Goal: Task Accomplishment & Management: Complete application form

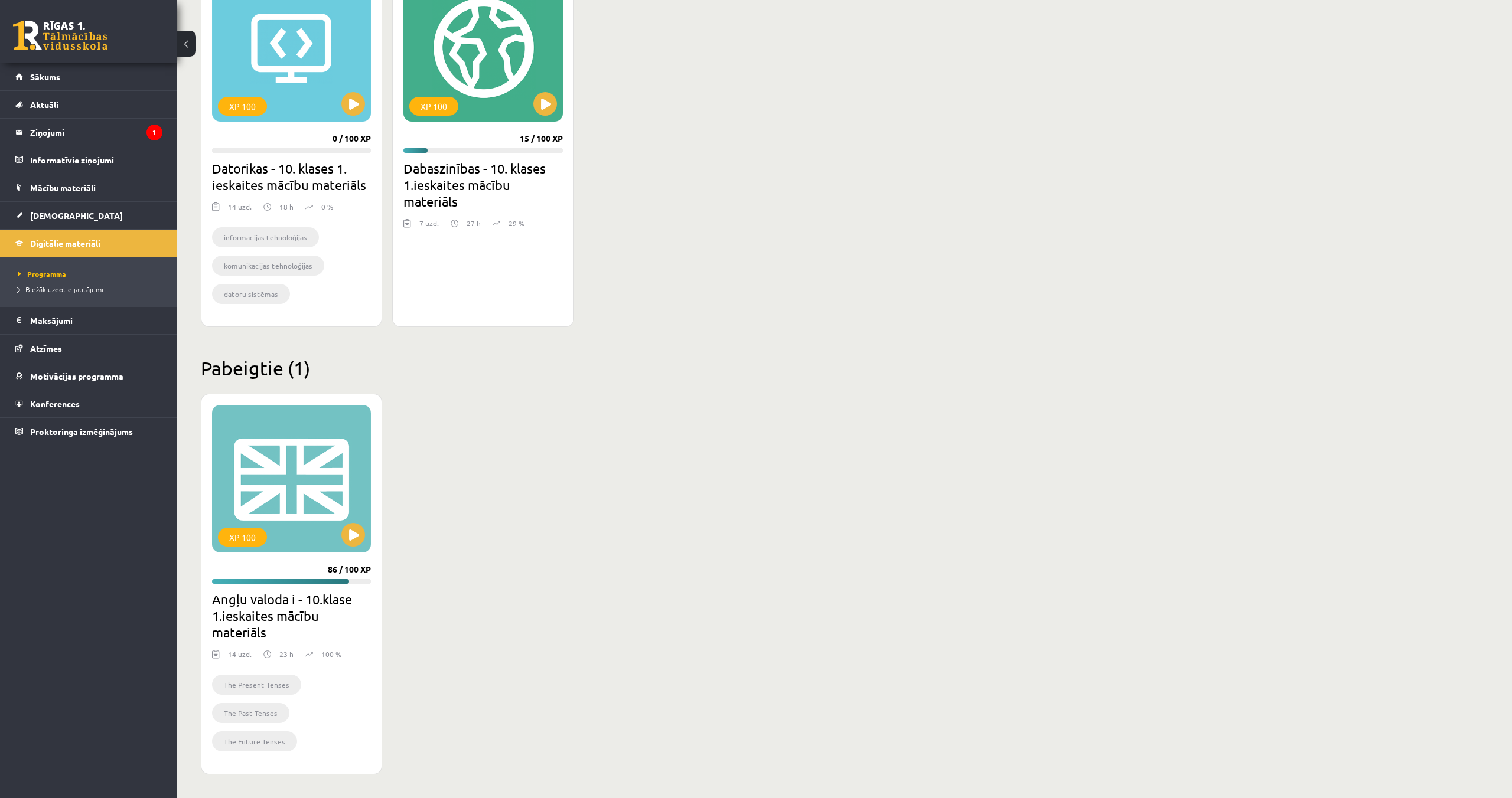
scroll to position [370, 0]
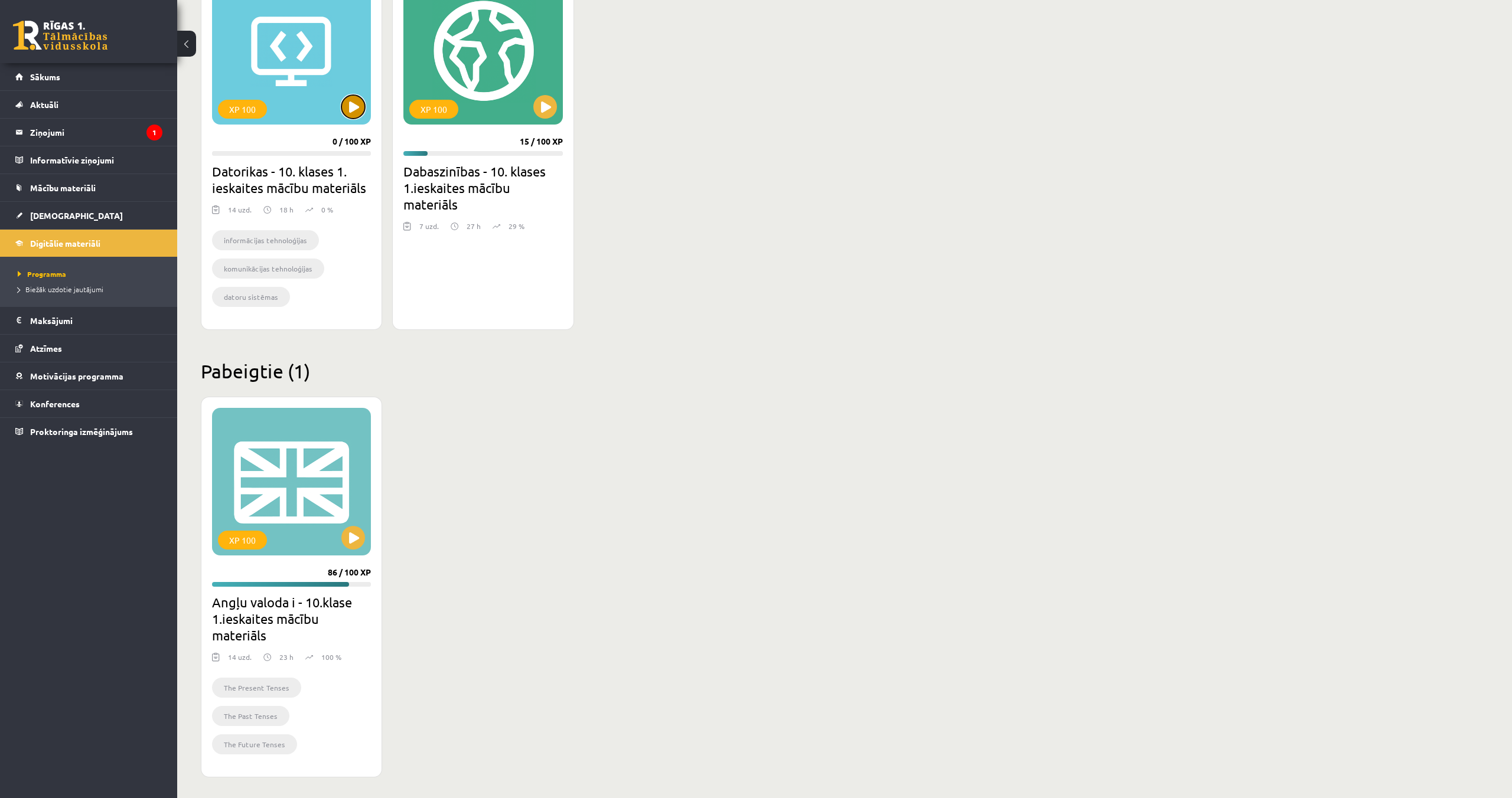
click at [351, 114] on button at bounding box center [354, 107] width 24 height 24
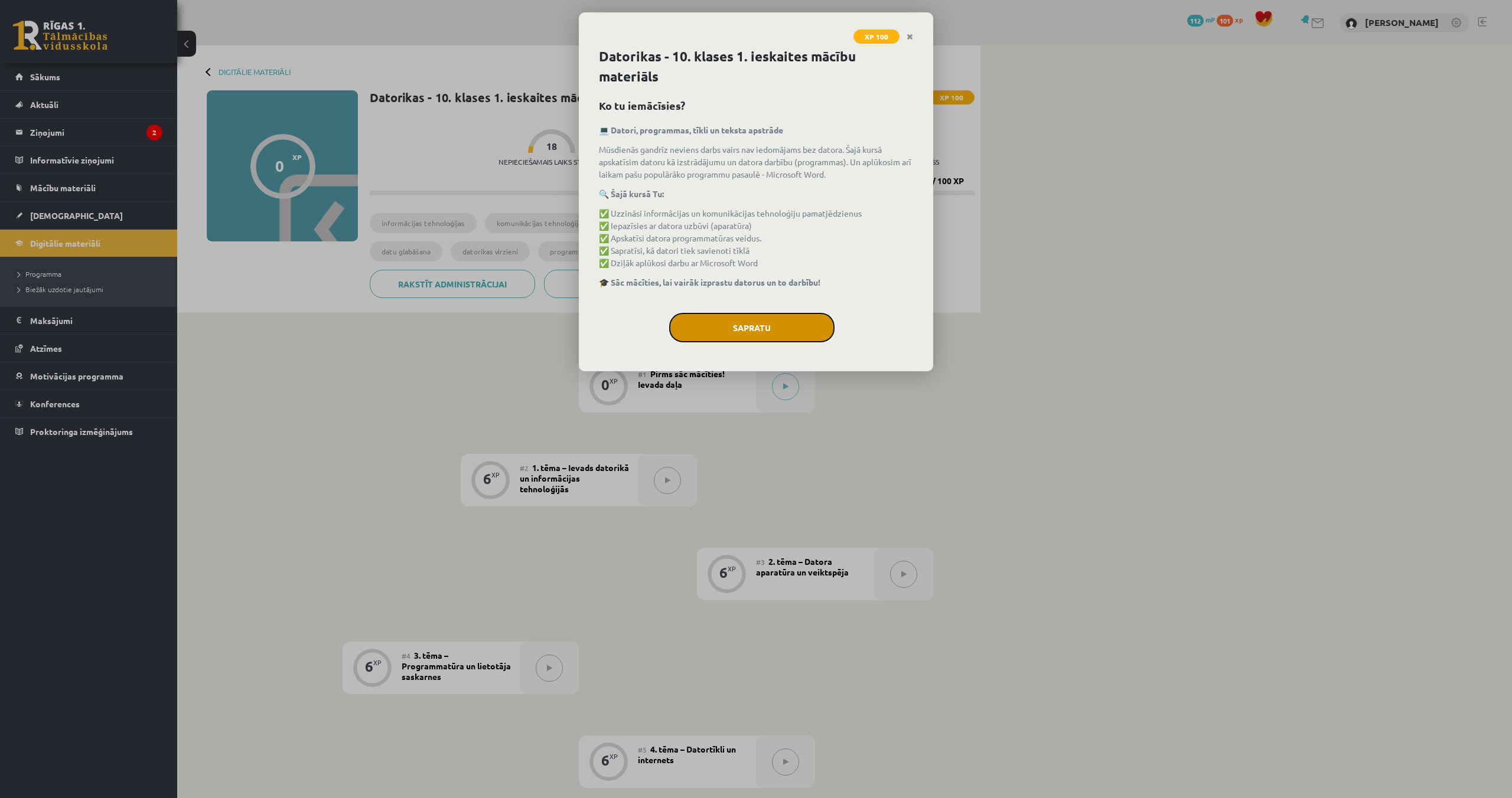
click at [734, 318] on button "Sapratu" at bounding box center [751, 327] width 165 height 30
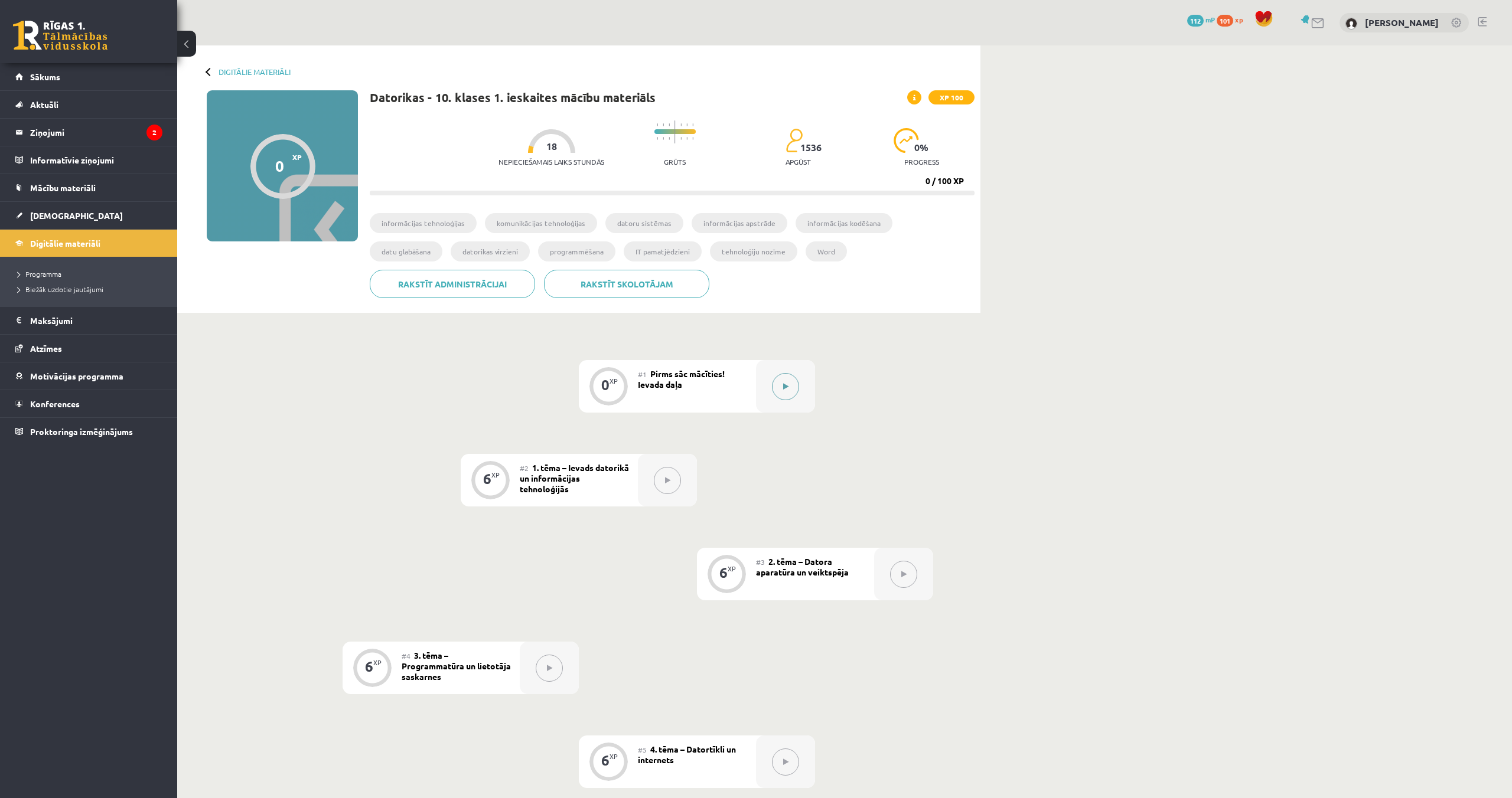
click at [785, 399] on button at bounding box center [785, 386] width 27 height 27
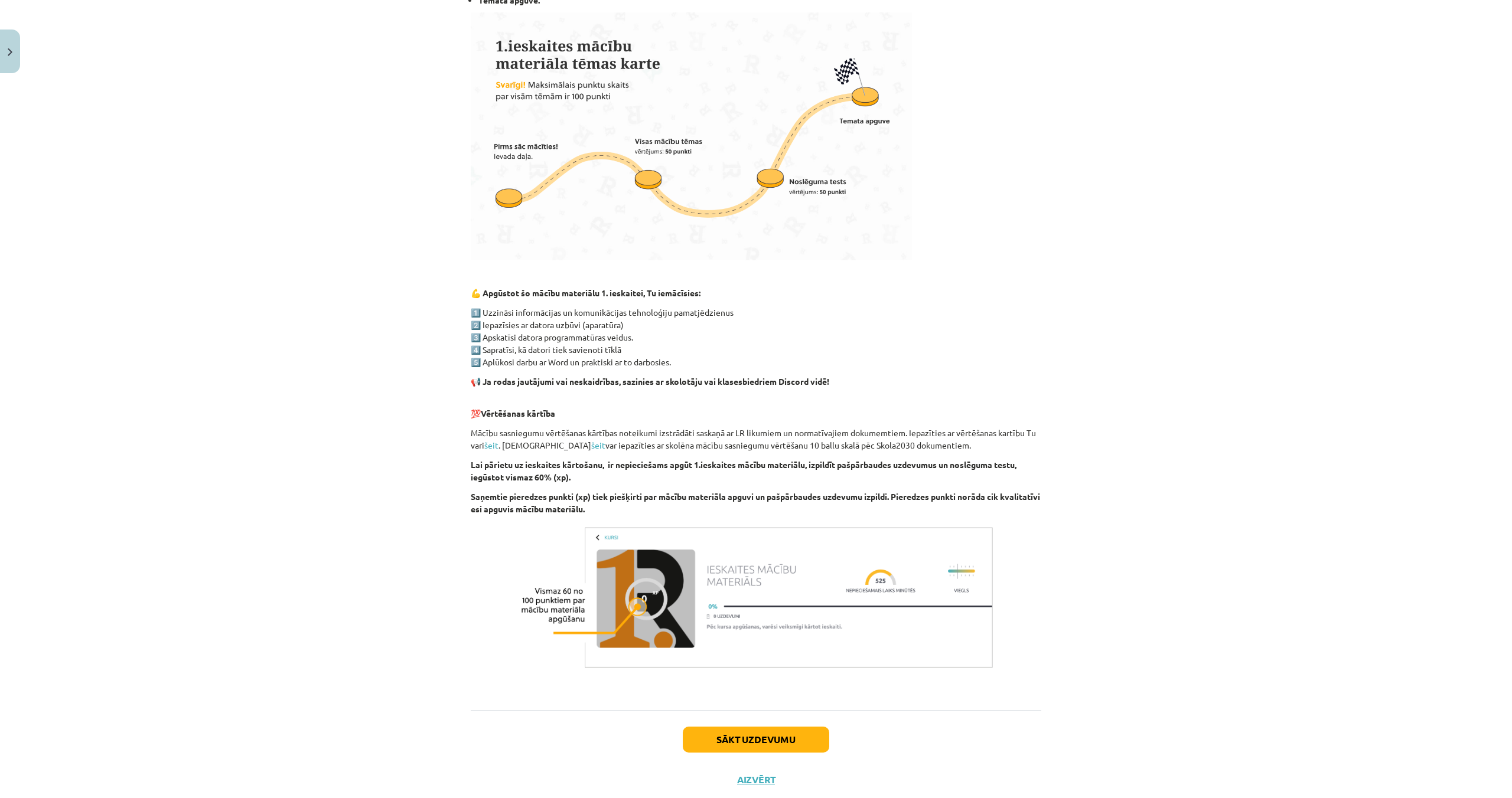
scroll to position [454, 0]
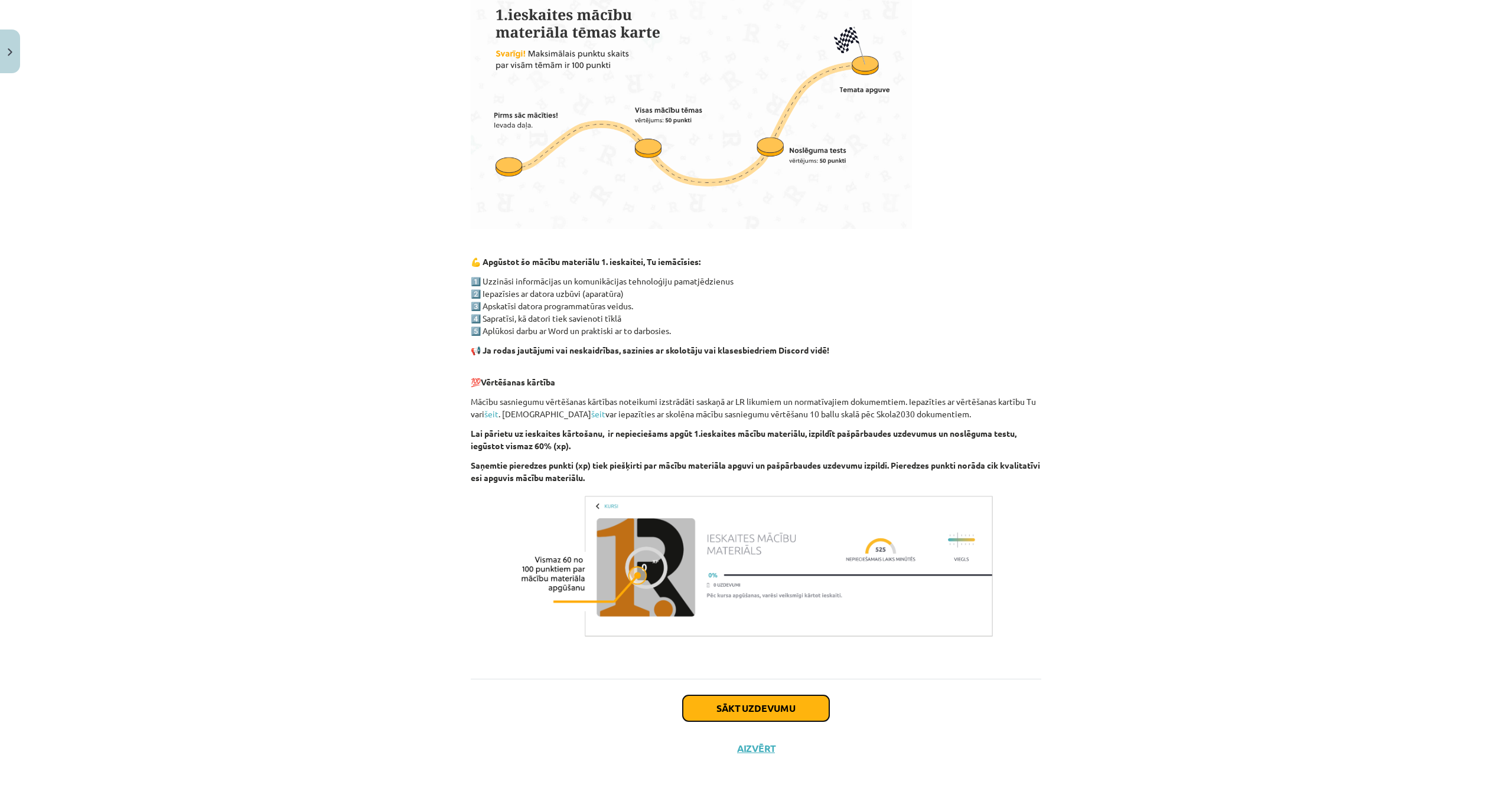
click at [773, 704] on button "Sākt uzdevumu" at bounding box center [756, 708] width 147 height 26
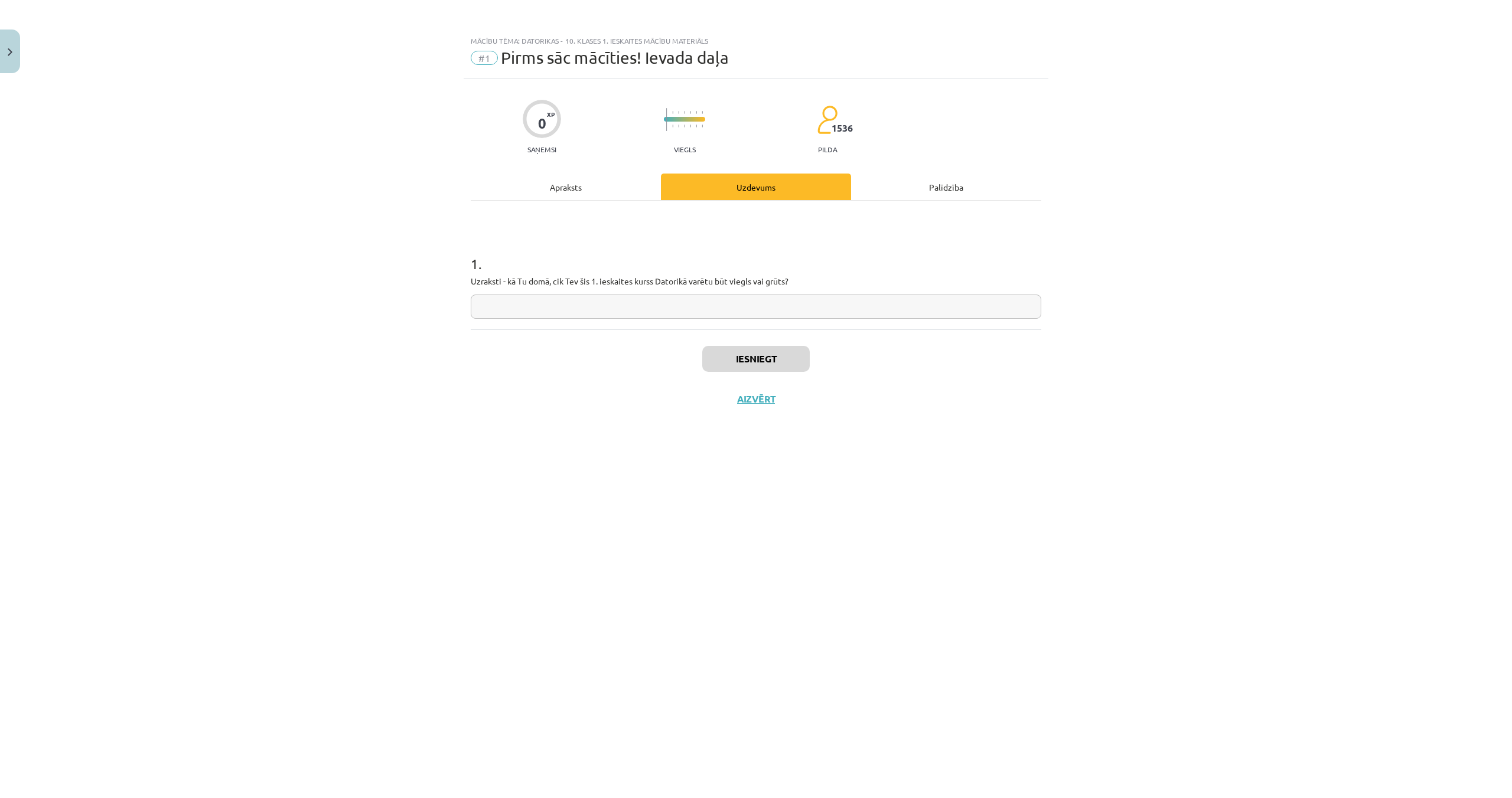
click at [659, 313] on input "text" at bounding box center [756, 306] width 571 height 24
type input "**********"
click at [756, 360] on button "Iesniegt" at bounding box center [756, 358] width 108 height 26
click at [788, 406] on button "Nākamā nodarbība" at bounding box center [756, 406] width 116 height 27
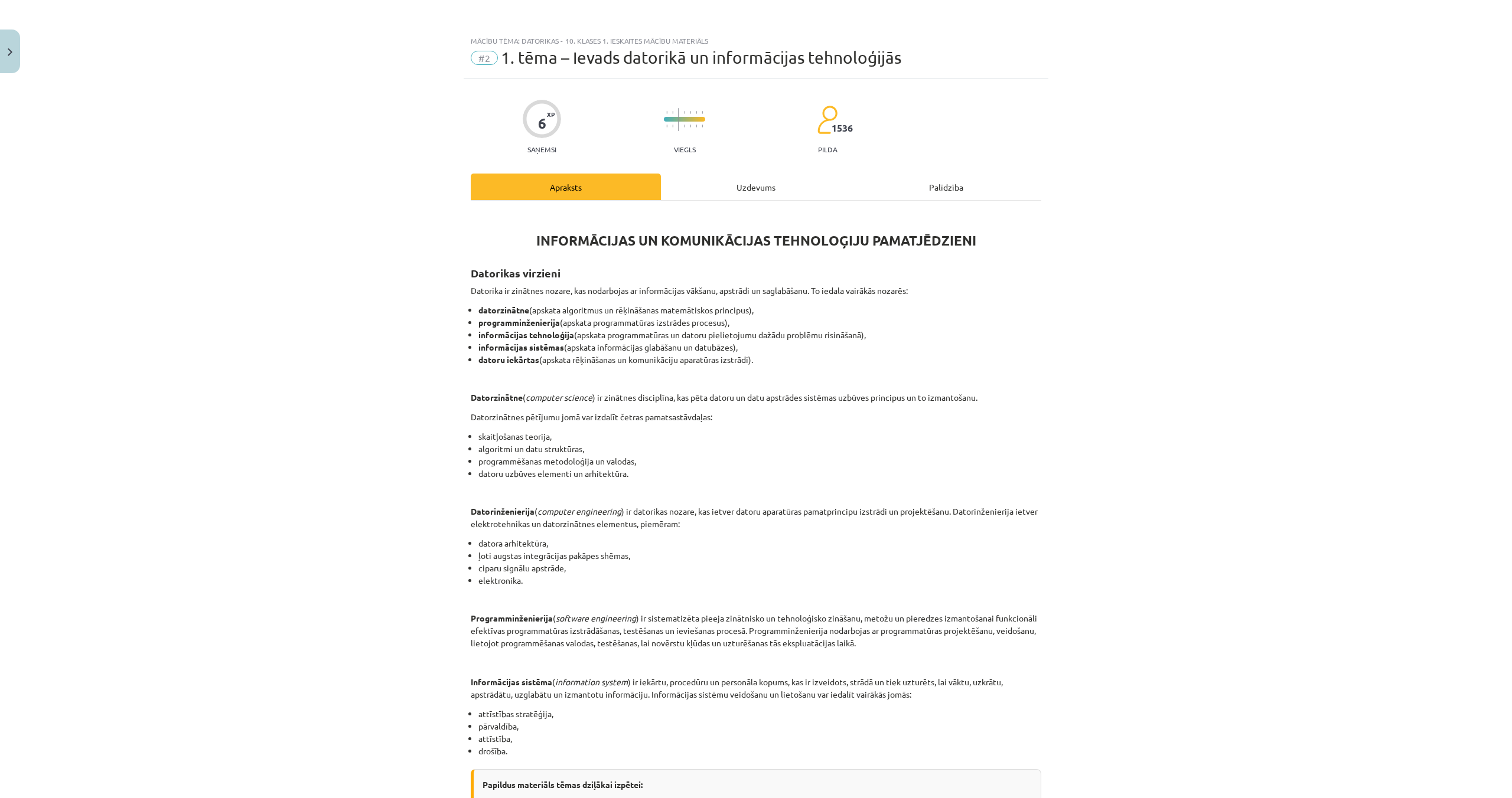
scroll to position [212, 0]
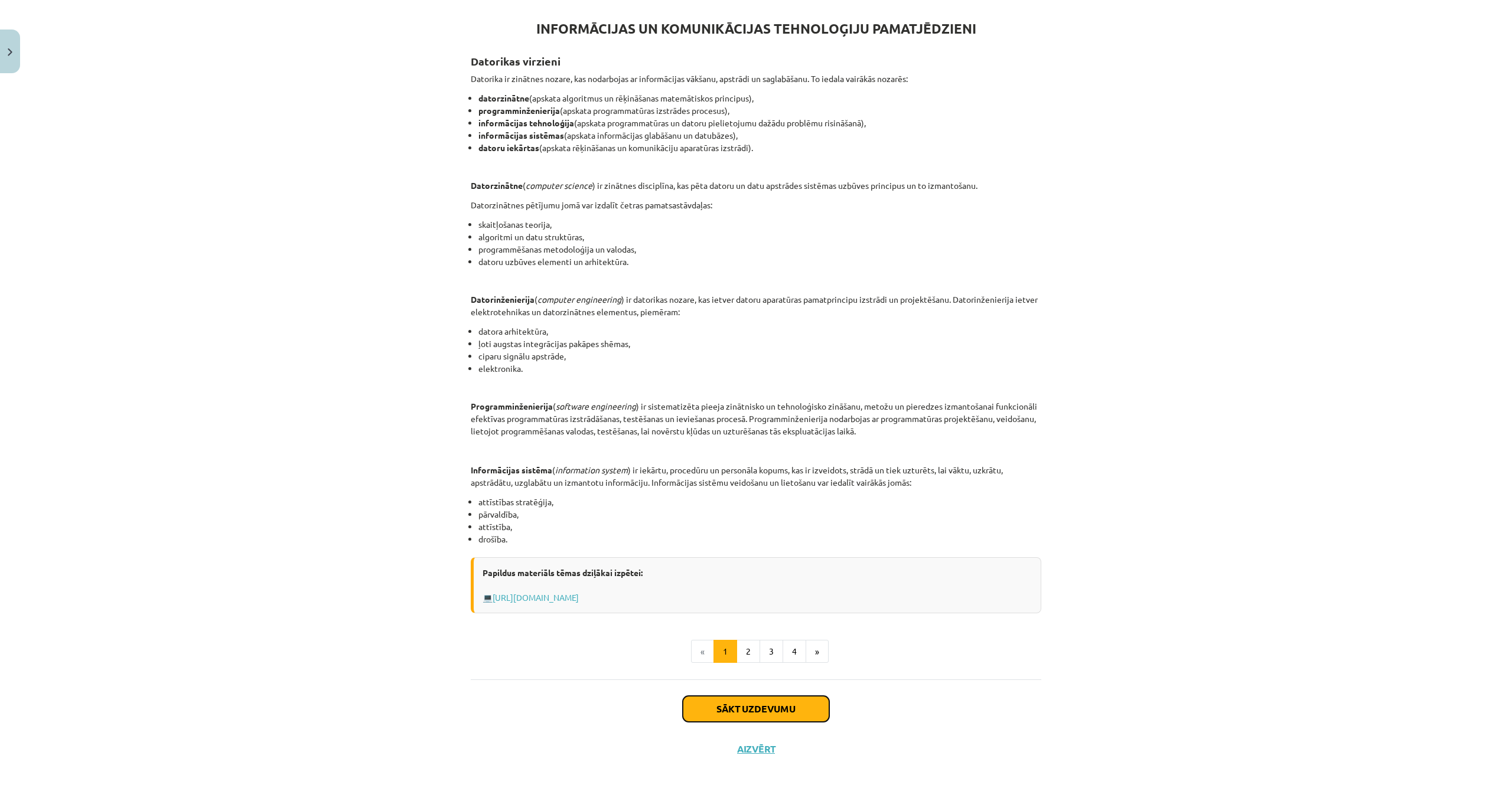
click at [798, 709] on button "Sākt uzdevumu" at bounding box center [756, 709] width 147 height 26
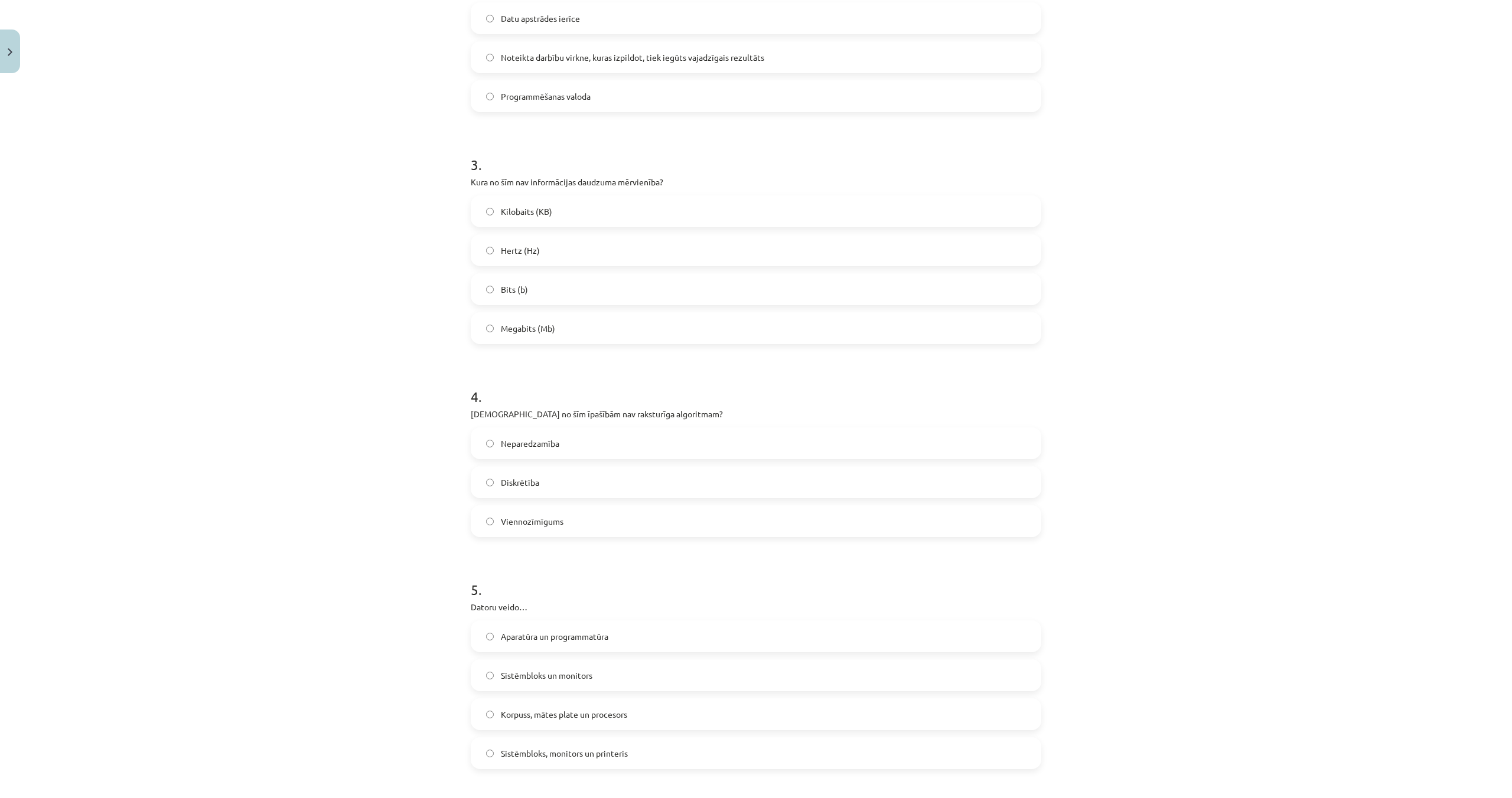
scroll to position [543, 0]
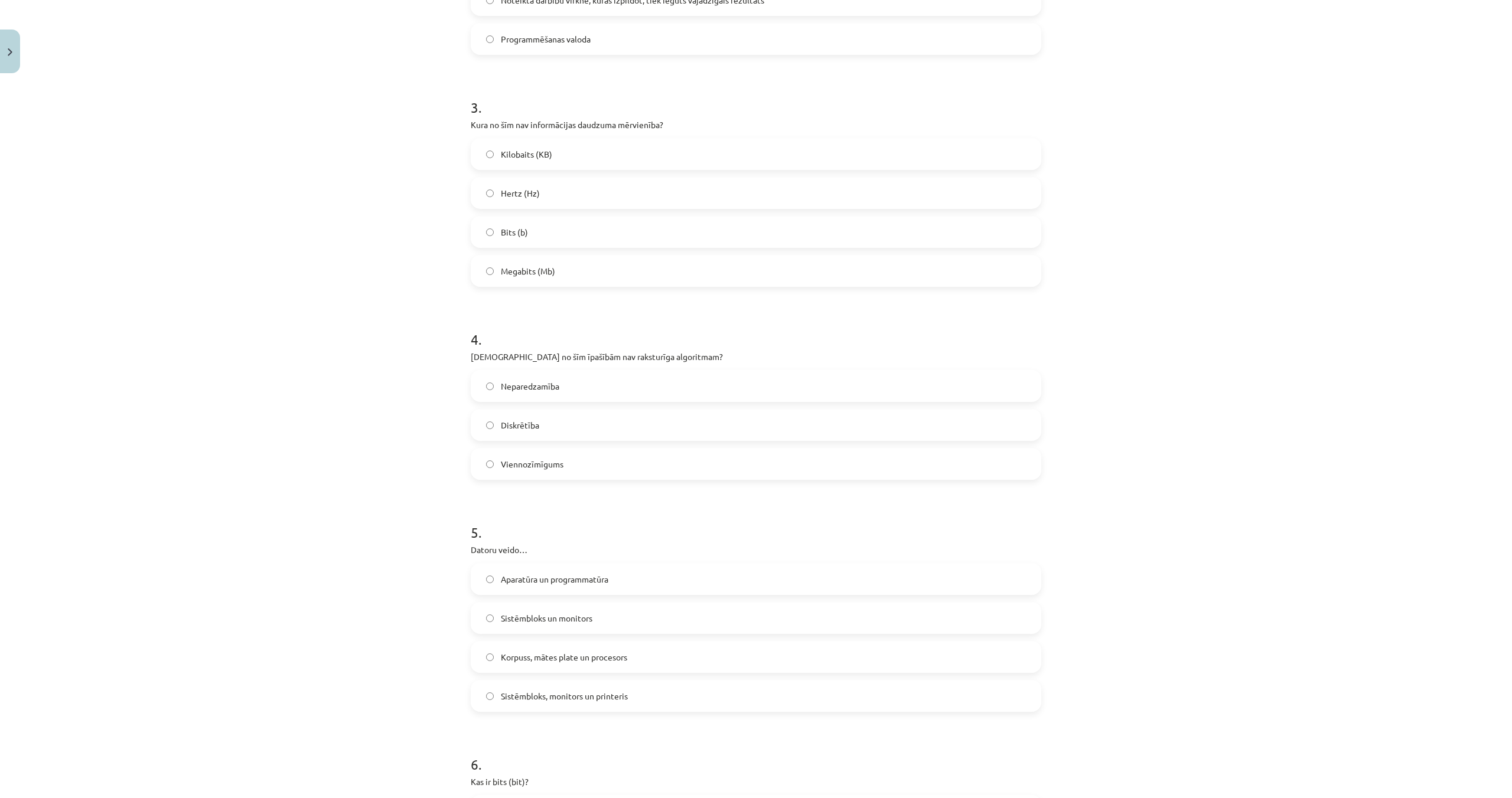
click at [495, 460] on label "Viennozīmīgums" at bounding box center [756, 463] width 568 height 30
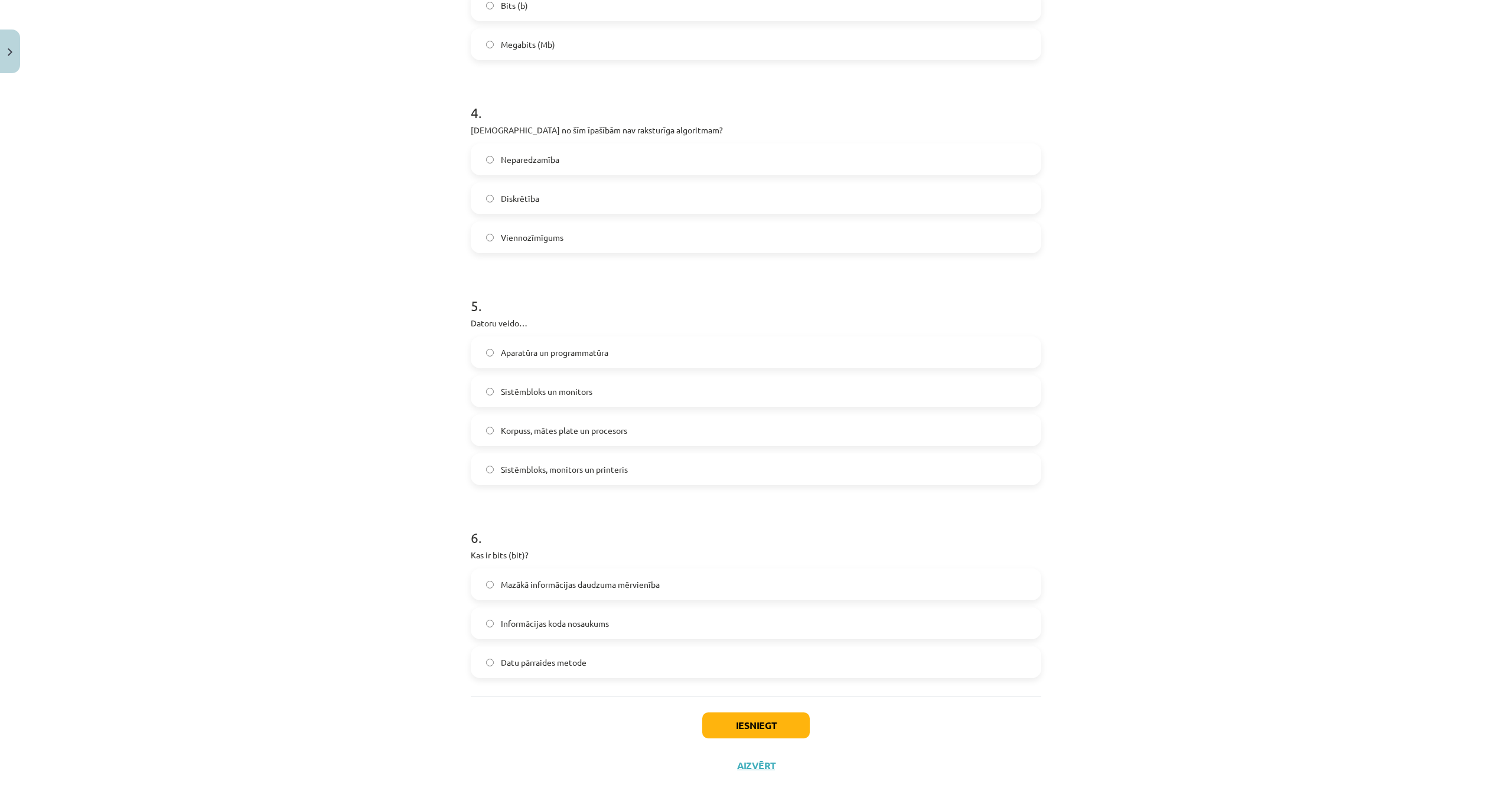
scroll to position [786, 0]
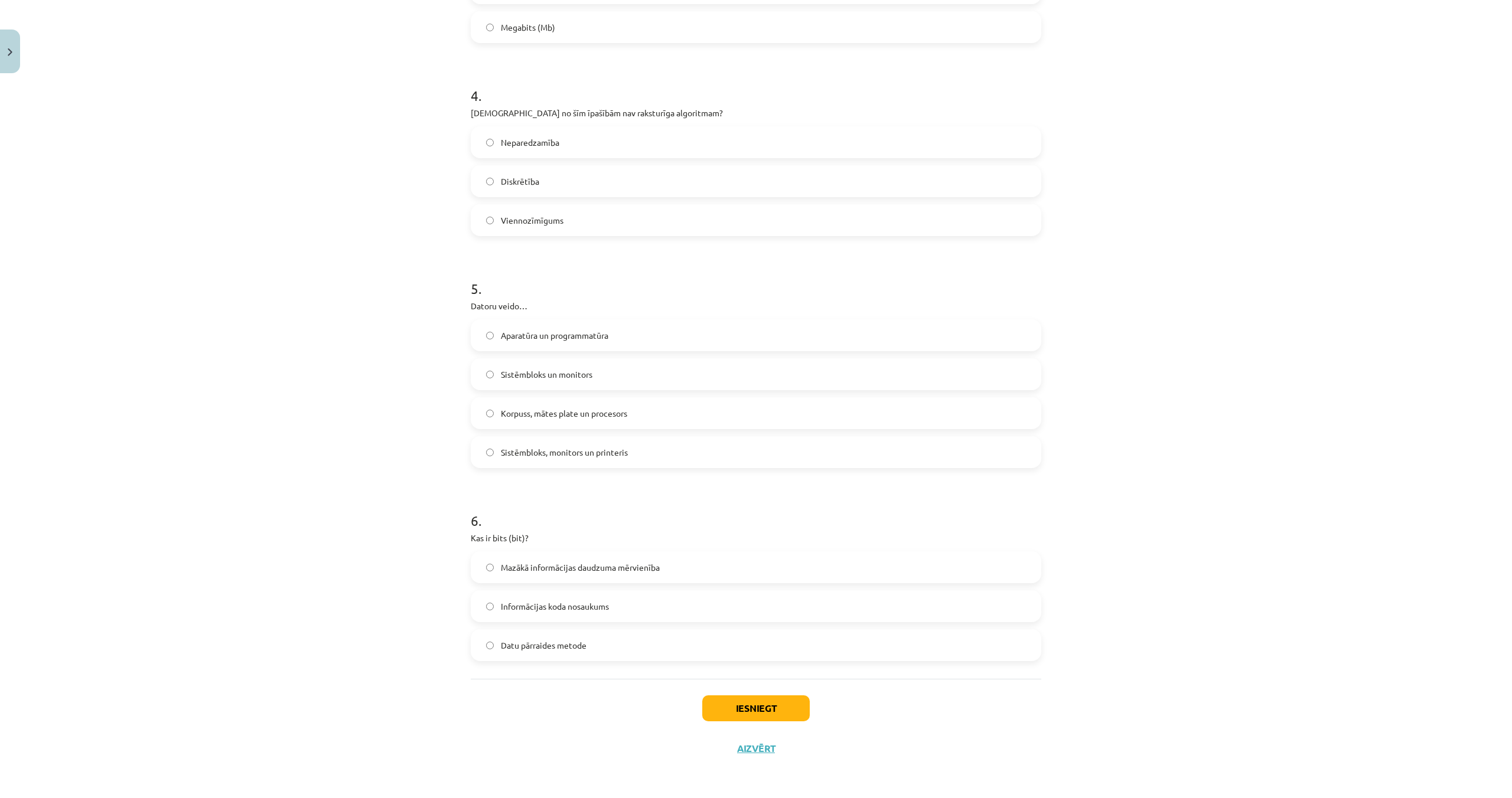
click at [488, 572] on label "Mazākā informācijas daudzuma mērvienība" at bounding box center [756, 567] width 568 height 30
click at [734, 707] on button "Iesniegt" at bounding box center [756, 708] width 108 height 26
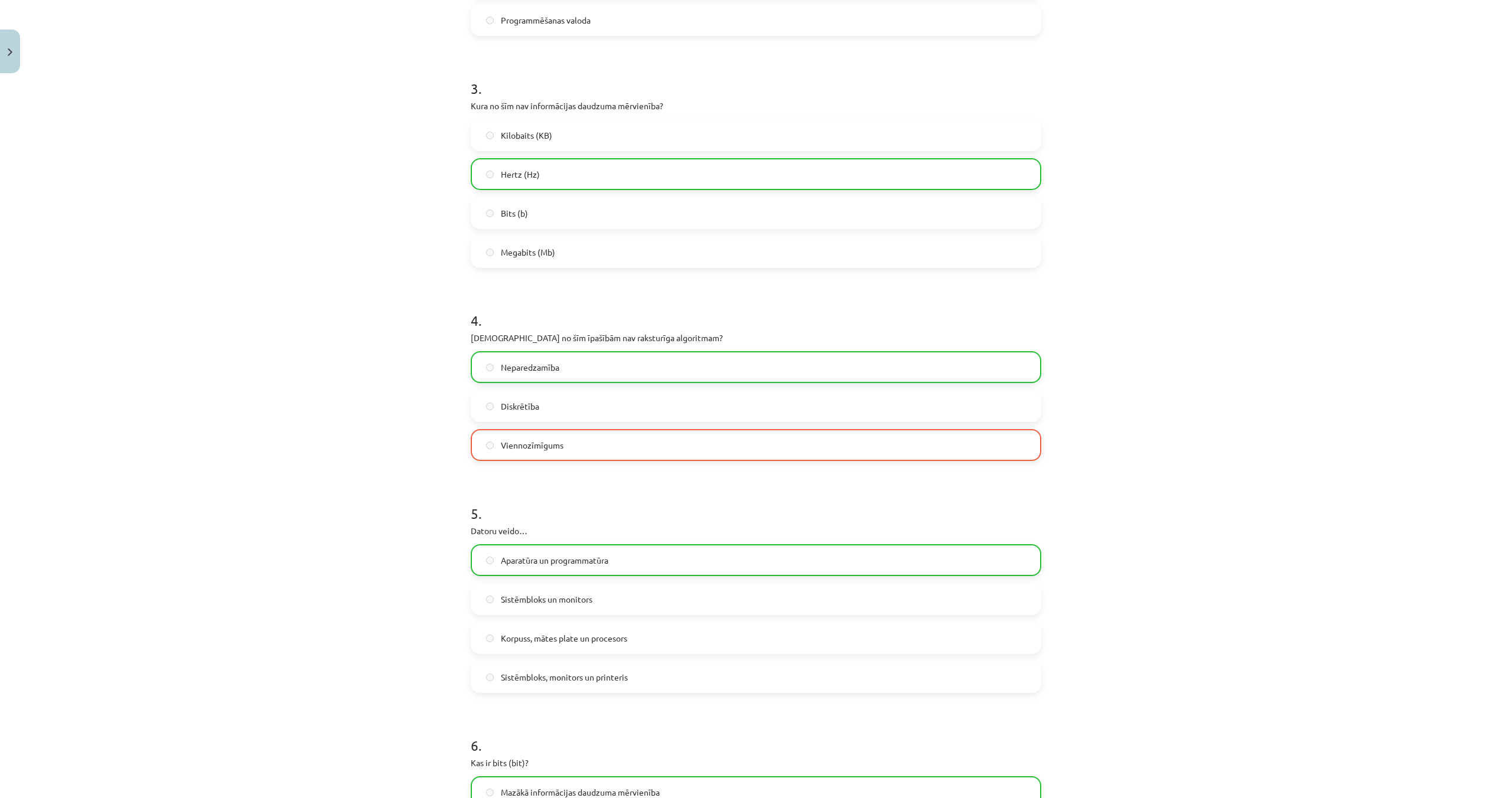
scroll to position [824, 0]
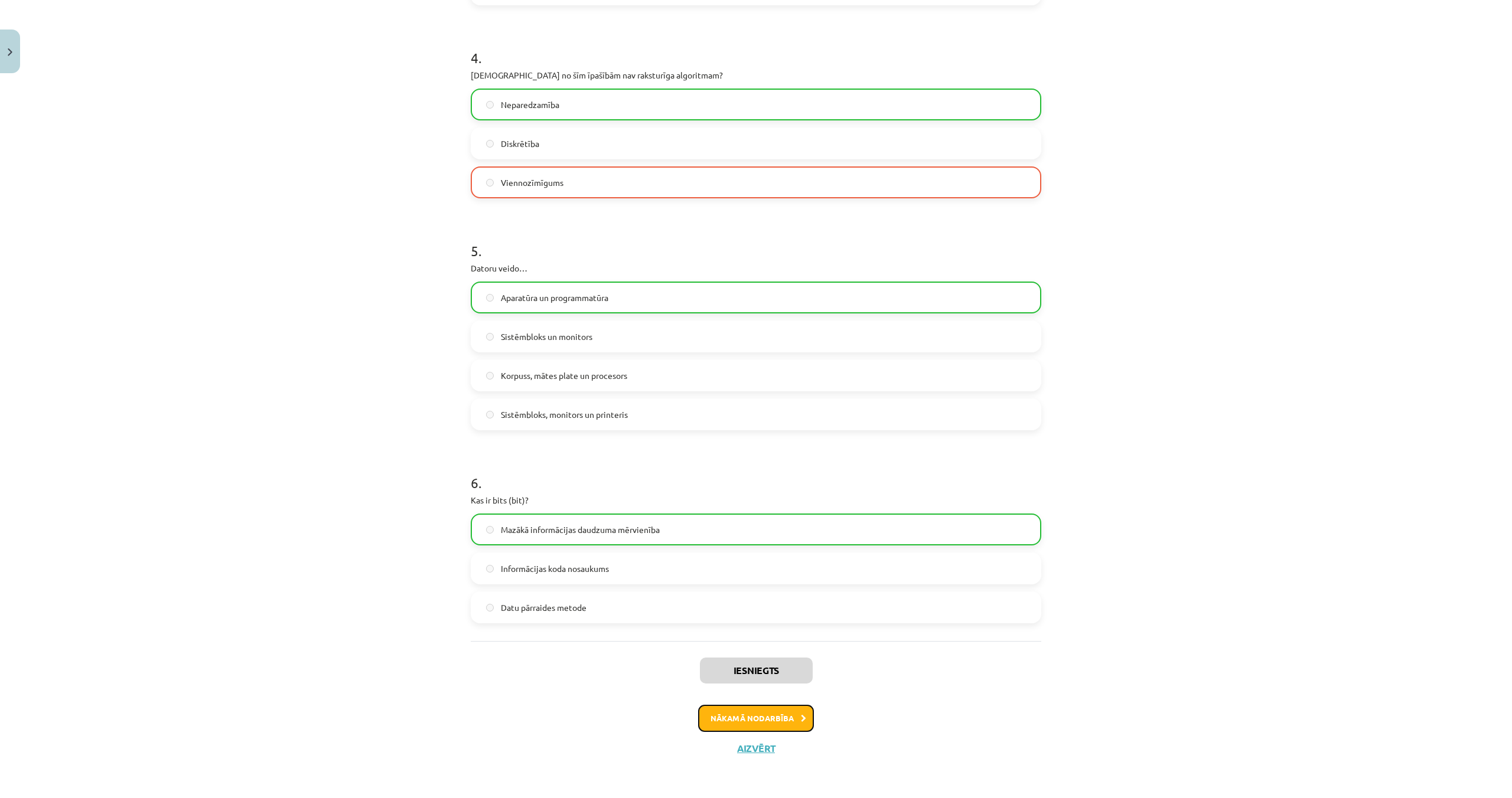
click at [769, 709] on button "Nākamā nodarbība" at bounding box center [756, 718] width 116 height 27
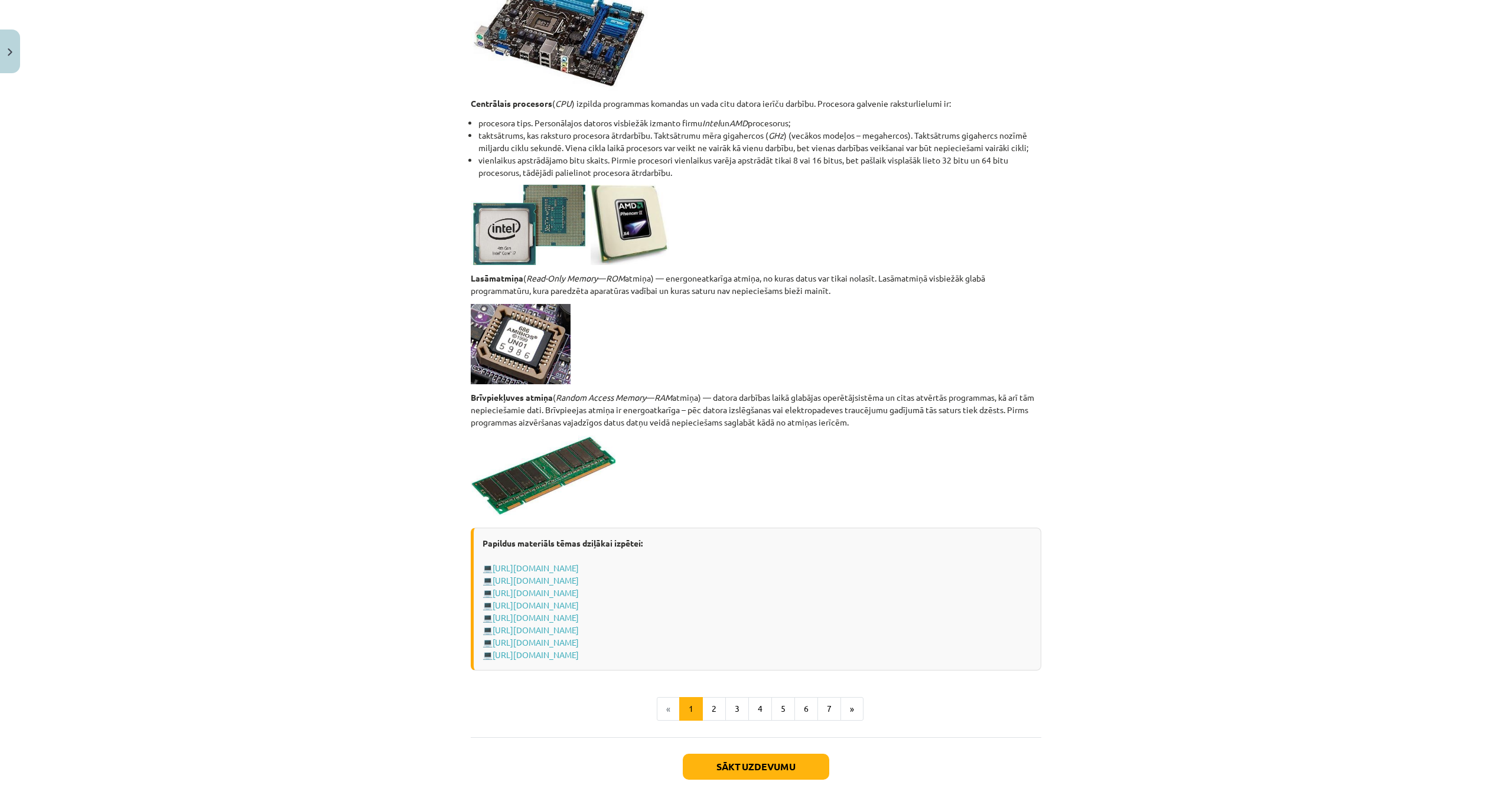
scroll to position [1730, 0]
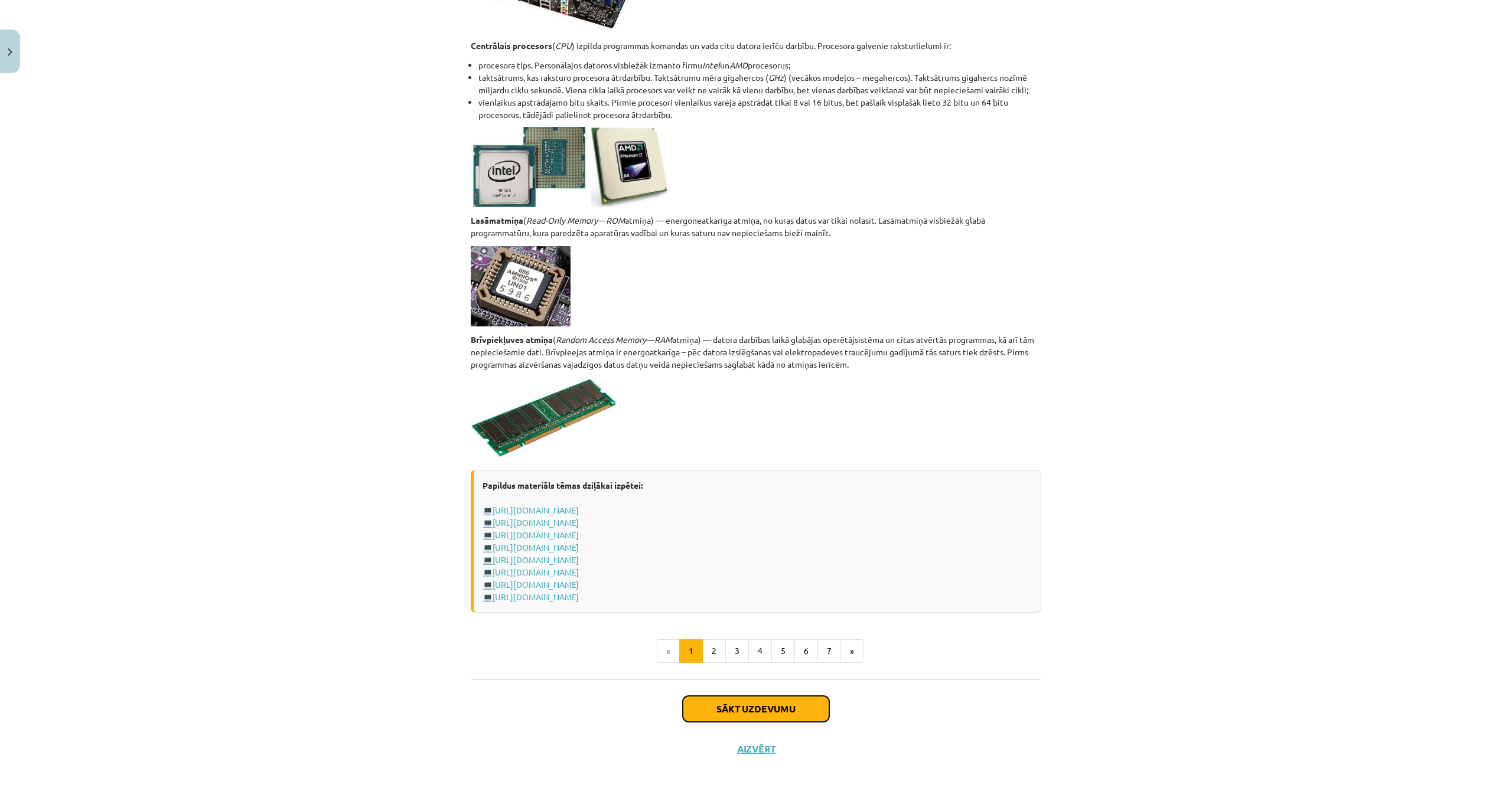
click at [775, 712] on button "Sākt uzdevumu" at bounding box center [756, 709] width 147 height 26
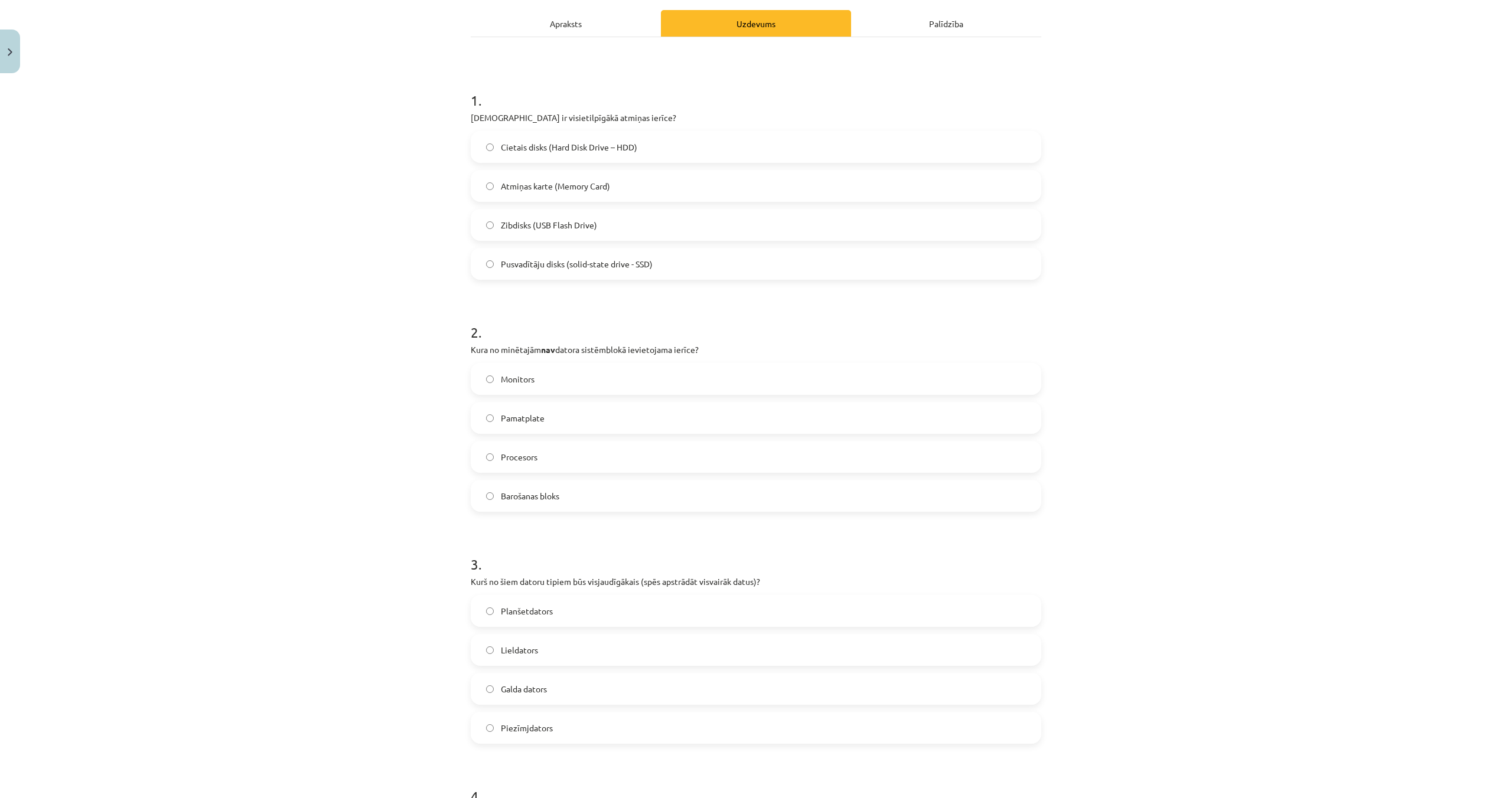
scroll to position [162, 0]
click at [495, 146] on label "Cietais disks (Hard Disk Drive – HDD)" at bounding box center [756, 148] width 568 height 30
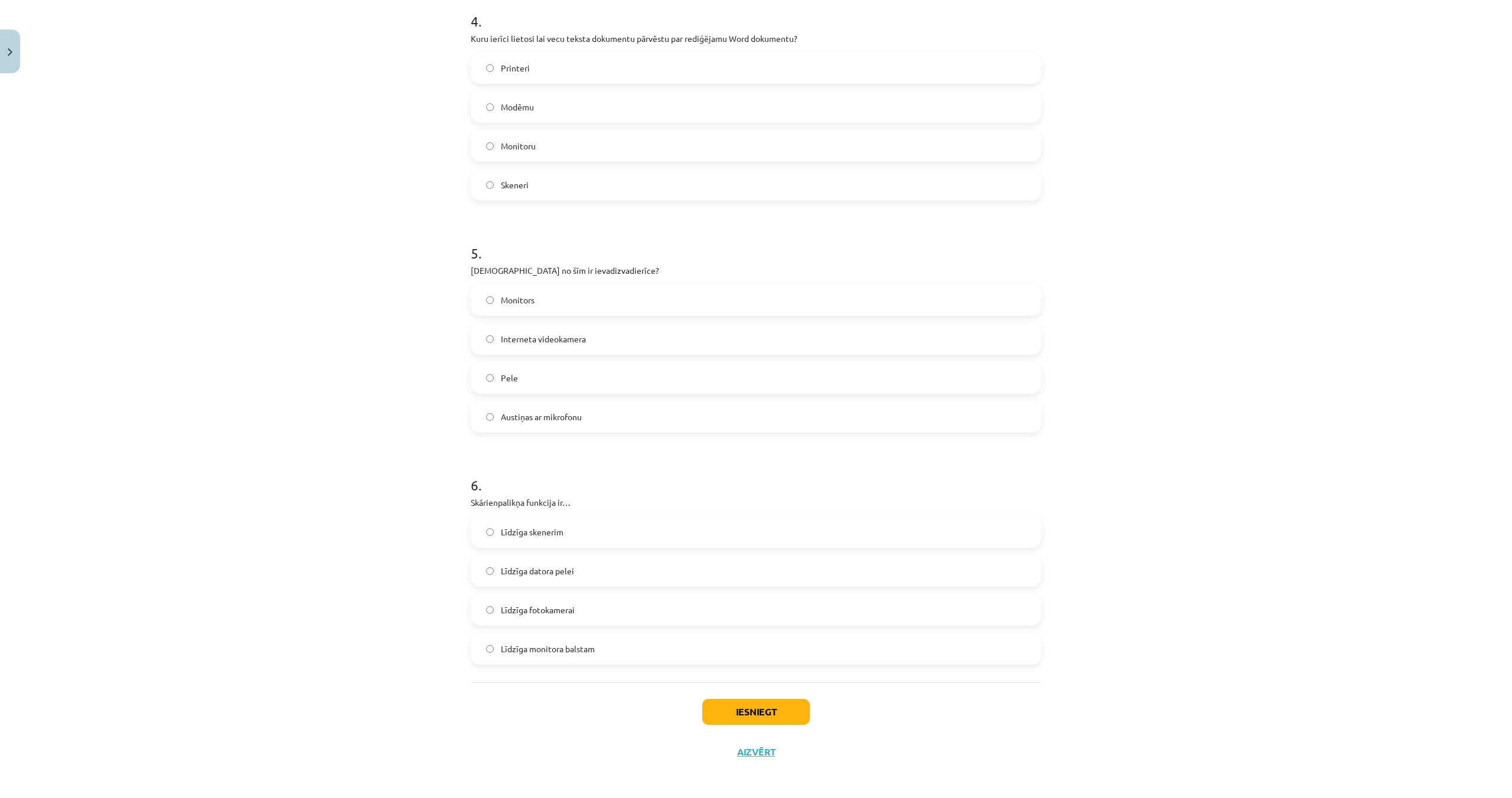
scroll to position [942, 0]
click at [491, 419] on label "Austiņas ar mikrofonu" at bounding box center [756, 415] width 568 height 30
click at [486, 576] on label "Līdzīga datora pelei" at bounding box center [756, 572] width 568 height 30
click at [739, 714] on button "Iesniegt" at bounding box center [756, 713] width 108 height 26
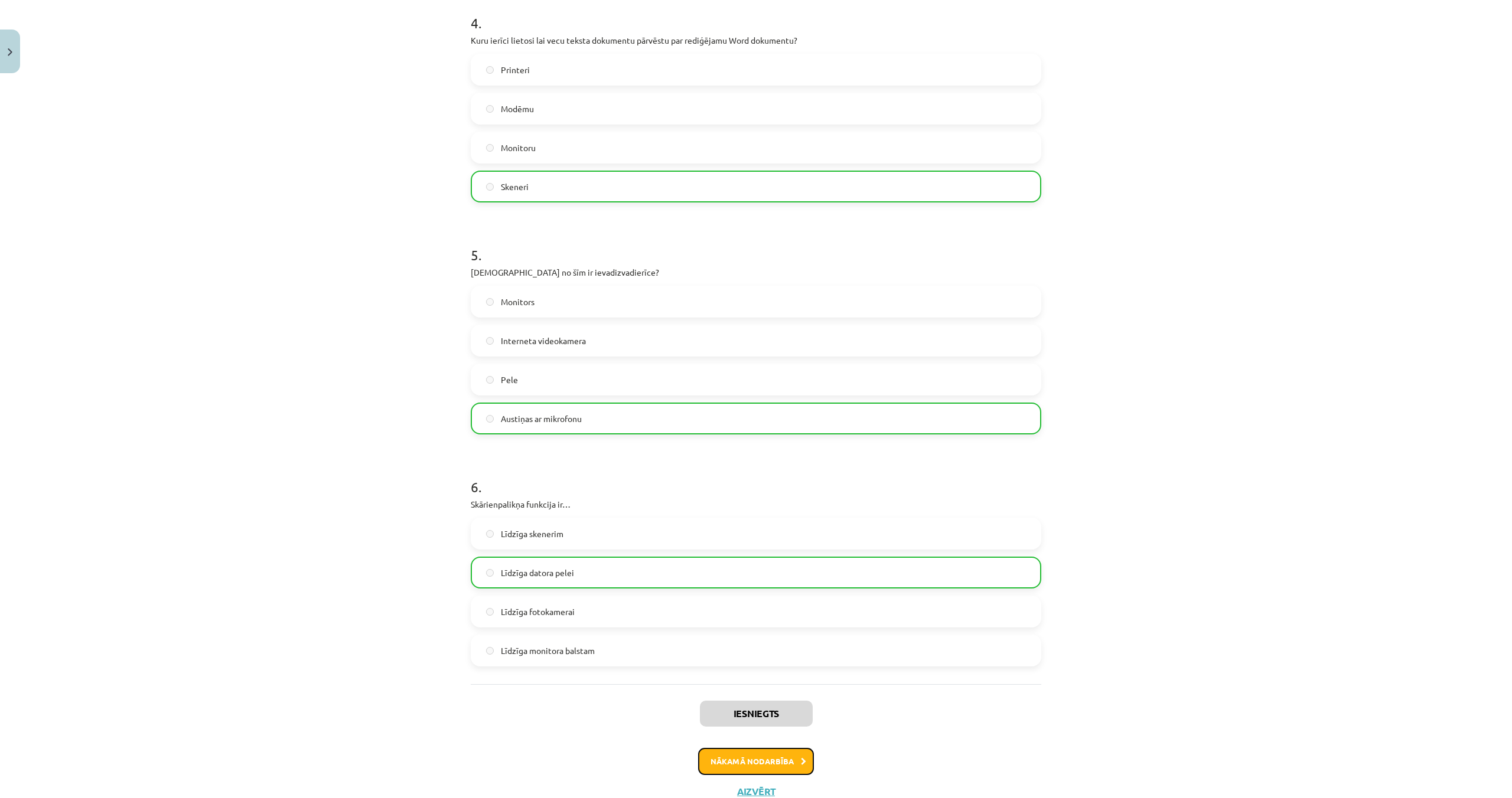
click at [724, 758] on button "Nākamā nodarbība" at bounding box center [756, 761] width 116 height 27
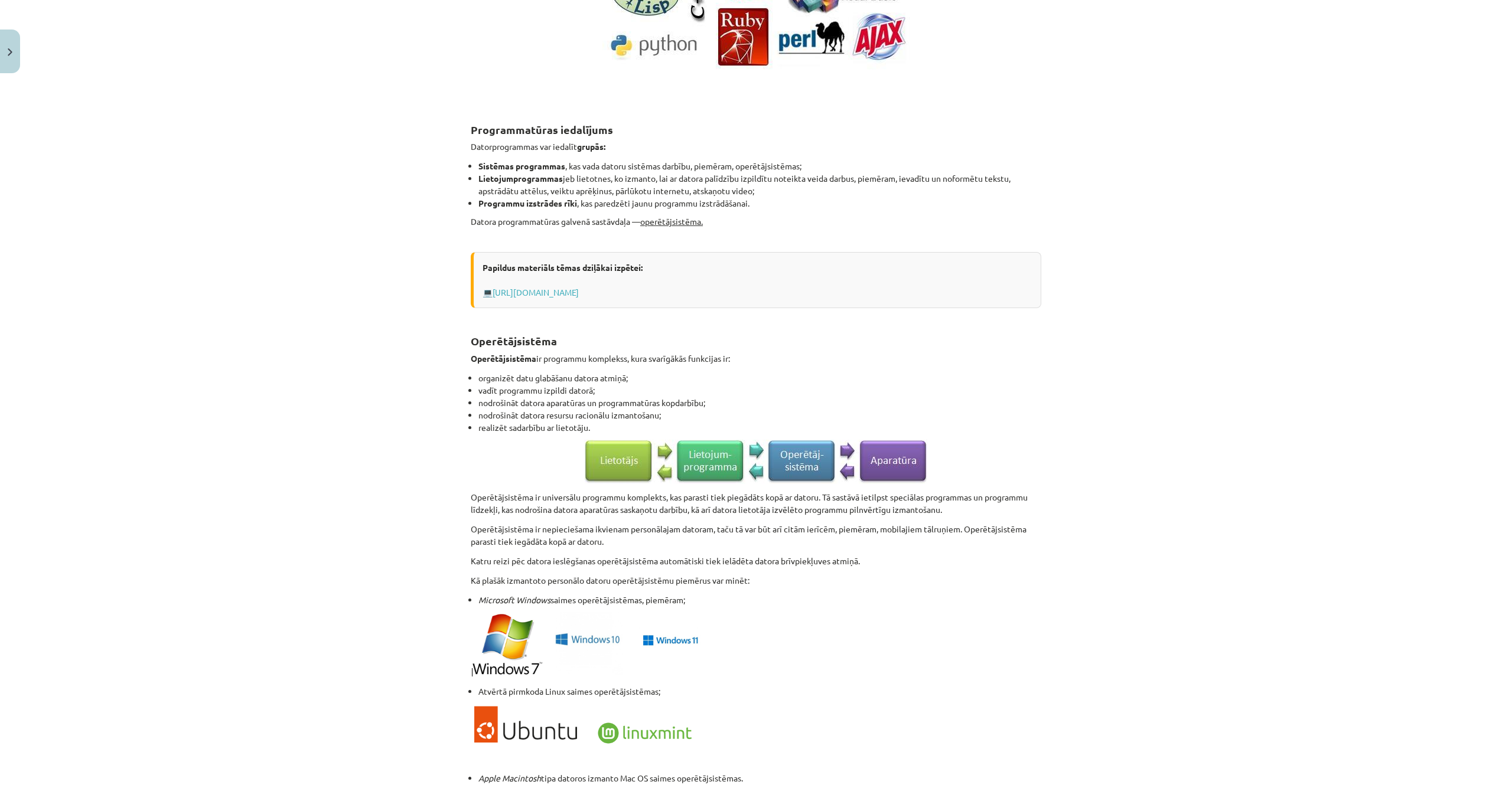
scroll to position [873, 0]
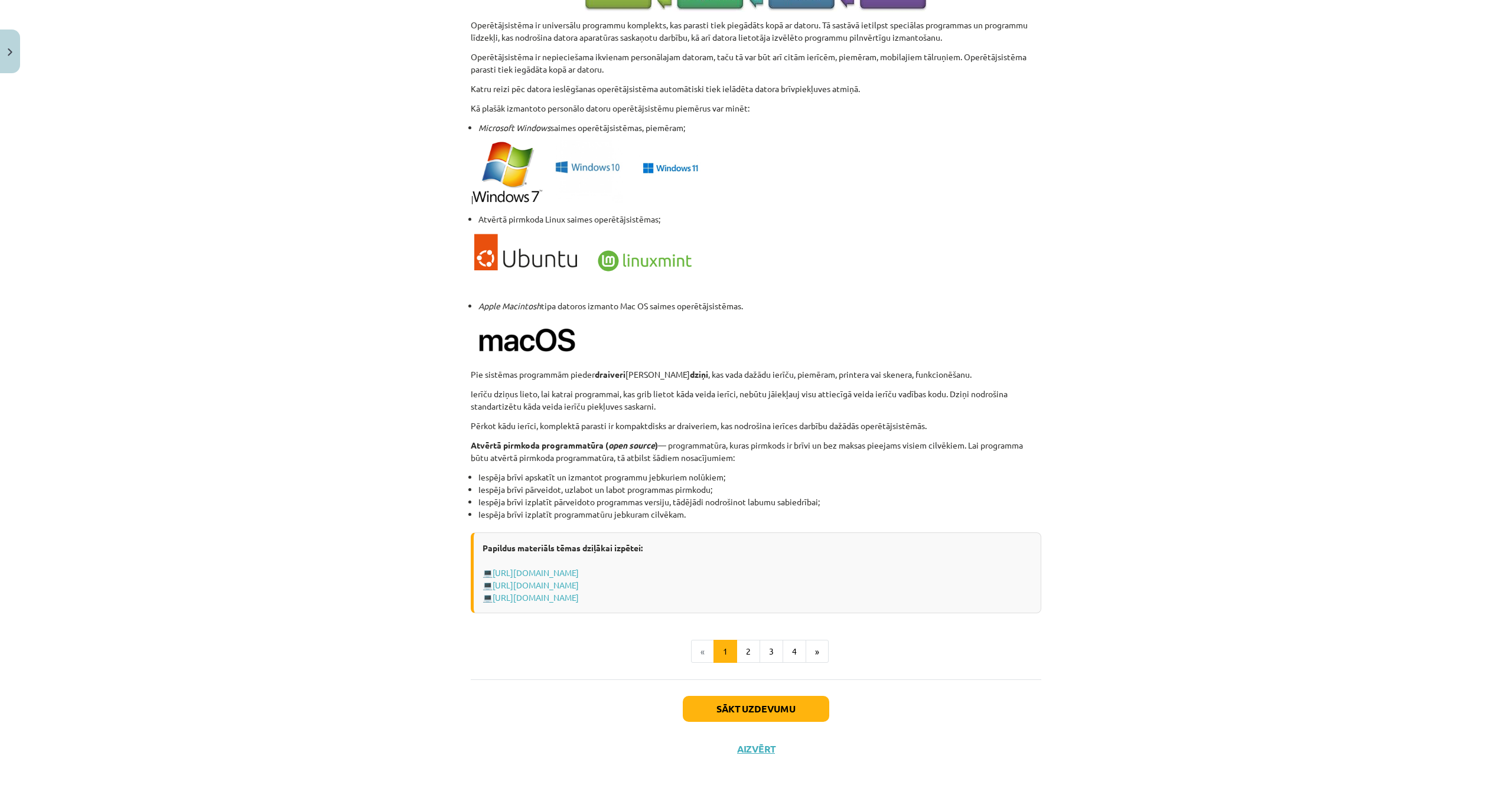
click at [734, 722] on div "Sākt uzdevumu Aizvērt" at bounding box center [756, 720] width 571 height 82
click at [735, 704] on button "Sākt uzdevumu" at bounding box center [756, 709] width 147 height 26
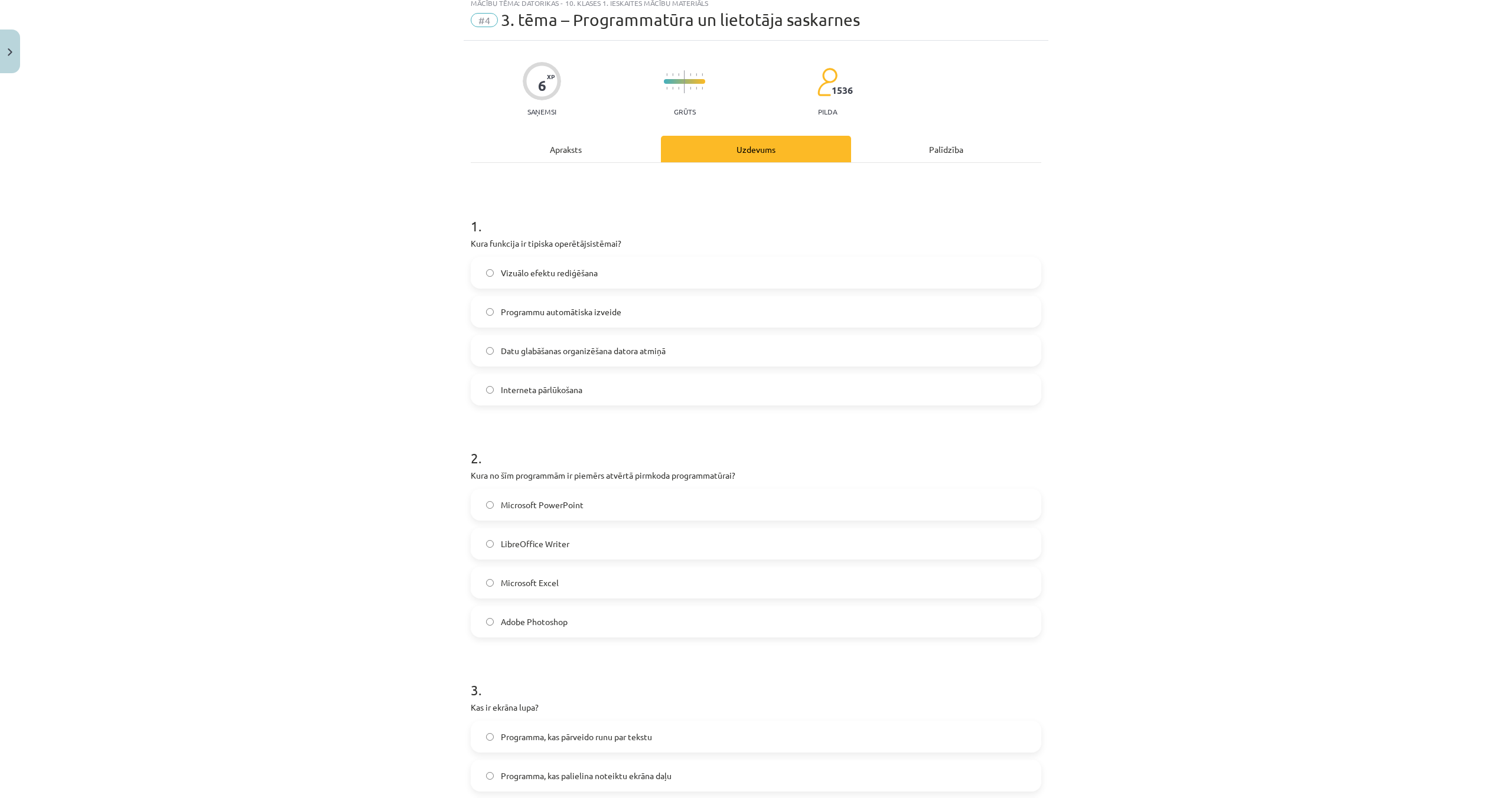
scroll to position [45, 0]
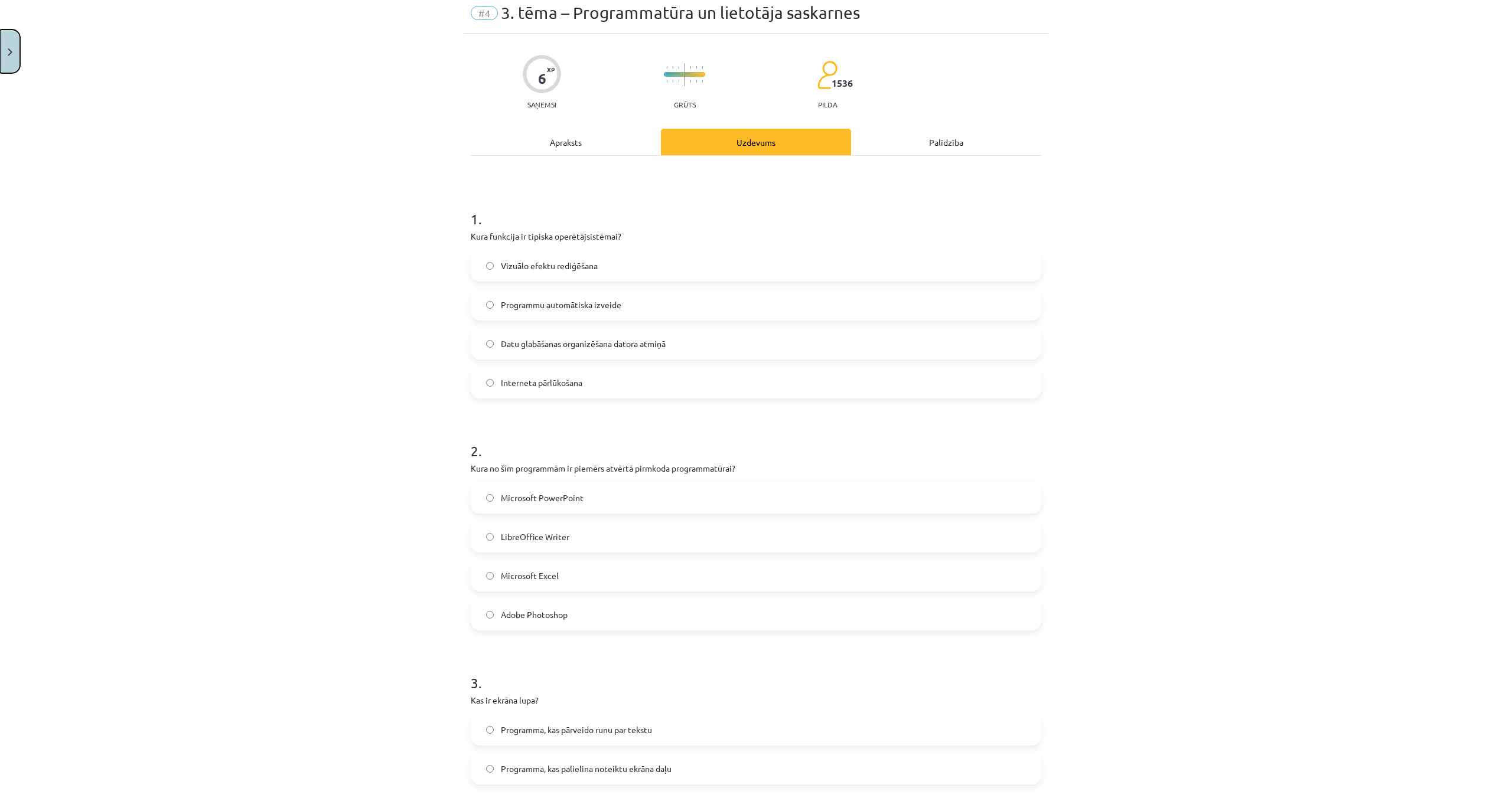
click at [7, 55] on button "Close" at bounding box center [10, 51] width 20 height 43
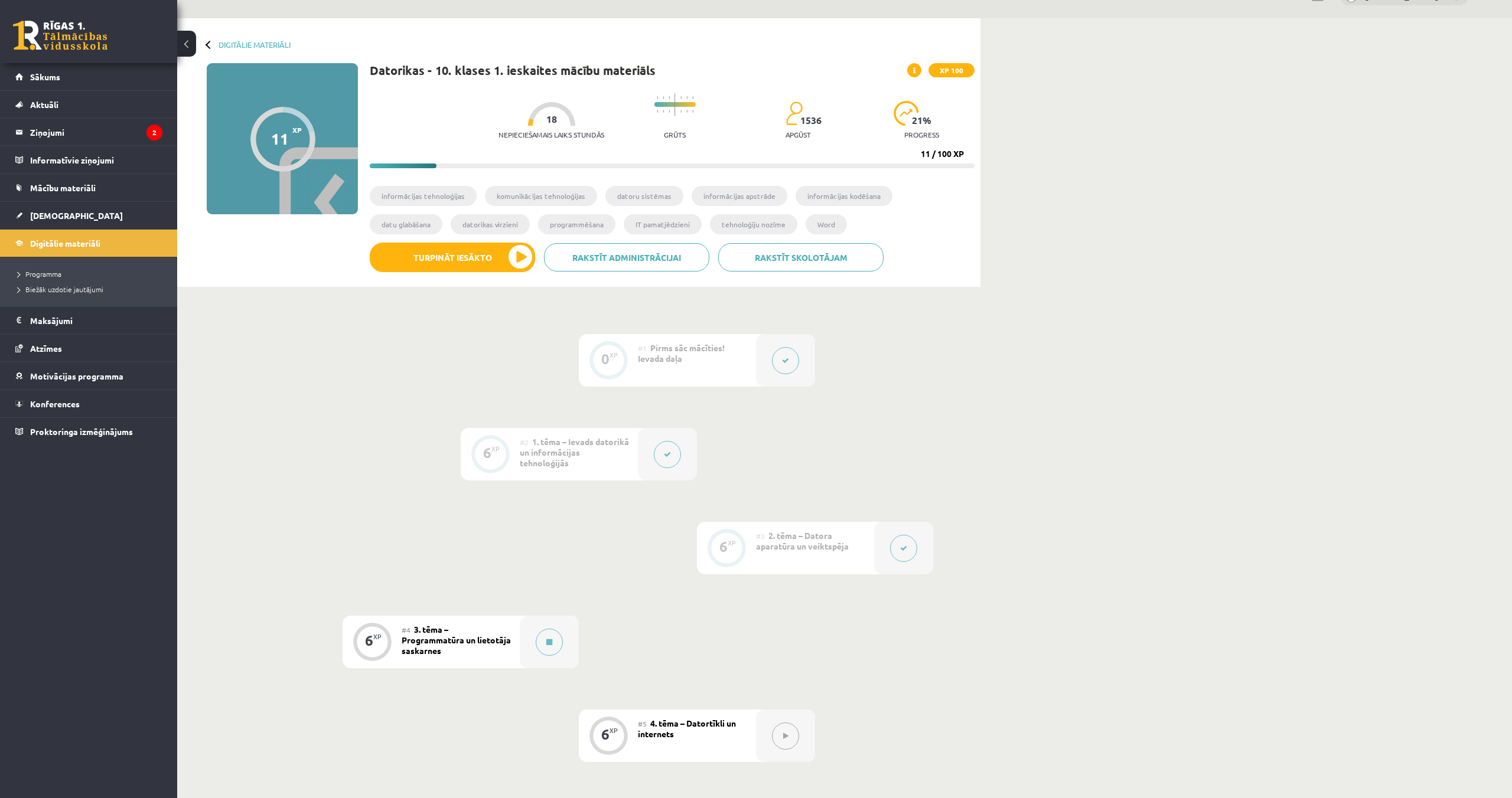
scroll to position [28, 0]
click at [135, 247] on link "Digitālie materiāli" at bounding box center [89, 243] width 147 height 27
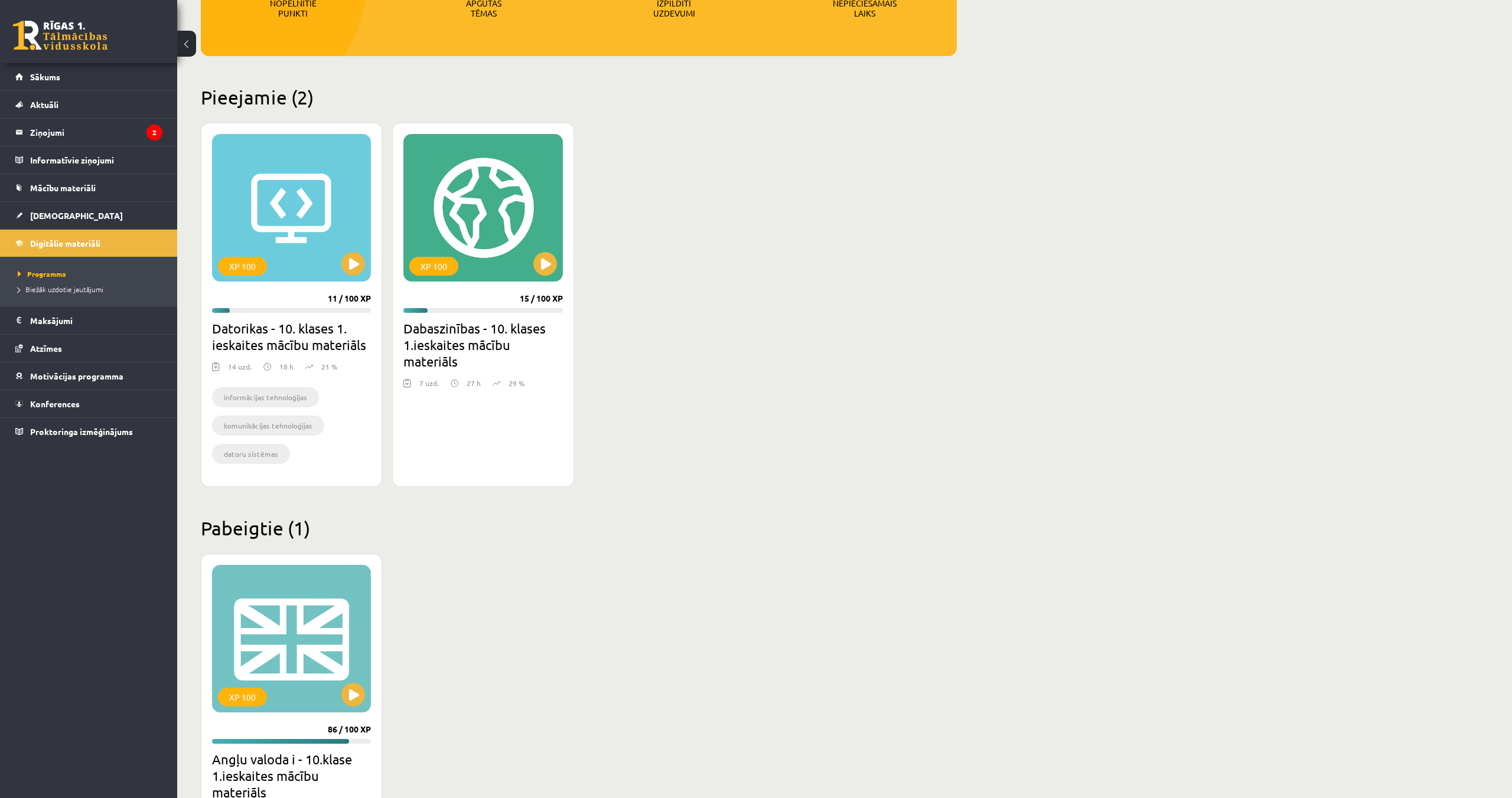
scroll to position [185, 0]
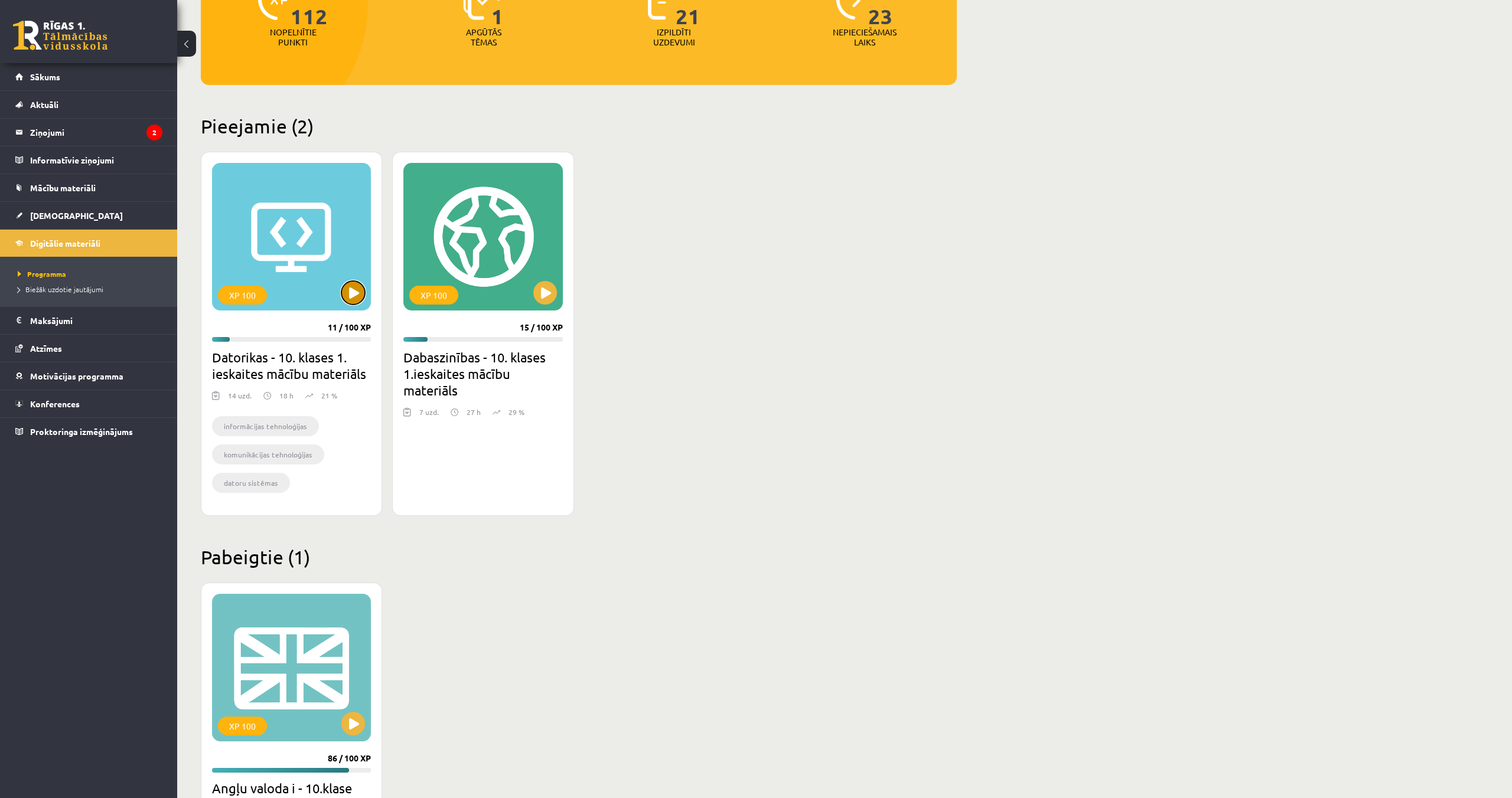
click at [360, 293] on button at bounding box center [354, 293] width 24 height 24
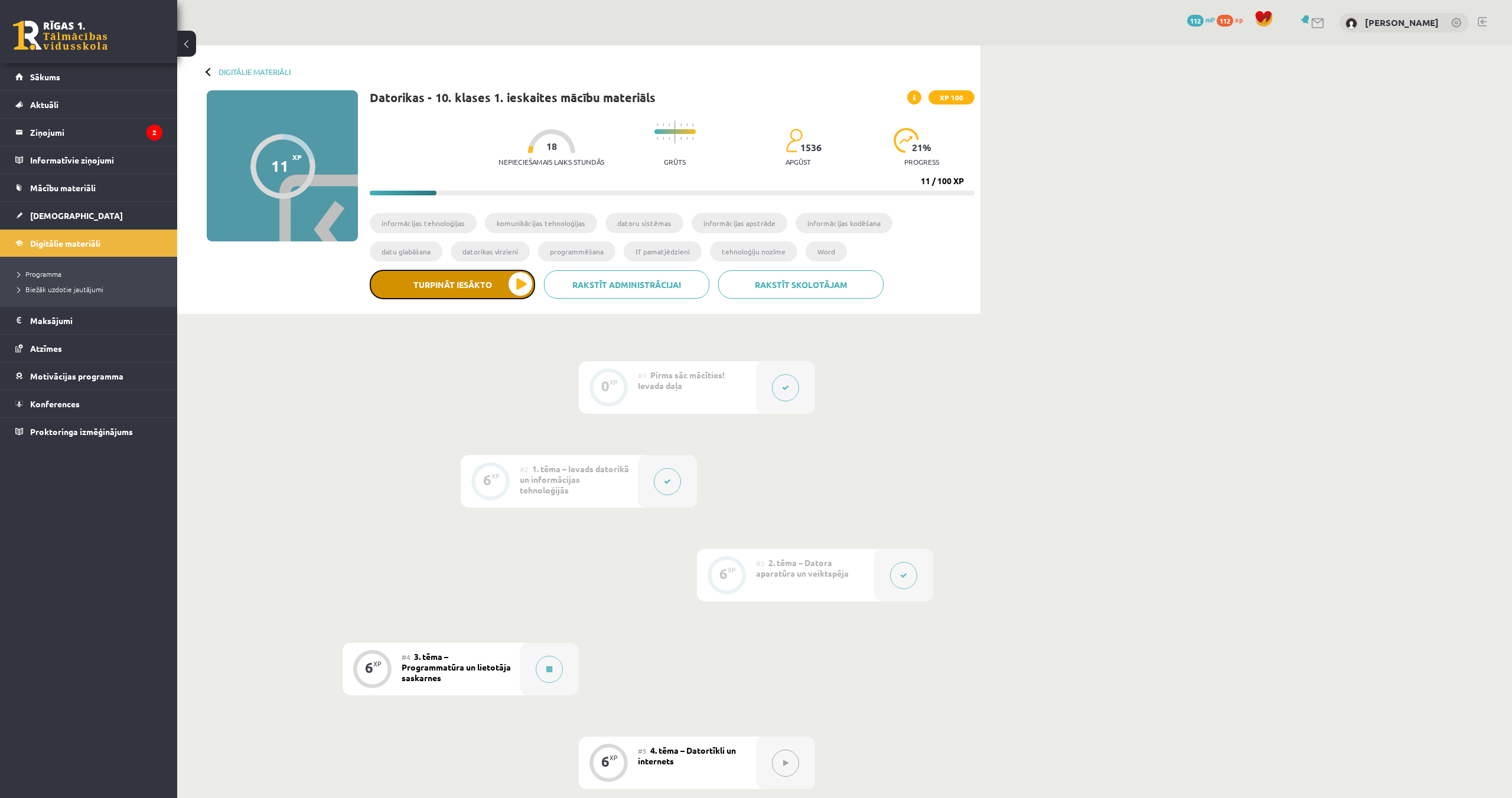
click at [486, 283] on button "Turpināt iesākto" at bounding box center [452, 284] width 165 height 30
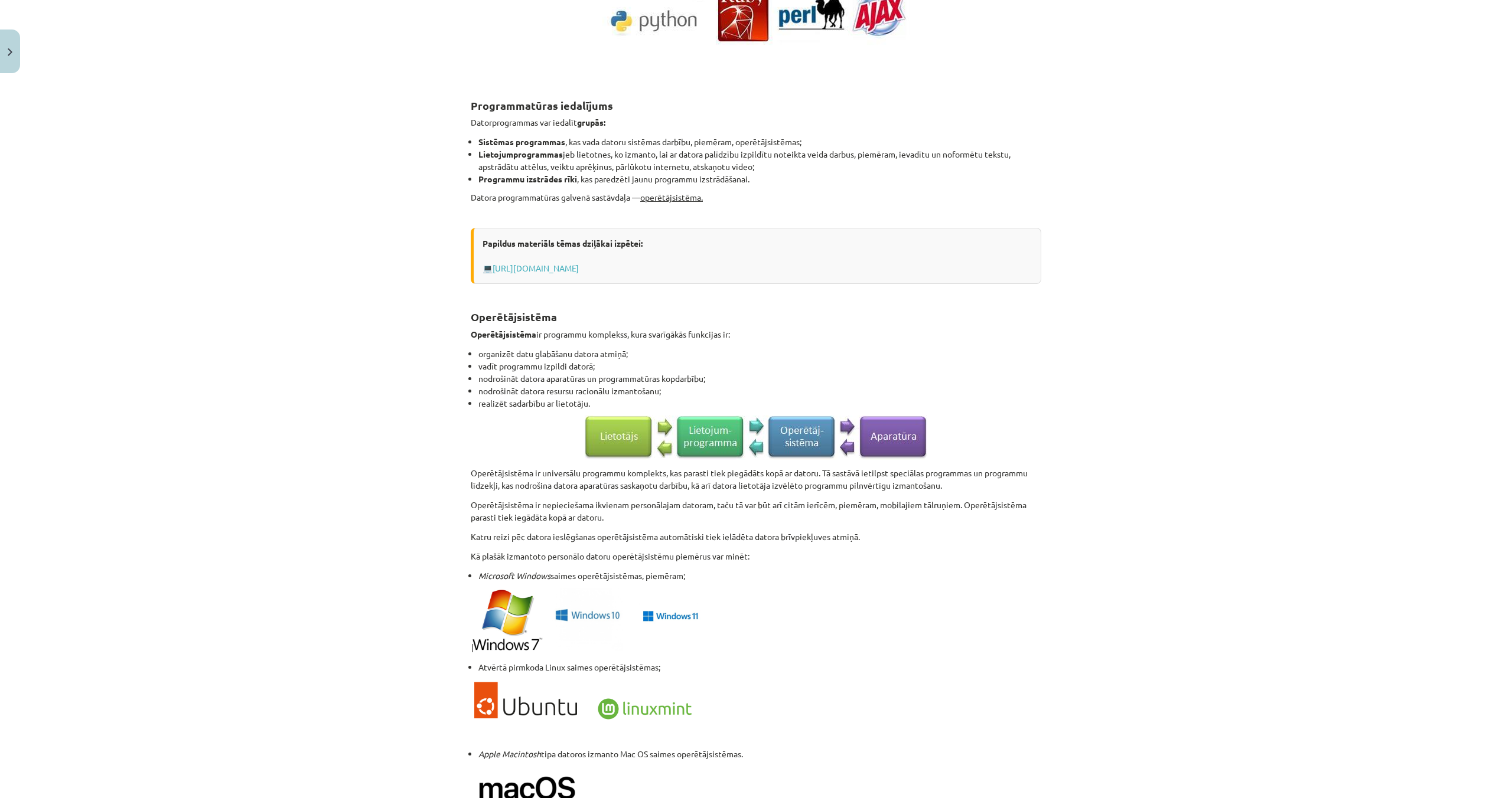
scroll to position [873, 0]
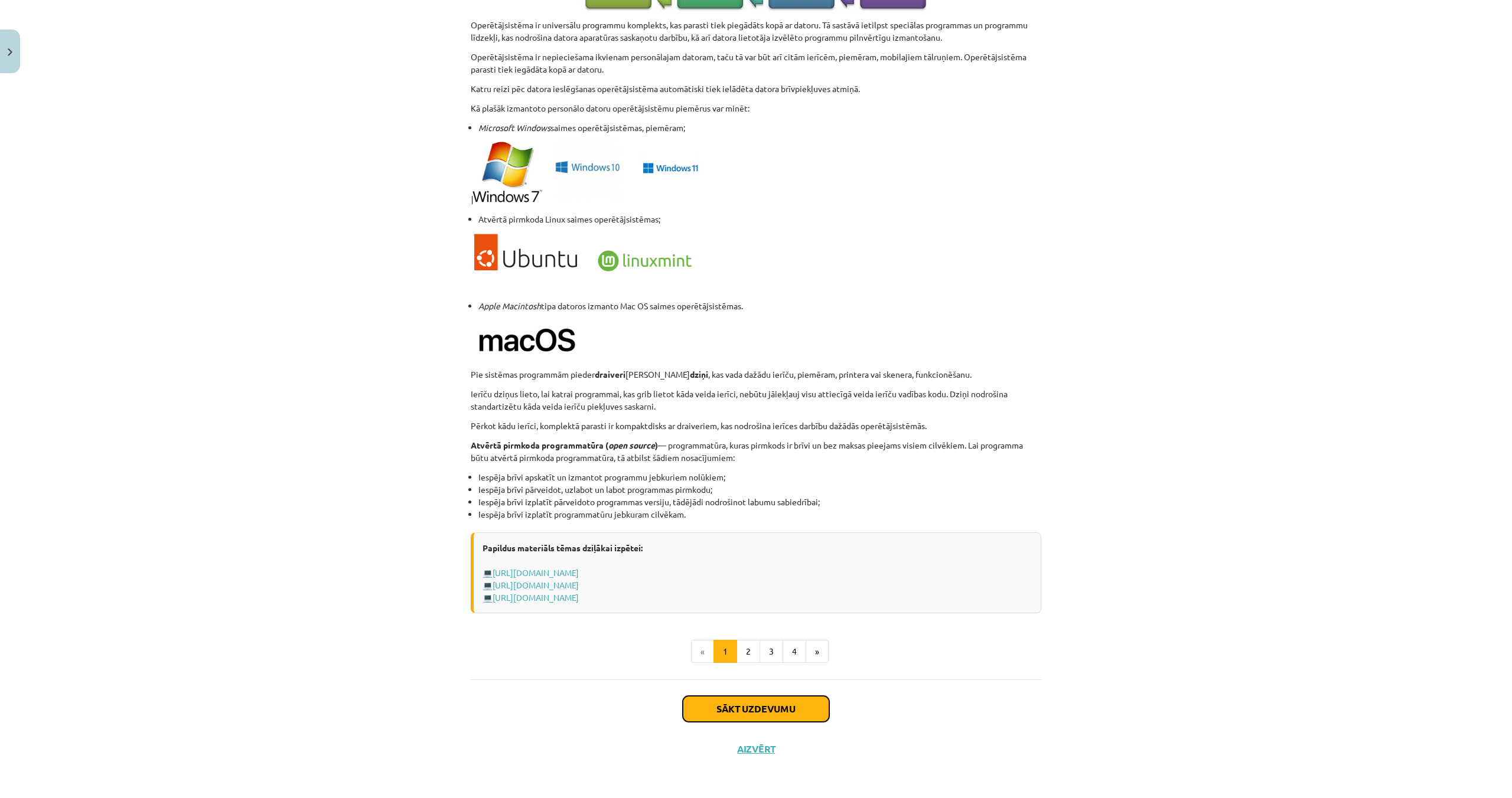
click at [771, 718] on button "Sākt uzdevumu" at bounding box center [756, 709] width 147 height 26
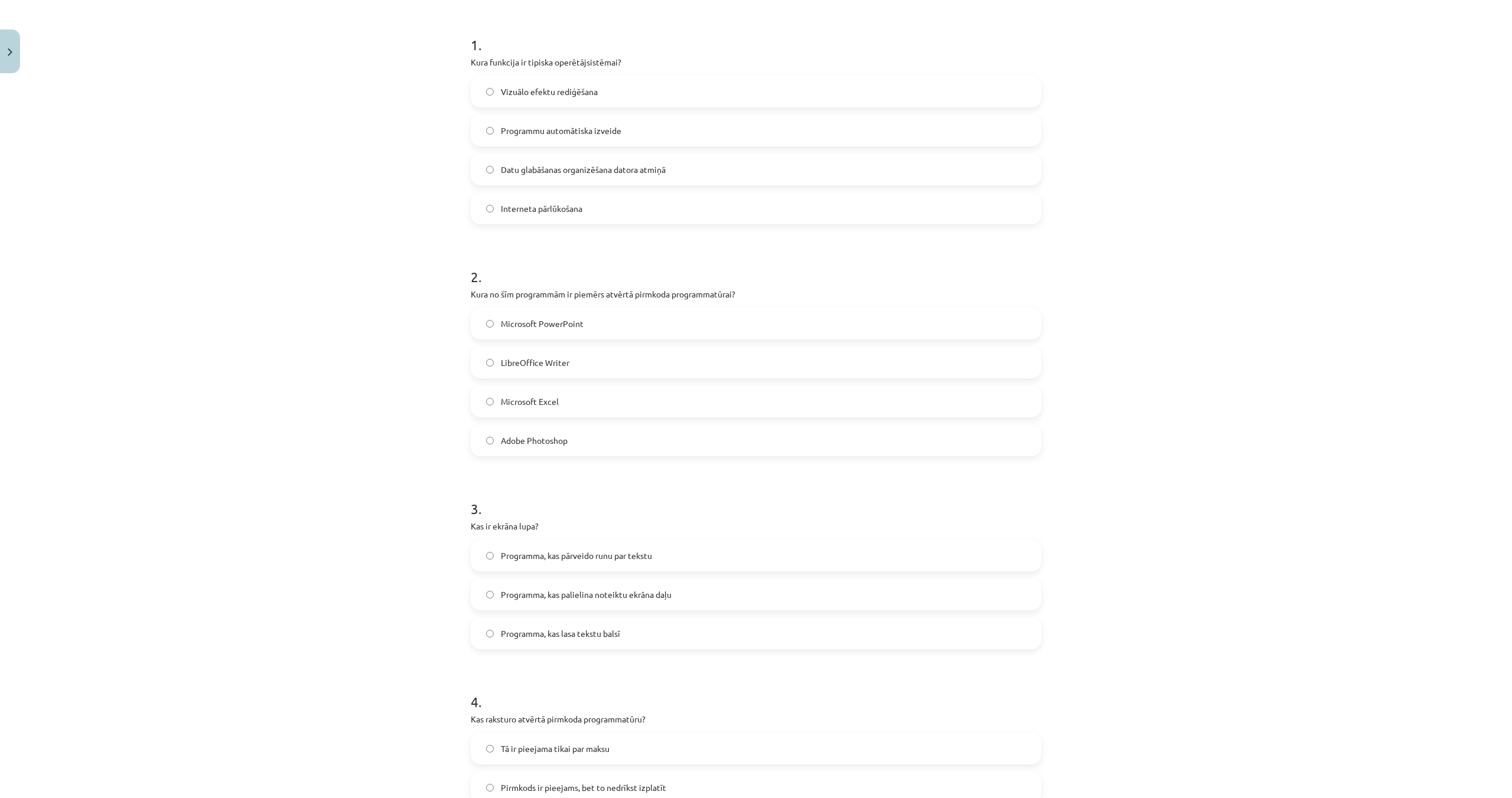
scroll to position [213, 0]
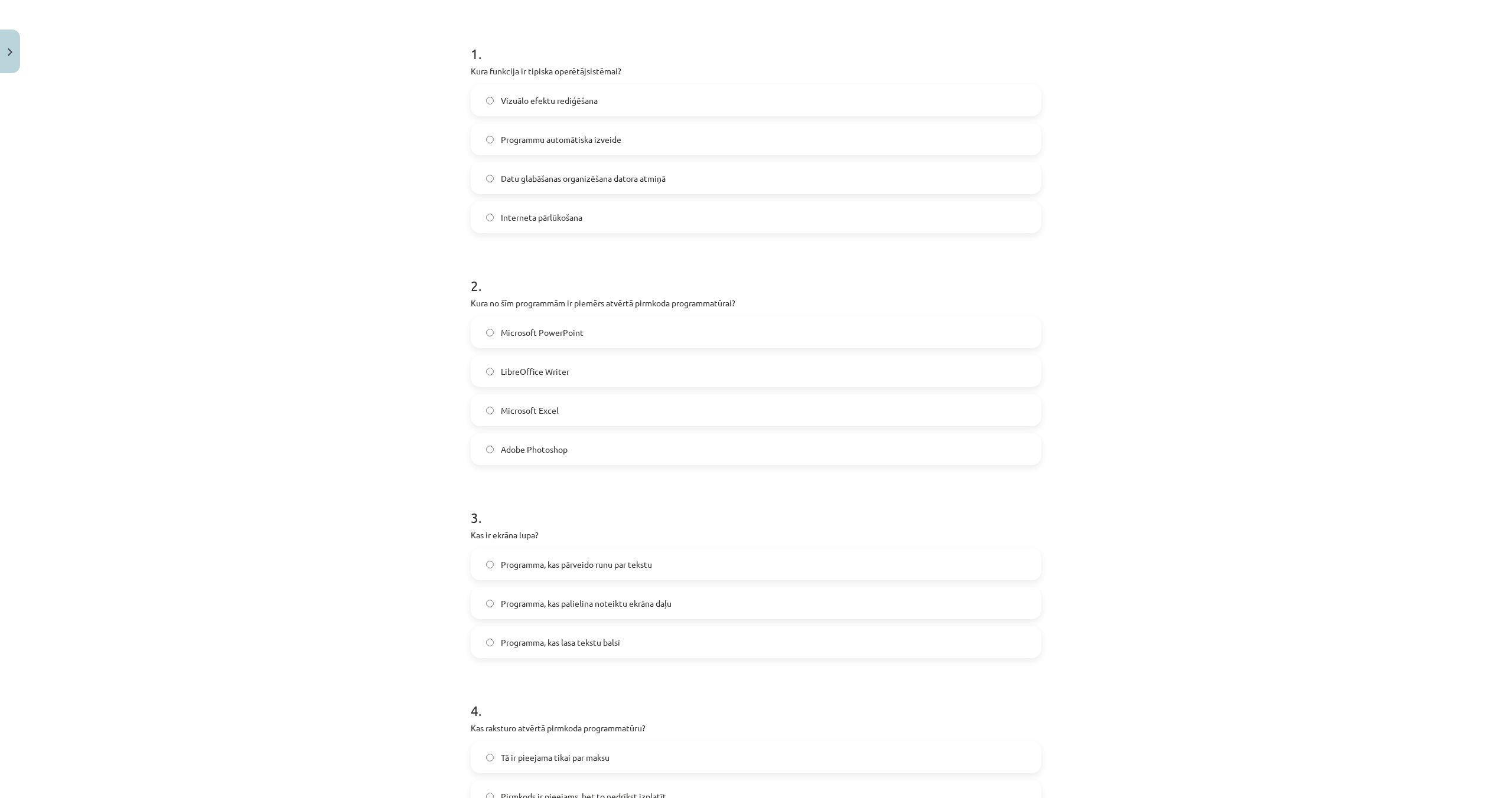
click at [495, 370] on label "LibreOffice Writer" at bounding box center [756, 371] width 568 height 30
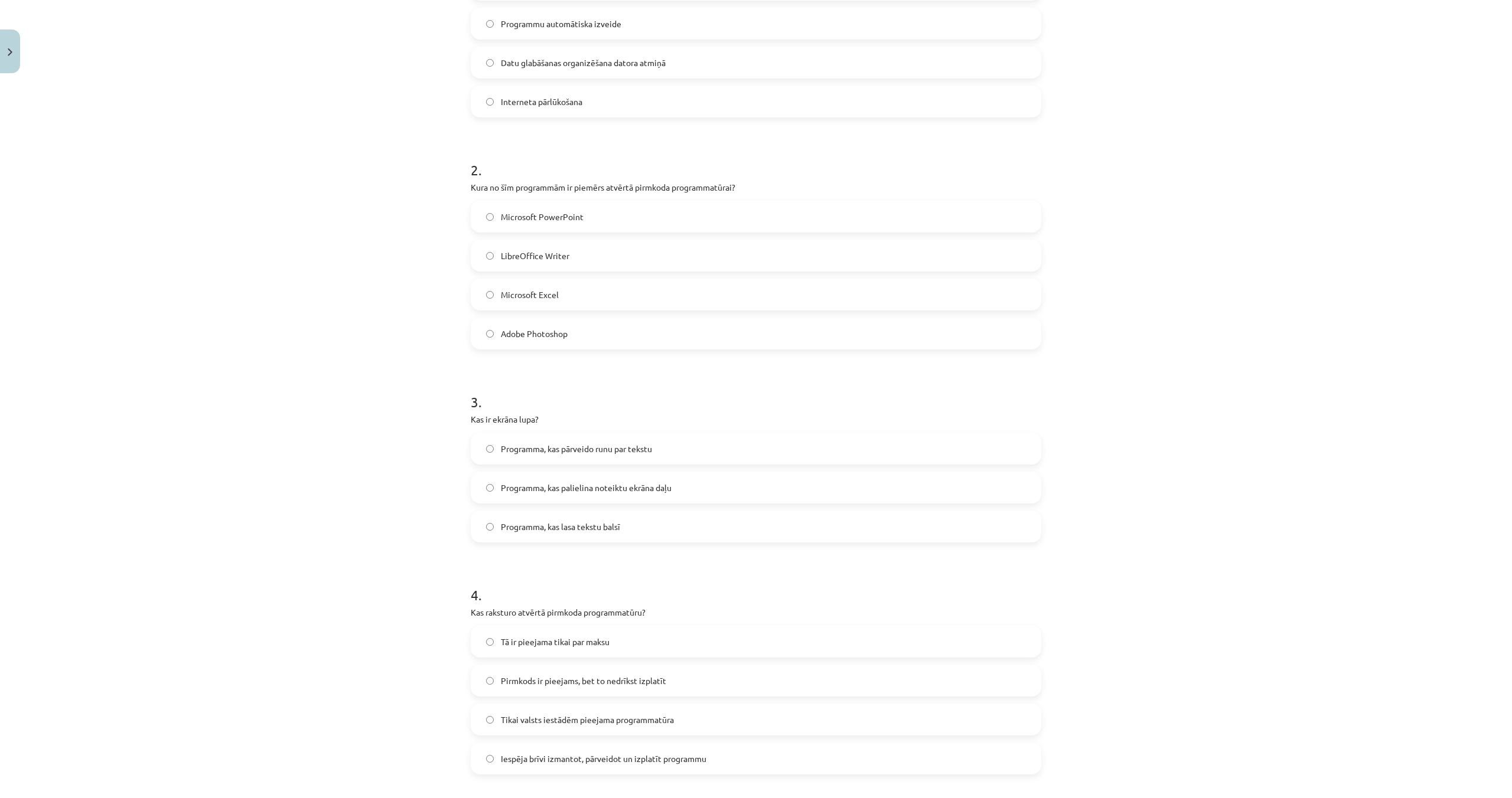
scroll to position [346, 0]
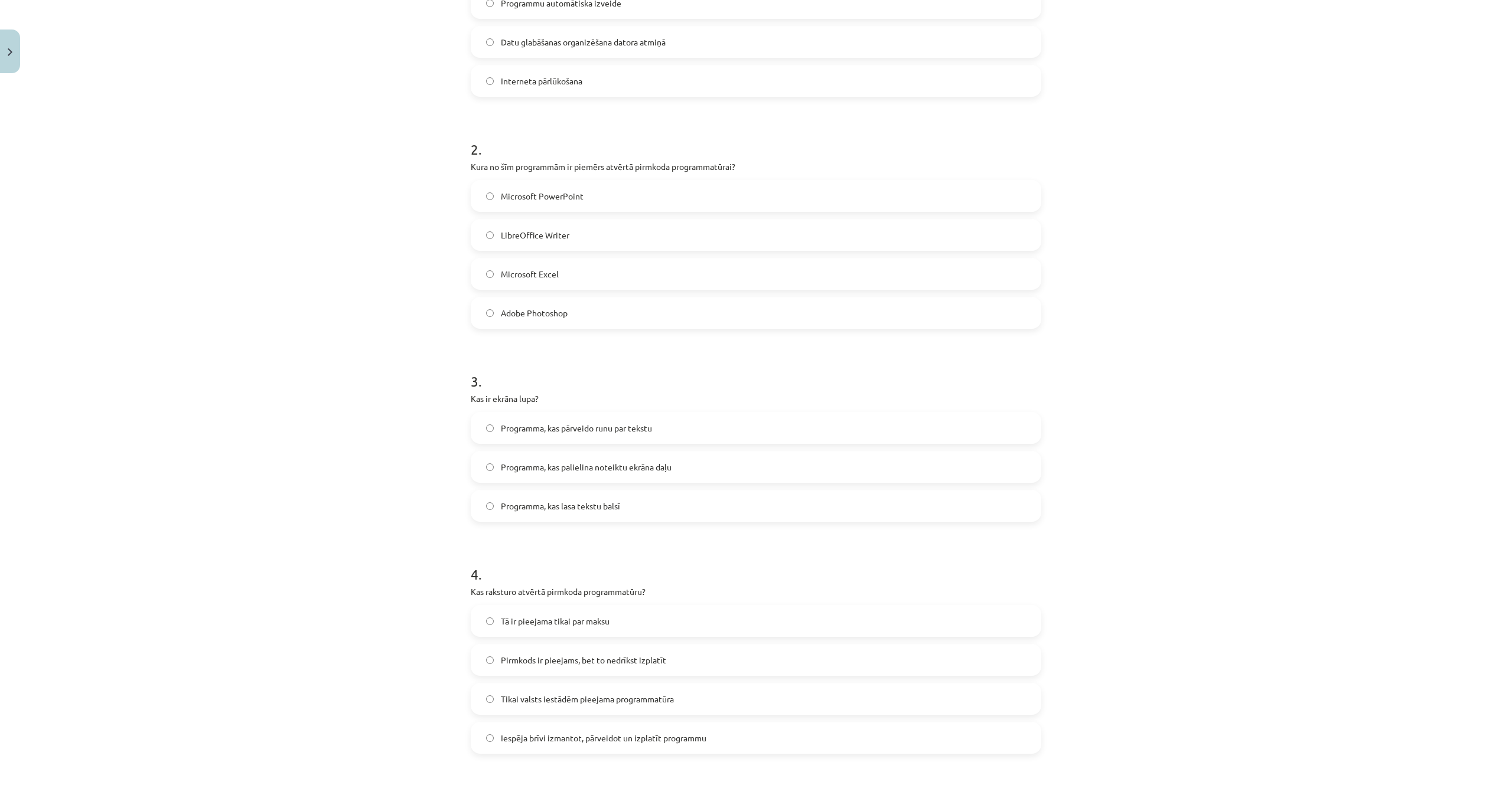
click at [489, 472] on label "Programma, kas palielina noteiktu ekrāna daļu" at bounding box center [756, 467] width 568 height 30
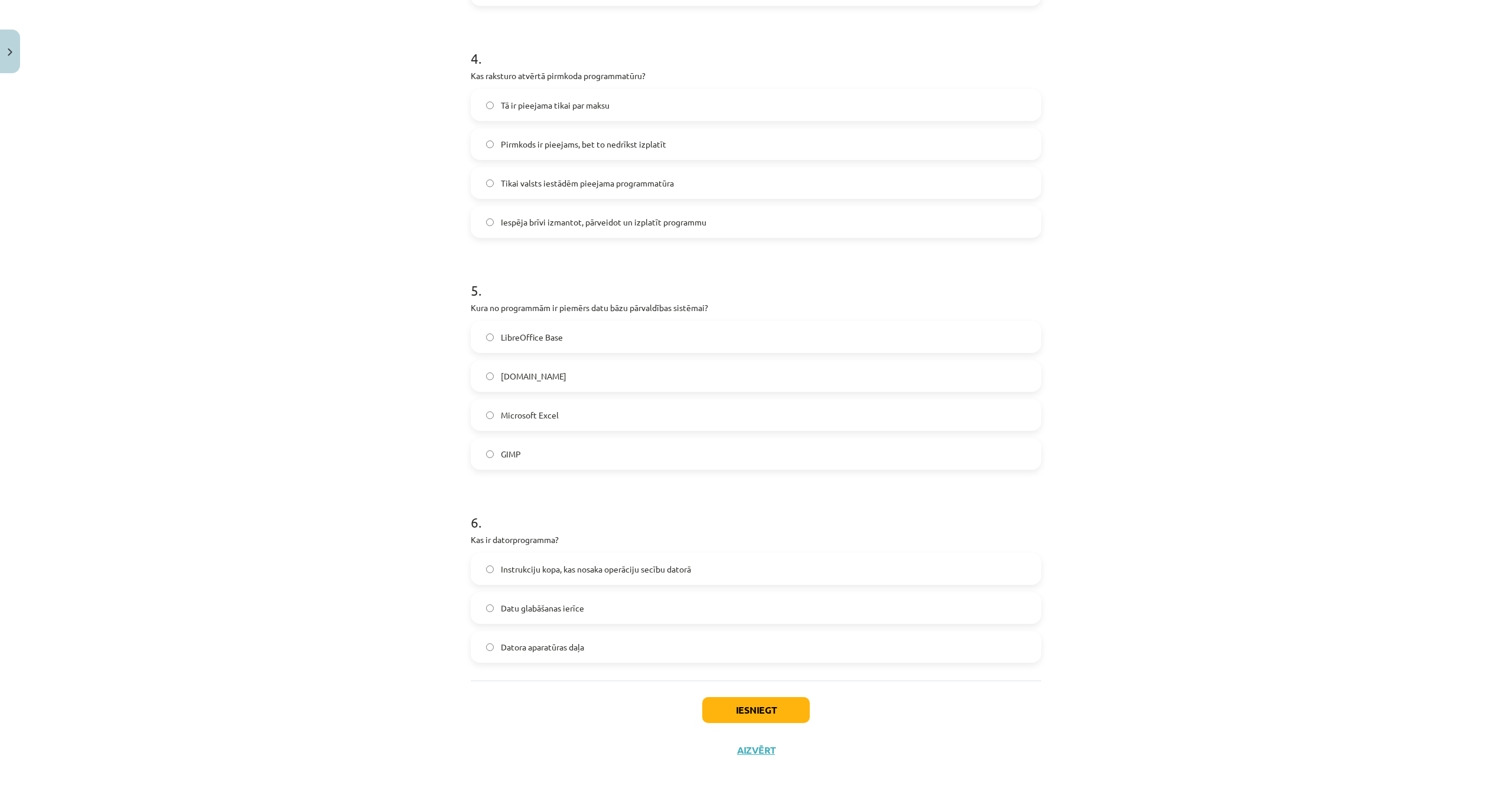
scroll to position [864, 0]
click at [493, 226] on label "Iespēja brīvi izmantot, pārveidot un izplatīt programmu" at bounding box center [756, 220] width 568 height 30
click at [483, 339] on label "LibreOffice Base" at bounding box center [756, 335] width 568 height 30
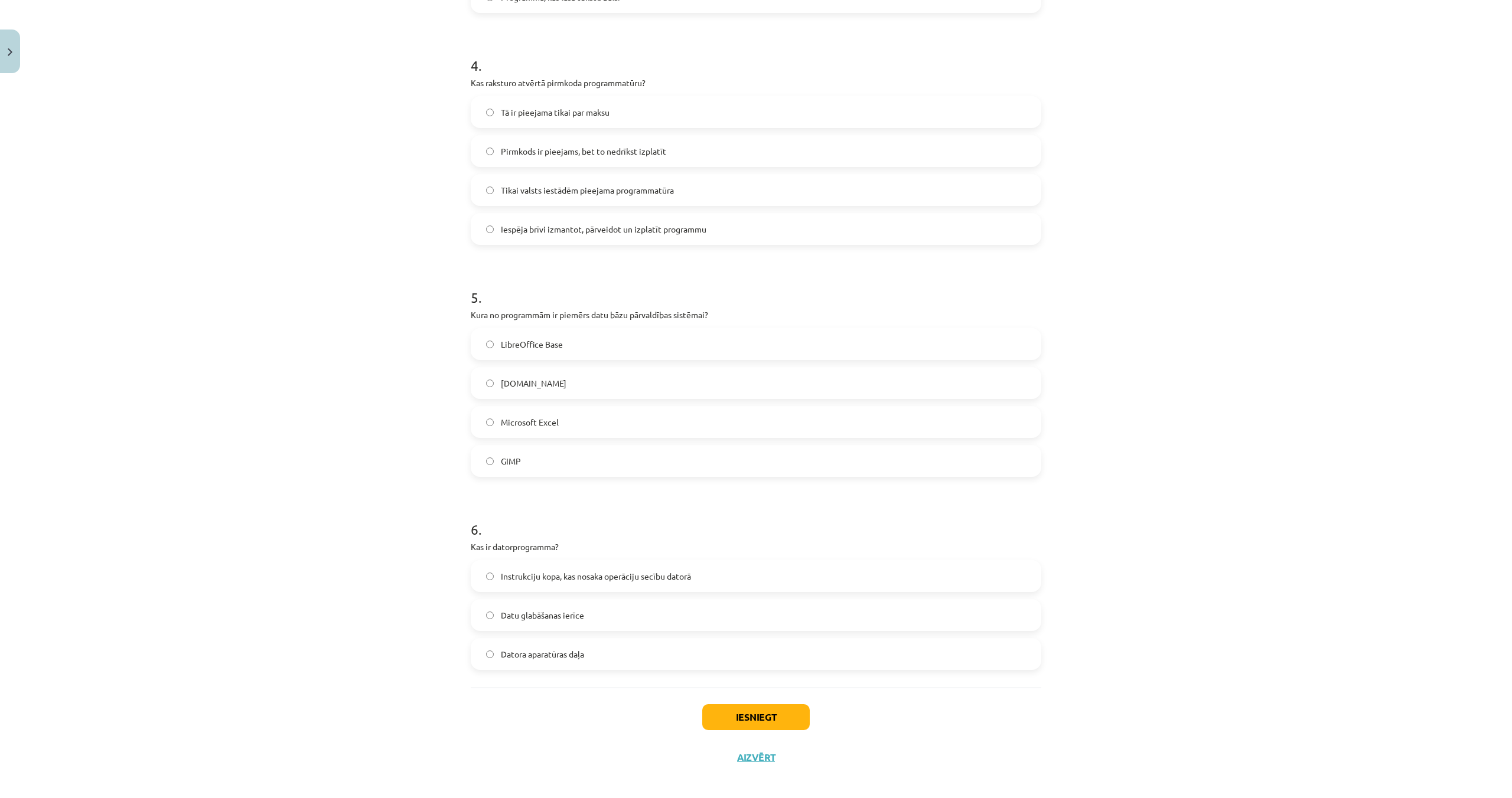
scroll to position [856, 0]
click at [763, 709] on button "Iesniegt" at bounding box center [756, 716] width 108 height 26
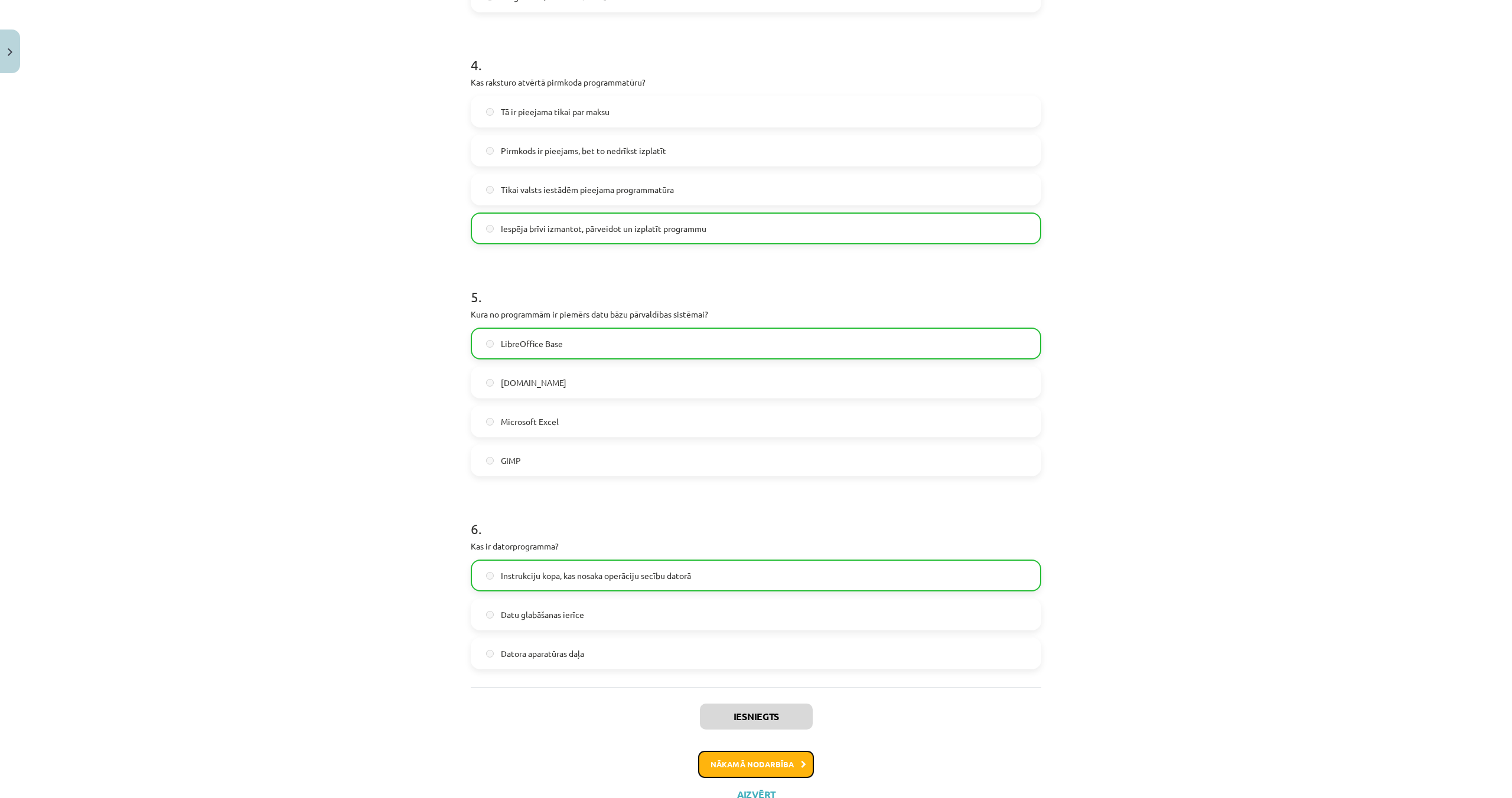
click at [775, 762] on button "Nākamā nodarbība" at bounding box center [756, 764] width 116 height 27
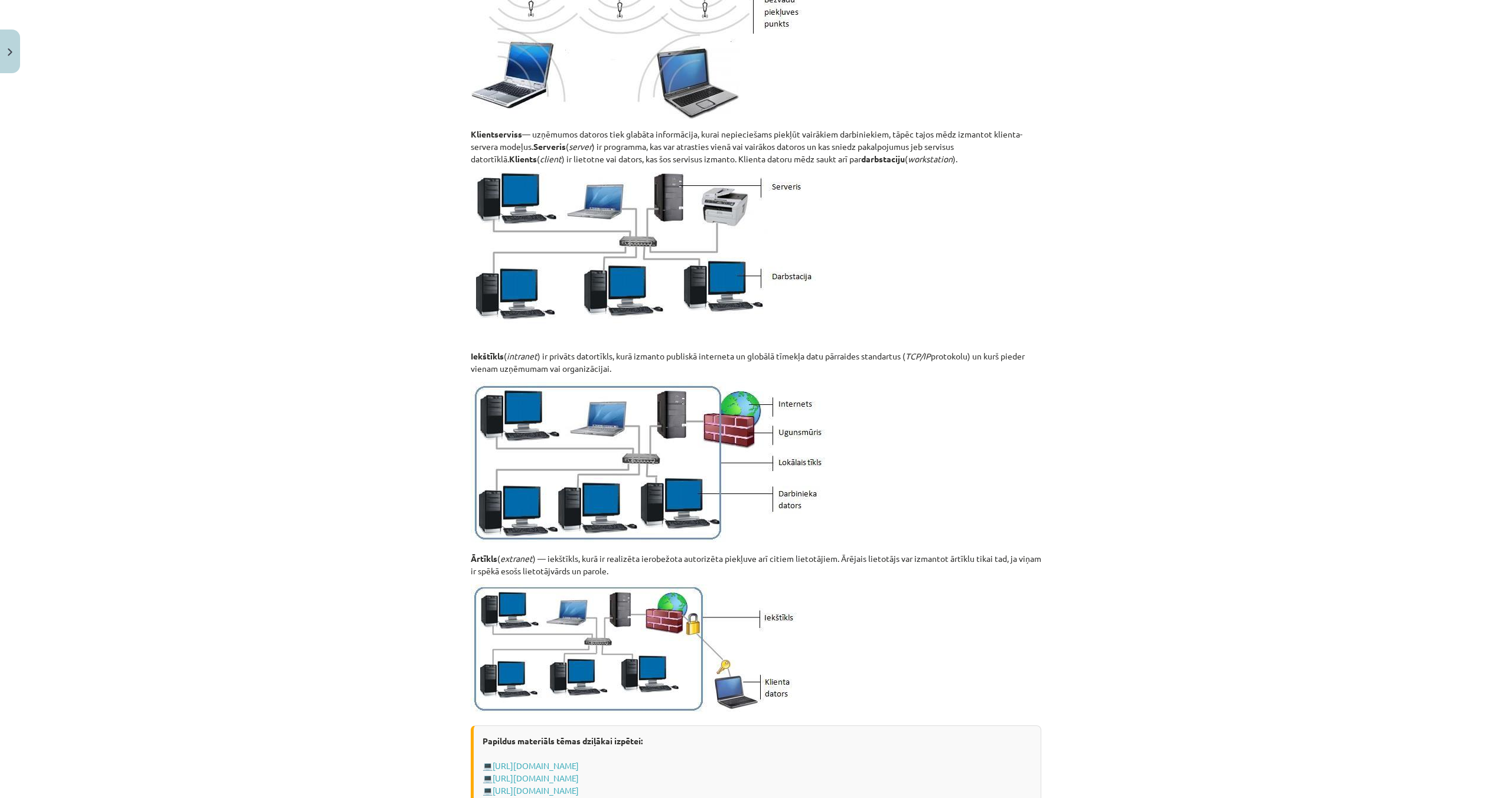
scroll to position [1077, 0]
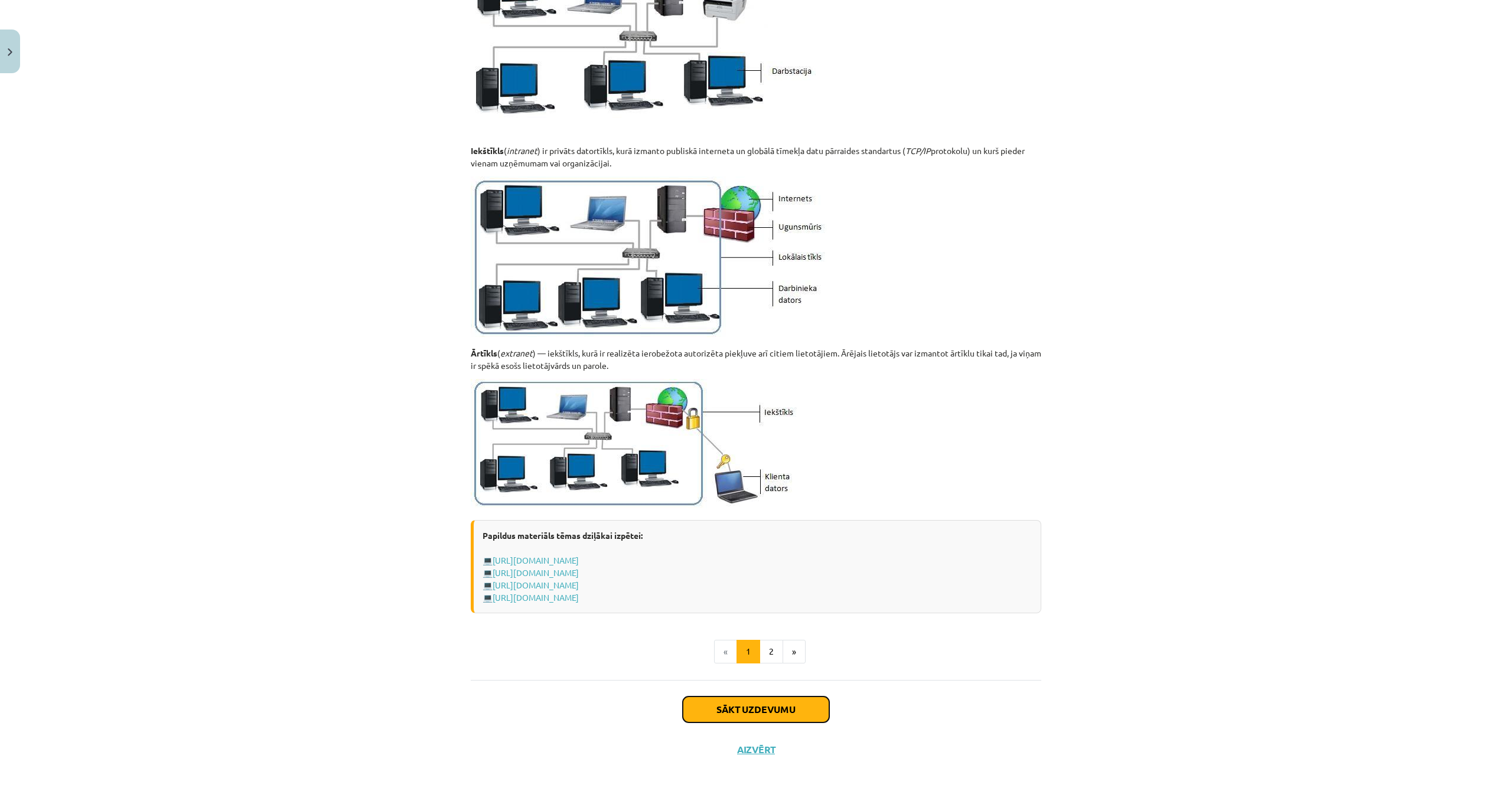
click at [763, 708] on button "Sākt uzdevumu" at bounding box center [756, 709] width 147 height 26
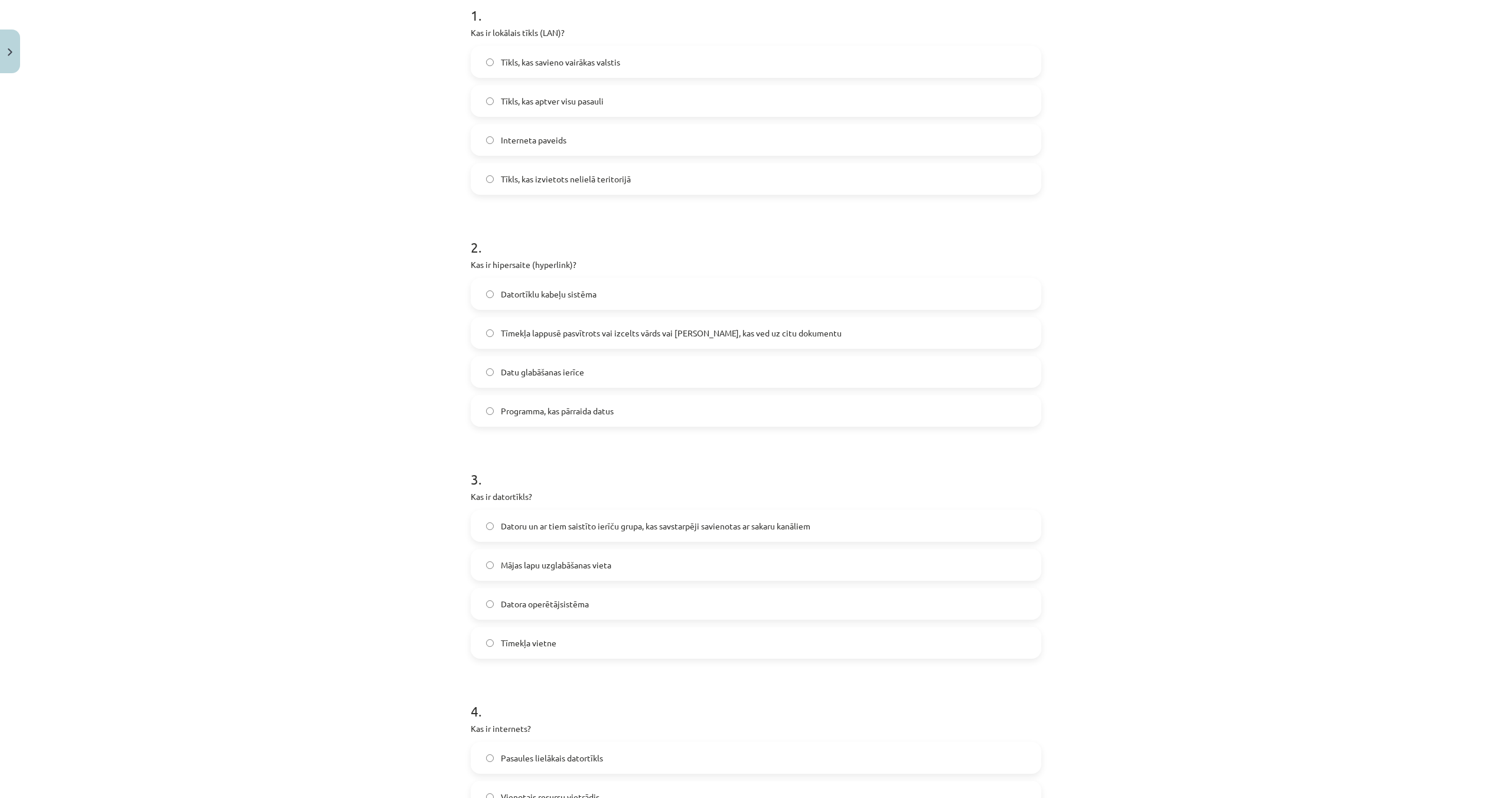
scroll to position [252, 0]
click at [494, 175] on label "Tīkls, kas izvietots nelielā teritorijā" at bounding box center [756, 175] width 568 height 30
click at [496, 516] on label "Datoru un ar tiem saistīto ierīču grupa, kas savstarpēji savienotas ar sakaru k…" at bounding box center [756, 522] width 568 height 30
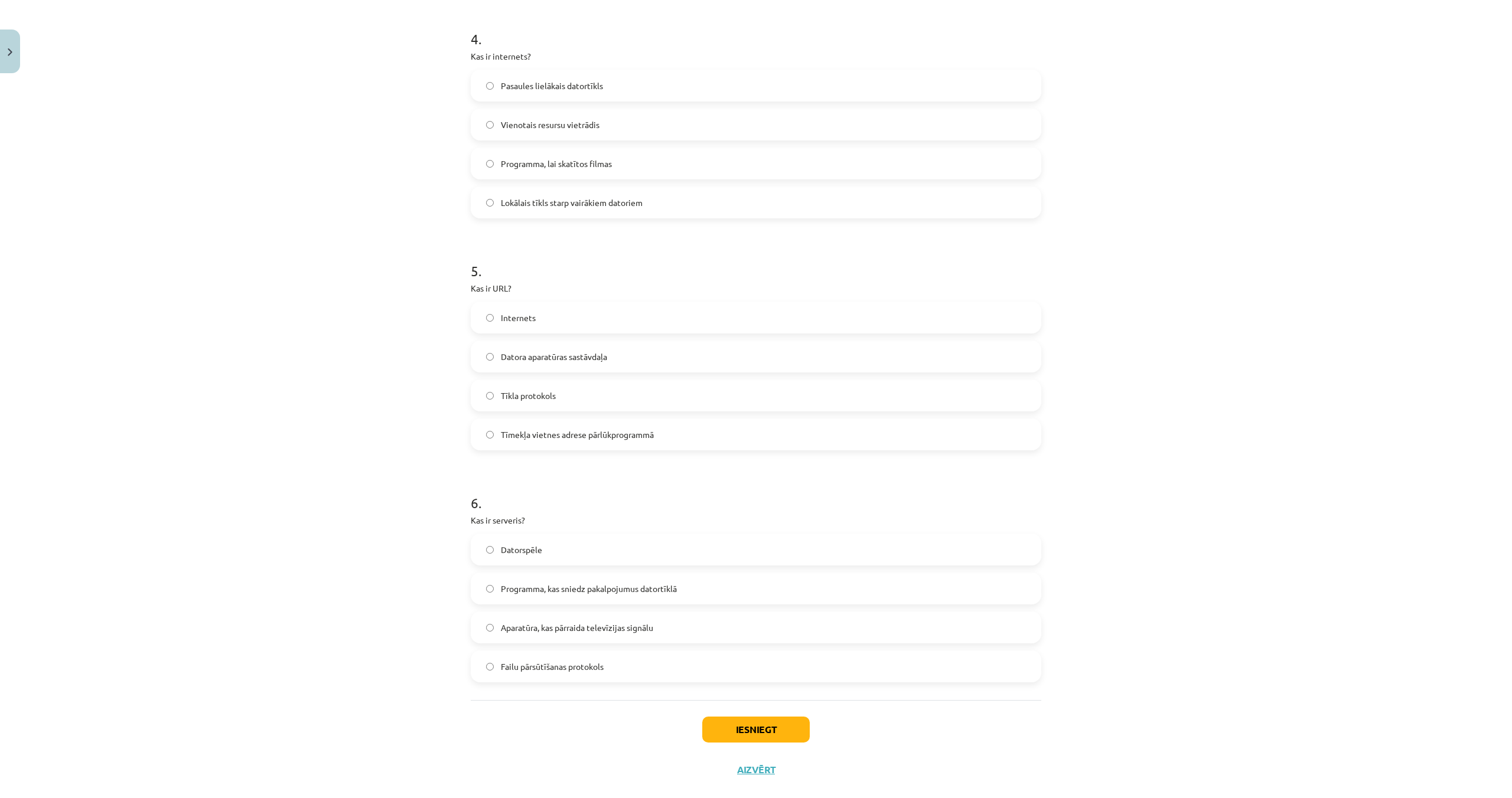
scroll to position [924, 0]
click at [493, 87] on label "Pasaules lielākais datortīkls" at bounding box center [756, 82] width 568 height 30
click at [782, 726] on button "Iesniegt" at bounding box center [756, 726] width 108 height 26
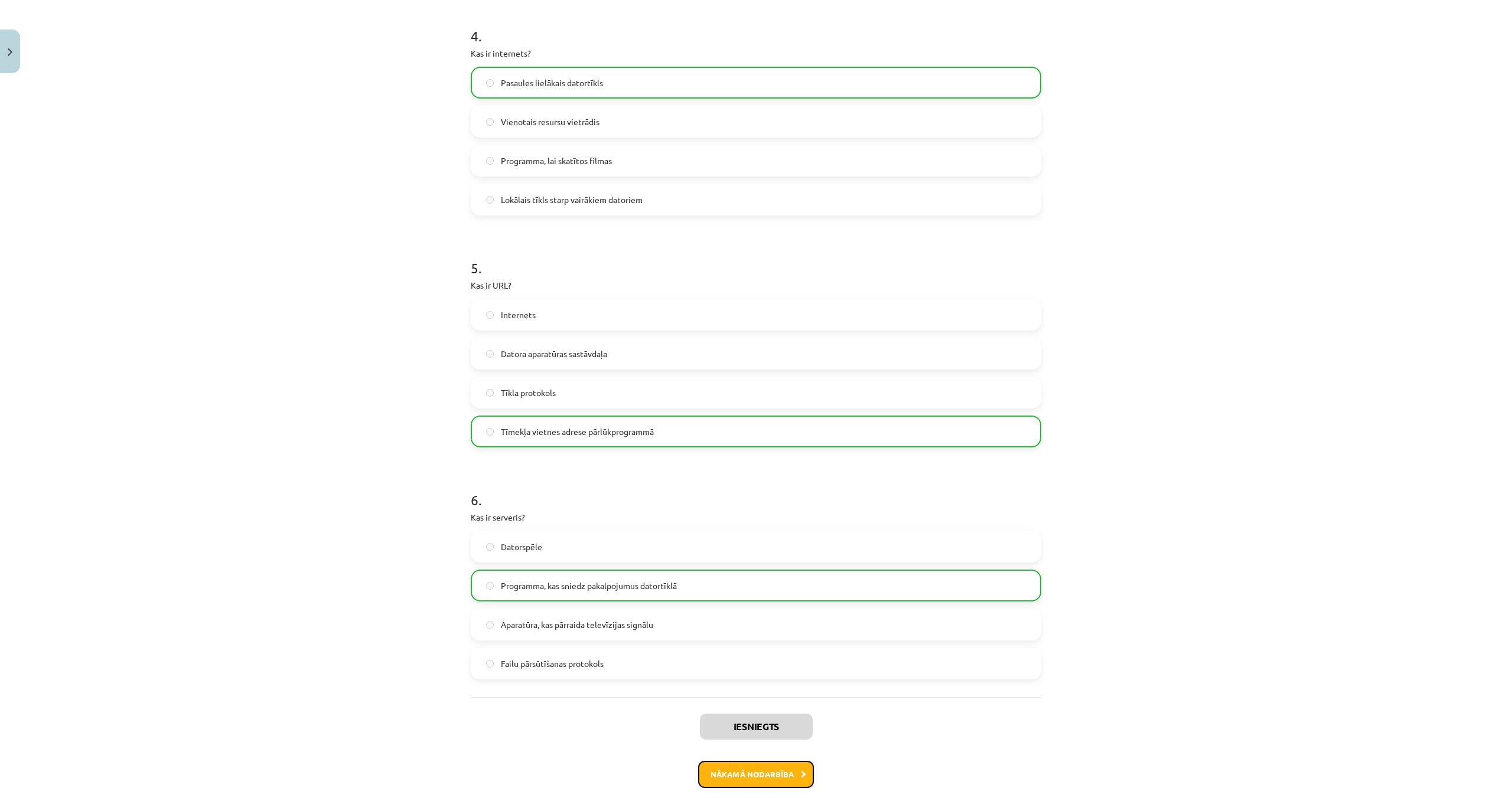
click at [769, 777] on button "Nākamā nodarbība" at bounding box center [756, 774] width 116 height 27
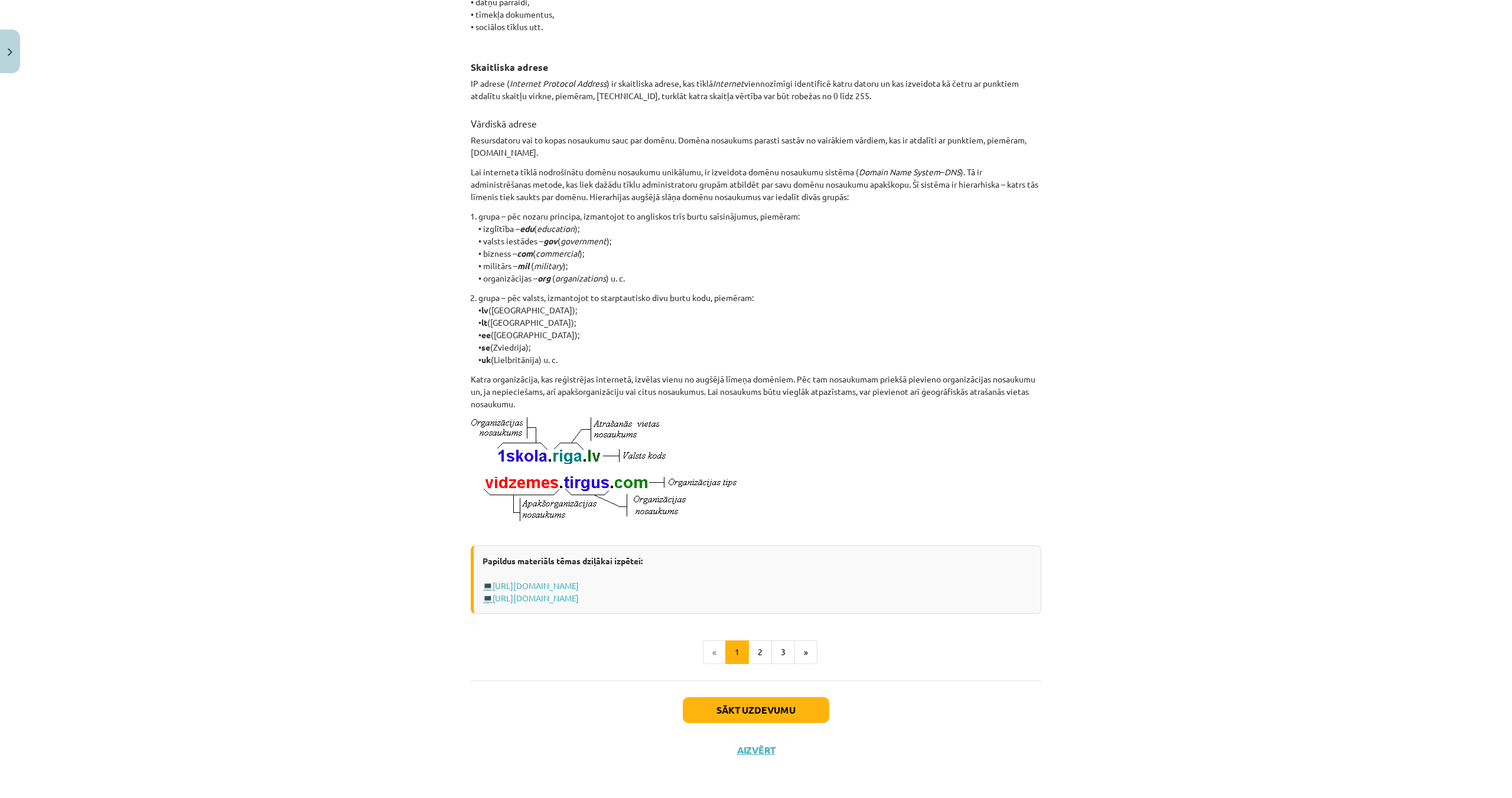
scroll to position [299, 0]
click at [761, 716] on button "Sākt uzdevumu" at bounding box center [756, 708] width 147 height 26
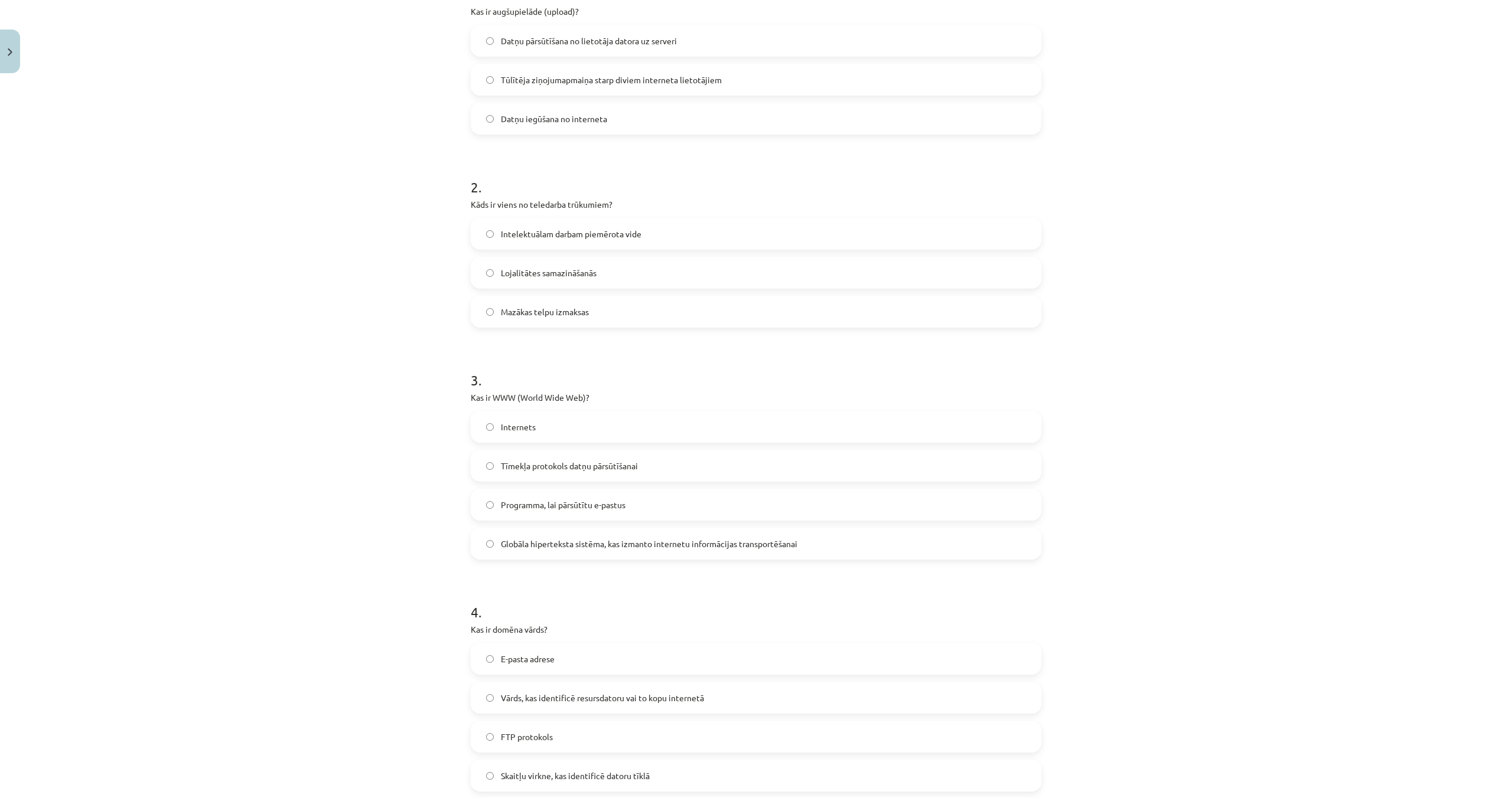
scroll to position [271, 0]
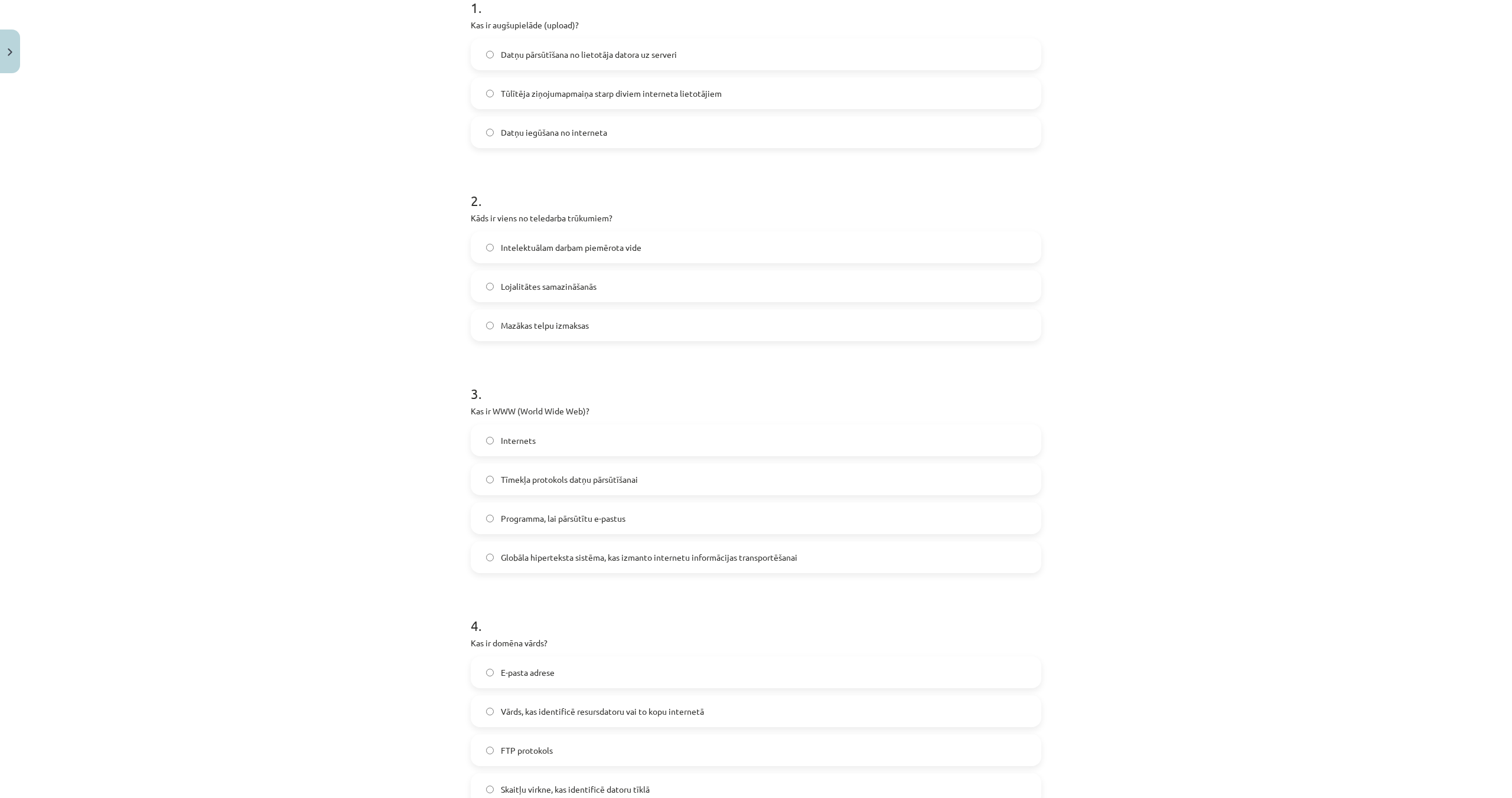
click at [483, 554] on label "Globāla hiperteksta sistēma, kas izmanto internetu informācijas transportēšanai" at bounding box center [756, 557] width 568 height 30
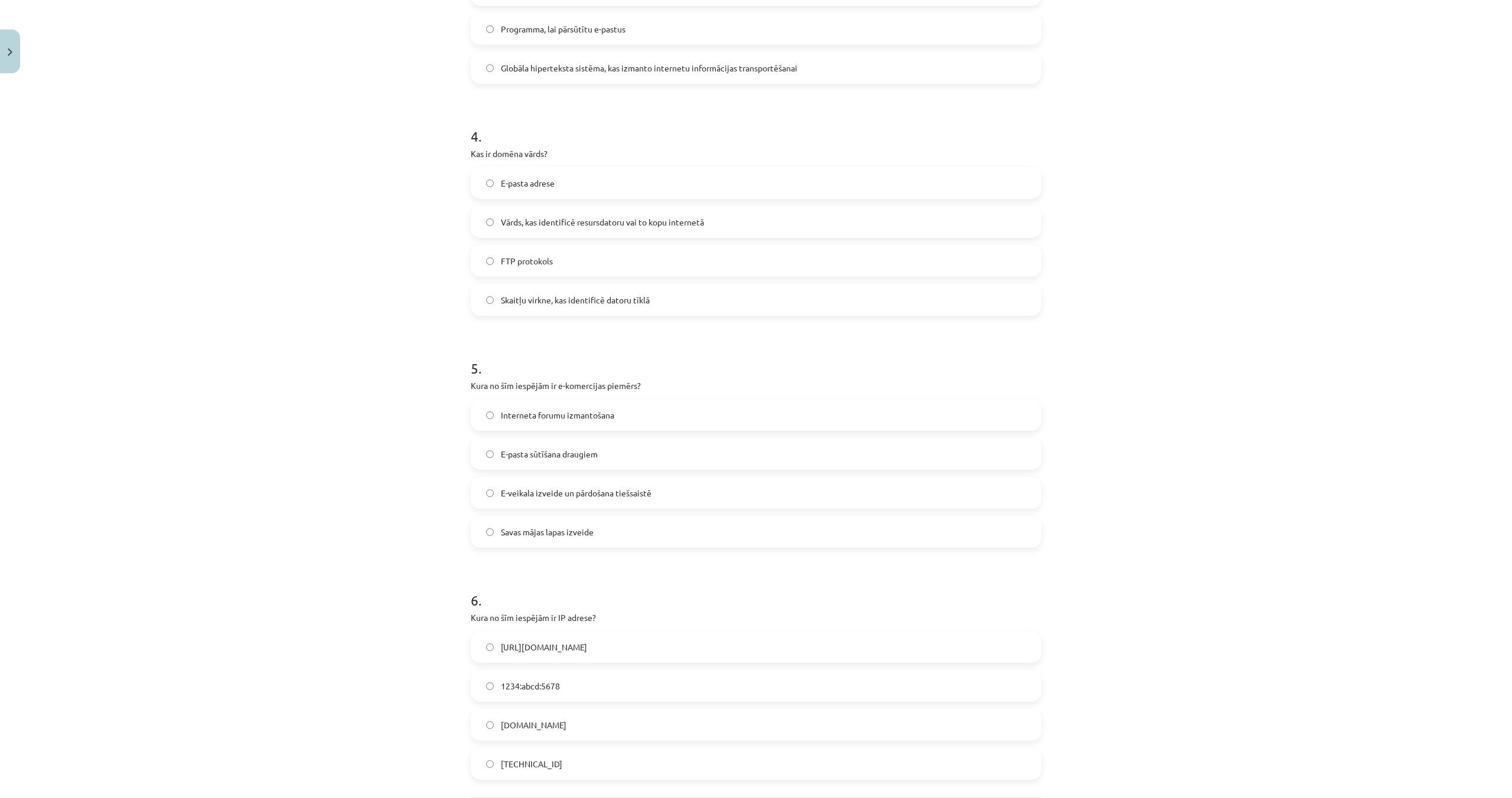
scroll to position [864, 0]
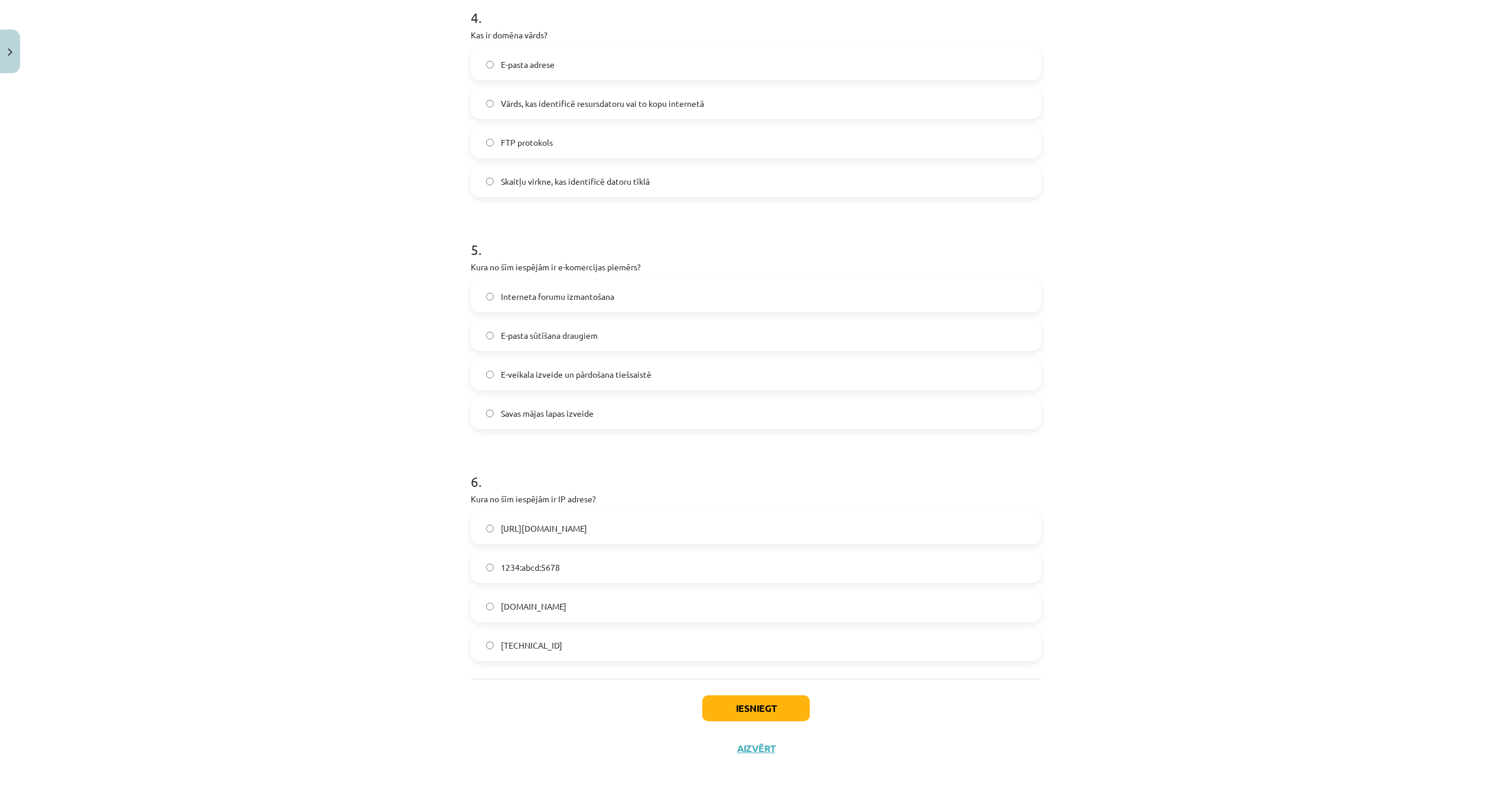
click at [482, 370] on label "E-veikala izveide un pārdošana tiešsaistē" at bounding box center [756, 374] width 568 height 30
click at [488, 639] on label "192.100.81.101" at bounding box center [756, 645] width 568 height 30
click at [763, 707] on button "Iesniegt" at bounding box center [756, 708] width 108 height 26
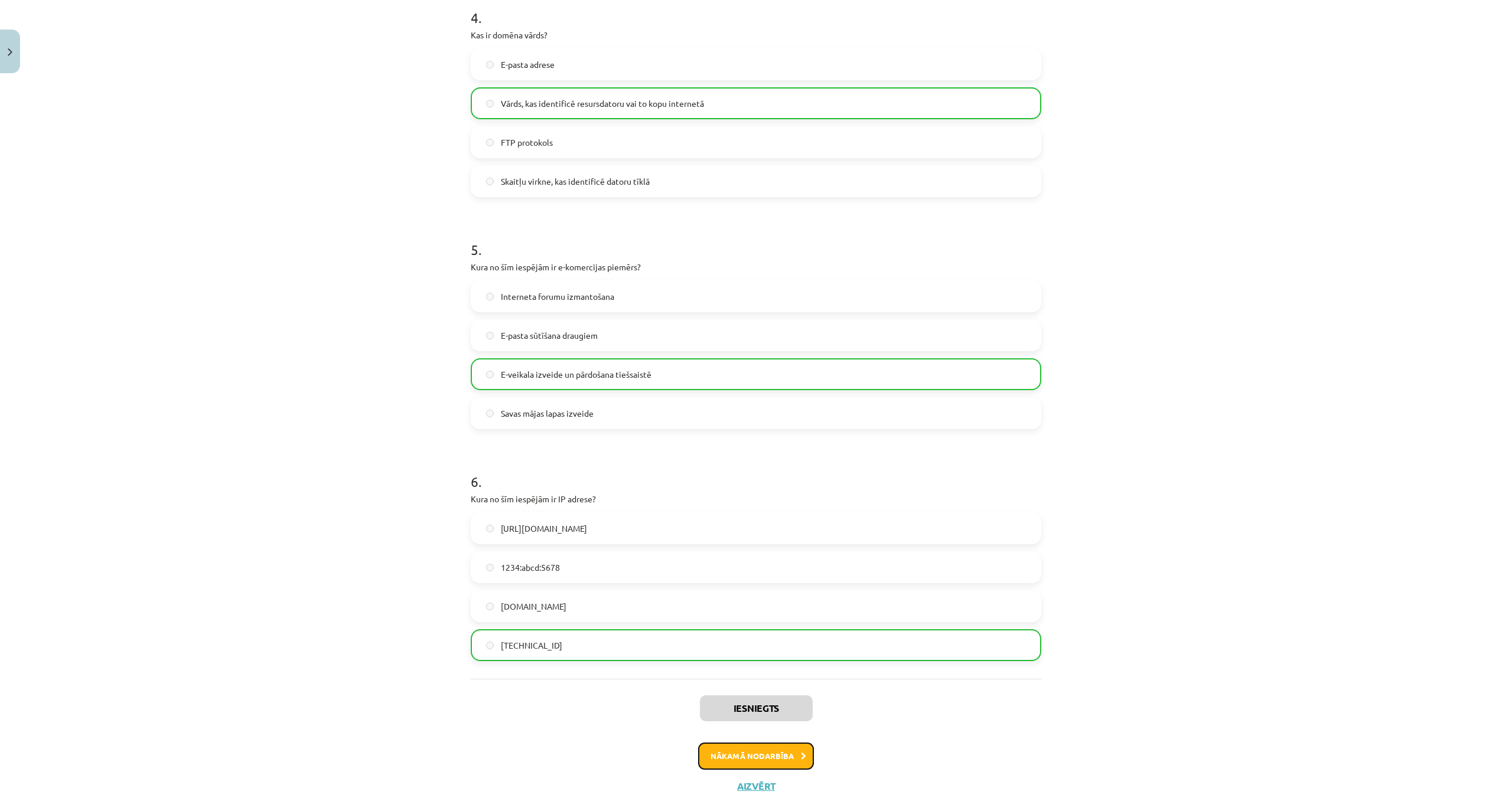
click at [773, 753] on button "Nākamā nodarbība" at bounding box center [756, 756] width 116 height 27
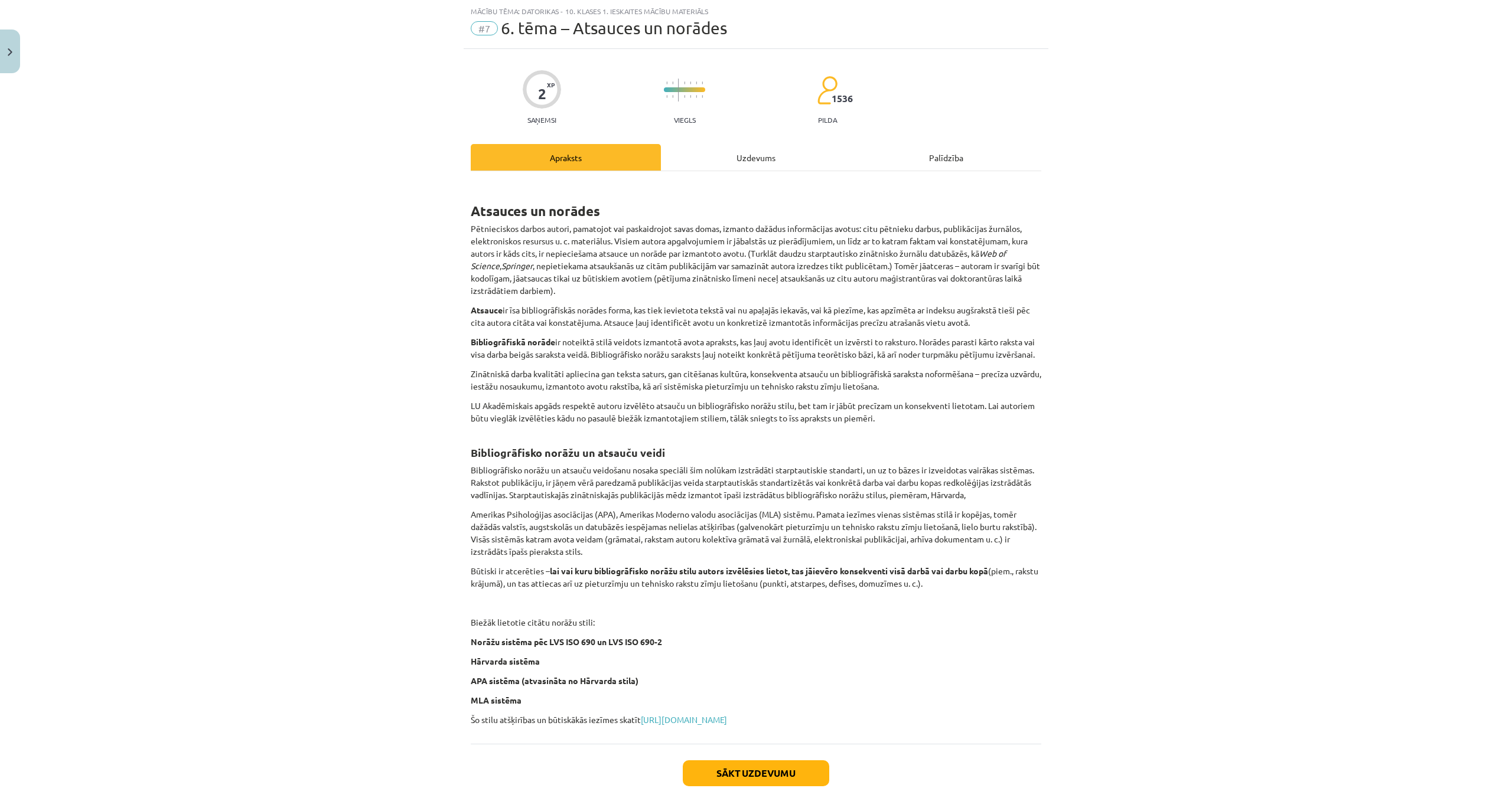
scroll to position [106, 0]
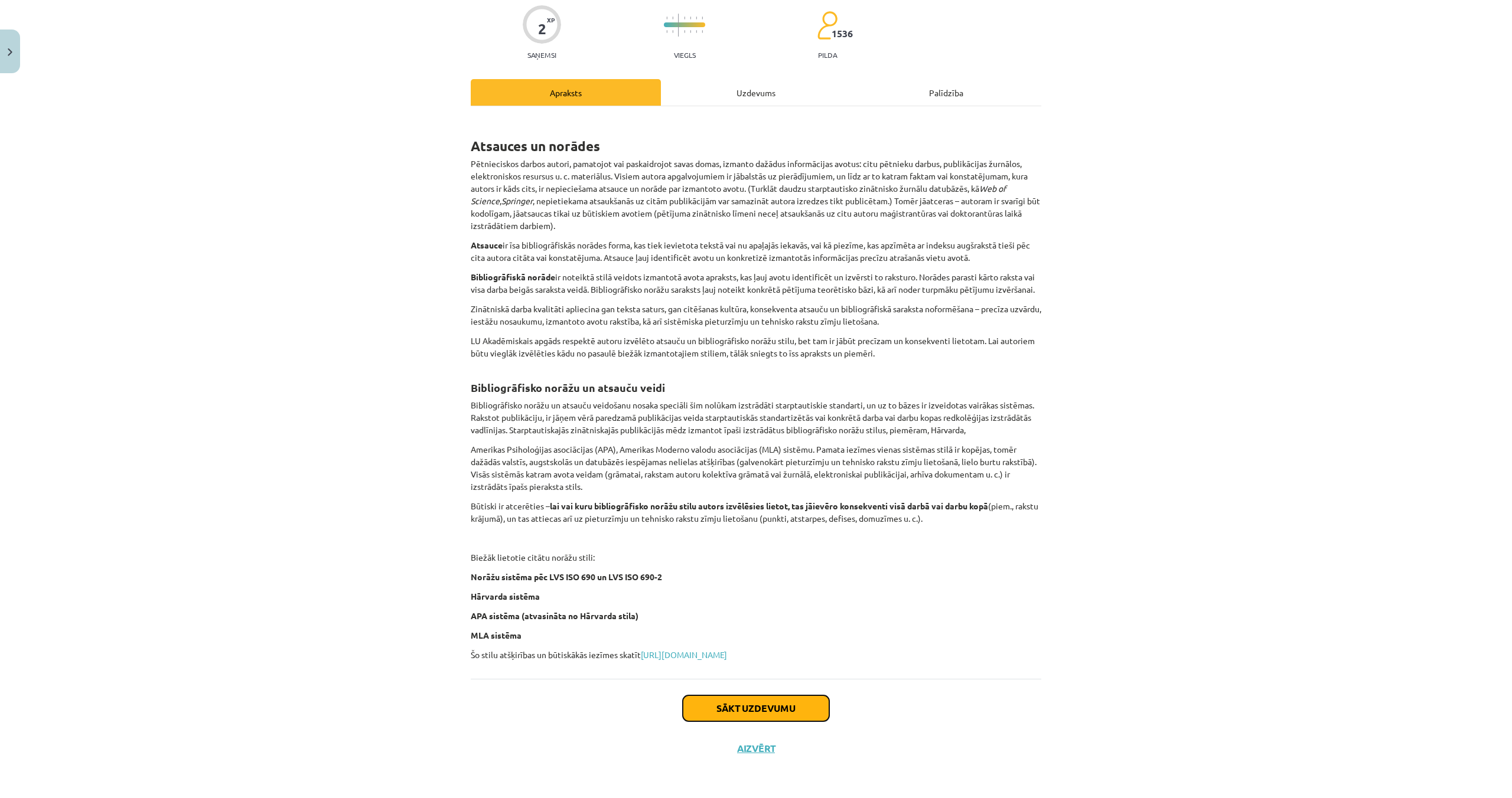
click at [763, 716] on button "Sākt uzdevumu" at bounding box center [756, 708] width 147 height 26
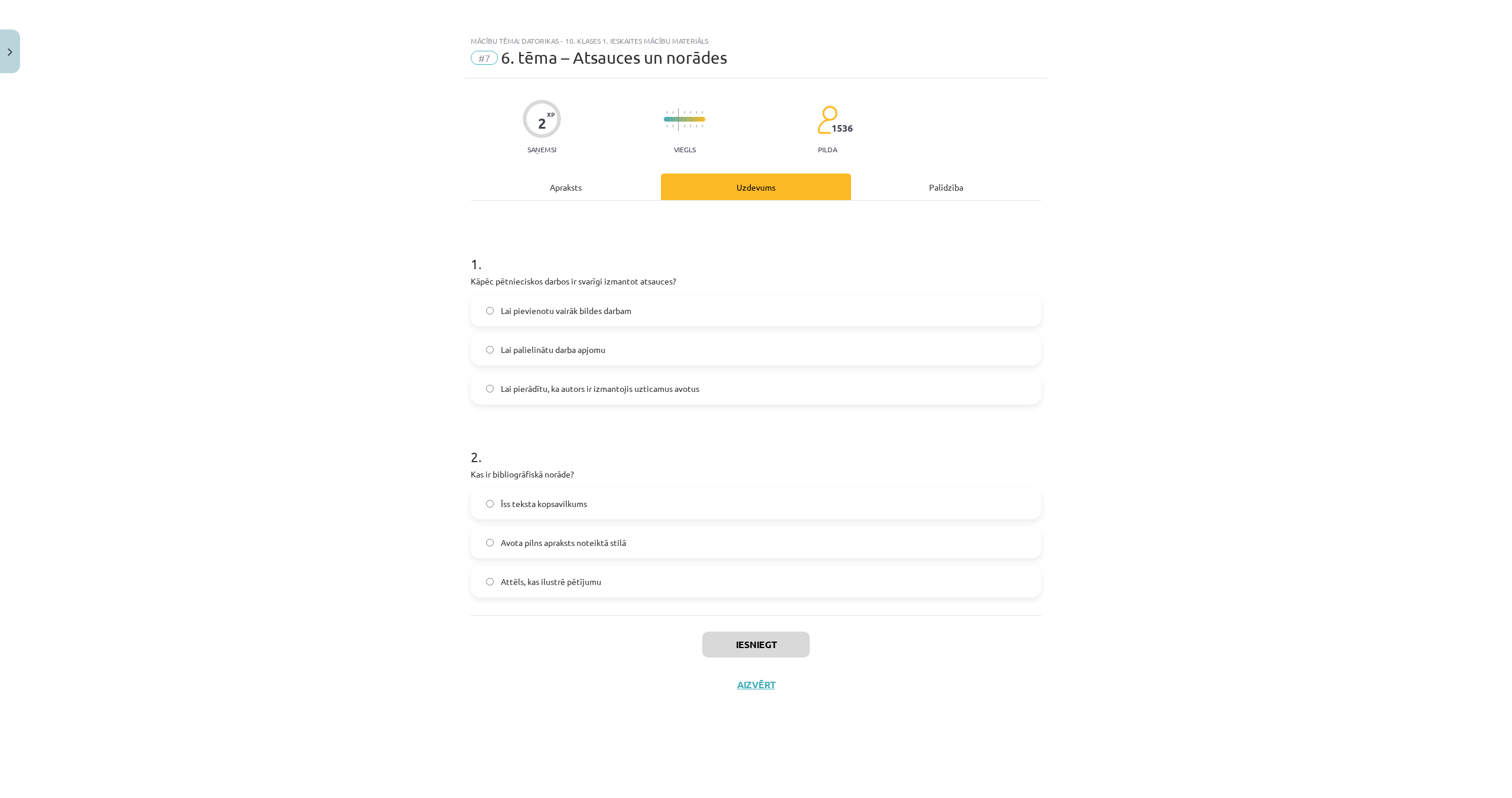
scroll to position [0, 0]
click at [488, 547] on label "Avota pilns apraksts noteiktā stilā" at bounding box center [756, 542] width 568 height 30
click at [754, 635] on button "Iesniegt" at bounding box center [756, 644] width 108 height 26
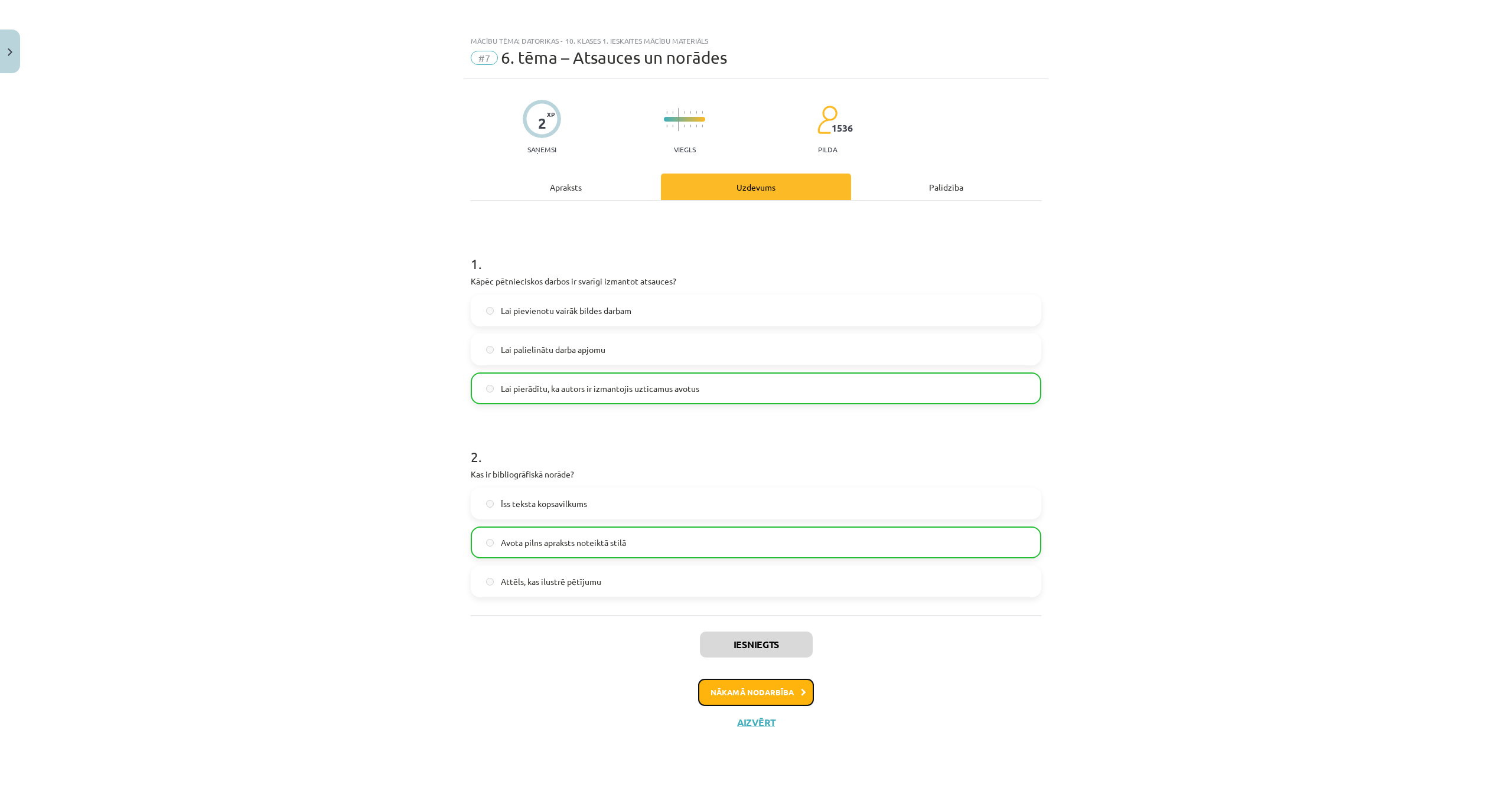
click at [773, 684] on button "Nākamā nodarbība" at bounding box center [756, 692] width 116 height 27
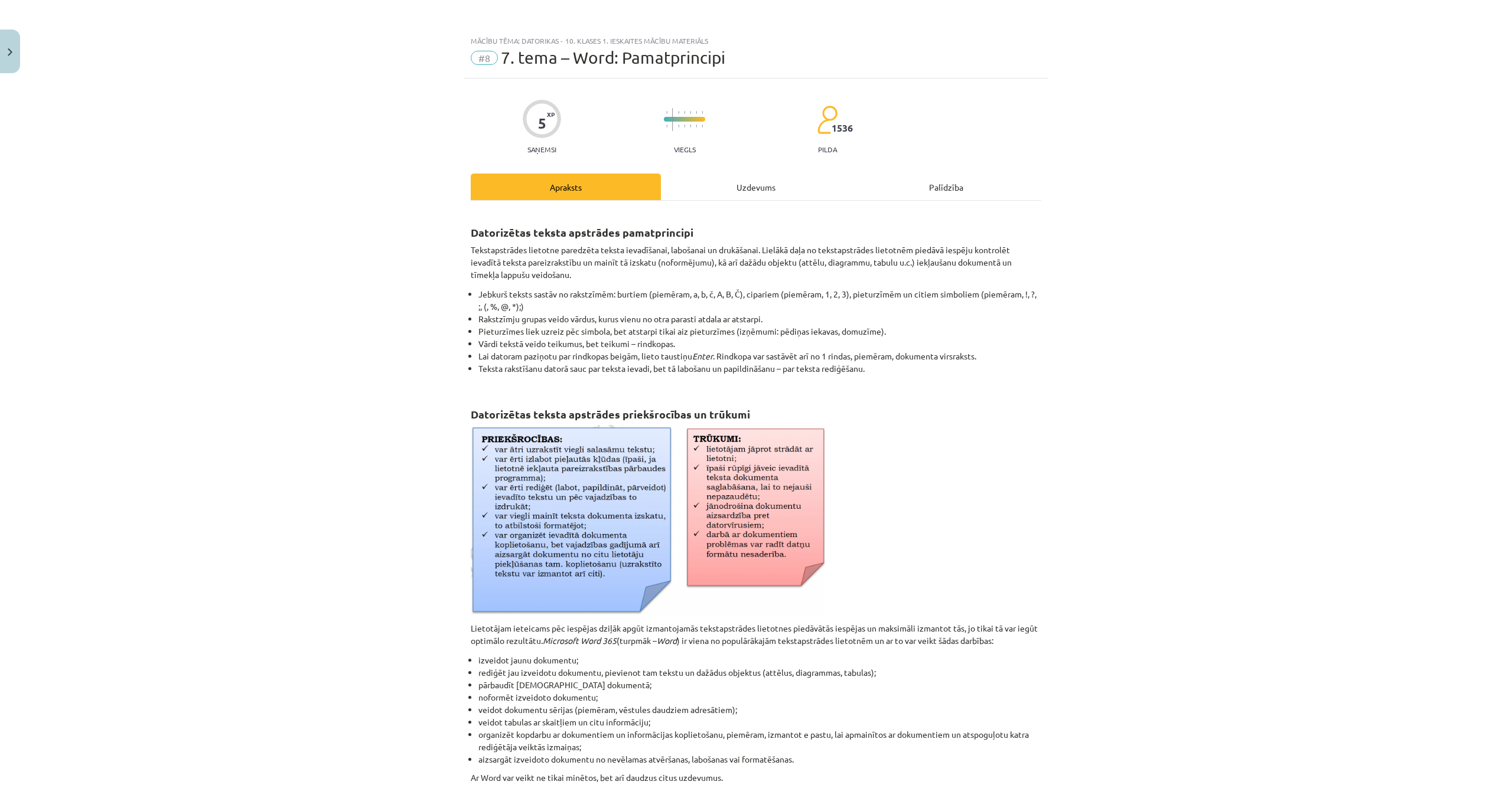
scroll to position [184, 0]
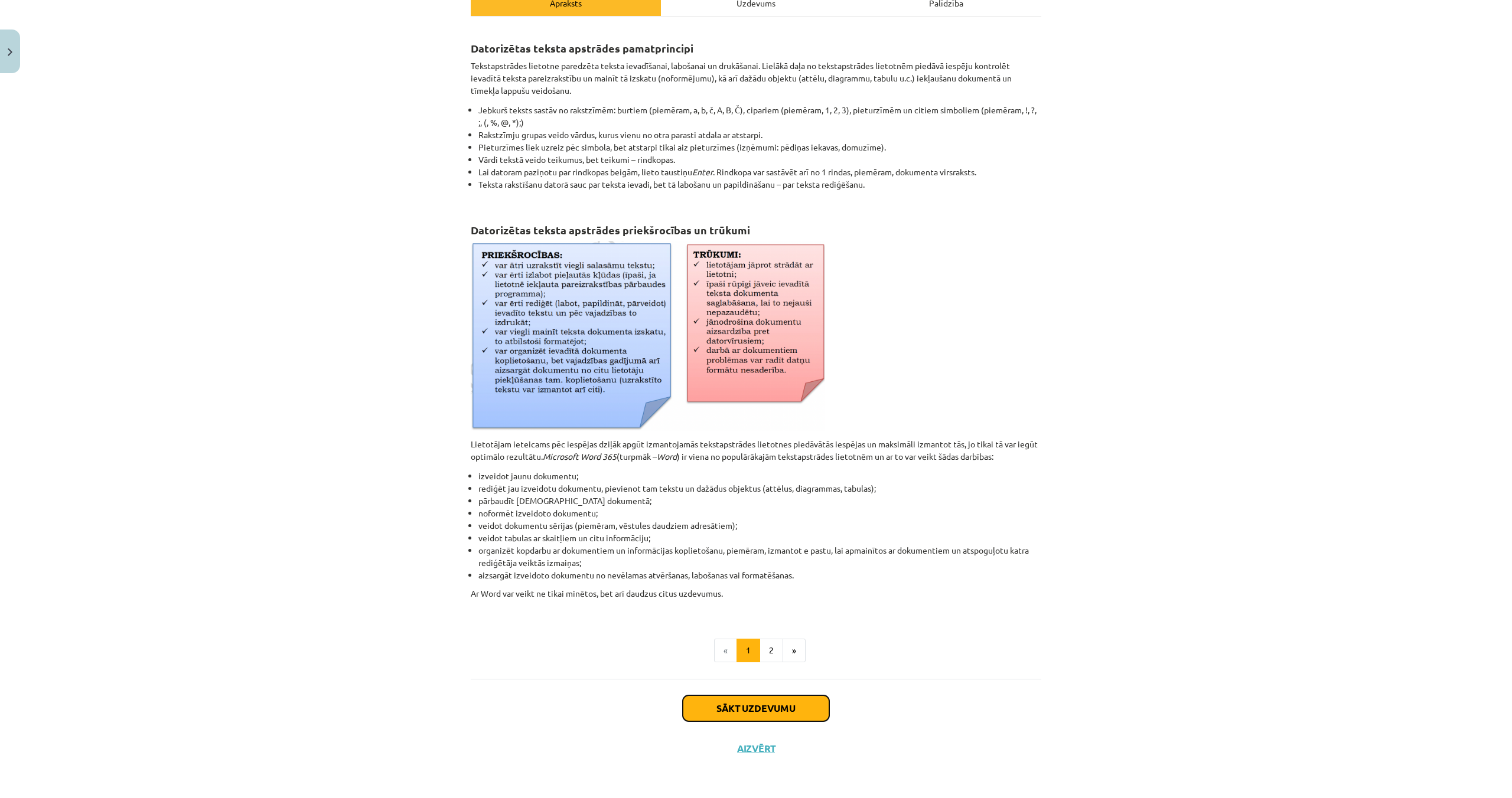
click at [736, 703] on button "Sākt uzdevumu" at bounding box center [756, 708] width 147 height 26
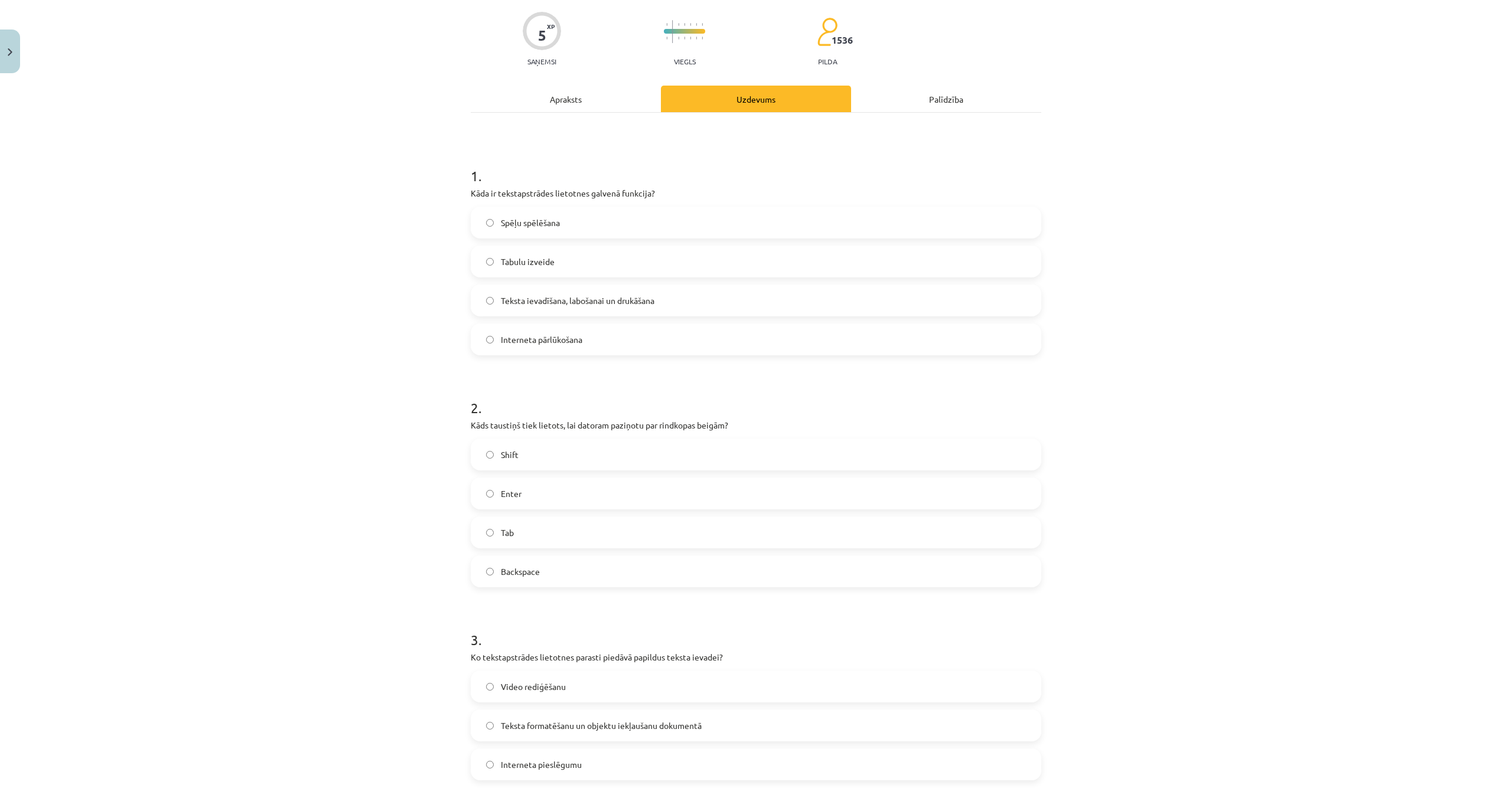
scroll to position [90, 0]
click at [495, 302] on label "Teksta ievadīšana, labošanai un drukāšana" at bounding box center [756, 298] width 568 height 30
click at [498, 496] on label "Enter" at bounding box center [756, 491] width 568 height 30
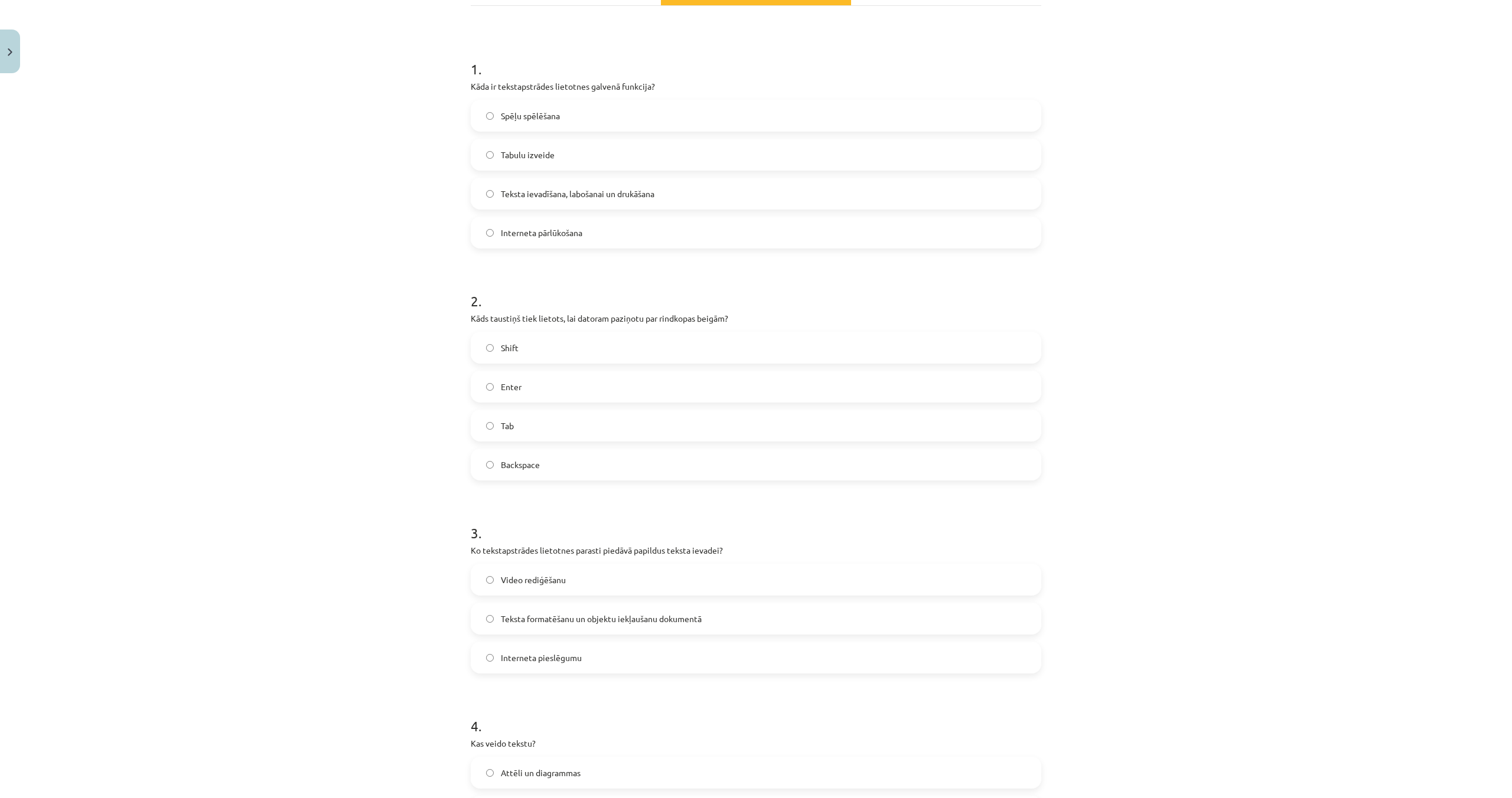
scroll to position [196, 0]
click at [496, 614] on label "Teksta formatēšanu un objektu iekļaušanu dokumentā" at bounding box center [756, 617] width 568 height 30
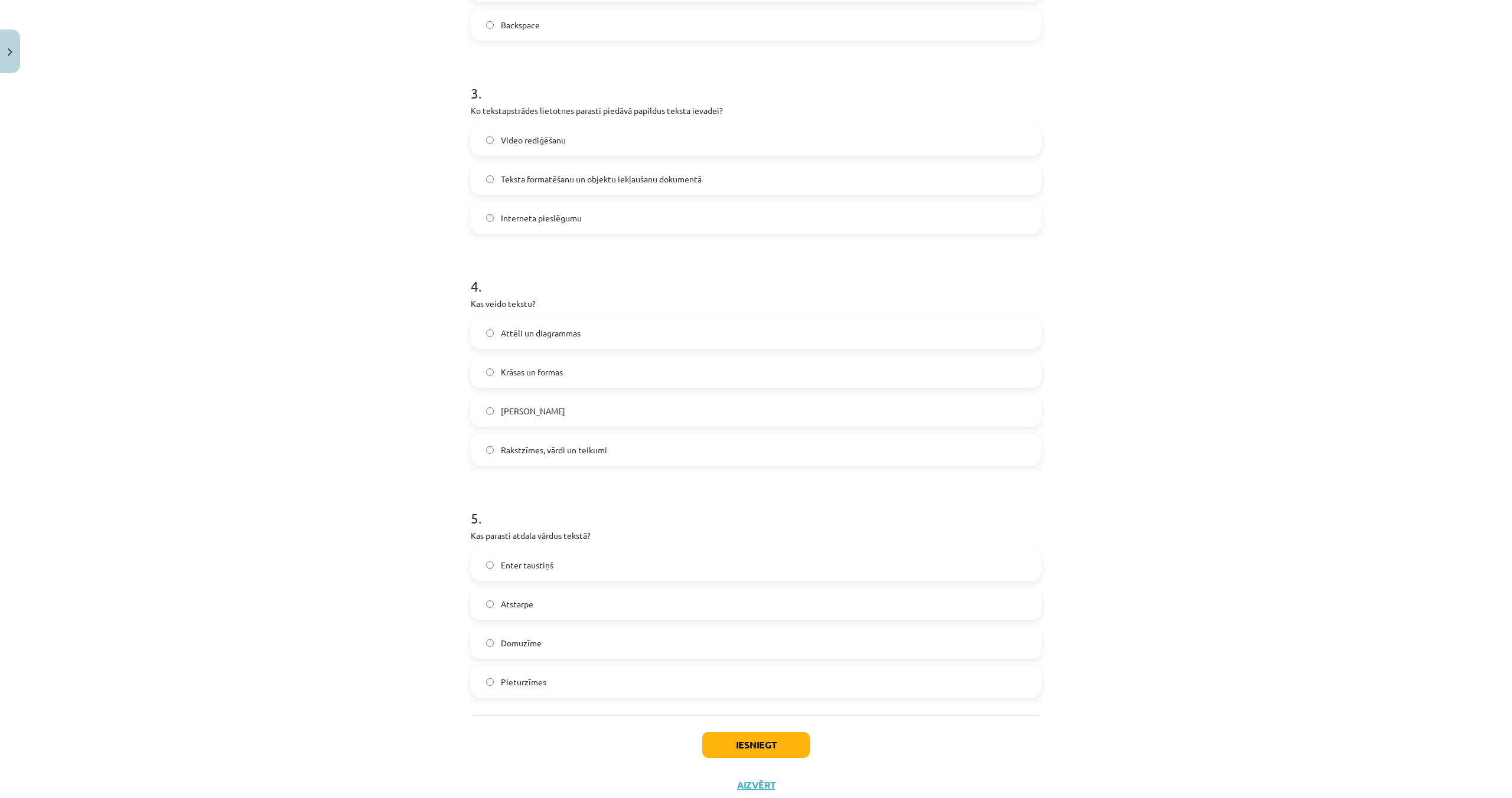
scroll to position [671, 0]
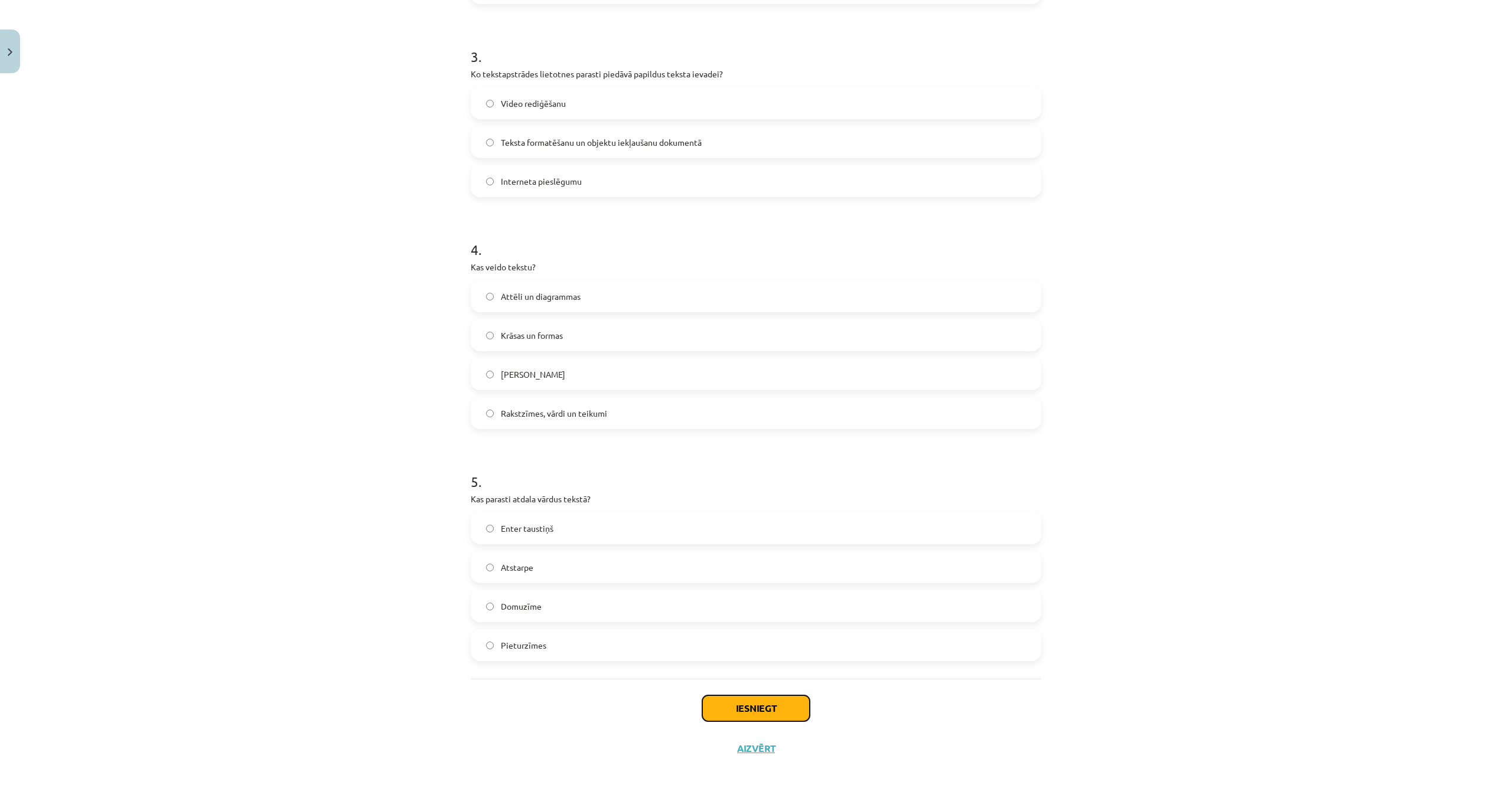
click at [761, 704] on button "Iesniegt" at bounding box center [756, 708] width 108 height 26
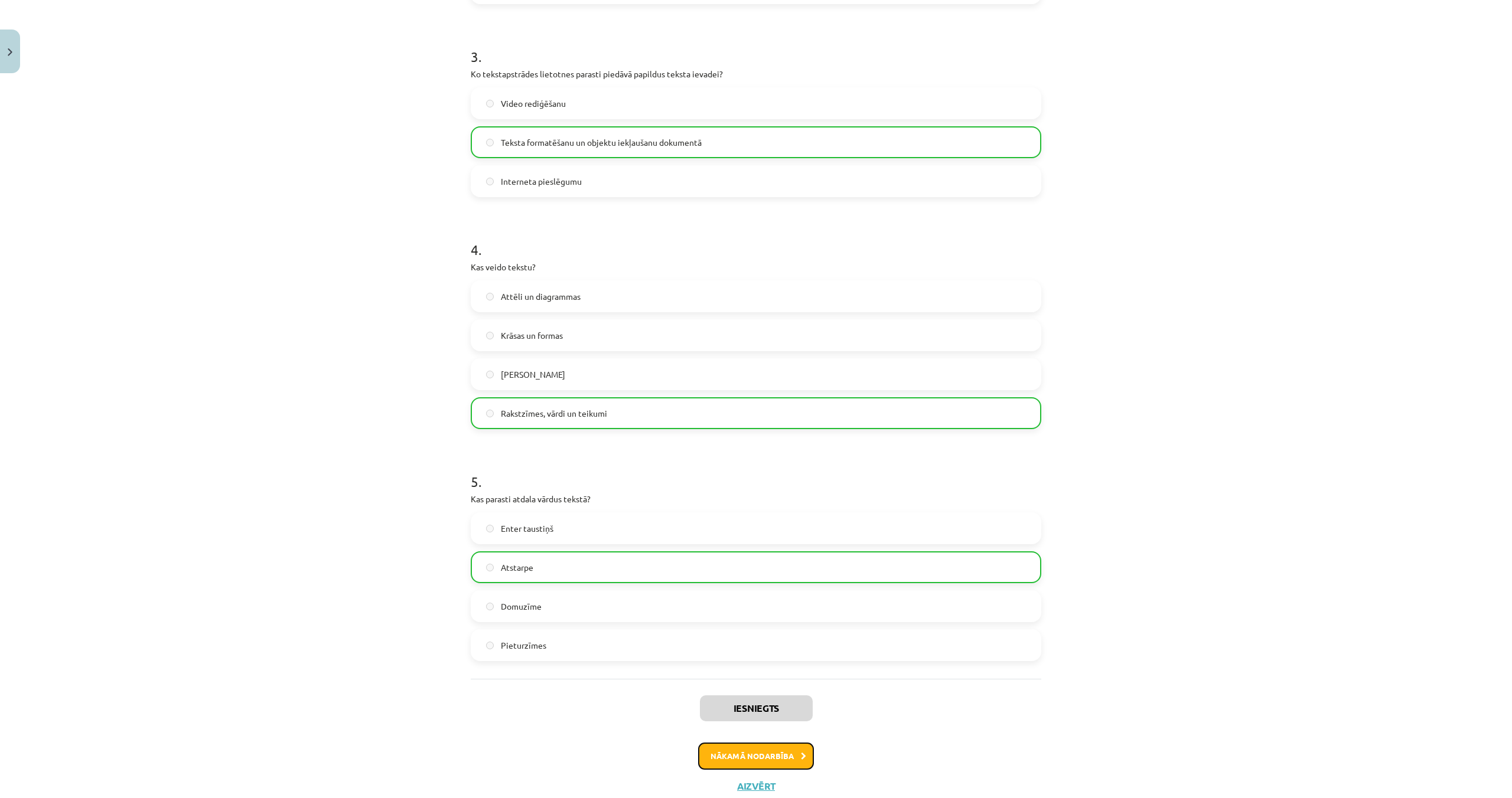
click at [755, 760] on button "Nākamā nodarbība" at bounding box center [756, 756] width 116 height 27
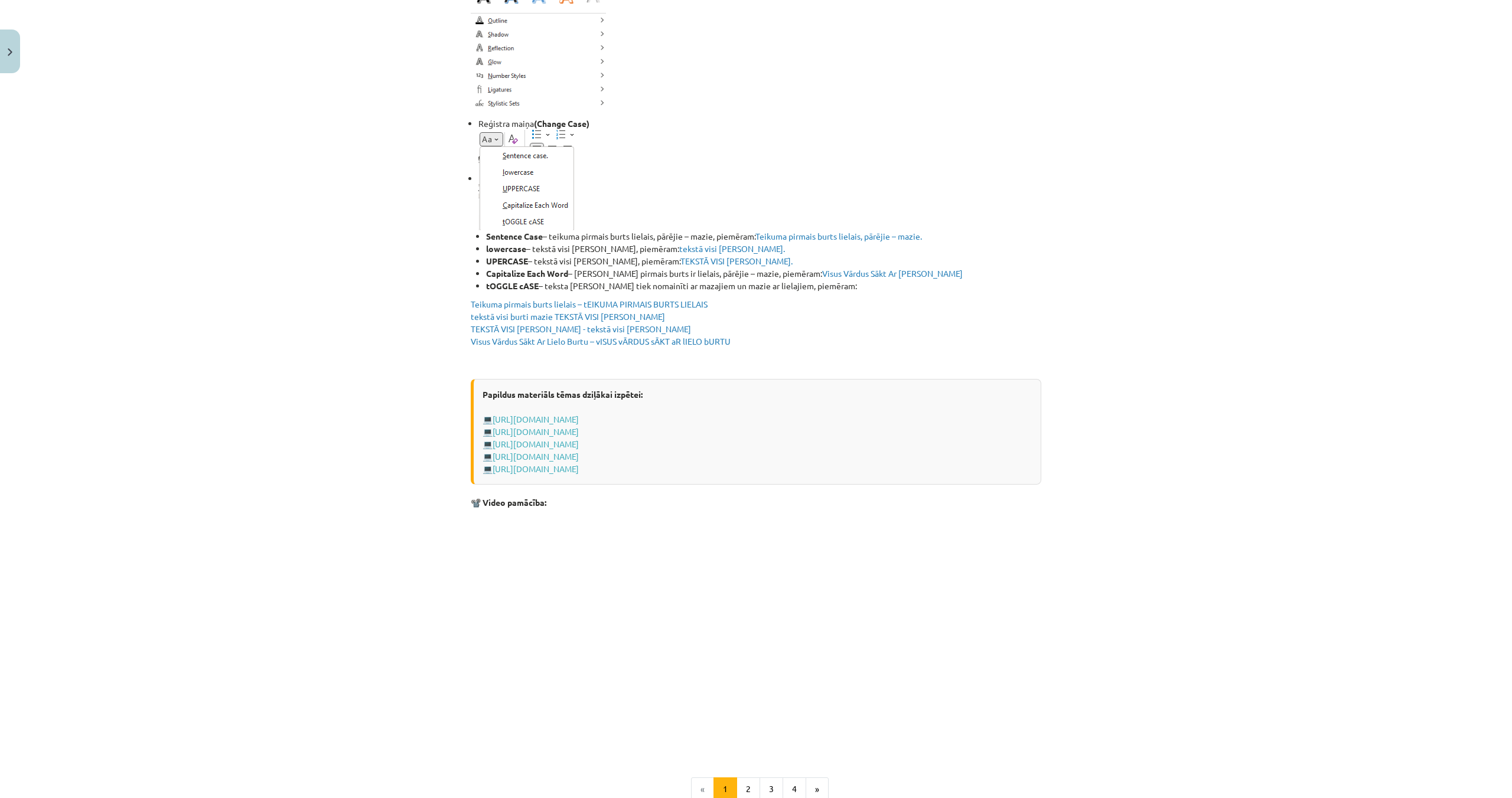
scroll to position [1998, 0]
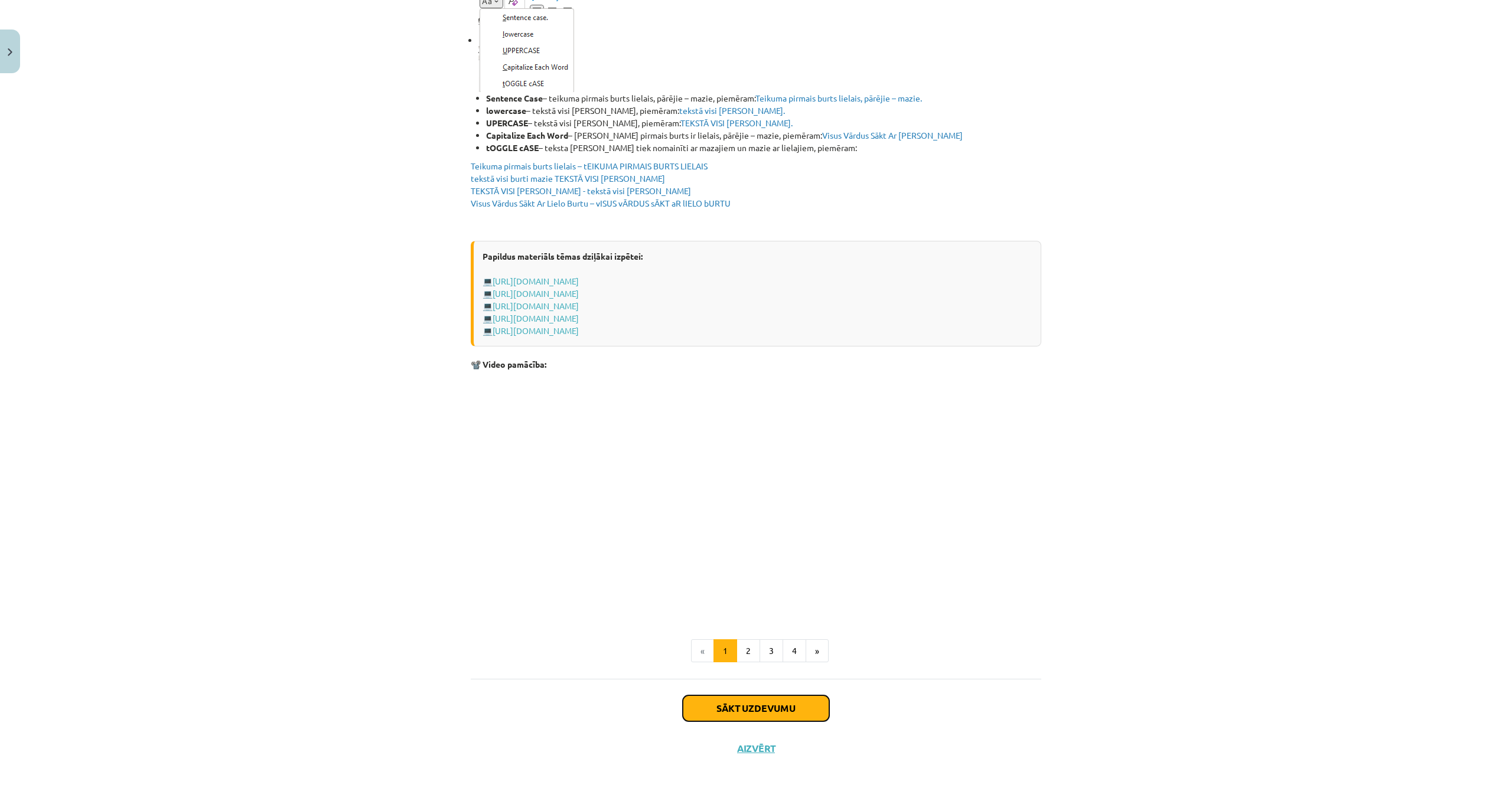
click at [800, 704] on button "Sākt uzdevumu" at bounding box center [756, 708] width 147 height 26
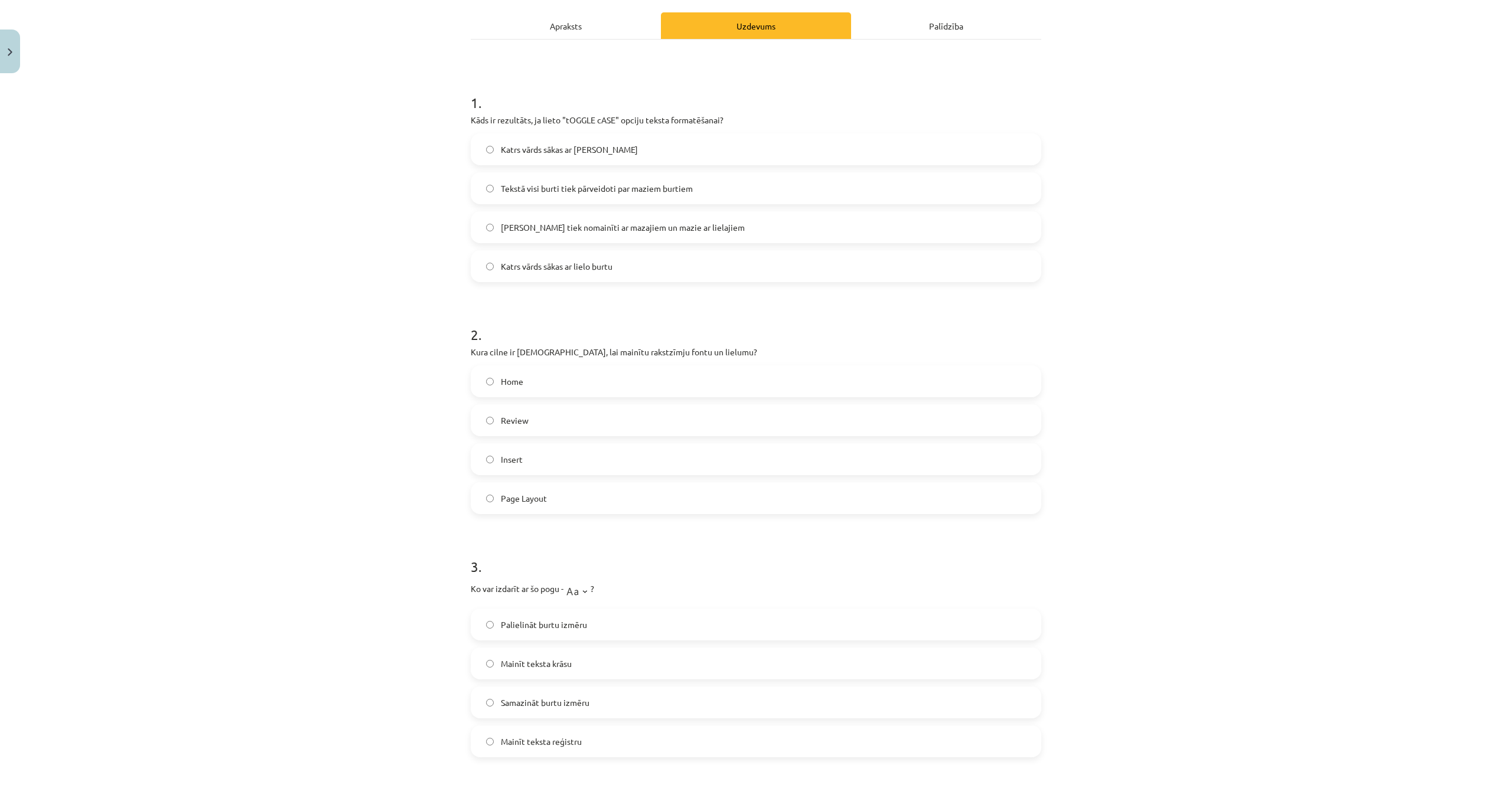
scroll to position [160, 0]
click at [490, 219] on label "Lielie burti tiek nomainīti ar mazajiem un mazie ar lielajiem" at bounding box center [756, 228] width 568 height 30
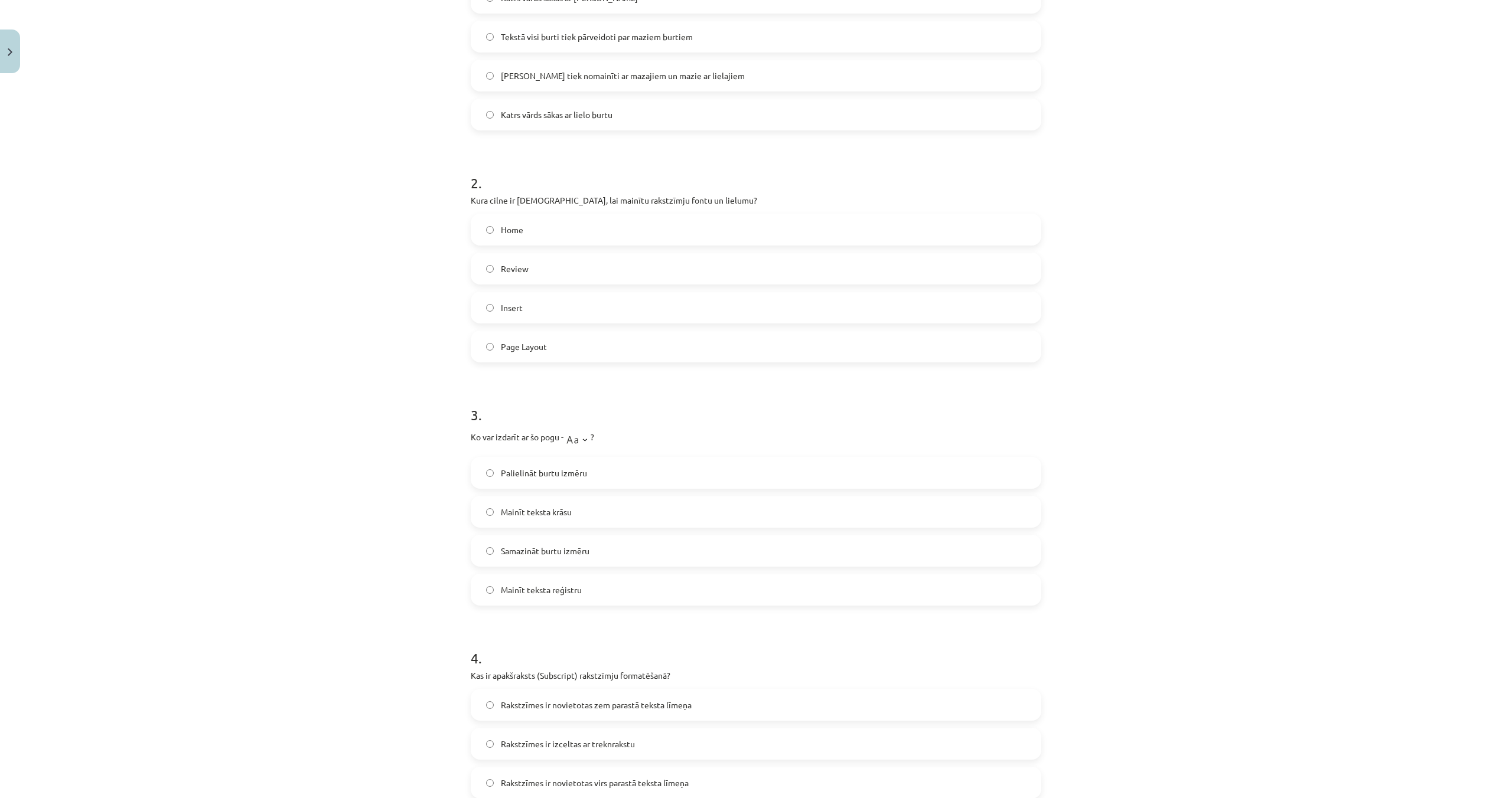
scroll to position [309, 0]
click at [490, 598] on label "Mainīt teksta reģistru" at bounding box center [756, 592] width 568 height 30
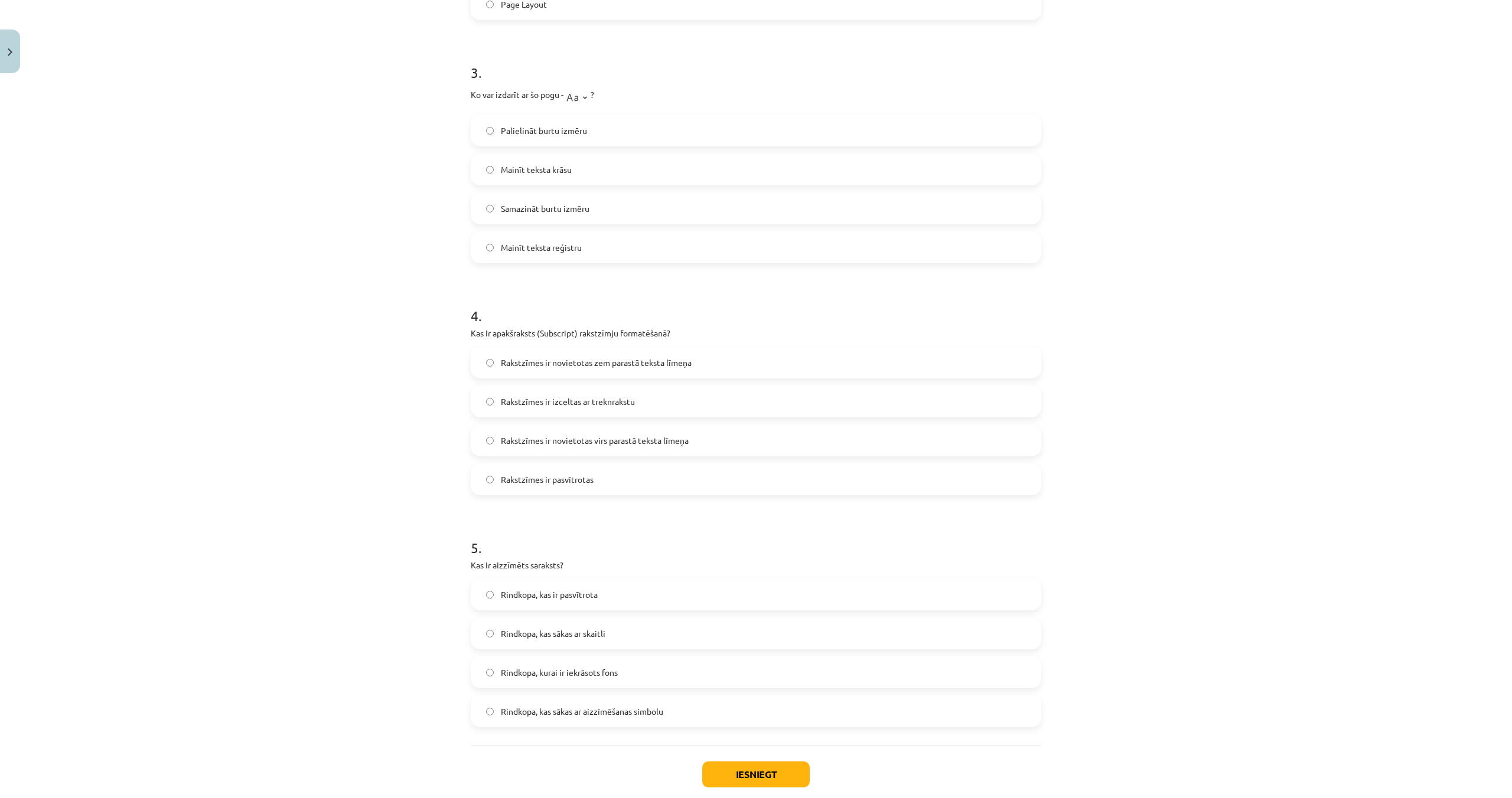
scroll to position [721, 0]
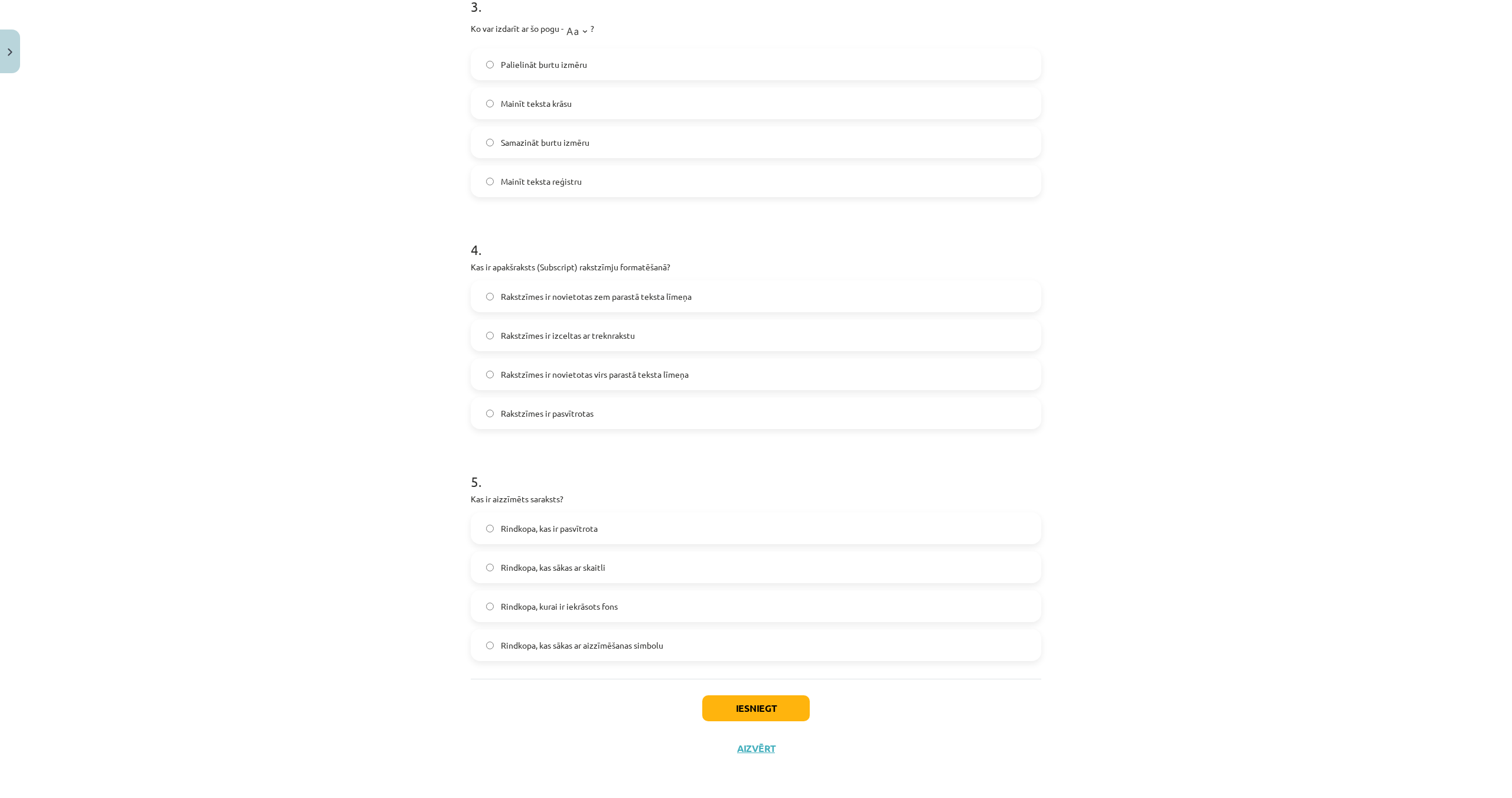
click at [496, 296] on label "Rakstzīmes ir novietotas zem parastā teksta līmeņa" at bounding box center [756, 296] width 568 height 30
drag, startPoint x: 496, startPoint y: 648, endPoint x: 556, endPoint y: 656, distance: 60.5
click at [496, 648] on label "Rindkopa, kas sākas ar aizzīmēšanas simbolu" at bounding box center [756, 645] width 568 height 30
click at [736, 705] on button "Iesniegt" at bounding box center [756, 708] width 108 height 26
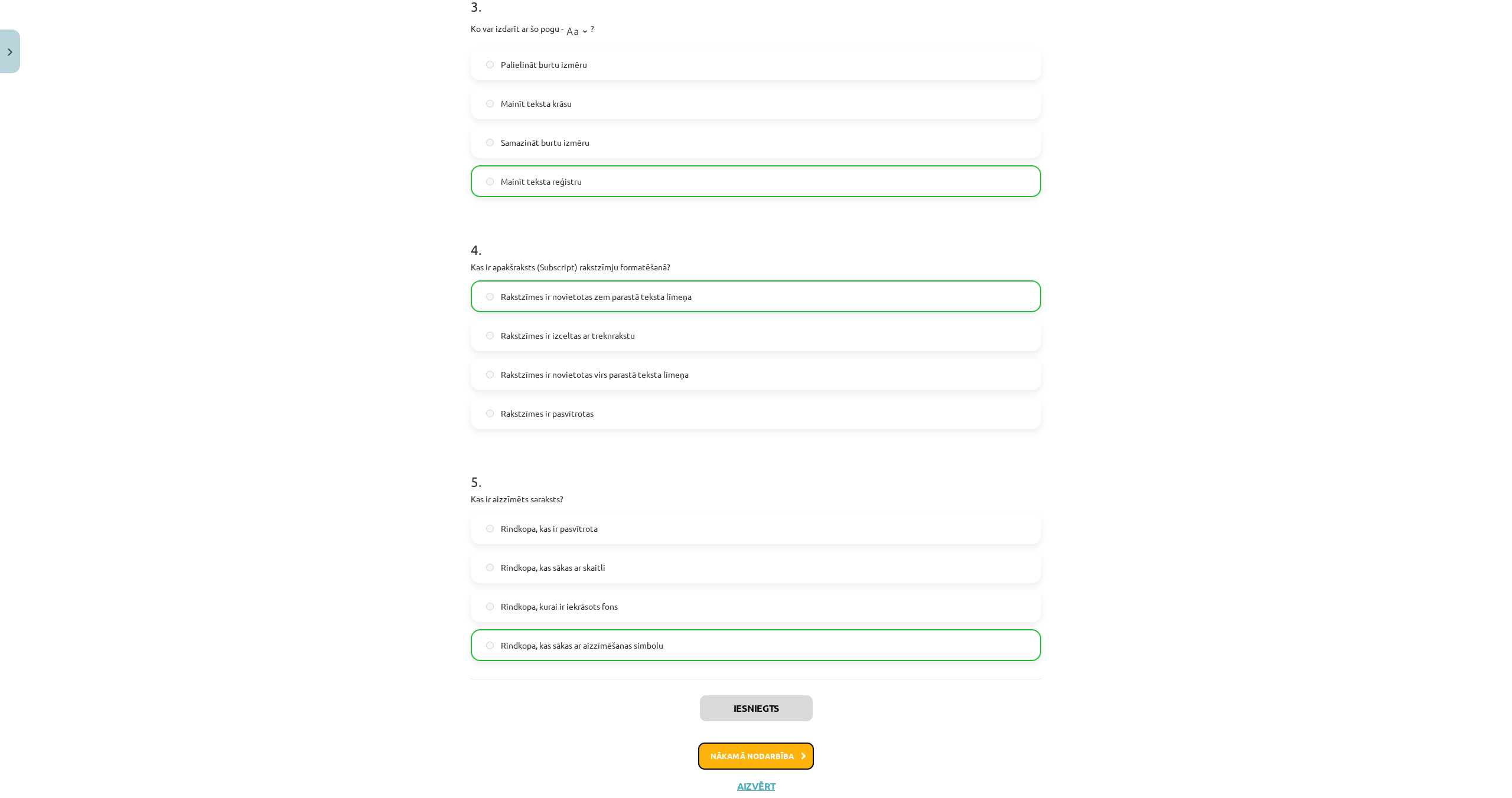
click at [798, 757] on button "Nākamā nodarbība" at bounding box center [756, 756] width 116 height 27
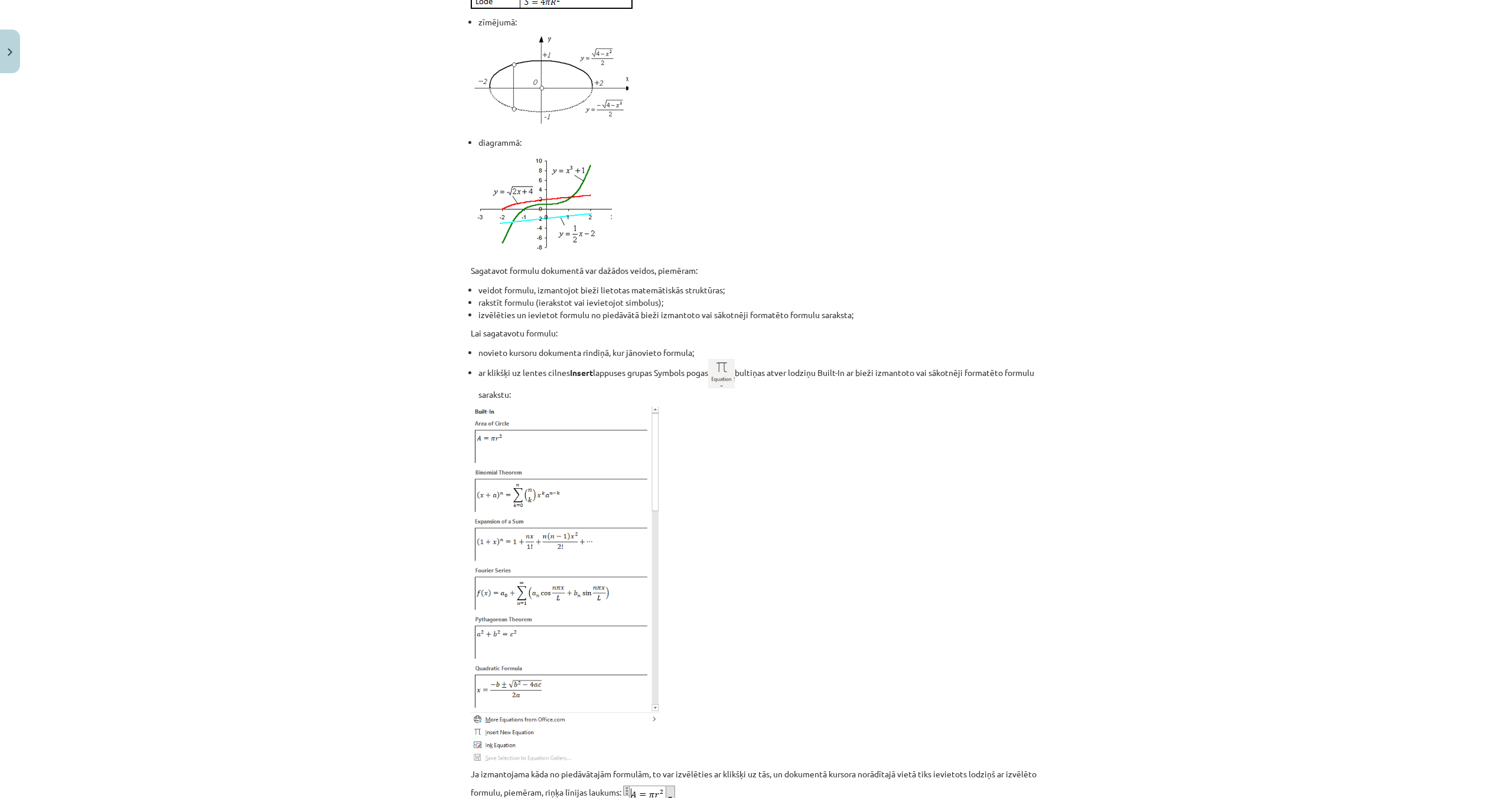
scroll to position [2119, 0]
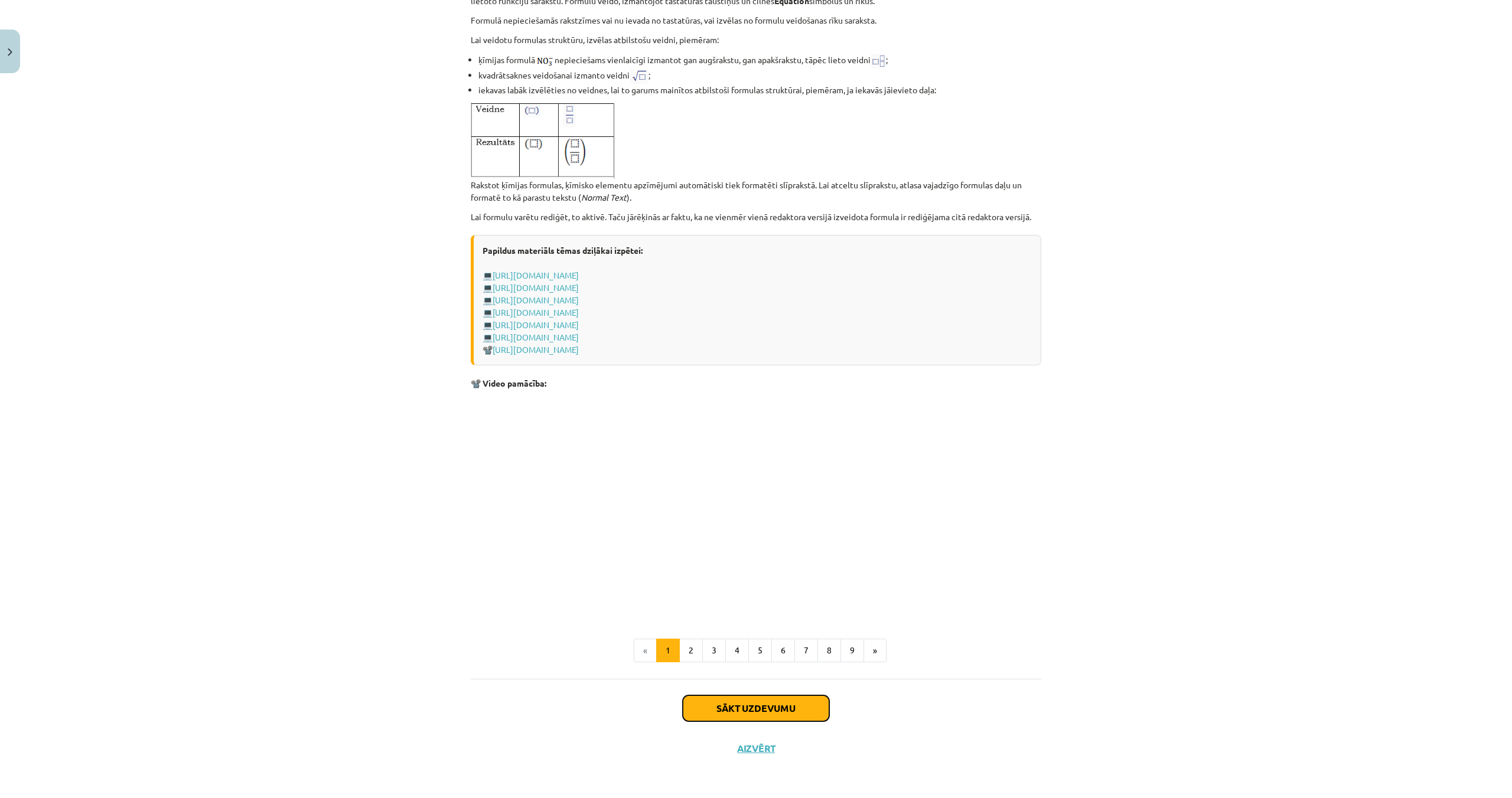
click at [793, 716] on button "Sākt uzdevumu" at bounding box center [756, 708] width 147 height 26
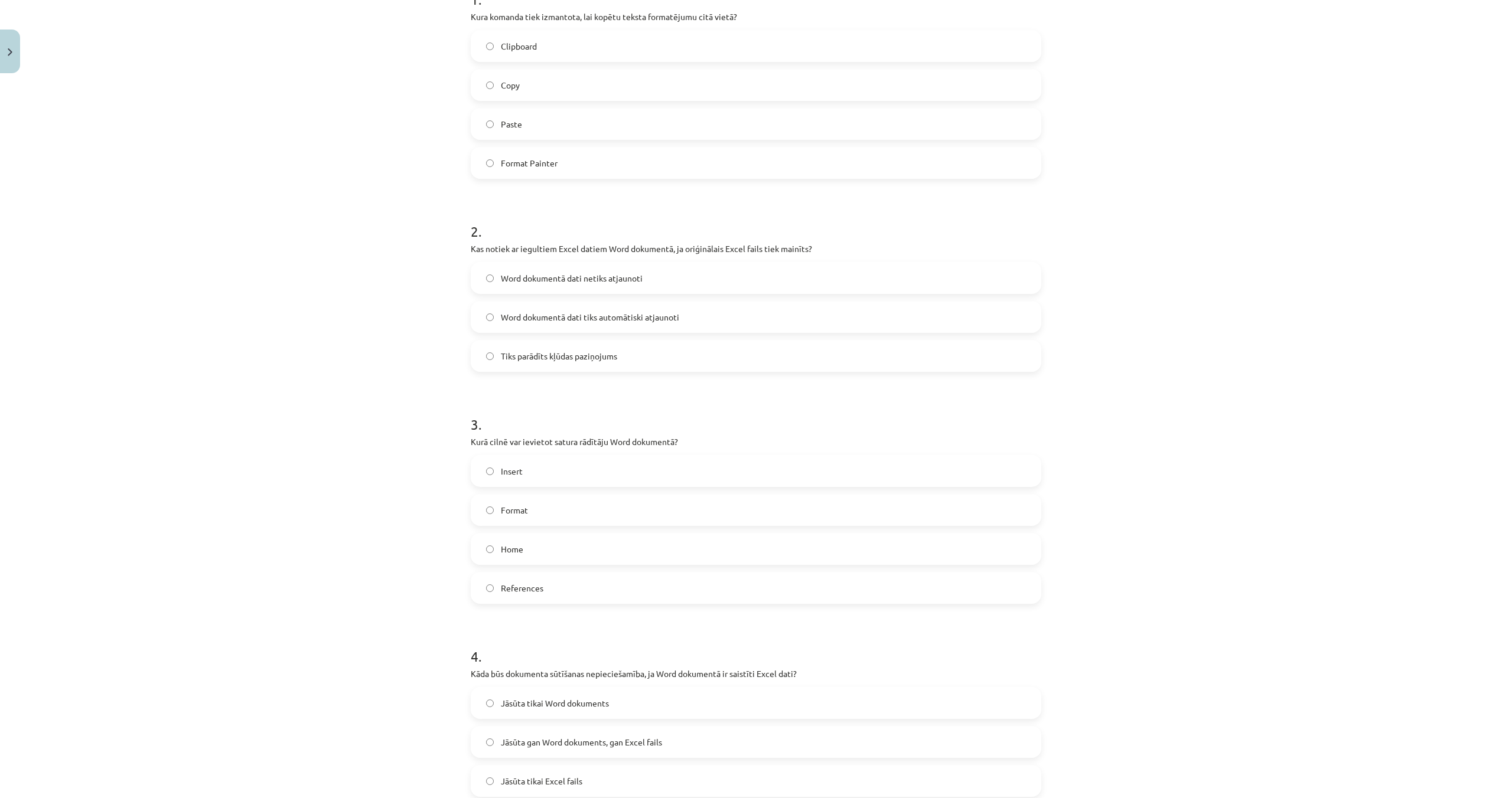
scroll to position [257, 0]
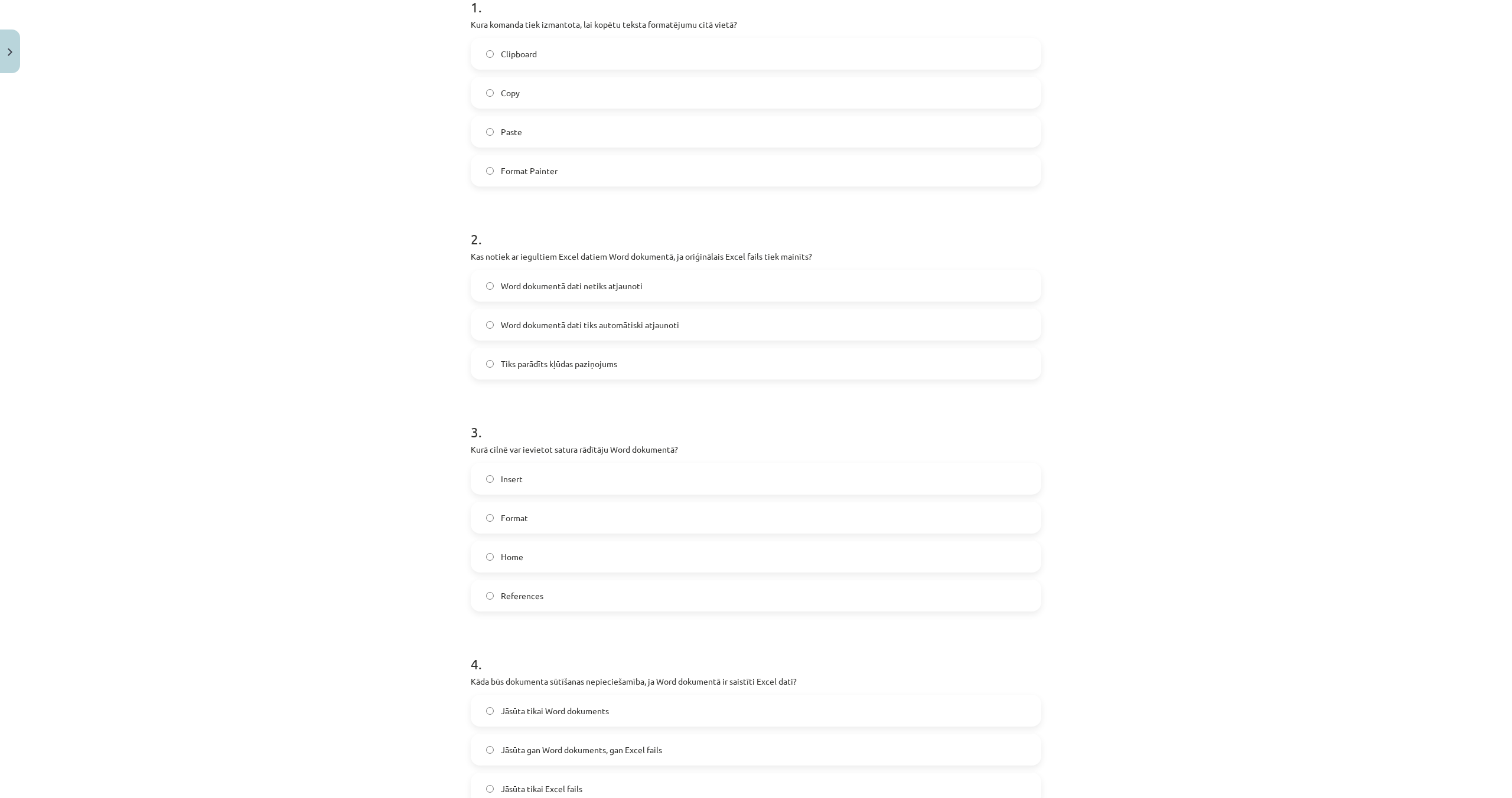
click at [495, 171] on label "Format Painter" at bounding box center [756, 170] width 568 height 30
click at [495, 326] on label "Word dokumentā dati tiks automātiski atjaunoti" at bounding box center [756, 324] width 568 height 30
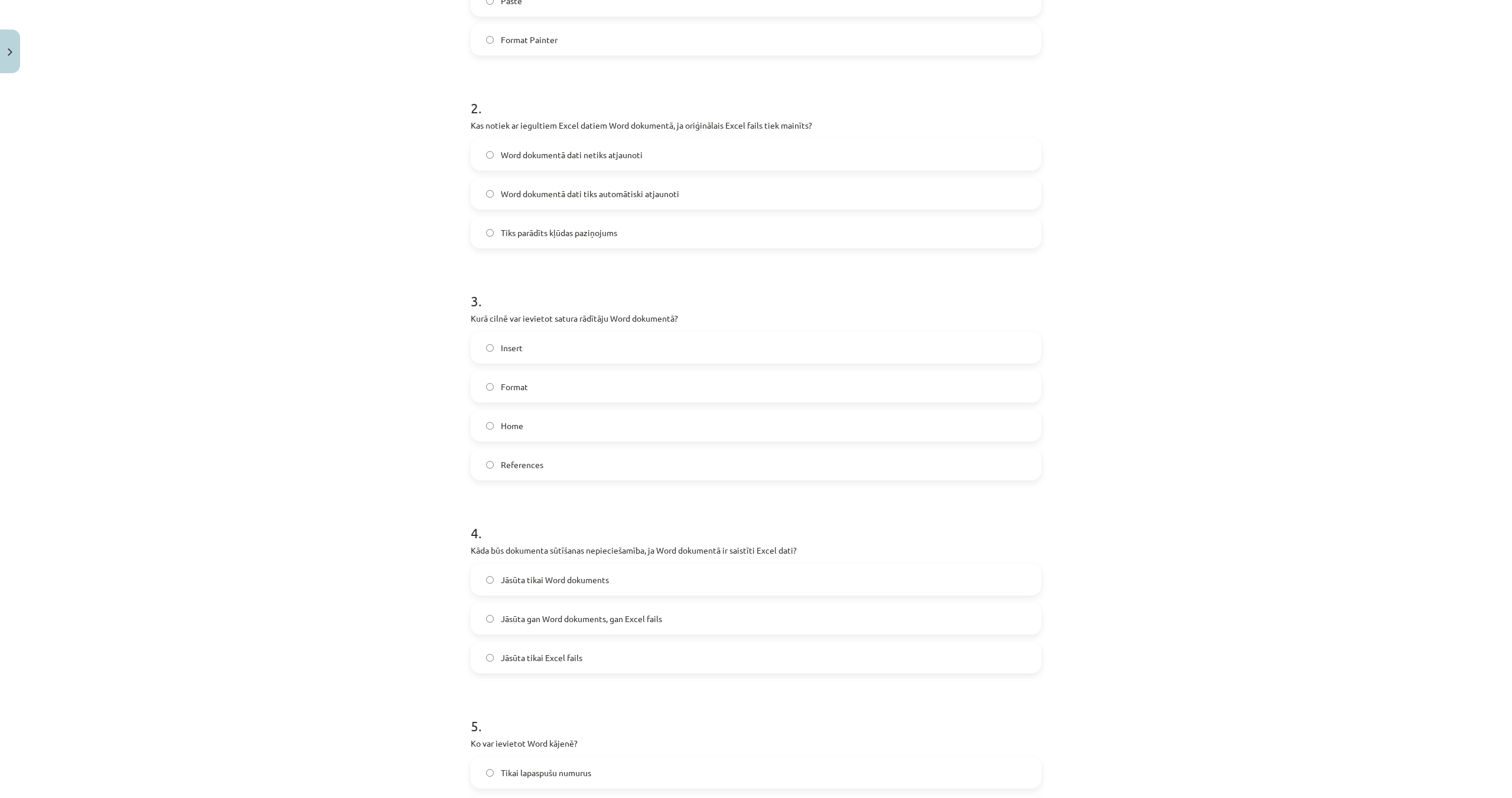
scroll to position [404, 0]
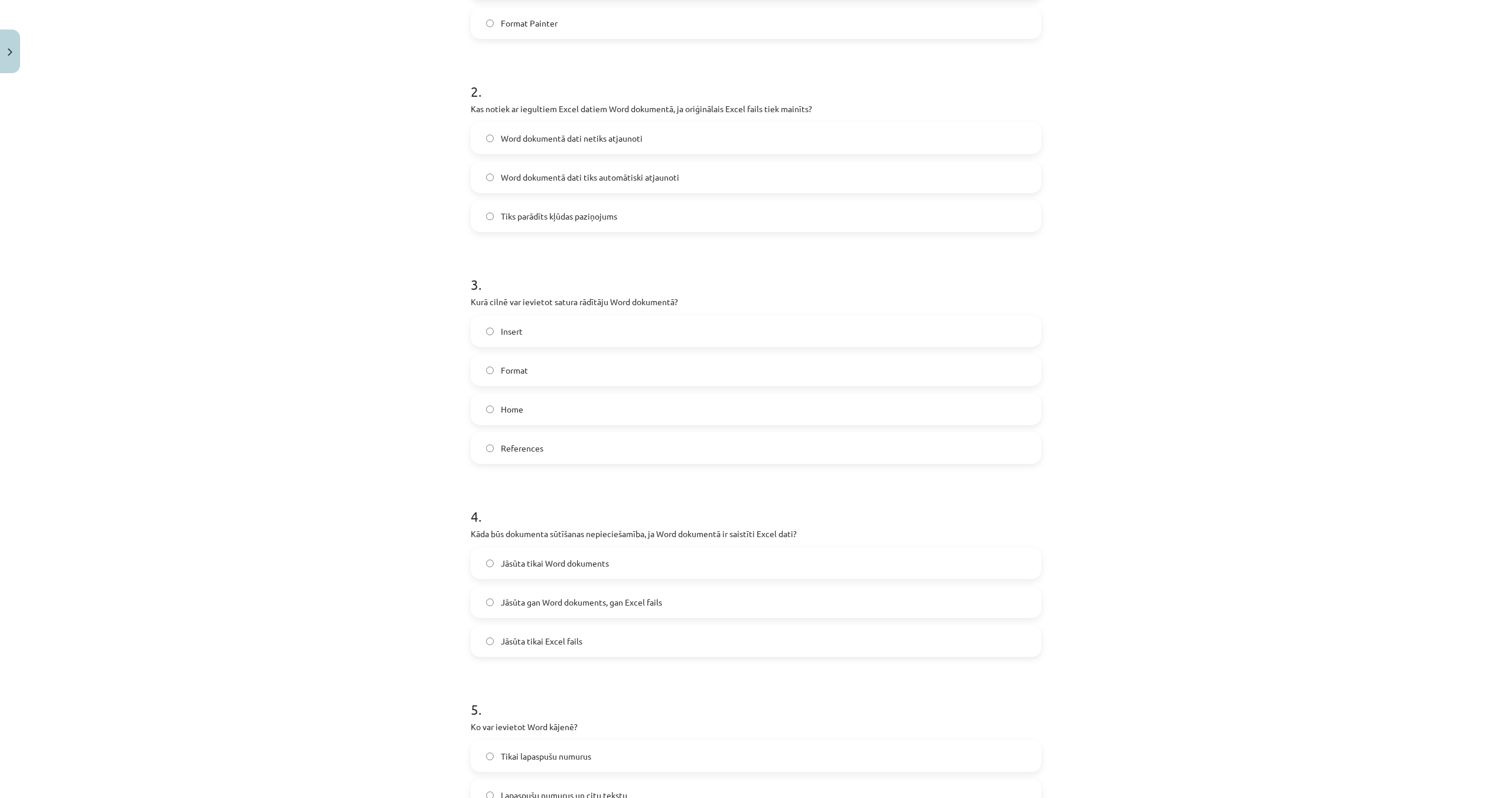
click at [496, 606] on label "Jāsūta gan Word dokuments, gan Excel fails" at bounding box center [756, 602] width 568 height 30
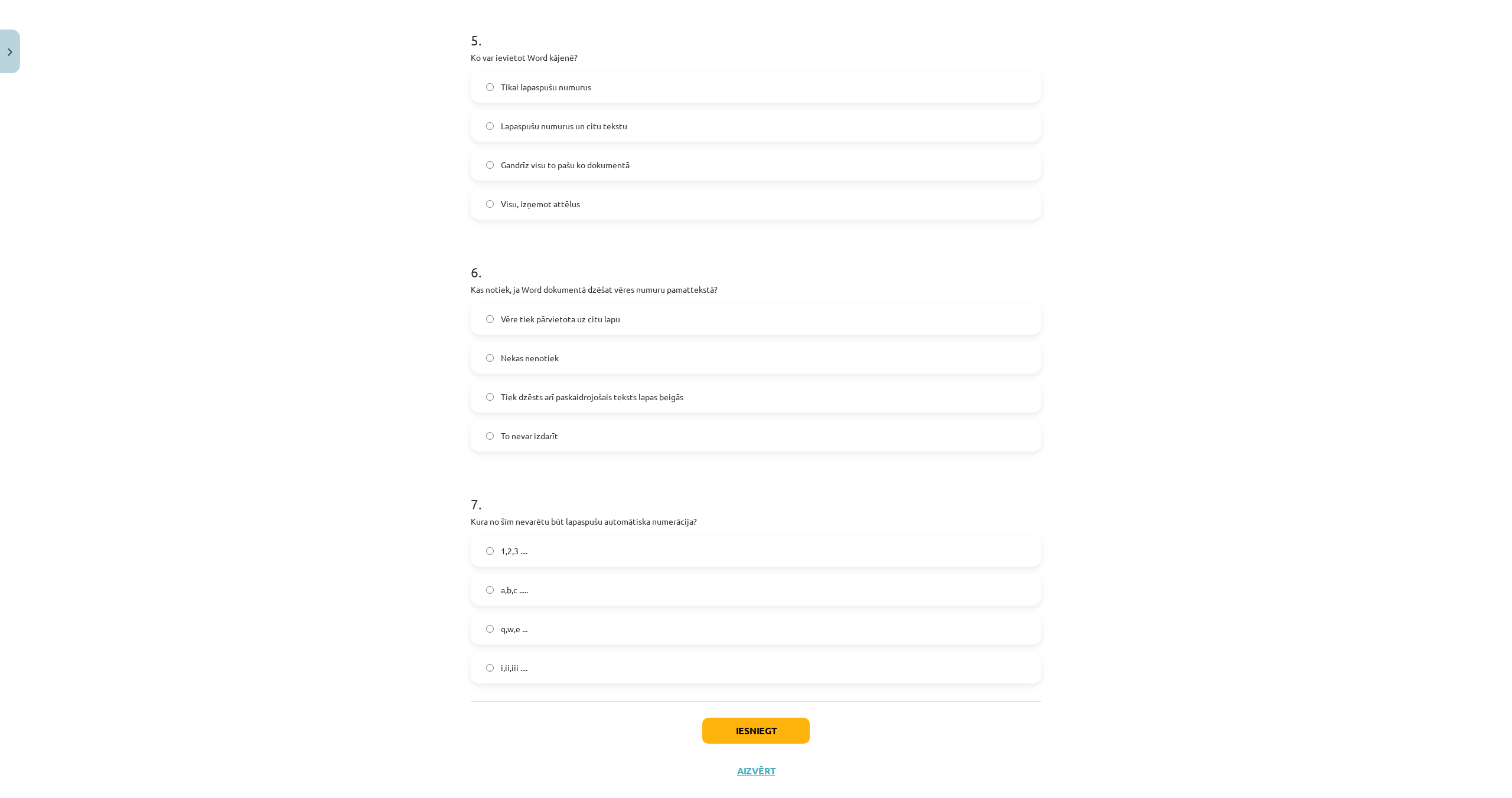
scroll to position [1075, 0]
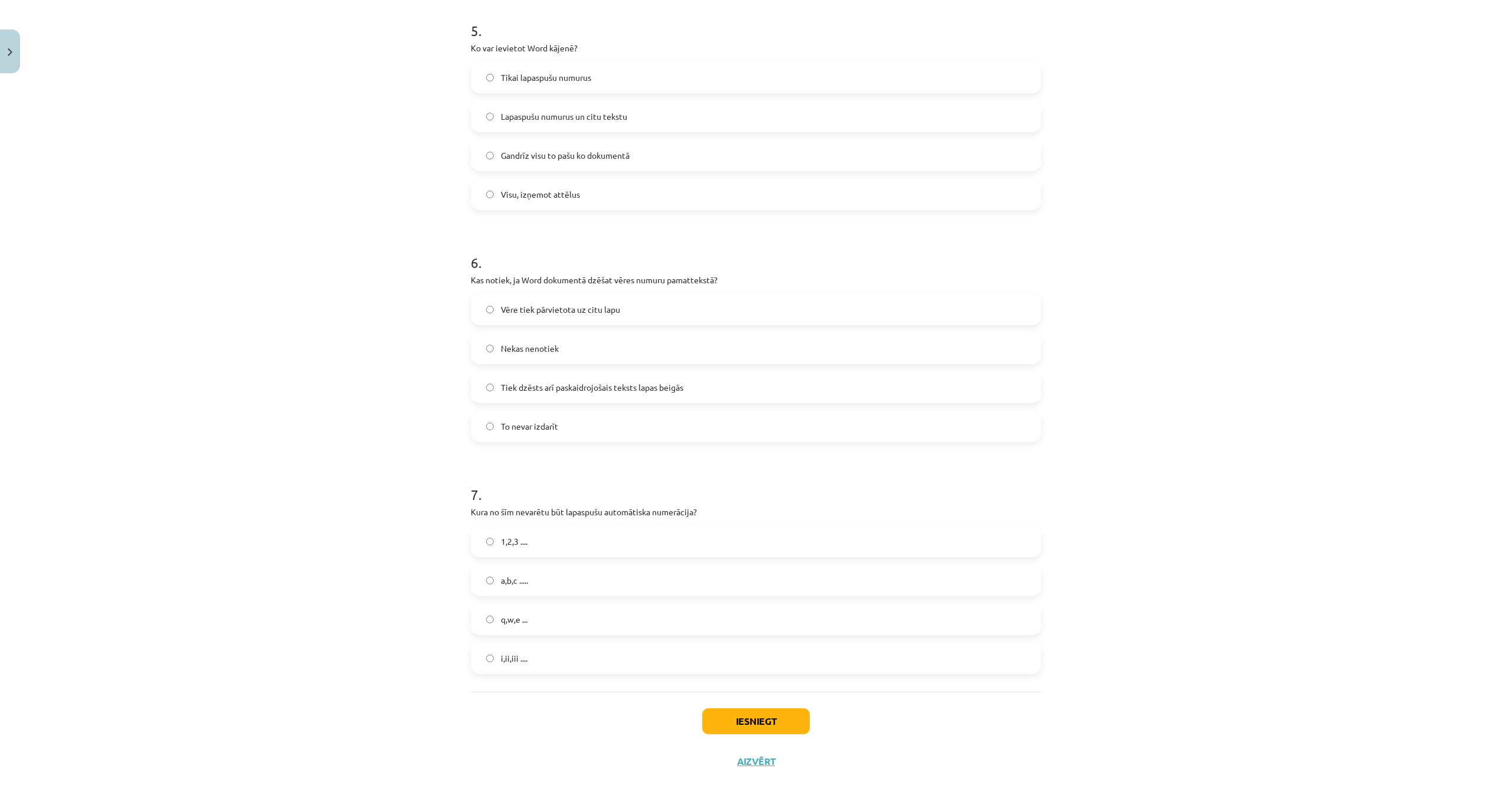
click at [484, 158] on label "Gandrīz visu to pašu ko dokumentā" at bounding box center [756, 155] width 568 height 30
click at [517, 389] on span "Tiek dzēsts arī paskaidrojošais teksts lapas beigās" at bounding box center [592, 391] width 182 height 13
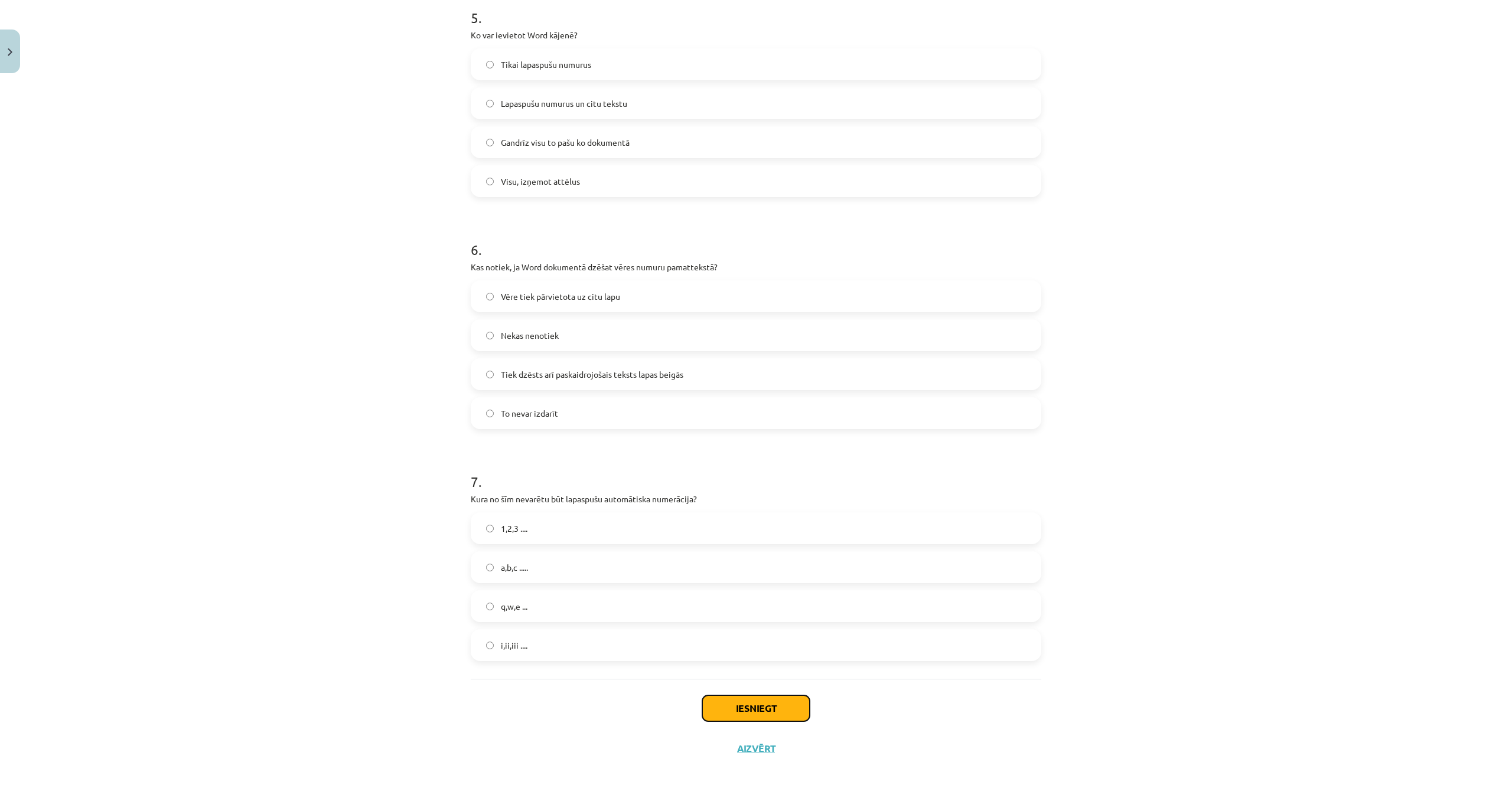
click at [775, 703] on button "Iesniegt" at bounding box center [756, 708] width 108 height 26
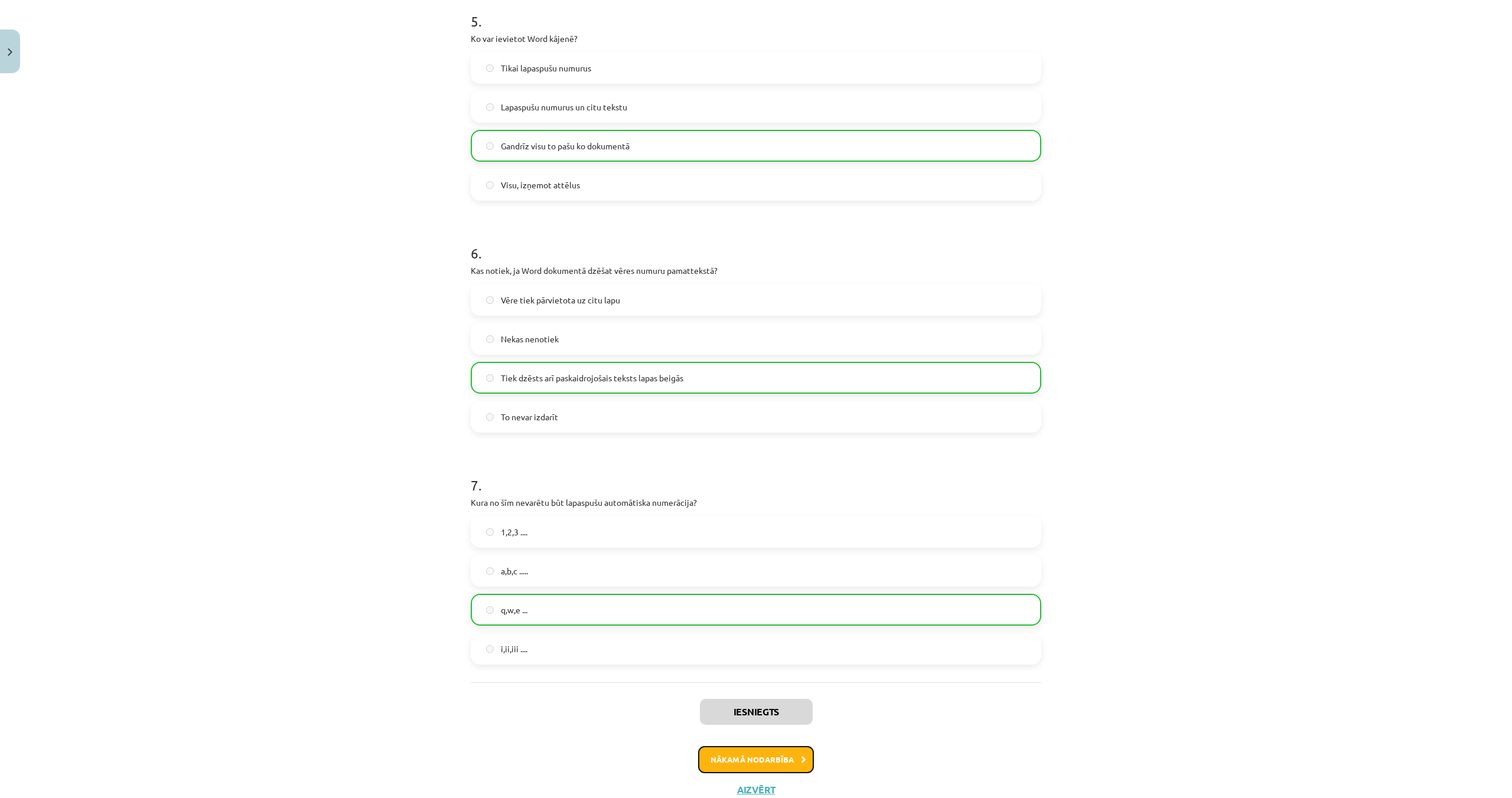
click at [787, 767] on button "Nākamā nodarbība" at bounding box center [756, 759] width 116 height 27
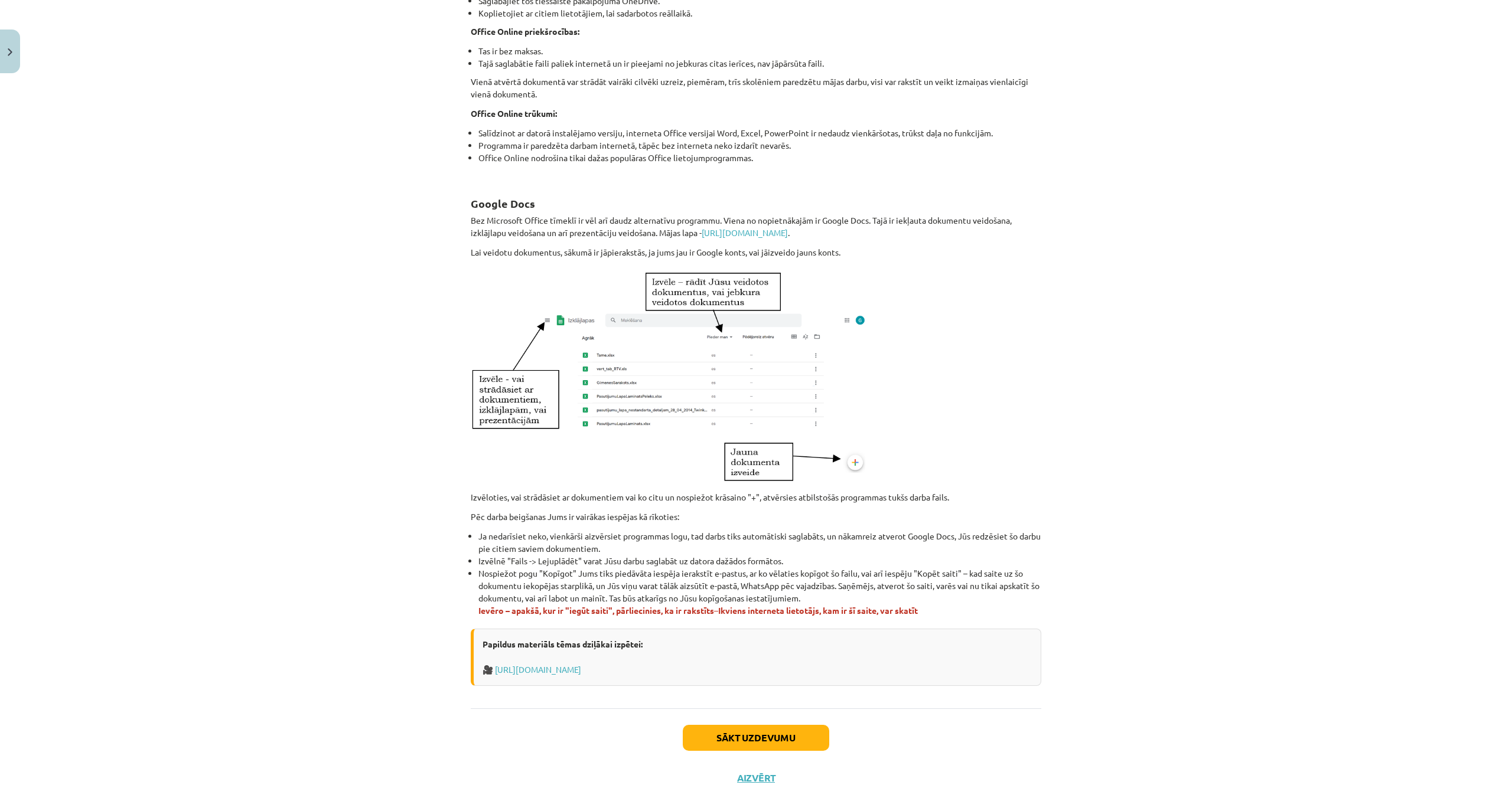
scroll to position [341, 0]
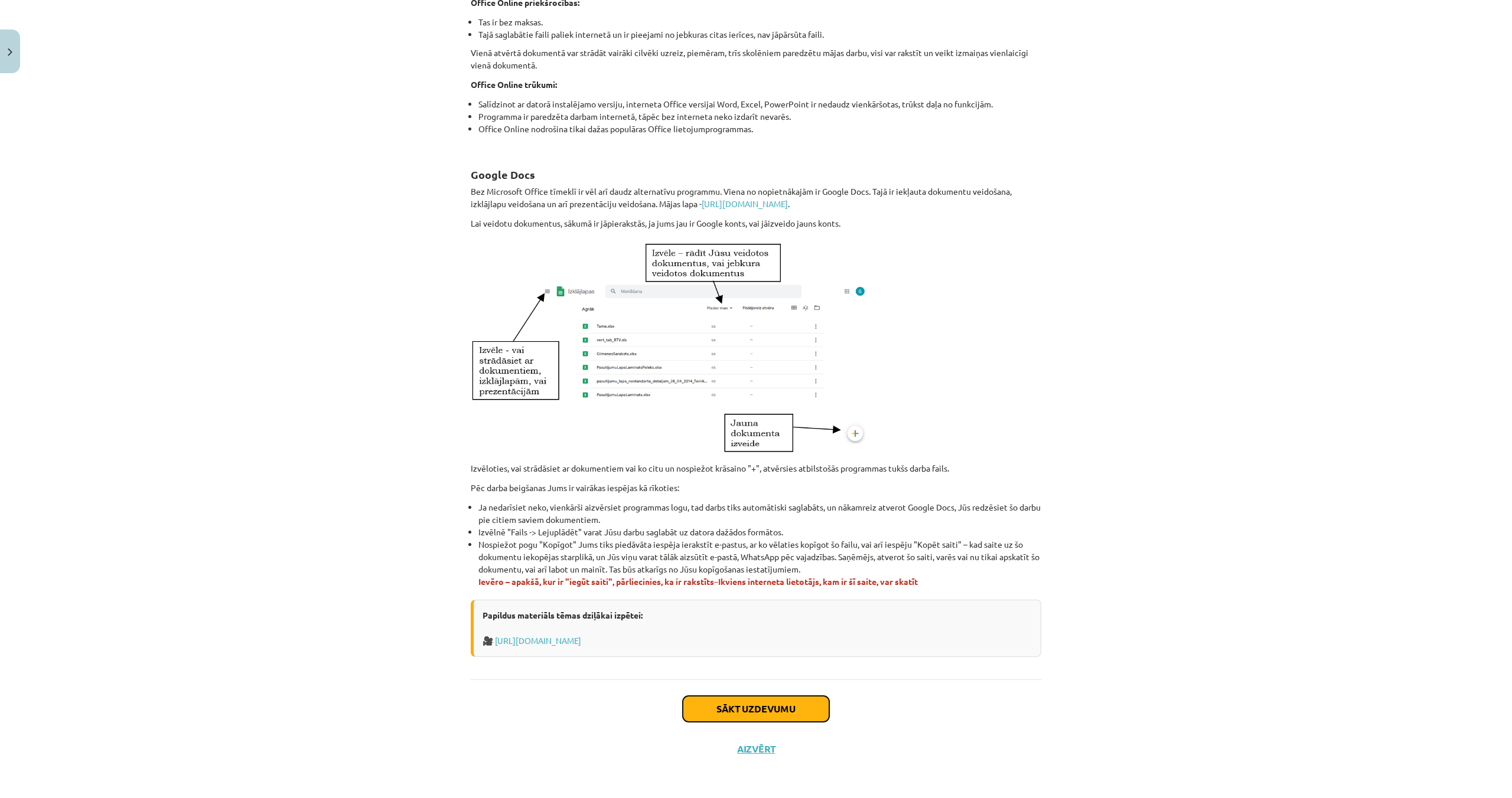
click at [771, 711] on button "Sākt uzdevumu" at bounding box center [756, 709] width 147 height 26
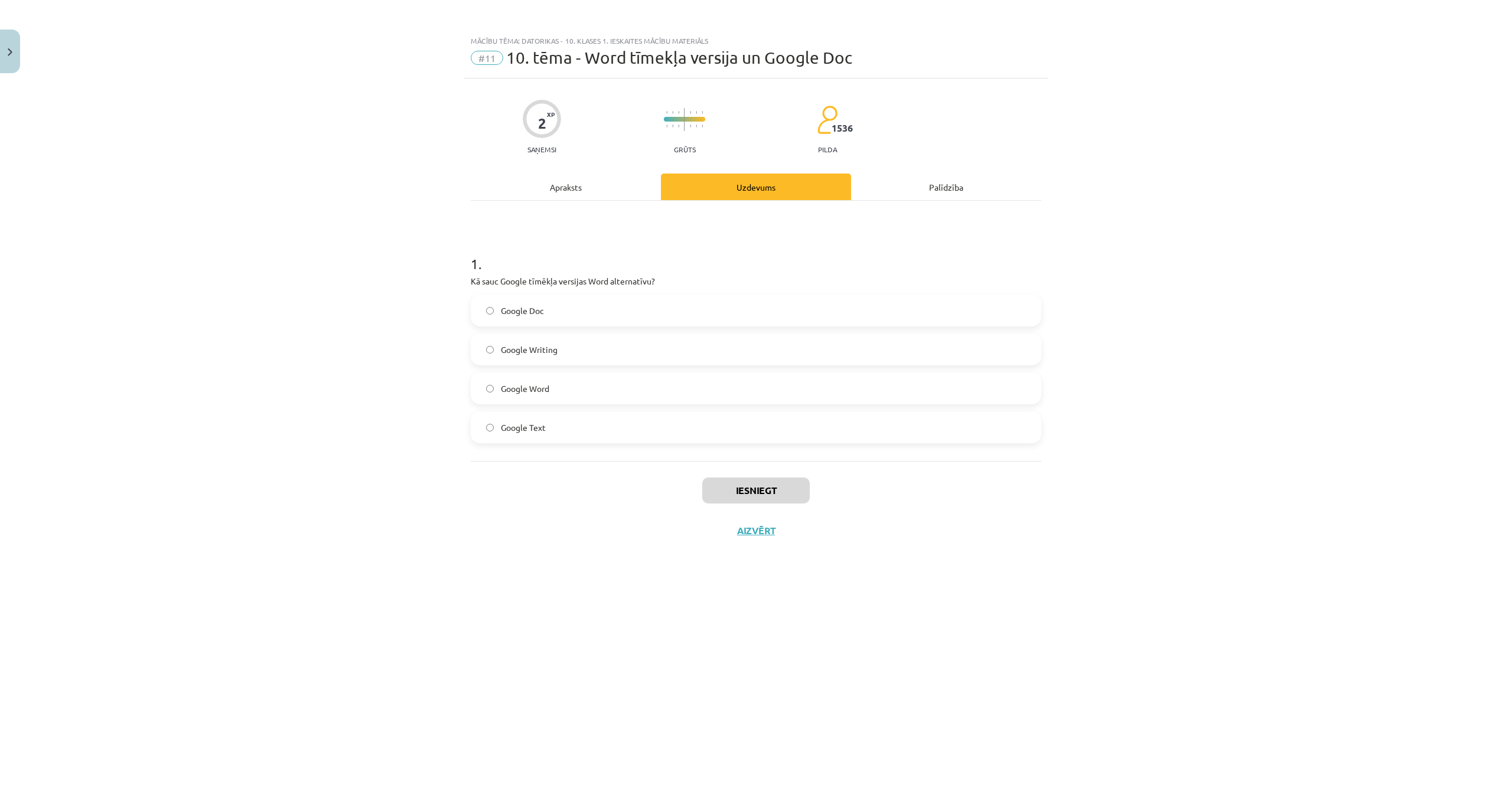
scroll to position [0, 0]
click at [492, 316] on label "Google Doc" at bounding box center [756, 310] width 568 height 30
click at [766, 504] on div "Iesniegt Aizvērt" at bounding box center [756, 502] width 571 height 82
drag, startPoint x: 753, startPoint y: 494, endPoint x: 806, endPoint y: 496, distance: 53.0
click at [754, 495] on button "Iesniegt" at bounding box center [756, 490] width 108 height 26
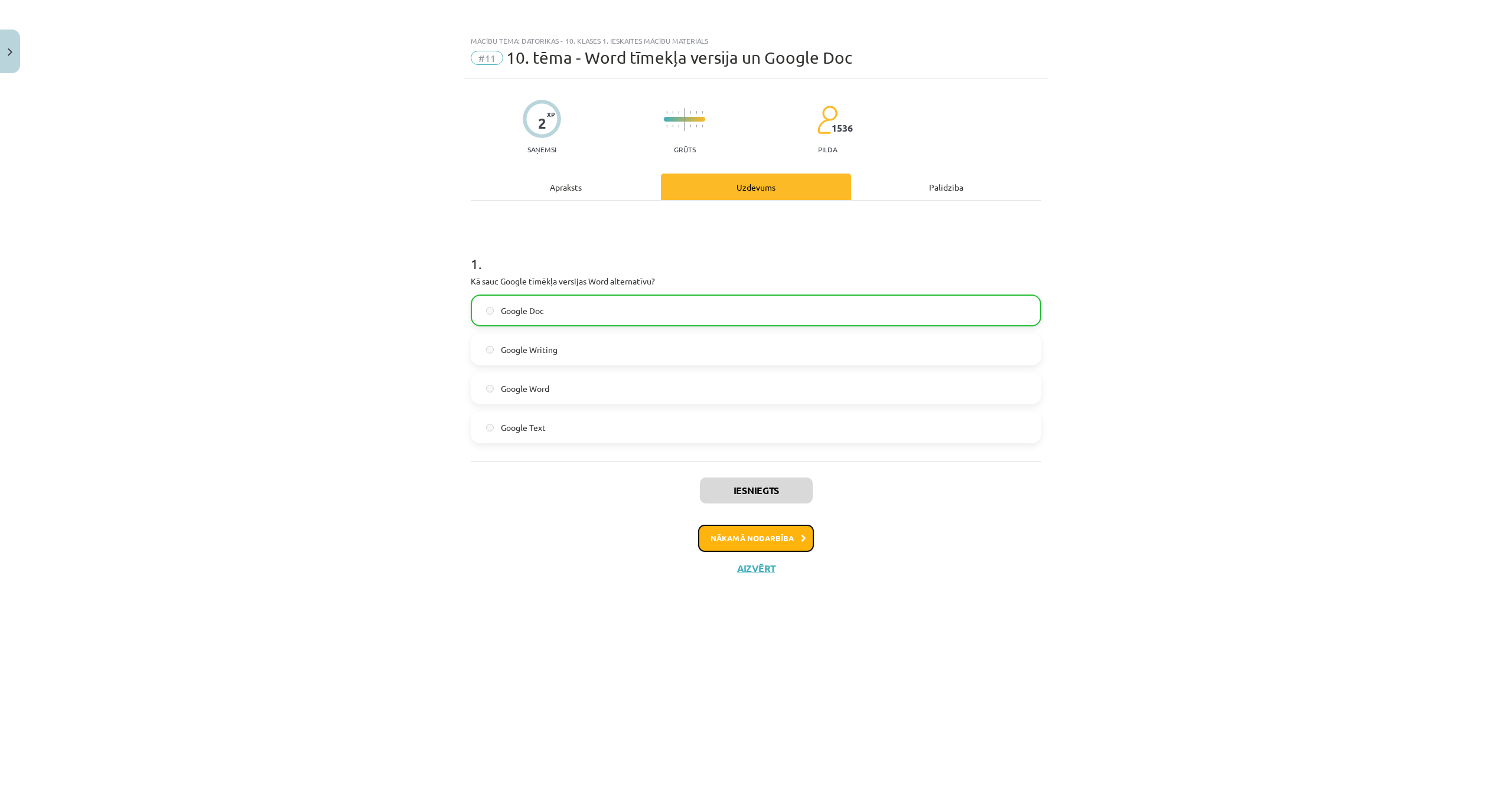
click at [781, 532] on button "Nākamā nodarbība" at bounding box center [756, 538] width 116 height 27
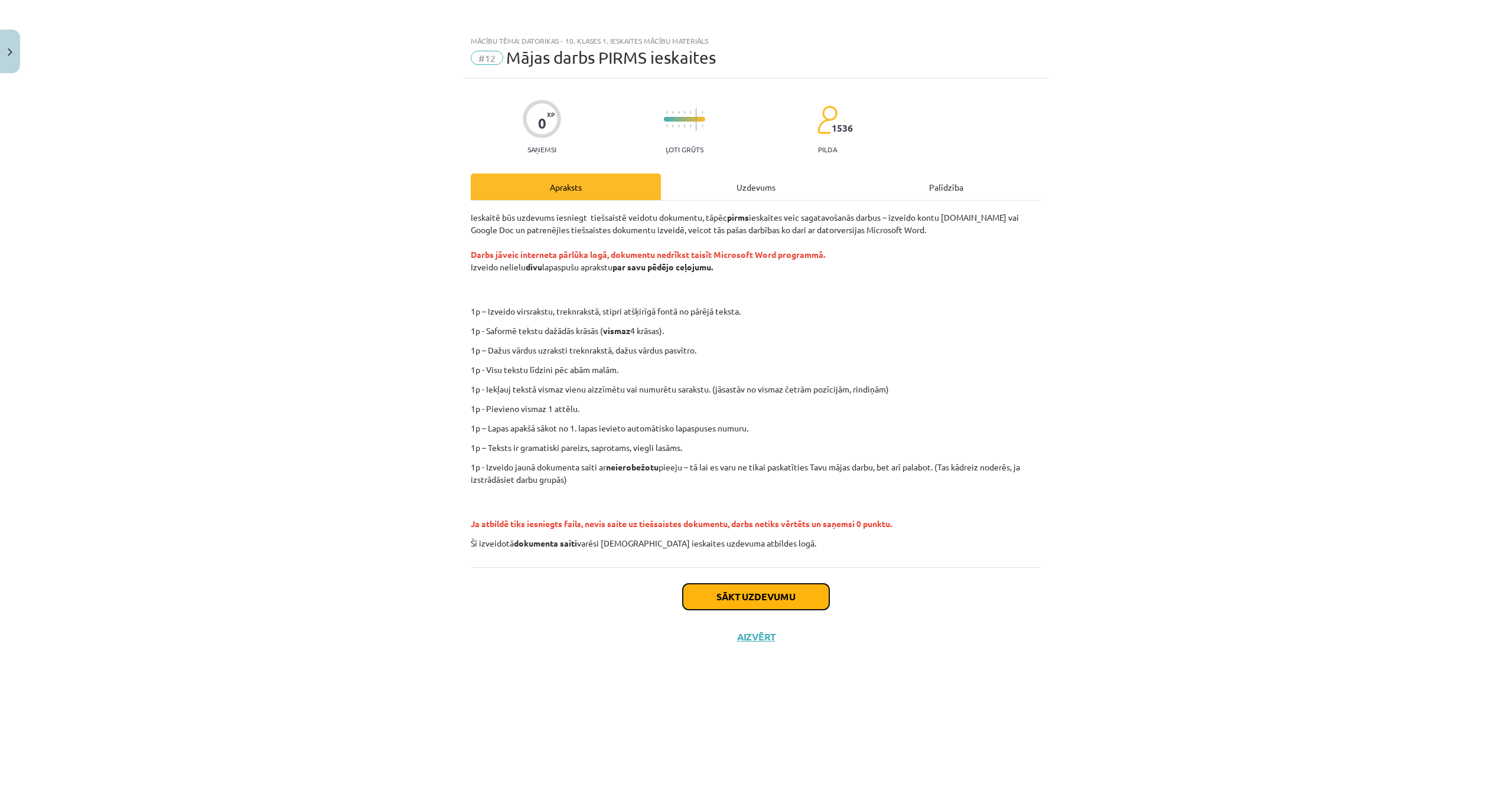
click at [805, 589] on button "Sākt uzdevumu" at bounding box center [756, 596] width 147 height 26
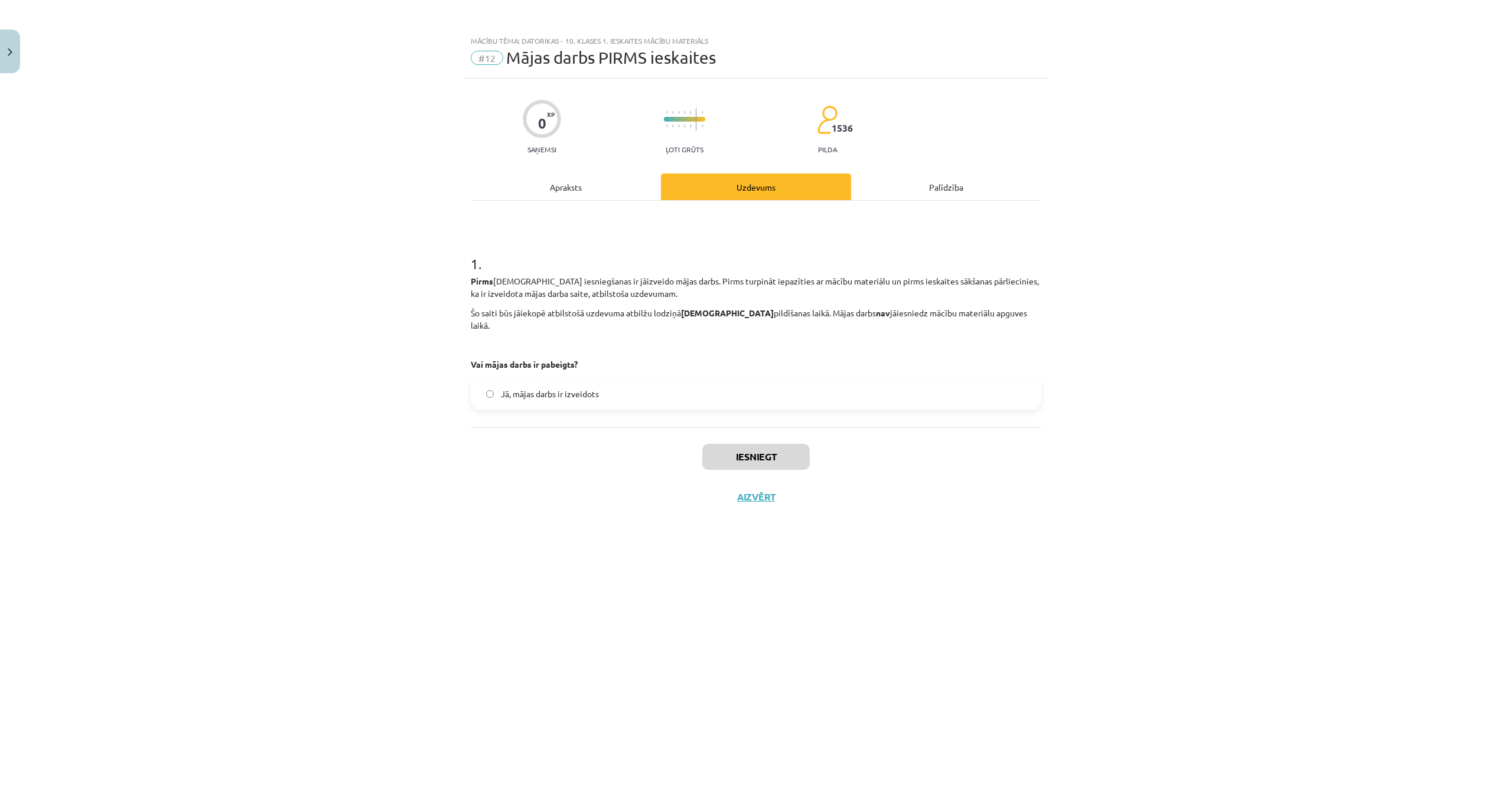
click at [555, 388] on span "Jā, mājas darbs ir izveidots" at bounding box center [550, 394] width 98 height 13
click at [756, 446] on button "Iesniegt" at bounding box center [756, 457] width 108 height 26
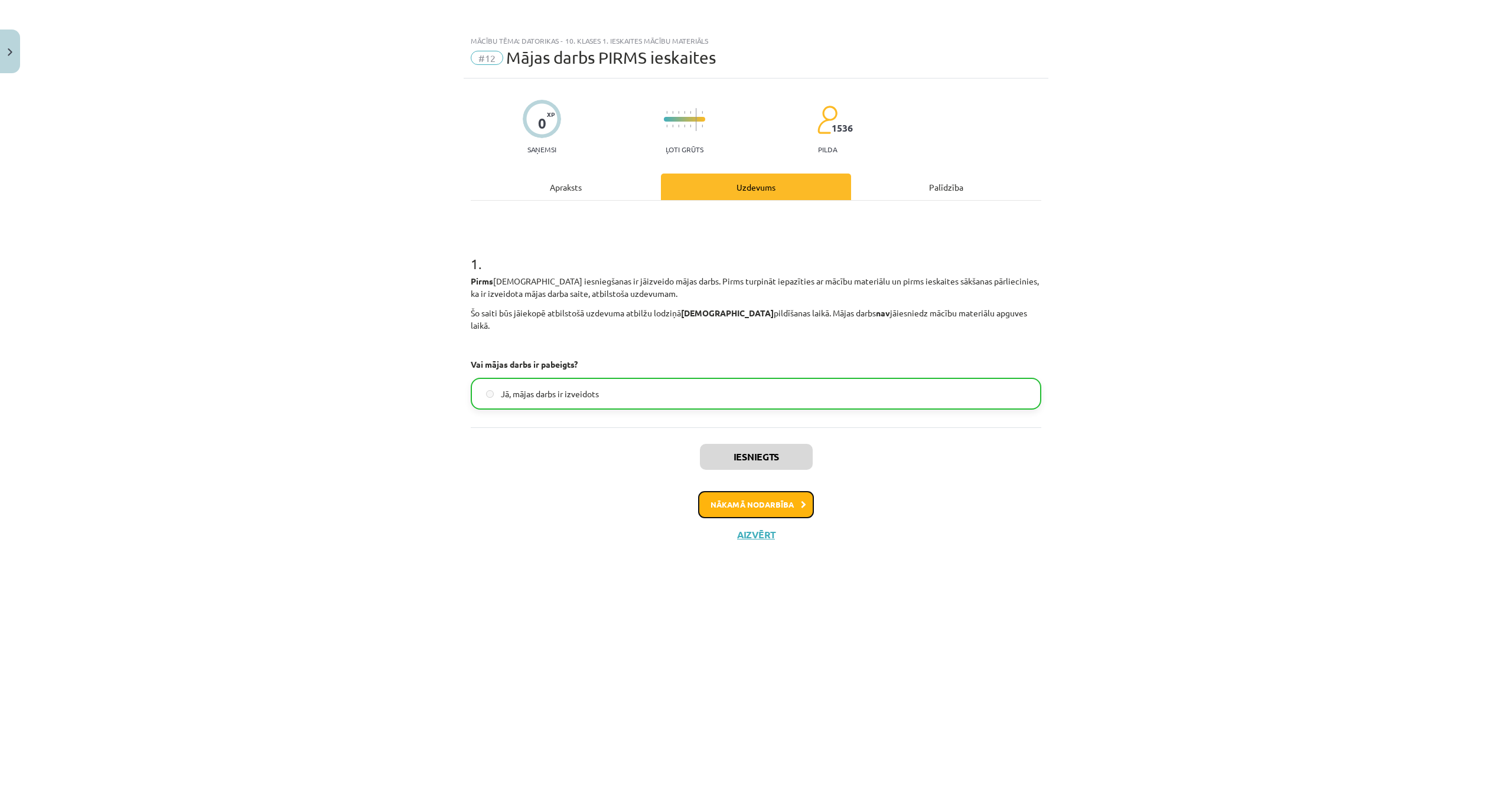
click at [763, 492] on button "Nākamā nodarbība" at bounding box center [756, 504] width 116 height 27
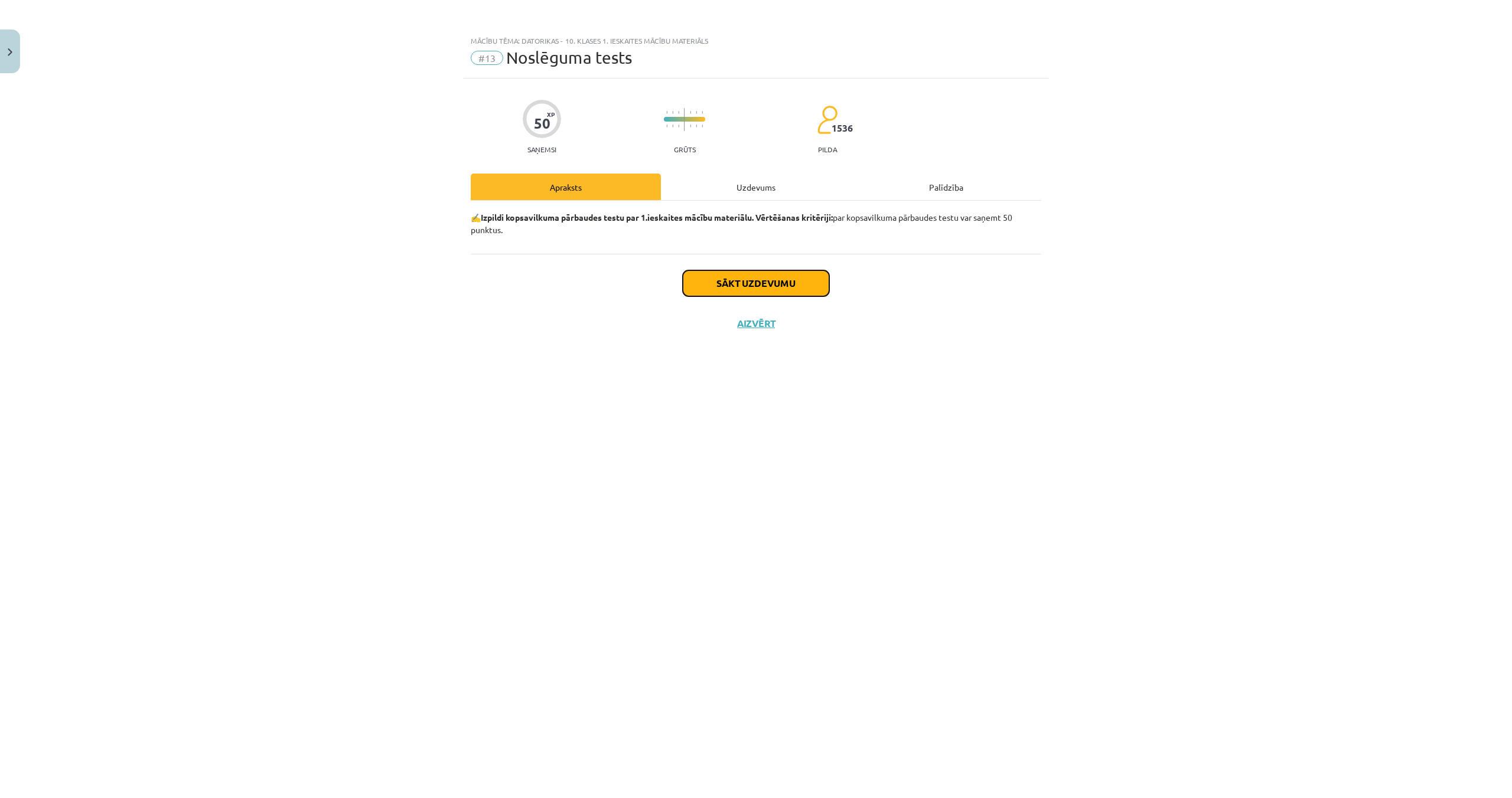
click at [776, 284] on button "Sākt uzdevumu" at bounding box center [756, 283] width 147 height 26
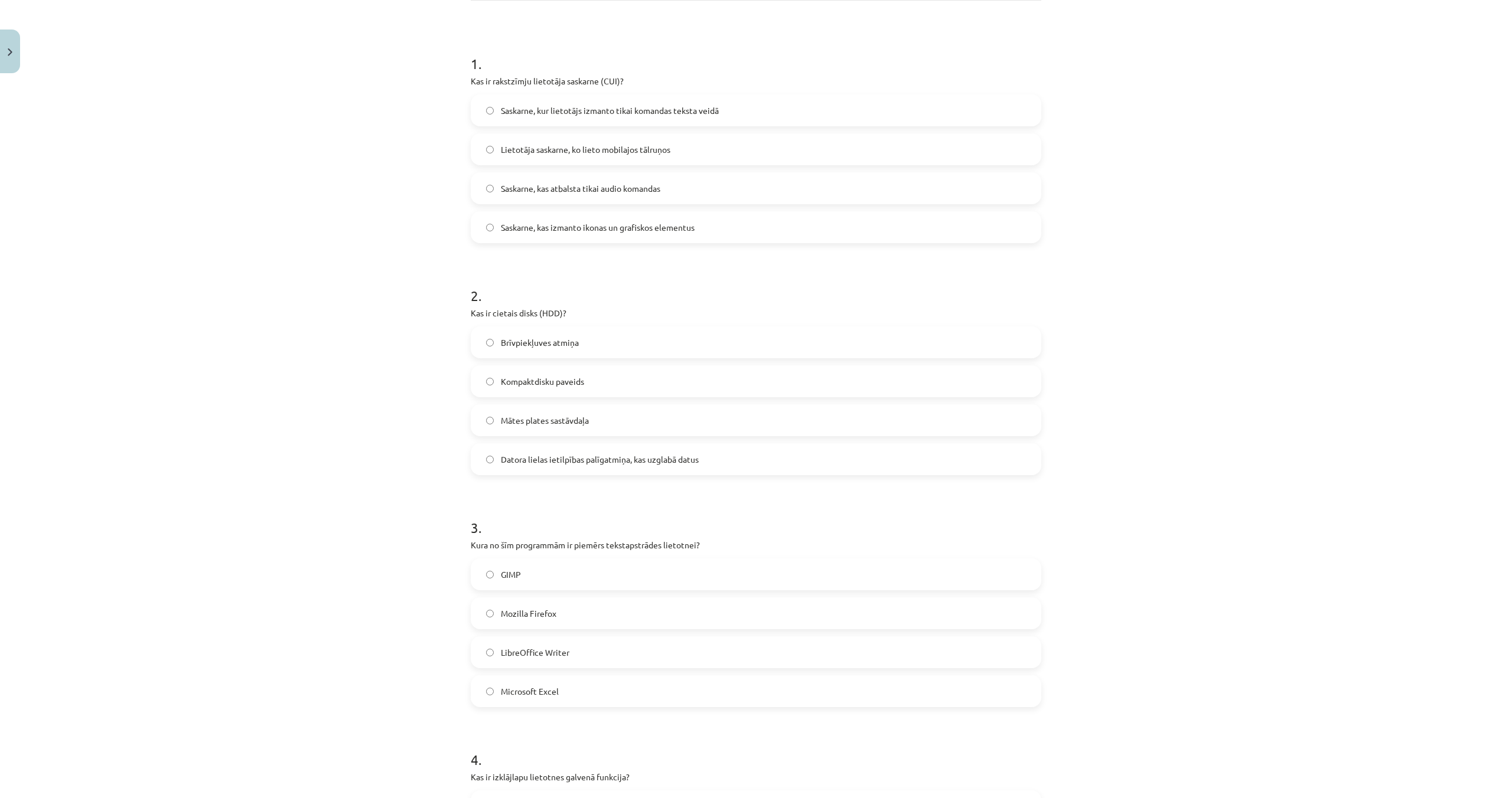
scroll to position [172, 0]
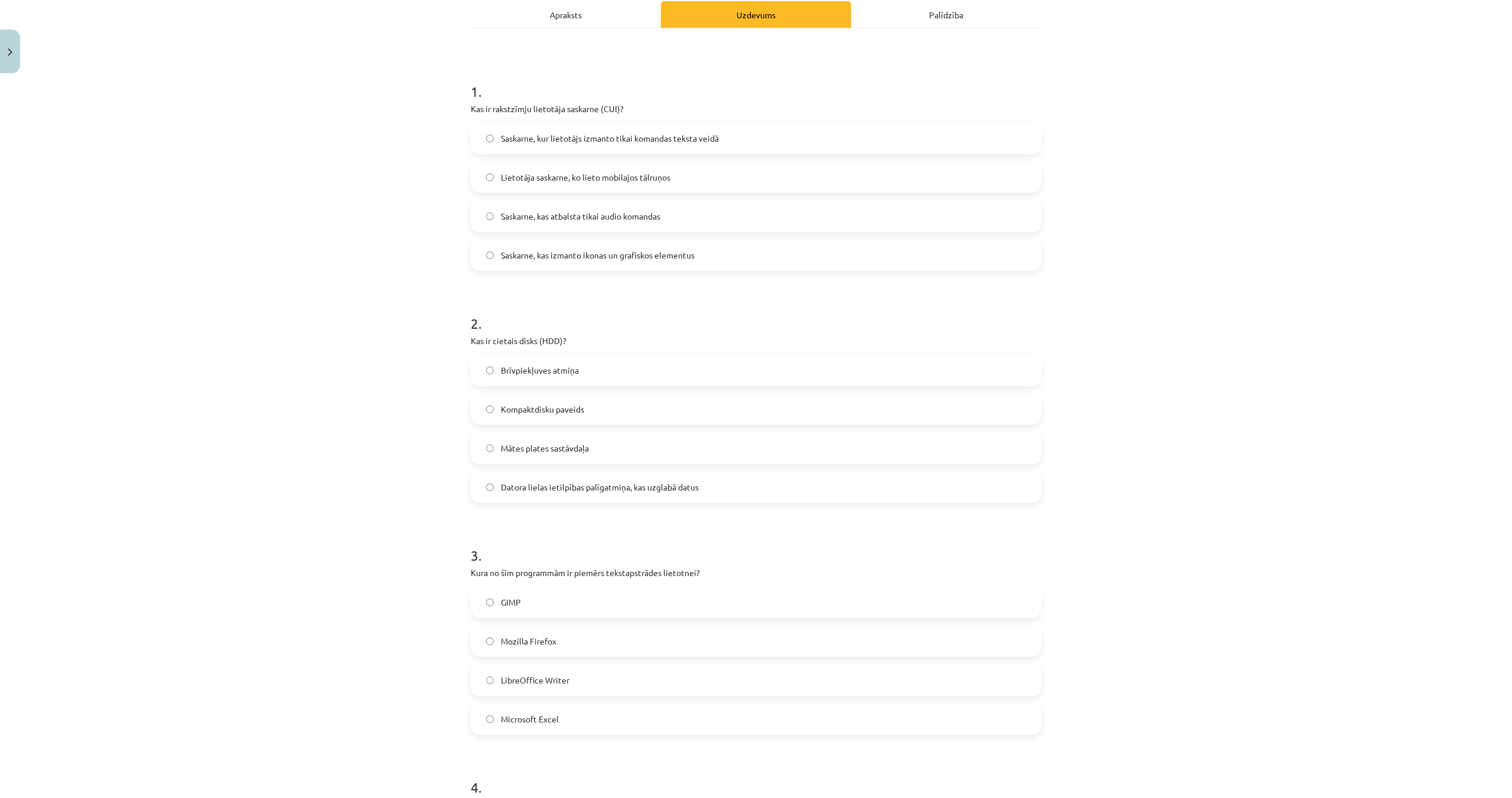
click at [495, 140] on label "Saskarne, kur lietotājs izmanto tikai komandas teksta veidā" at bounding box center [756, 138] width 568 height 30
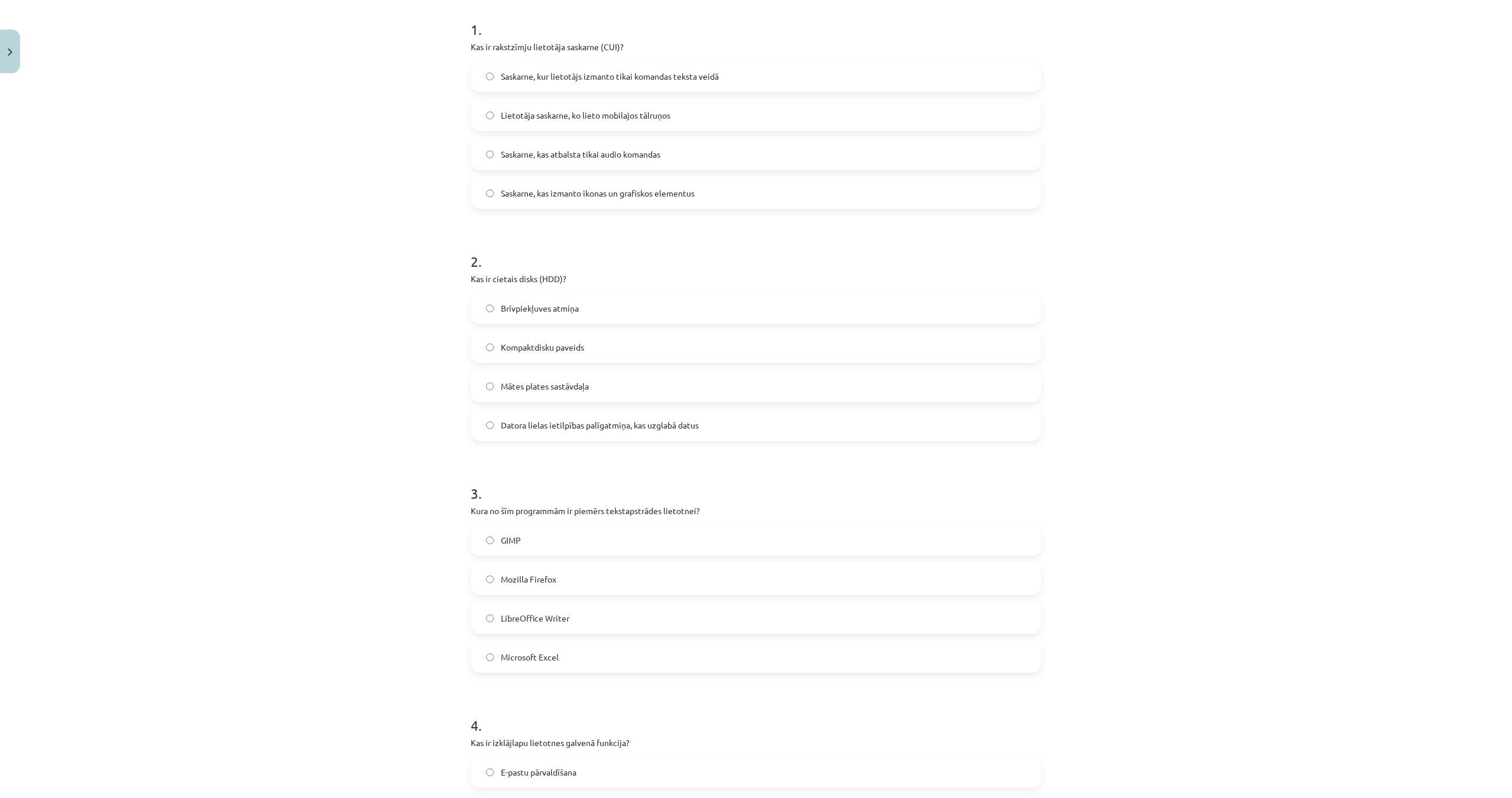
scroll to position [235, 0]
click at [509, 417] on label "Datora lielas ietilpības palīgatmiņa, kas uzglabā datus" at bounding box center [756, 423] width 568 height 30
click at [500, 613] on label "LibreOffice Writer" at bounding box center [756, 616] width 568 height 30
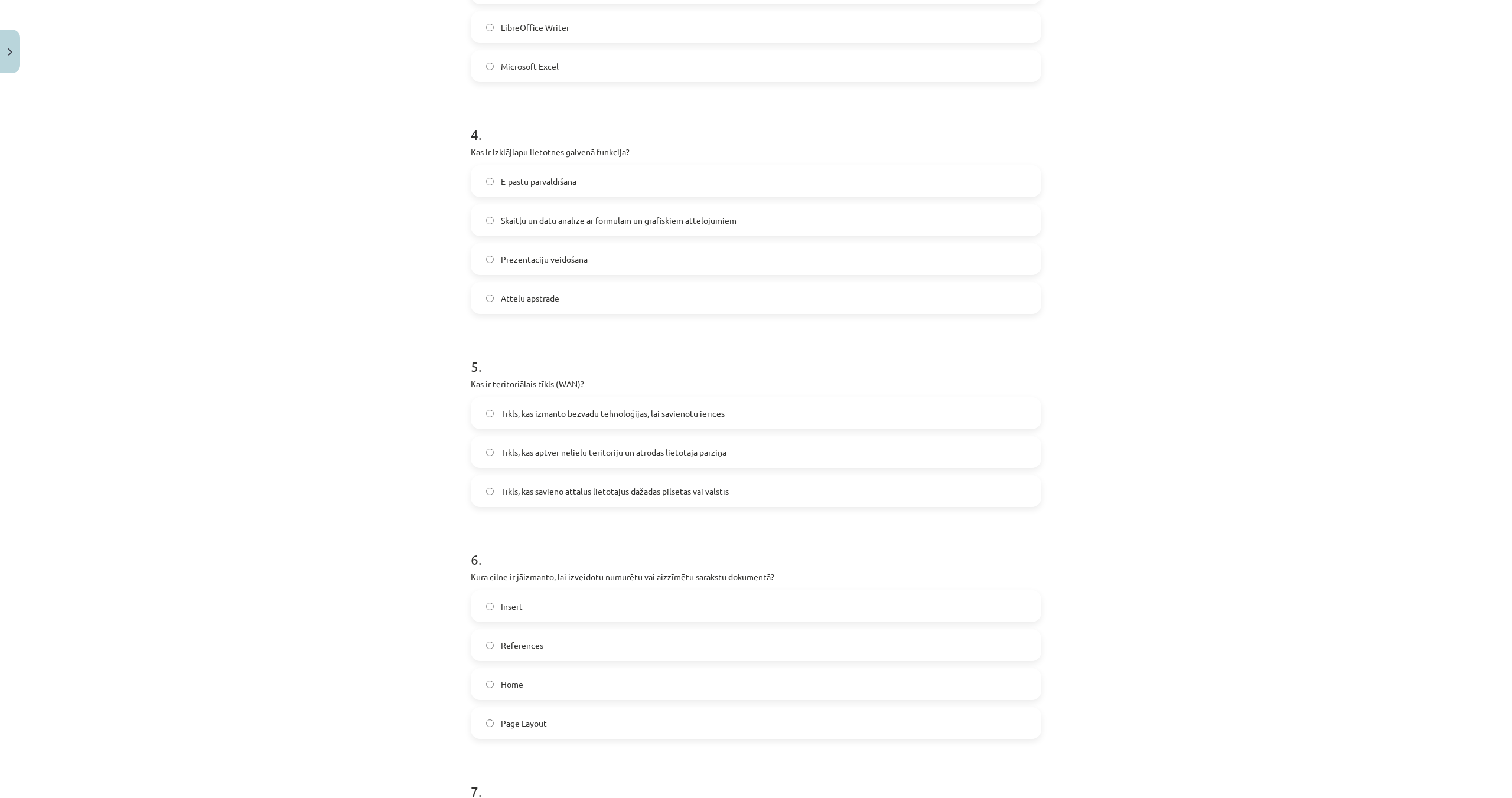
scroll to position [819, 0]
click at [496, 420] on label "Tīkls, kas izmanto bezvadu tehnoloģijas, lai savienotu ierīces" at bounding box center [756, 419] width 568 height 30
click at [520, 458] on span "Tīkls, kas aptver nelielu teritoriju un atrodas lietotāja pārziņā" at bounding box center [613, 459] width 226 height 13
click at [544, 499] on span "Tīkls, kas savieno attālus lietotājus dažādās pilsētās vai valstīs" at bounding box center [615, 498] width 228 height 13
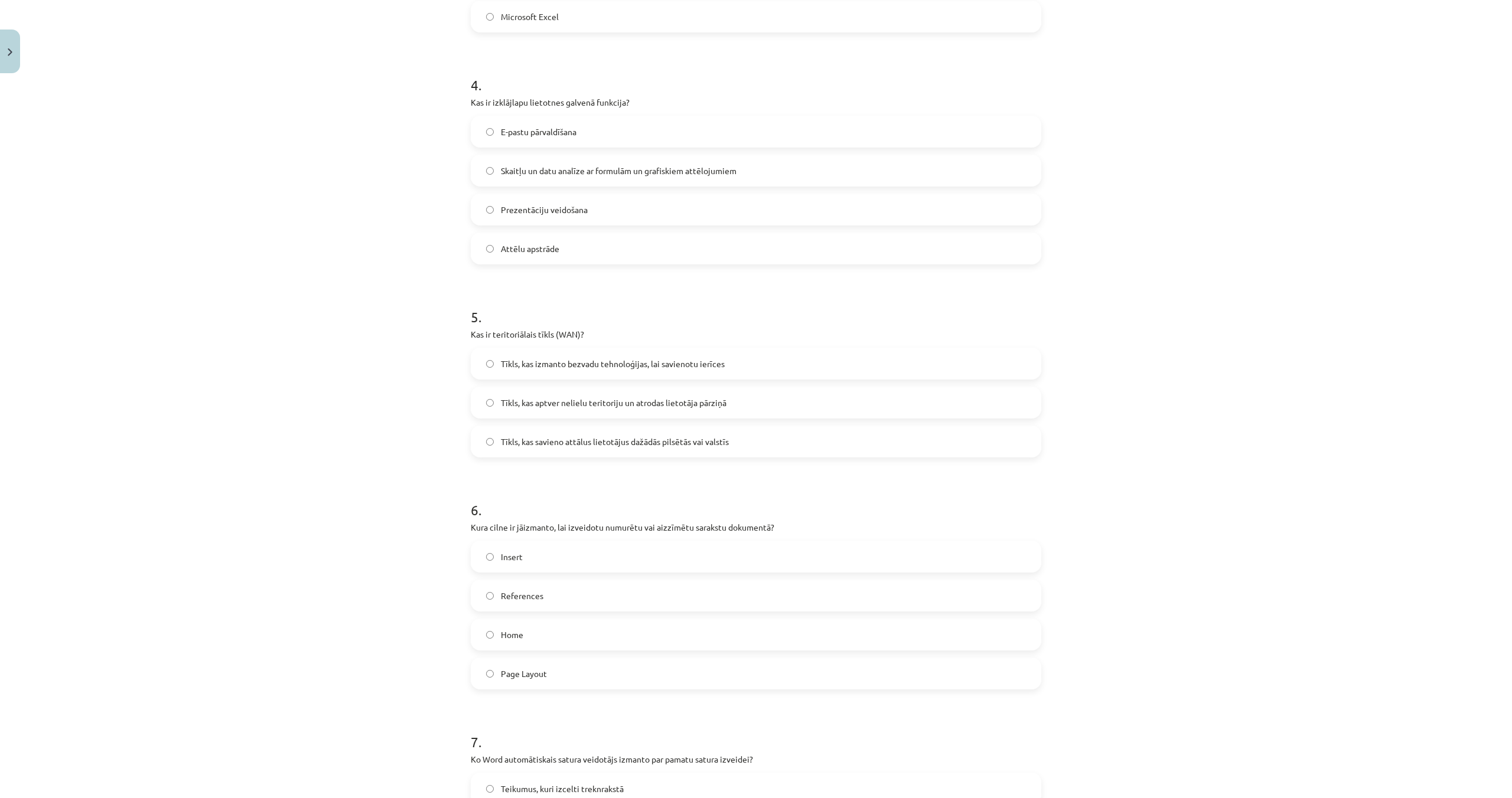
click at [612, 624] on label "Home" at bounding box center [756, 635] width 568 height 30
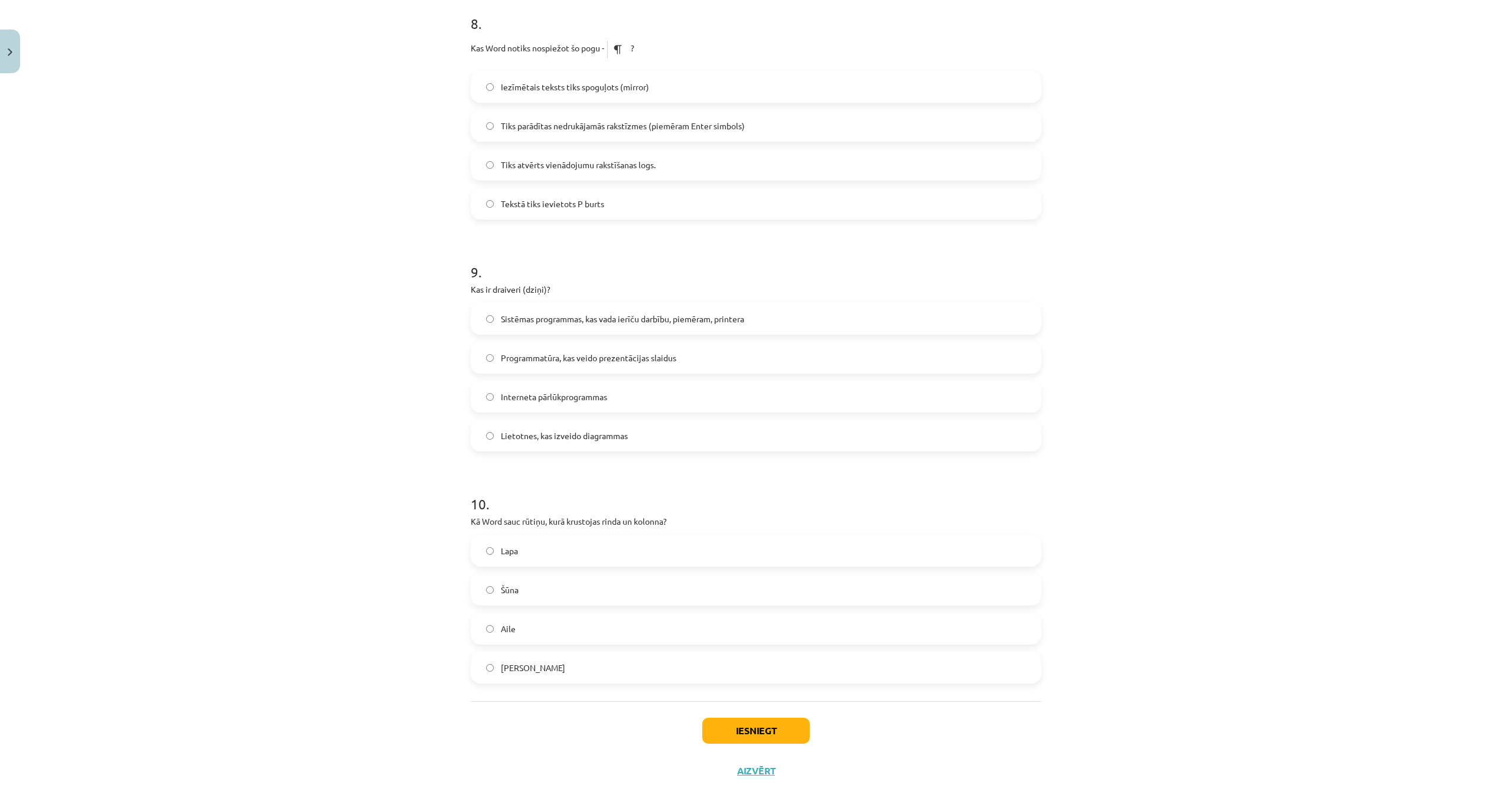
scroll to position [1822, 0]
click at [509, 133] on span "Tiks parādītas nedrukājamās rakstīzmes (piemēram Enter simbols)" at bounding box center [623, 130] width 244 height 13
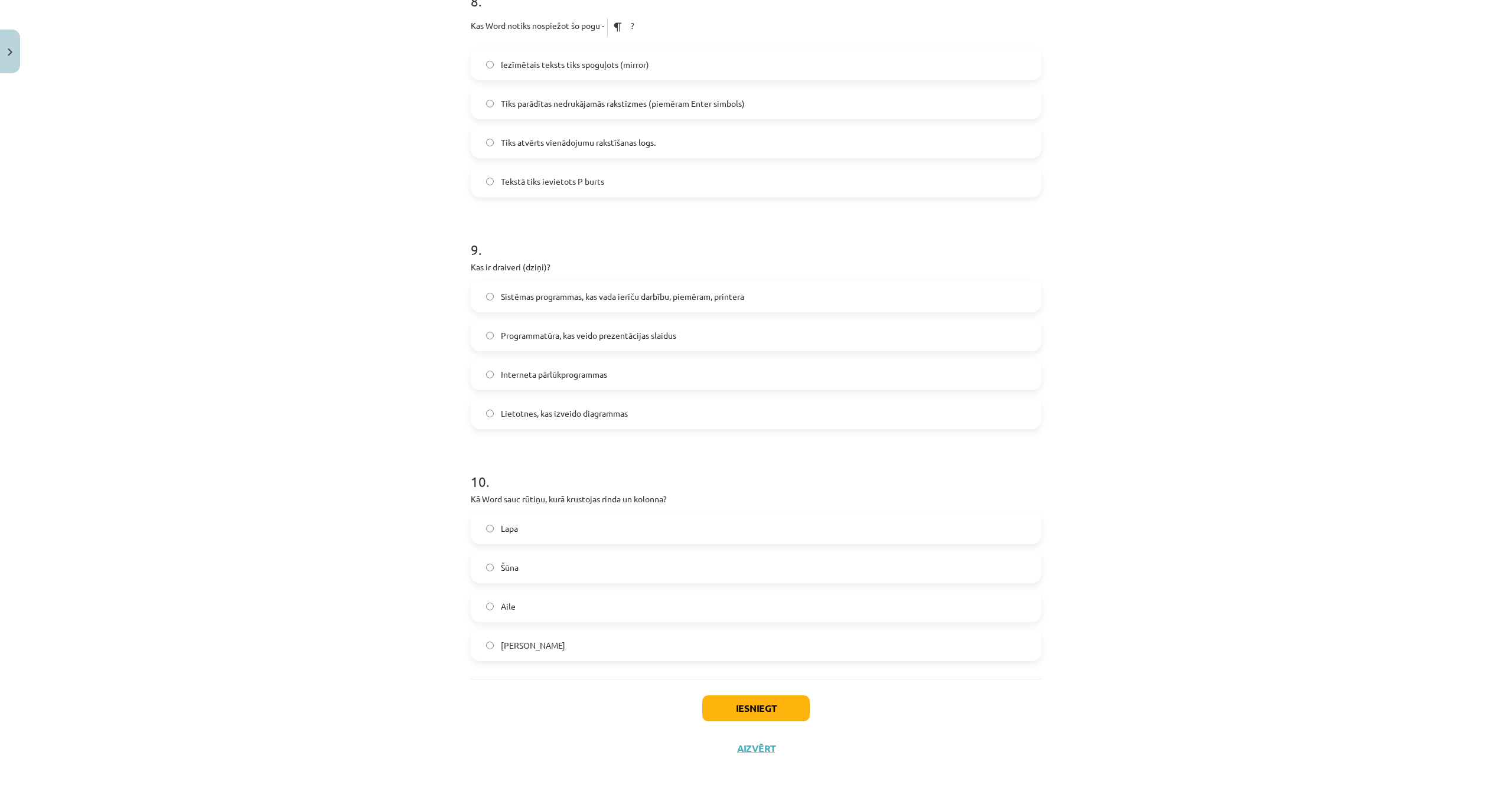
click at [527, 297] on span "Sistēmas programmas, kas vada ierīču darbību, piemēram, printera" at bounding box center [622, 297] width 244 height 13
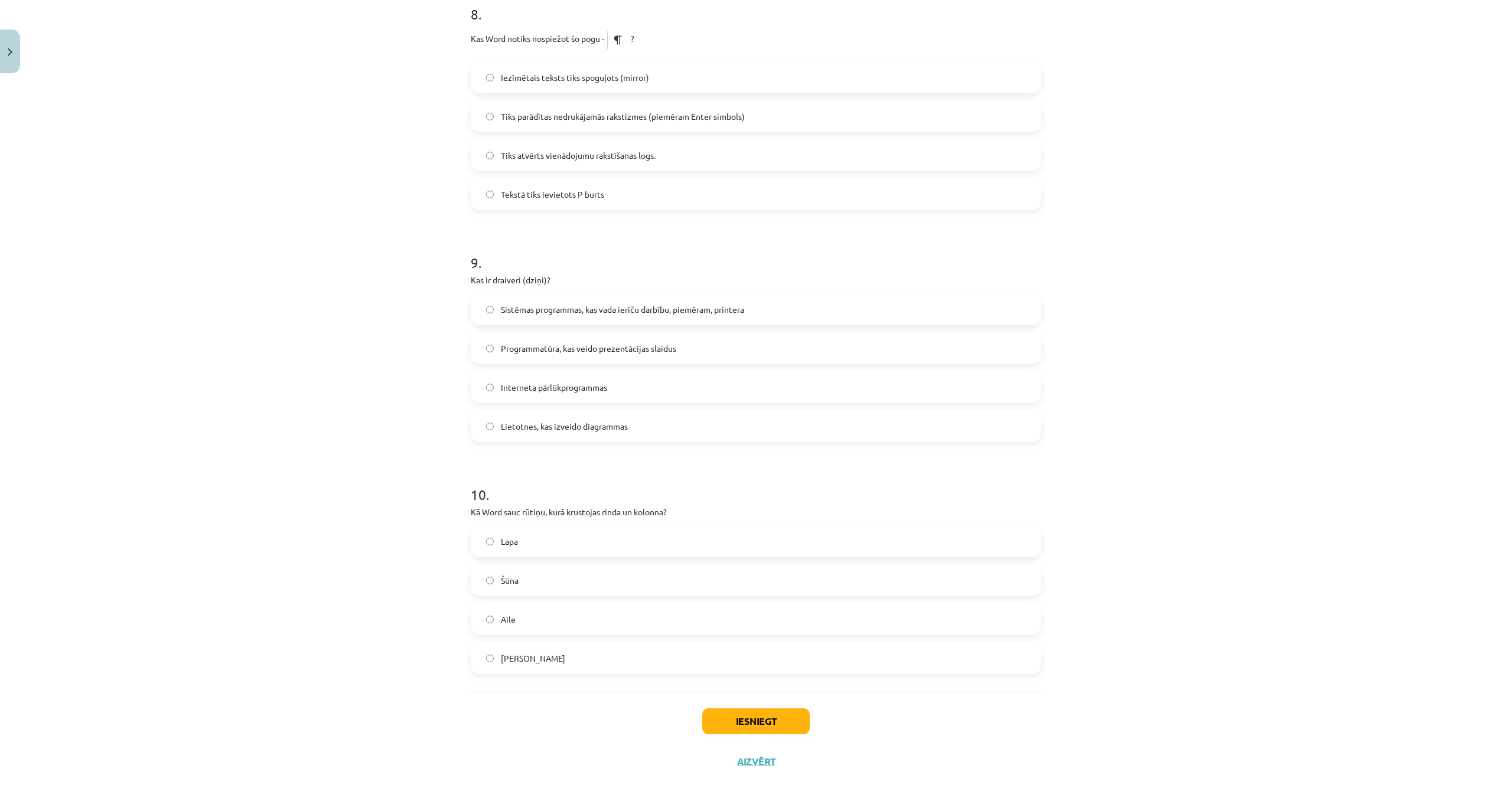
scroll to position [1833, 0]
drag, startPoint x: 665, startPoint y: 573, endPoint x: 675, endPoint y: 582, distance: 13.5
click at [665, 573] on label "Šūna" at bounding box center [756, 581] width 568 height 30
click at [764, 718] on button "Iesniegt" at bounding box center [756, 721] width 108 height 26
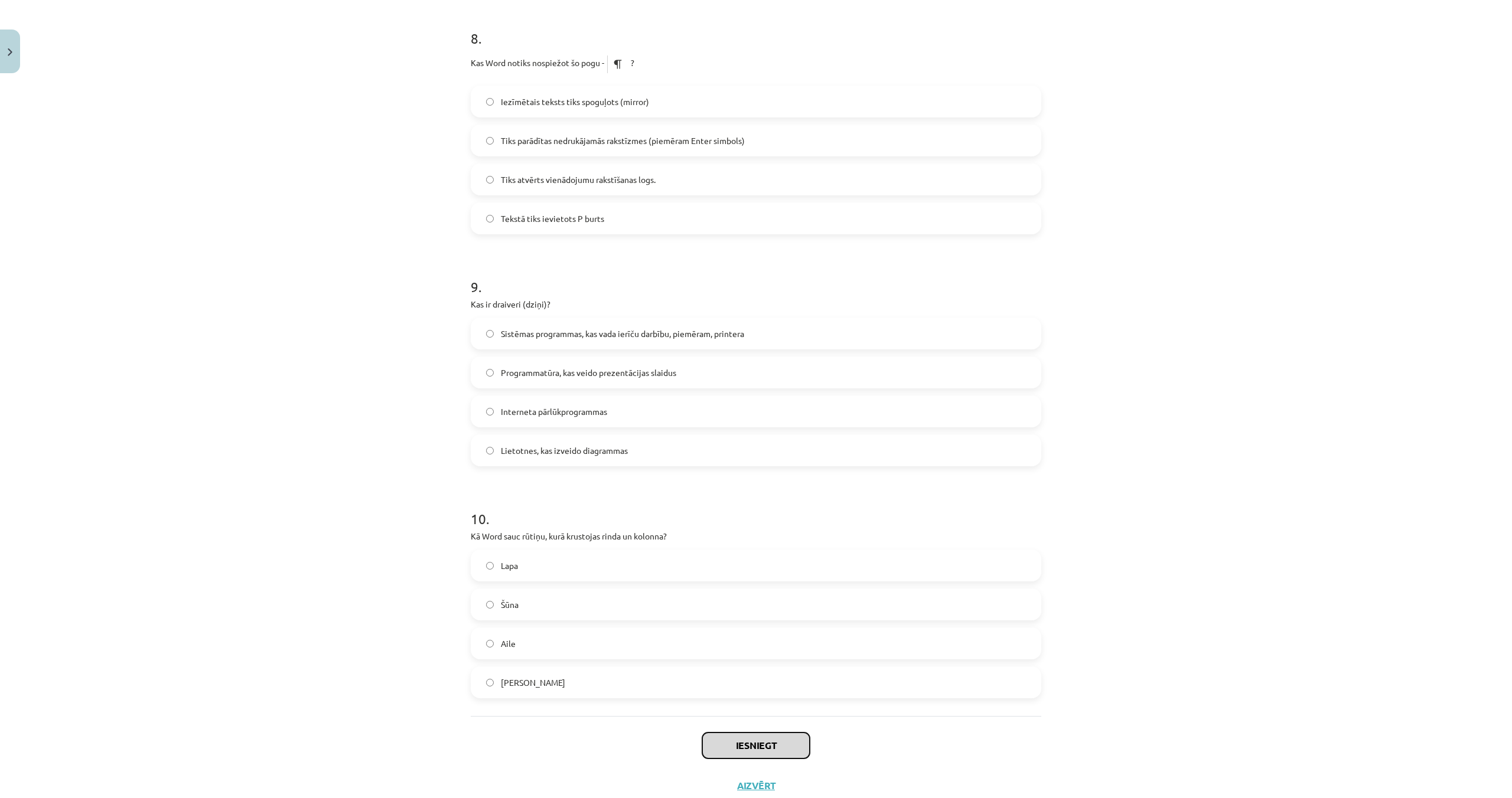
scroll to position [1848, 0]
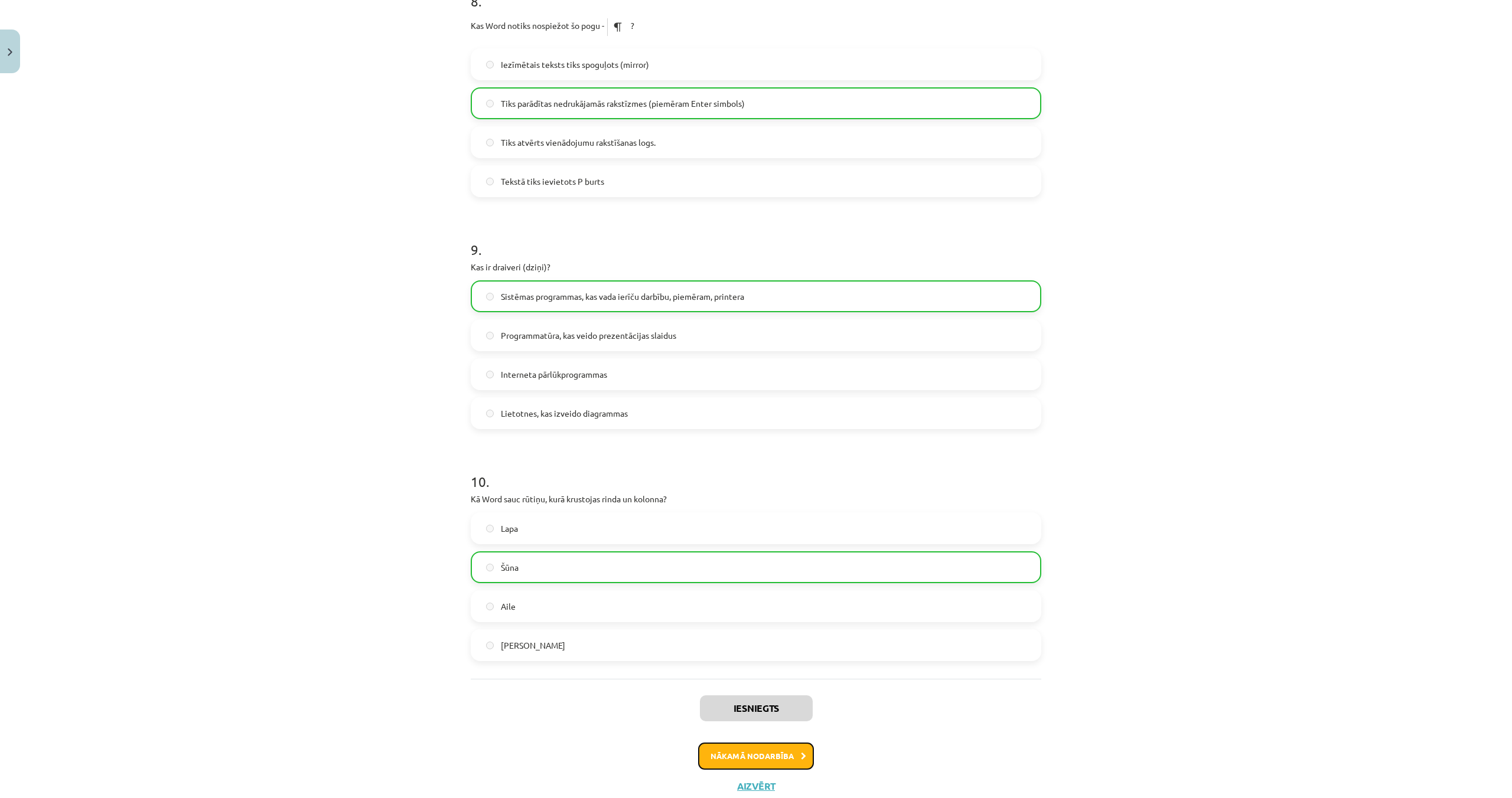
click at [787, 760] on button "Nākamā nodarbība" at bounding box center [756, 756] width 116 height 27
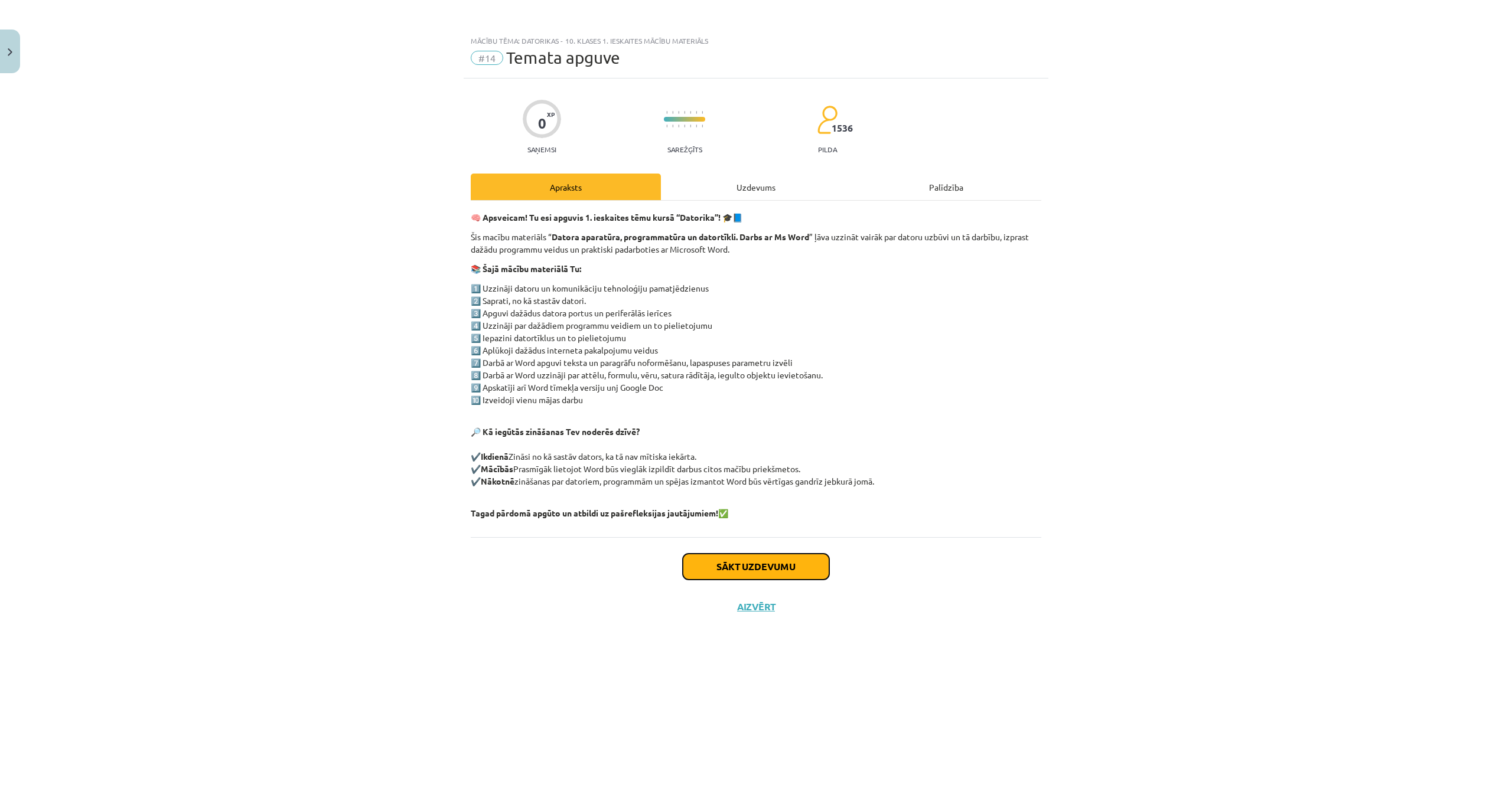
click at [759, 564] on button "Sākt uzdevumu" at bounding box center [756, 566] width 147 height 26
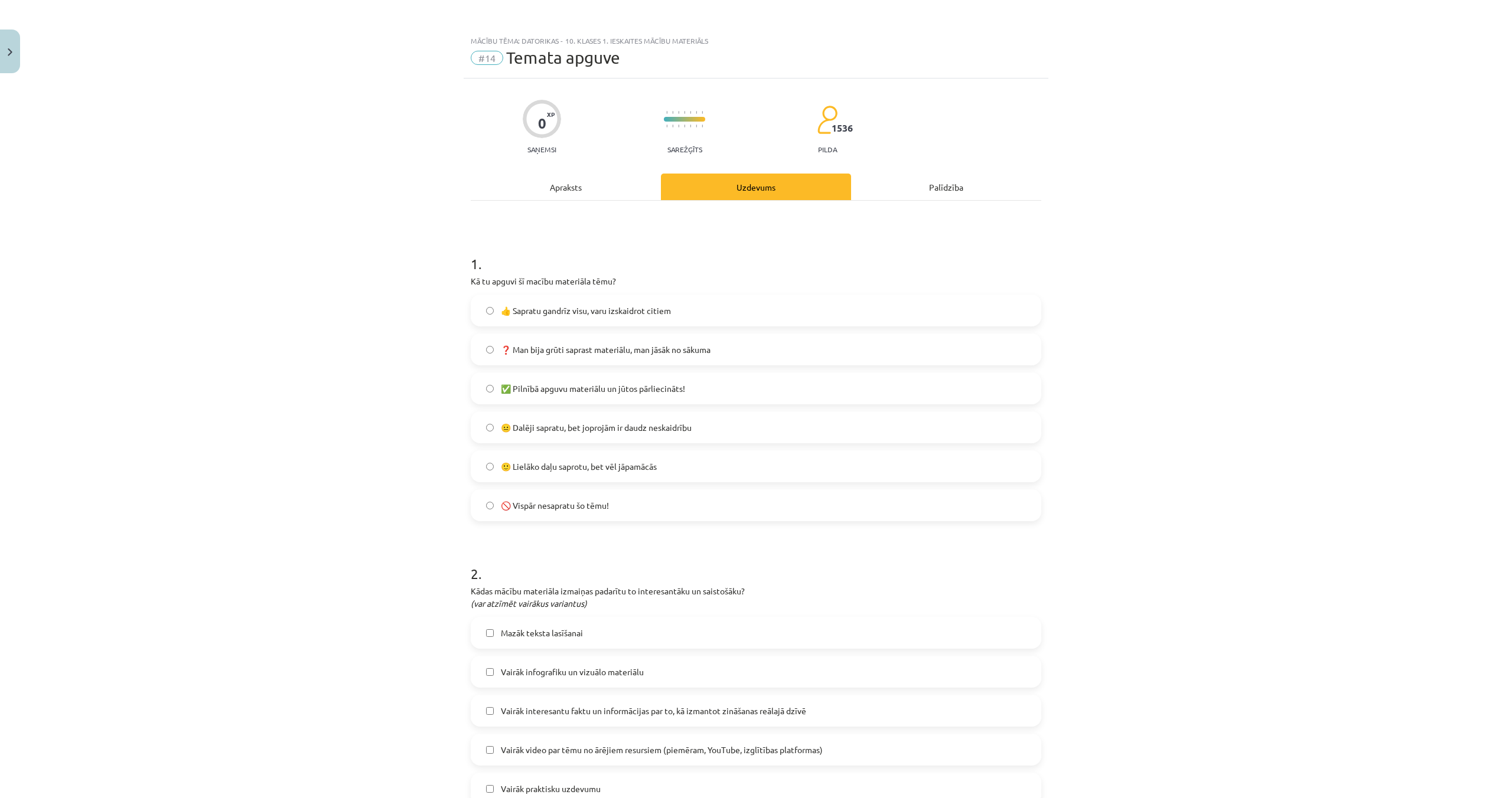
click at [537, 310] on span "👍 Sapratu gandrīz visu, varu izskaidrot citiem" at bounding box center [586, 311] width 170 height 13
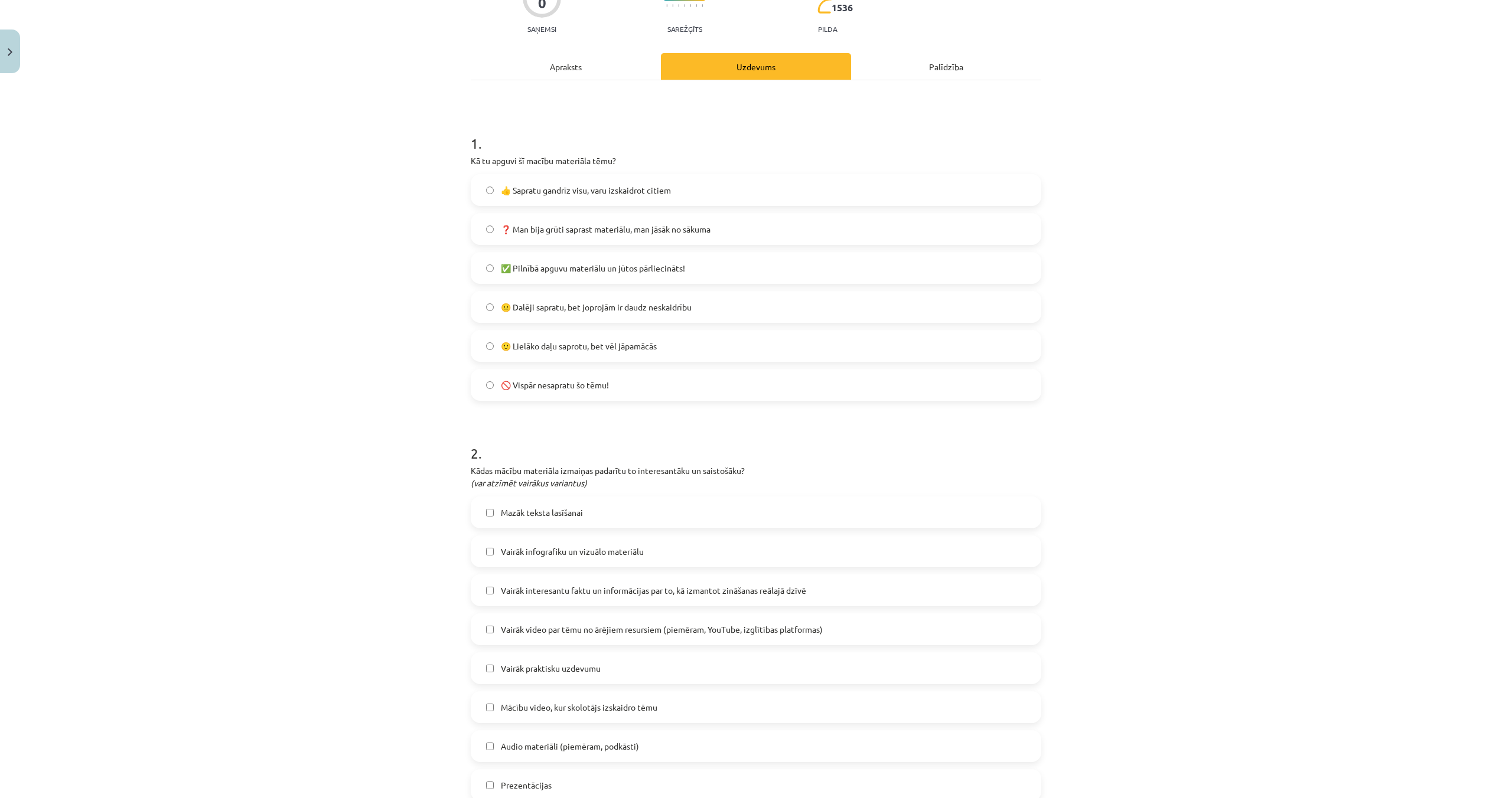
click at [539, 349] on span "🙂 Lielāko daļu saprotu, bet vēl jāpamācās" at bounding box center [579, 346] width 156 height 13
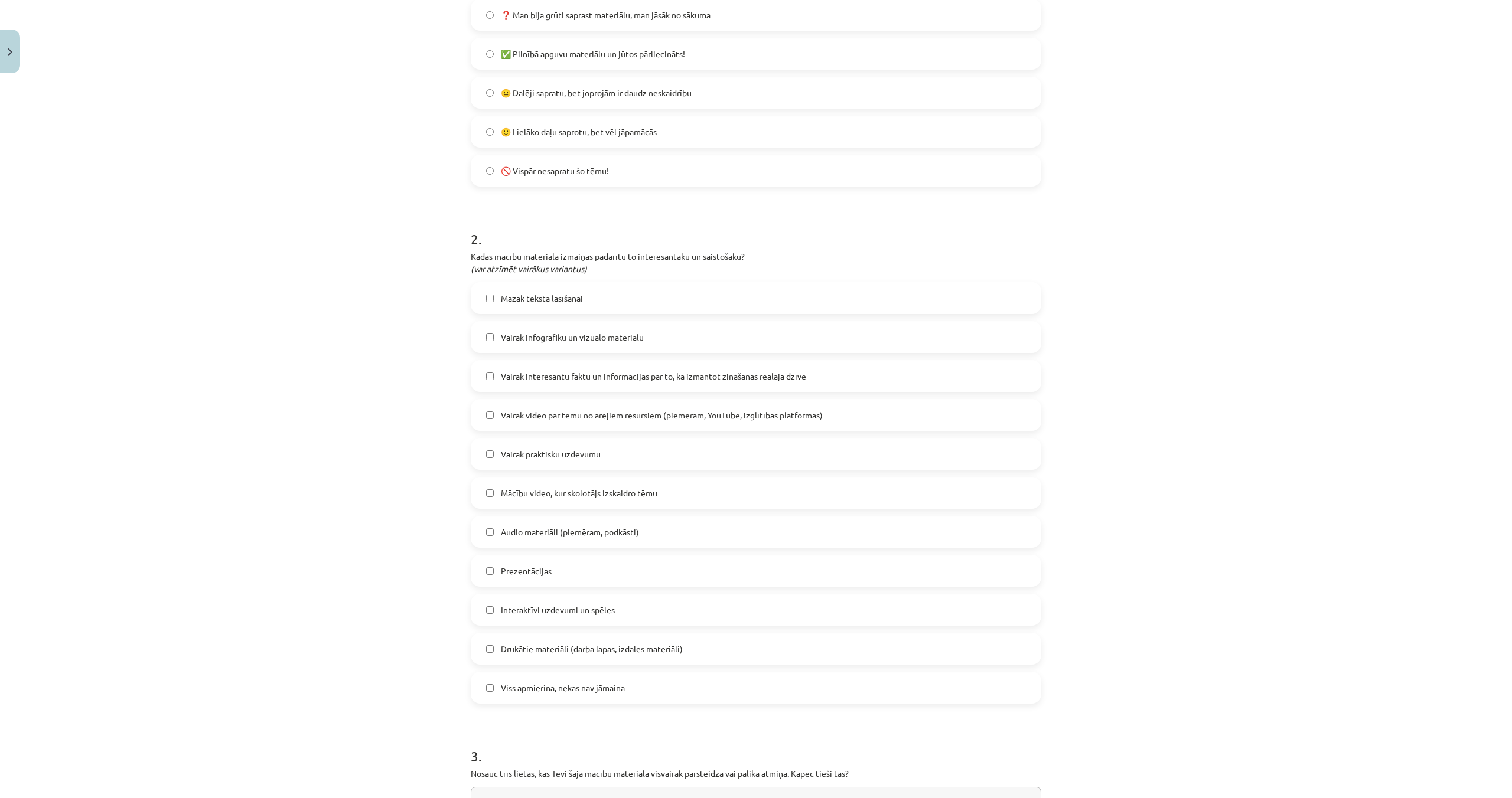
scroll to position [338, 0]
click at [551, 333] on span "Vairāk infografiku un vizuālo materiālu" at bounding box center [572, 335] width 143 height 13
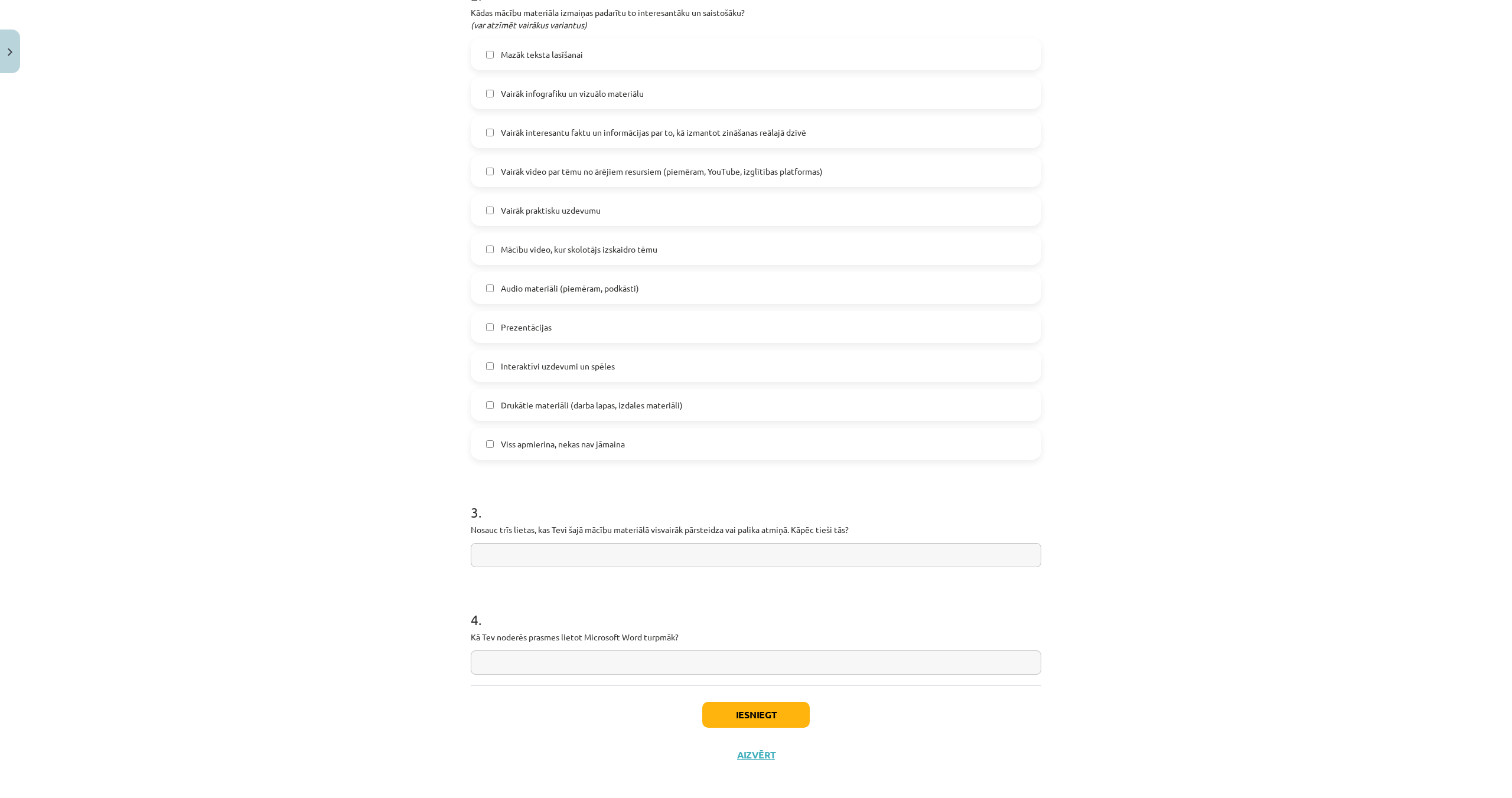
scroll to position [580, 0]
click at [775, 658] on input "text" at bounding box center [756, 661] width 571 height 24
type input "*"
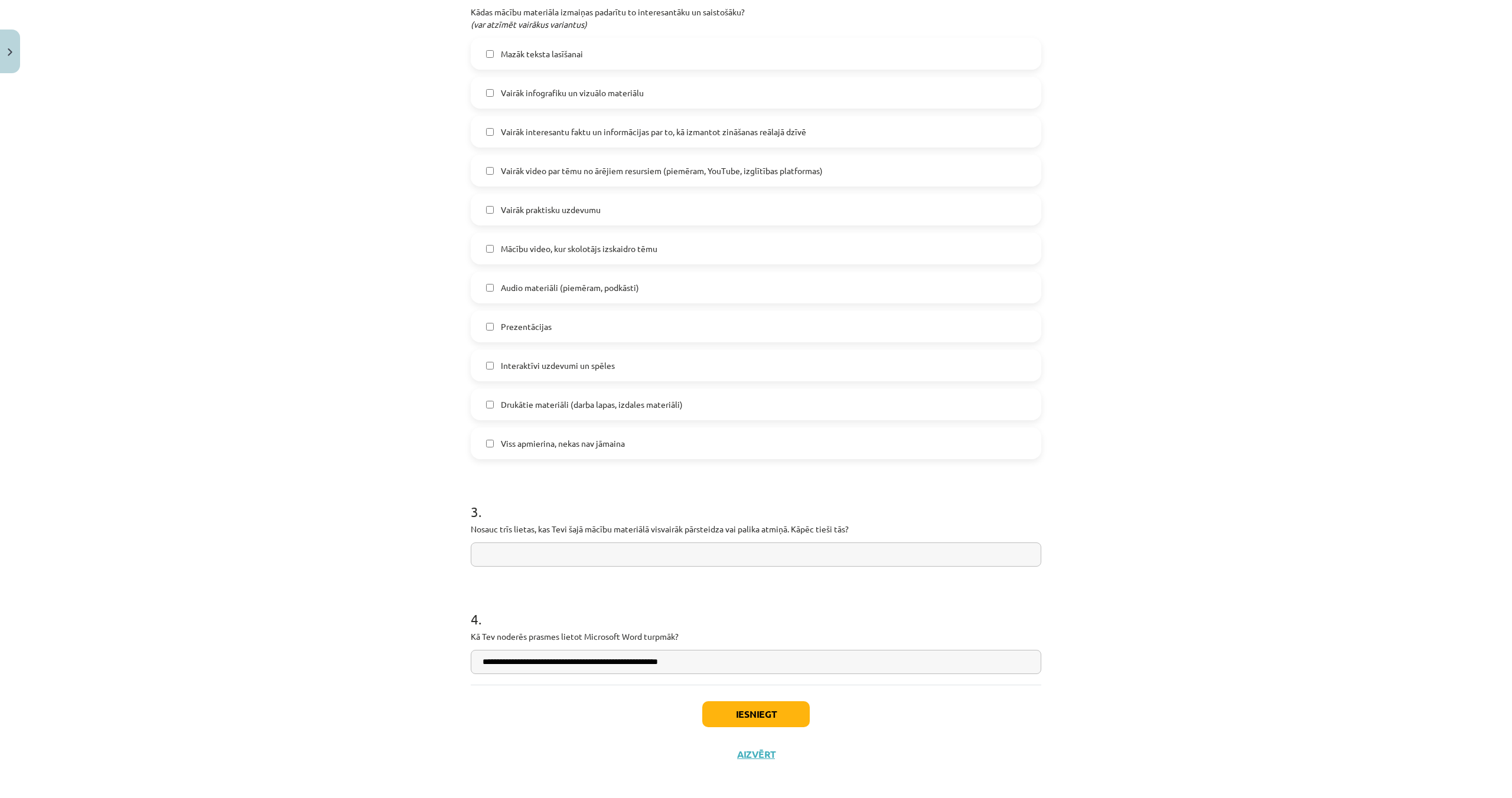
type input "**********"
click at [763, 709] on button "Iesniegt" at bounding box center [756, 714] width 108 height 26
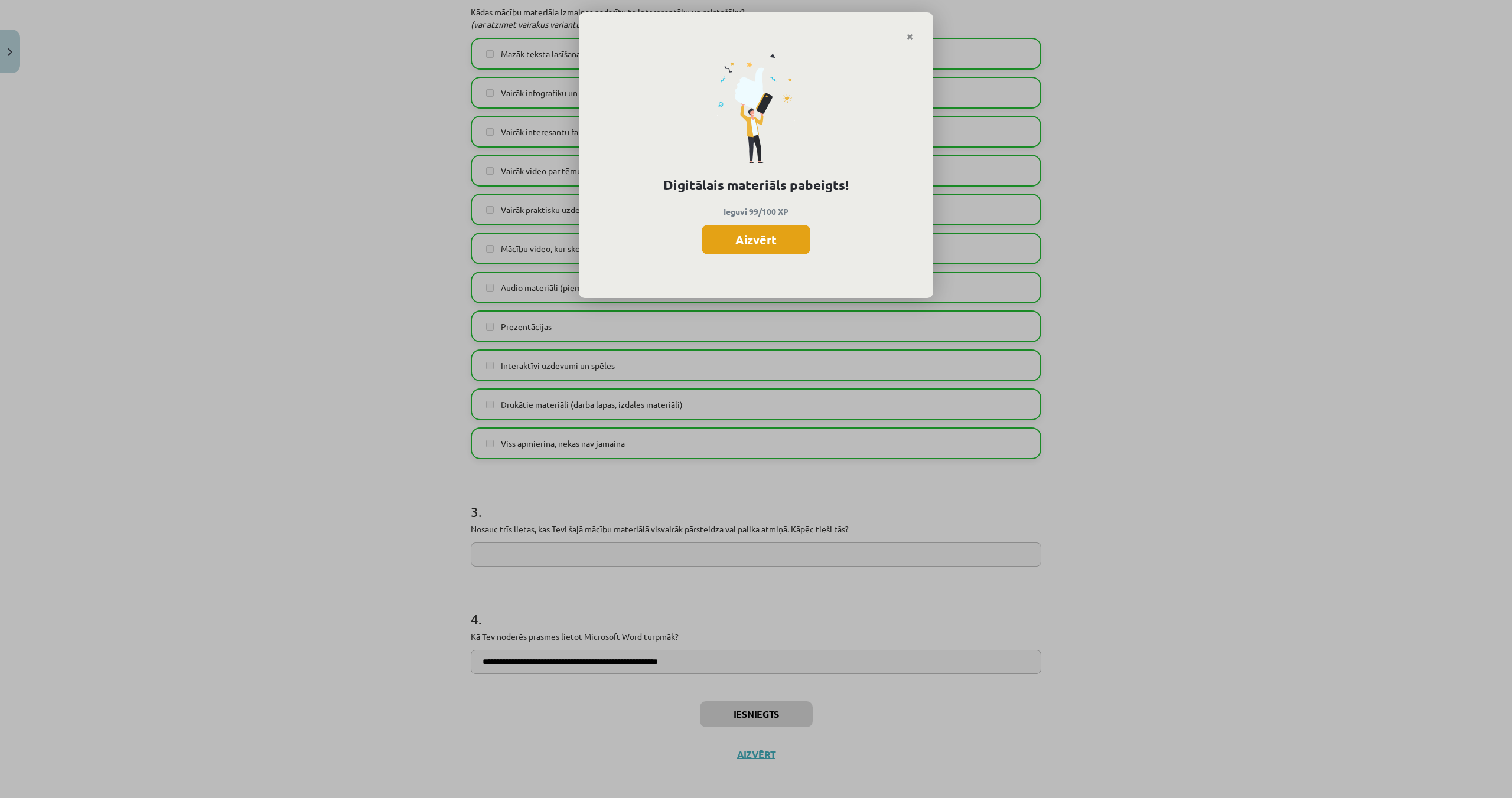
click at [763, 236] on button "Aizvērt" at bounding box center [756, 240] width 109 height 30
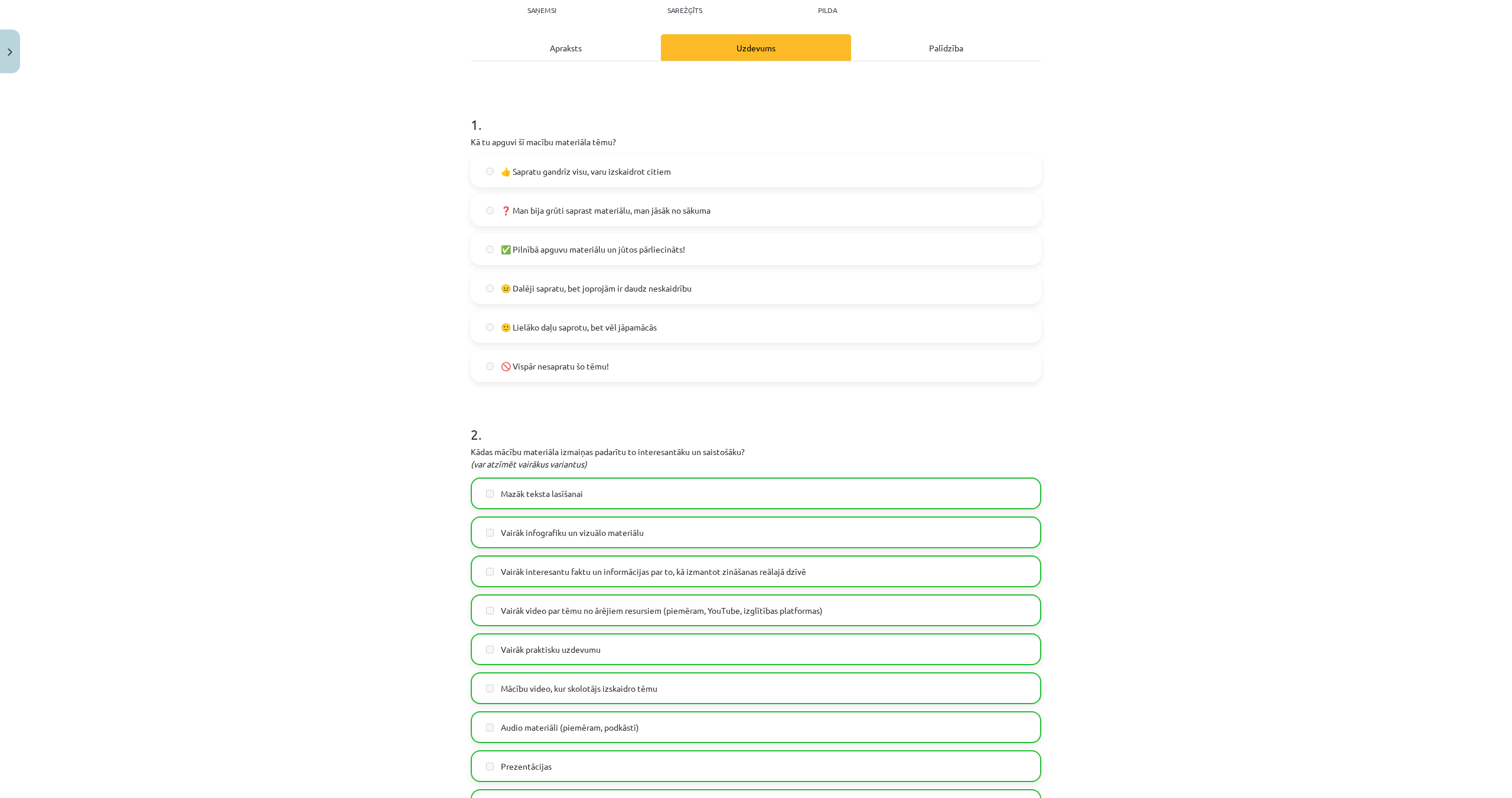
scroll to position [0, 0]
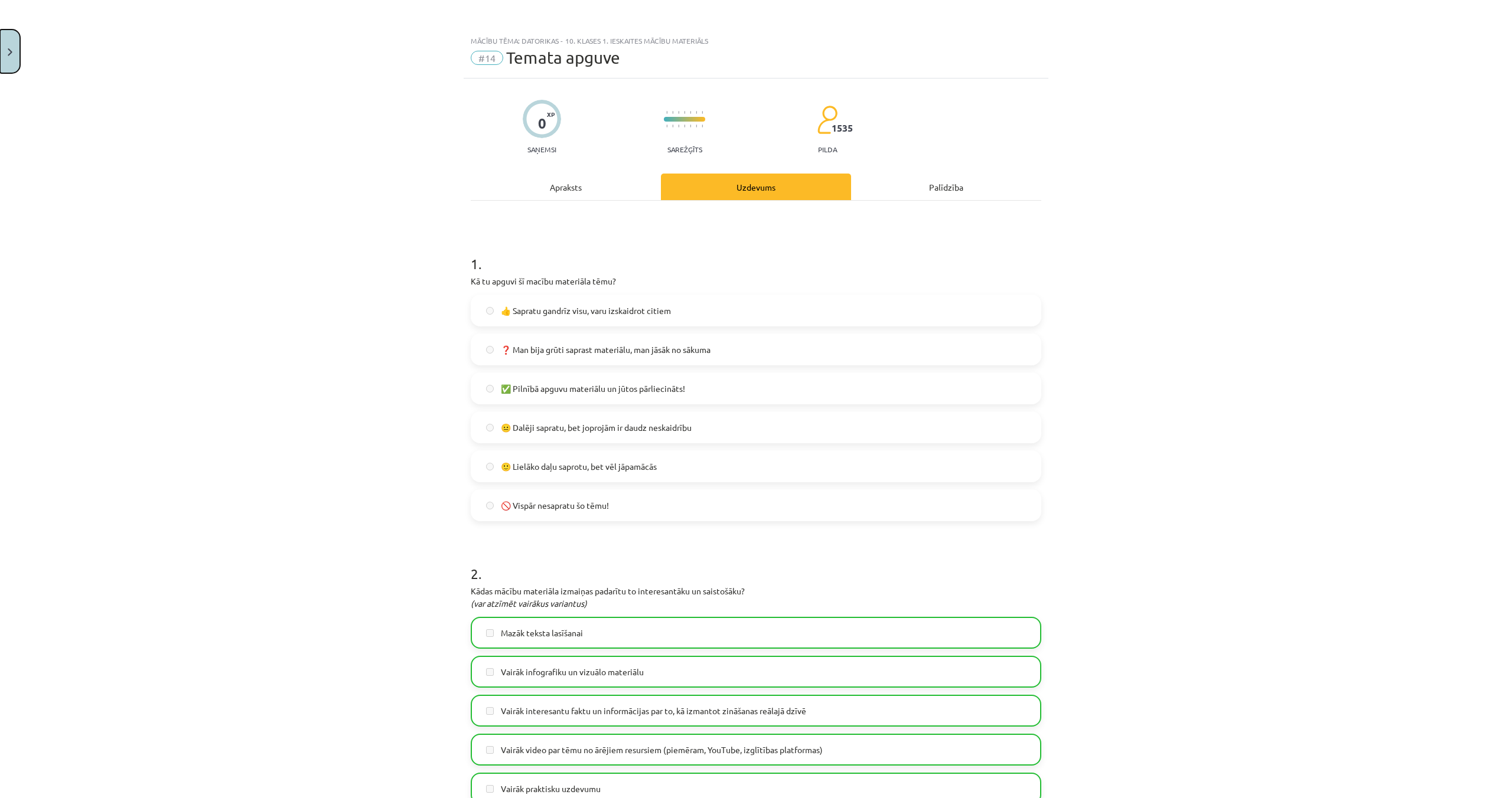
click at [3, 57] on button "Close" at bounding box center [10, 51] width 20 height 43
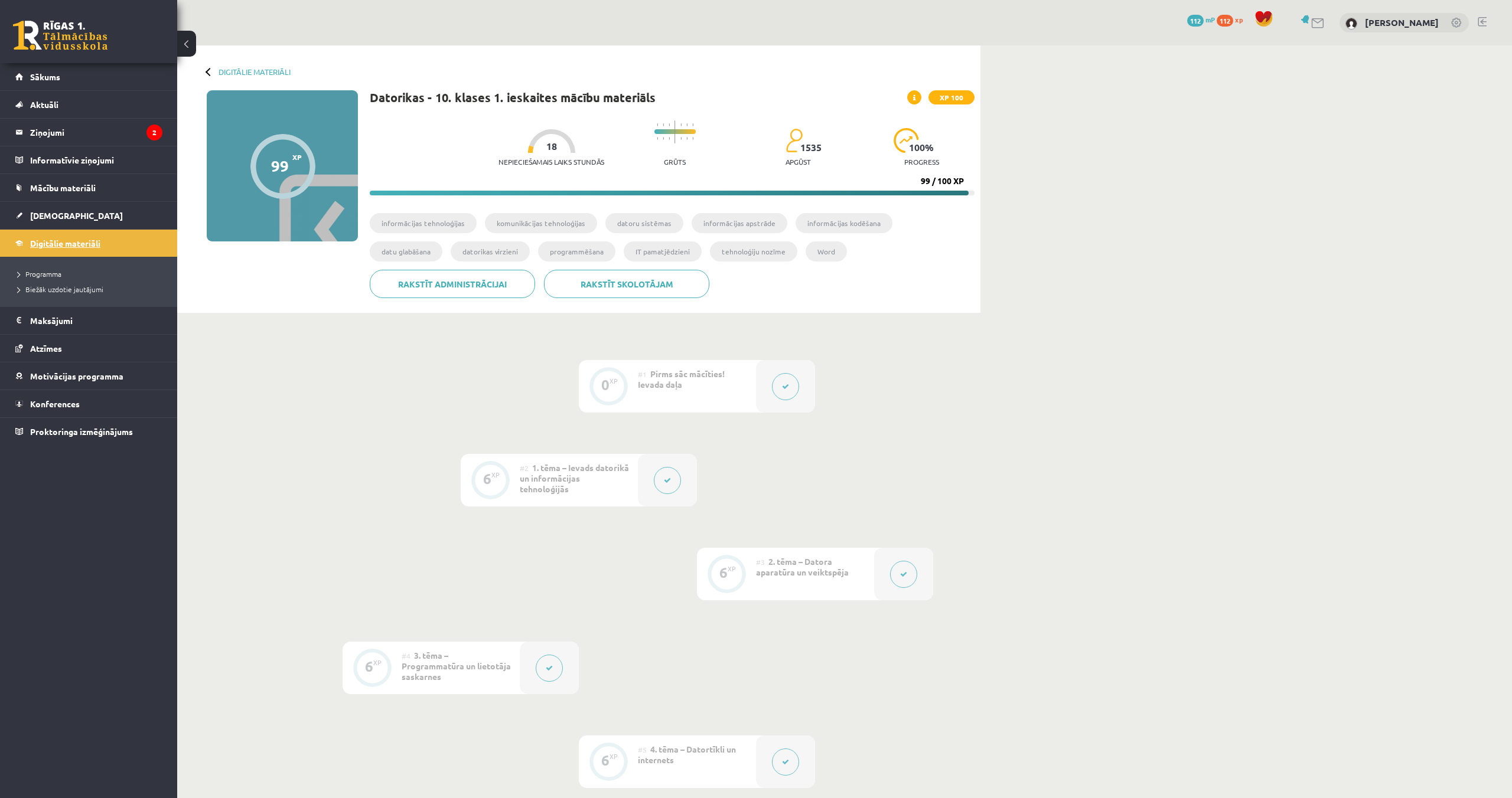
click at [97, 245] on span "Digitālie materiāli" at bounding box center [65, 243] width 70 height 11
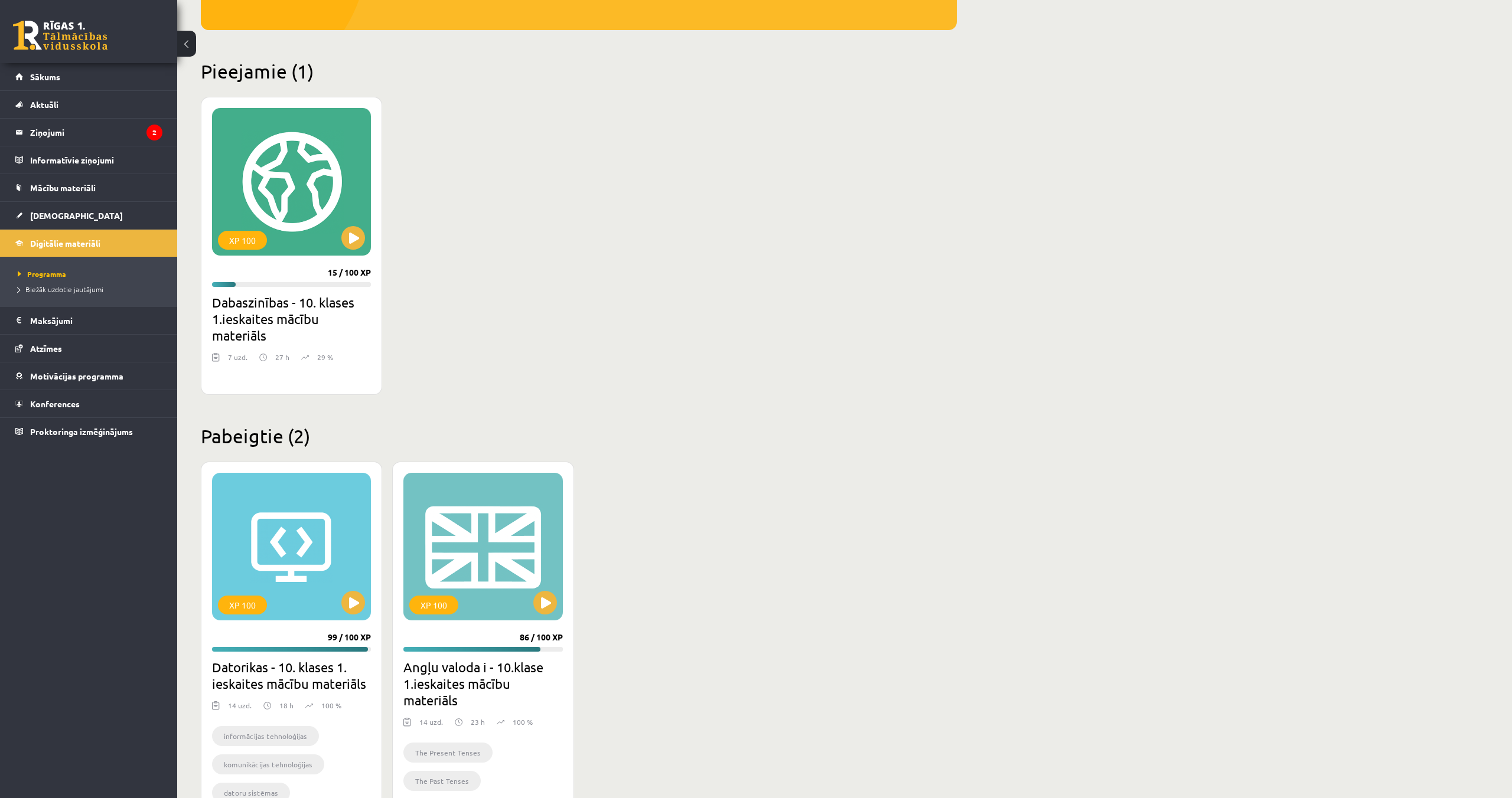
scroll to position [232, 0]
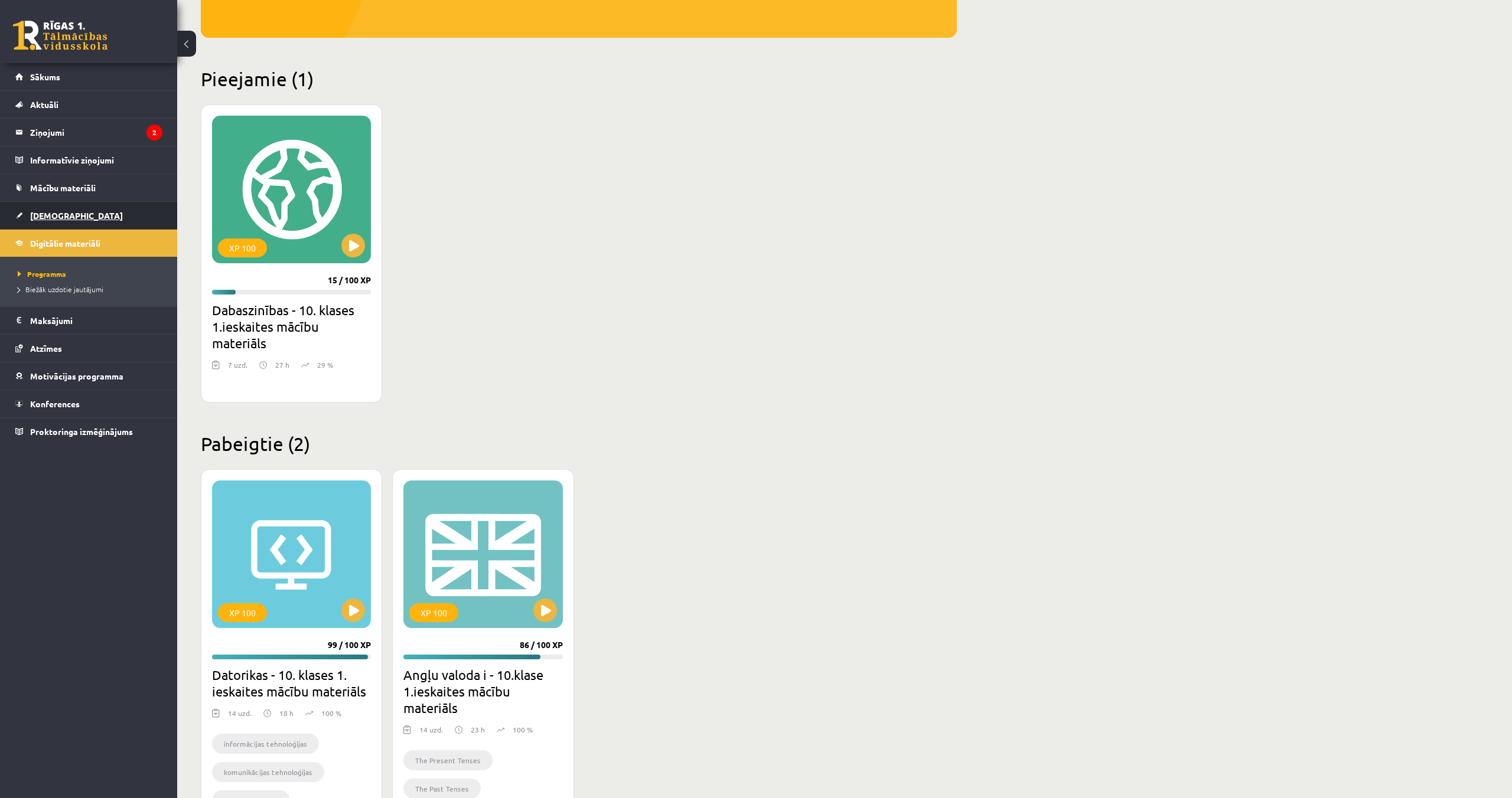
click at [37, 218] on span "[DEMOGRAPHIC_DATA]" at bounding box center [76, 215] width 92 height 11
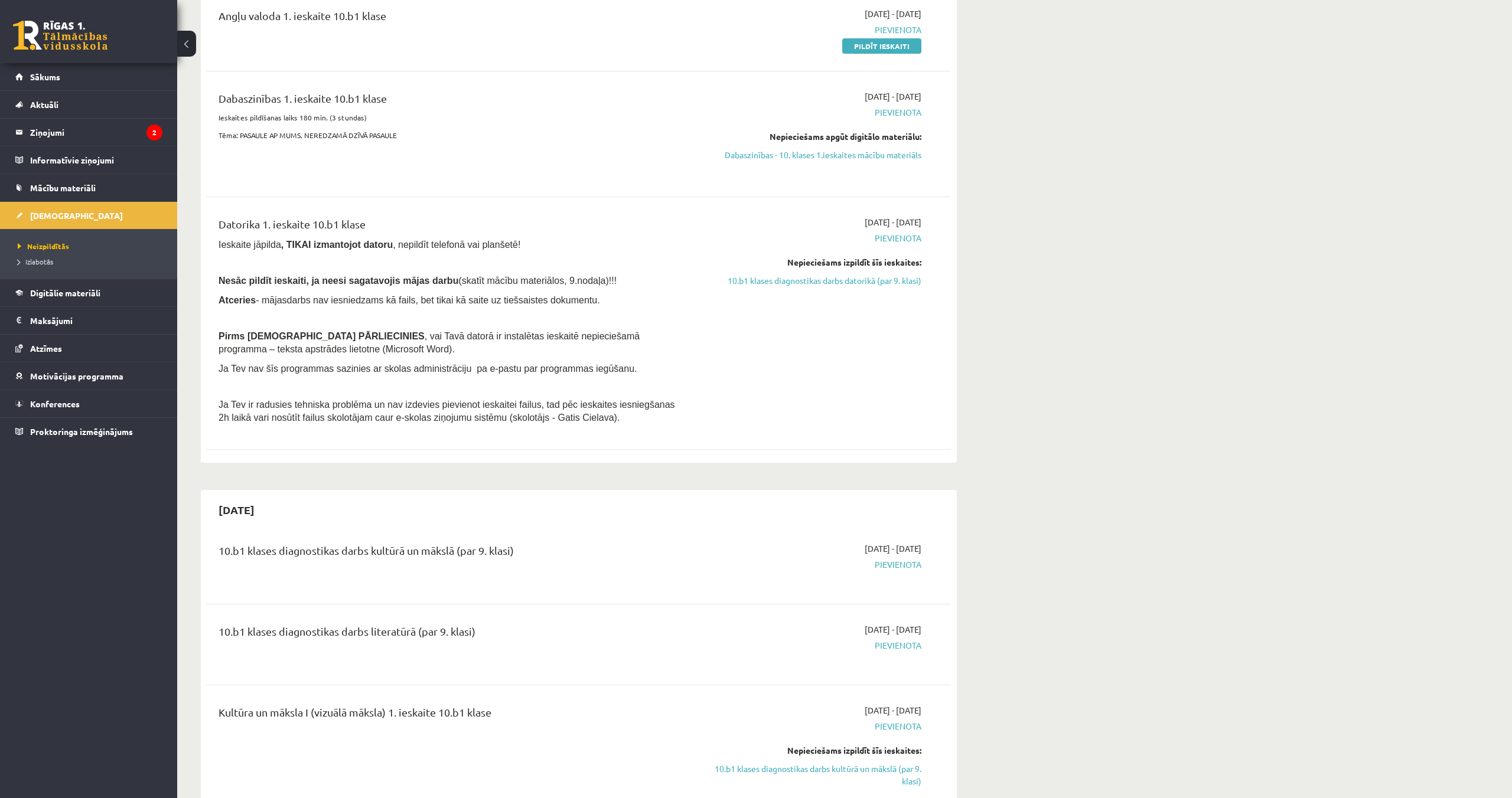
scroll to position [254, 0]
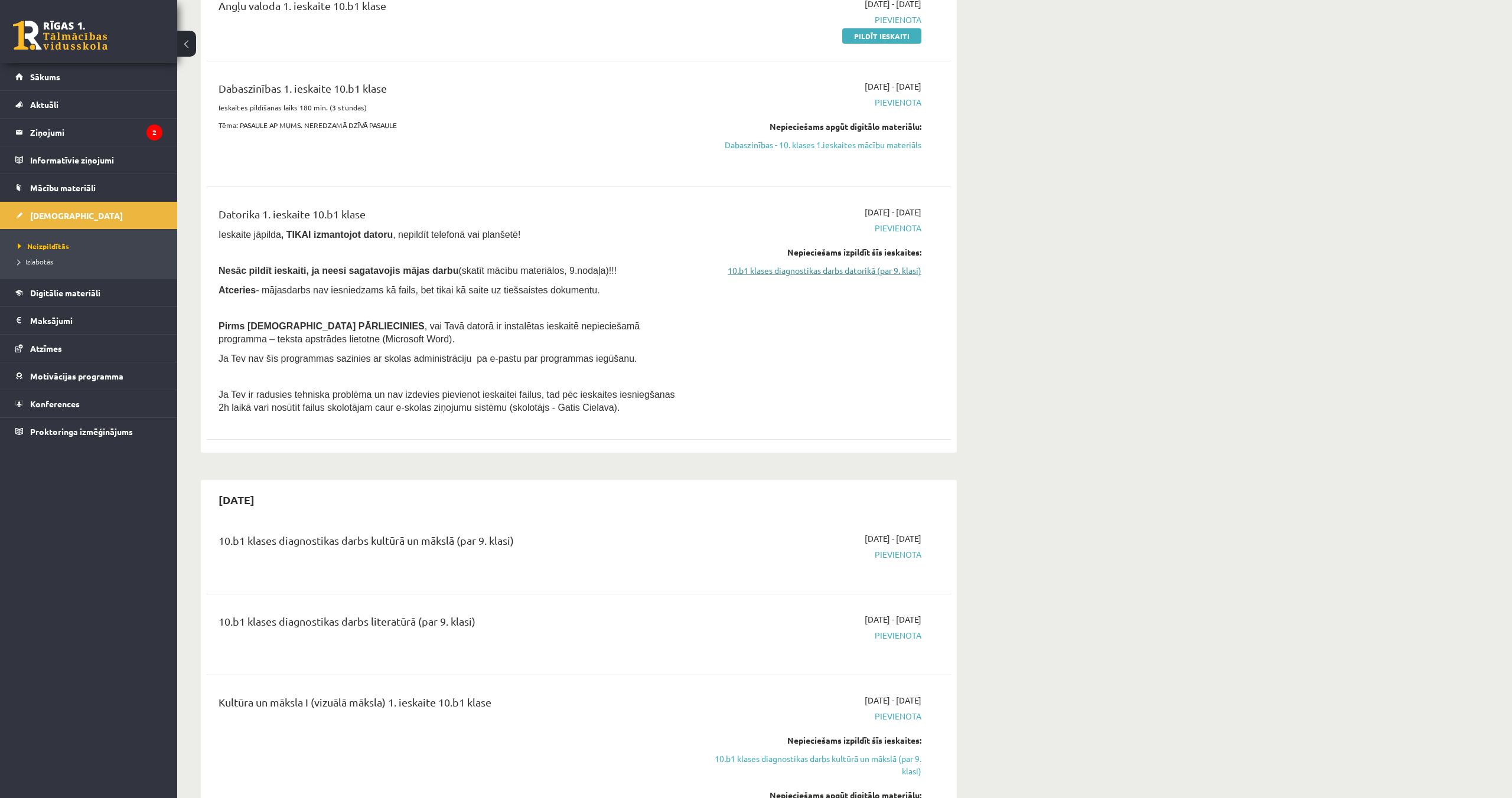
click at [756, 269] on link "10.b1 klases diagnostikas darbs datorikā (par 9. klasi)" at bounding box center [810, 270] width 223 height 13
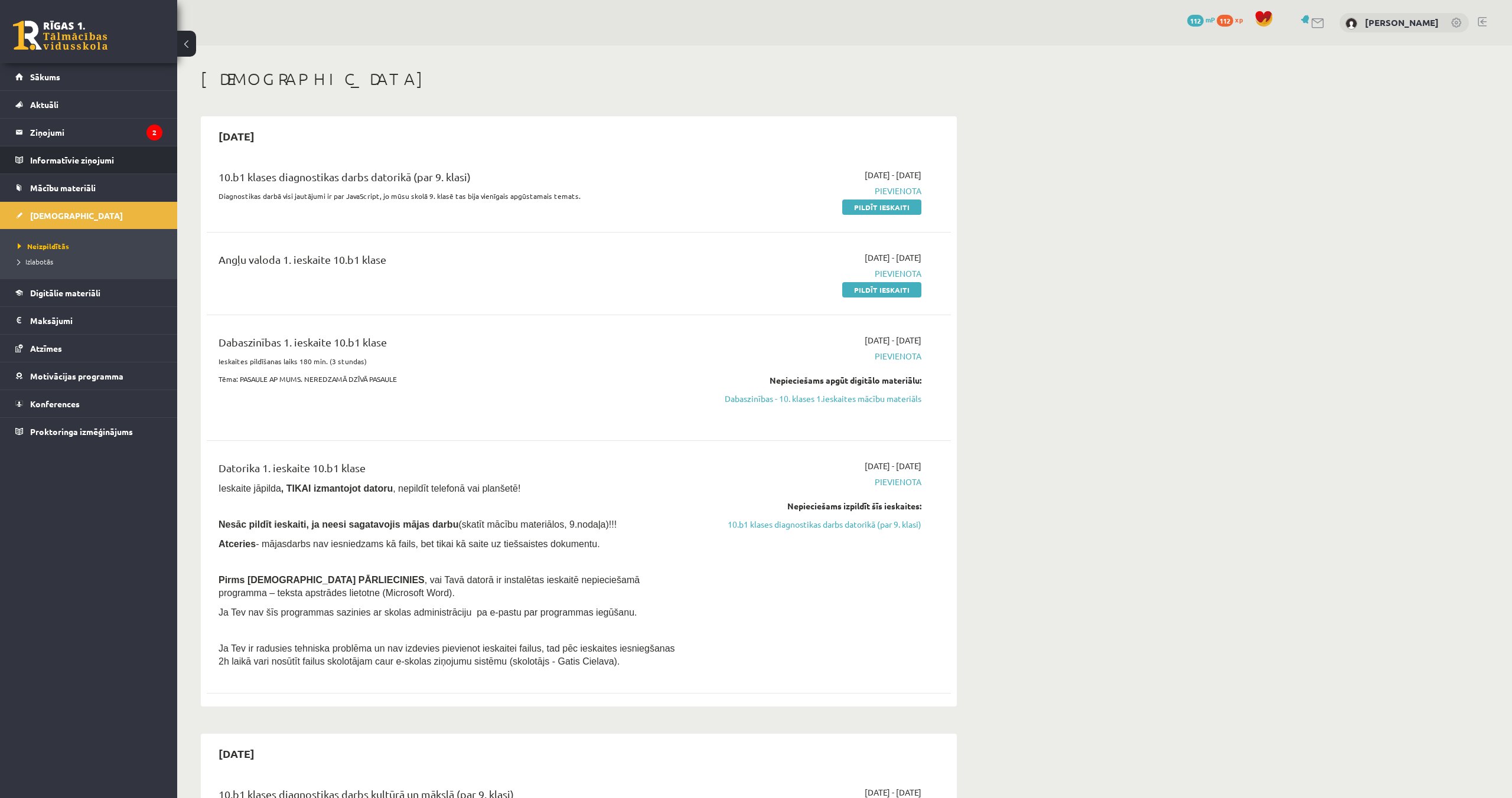
click at [115, 146] on li "Informatīvie ziņojumi 0" at bounding box center [89, 160] width 177 height 28
click at [70, 140] on legend "Ziņojumi 2" at bounding box center [96, 132] width 132 height 27
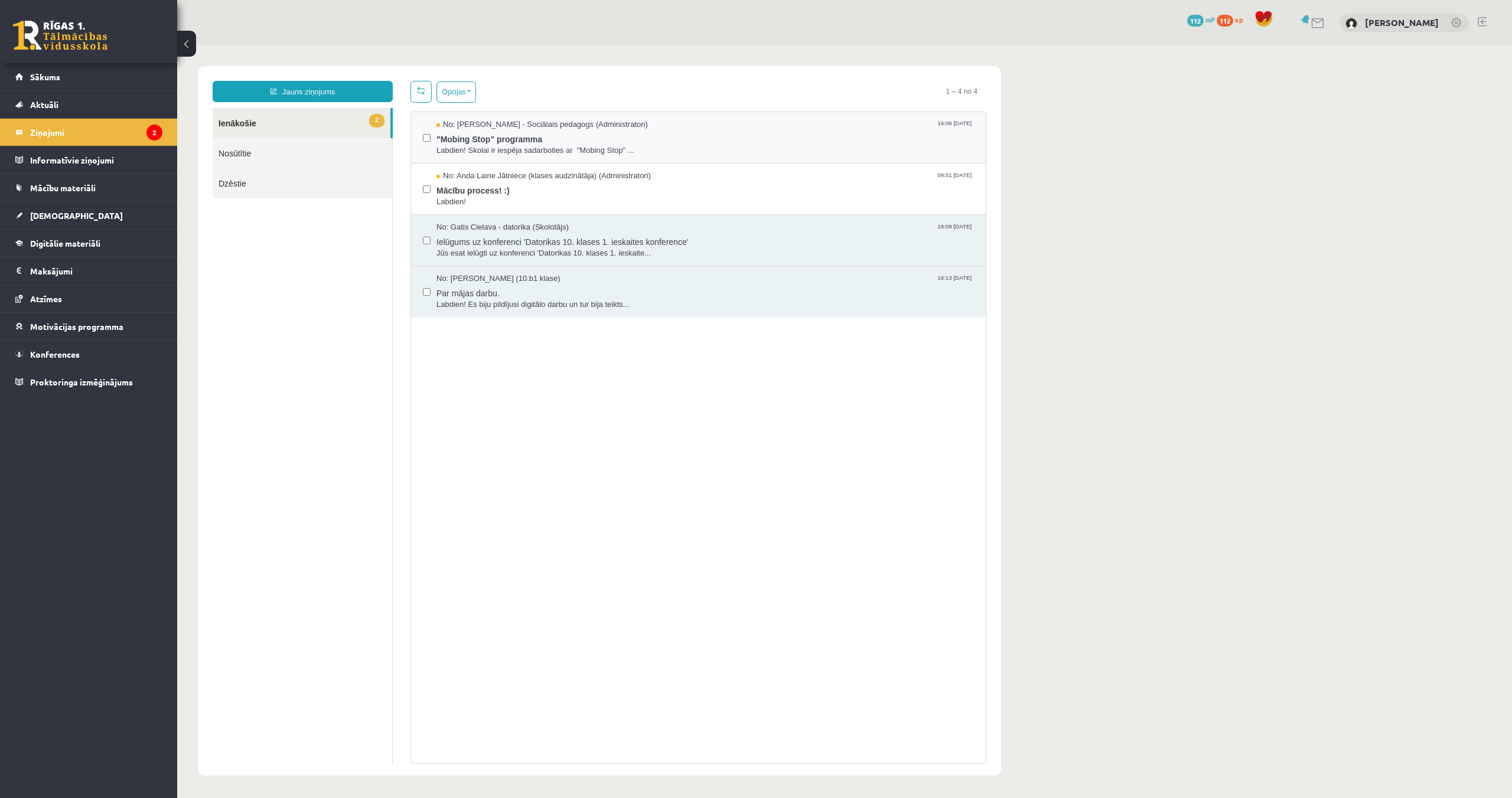
click at [431, 140] on div "No: Dagnija Gaubšteina - Sociālais pedagogs (Administratori) 16:06 08/09/2025 "…" at bounding box center [698, 138] width 551 height 36
click at [71, 166] on legend "Informatīvie ziņojumi 0" at bounding box center [96, 160] width 132 height 27
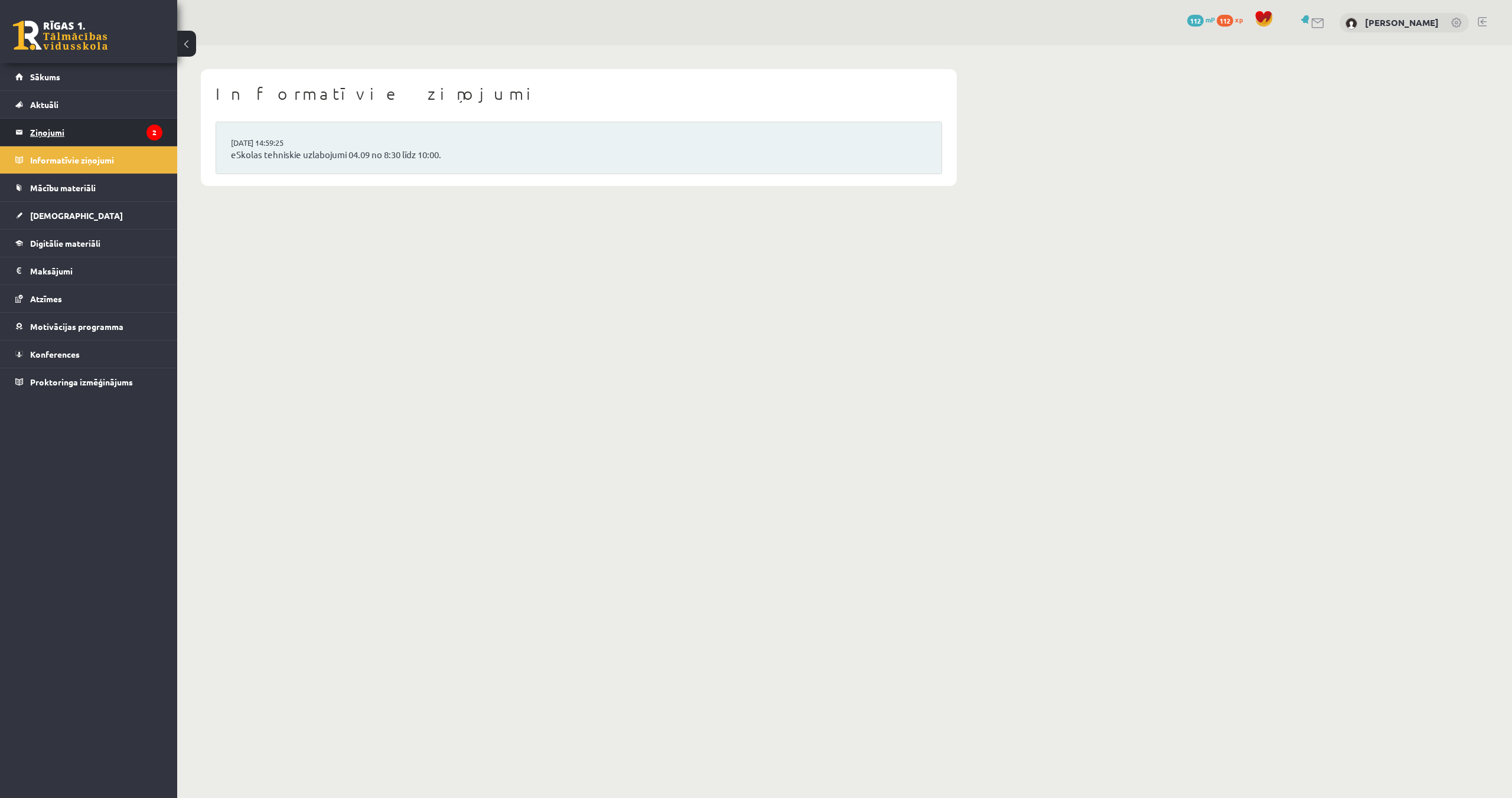
click at [110, 140] on legend "Ziņojumi 2" at bounding box center [96, 132] width 132 height 27
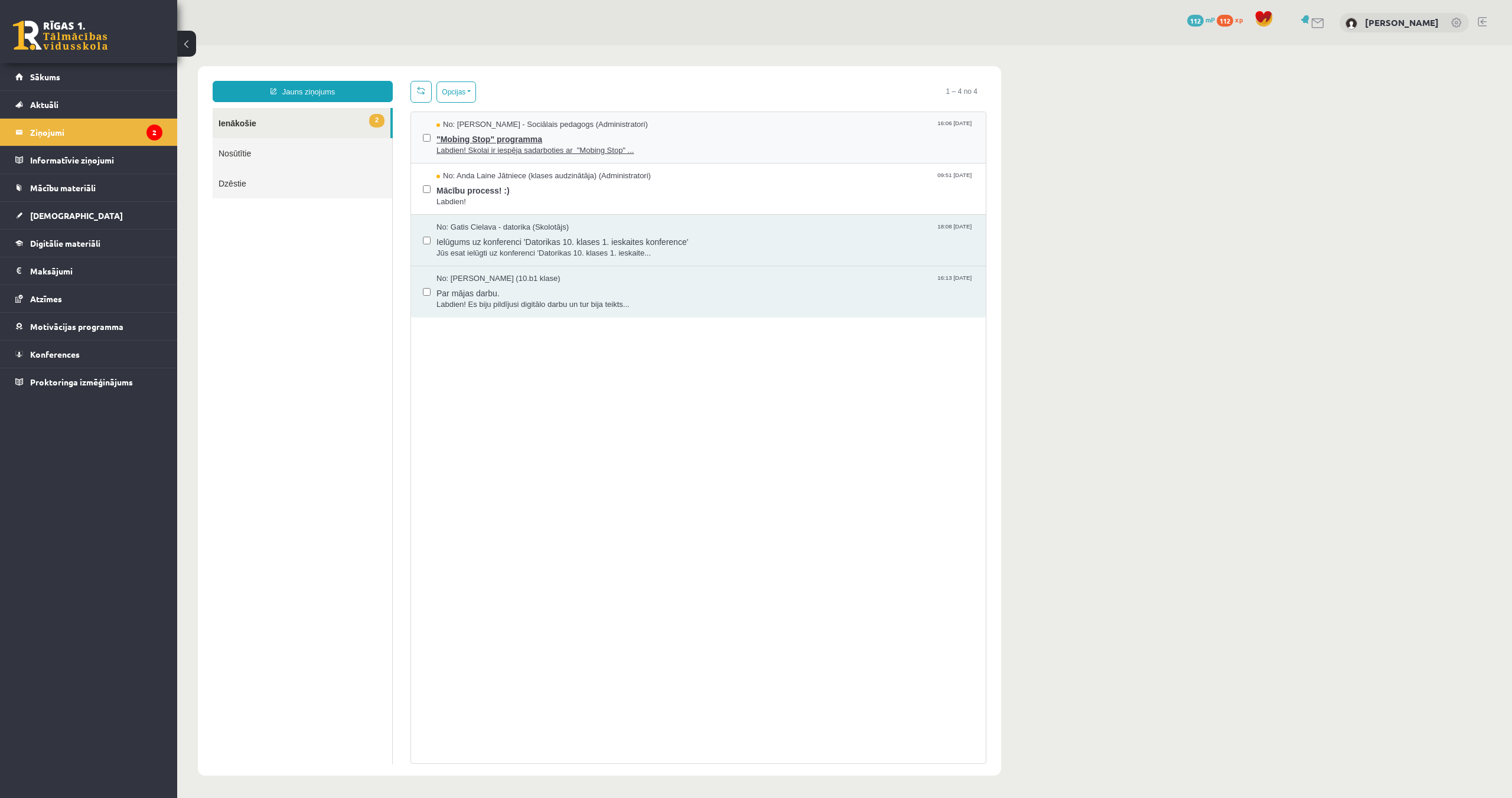
click at [483, 148] on span "Labdien! Skolai ir iespēja sadarboties ar "Mobing Stop" ..." at bounding box center [705, 151] width 537 height 11
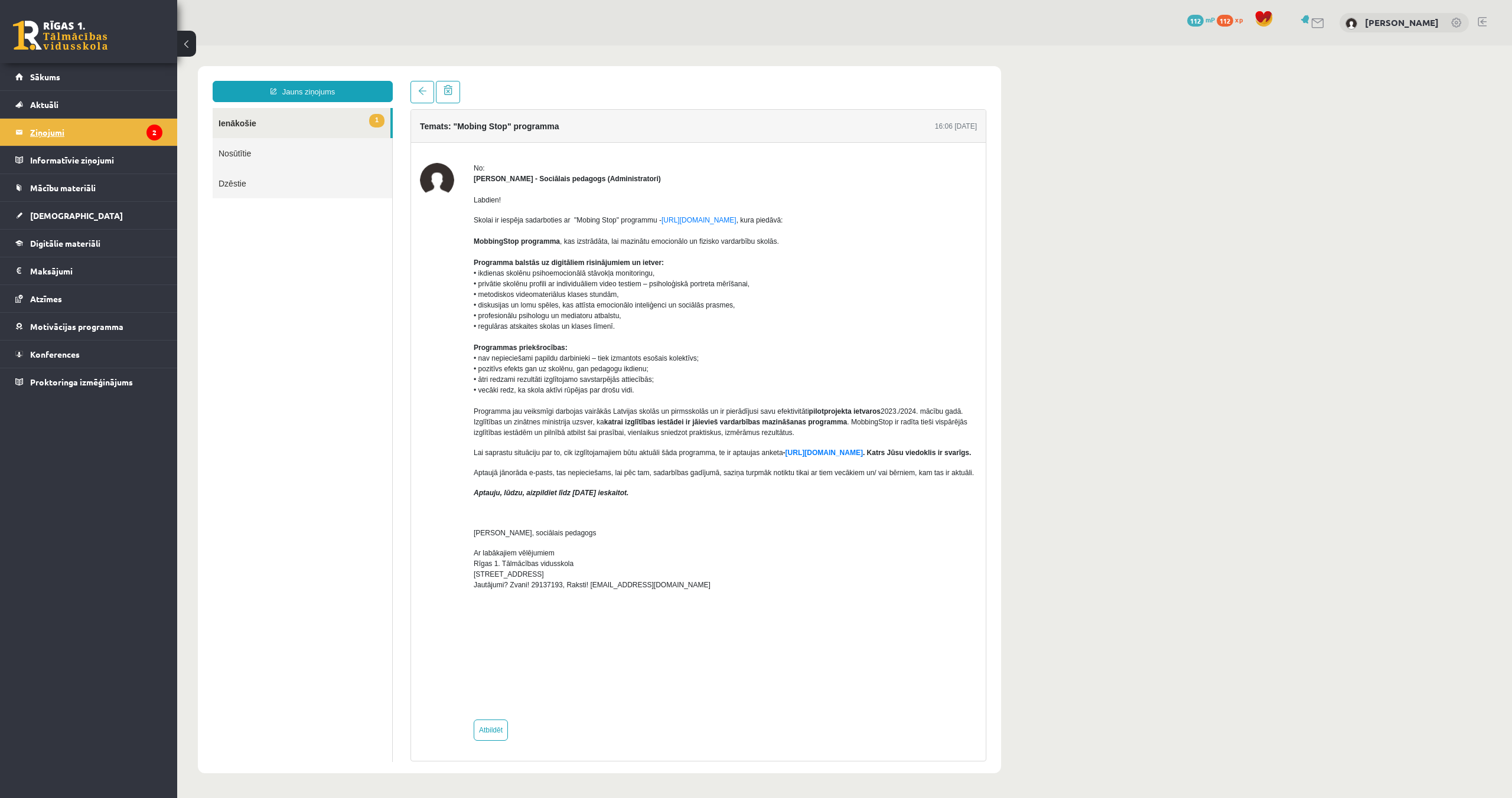
click at [74, 132] on legend "Ziņojumi 2" at bounding box center [96, 132] width 132 height 27
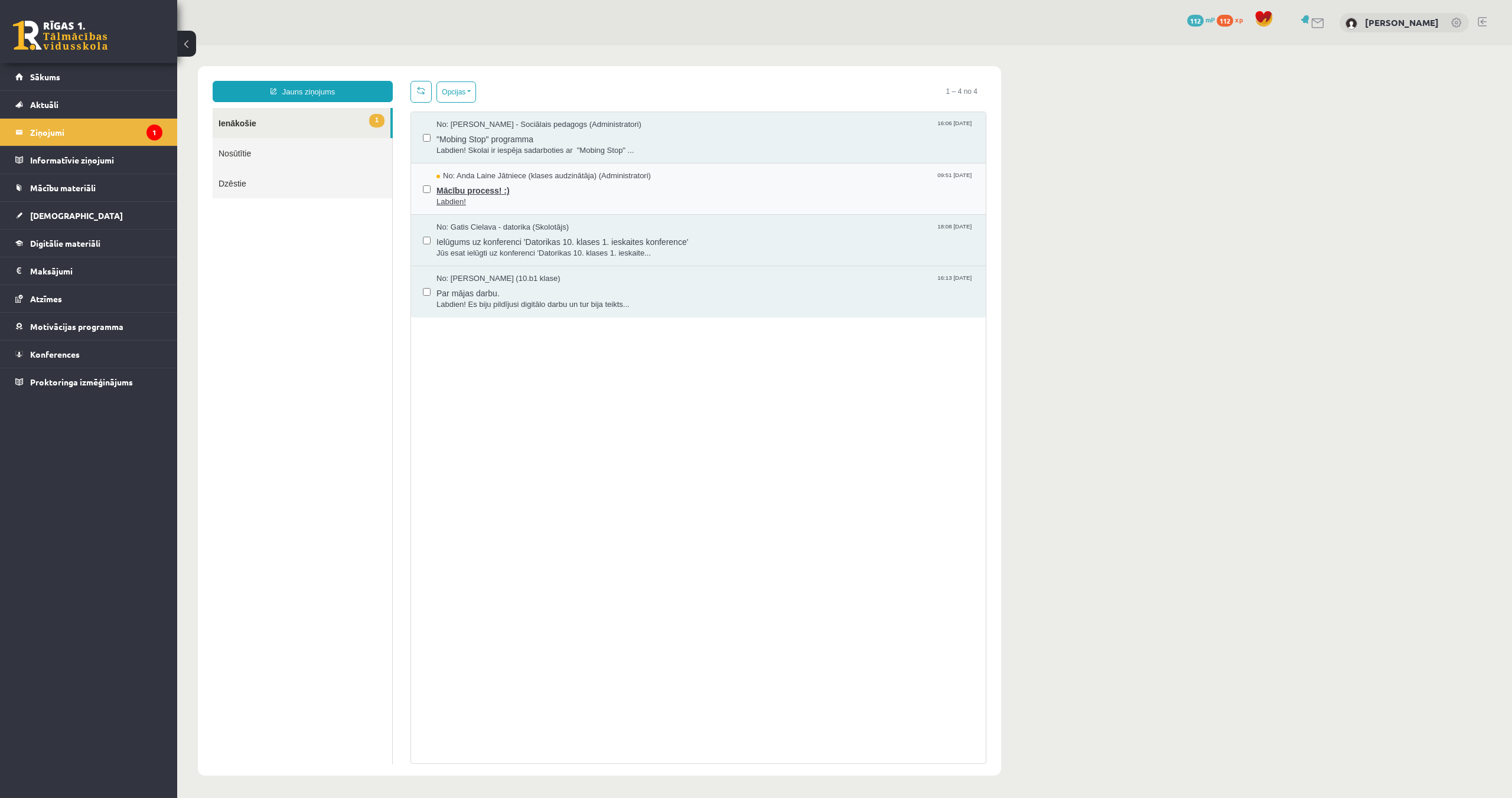
click at [493, 192] on span "Mācību process! :)" at bounding box center [705, 189] width 537 height 14
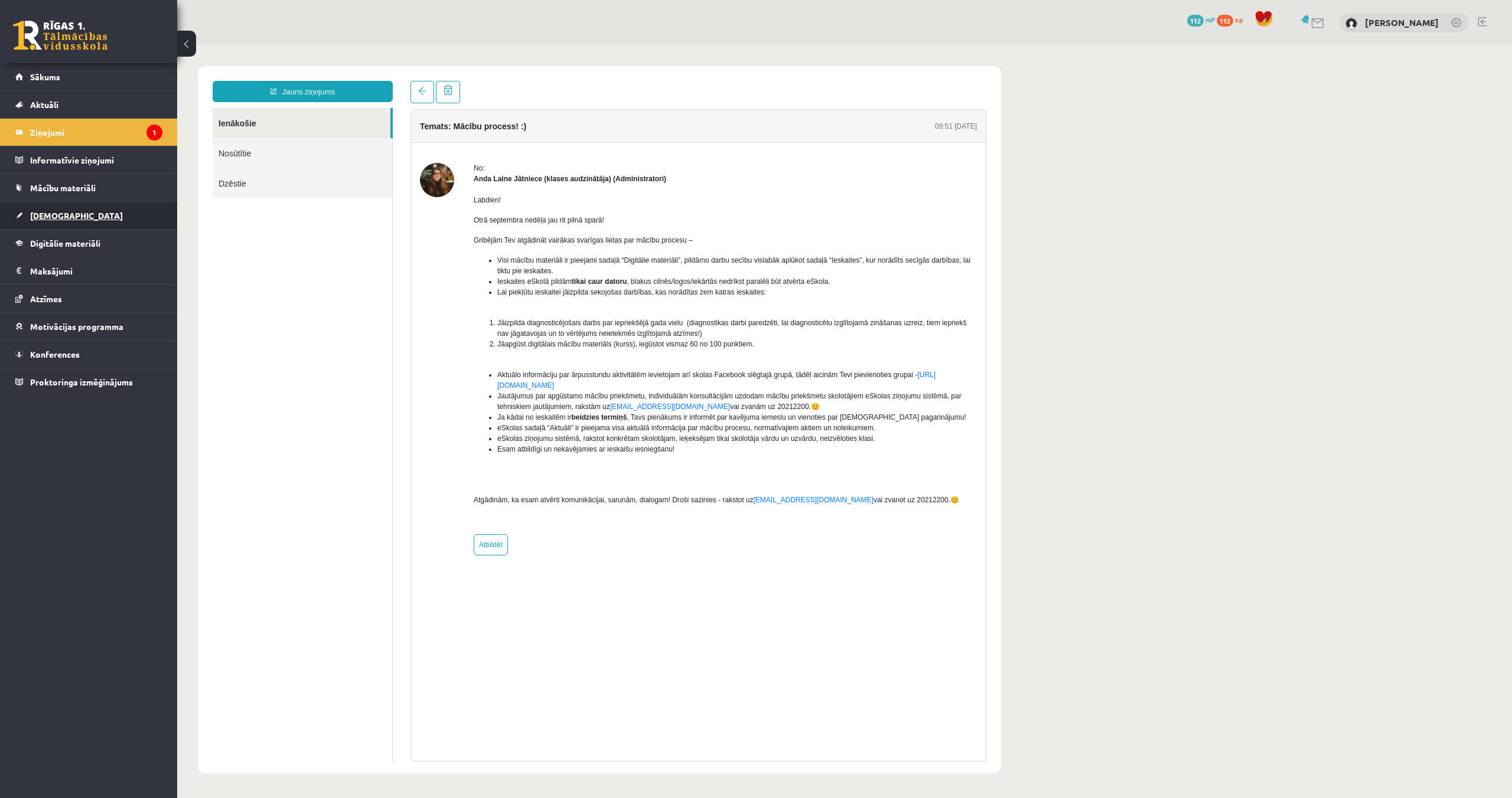
click at [46, 218] on span "[DEMOGRAPHIC_DATA]" at bounding box center [76, 215] width 92 height 11
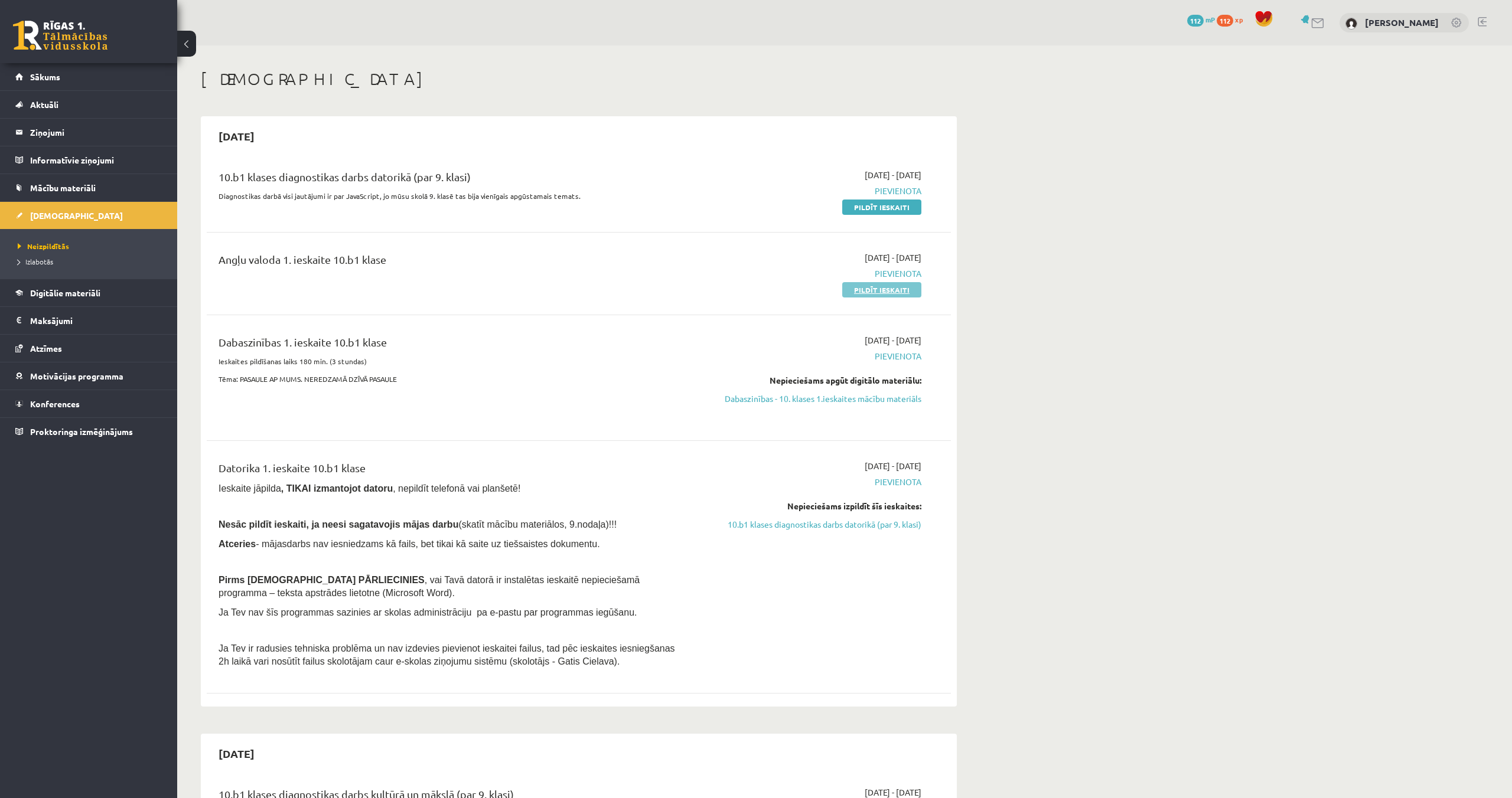
click at [904, 291] on link "Pildīt ieskaiti" at bounding box center [882, 290] width 79 height 15
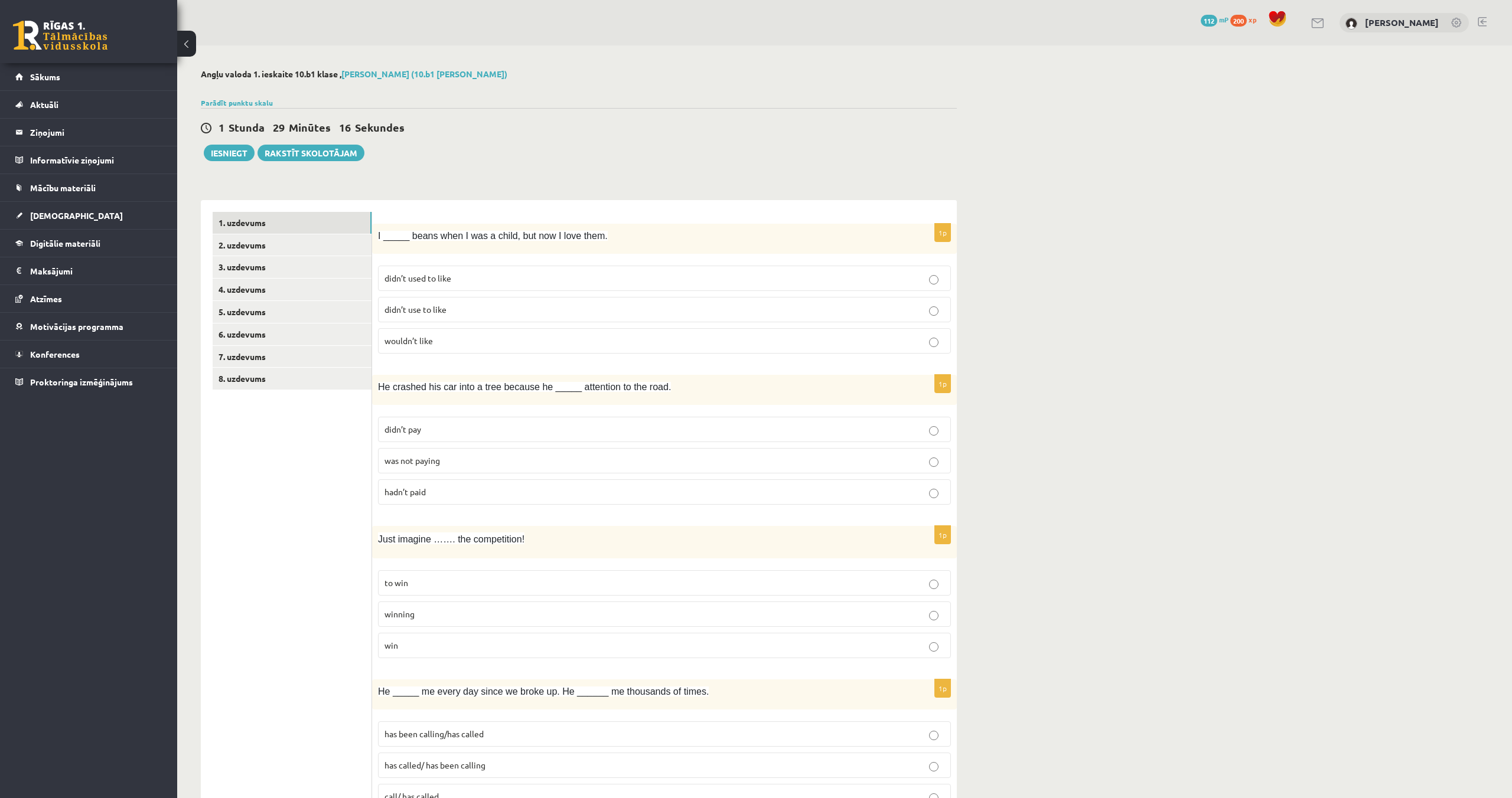
click at [440, 309] on span "didn’t use to like" at bounding box center [415, 309] width 62 height 11
click at [441, 282] on span "didn’t used to like" at bounding box center [418, 278] width 67 height 11
click at [468, 313] on p "didn’t use to like" at bounding box center [664, 309] width 560 height 13
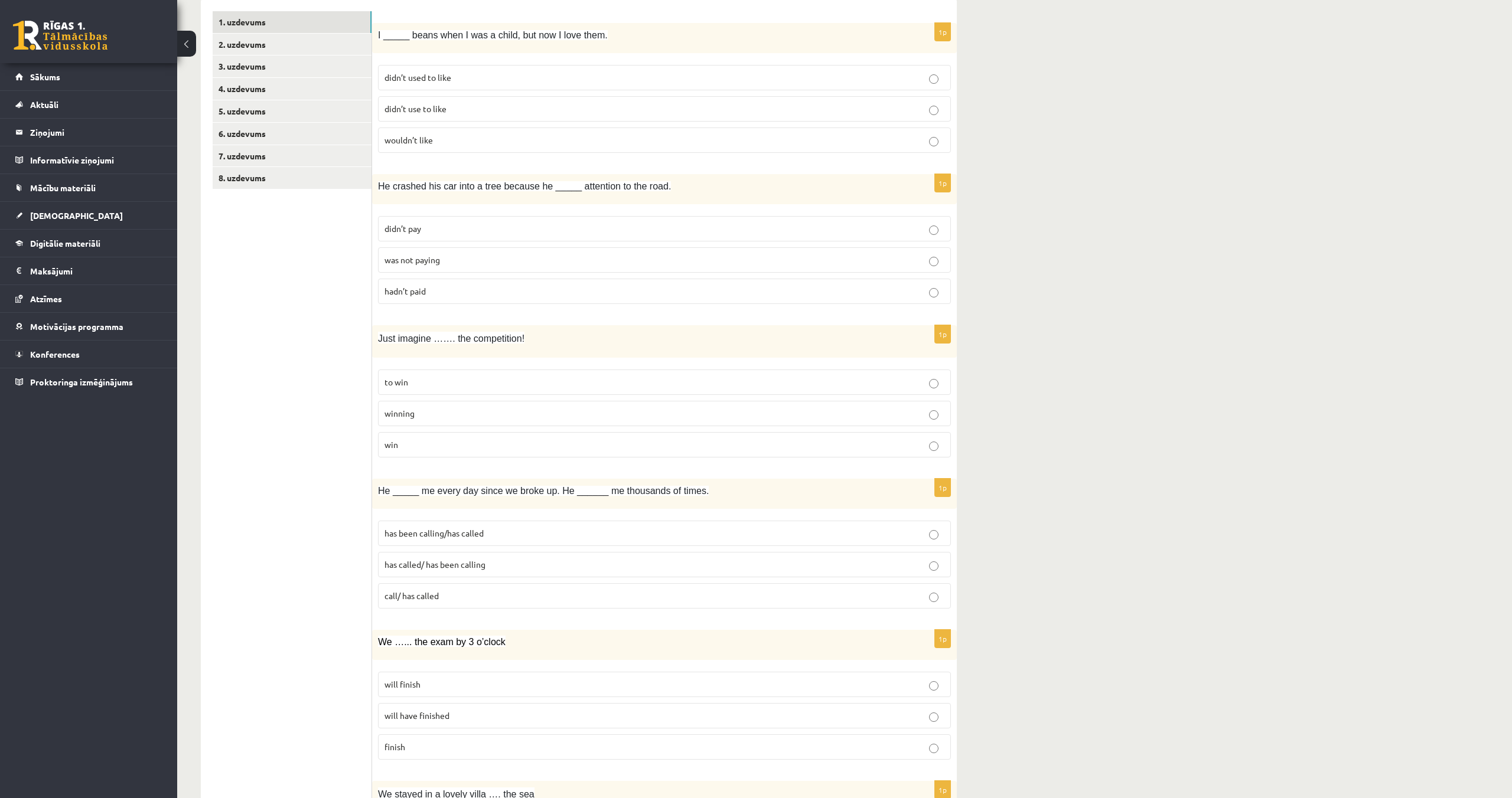
scroll to position [197, 0]
click at [409, 269] on span "was not paying" at bounding box center [412, 263] width 55 height 11
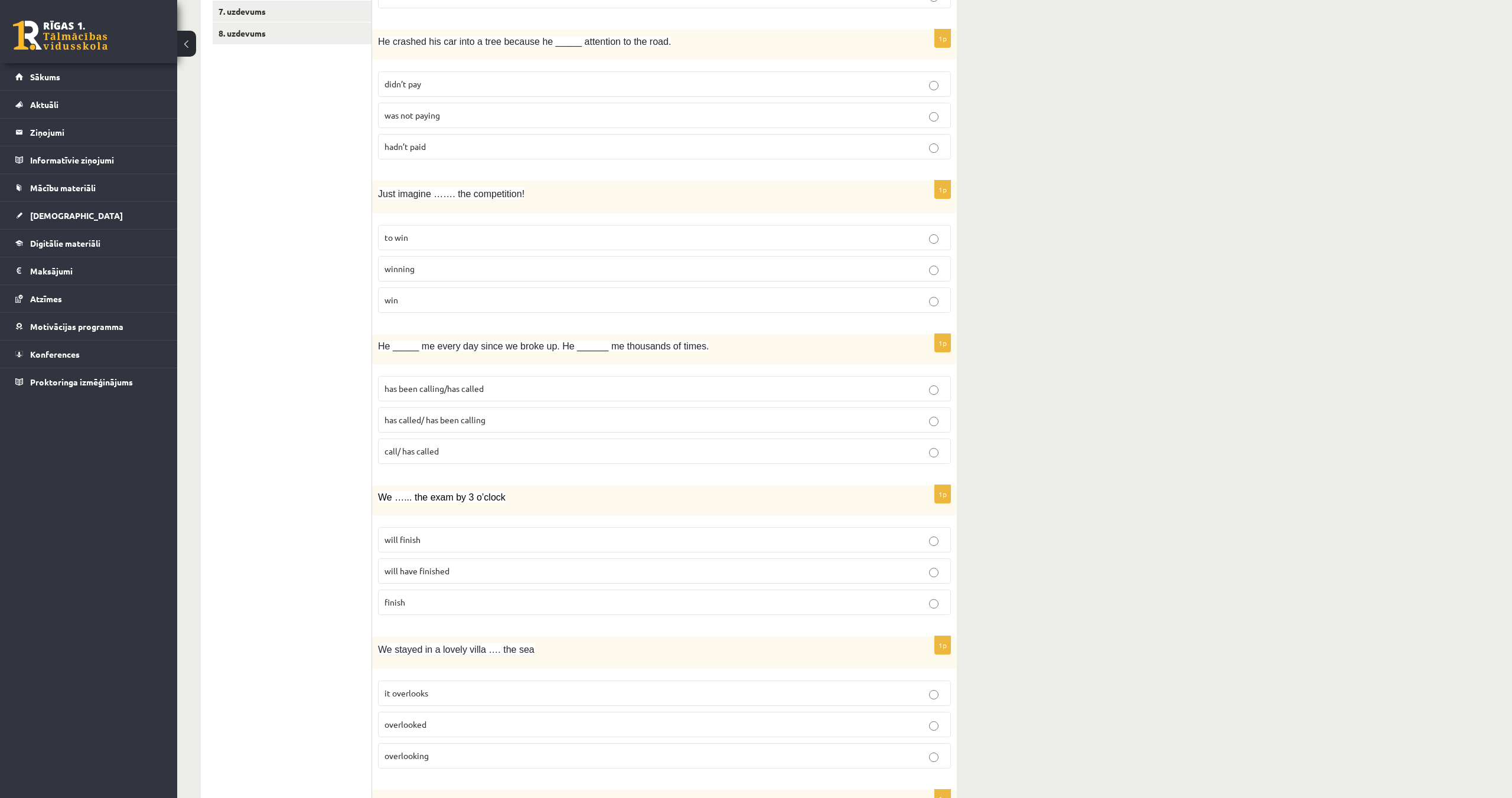
scroll to position [348, 0]
click at [488, 274] on label "winning" at bounding box center [664, 266] width 573 height 25
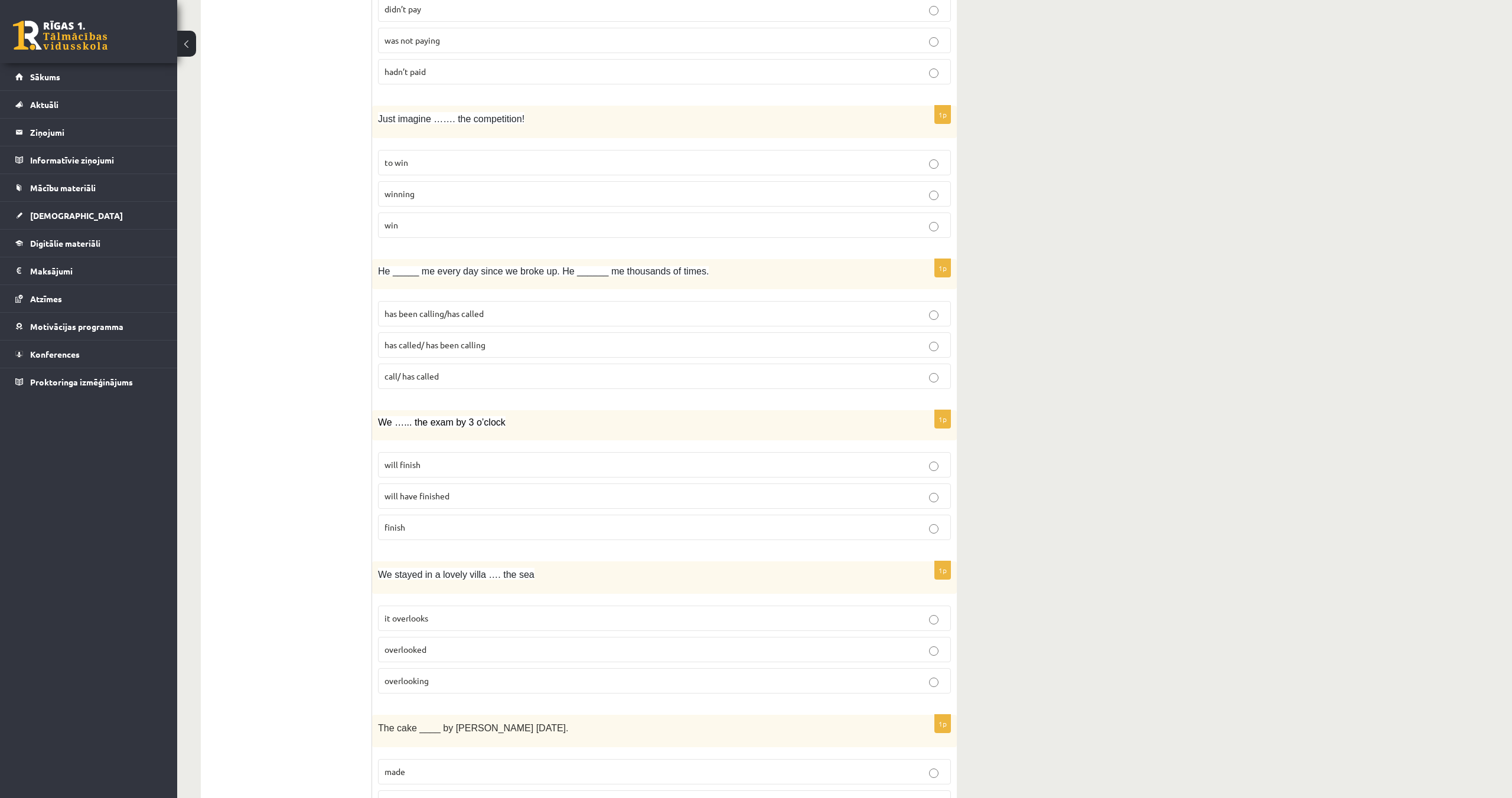
scroll to position [471, 0]
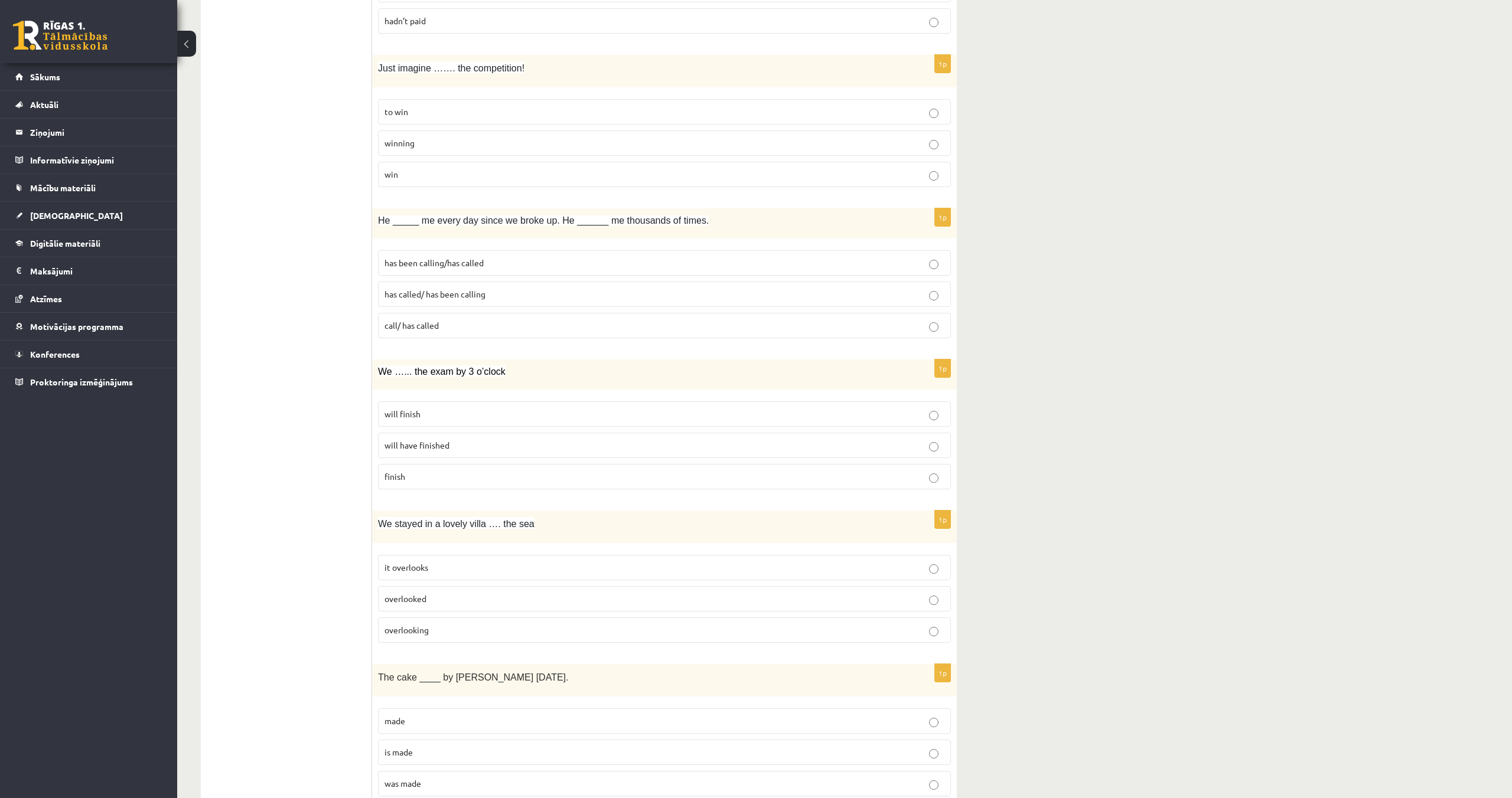
click at [486, 277] on fieldset "has been calling/has called has called/ has been calling call/ has called" at bounding box center [664, 293] width 573 height 97
click at [484, 284] on label "has called/ has been calling" at bounding box center [664, 294] width 573 height 25
click at [495, 264] on p "has been calling/has called" at bounding box center [664, 263] width 560 height 13
click at [490, 296] on p "has called/ has been calling" at bounding box center [664, 294] width 560 height 13
click at [443, 260] on span "has been calling/has called" at bounding box center [434, 262] width 99 height 11
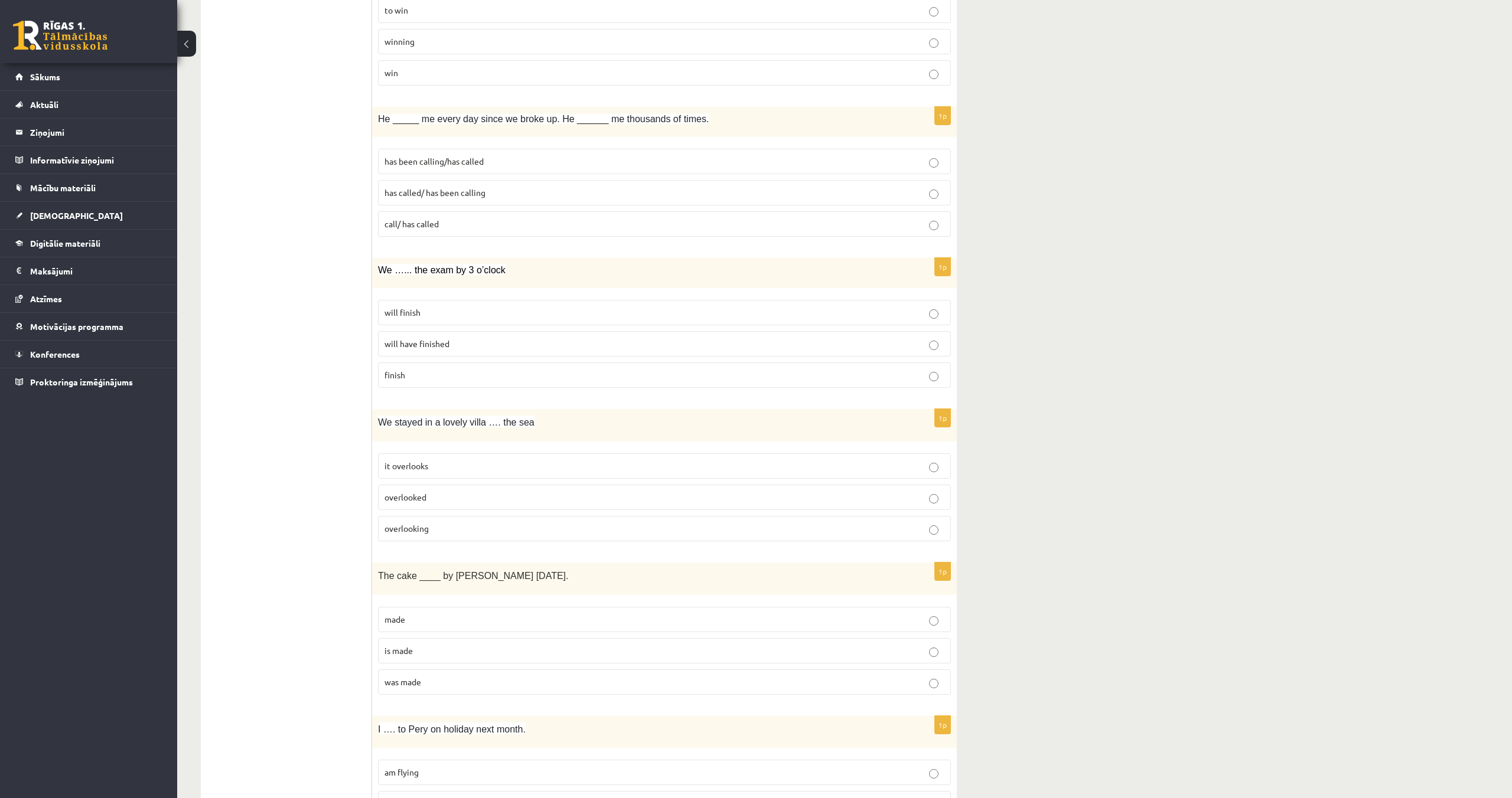
scroll to position [574, 0]
click at [497, 311] on p "will finish" at bounding box center [664, 311] width 560 height 13
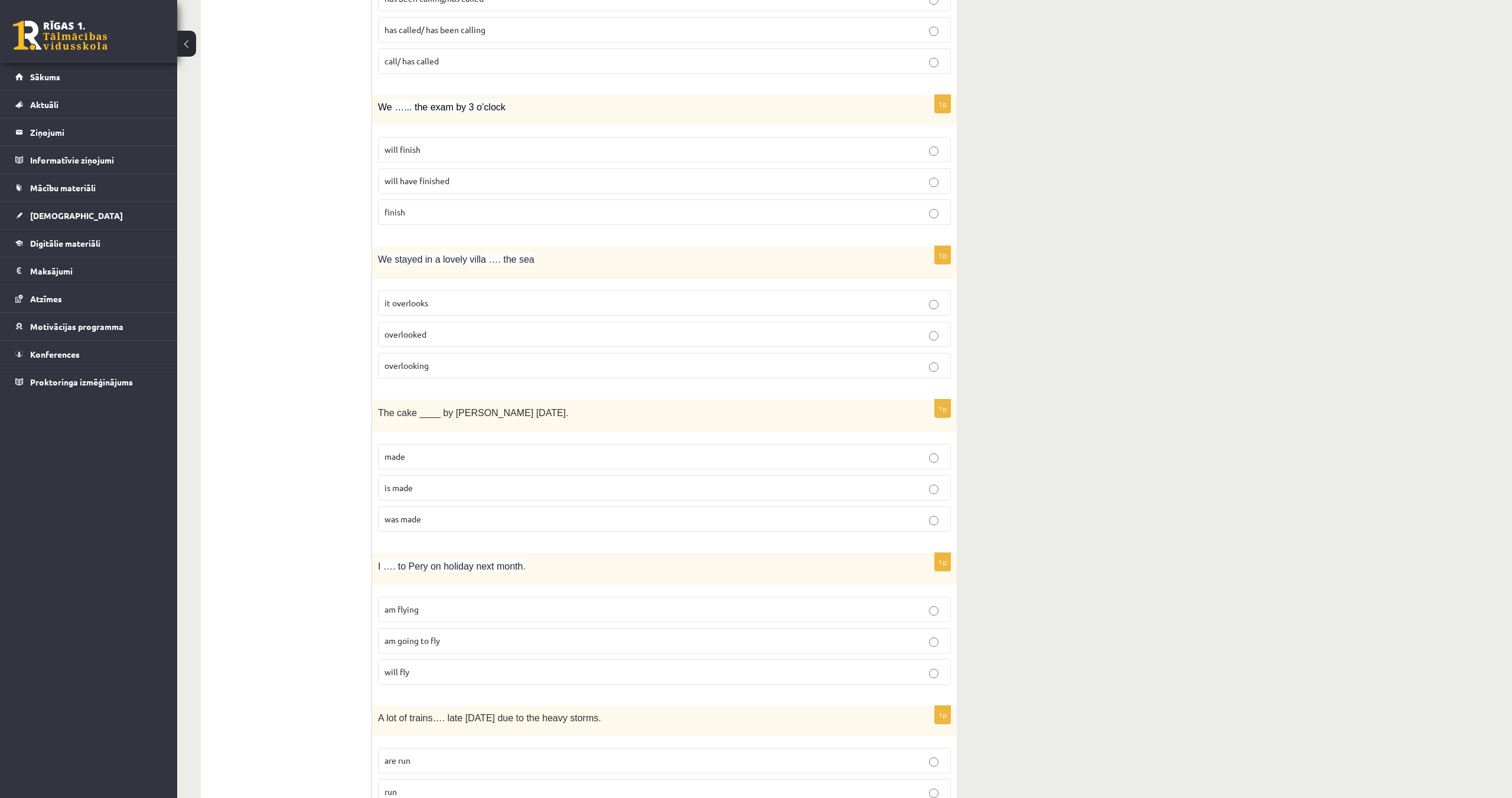
scroll to position [745, 0]
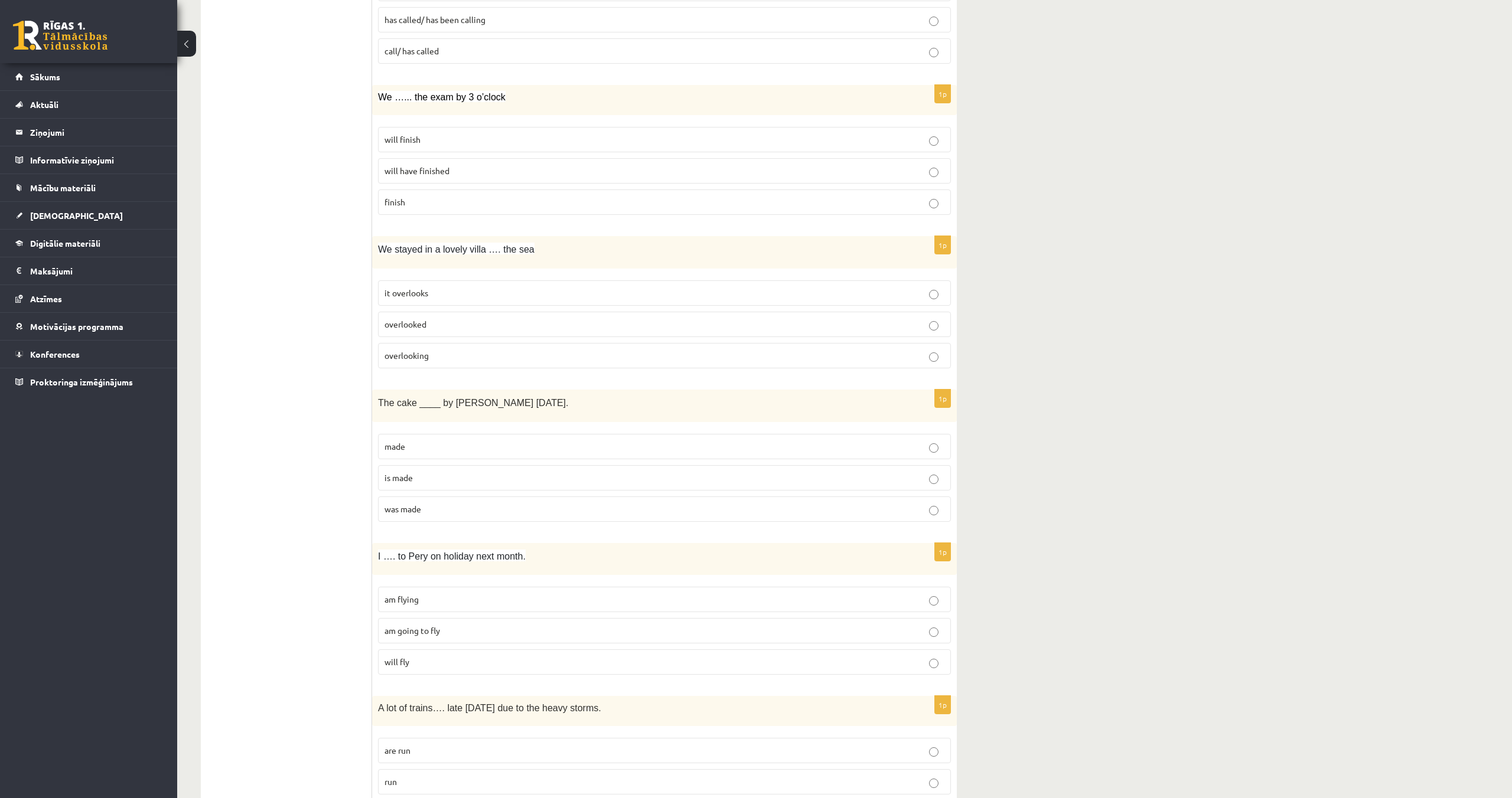
click at [510, 357] on p "overlooking" at bounding box center [664, 356] width 560 height 13
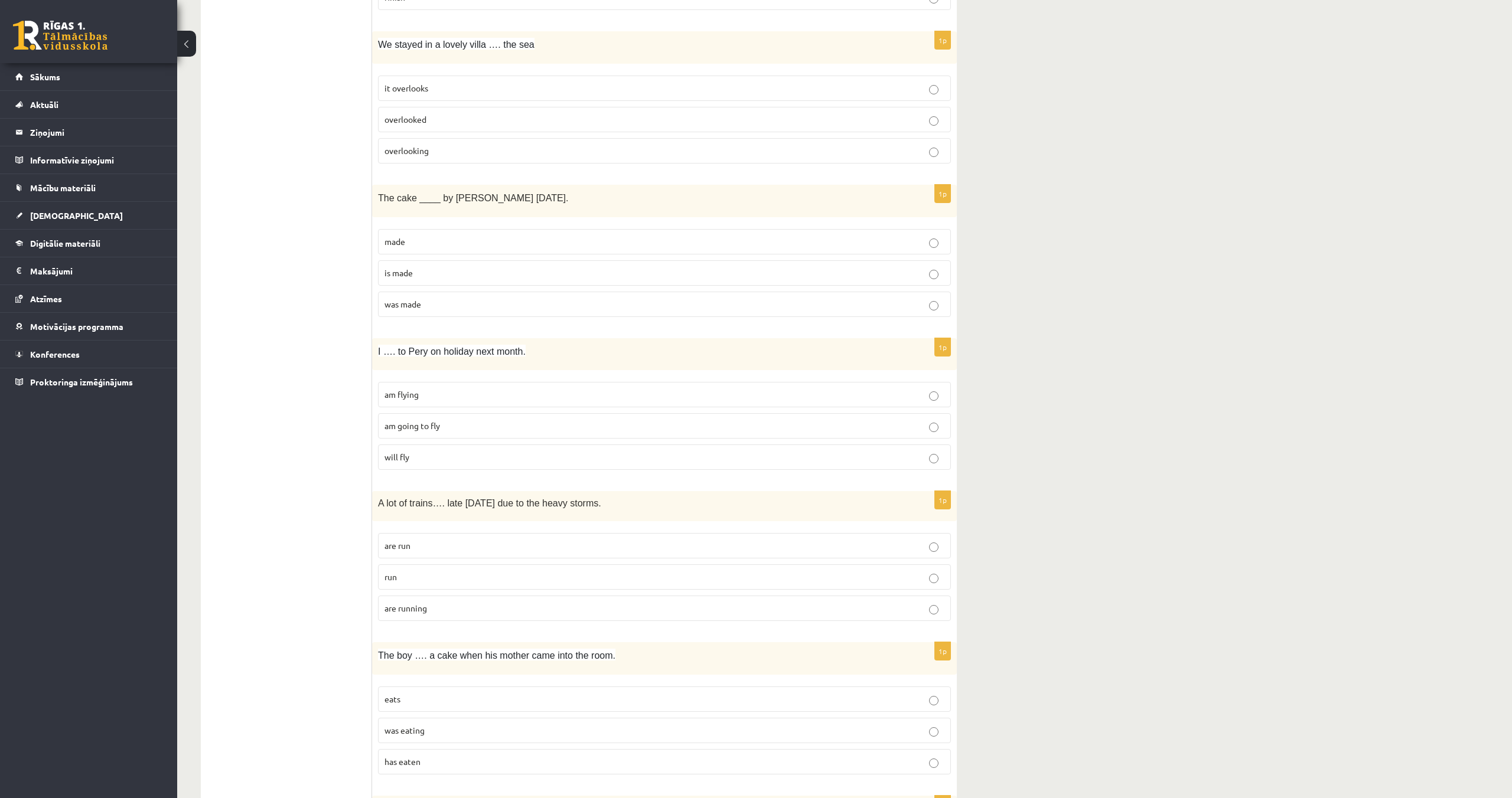
scroll to position [973, 0]
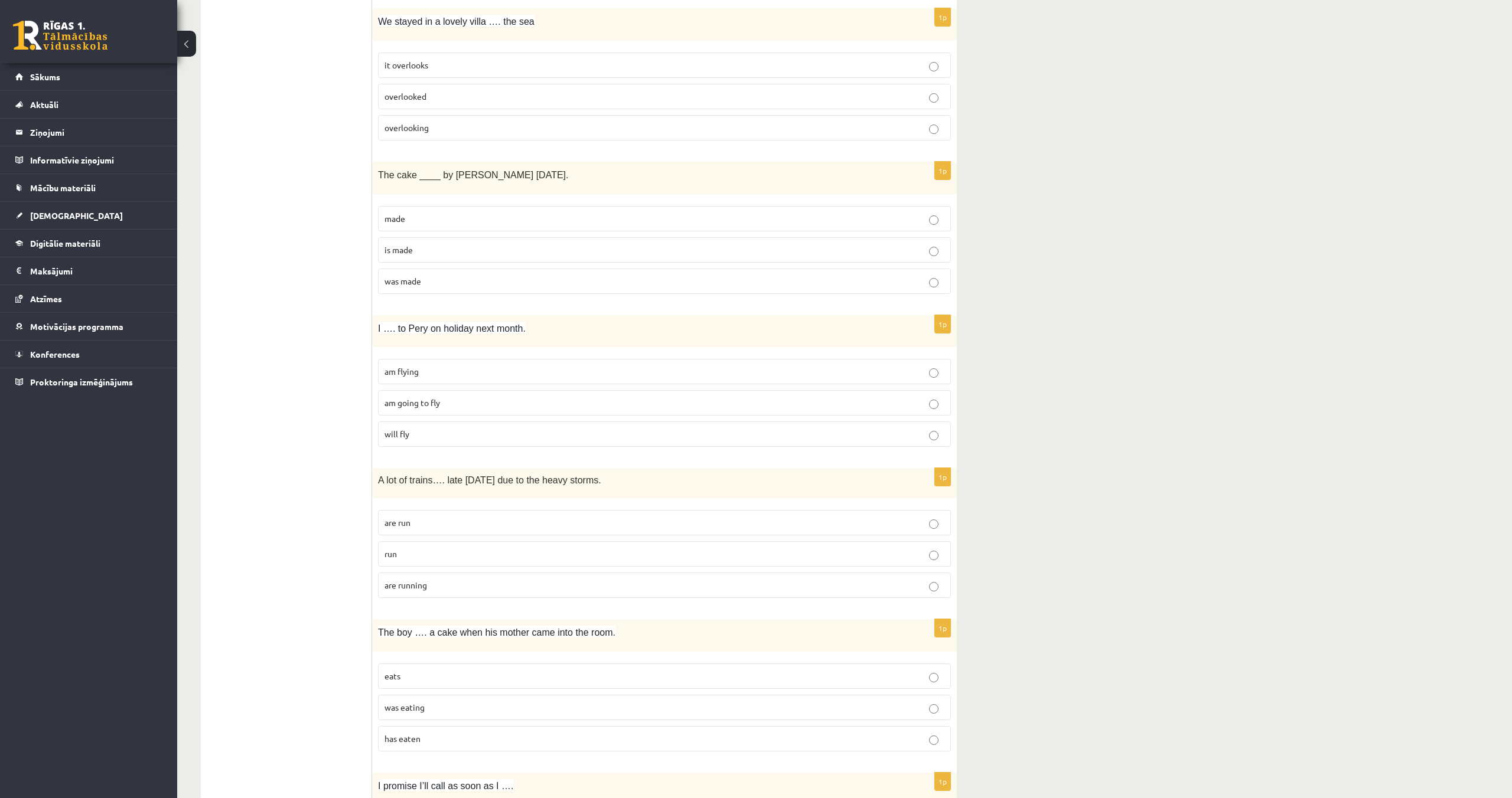
click at [455, 281] on p "was made" at bounding box center [664, 281] width 560 height 13
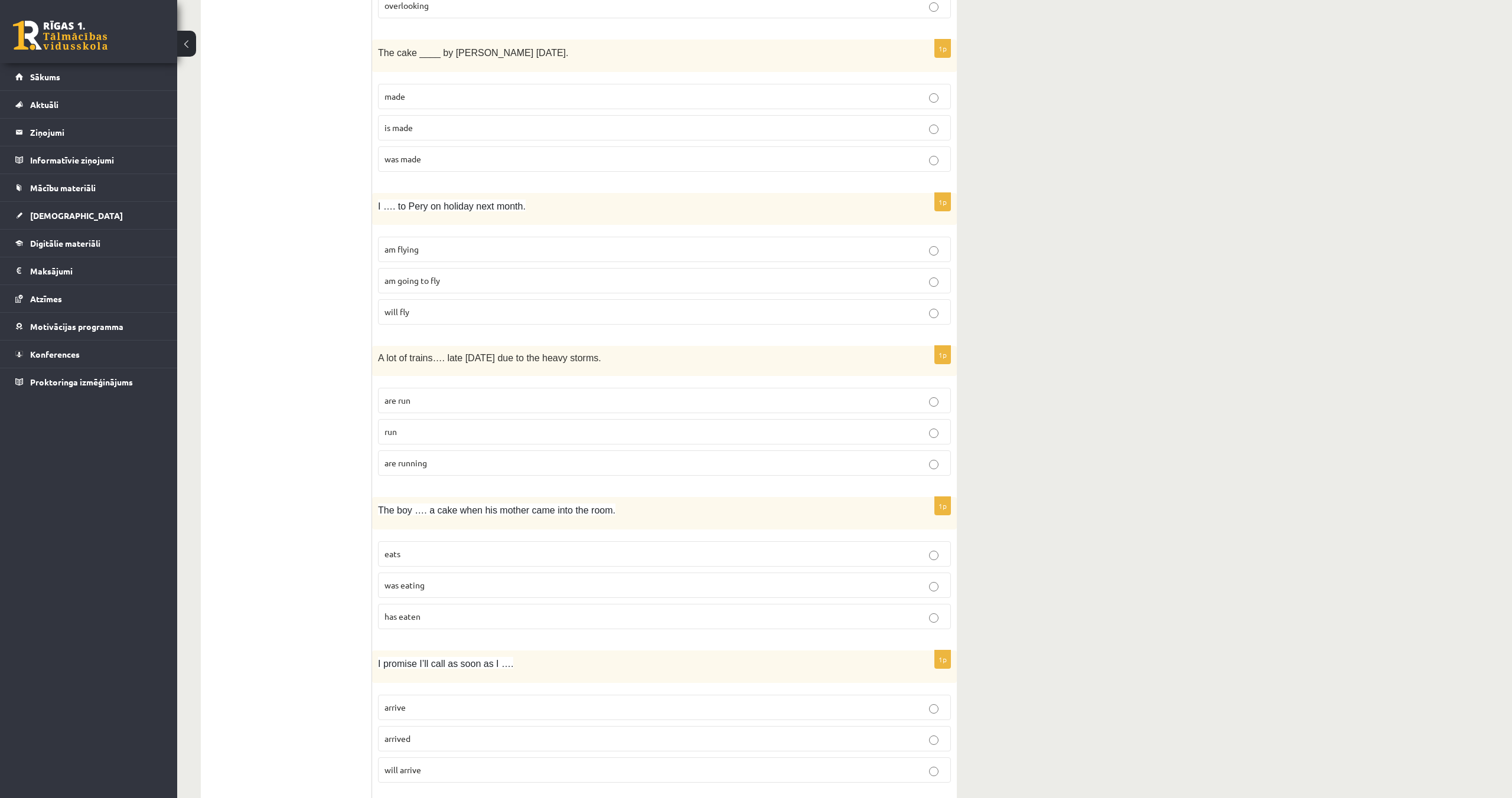
scroll to position [1100, 0]
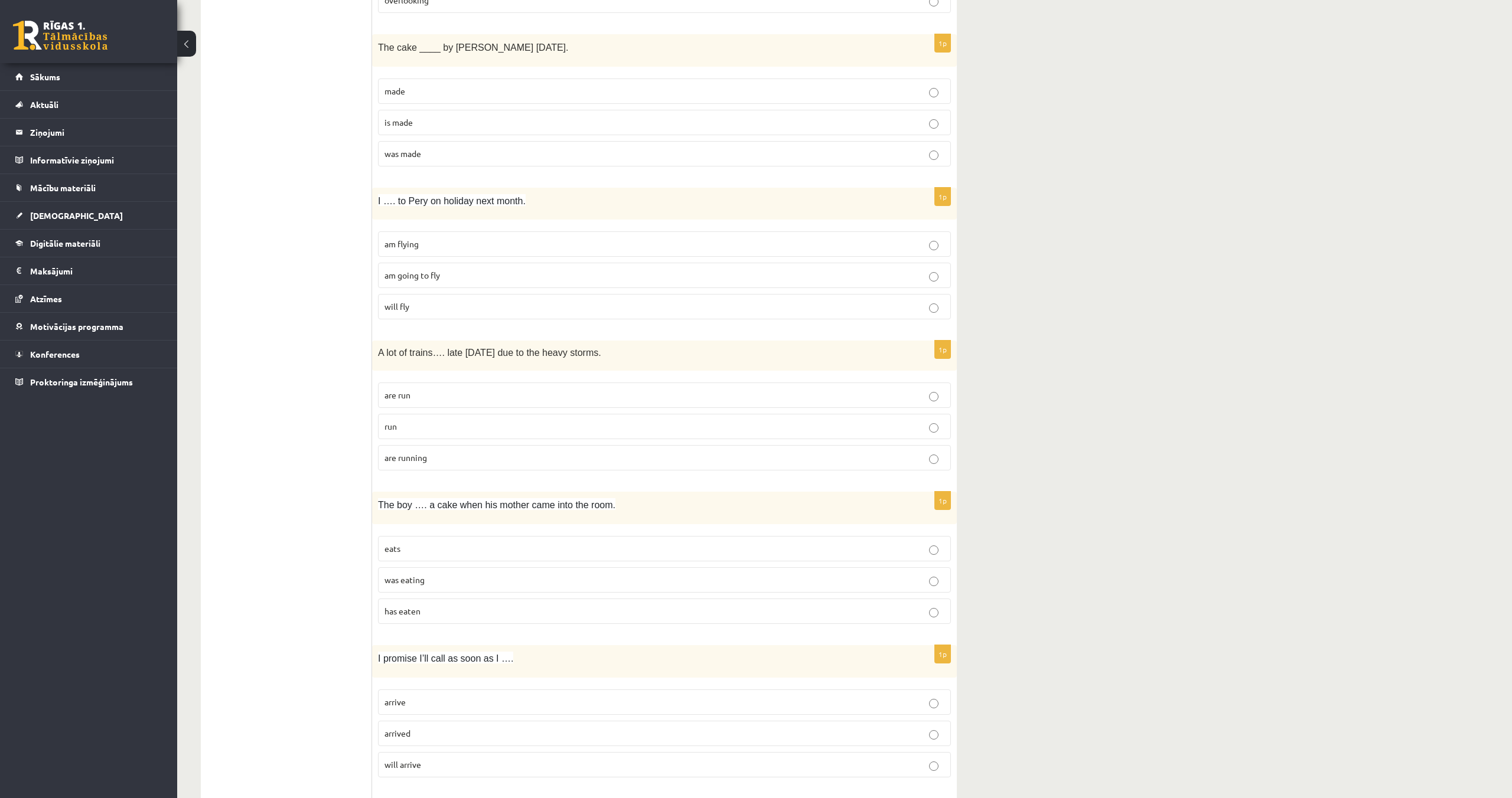
click at [467, 279] on p "am going to fly" at bounding box center [664, 275] width 560 height 13
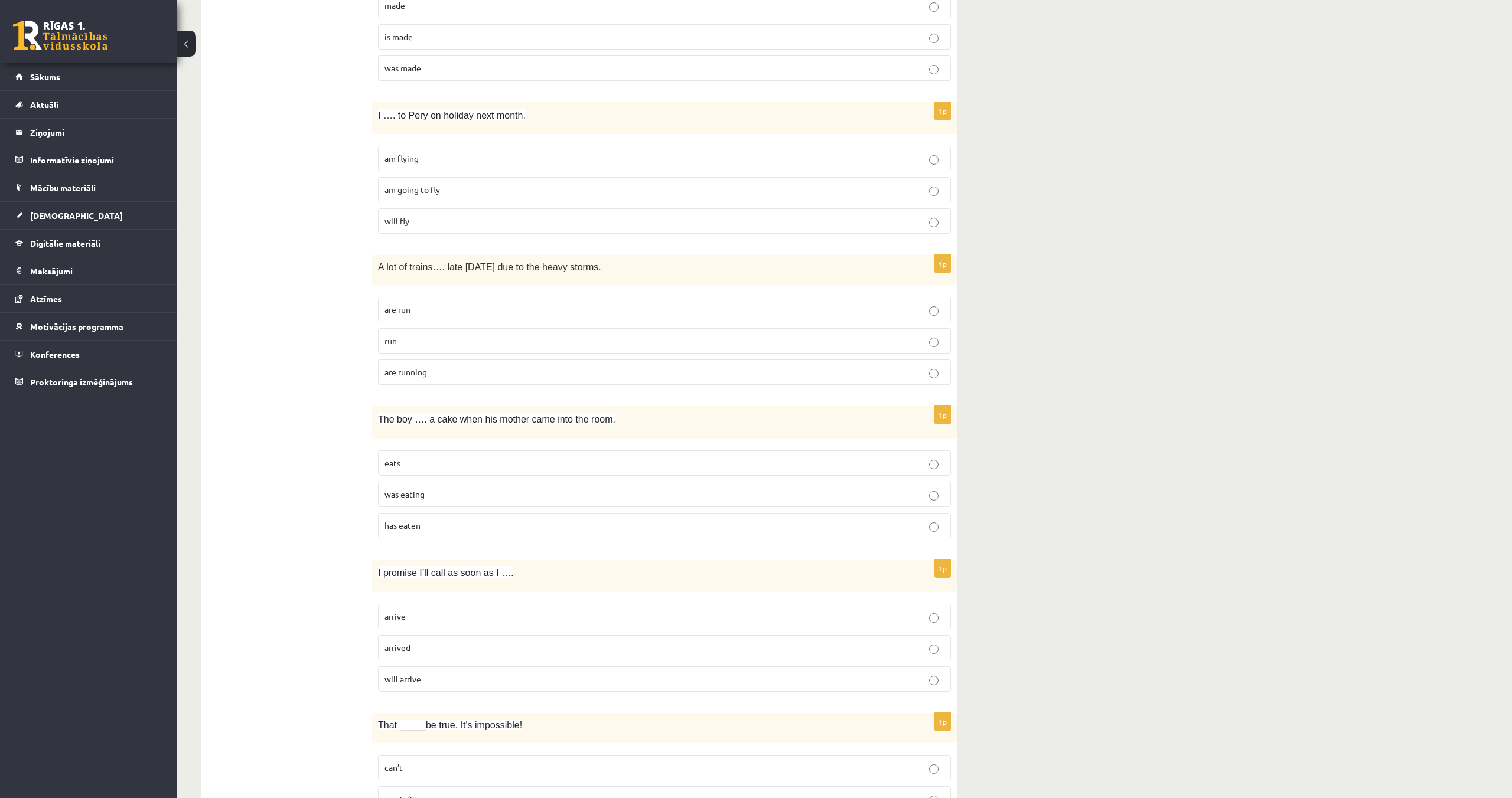
scroll to position [1197, 0]
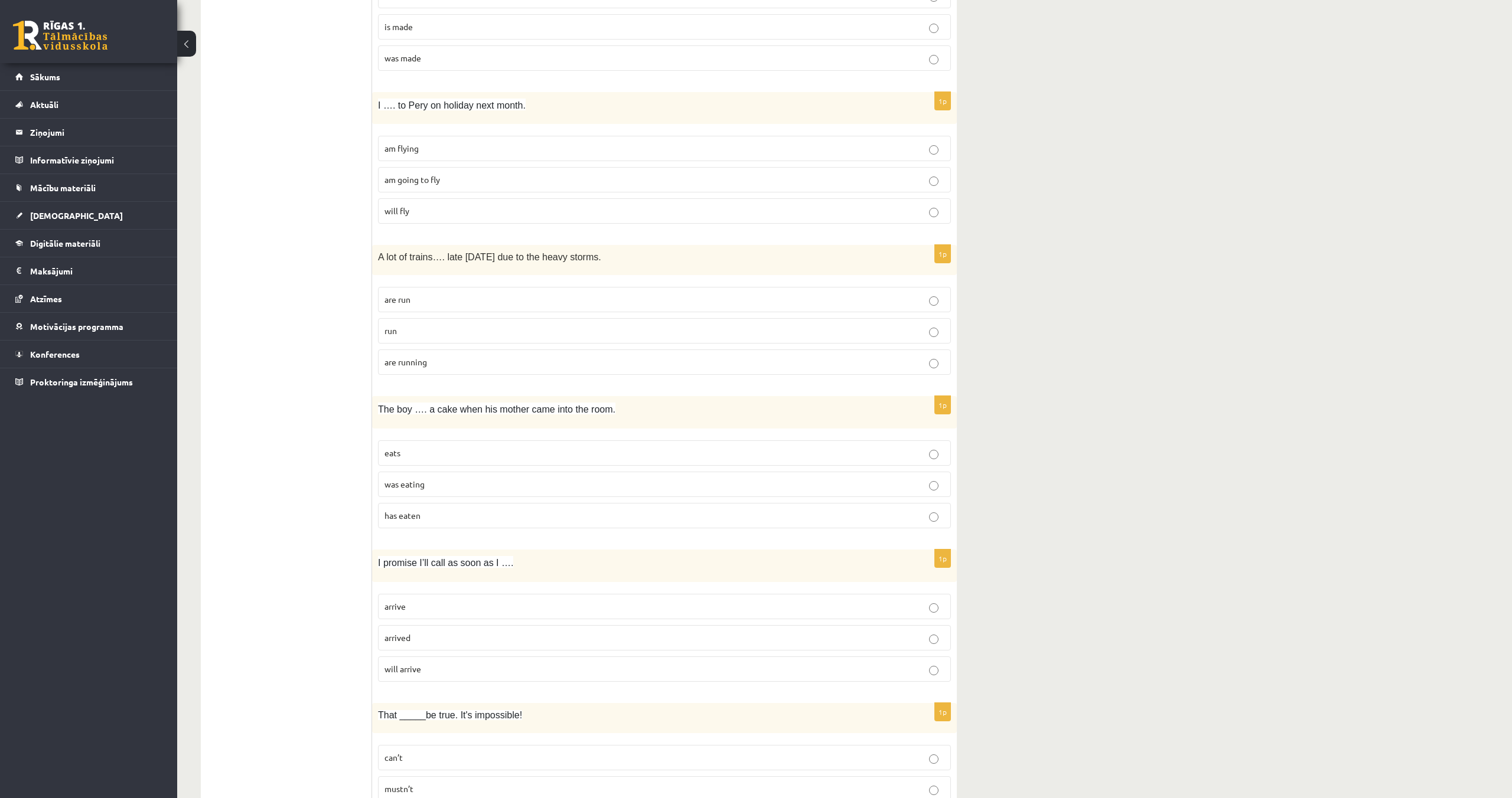
click at [486, 362] on p "are running" at bounding box center [664, 362] width 560 height 13
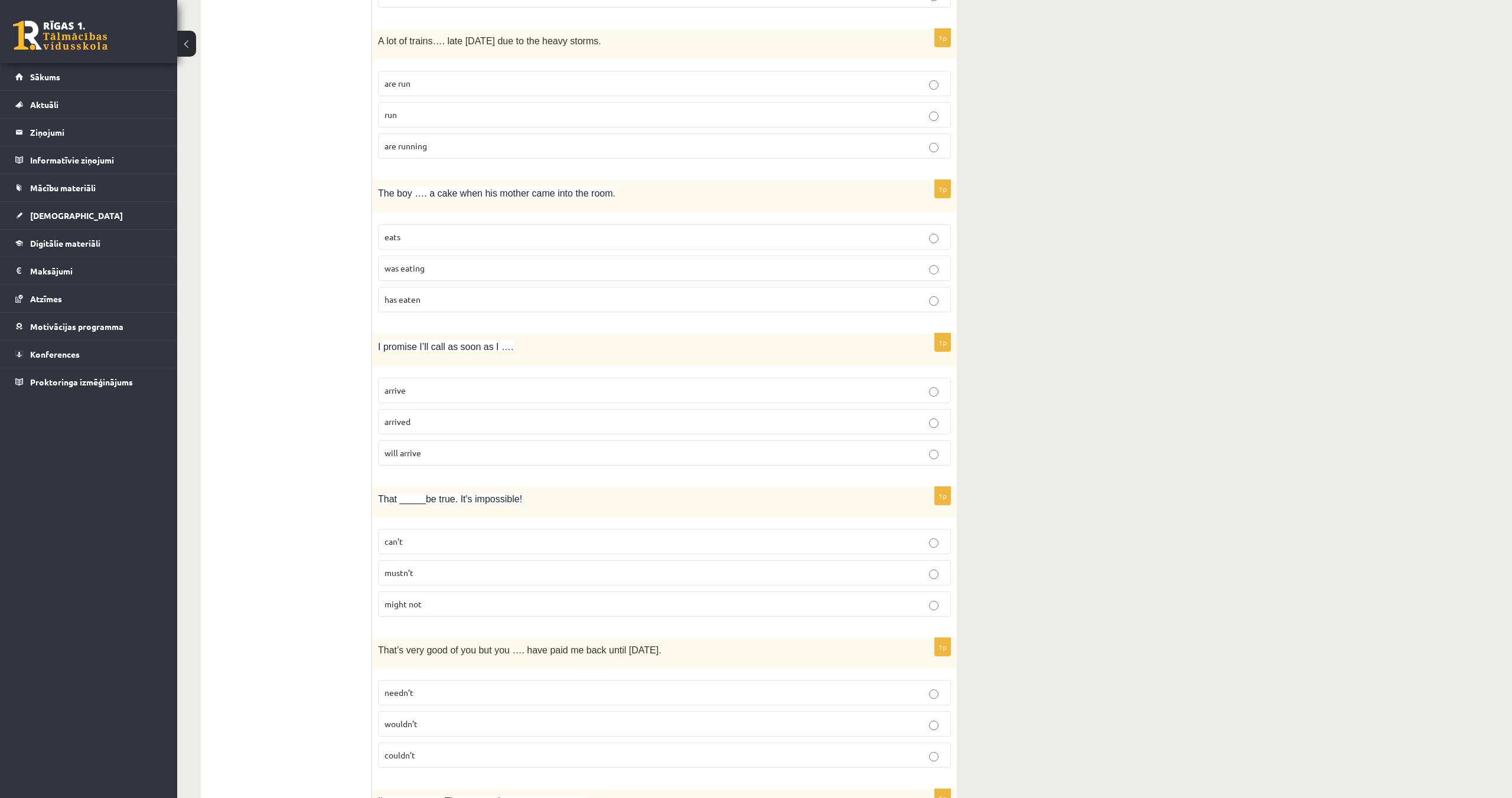
scroll to position [1414, 0]
click at [437, 269] on p "was eating" at bounding box center [664, 267] width 560 height 13
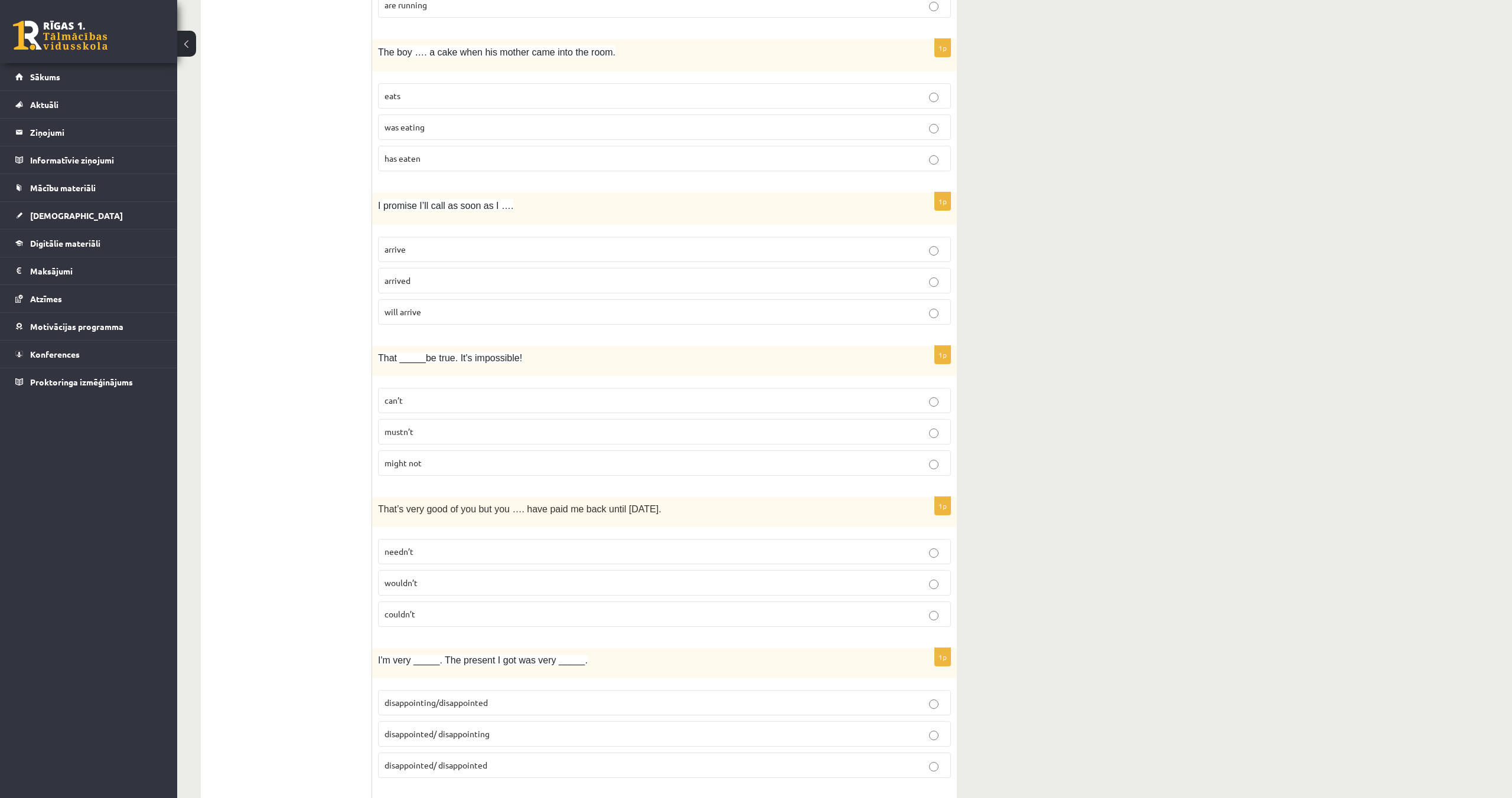
scroll to position [1553, 0]
click at [496, 250] on p "arrive" at bounding box center [664, 250] width 560 height 13
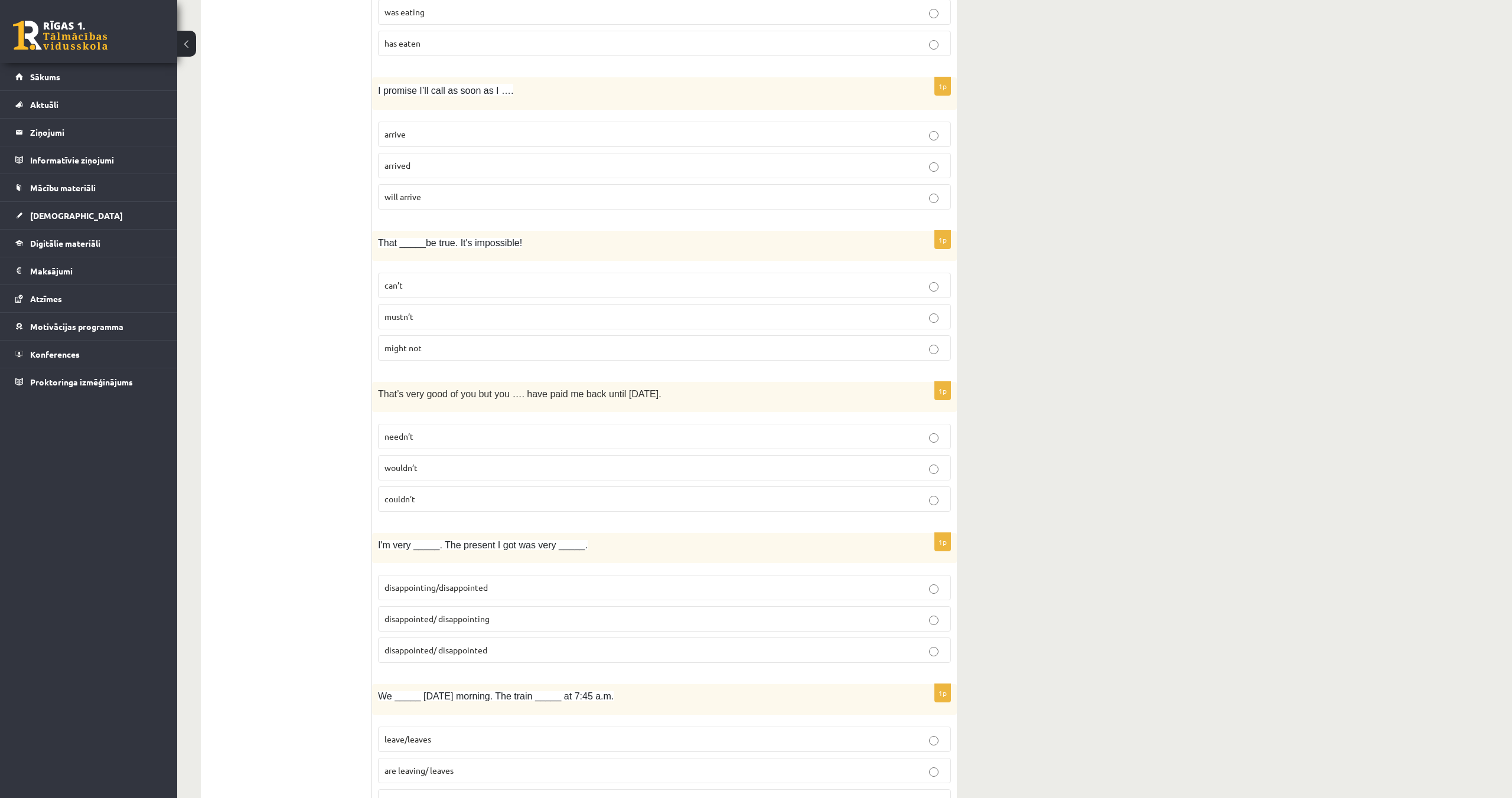
scroll to position [1687, 0]
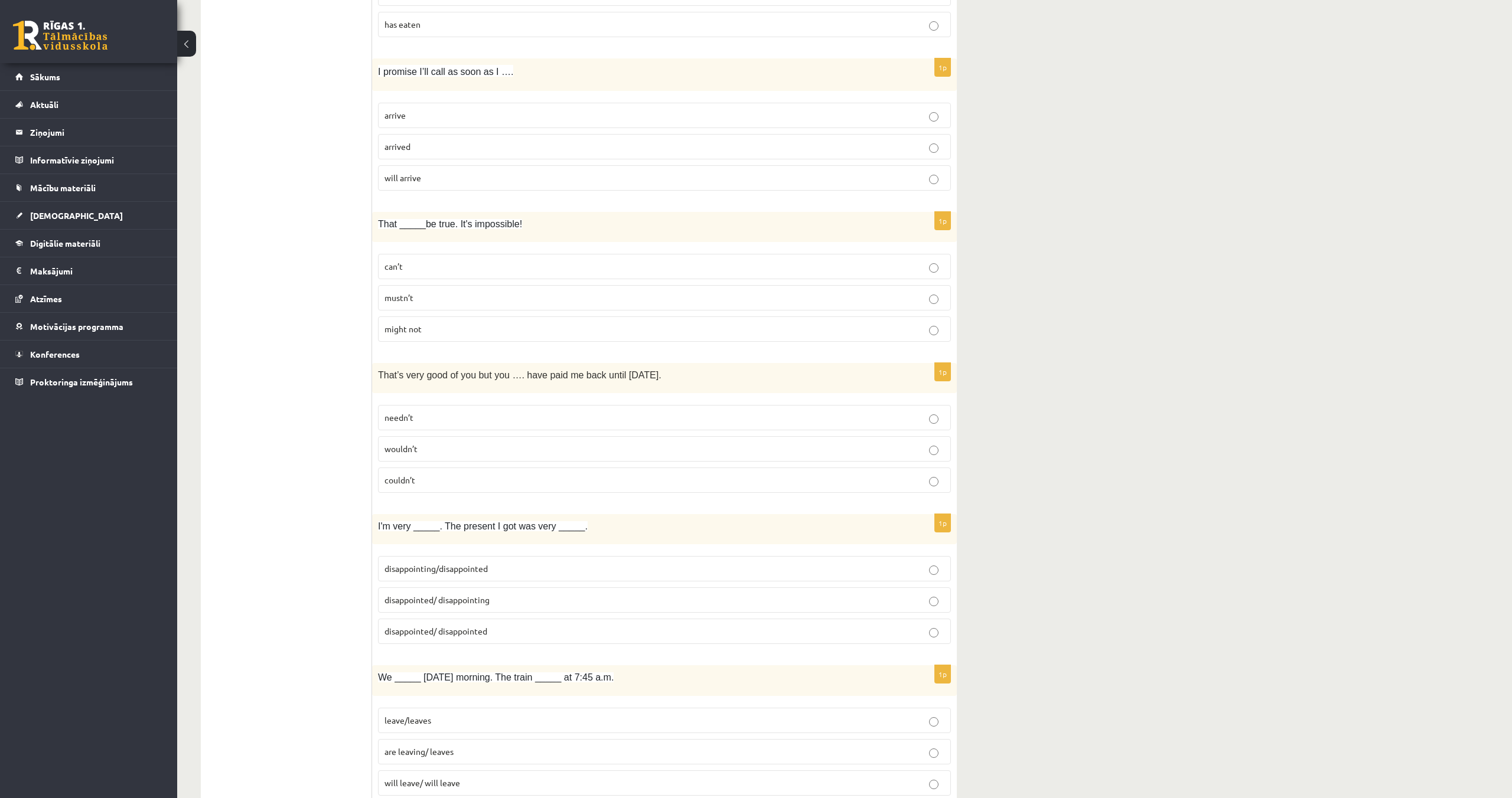
click at [476, 263] on p "can’t" at bounding box center [664, 267] width 560 height 13
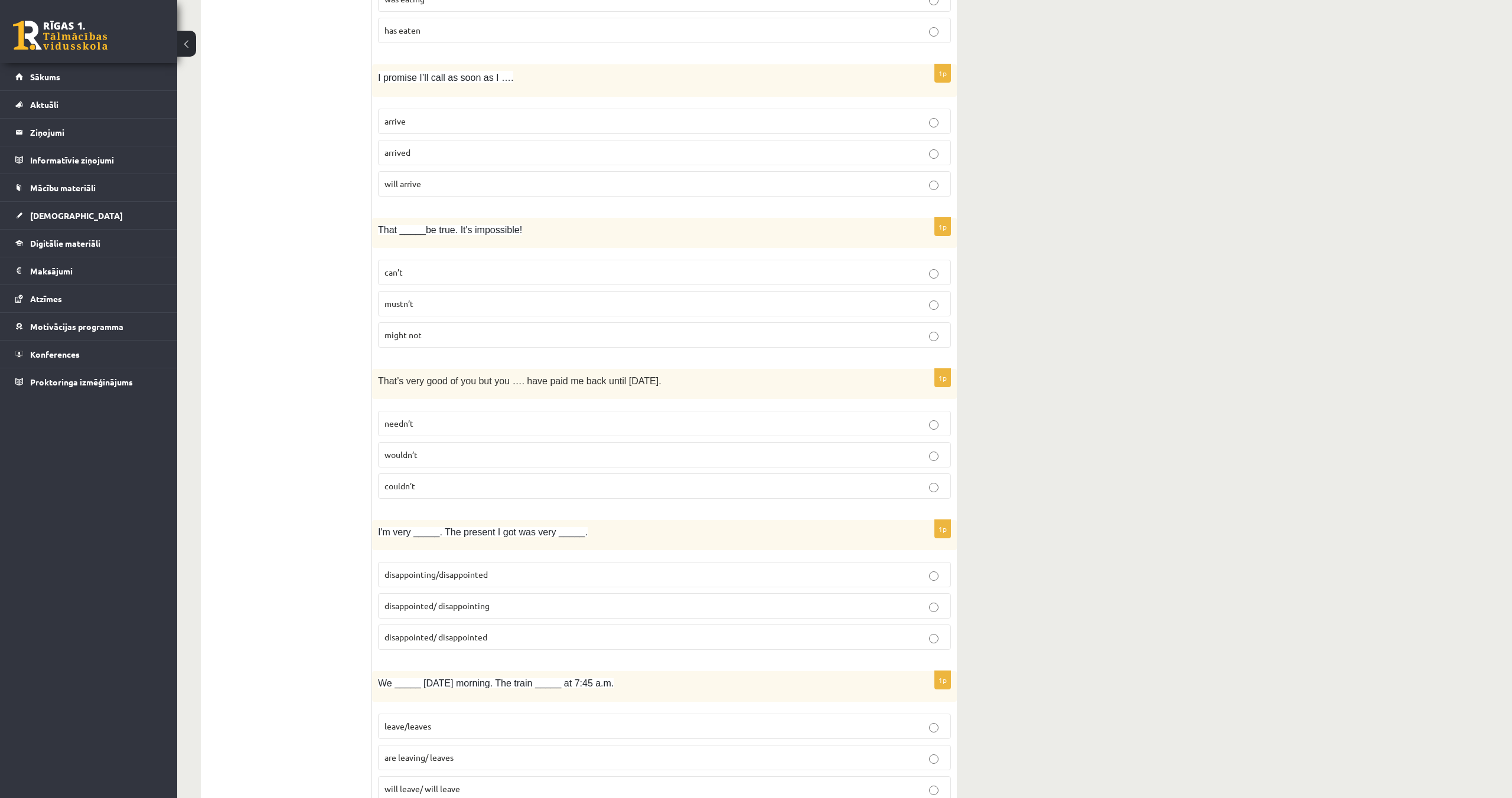
click at [515, 487] on p "couldn’t" at bounding box center [664, 486] width 560 height 13
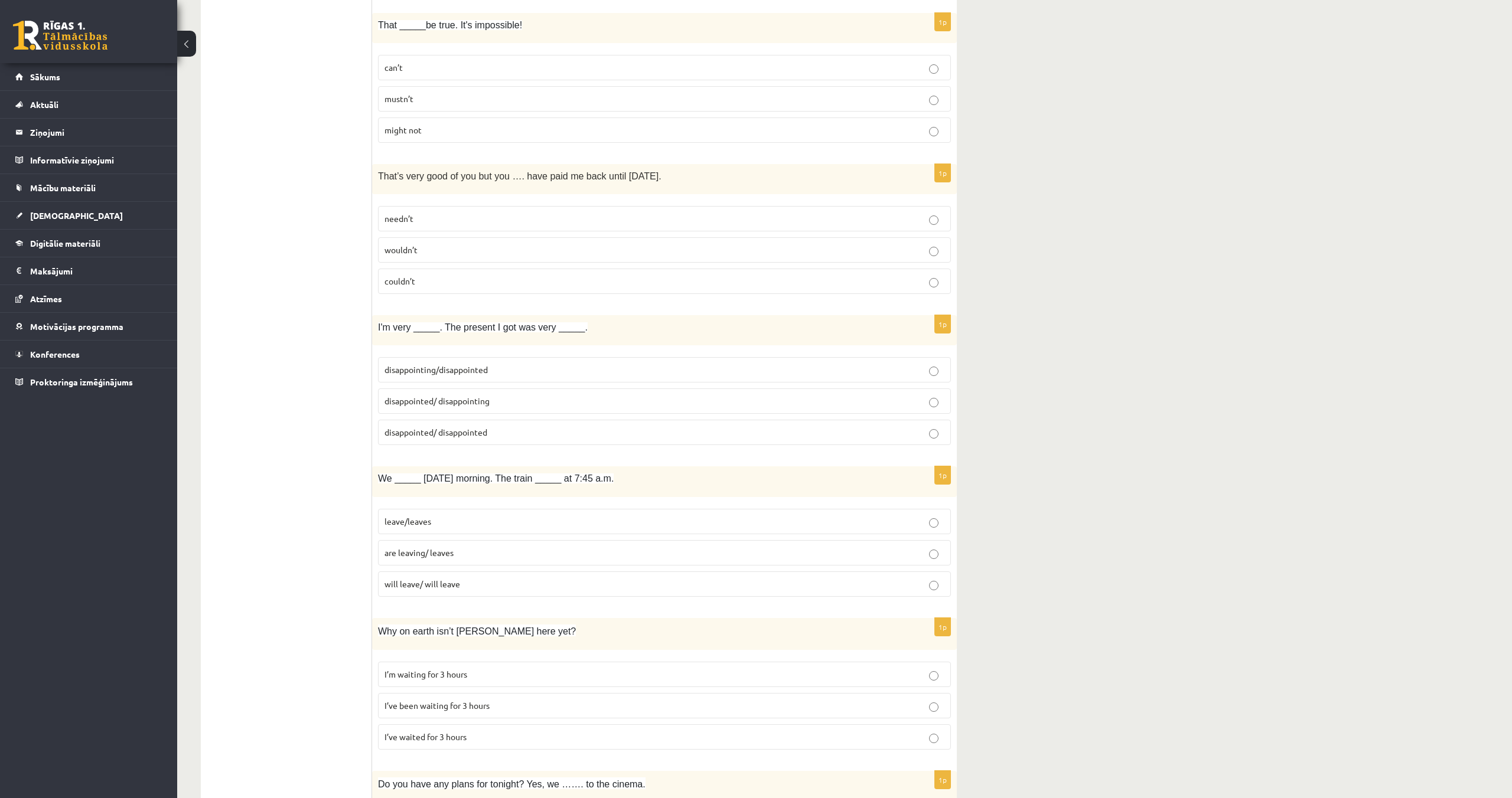
scroll to position [1890, 0]
click at [432, 401] on span "disappointed/ disappointing" at bounding box center [437, 397] width 105 height 11
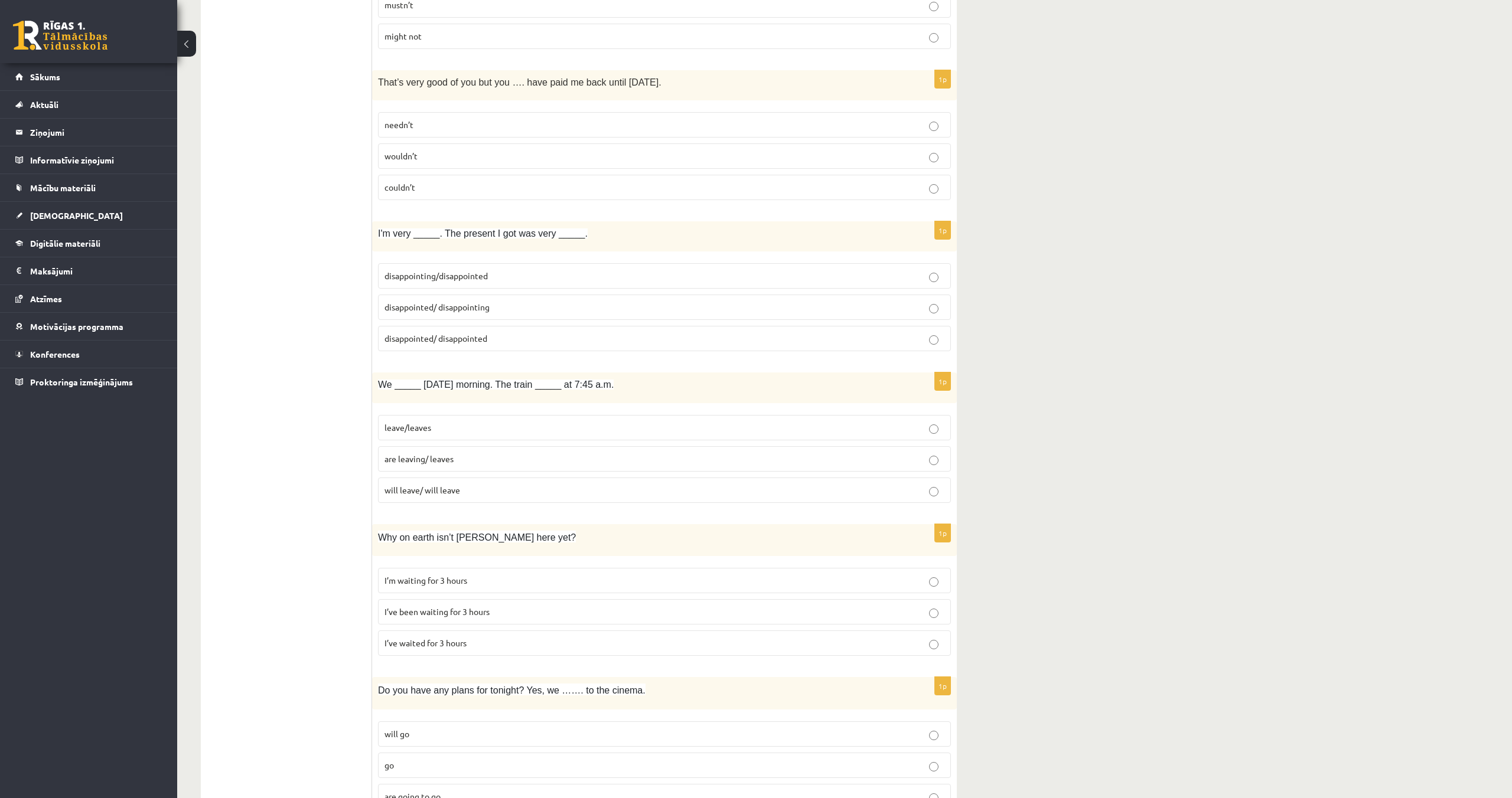
scroll to position [1980, 0]
click at [641, 456] on p "are leaving/ leaves" at bounding box center [664, 460] width 560 height 13
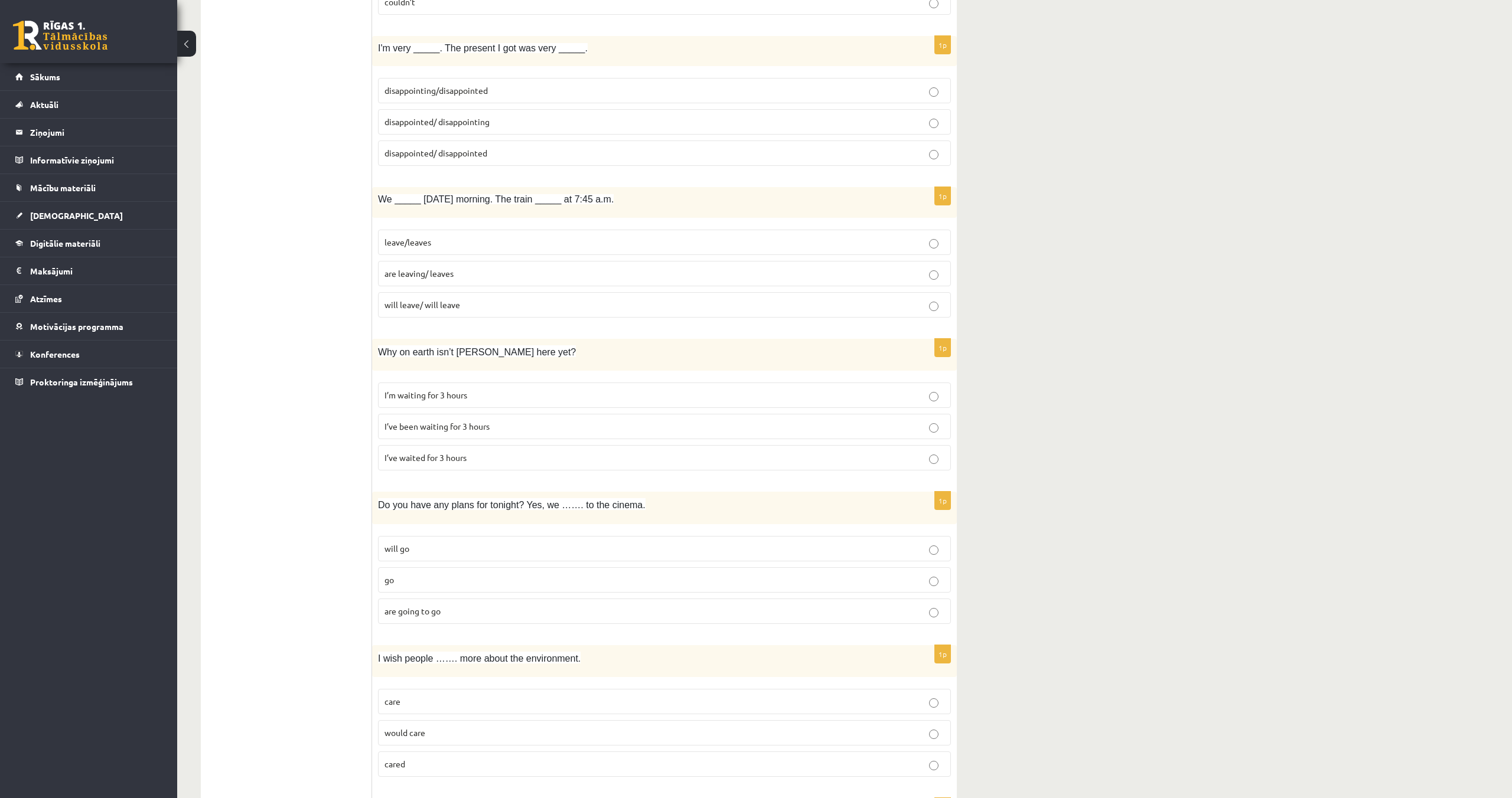
scroll to position [2166, 0]
click at [566, 422] on p "I’ve been waiting for 3 hours" at bounding box center [664, 426] width 560 height 13
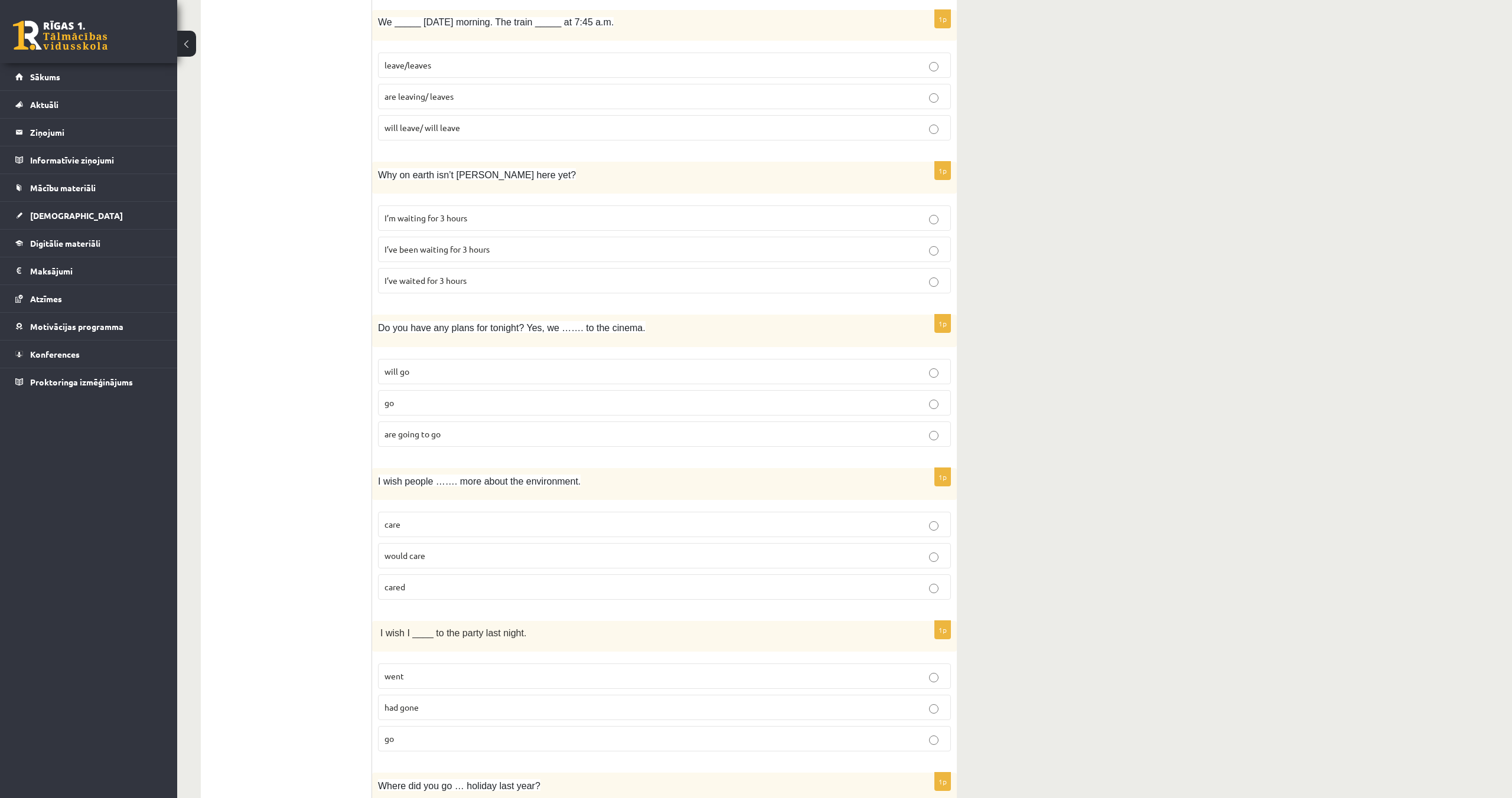
scroll to position [2344, 0]
click at [563, 361] on label "will go" at bounding box center [664, 370] width 573 height 25
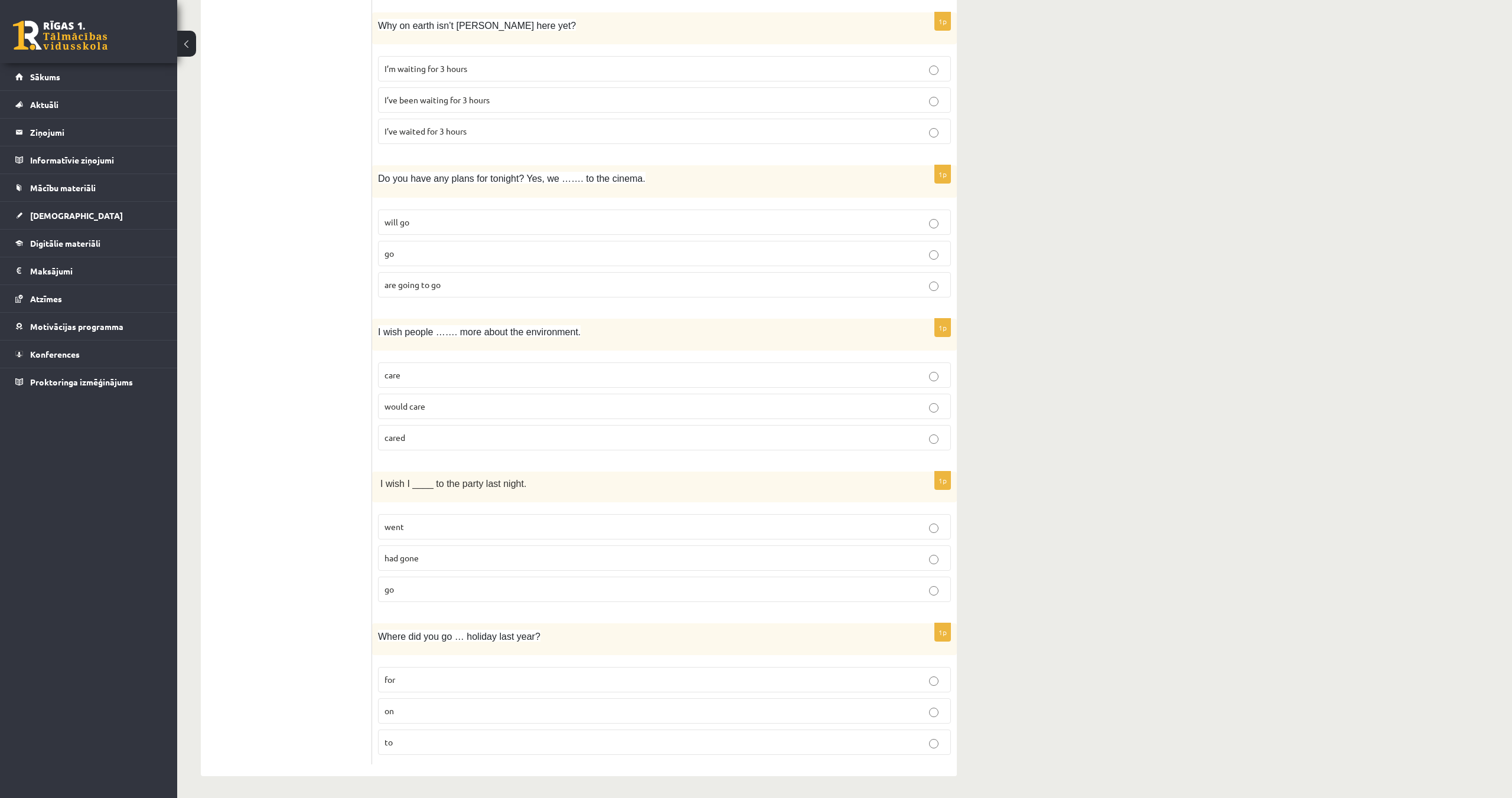
scroll to position [2495, 0]
click at [596, 429] on p "cared" at bounding box center [664, 436] width 560 height 13
click at [569, 404] on p "would care" at bounding box center [664, 405] width 560 height 13
click at [603, 522] on p "went" at bounding box center [664, 525] width 560 height 13
click at [557, 697] on label "on" at bounding box center [664, 709] width 573 height 25
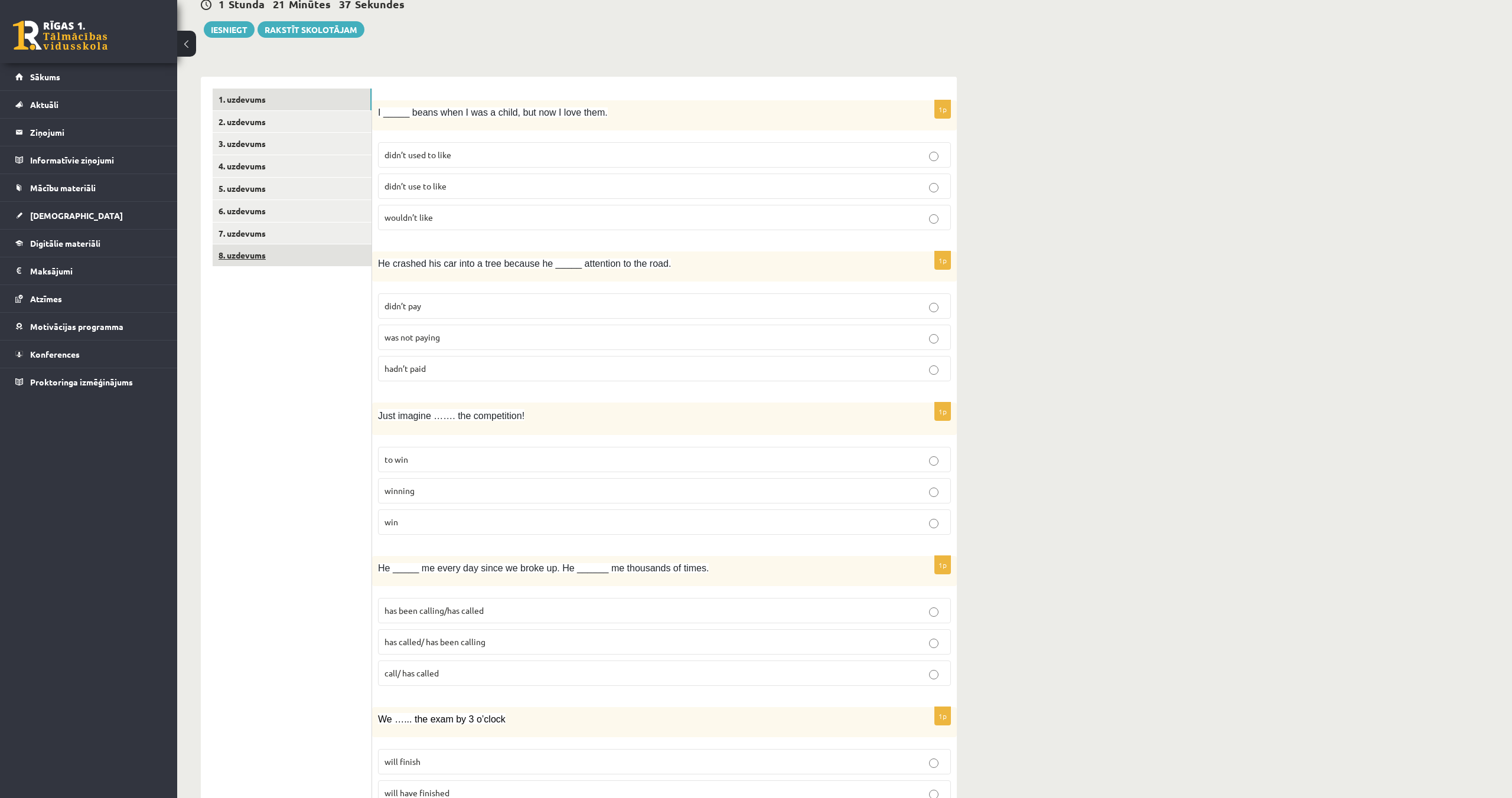
scroll to position [0, 0]
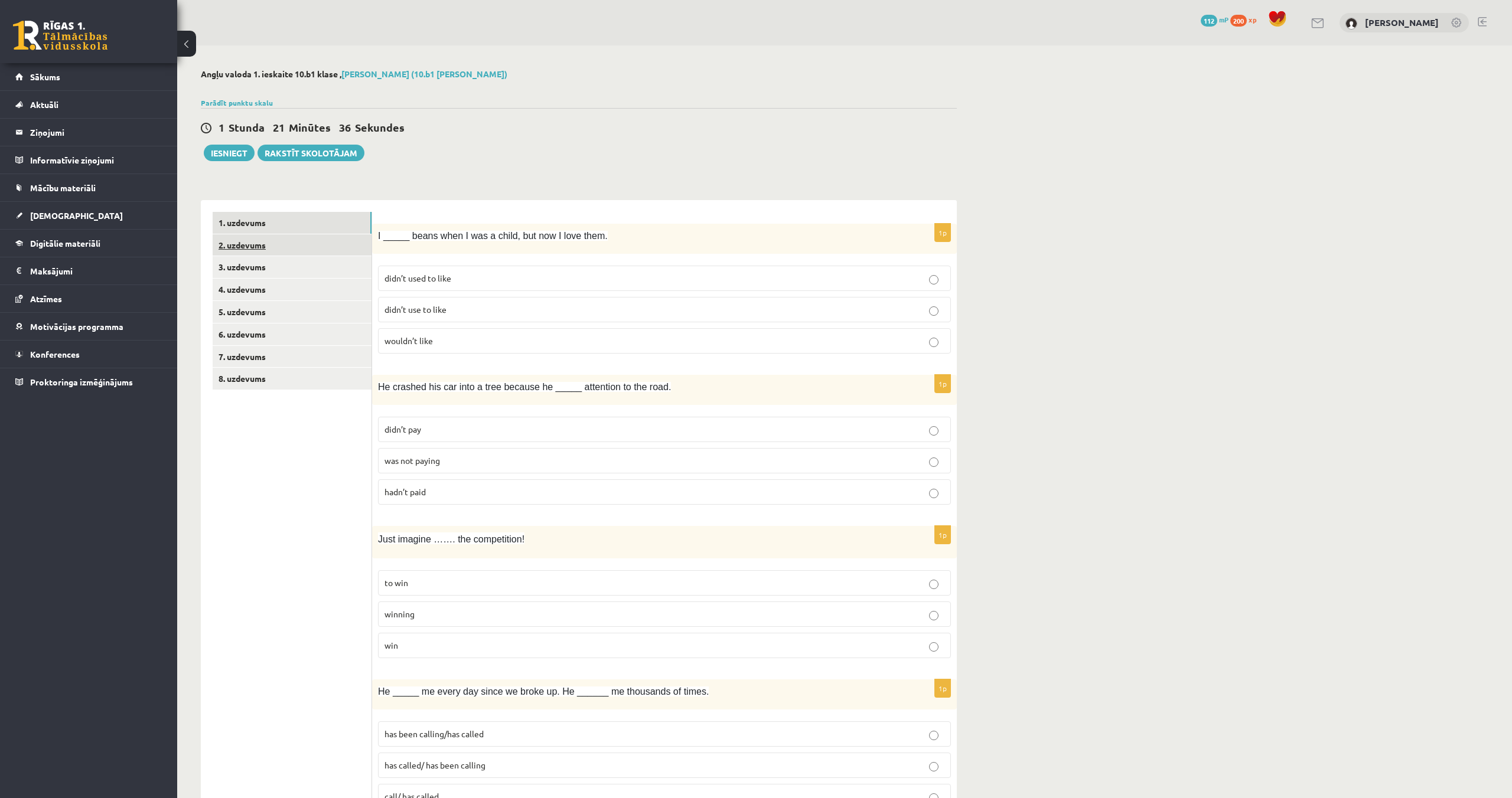
click at [235, 253] on link "2. uzdevums" at bounding box center [292, 245] width 159 height 22
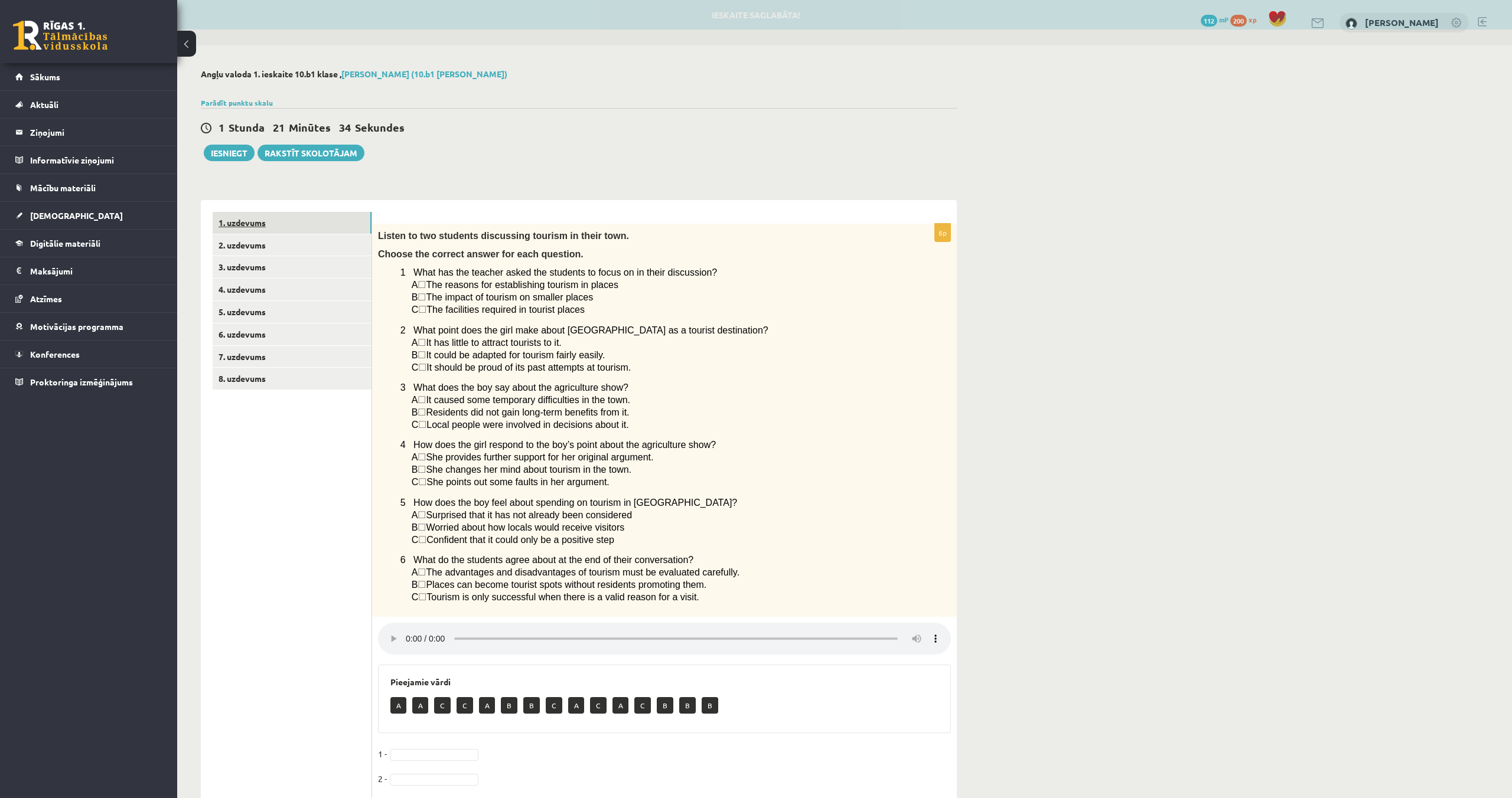
click at [252, 224] on link "1. uzdevums" at bounding box center [292, 223] width 159 height 22
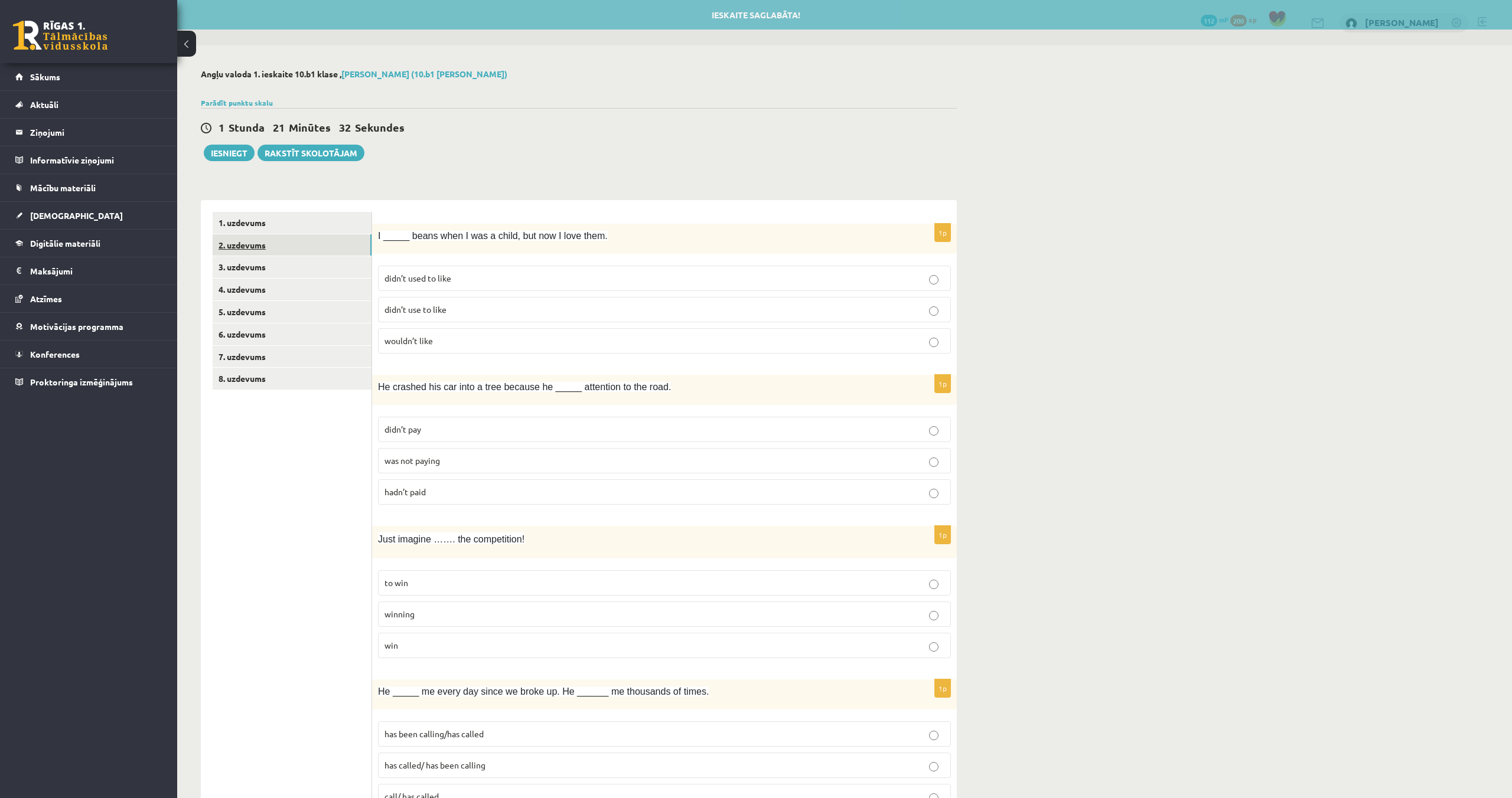
click at [233, 245] on link "2. uzdevums" at bounding box center [292, 245] width 159 height 22
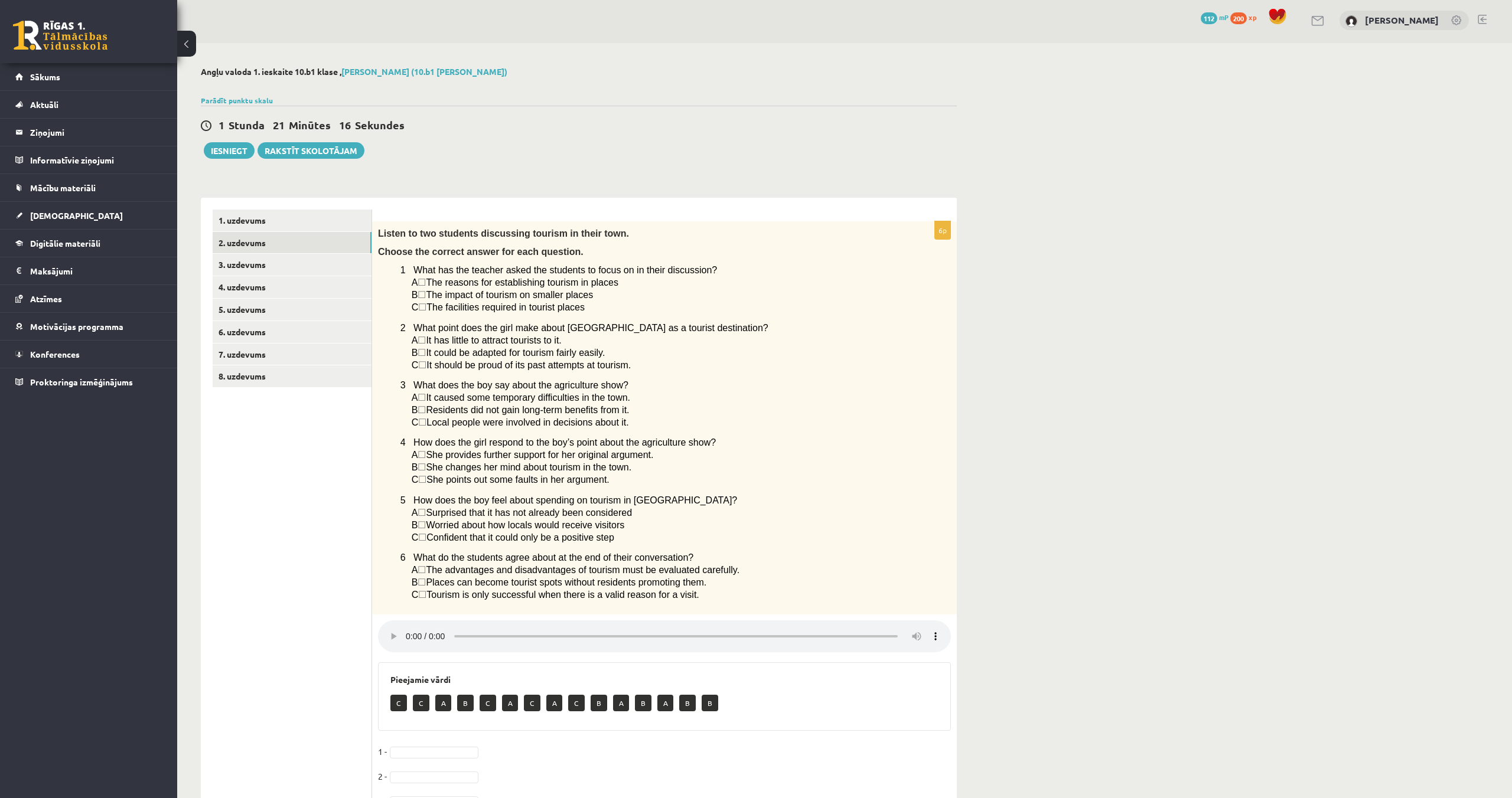
click at [426, 296] on span "☐" at bounding box center [422, 295] width 8 height 10
click at [426, 294] on span "☐" at bounding box center [422, 296] width 8 height 10
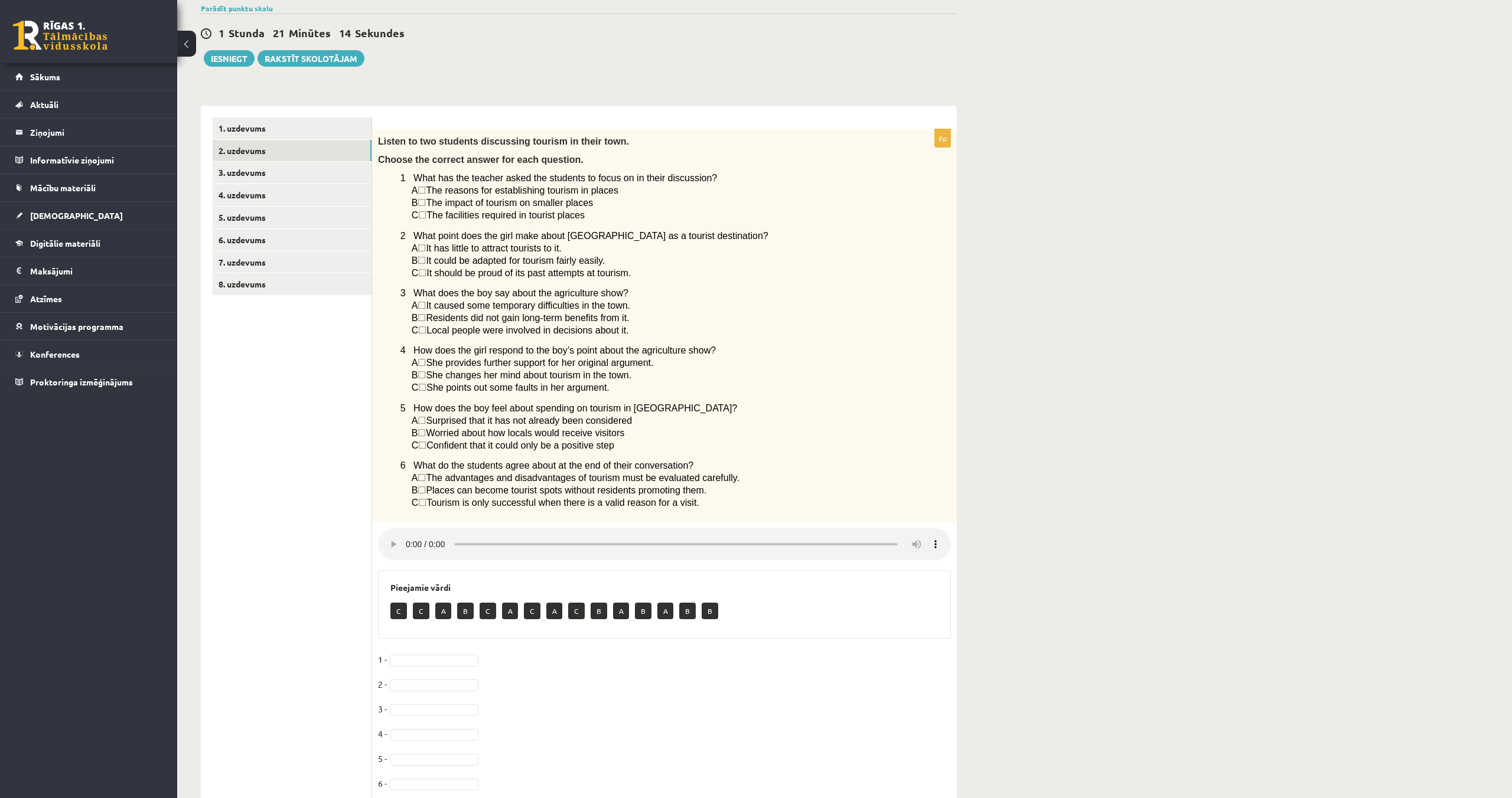
scroll to position [132, 0]
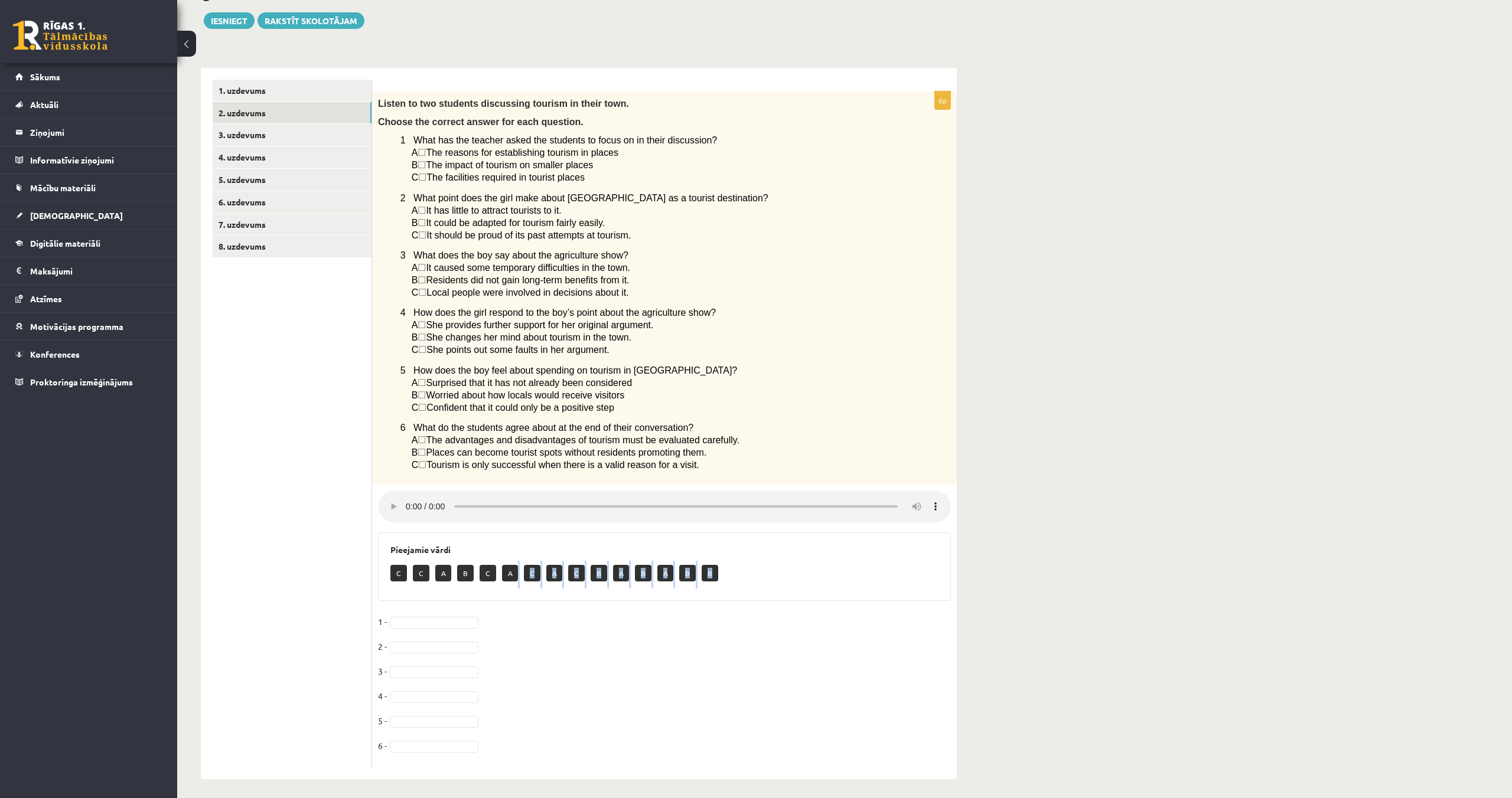
drag, startPoint x: 512, startPoint y: 572, endPoint x: 508, endPoint y: 590, distance: 18.4
click at [479, 604] on div "6p Listen to two students discussing tourism in their town. Choose the correct …" at bounding box center [664, 429] width 585 height 676
click at [508, 572] on p "A" at bounding box center [510, 573] width 16 height 16
click at [511, 568] on p "A" at bounding box center [510, 573] width 16 height 16
drag, startPoint x: 457, startPoint y: 609, endPoint x: 458, endPoint y: 617, distance: 8.1
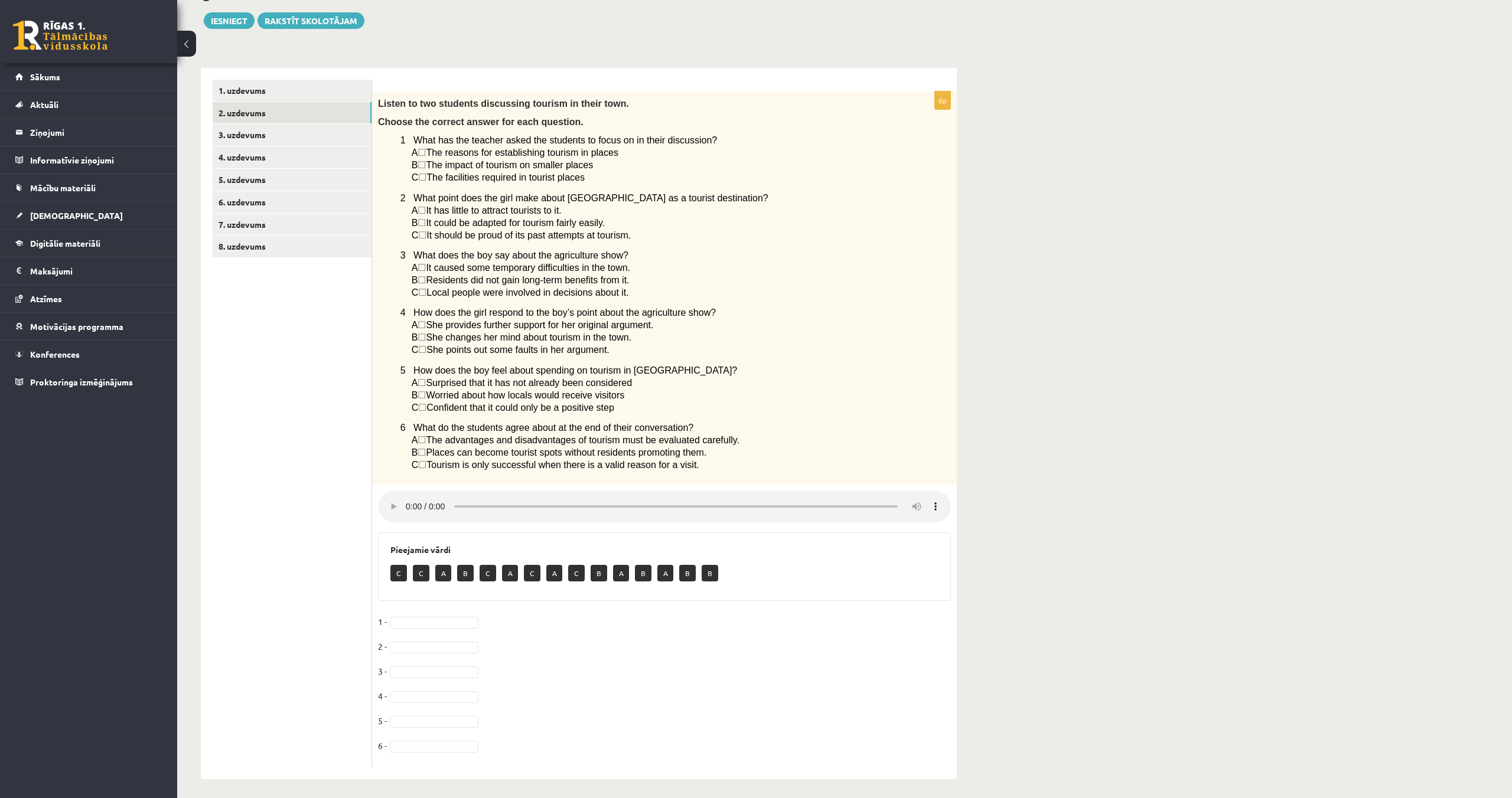
click at [458, 616] on fieldset "1 - 2 - 3 - 4 - 5 - 6 -" at bounding box center [664, 687] width 573 height 149
drag, startPoint x: 533, startPoint y: 572, endPoint x: 495, endPoint y: 595, distance: 44.4
click at [529, 576] on p "A" at bounding box center [532, 573] width 16 height 16
click at [259, 135] on link "3. uzdevums" at bounding box center [292, 135] width 159 height 22
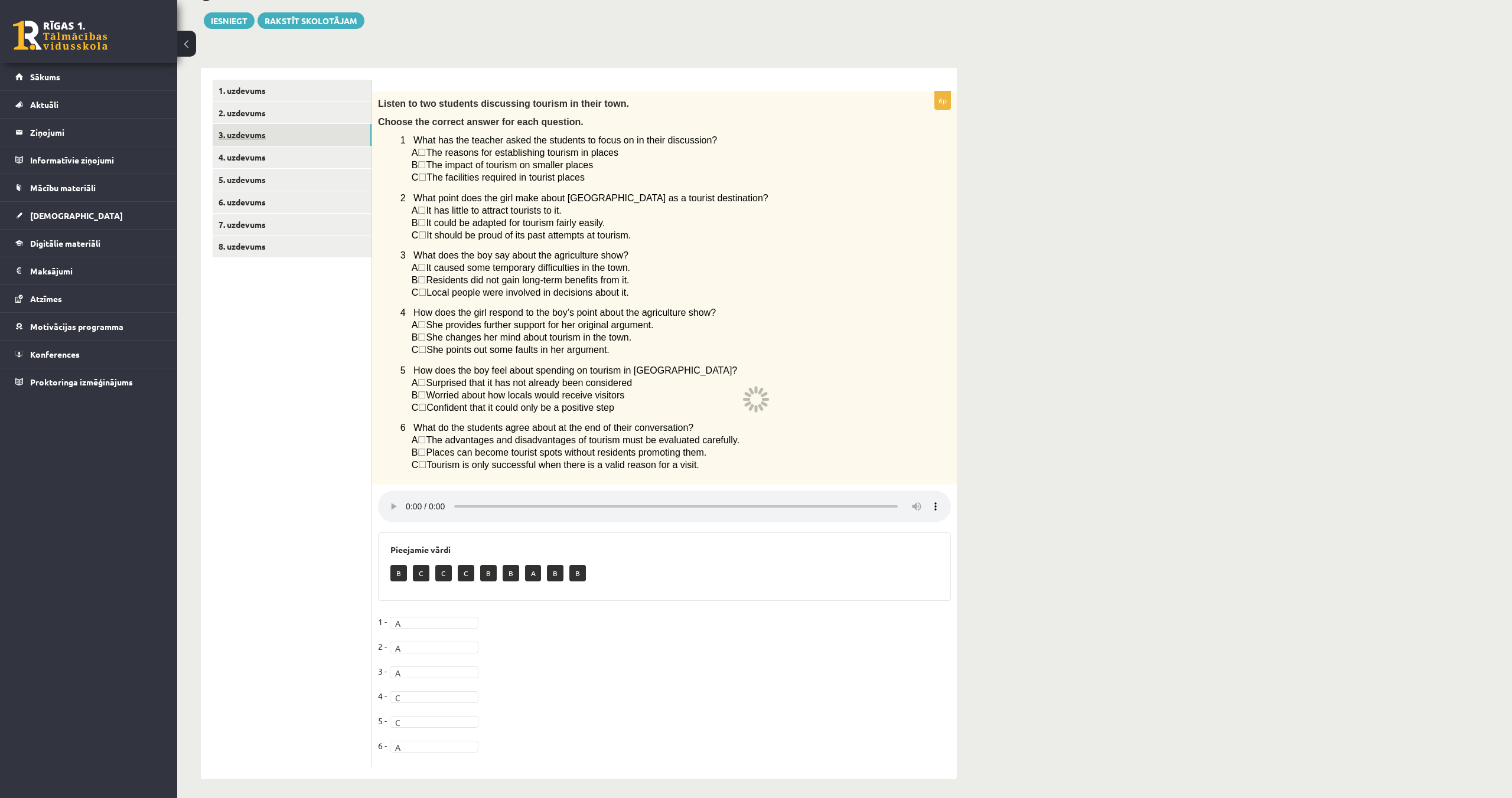
scroll to position [0, 0]
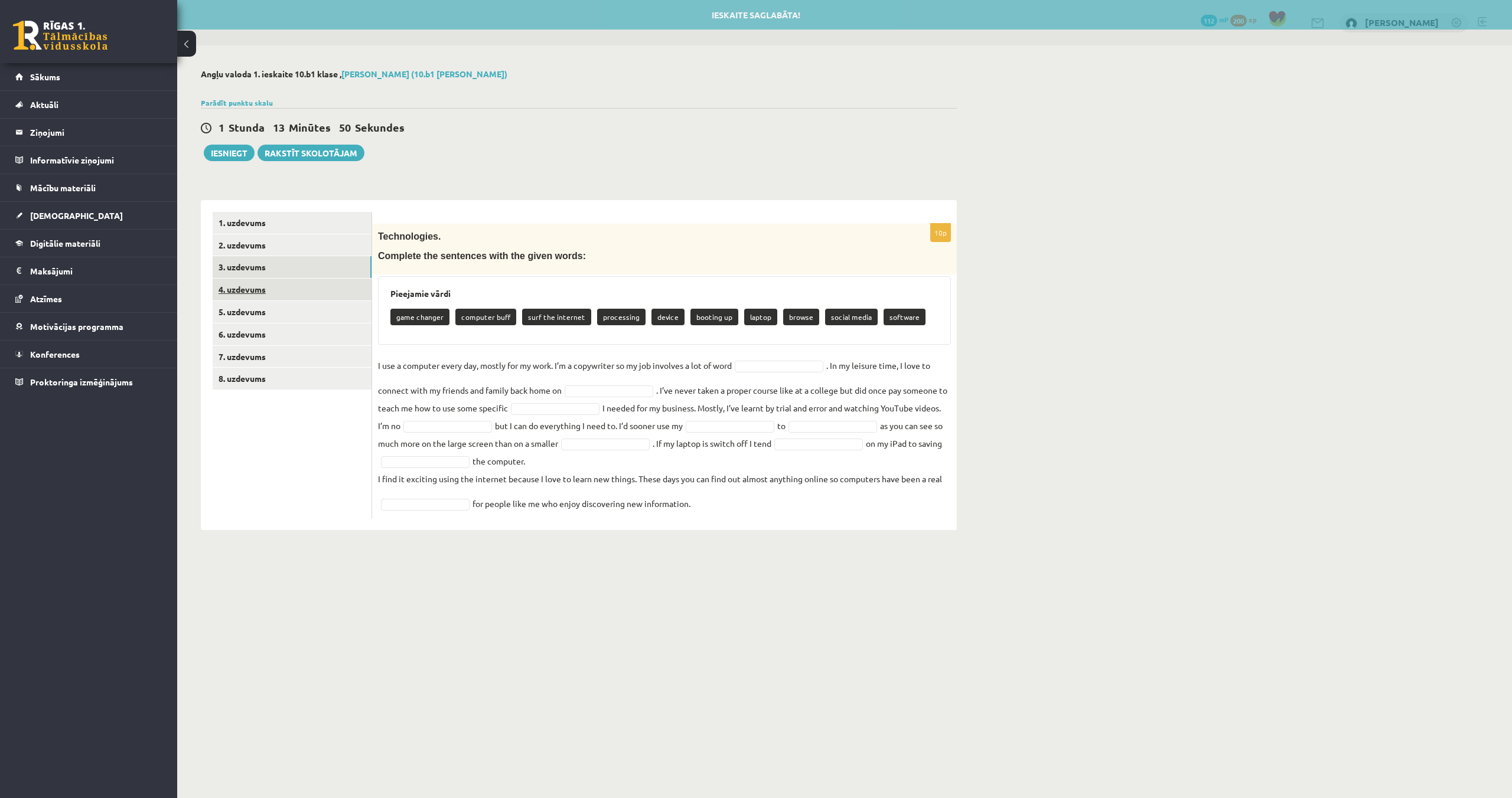
click at [258, 293] on link "4. uzdevums" at bounding box center [292, 289] width 159 height 22
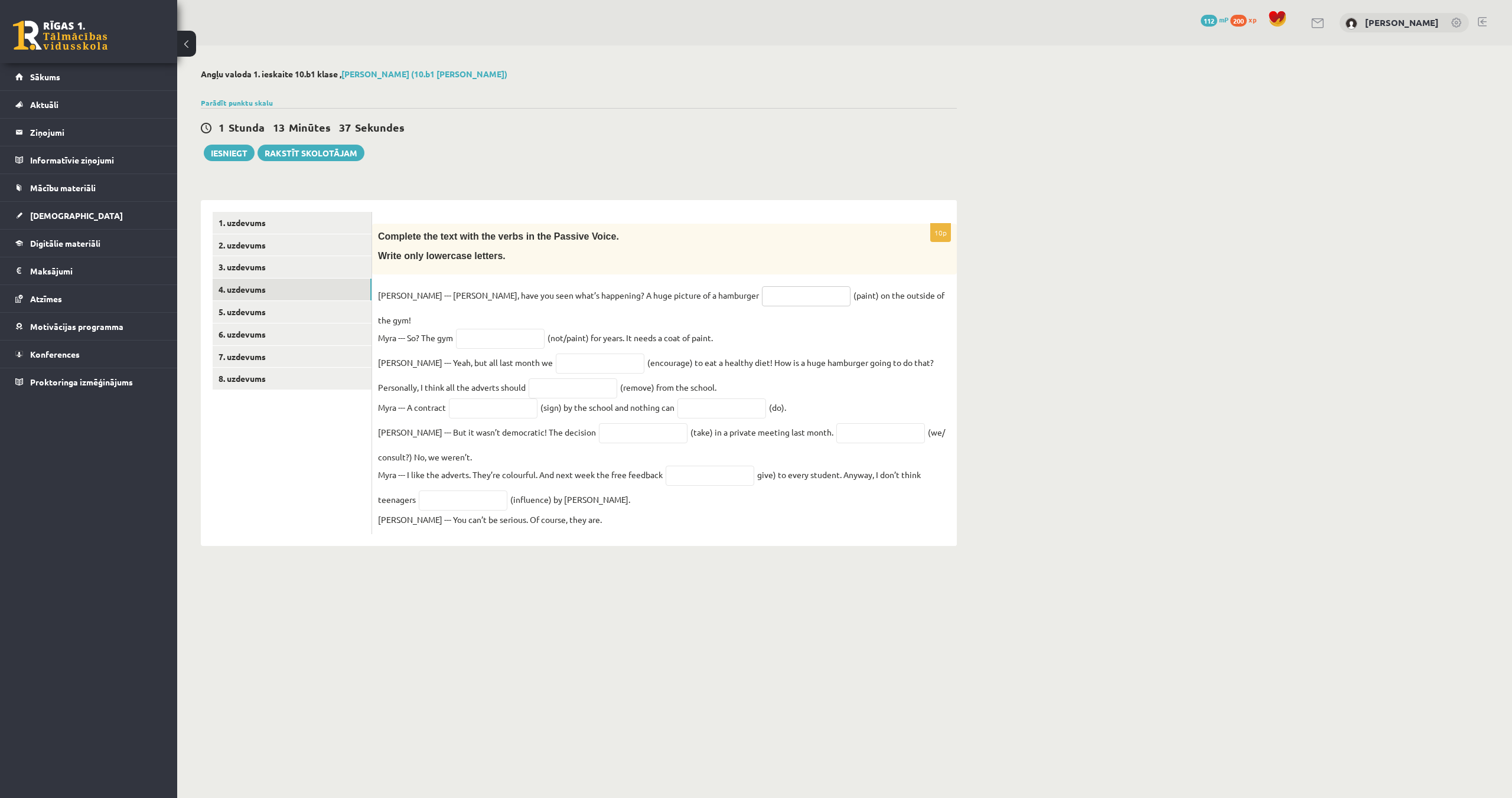
click at [762, 304] on input "text" at bounding box center [806, 296] width 89 height 20
type input "********"
click at [494, 329] on input "text" at bounding box center [500, 339] width 89 height 20
type input "**********"
click at [556, 353] on input "text" at bounding box center [600, 363] width 89 height 20
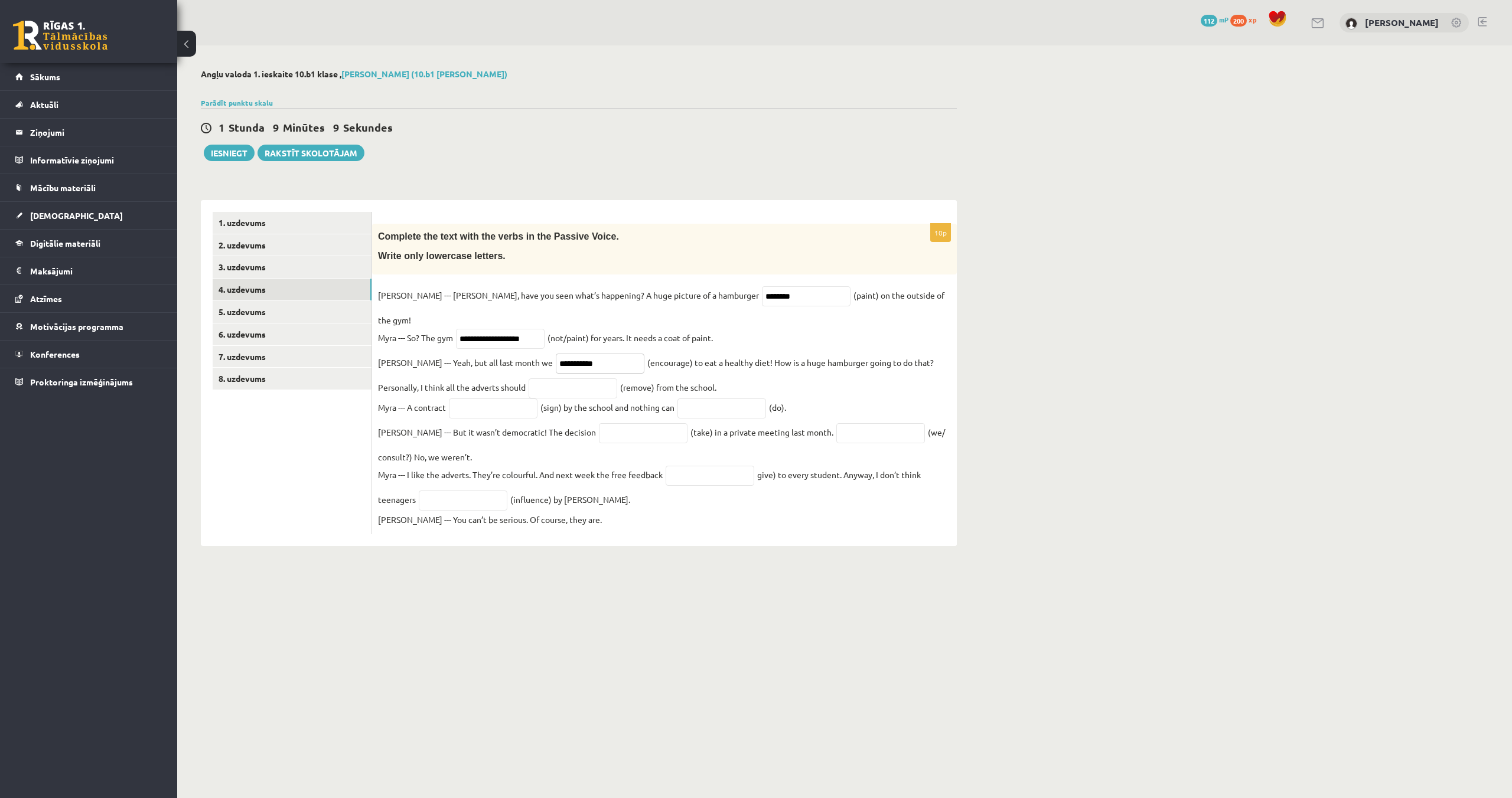
type input "**********"
click at [545, 379] on input "text" at bounding box center [573, 389] width 89 height 20
type input "**********"
click at [515, 399] on input "text" at bounding box center [493, 409] width 89 height 20
type input "******"
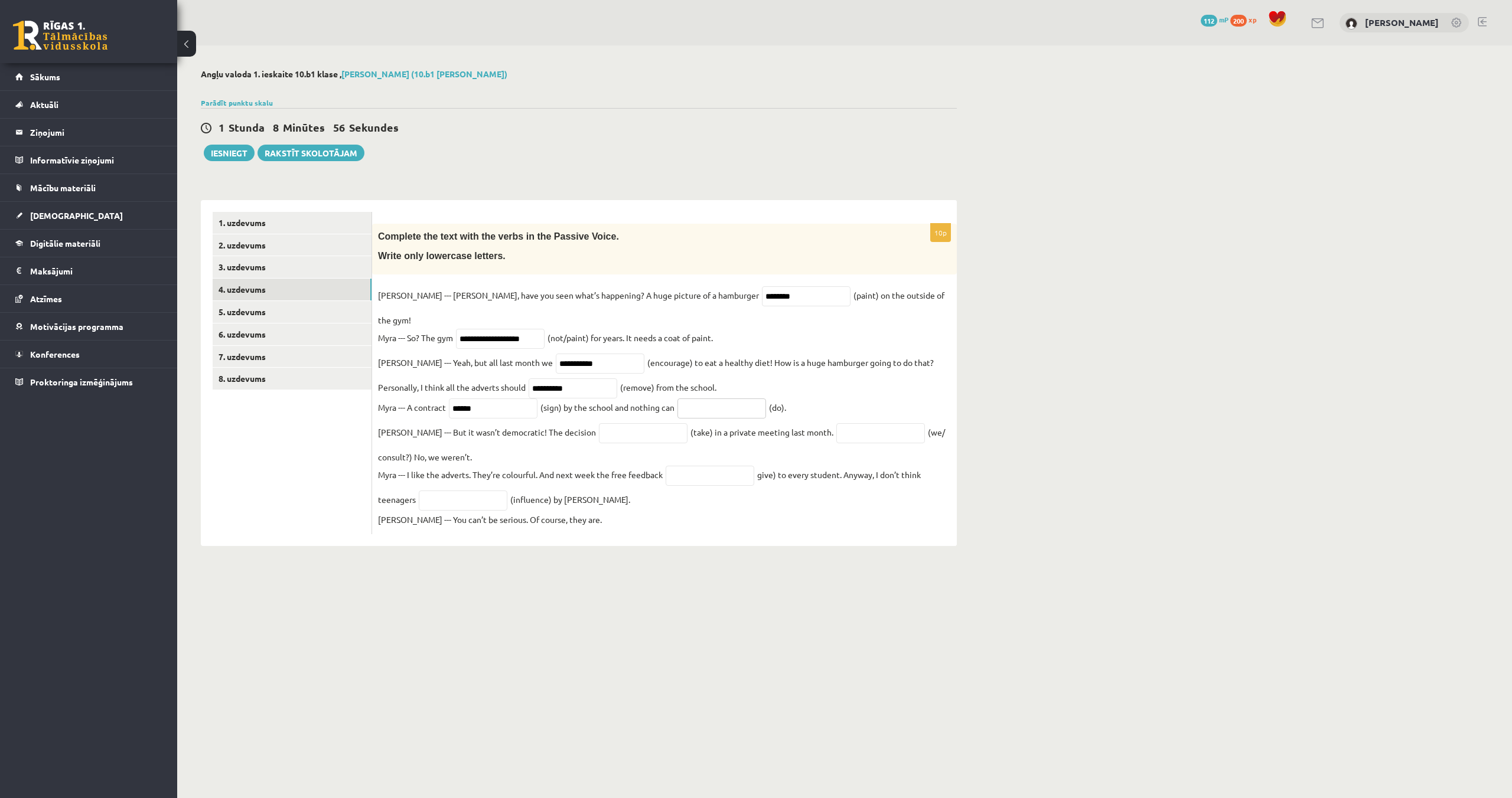
click at [702, 399] on input "text" at bounding box center [722, 409] width 89 height 20
type input "*********"
click at [599, 423] on input "text" at bounding box center [643, 433] width 89 height 20
type input "*********"
click at [843, 423] on input "text" at bounding box center [880, 433] width 89 height 20
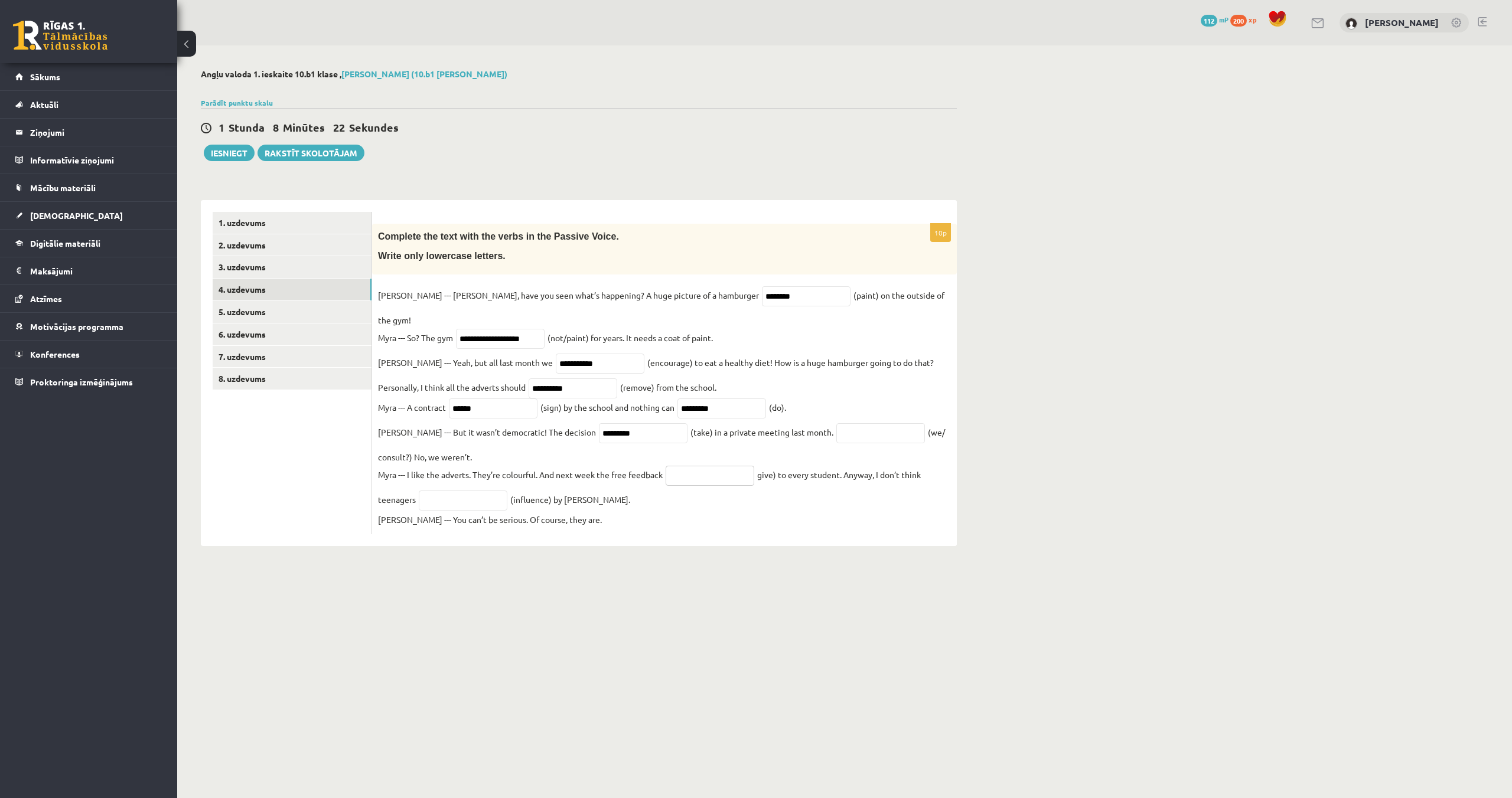
click at [754, 466] on input "text" at bounding box center [710, 476] width 89 height 20
type input "*****"
click at [474, 490] on input "text" at bounding box center [462, 501] width 89 height 20
type input "**********"
click at [259, 314] on link "5. uzdevums" at bounding box center [292, 312] width 159 height 22
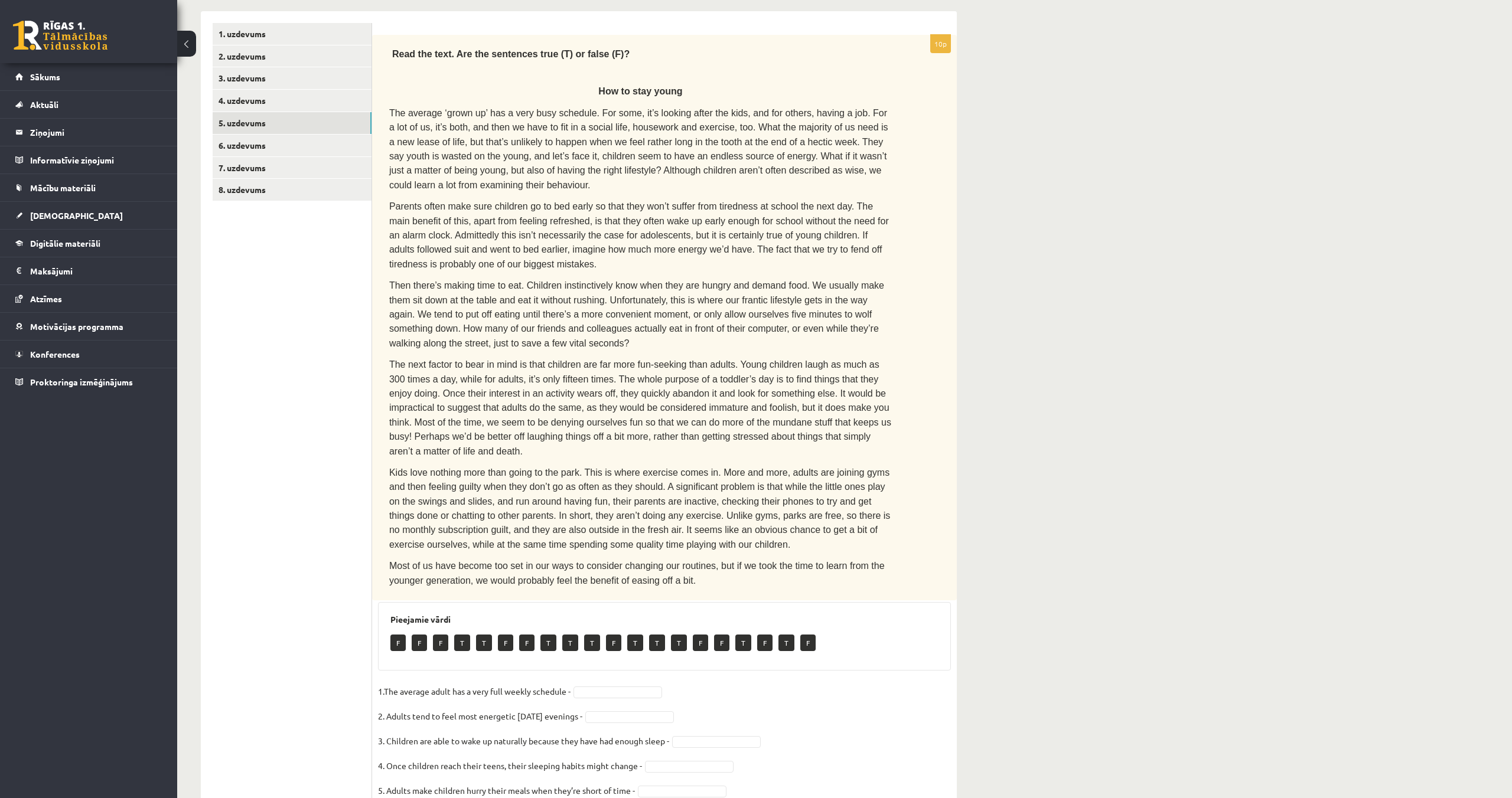
scroll to position [188, 0]
click at [237, 152] on link "6. uzdevums" at bounding box center [292, 146] width 159 height 22
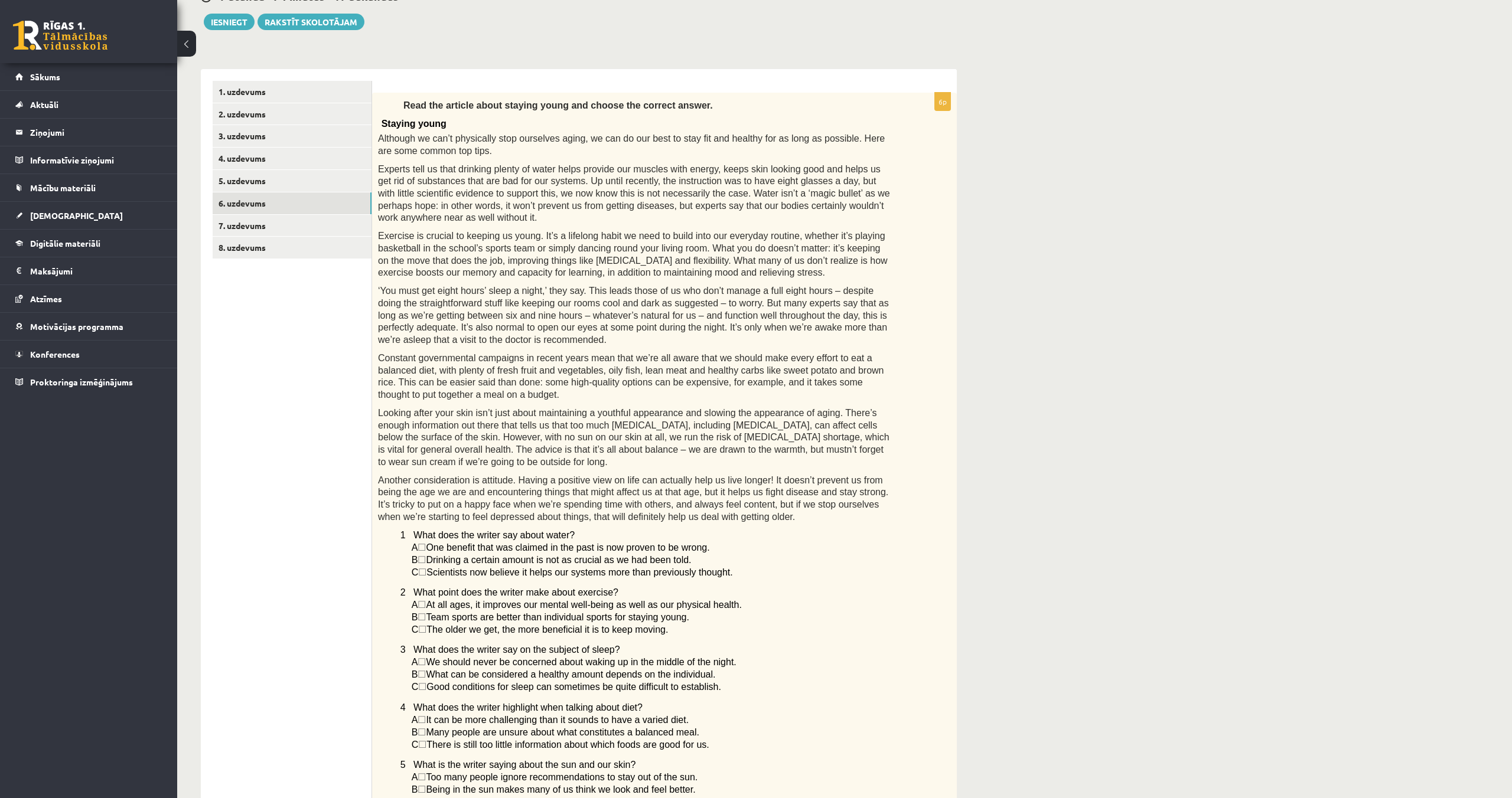
scroll to position [0, 0]
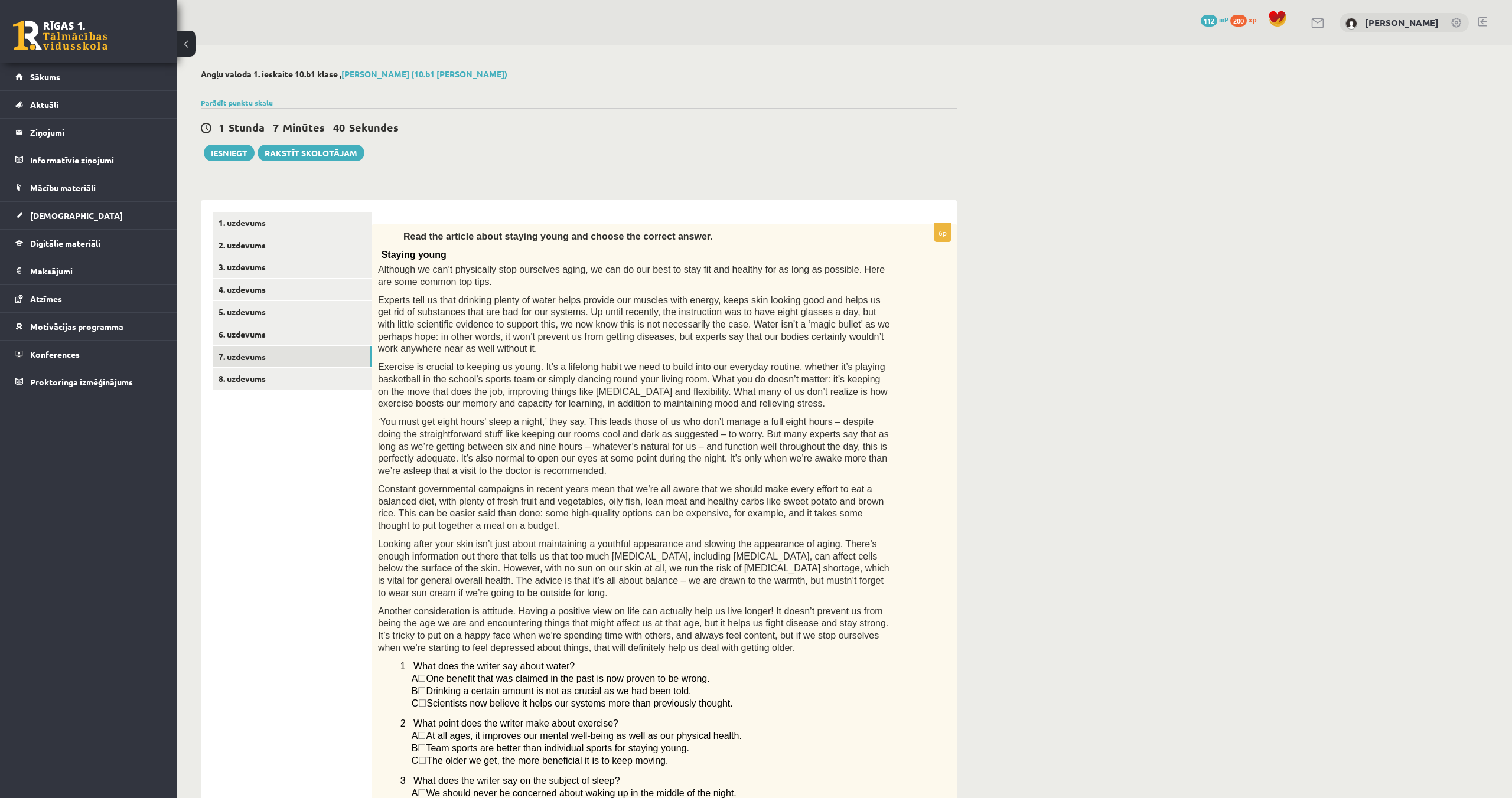
click at [274, 356] on link "7. uzdevums" at bounding box center [292, 357] width 159 height 22
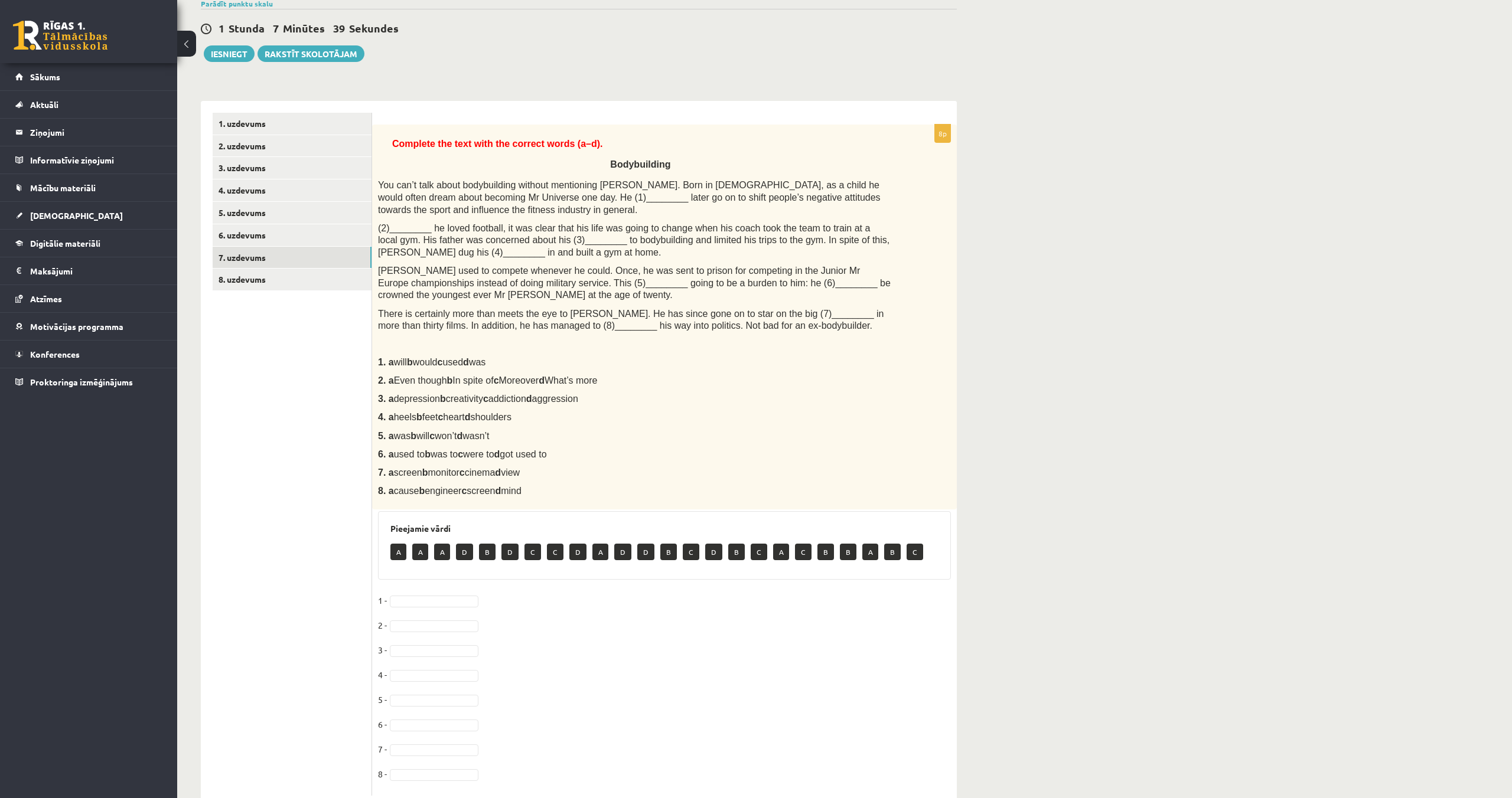
scroll to position [143, 0]
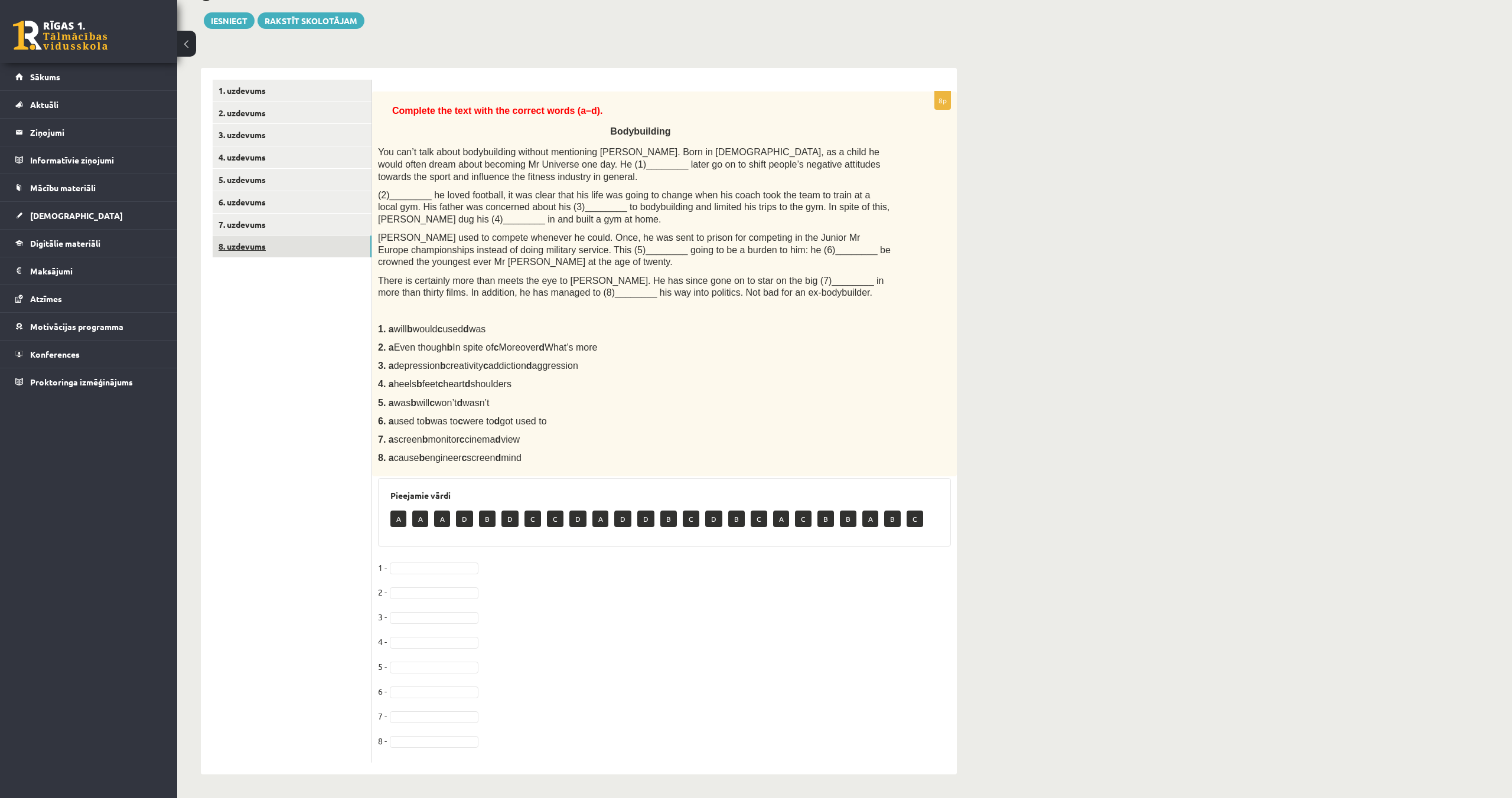
click at [253, 235] on link "8. uzdevums" at bounding box center [292, 246] width 159 height 22
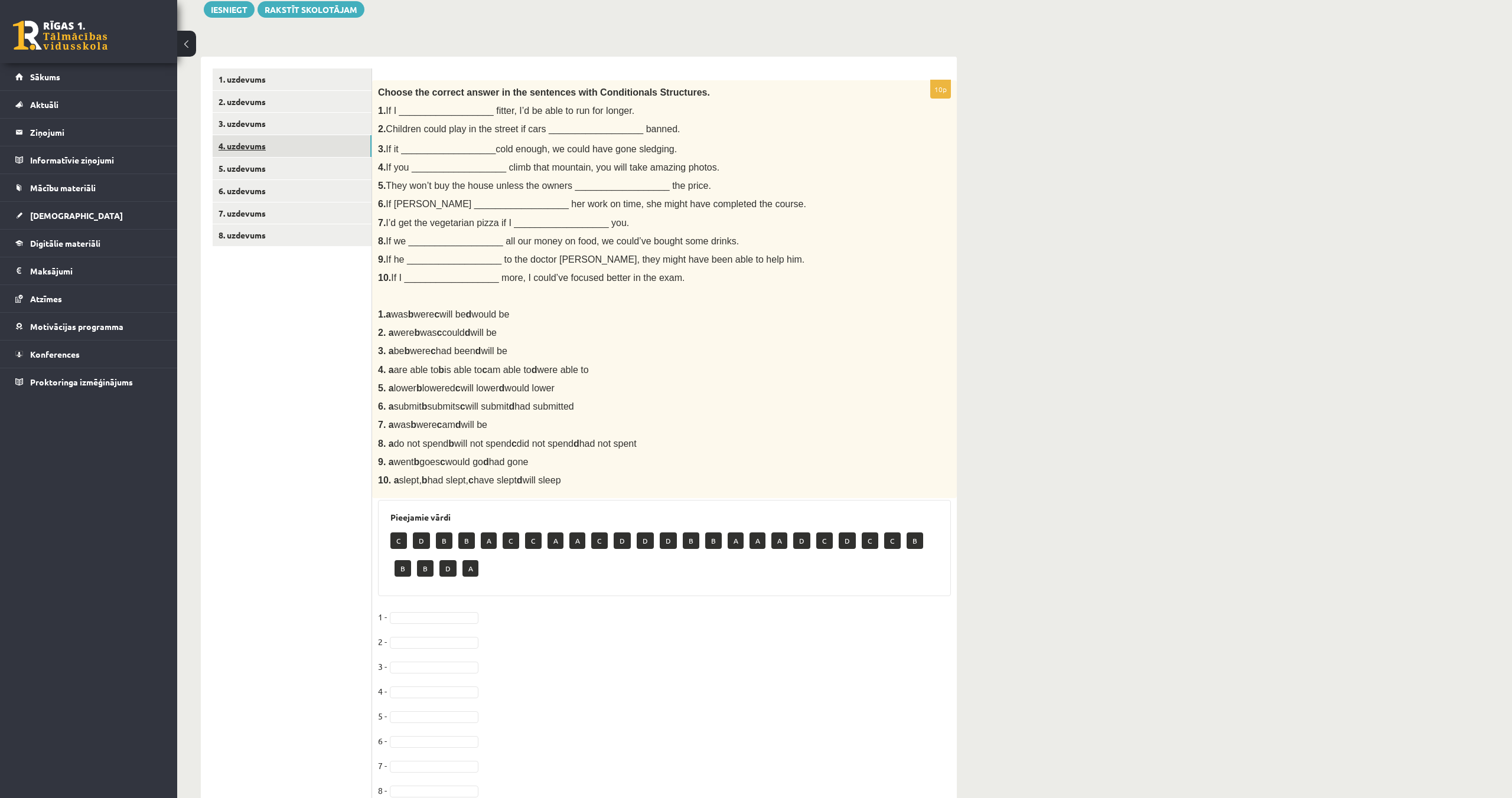
click at [247, 150] on link "4. uzdevums" at bounding box center [292, 146] width 159 height 22
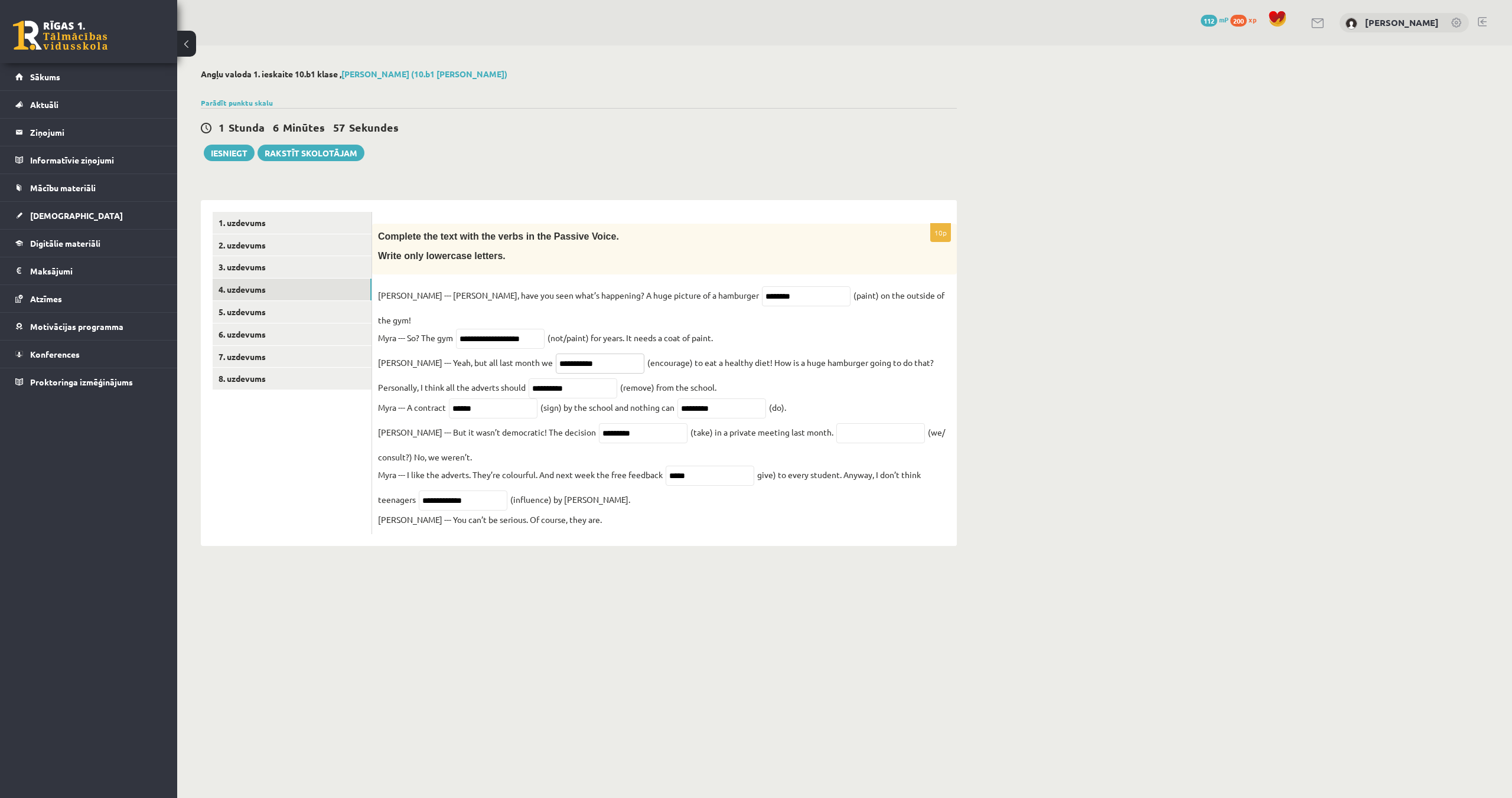
click at [573, 353] on input "**********" at bounding box center [600, 363] width 89 height 20
type input "*"
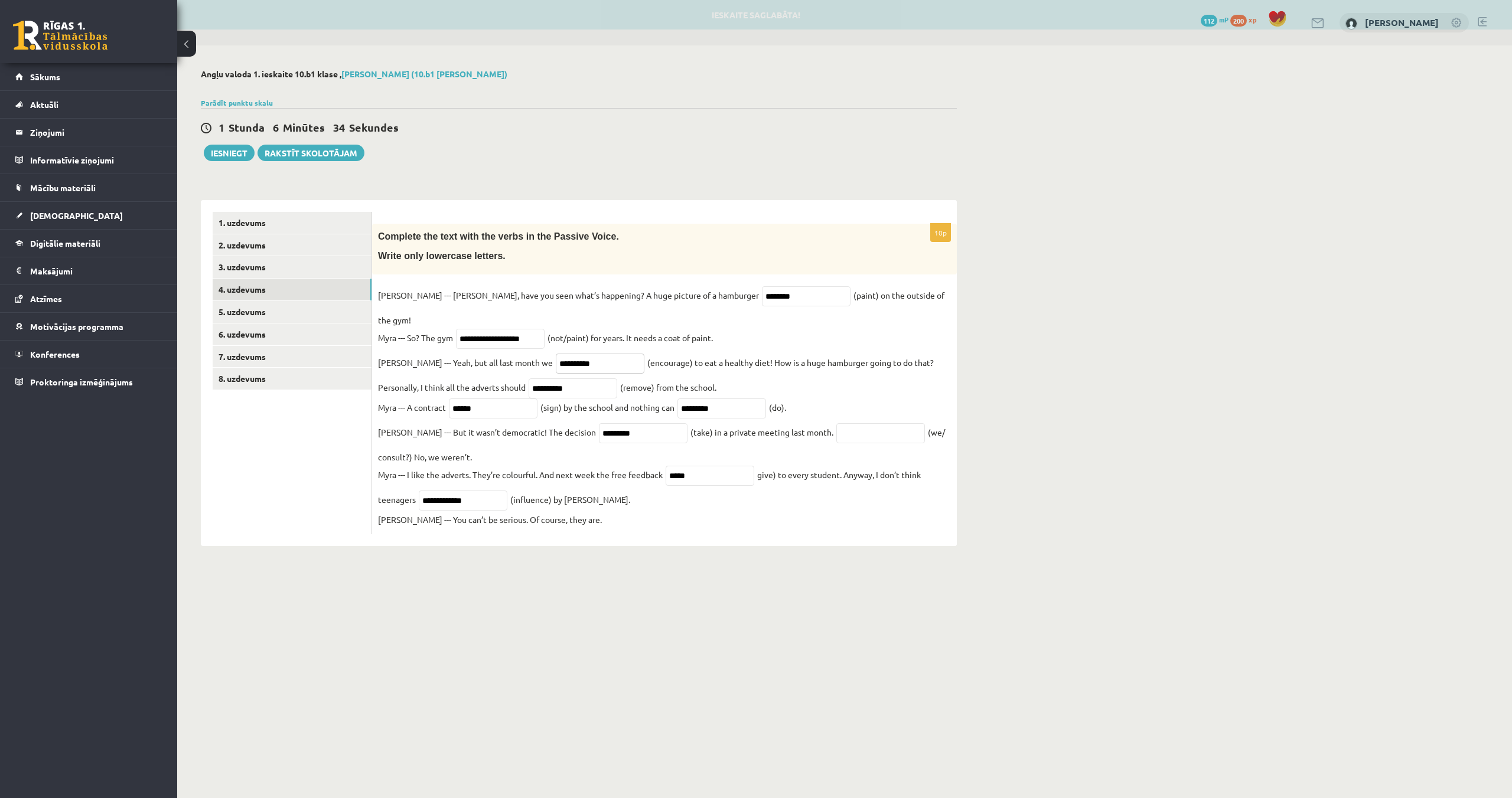
type input "**********"
click at [529, 379] on input "**********" at bounding box center [573, 389] width 89 height 20
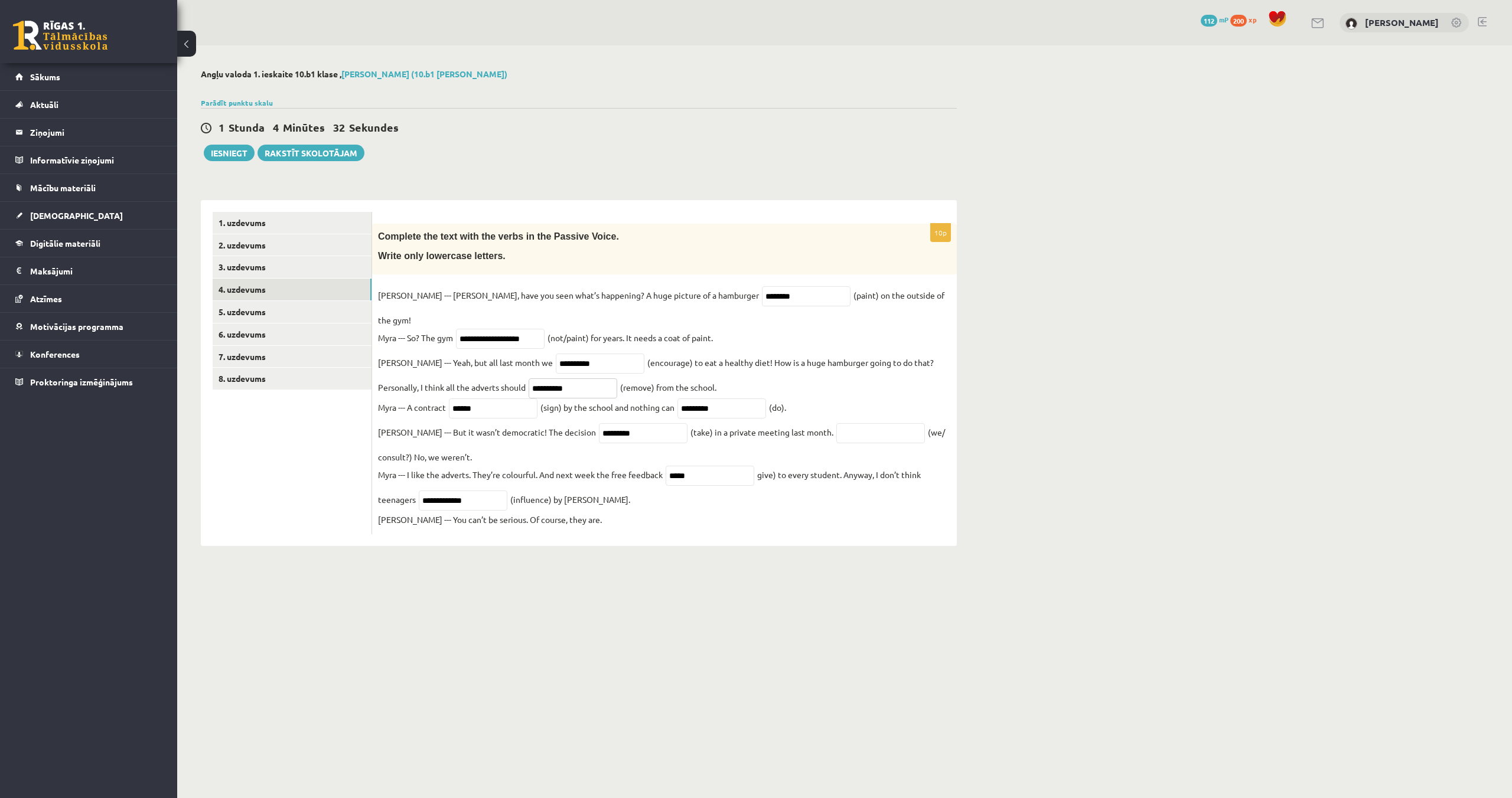
click at [529, 379] on input "**********" at bounding box center [573, 389] width 89 height 20
type input "**********"
click at [451, 399] on input "******" at bounding box center [493, 409] width 89 height 20
type input "**********"
drag, startPoint x: 733, startPoint y: 395, endPoint x: 679, endPoint y: 396, distance: 54.0
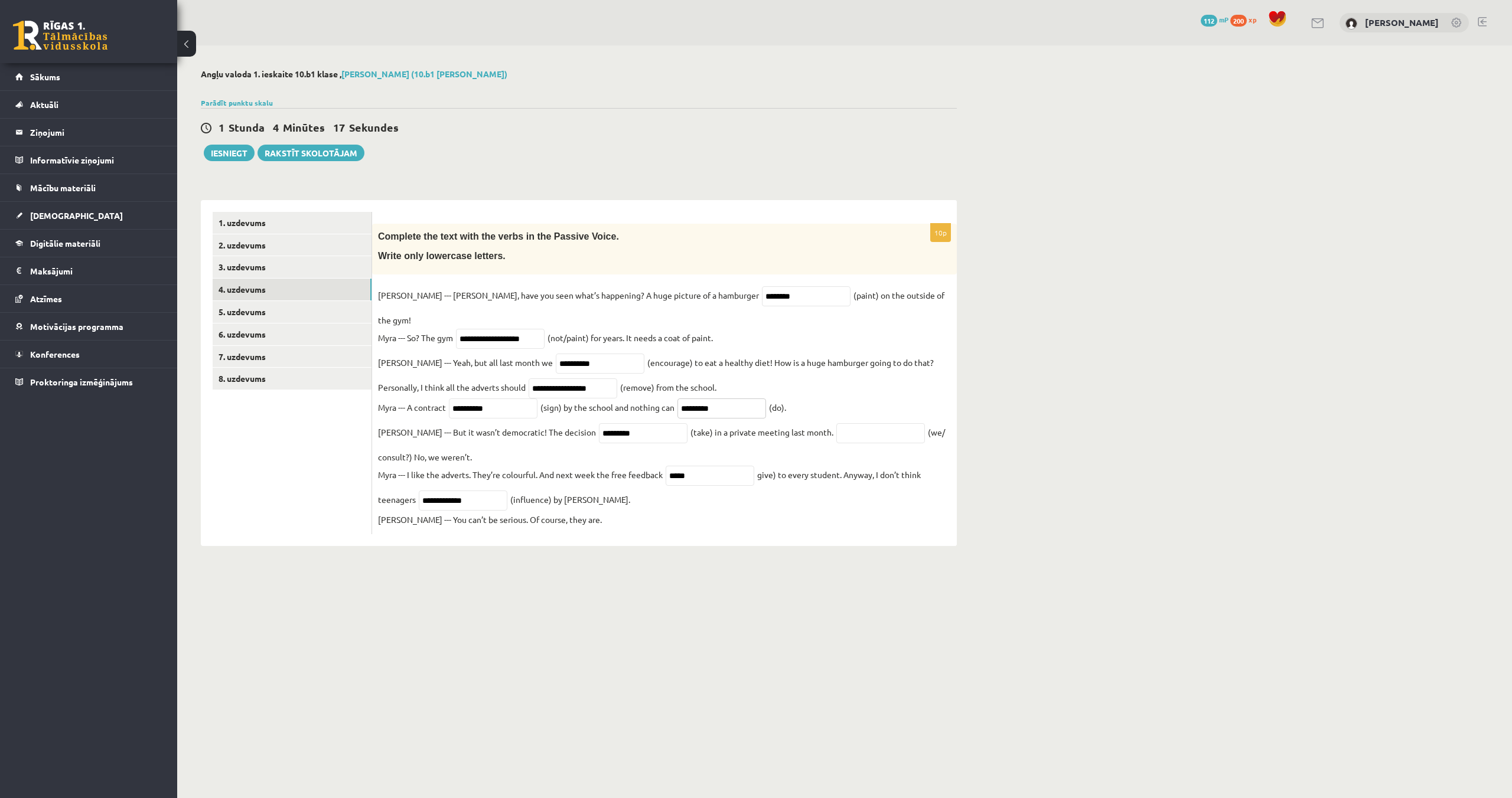
click at [679, 399] on input "*********" at bounding box center [722, 409] width 89 height 20
type input "*******"
click at [836, 428] on input "text" at bounding box center [880, 433] width 89 height 20
type input "*"
type input "**********"
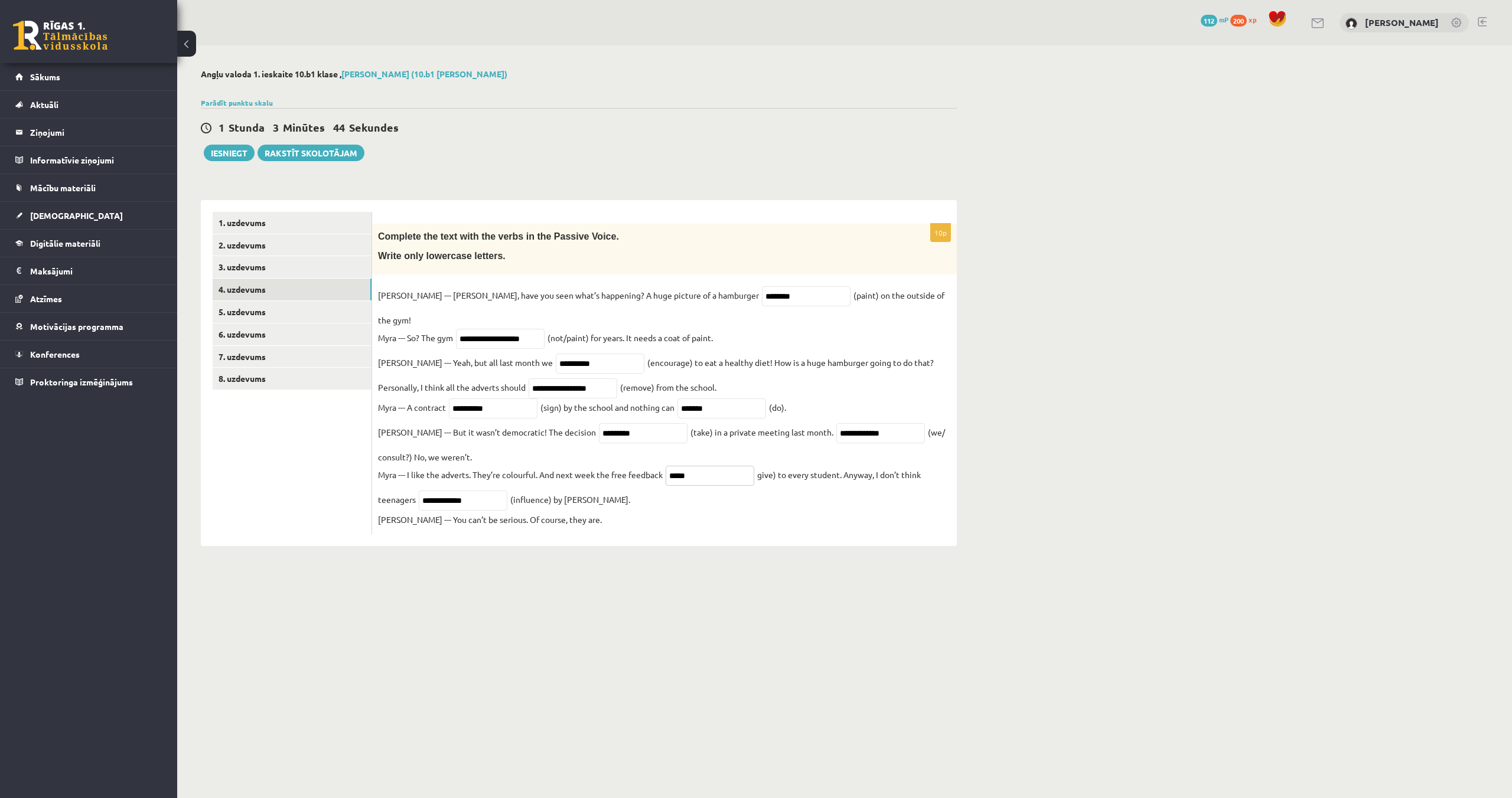
click at [695, 466] on input "*****" at bounding box center [710, 476] width 89 height 20
type input "*"
type input "********"
click at [488, 492] on input "**********" at bounding box center [462, 501] width 89 height 20
type input "**********"
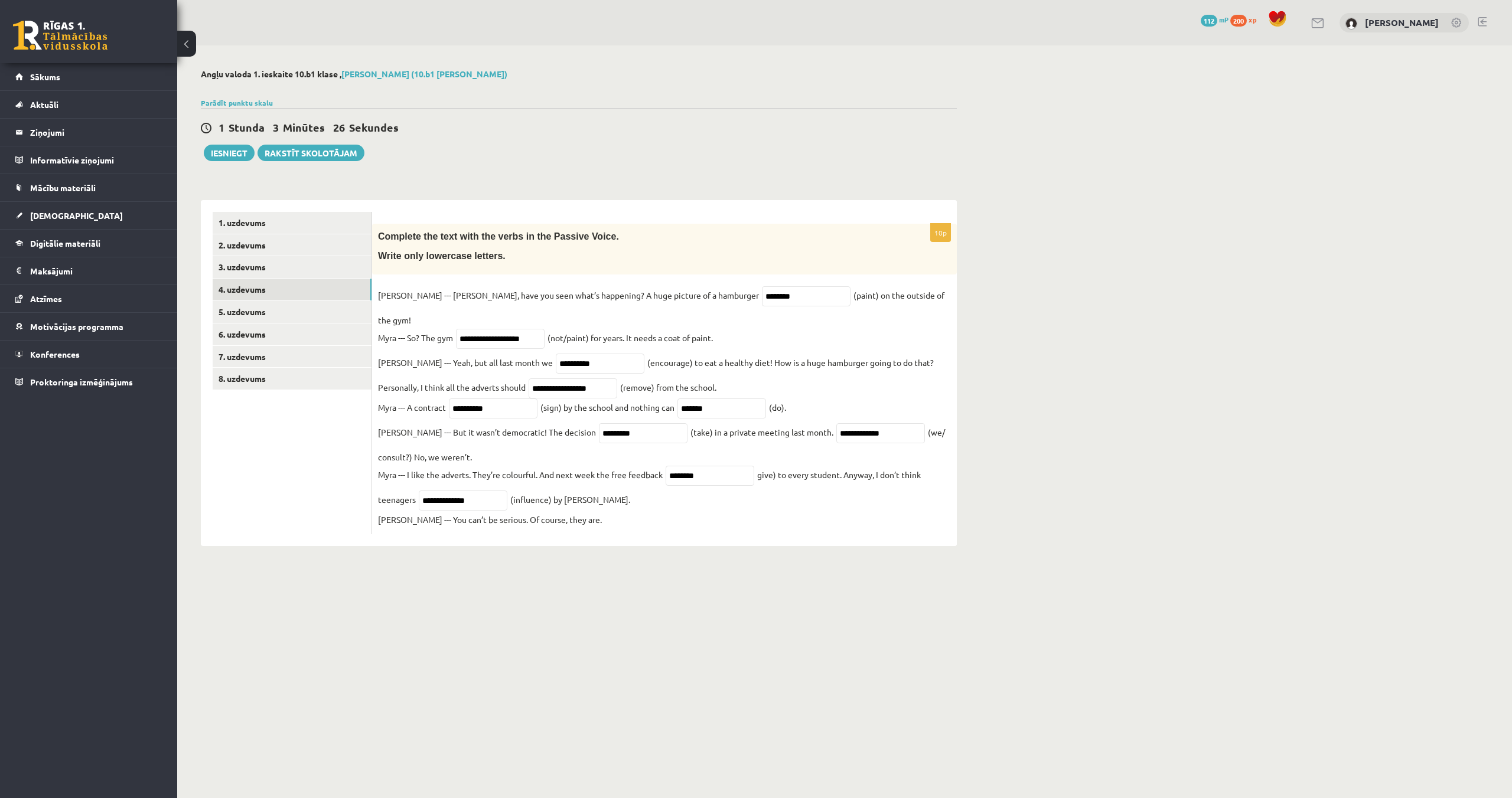
click at [870, 581] on body "0 Dāvanas 112 mP 200 xp Gustavs Gudonis Sākums Aktuāli Kā mācīties eSKOLĀ Konta…" at bounding box center [756, 399] width 1512 height 798
click at [234, 274] on link "3. uzdevums" at bounding box center [292, 267] width 159 height 22
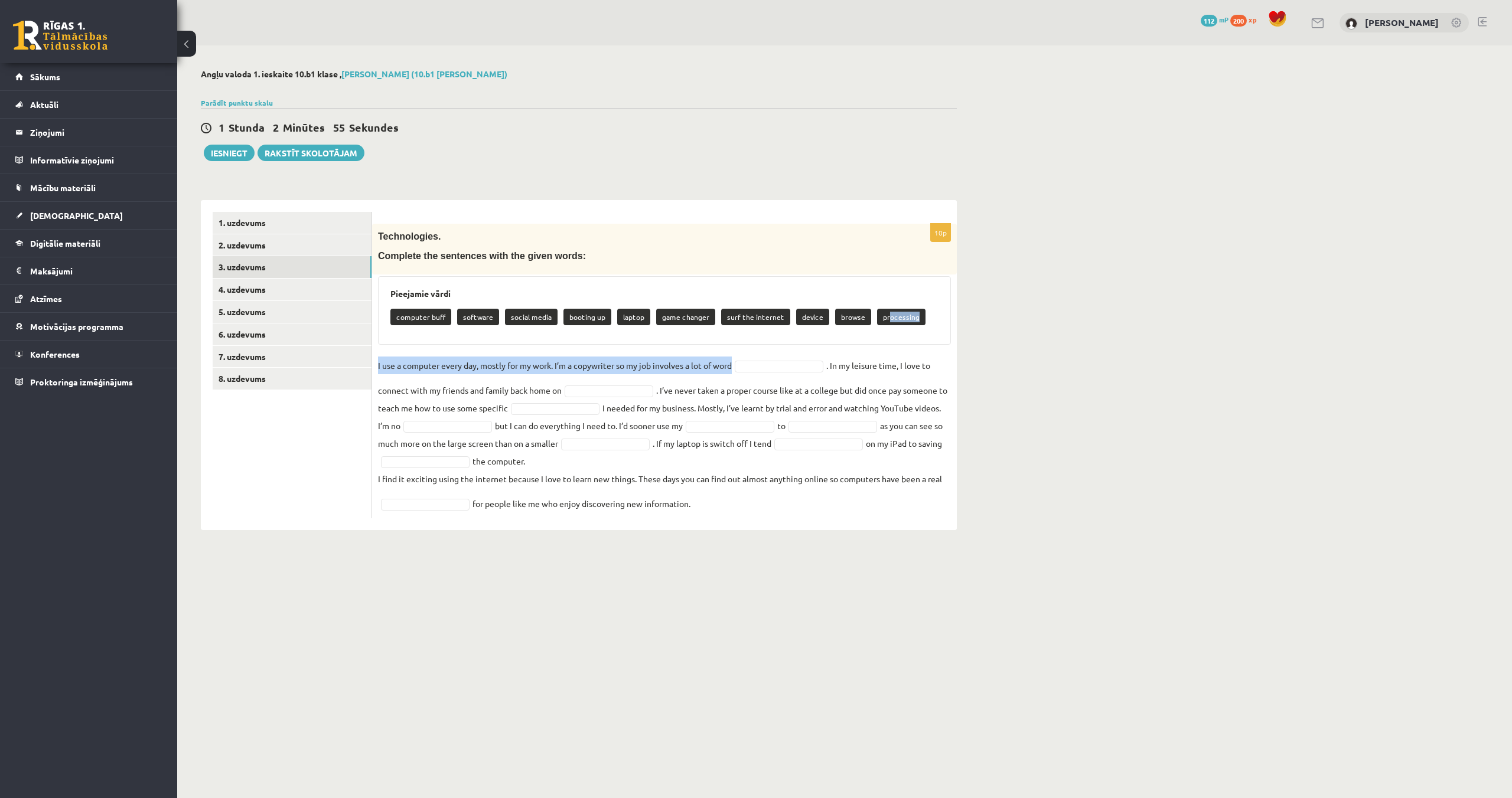
drag, startPoint x: 876, startPoint y: 315, endPoint x: 834, endPoint y: 358, distance: 60.1
click at [817, 365] on div "10p Technologies. Complete the sentences with the given words: Pieejamie vārdi …" at bounding box center [664, 371] width 585 height 294
click at [881, 336] on div "Pieejamie vārdi computer buff software social media booting up laptop game chan…" at bounding box center [664, 310] width 573 height 69
drag, startPoint x: 881, startPoint y: 321, endPoint x: 853, endPoint y: 340, distance: 33.8
click at [861, 338] on div "Pieejamie vārdi computer buff software social media booting up laptop game chan…" at bounding box center [664, 310] width 573 height 69
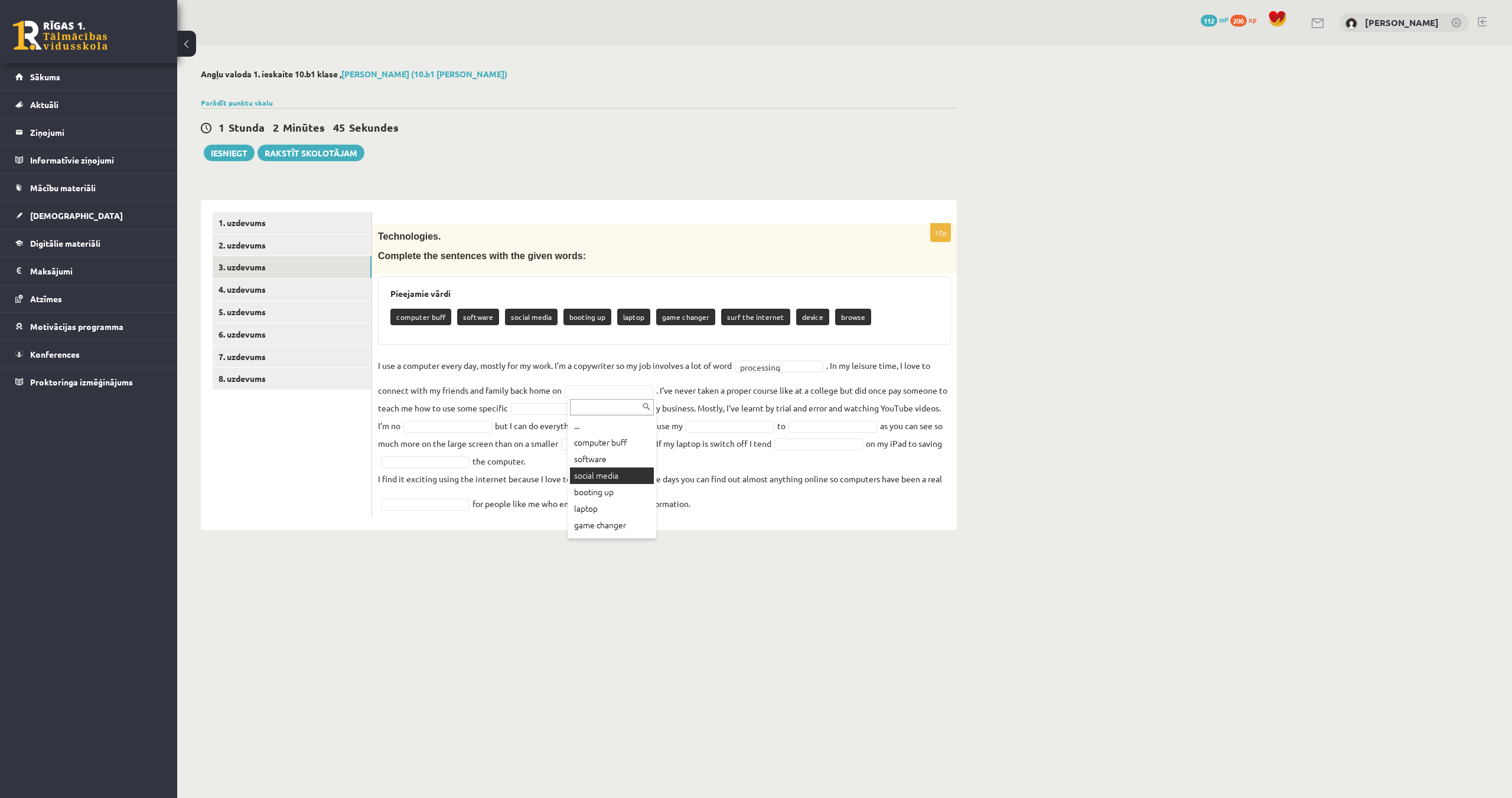
scroll to position [47, 0]
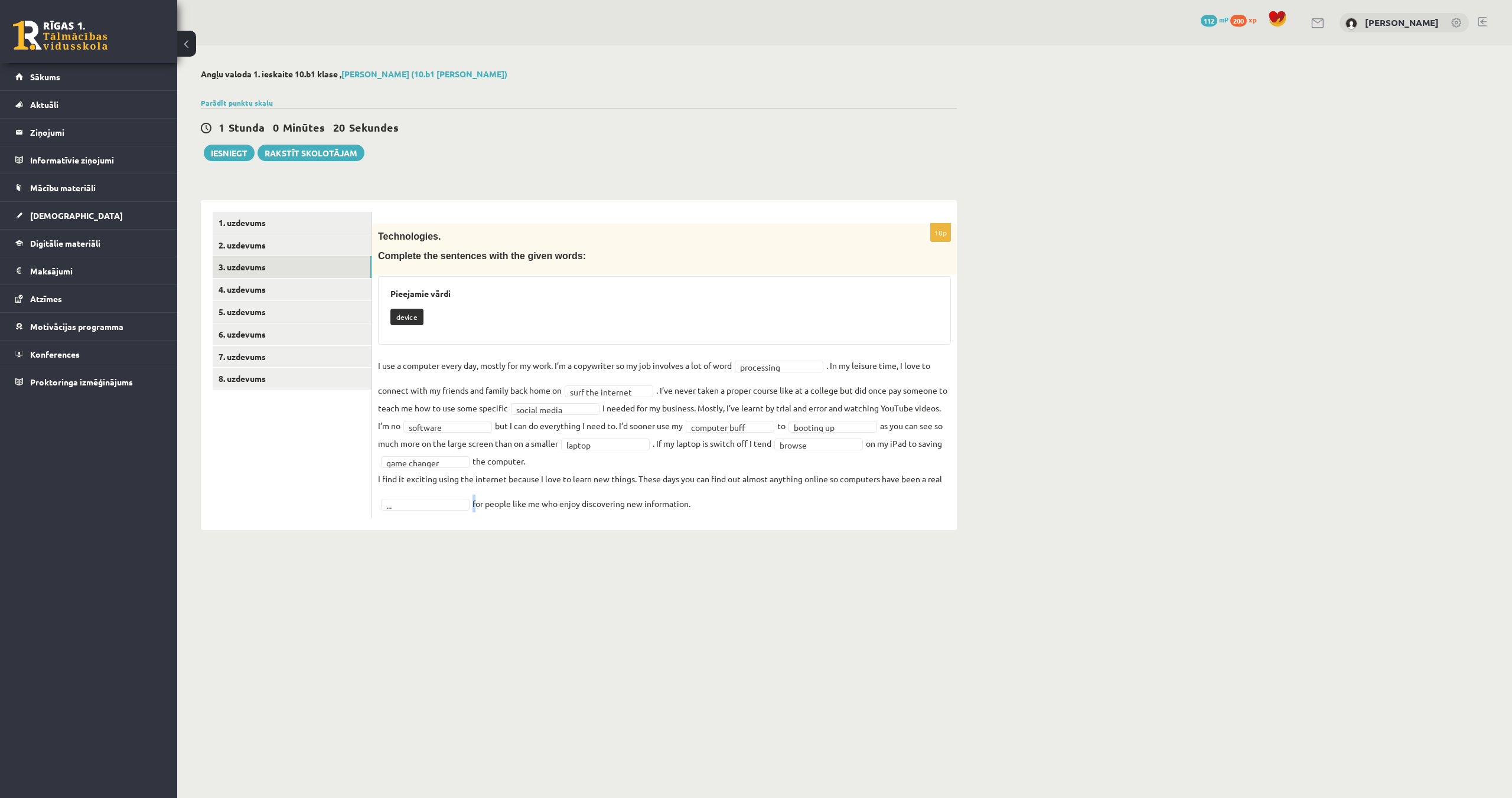
click at [443, 511] on fieldset "**********" at bounding box center [664, 435] width 573 height 156
click at [428, 521] on input "text" at bounding box center [425, 521] width 84 height 16
click at [472, 433] on fieldset "**********" at bounding box center [664, 435] width 573 height 156
drag, startPoint x: 591, startPoint y: 428, endPoint x: 657, endPoint y: 401, distance: 71.3
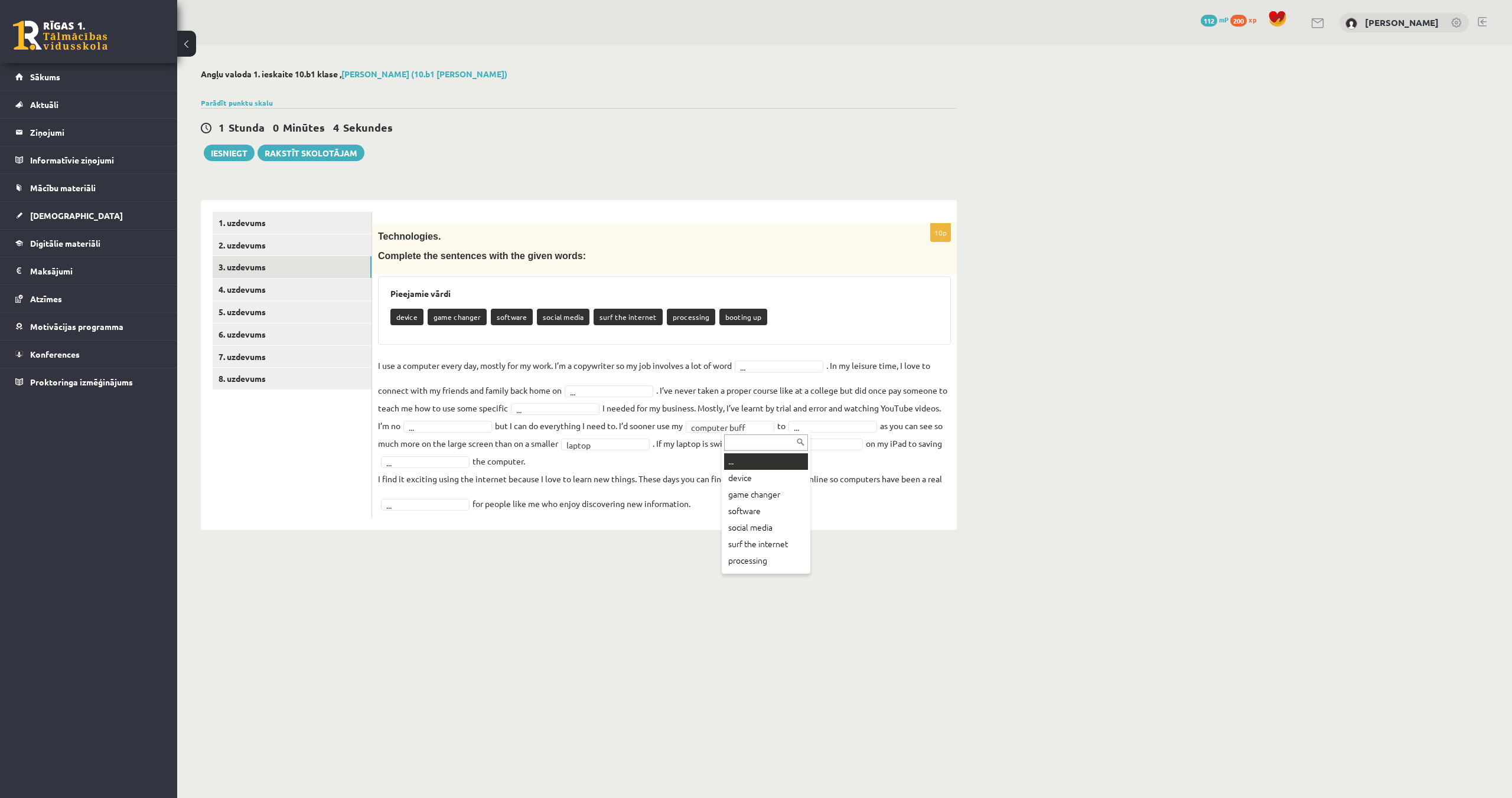
drag, startPoint x: 761, startPoint y: 465, endPoint x: 664, endPoint y: 438, distance: 100.7
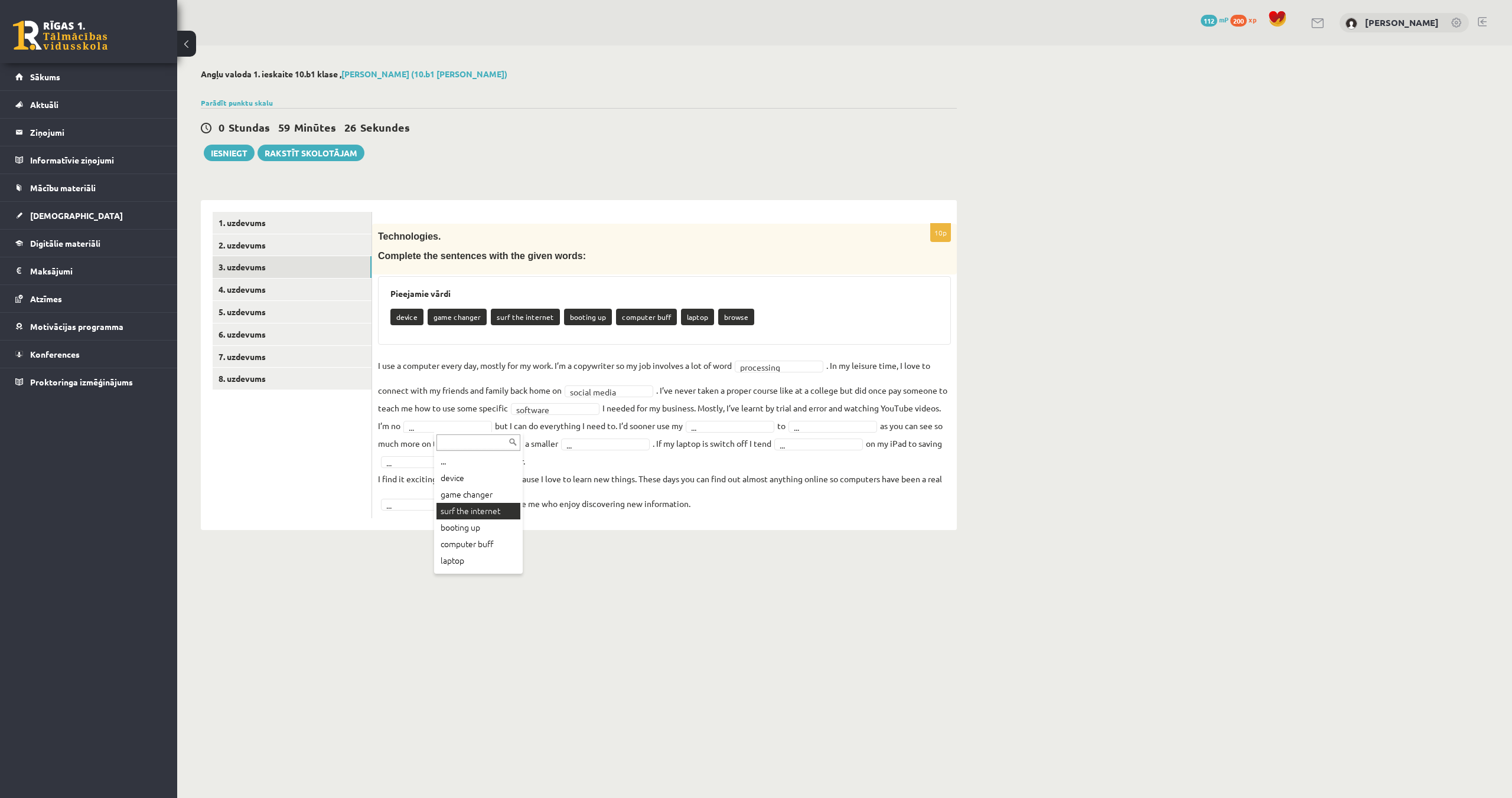
scroll to position [14, 0]
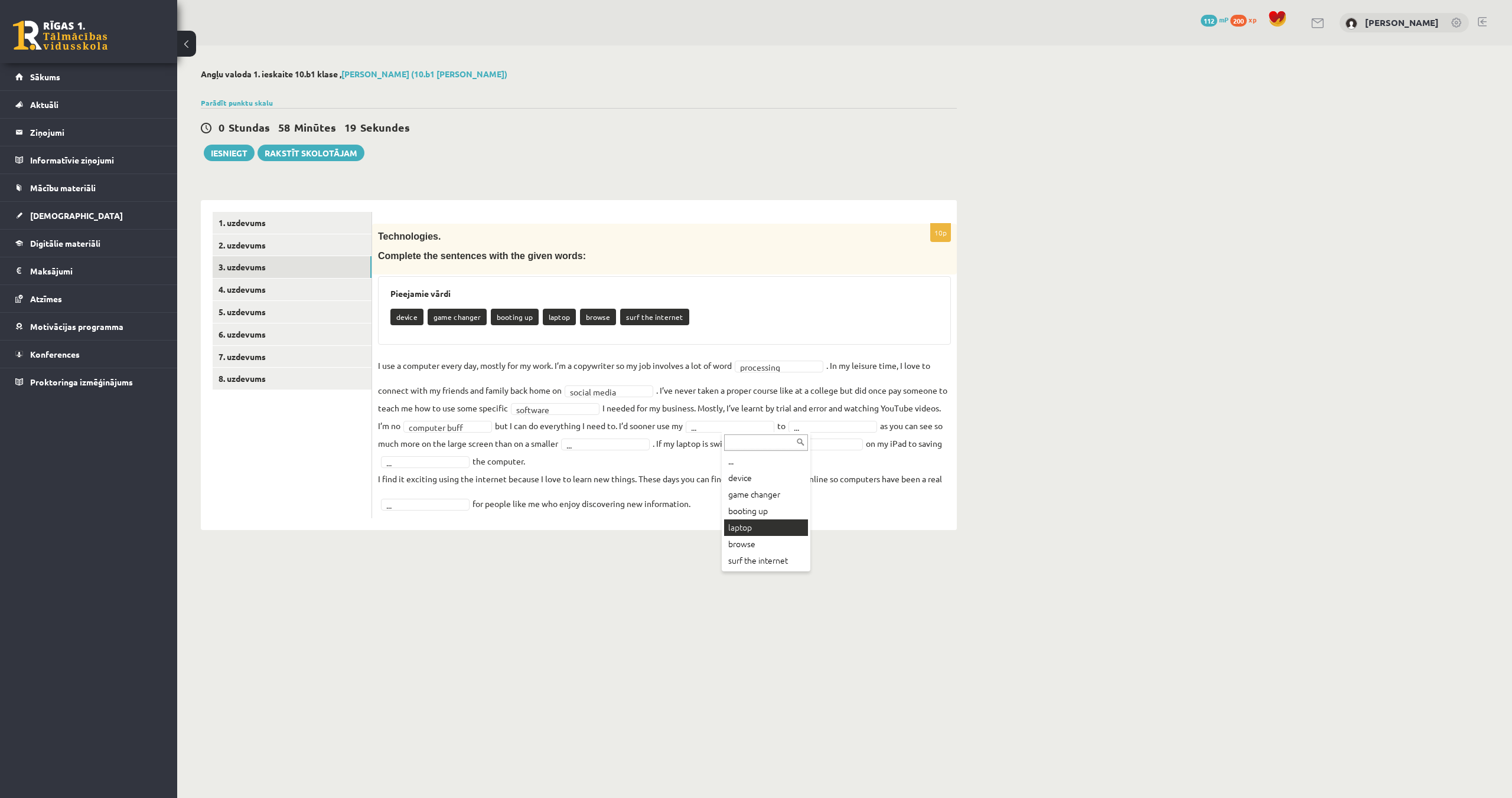
drag, startPoint x: 749, startPoint y: 522, endPoint x: 757, endPoint y: 516, distance: 10.0
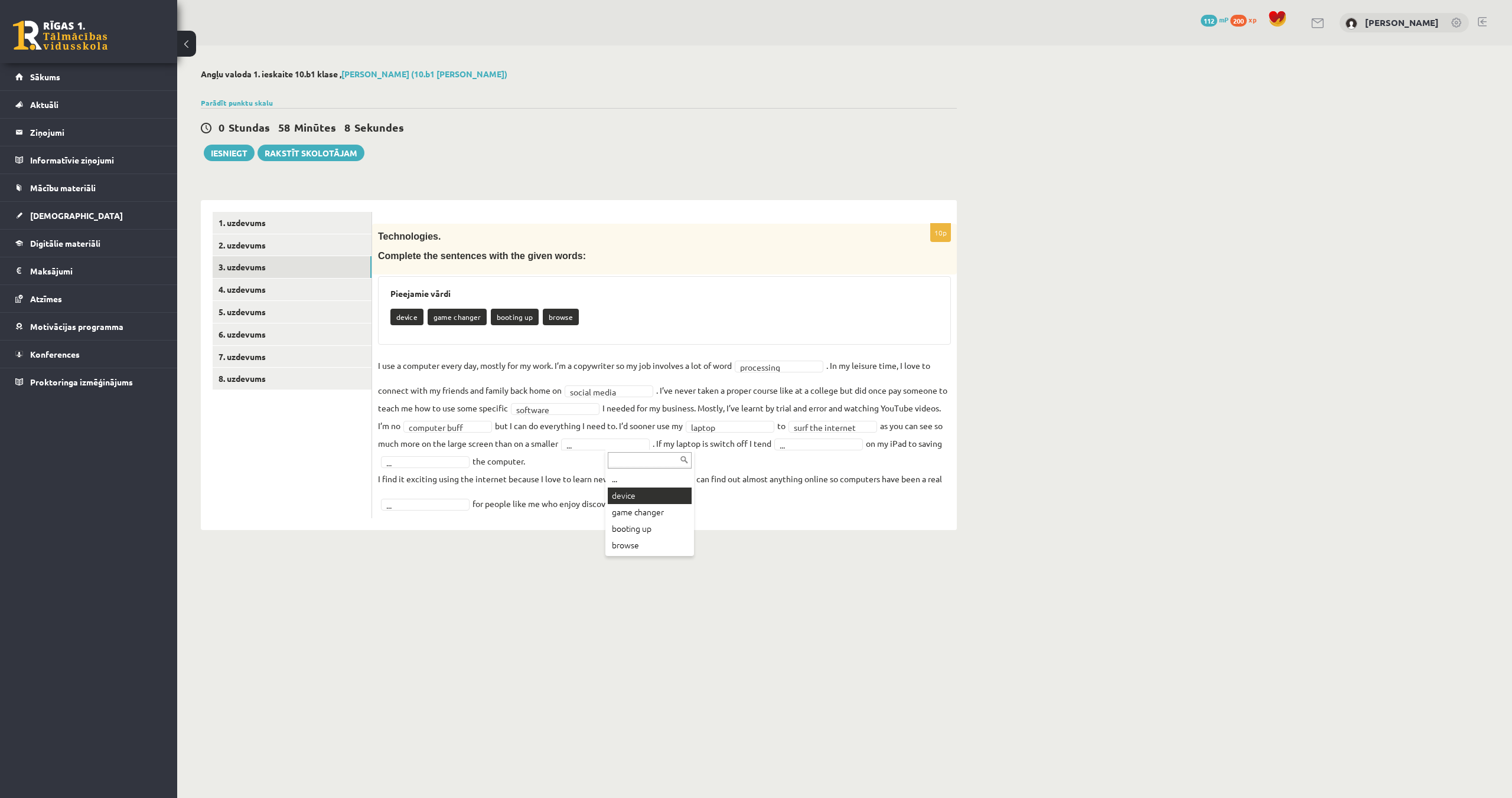
drag, startPoint x: 642, startPoint y: 491, endPoint x: 653, endPoint y: 489, distance: 11.2
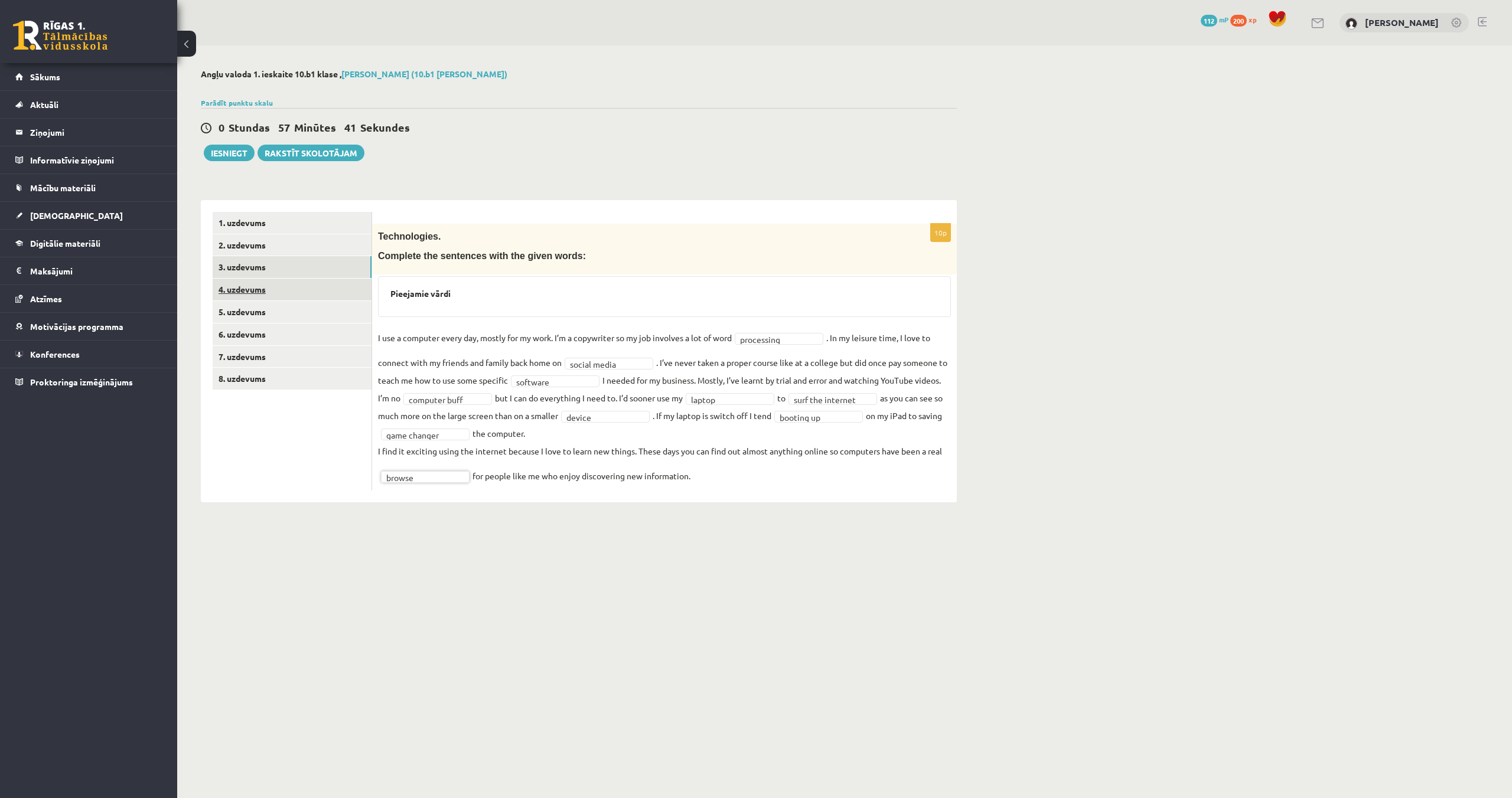
click at [259, 285] on link "4. uzdevums" at bounding box center [292, 289] width 159 height 22
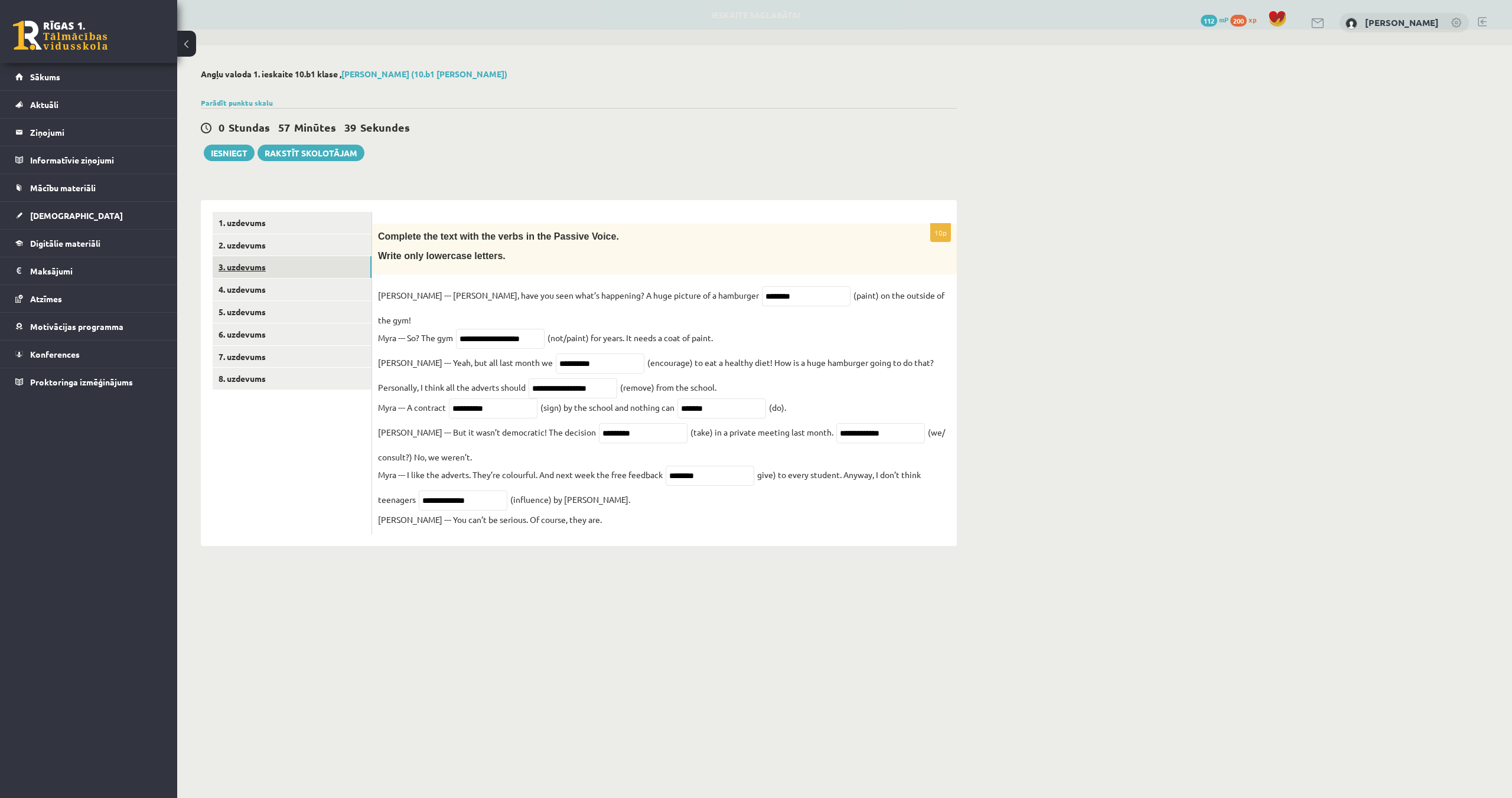
click at [249, 262] on link "3. uzdevums" at bounding box center [292, 267] width 159 height 22
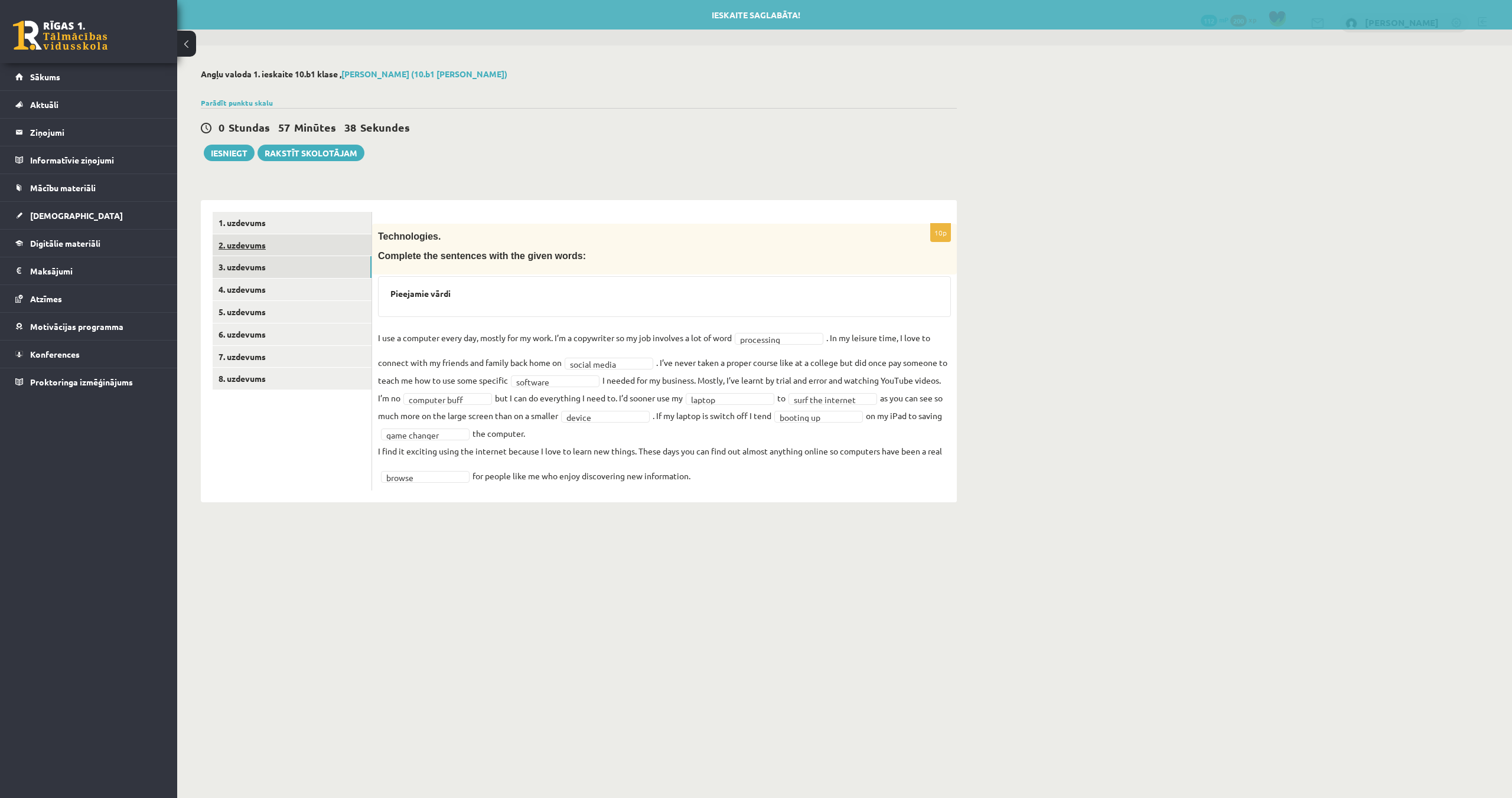
click at [250, 251] on link "2. uzdevums" at bounding box center [292, 245] width 159 height 22
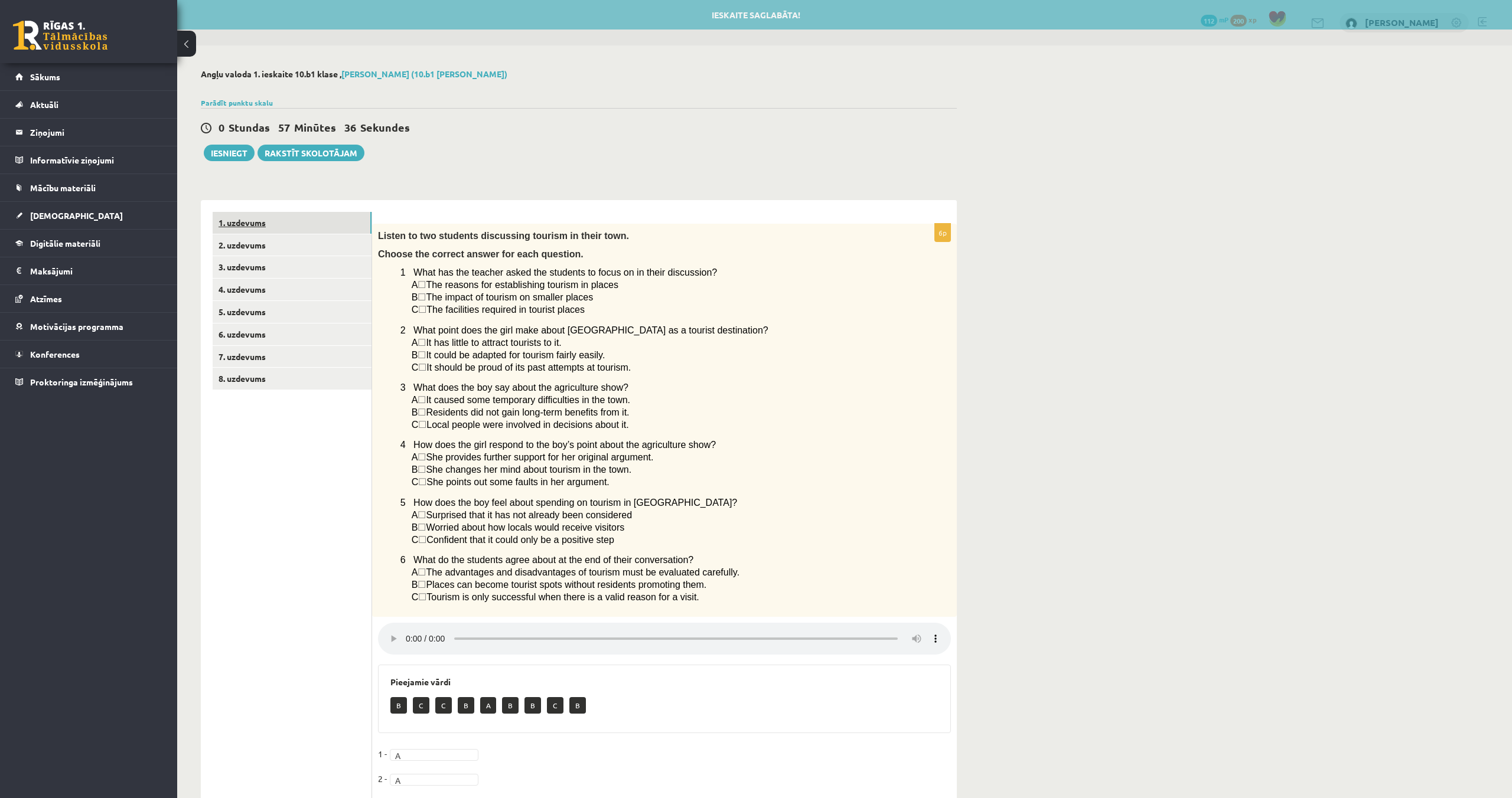
click at [253, 221] on link "1. uzdevums" at bounding box center [292, 223] width 159 height 22
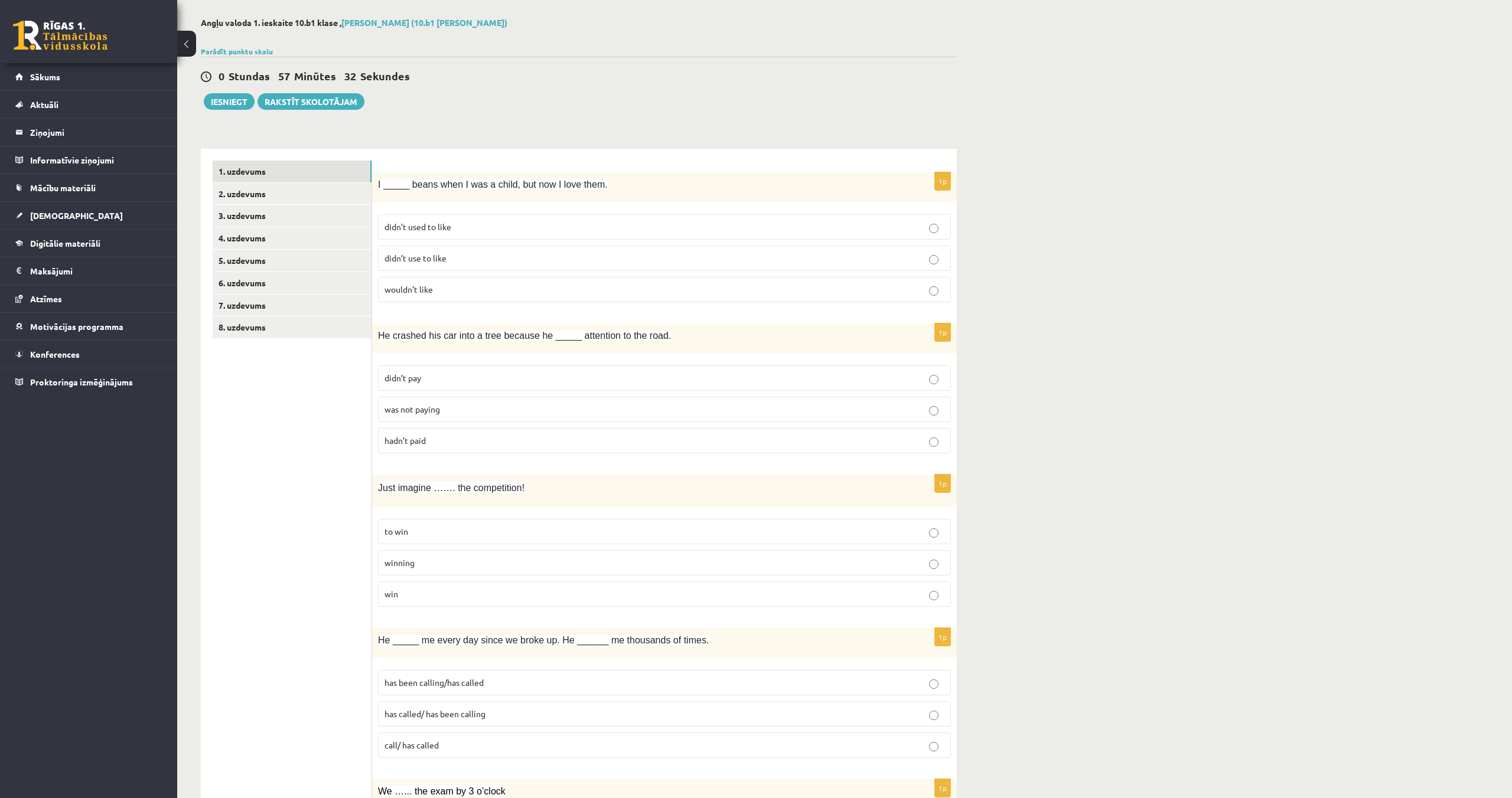
scroll to position [0, 0]
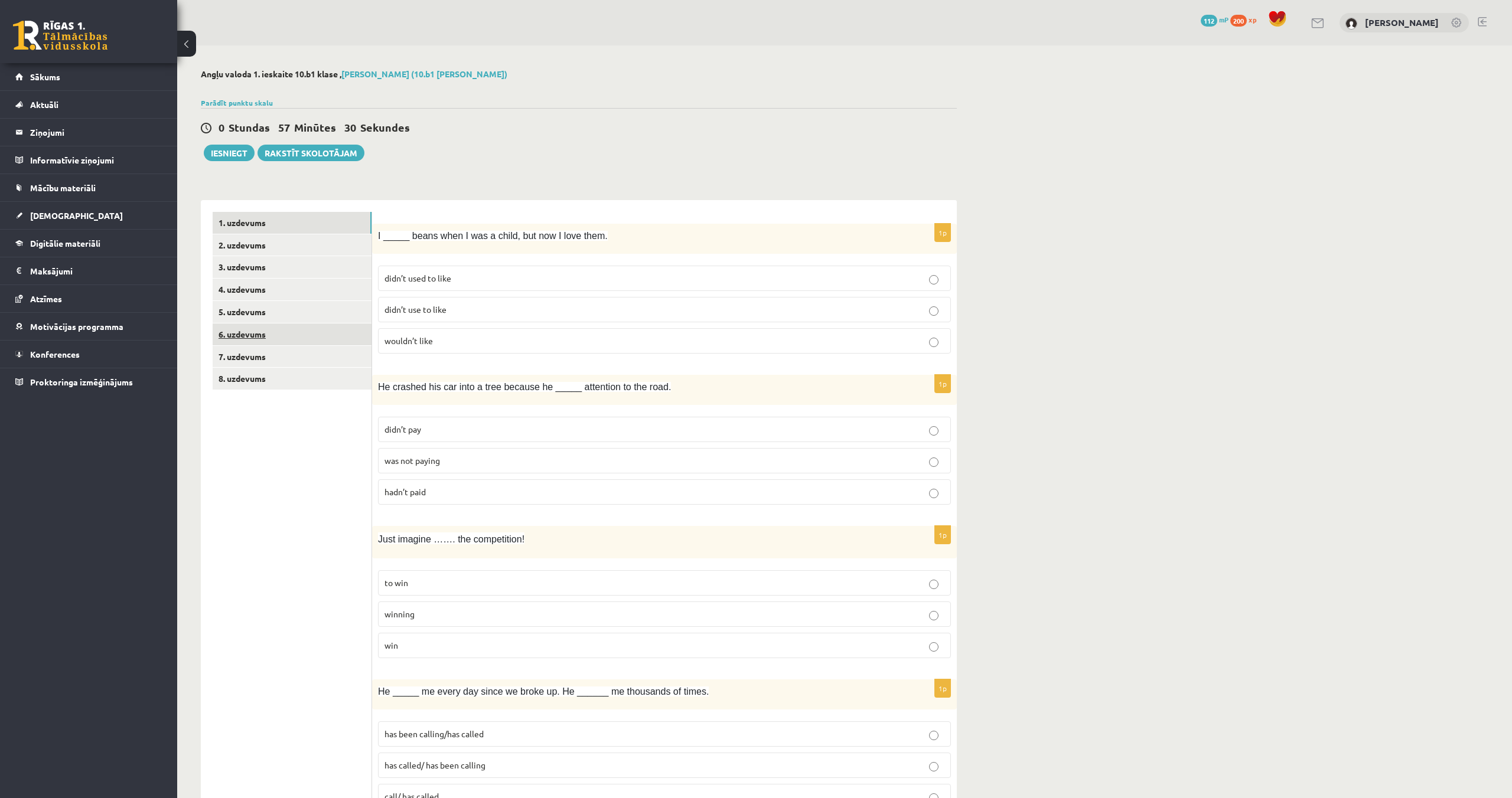
click at [245, 338] on link "6. uzdevums" at bounding box center [292, 334] width 159 height 22
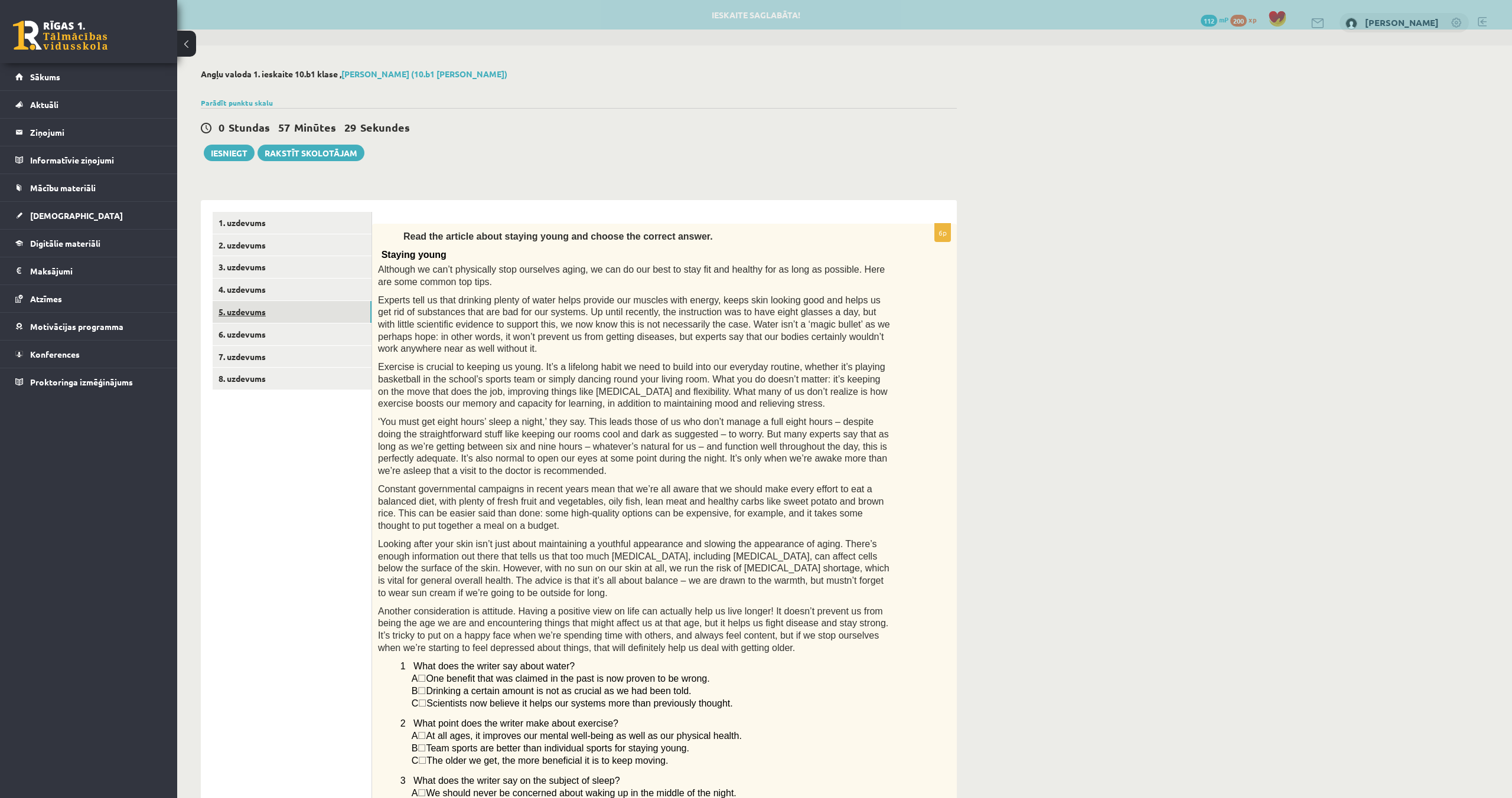
click at [236, 314] on link "5. uzdevums" at bounding box center [292, 312] width 159 height 22
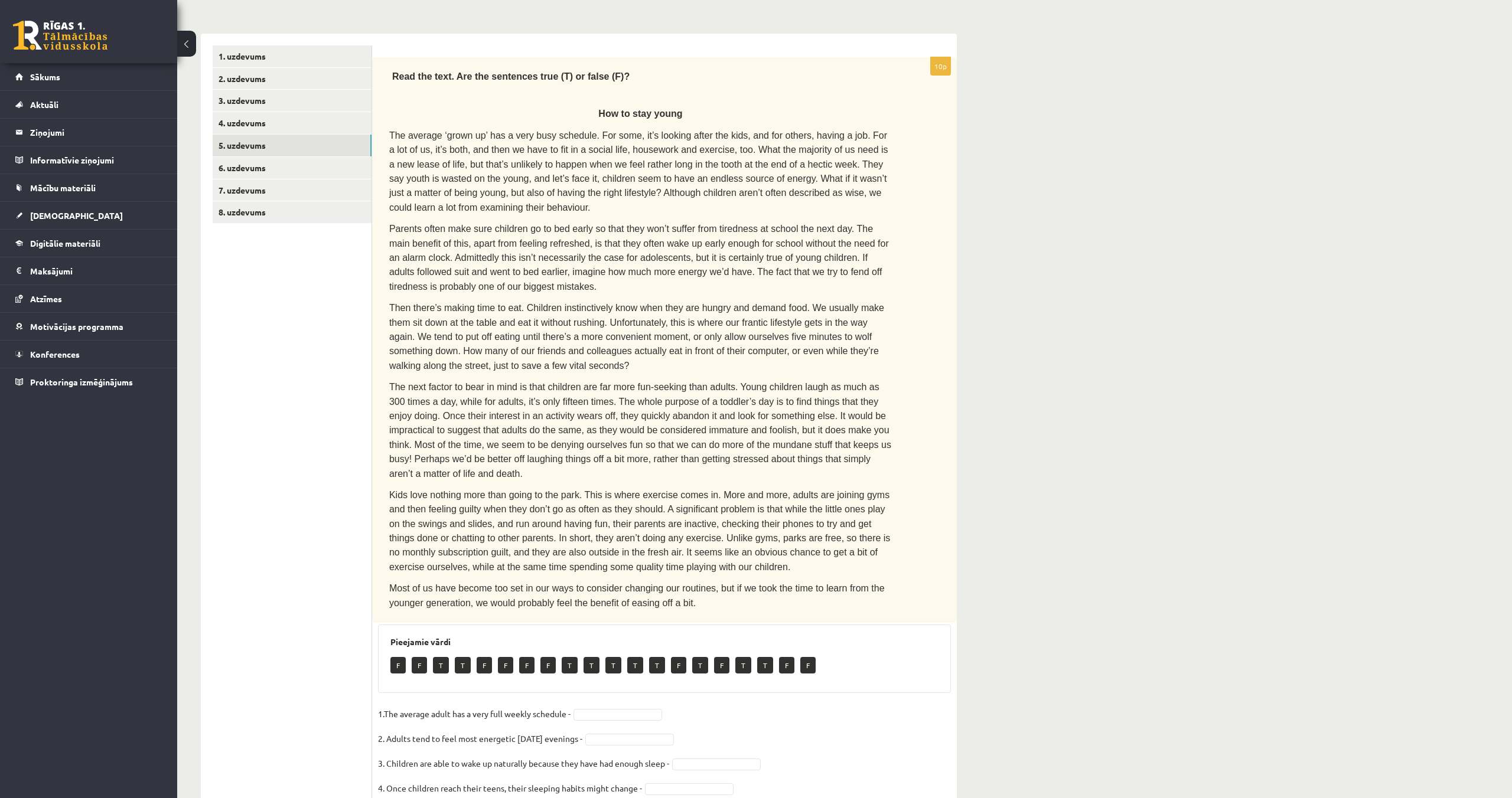
scroll to position [89, 0]
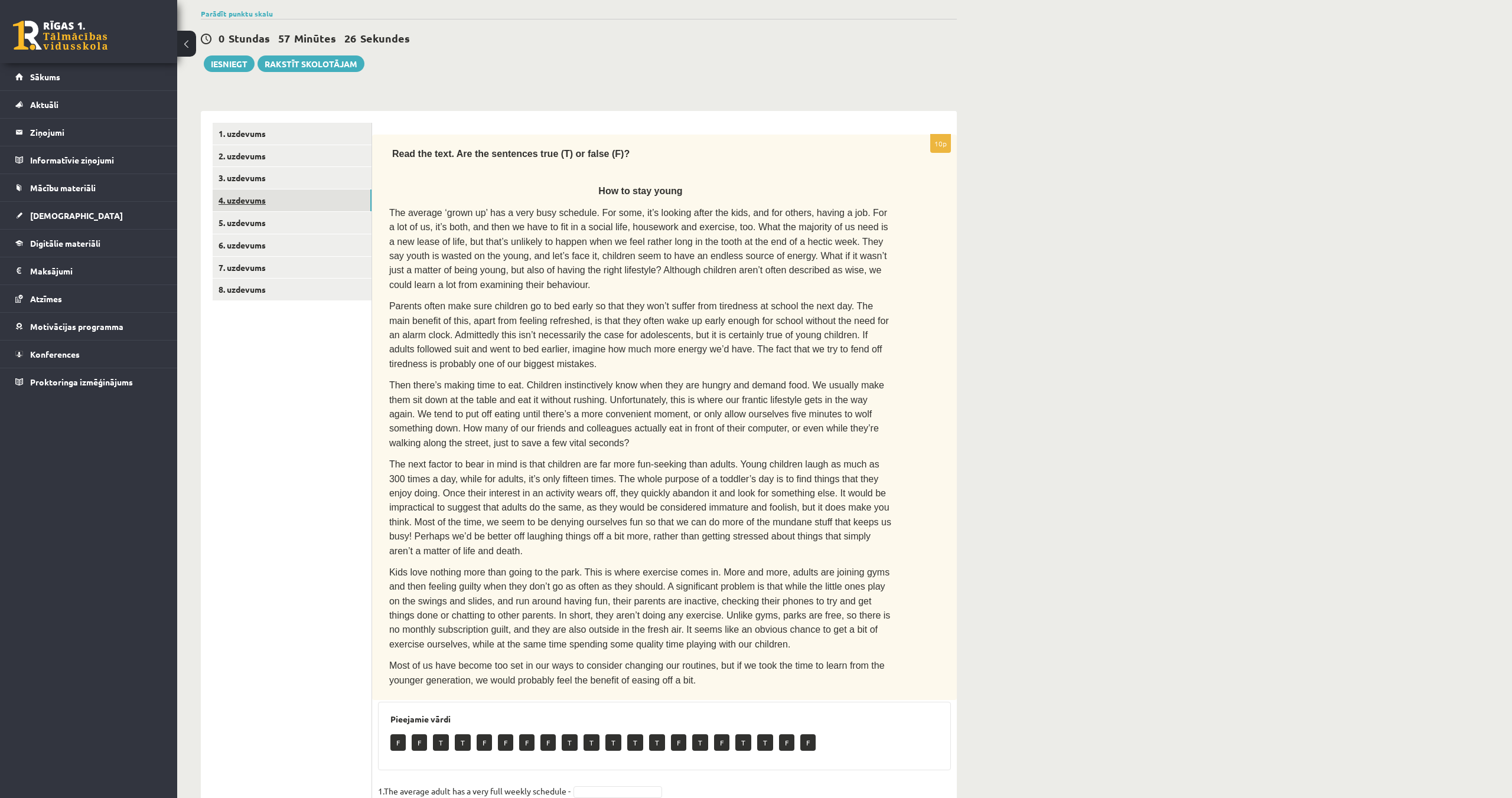
click at [226, 197] on link "4. uzdevums" at bounding box center [292, 200] width 159 height 22
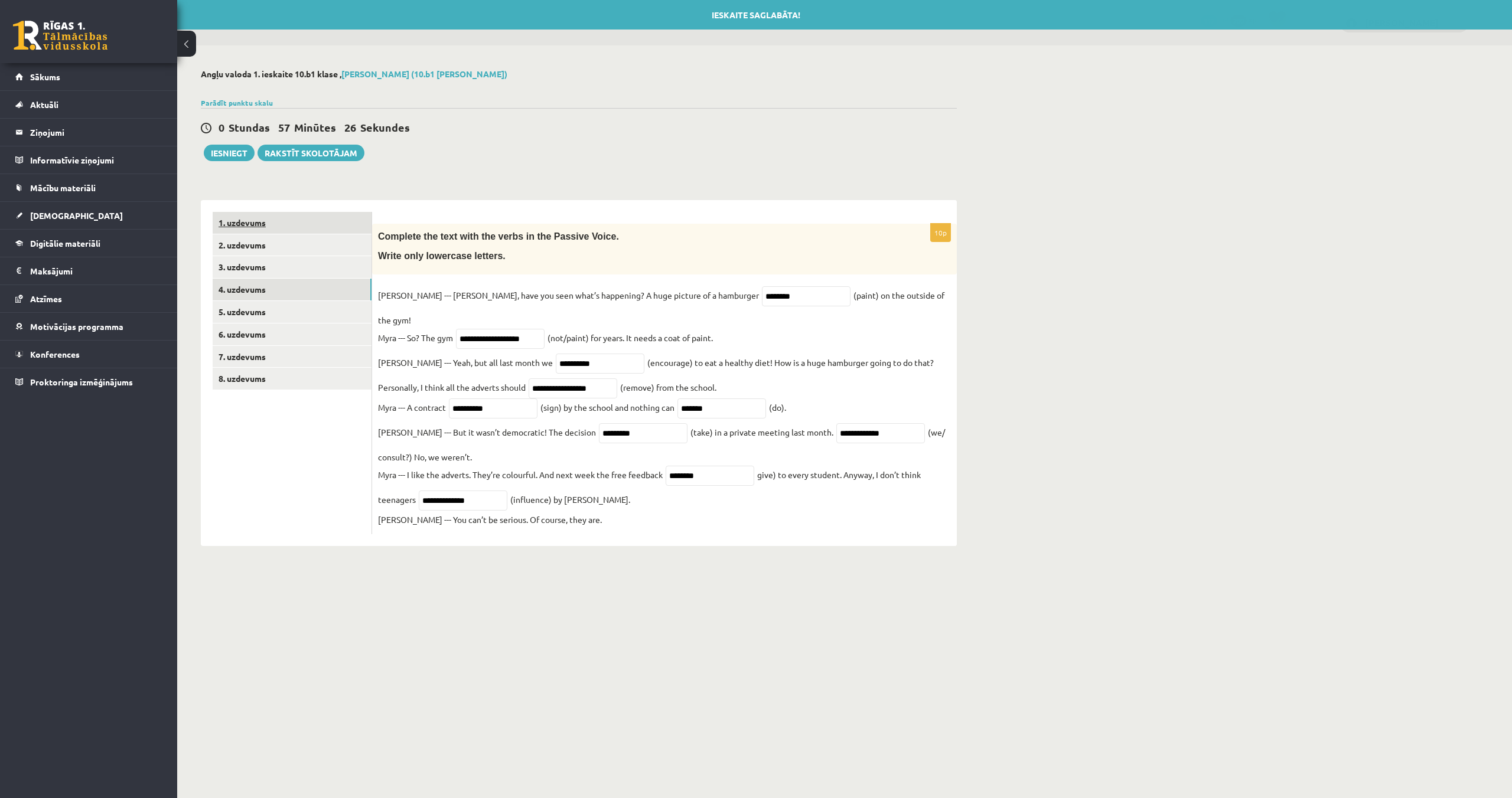
scroll to position [0, 0]
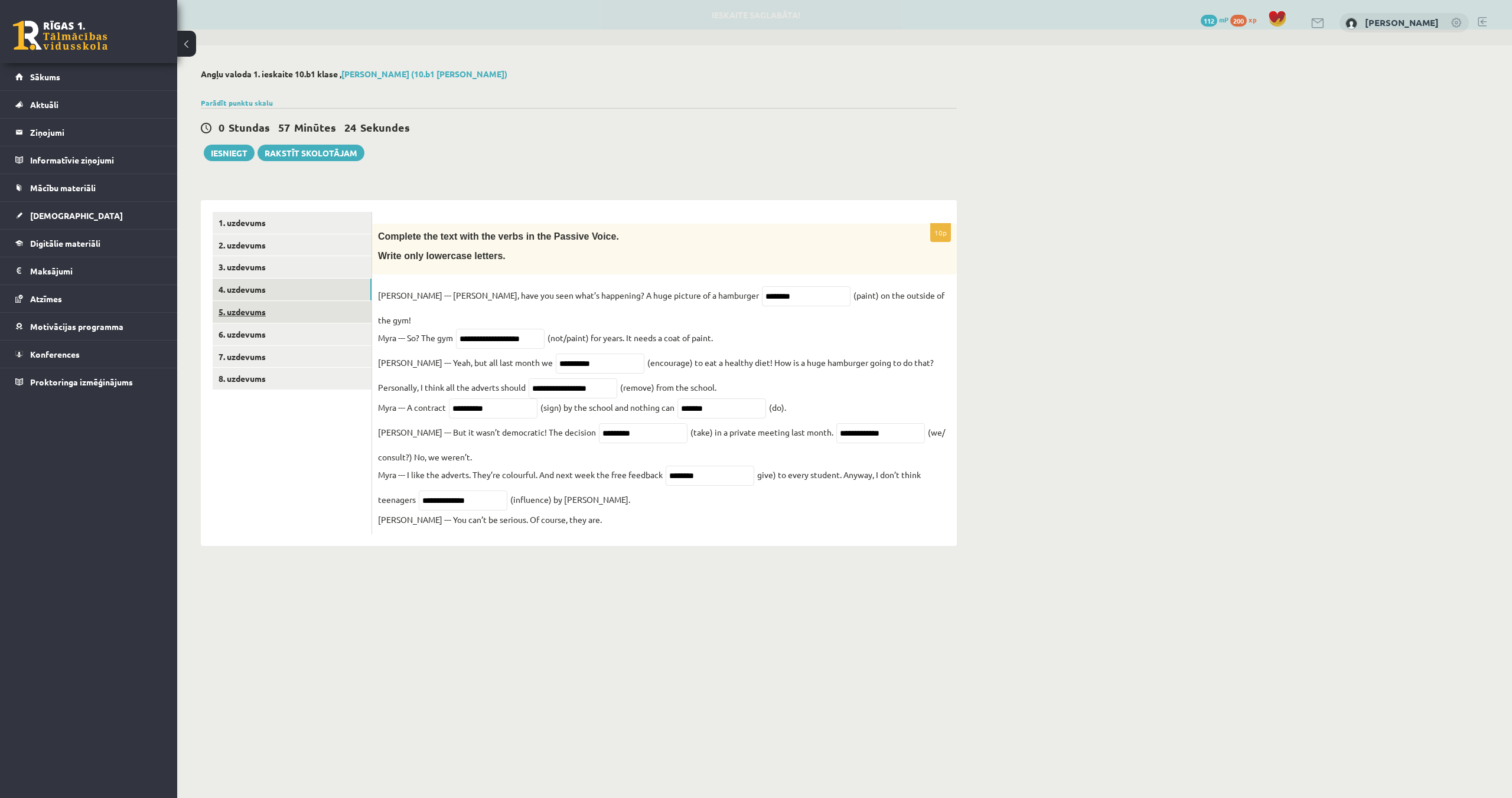
click at [245, 310] on link "5. uzdevums" at bounding box center [292, 312] width 159 height 22
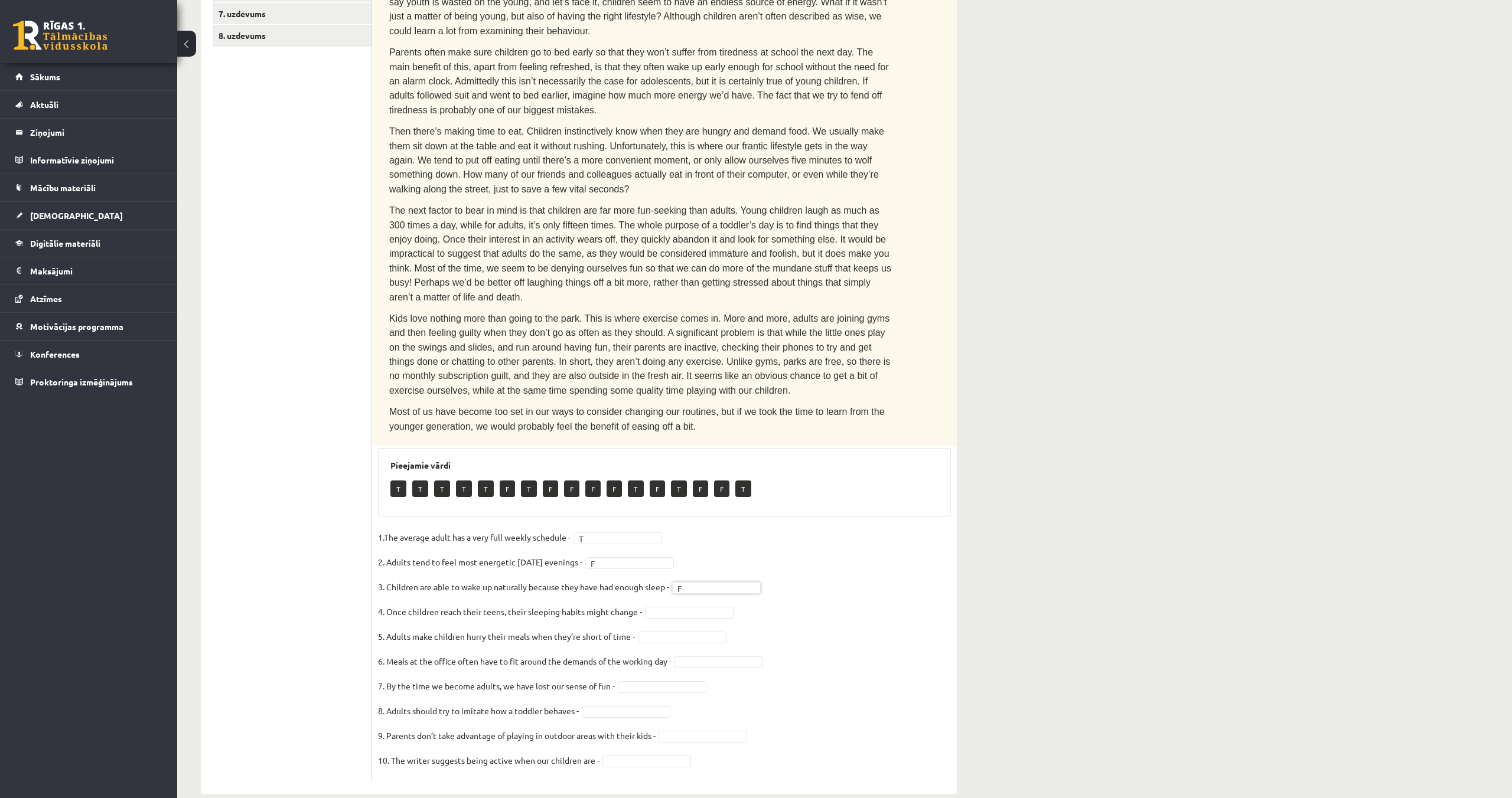
scroll to position [343, 0]
drag, startPoint x: 686, startPoint y: 670, endPoint x: 702, endPoint y: 669, distance: 16.0
click at [637, 706] on div at bounding box center [626, 711] width 89 height 12
click at [652, 737] on fieldset "1.The average adult has a very full weekly schedule - T * 2. Adults tend to fee…" at bounding box center [664, 655] width 573 height 248
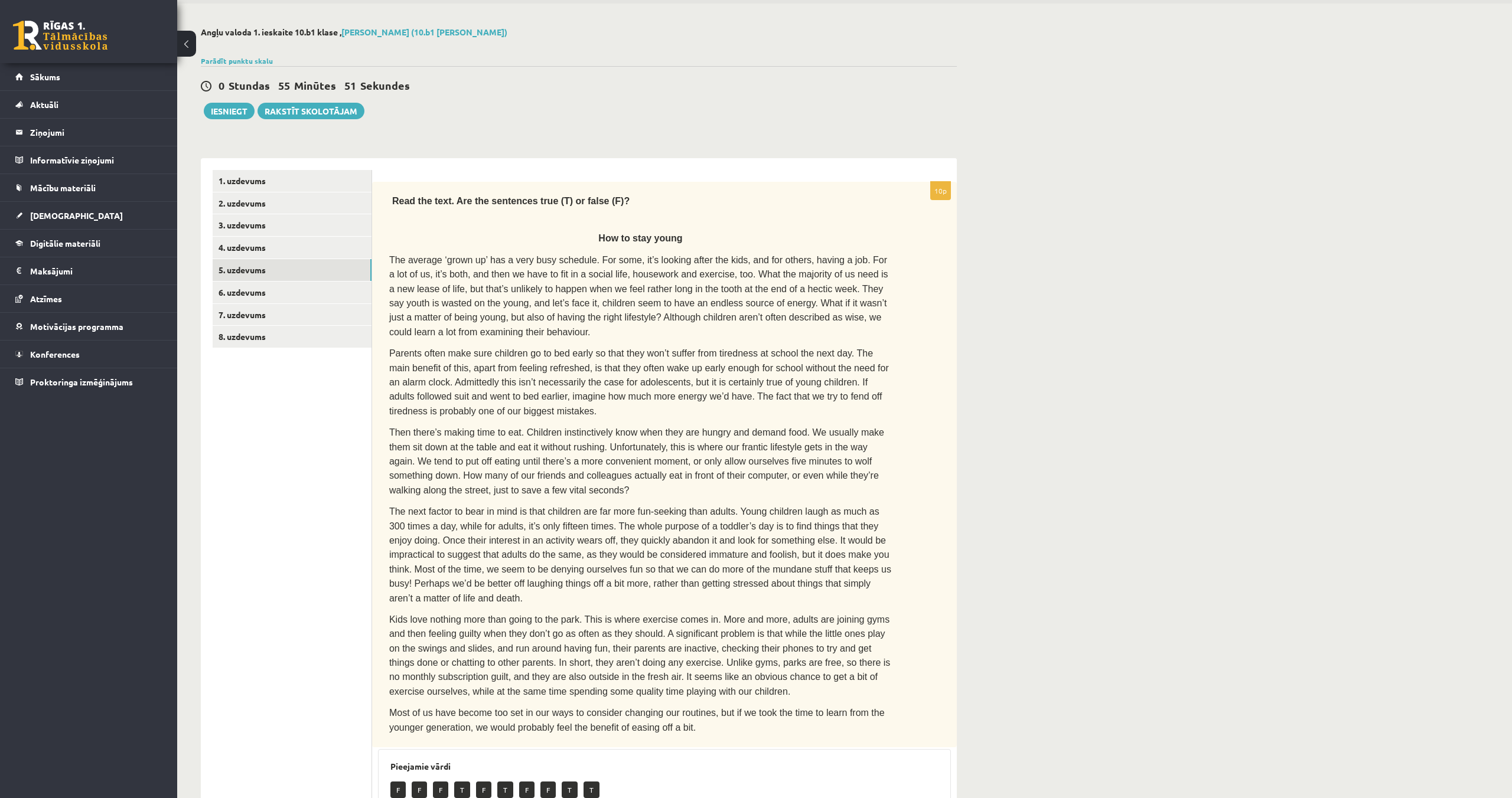
scroll to position [32, 0]
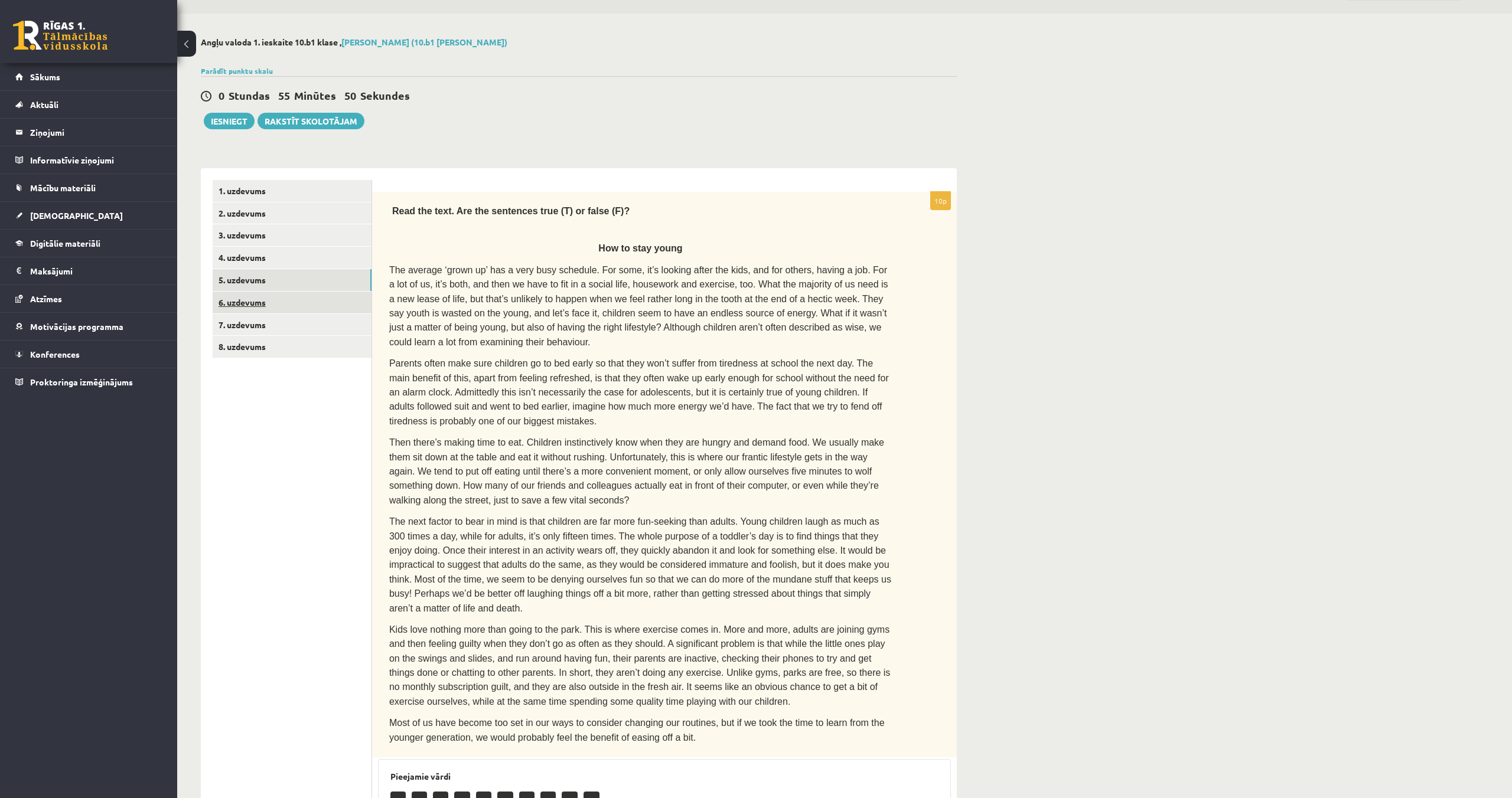
click at [247, 305] on link "6. uzdevums" at bounding box center [292, 302] width 159 height 22
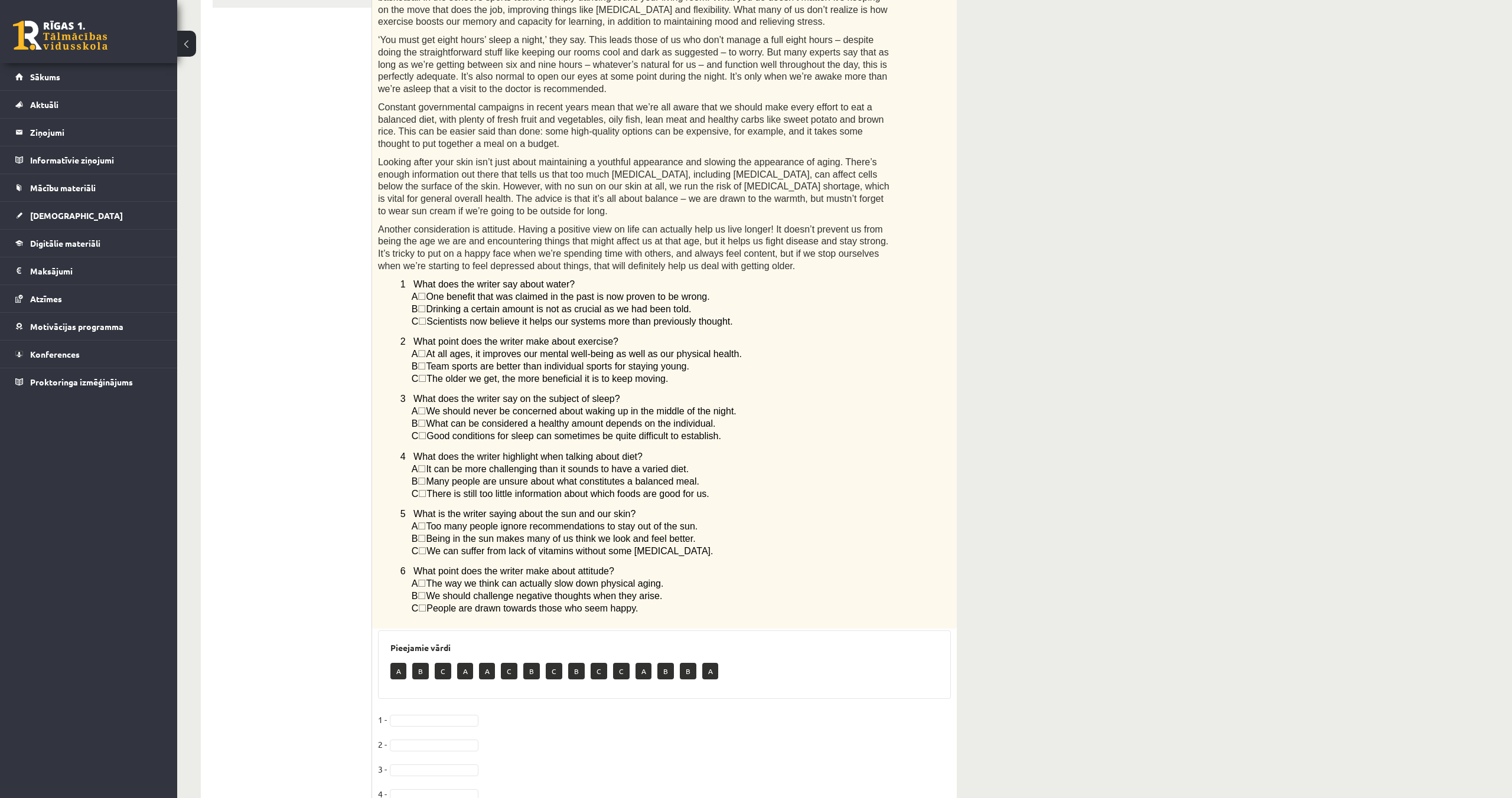
scroll to position [479, 0]
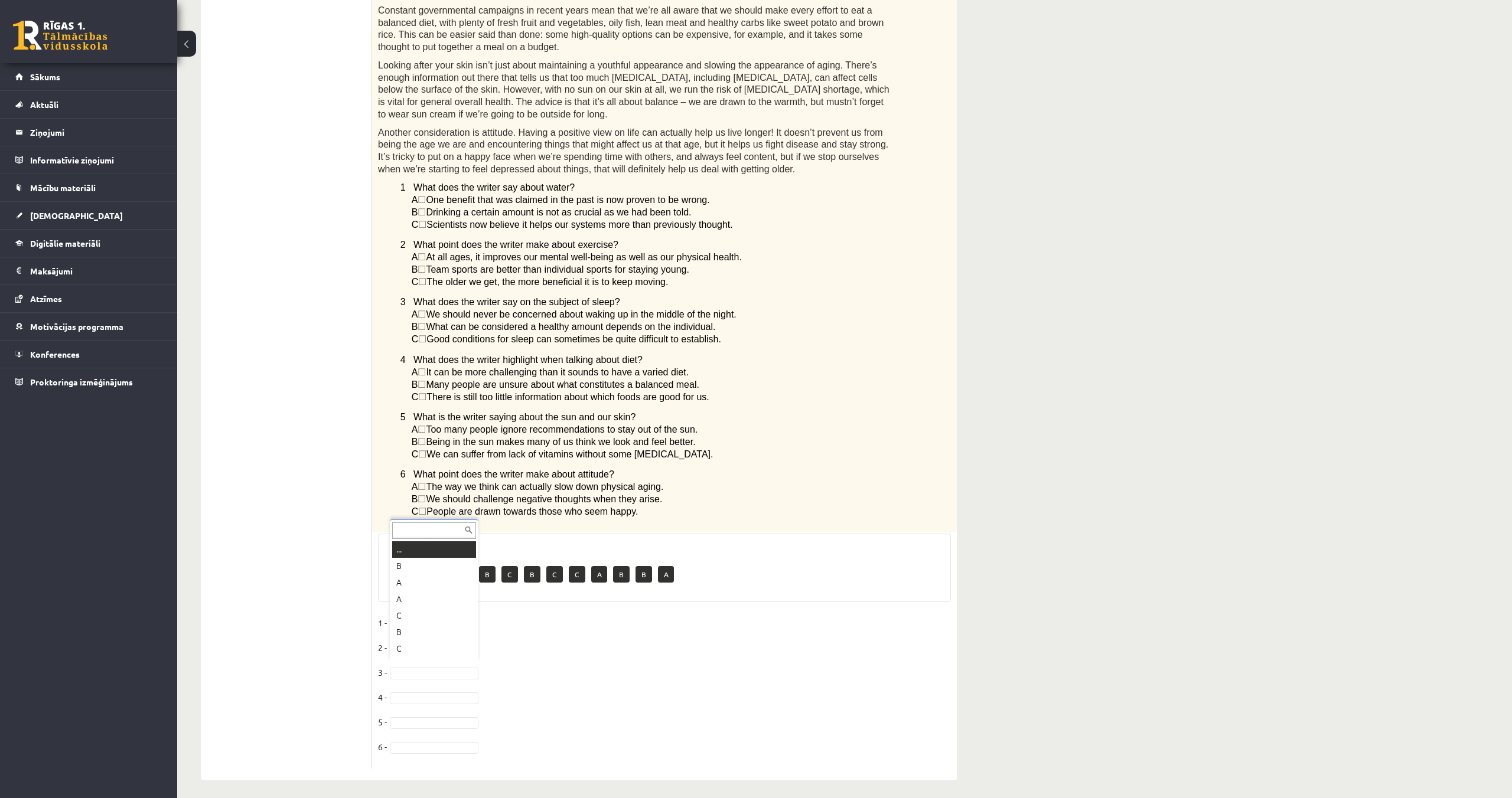
drag, startPoint x: 576, startPoint y: 677, endPoint x: 543, endPoint y: 670, distance: 33.7
drag, startPoint x: 428, startPoint y: 700, endPoint x: 437, endPoint y: 723, distance: 24.7
click at [435, 735] on fieldset "1 - A * 2 - C * 3 - A * 4 - C * 5 - C * 6 -" at bounding box center [664, 688] width 573 height 149
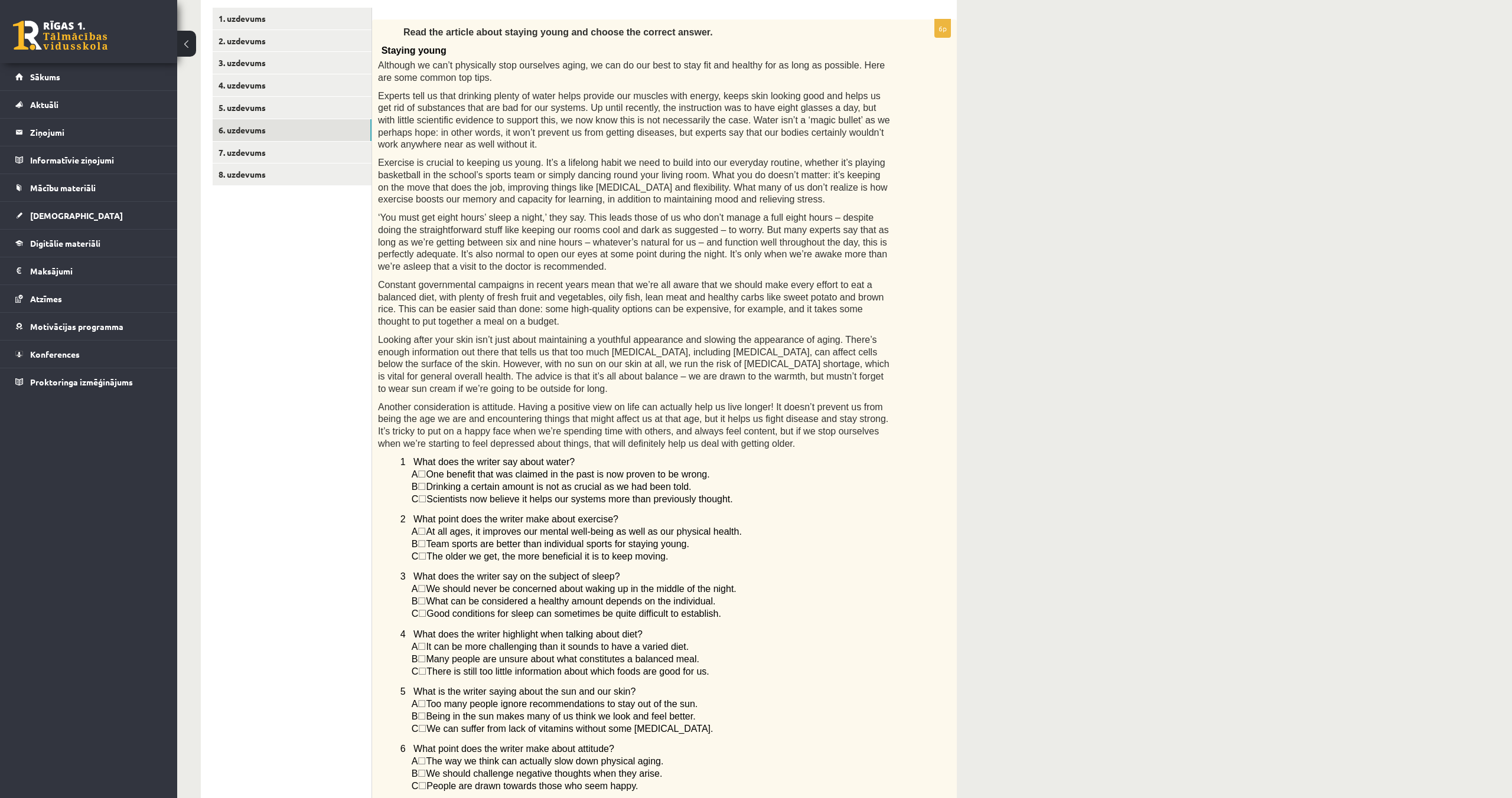
scroll to position [0, 0]
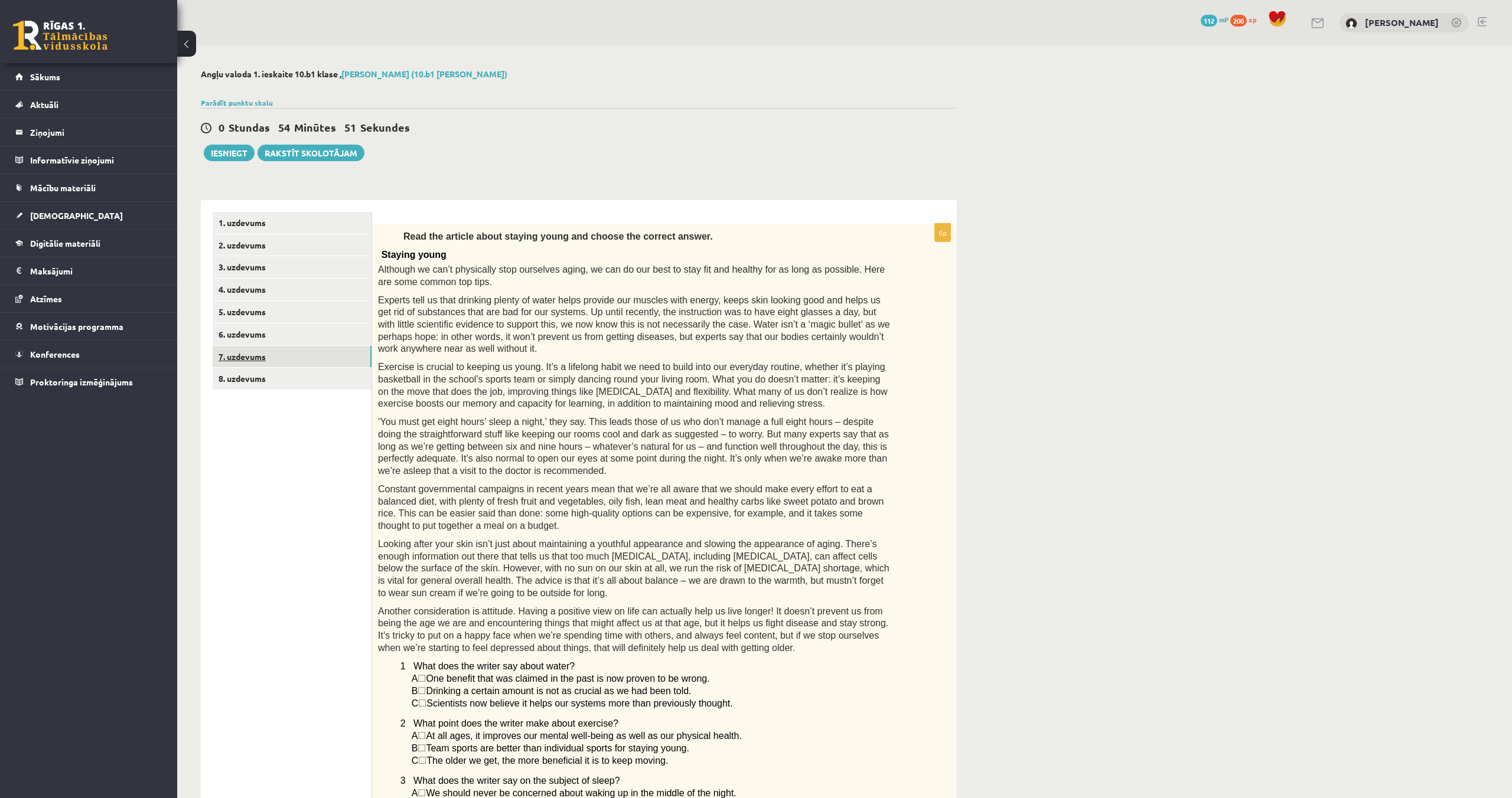
click at [242, 353] on link "7. uzdevums" at bounding box center [292, 357] width 159 height 22
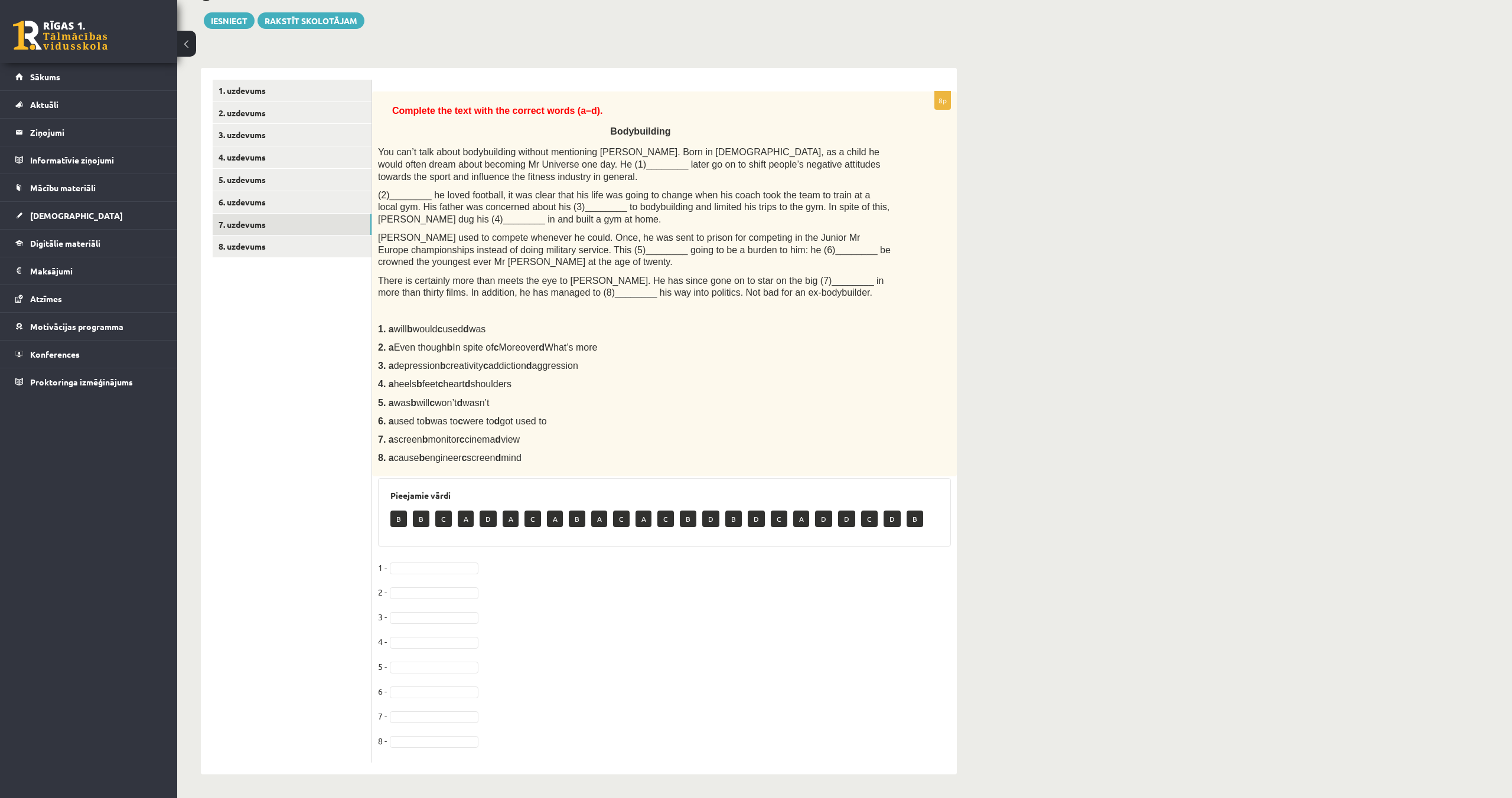
scroll to position [143, 0]
drag, startPoint x: 422, startPoint y: 571, endPoint x: 415, endPoint y: 568, distance: 7.6
click at [425, 601] on fieldset "1 - B * 2 - 3 - 4 - 5 - 6 - 7 - 8 -" at bounding box center [664, 657] width 573 height 198
drag, startPoint x: 413, startPoint y: 698, endPoint x: 419, endPoint y: 684, distance: 15.2
drag, startPoint x: 419, startPoint y: 604, endPoint x: 418, endPoint y: 611, distance: 7.1
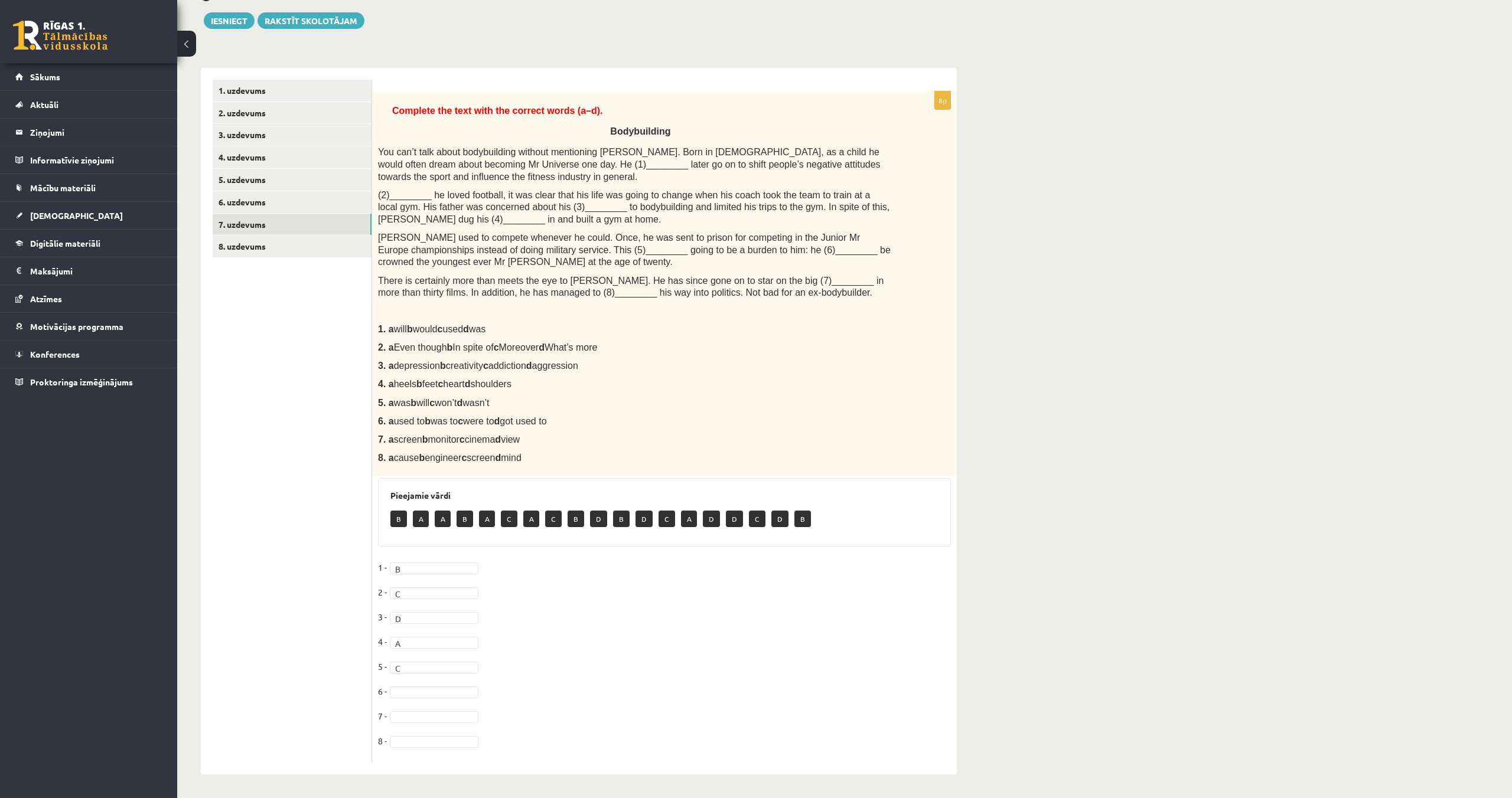
click at [420, 697] on fieldset "1 - B * 2 - C * 3 - D * 4 - A * 5 - C * 6 - 7 - 8 -" at bounding box center [664, 657] width 573 height 198
click at [249, 237] on link "8. uzdevums" at bounding box center [292, 246] width 159 height 22
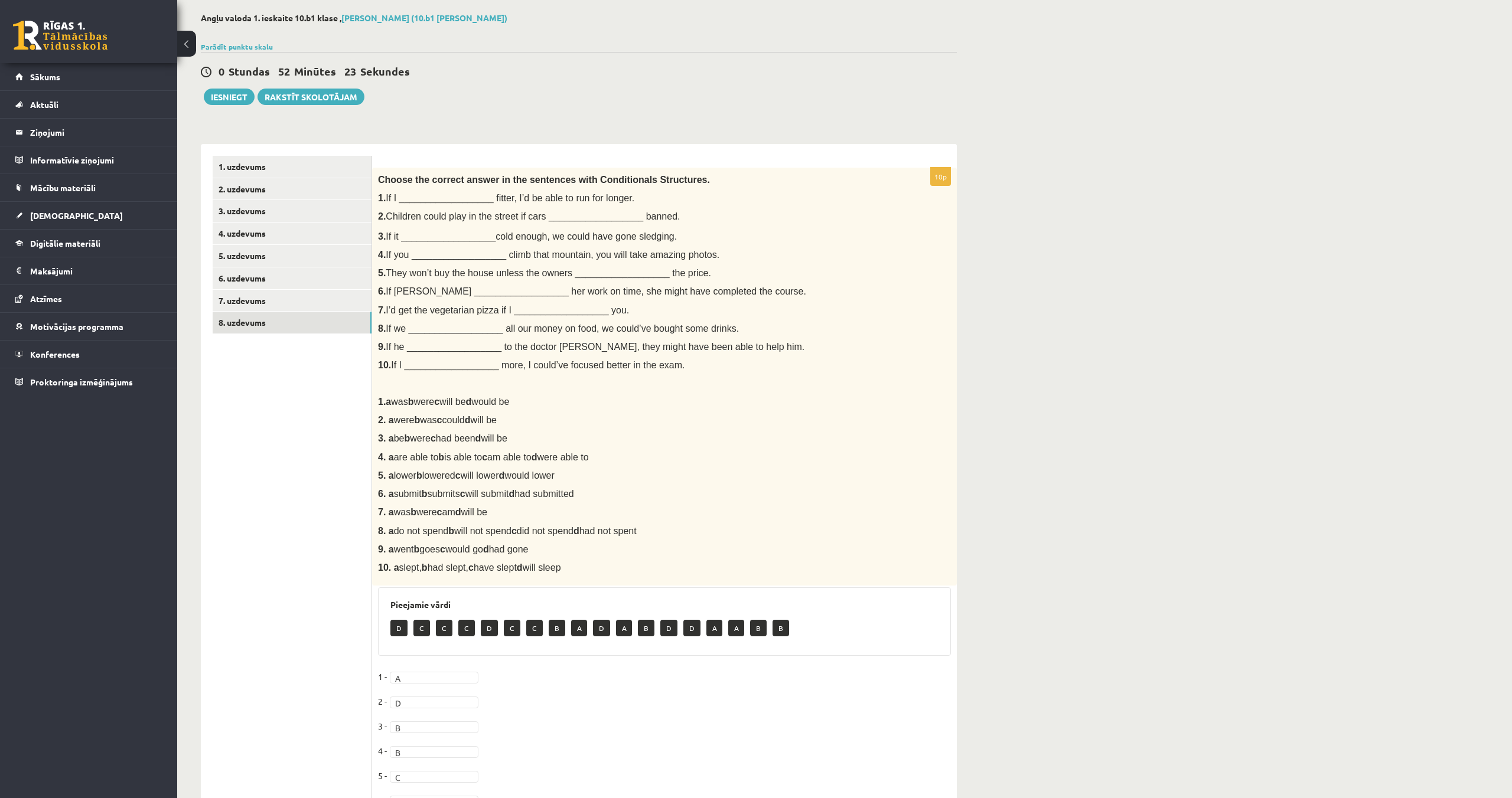
scroll to position [0, 0]
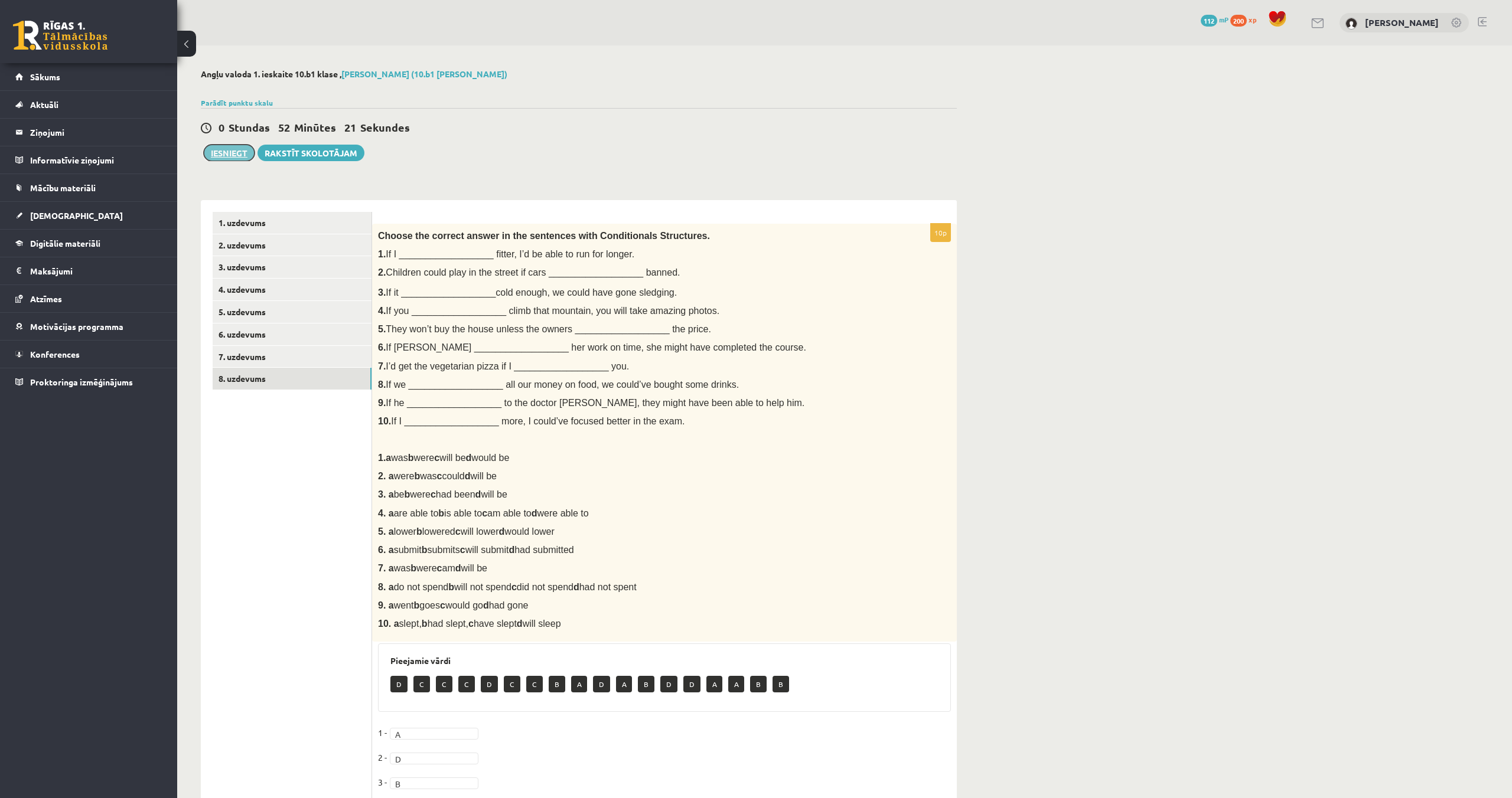
click at [223, 152] on button "Iesniegt" at bounding box center [229, 153] width 51 height 16
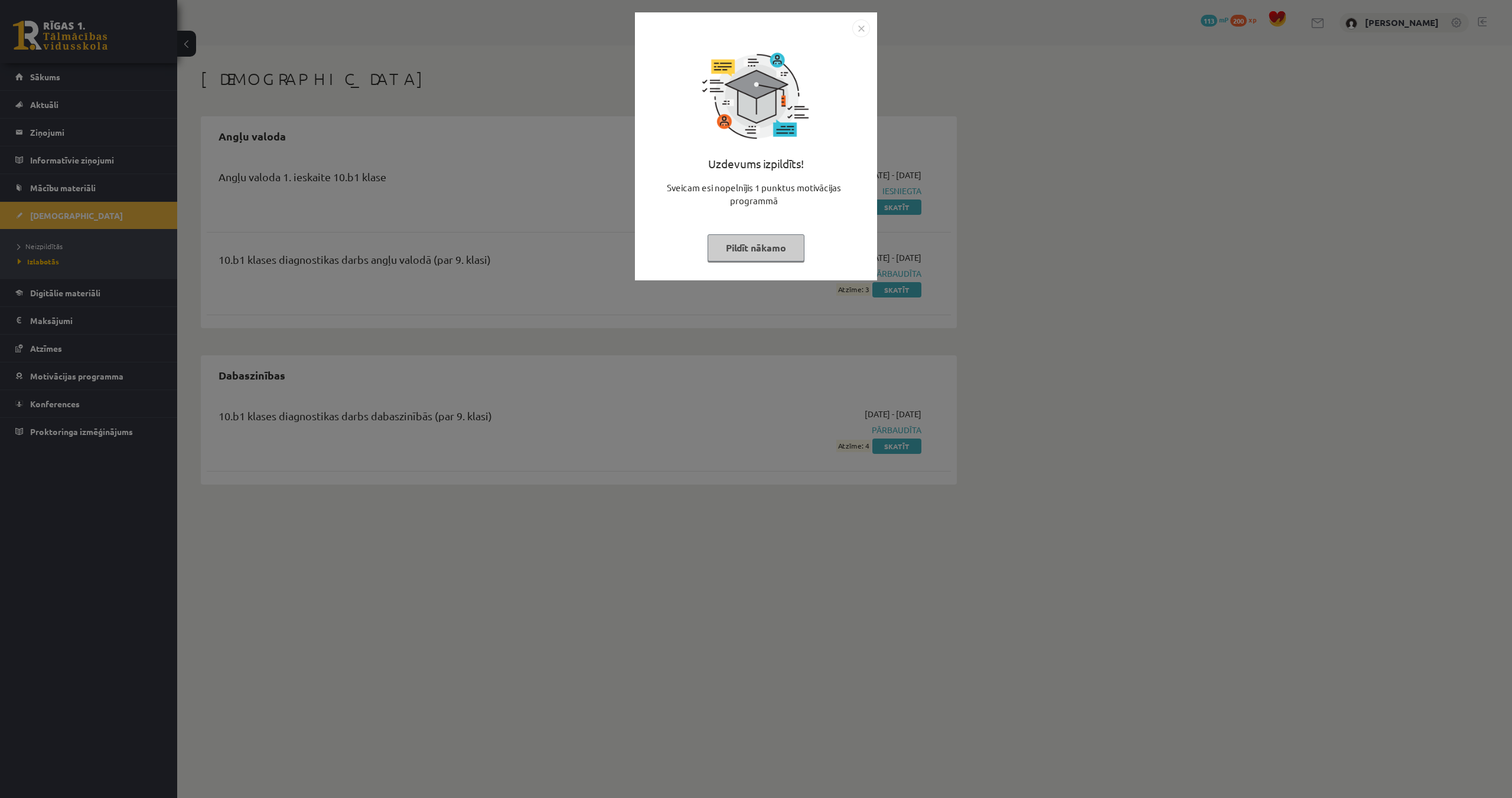
click at [863, 32] on img "Close" at bounding box center [861, 28] width 18 height 18
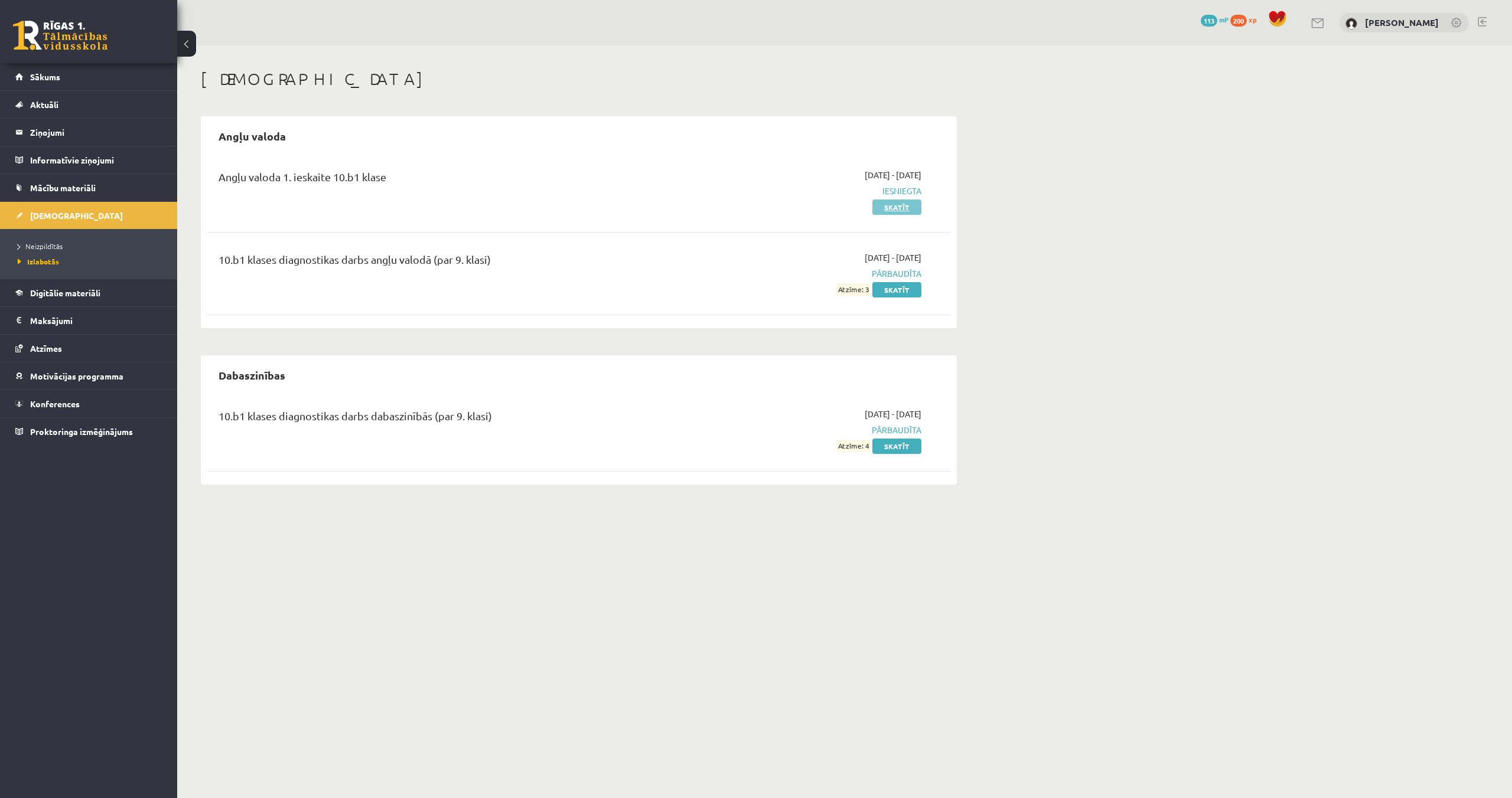
click at [895, 207] on link "Skatīt" at bounding box center [897, 207] width 49 height 15
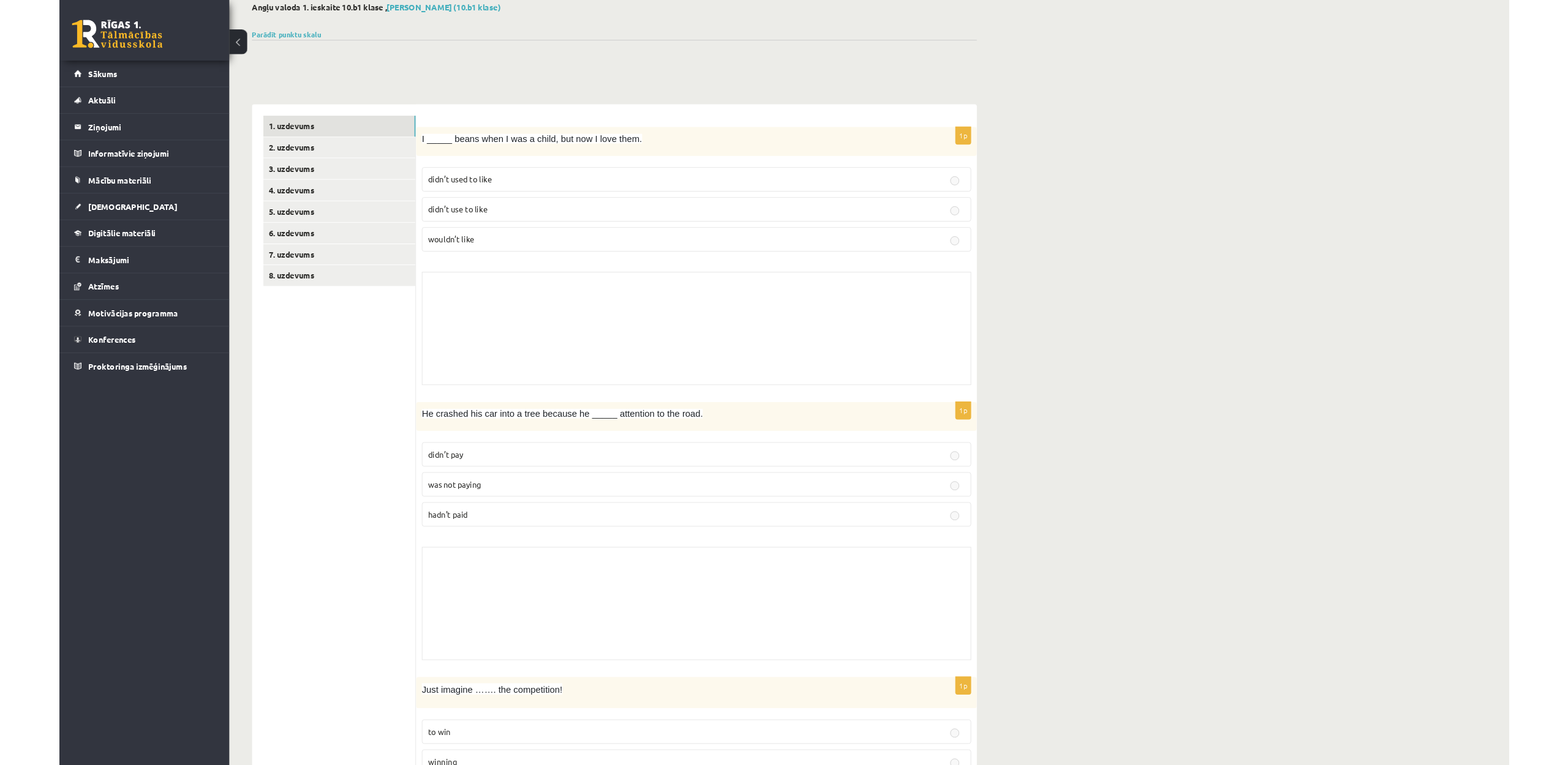
scroll to position [68, 0]
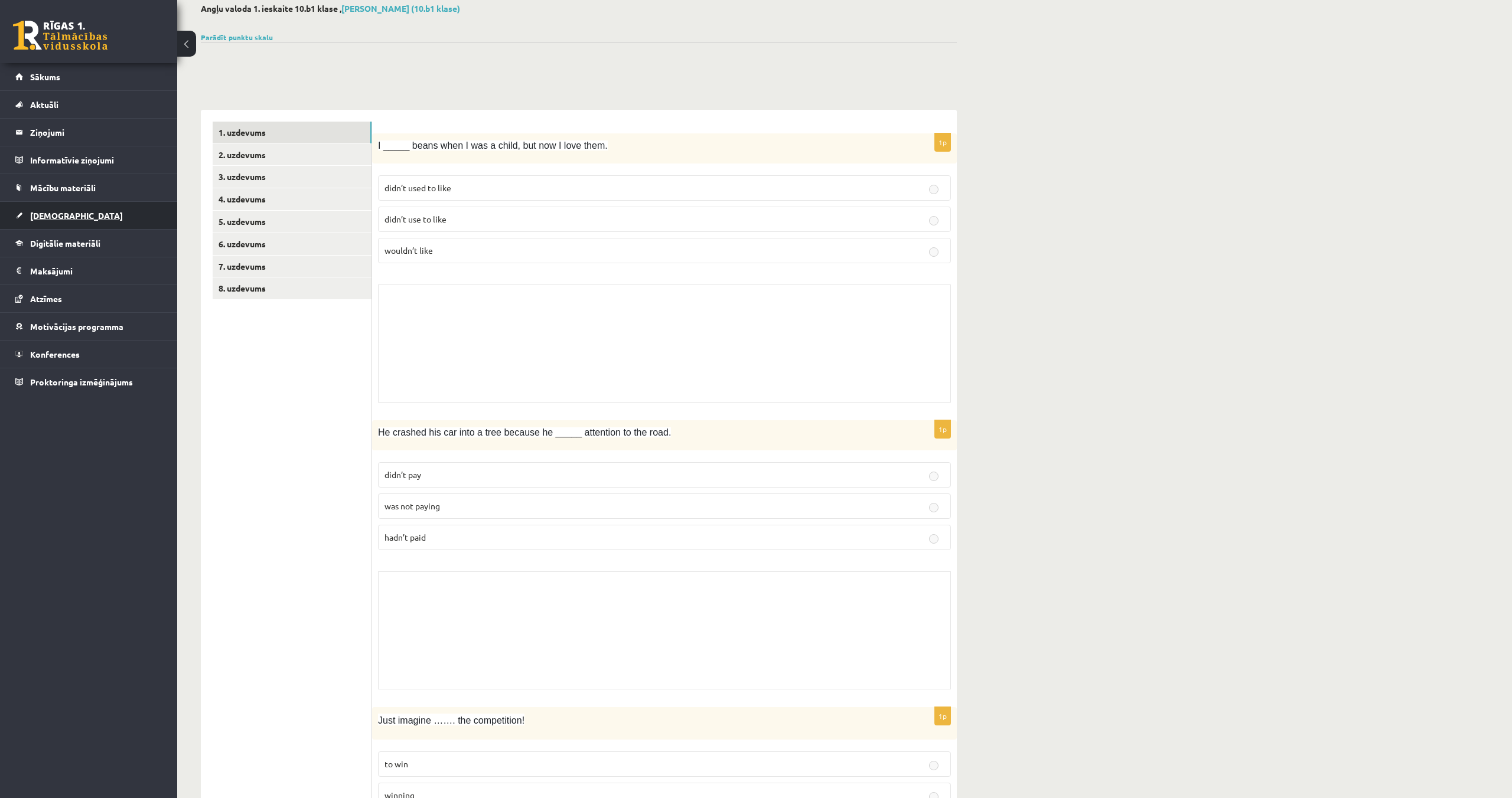
click at [53, 209] on link "[DEMOGRAPHIC_DATA]" at bounding box center [89, 215] width 147 height 27
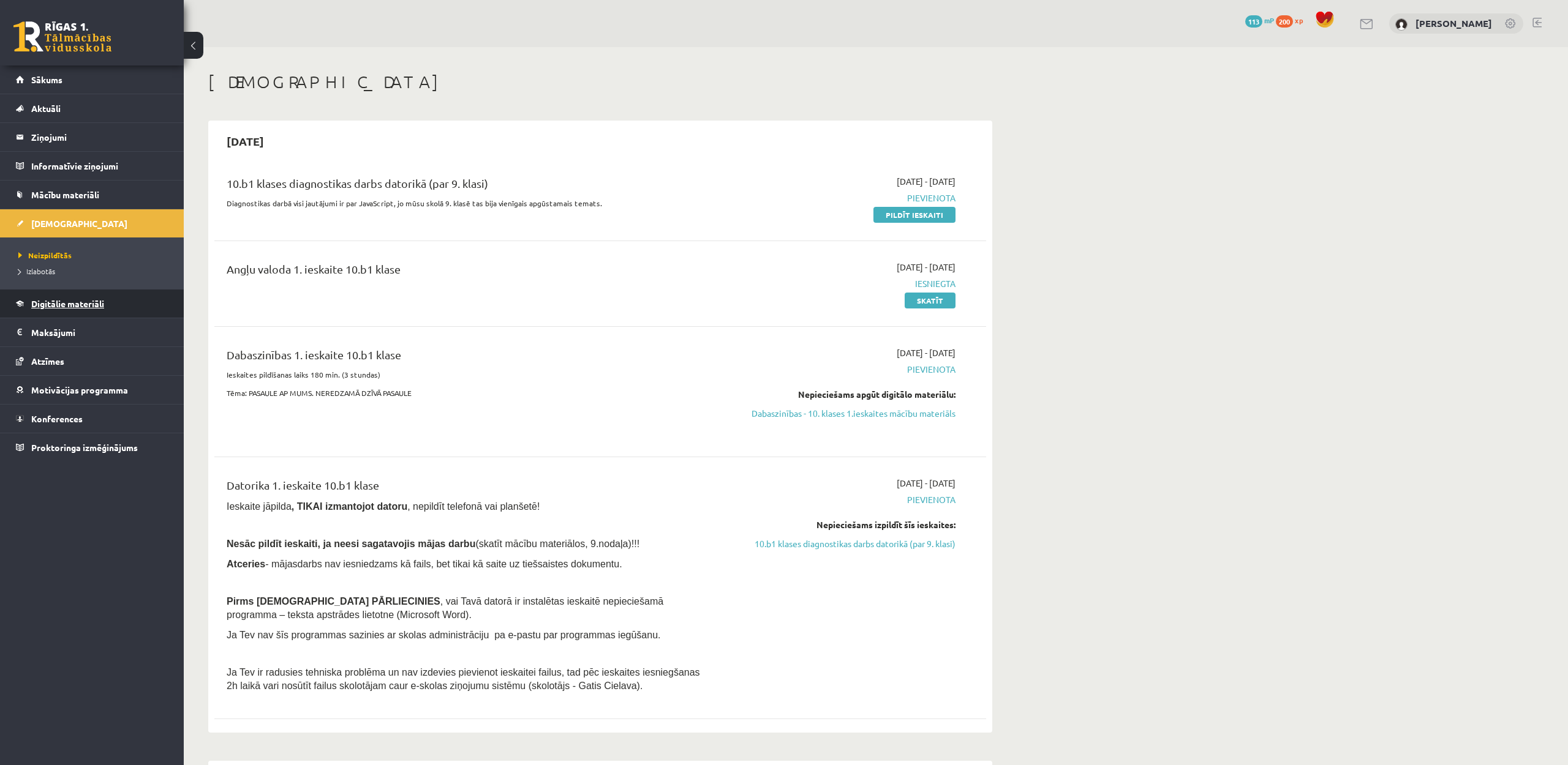
click at [95, 302] on span "Digitālie materiāli" at bounding box center [68, 303] width 73 height 11
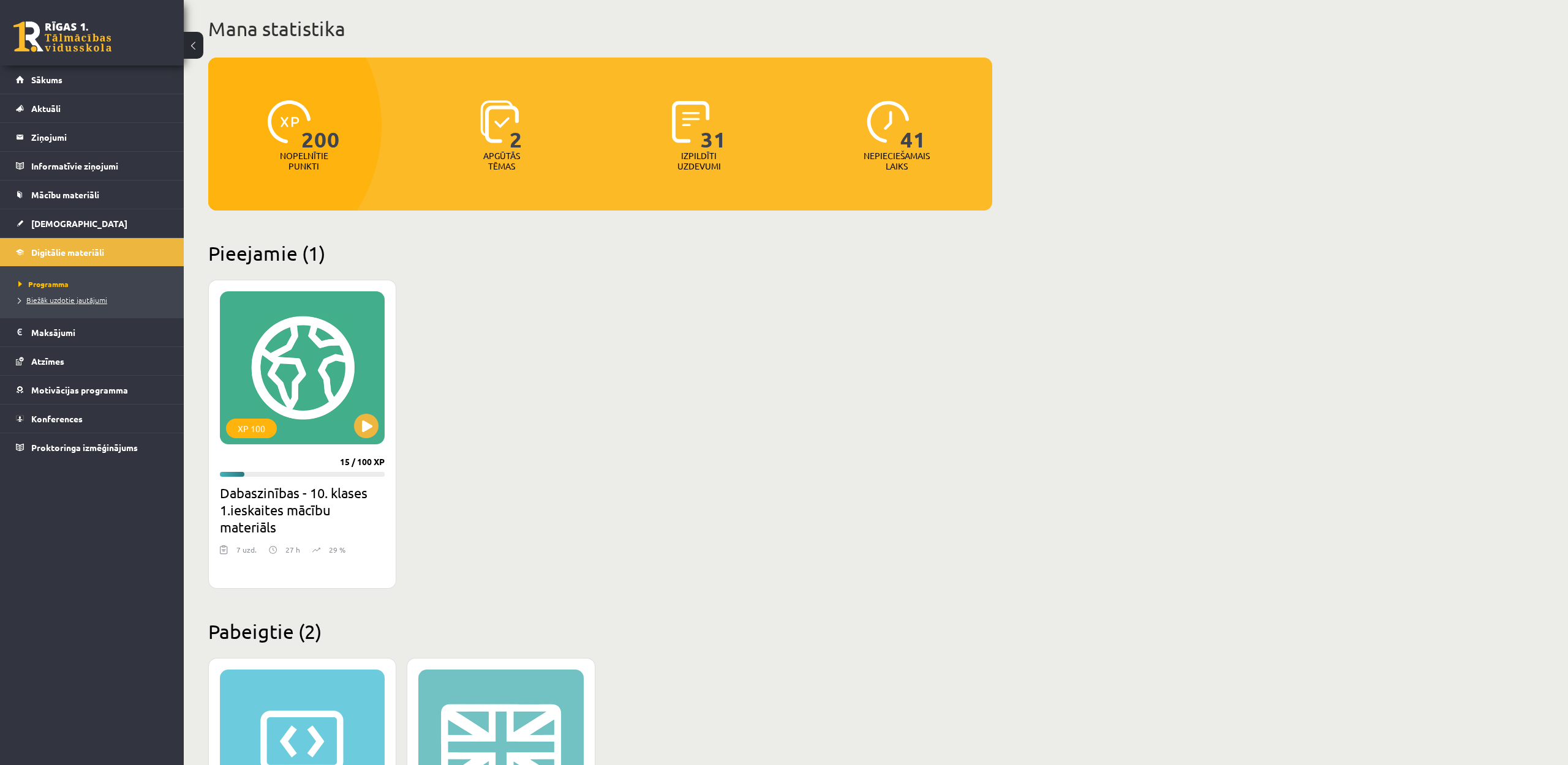
scroll to position [72, 0]
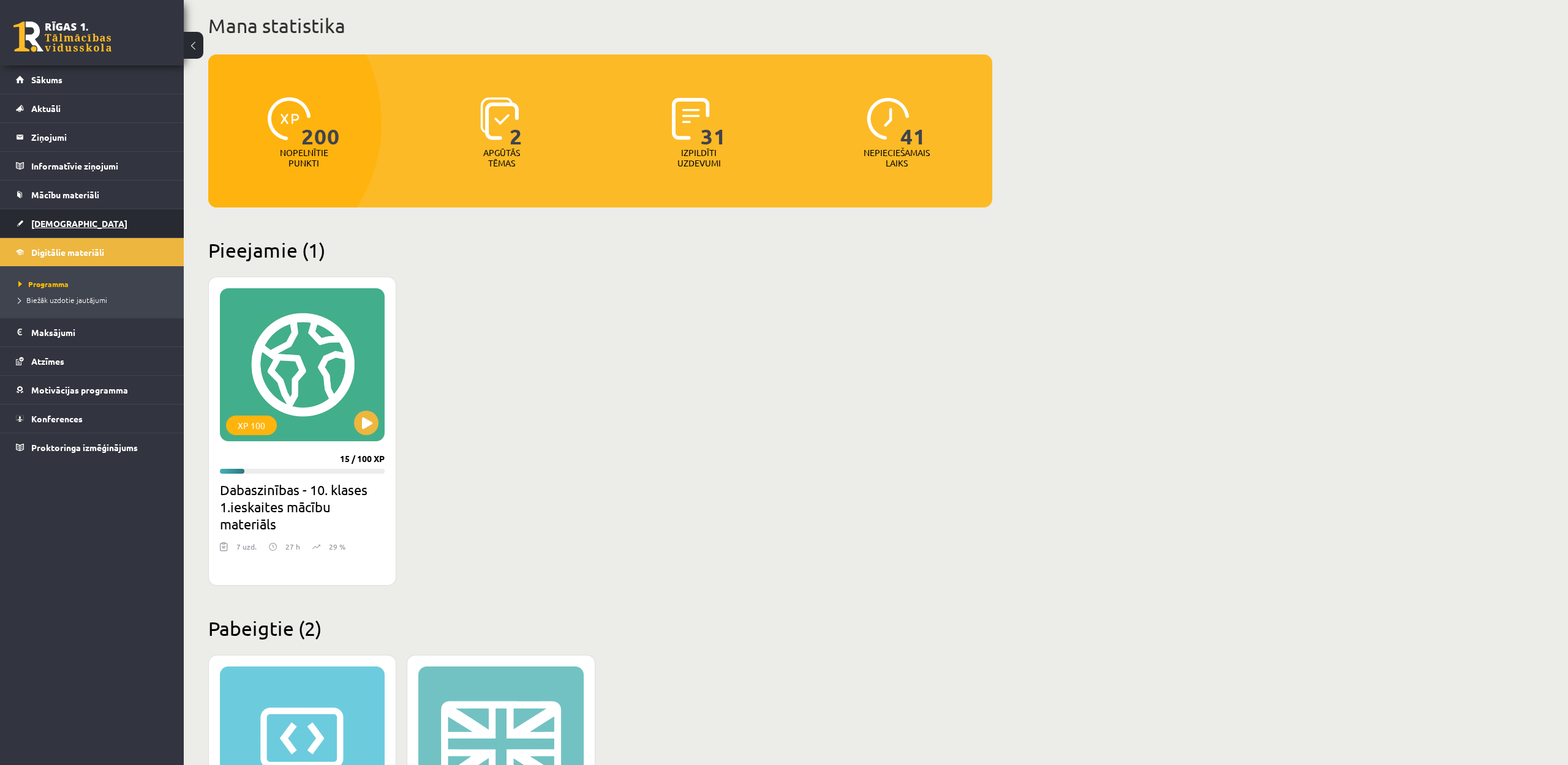
click at [55, 226] on span "[DEMOGRAPHIC_DATA]" at bounding box center [79, 223] width 96 height 11
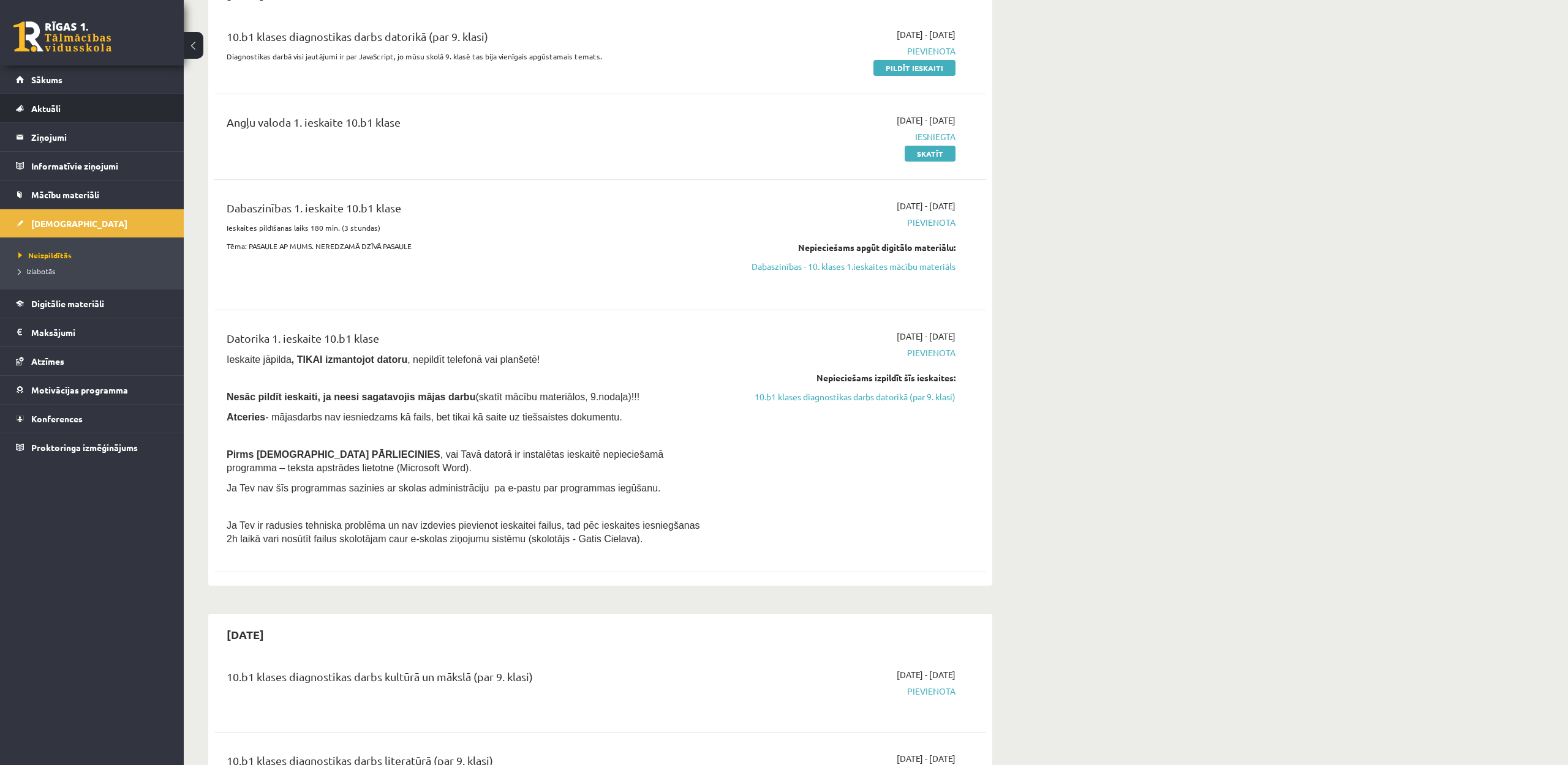
scroll to position [154, 0]
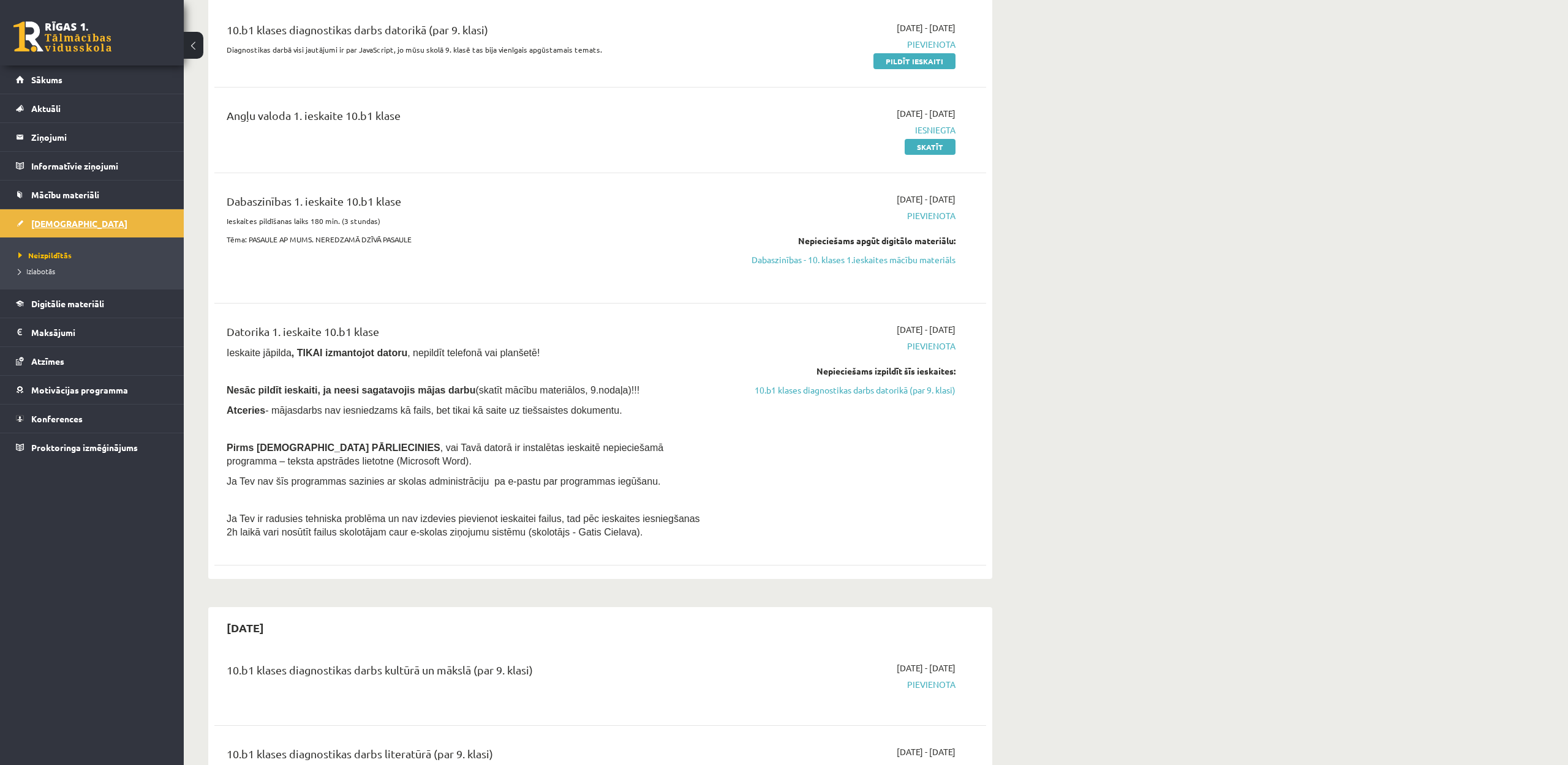
click at [54, 224] on span "[DEMOGRAPHIC_DATA]" at bounding box center [79, 223] width 96 height 11
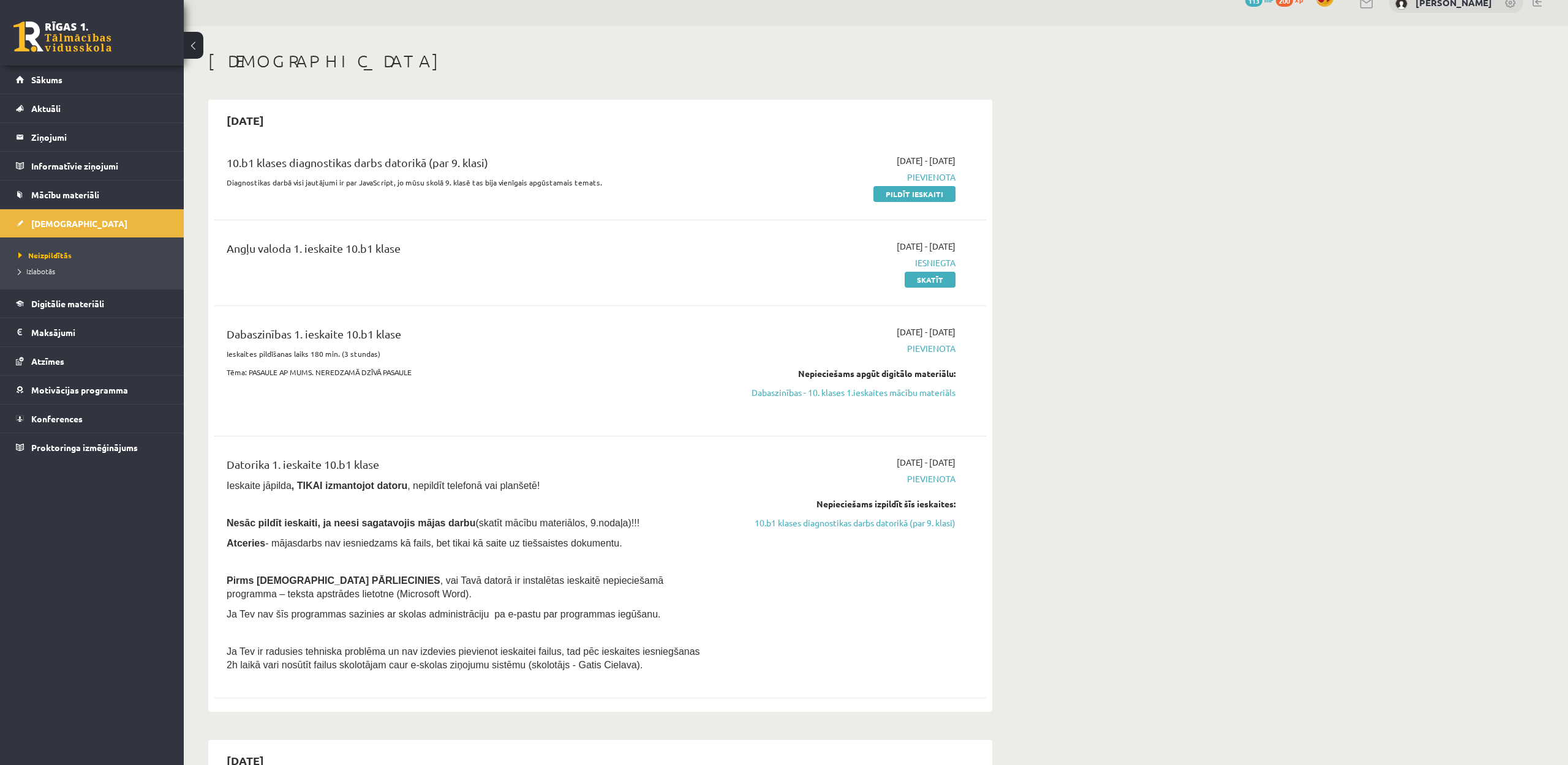
scroll to position [0, 0]
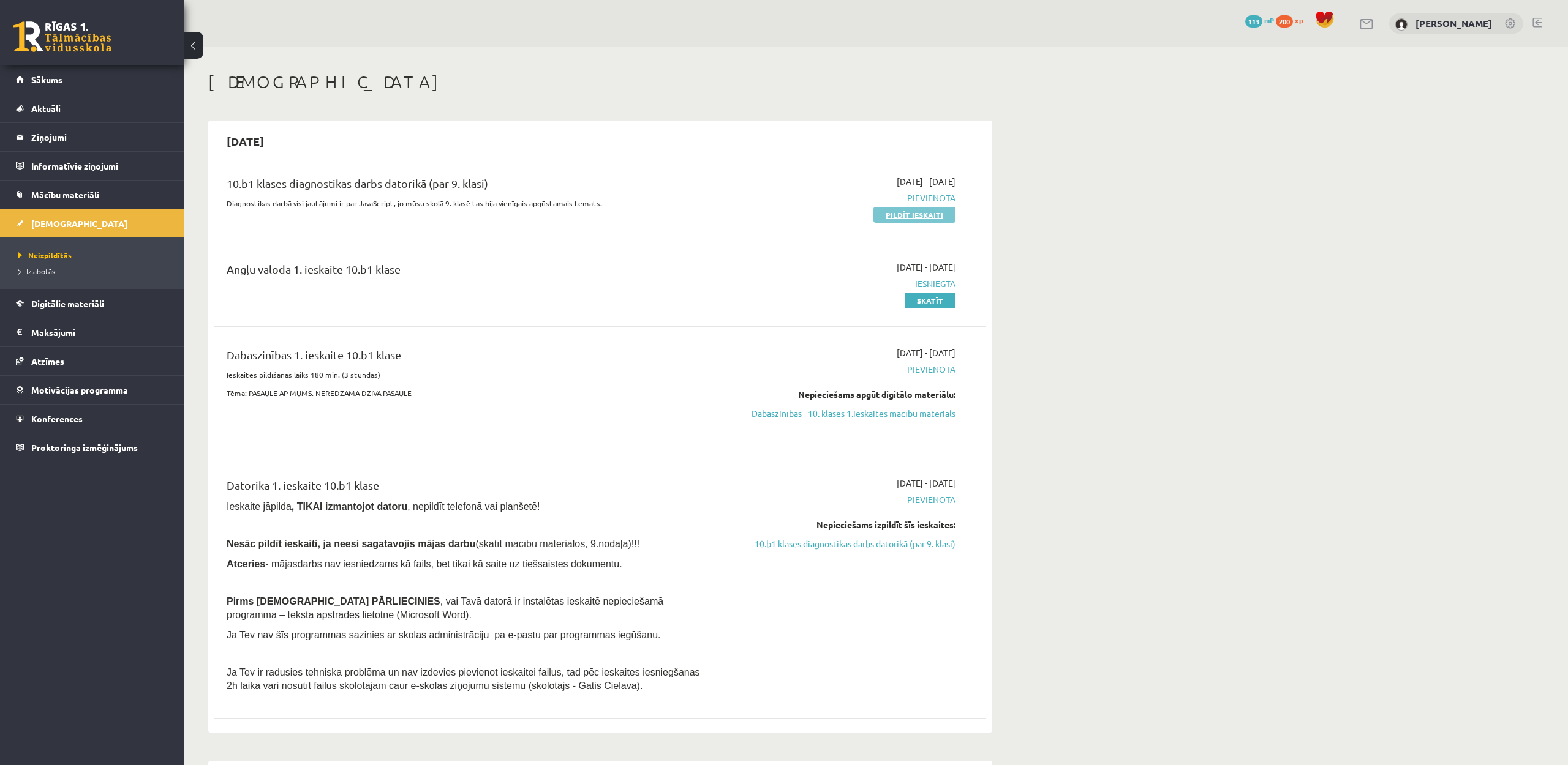
click at [899, 216] on link "Pildīt ieskaiti" at bounding box center [914, 215] width 82 height 16
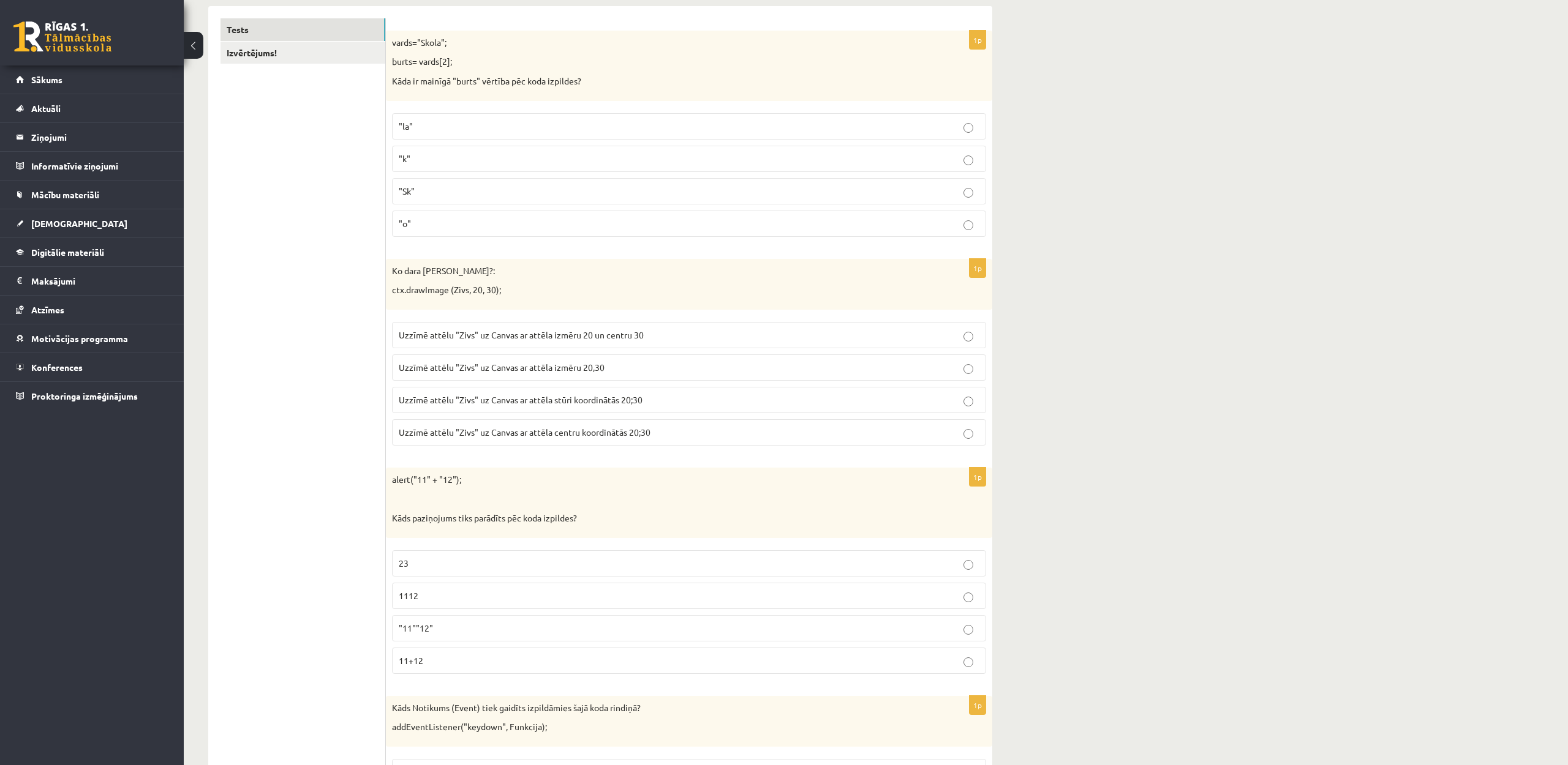
scroll to position [215, 0]
click at [487, 172] on label ""k"" at bounding box center [689, 164] width 594 height 26
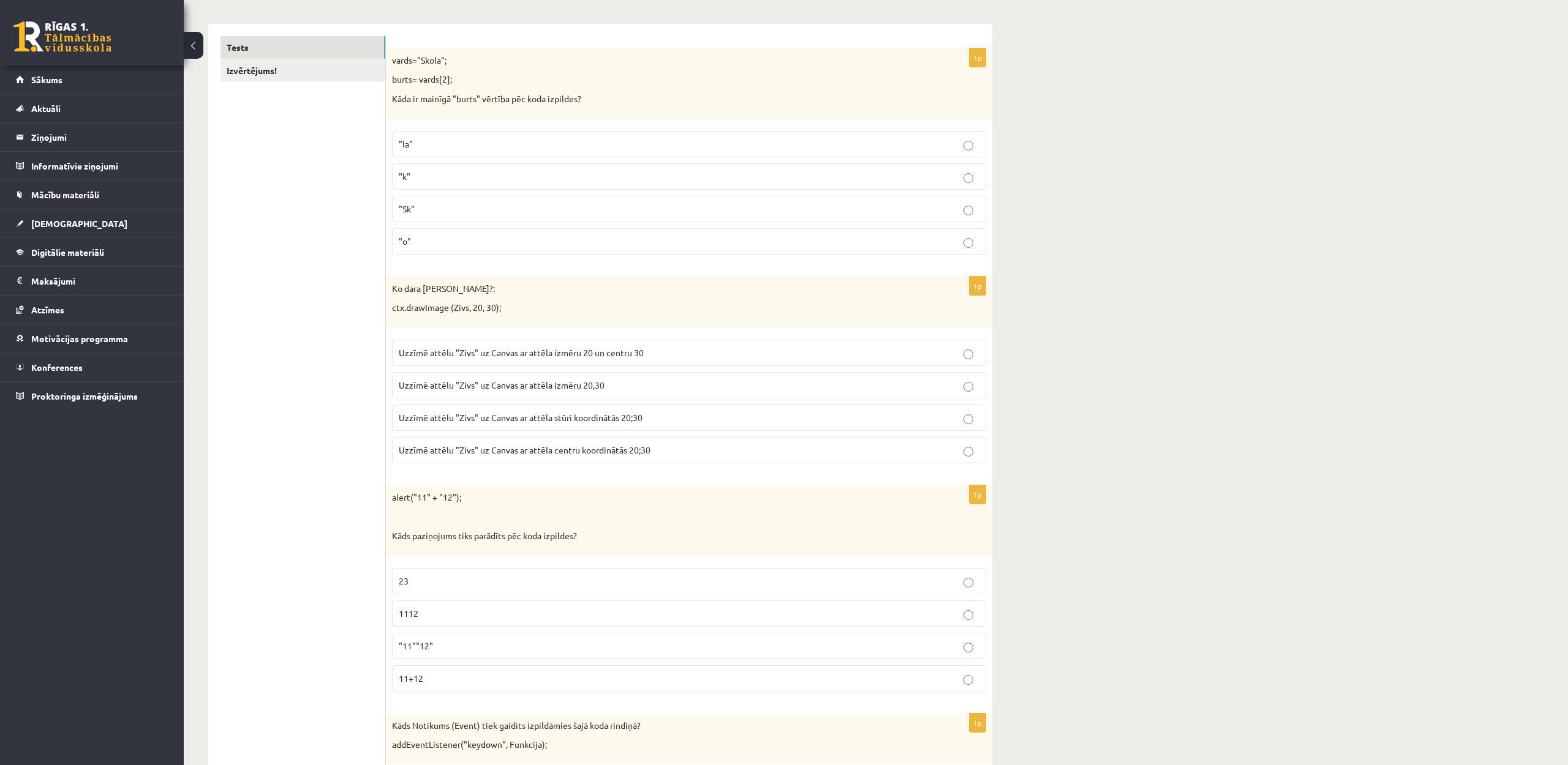
click at [604, 392] on p "Uzzīmē attēlu "Zivs" uz Canvas ar attēla izmēru 20,30" at bounding box center [689, 385] width 581 height 13
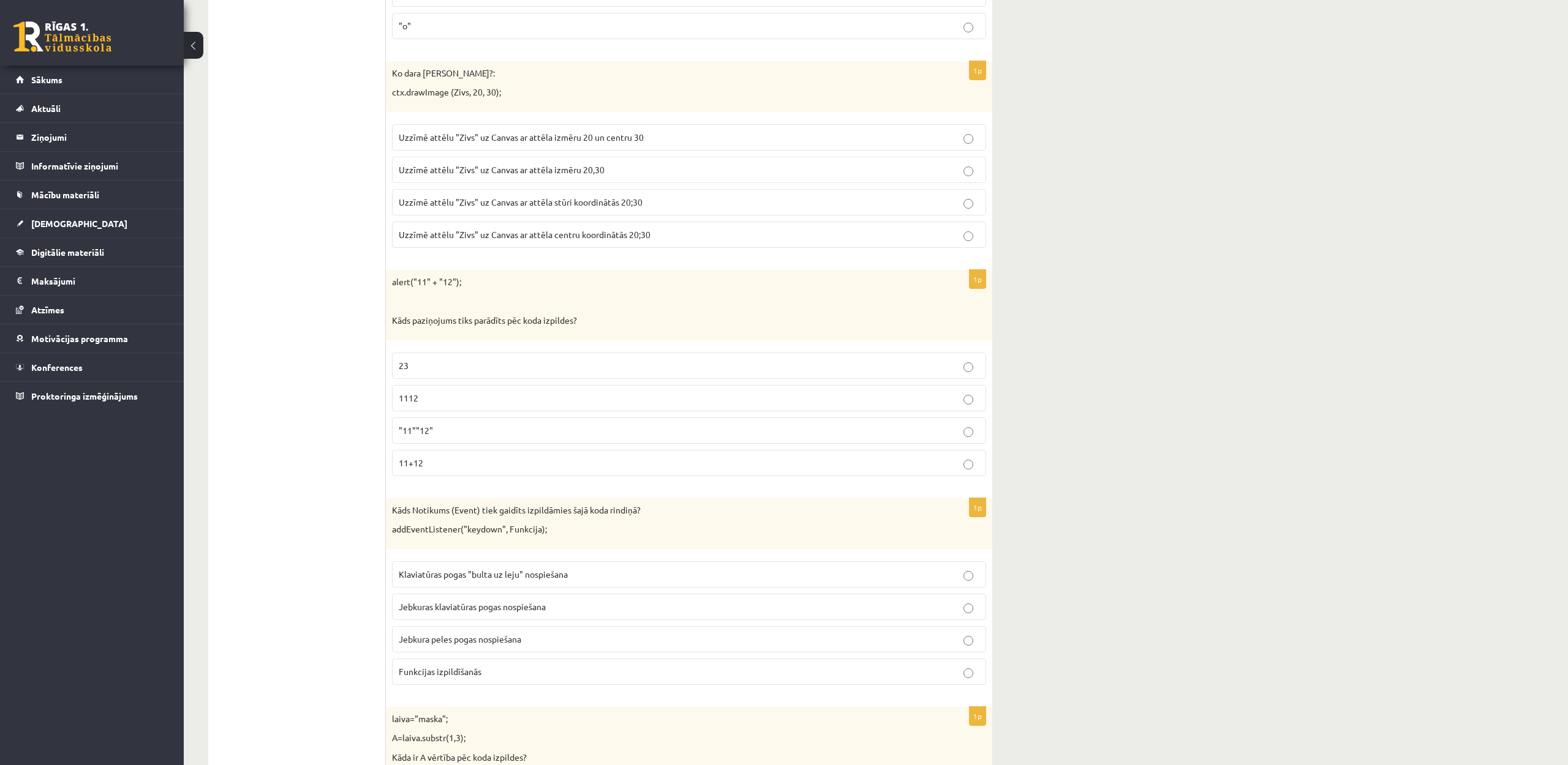
scroll to position [424, 0]
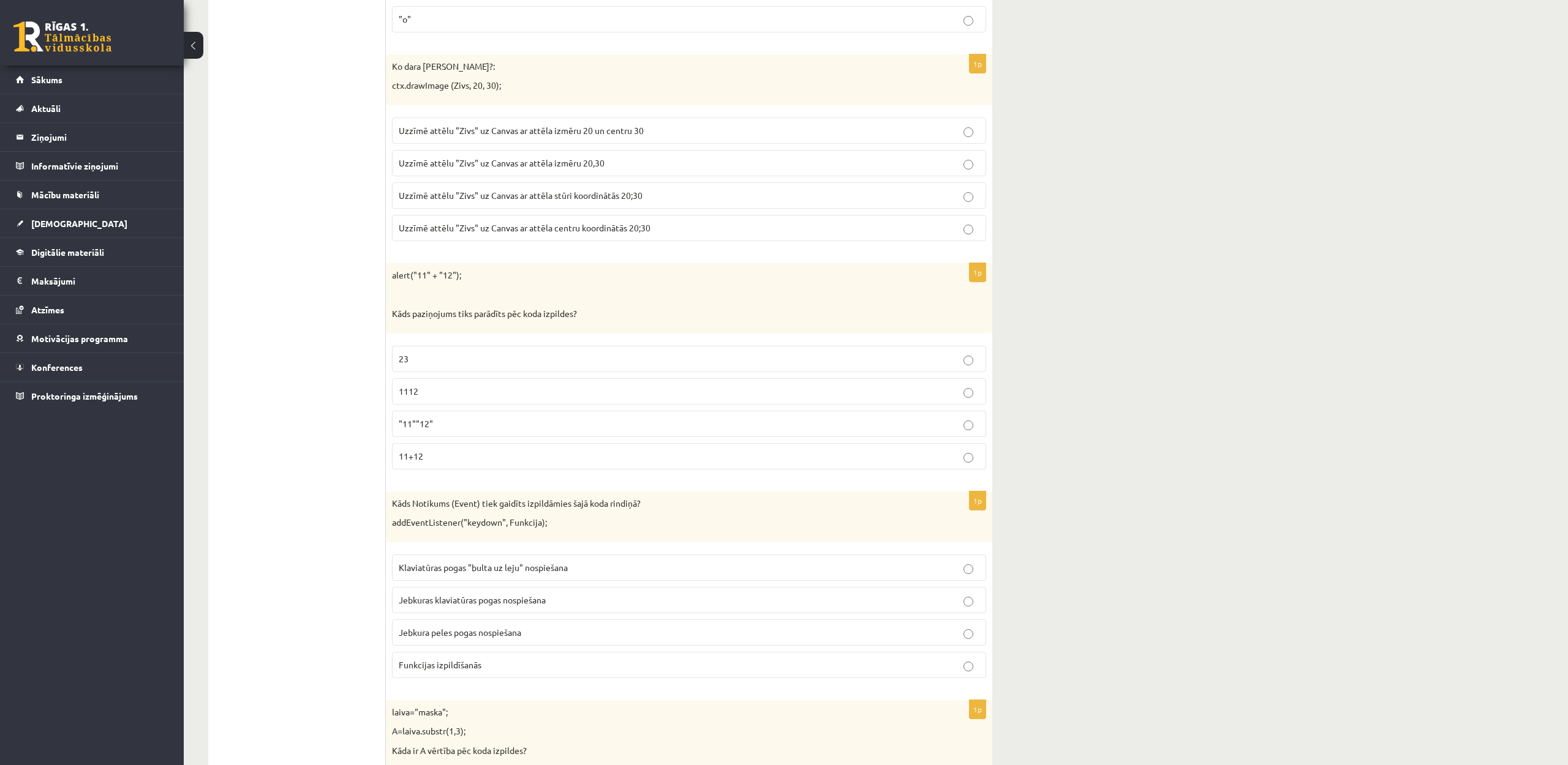
click at [596, 424] on p ""11""12"" at bounding box center [689, 424] width 581 height 13
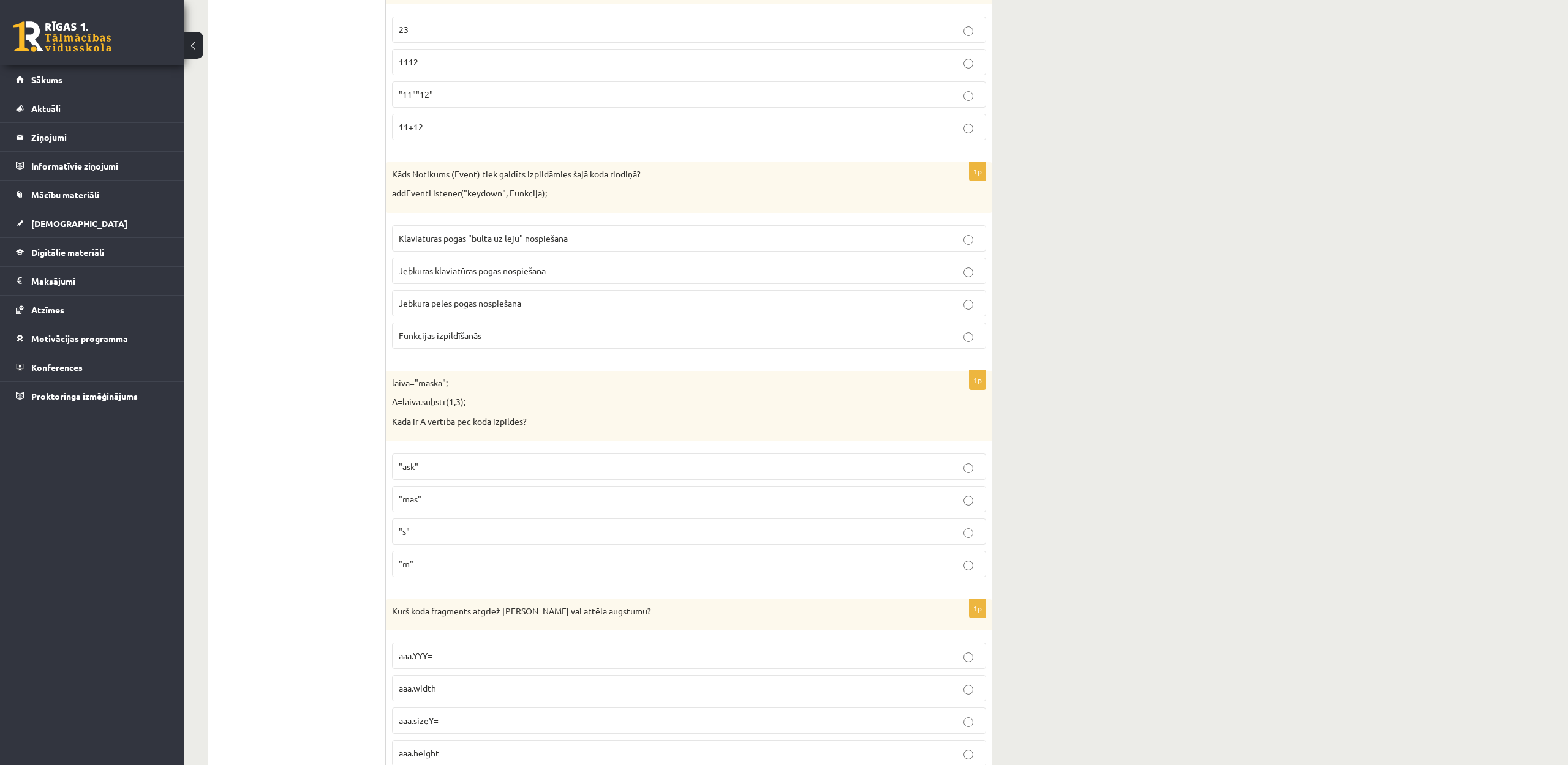
scroll to position [777, 0]
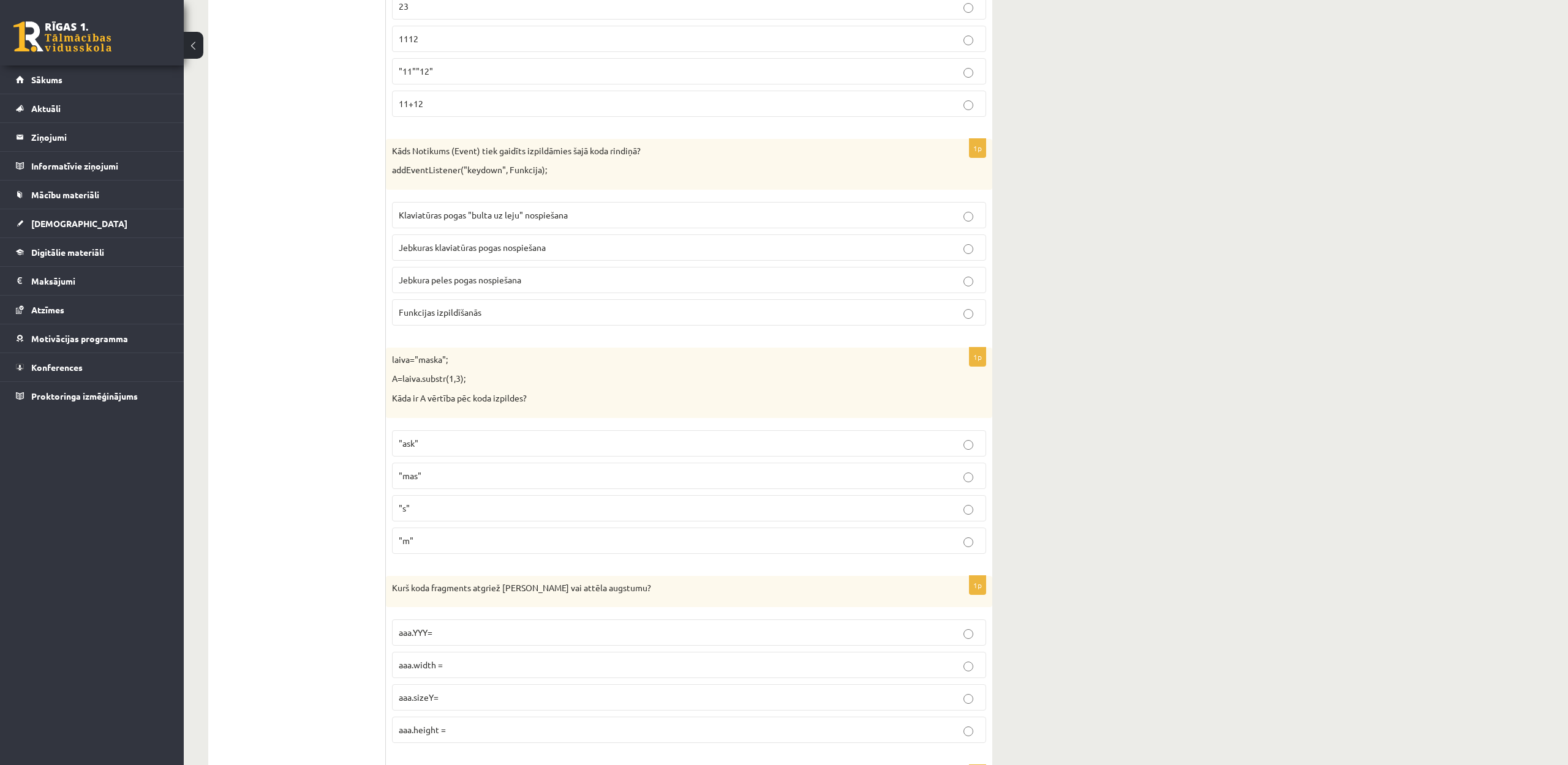
click at [624, 211] on p "Klaviatūras pogas "bulta uz leju" nospiešana" at bounding box center [689, 215] width 581 height 13
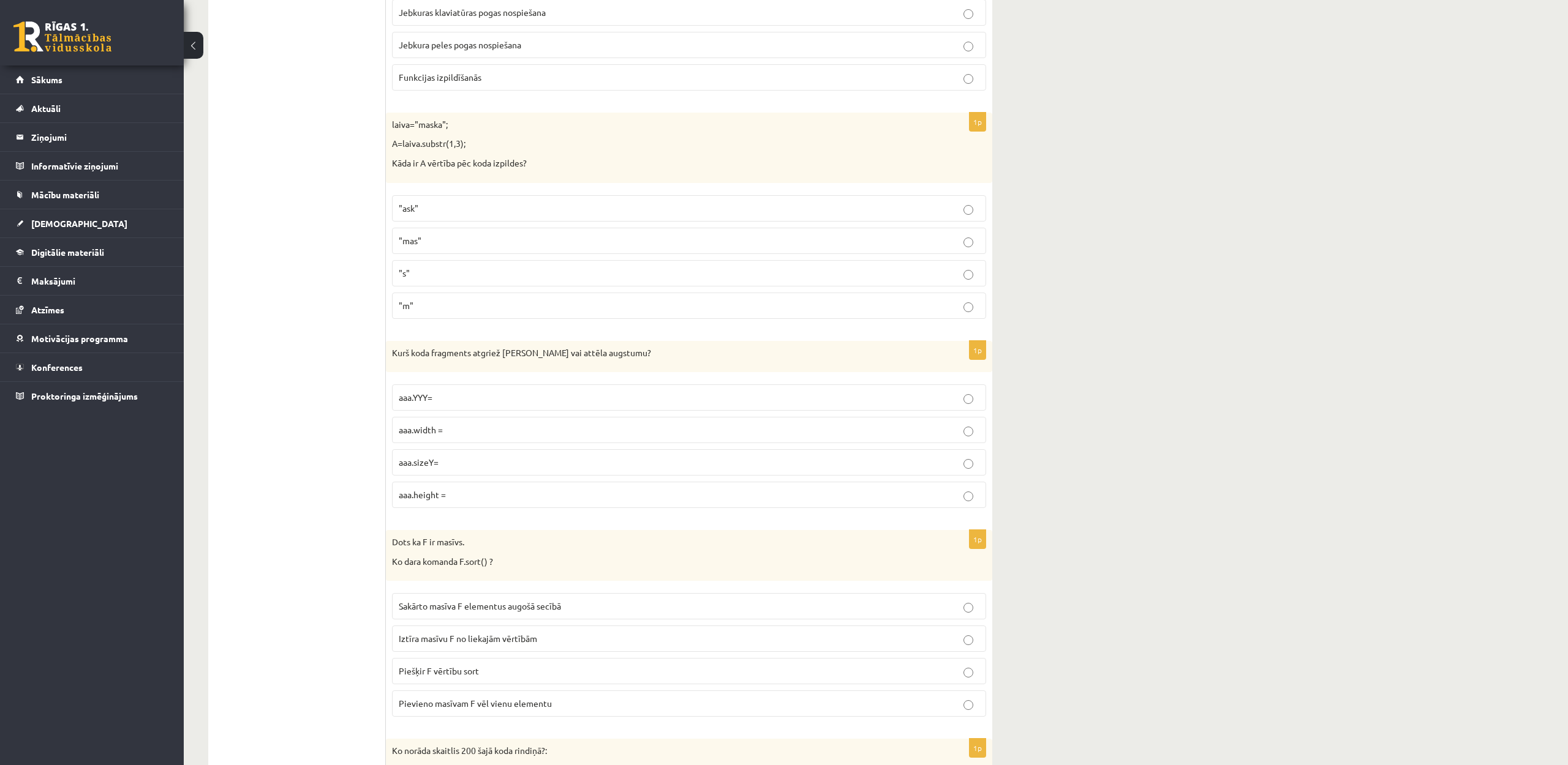
scroll to position [1019, 0]
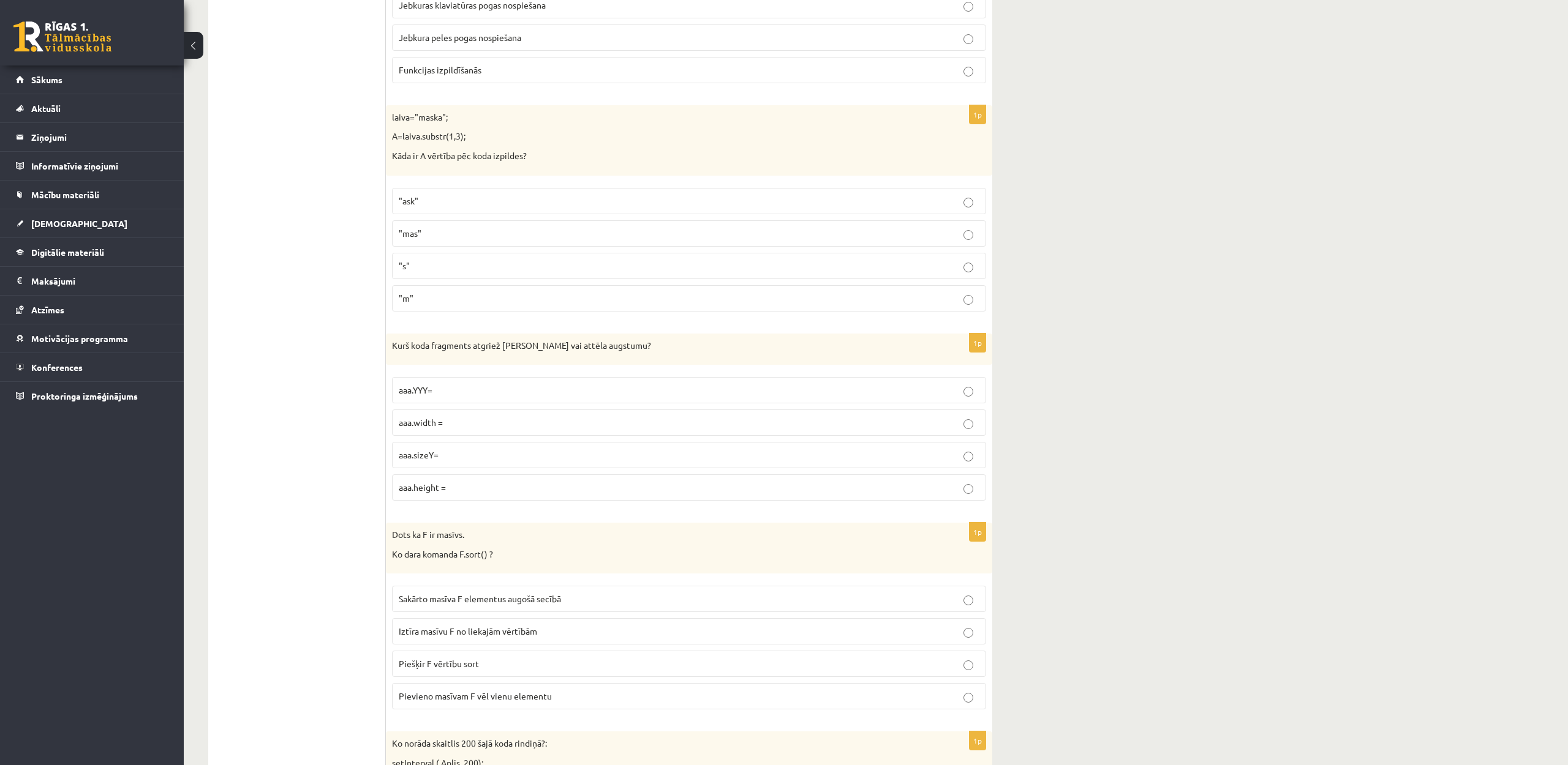
click at [527, 205] on p ""ask"" at bounding box center [689, 201] width 581 height 13
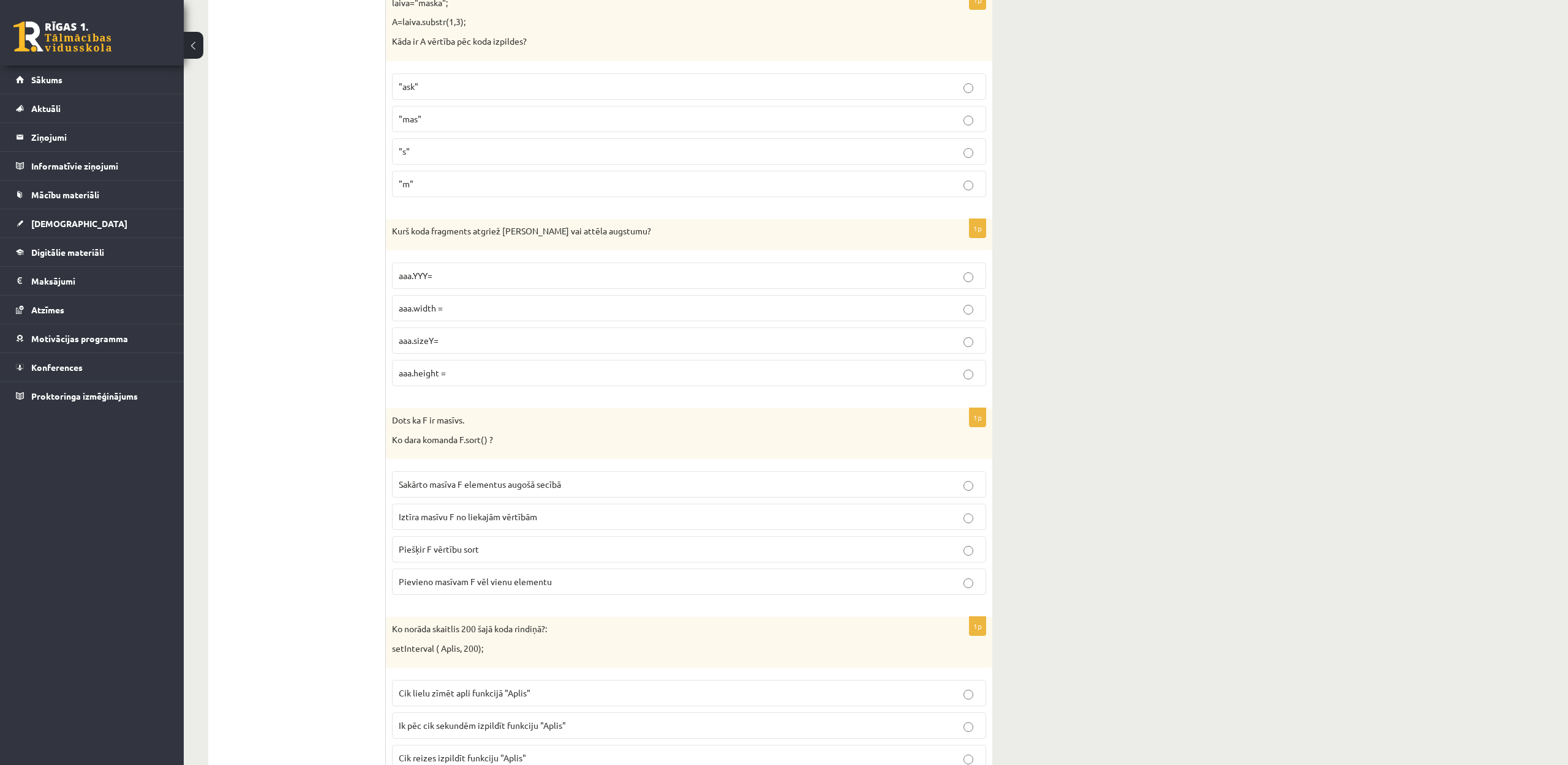
scroll to position [1141, 0]
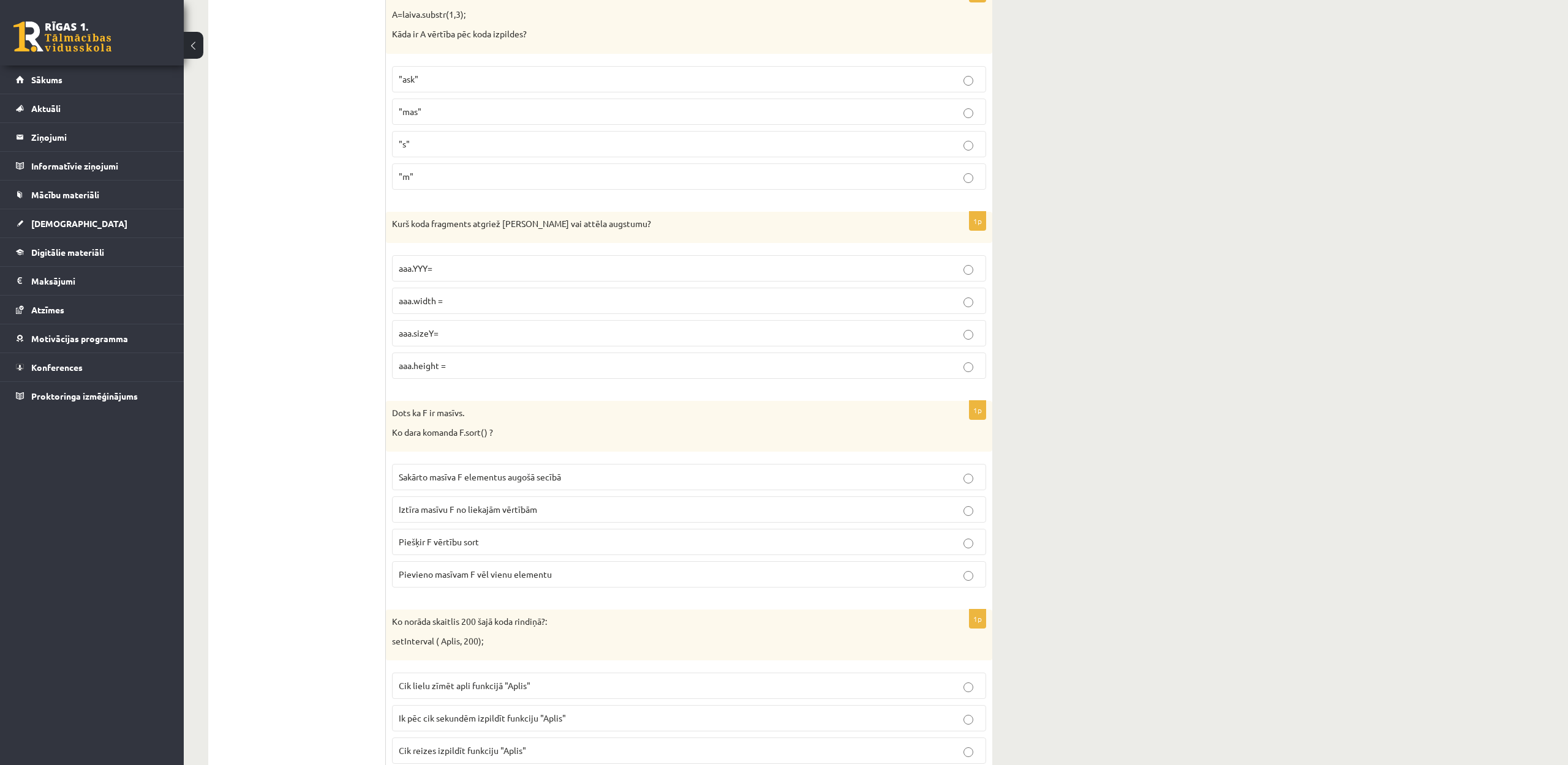
click at [516, 372] on p "aaa.height =" at bounding box center [689, 366] width 581 height 13
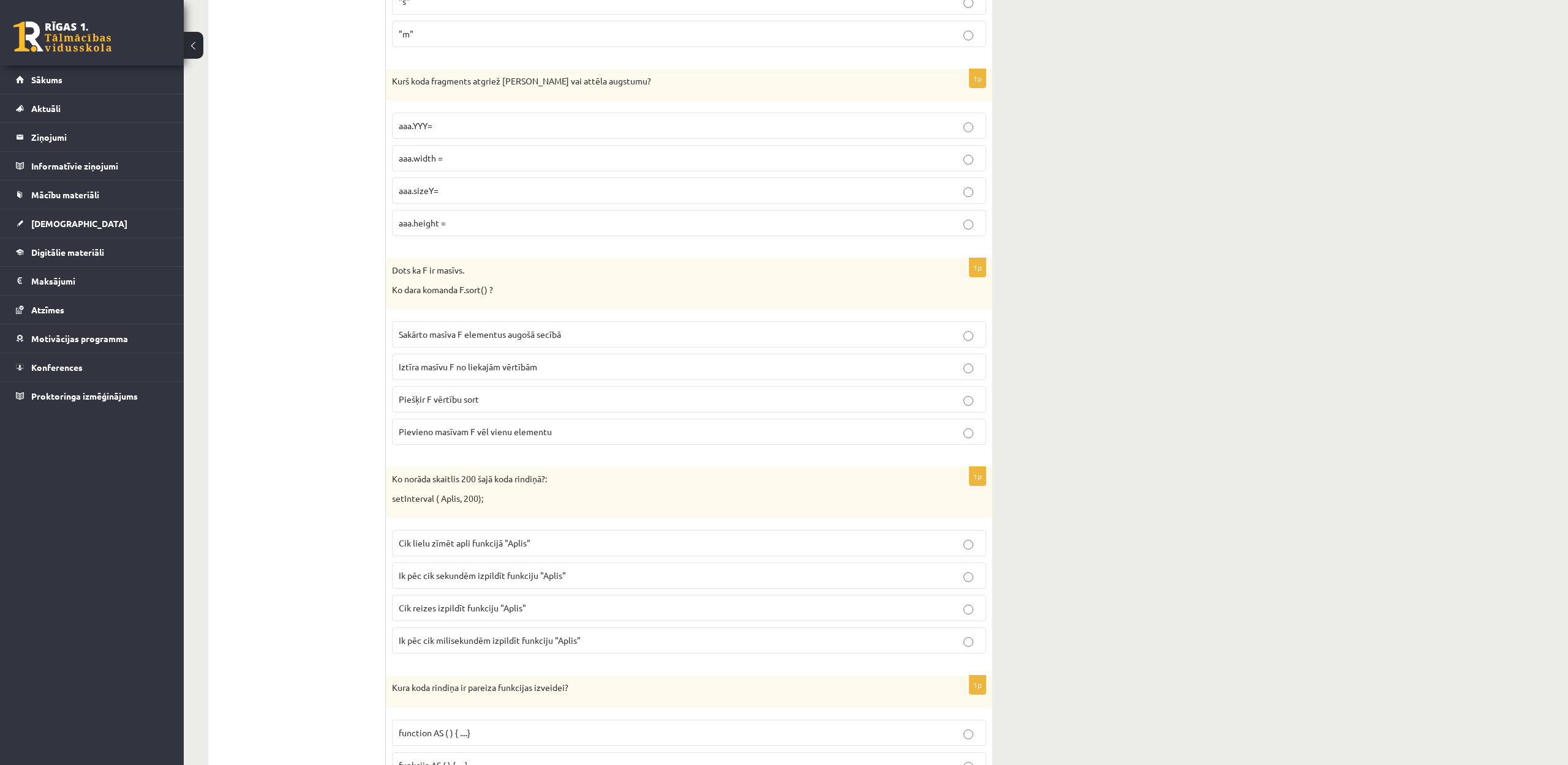
scroll to position [1285, 0]
click at [463, 340] on label "Sakārto masīva F elementus augošā secībā" at bounding box center [689, 333] width 594 height 26
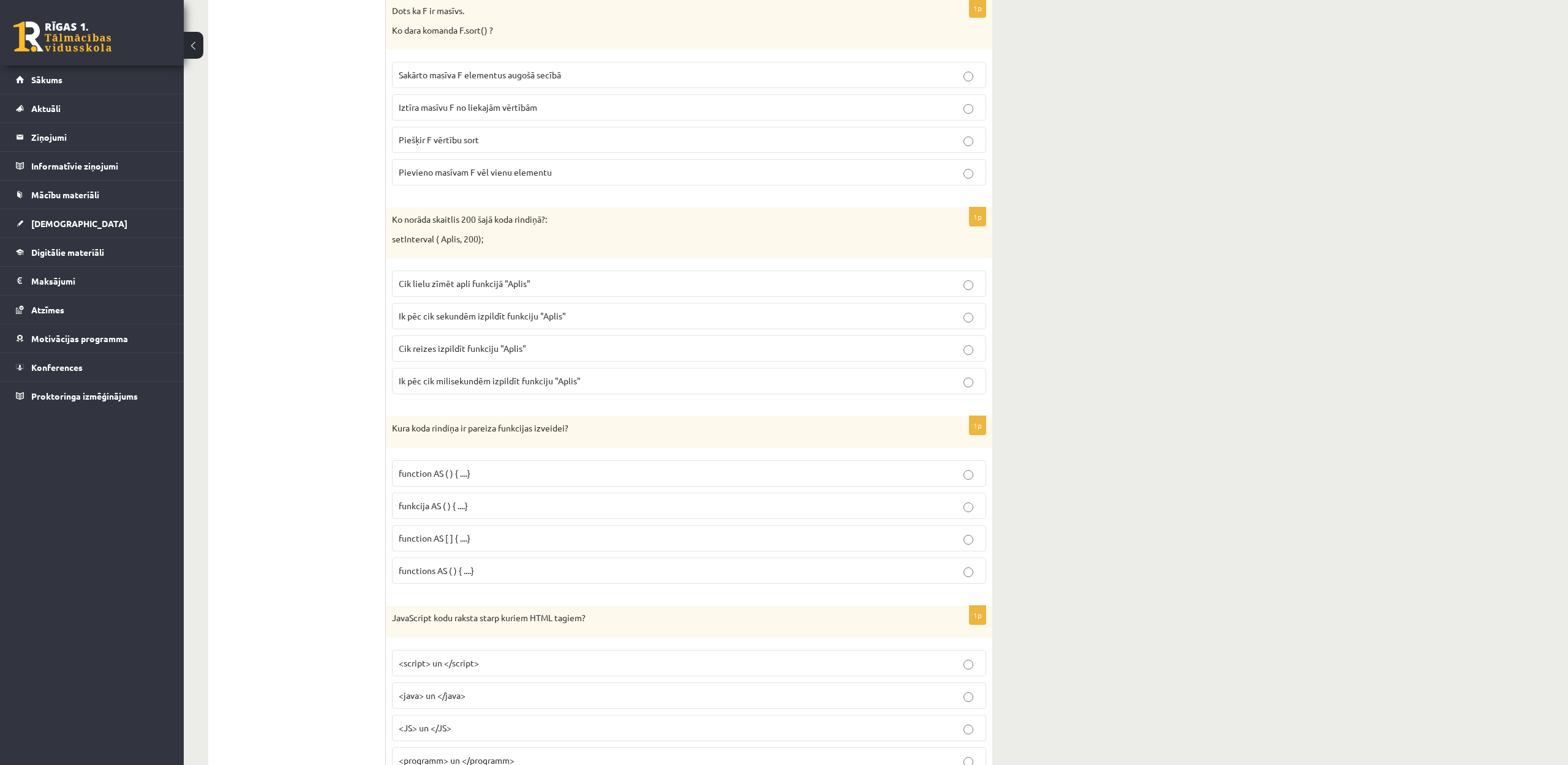
scroll to position [1557, 0]
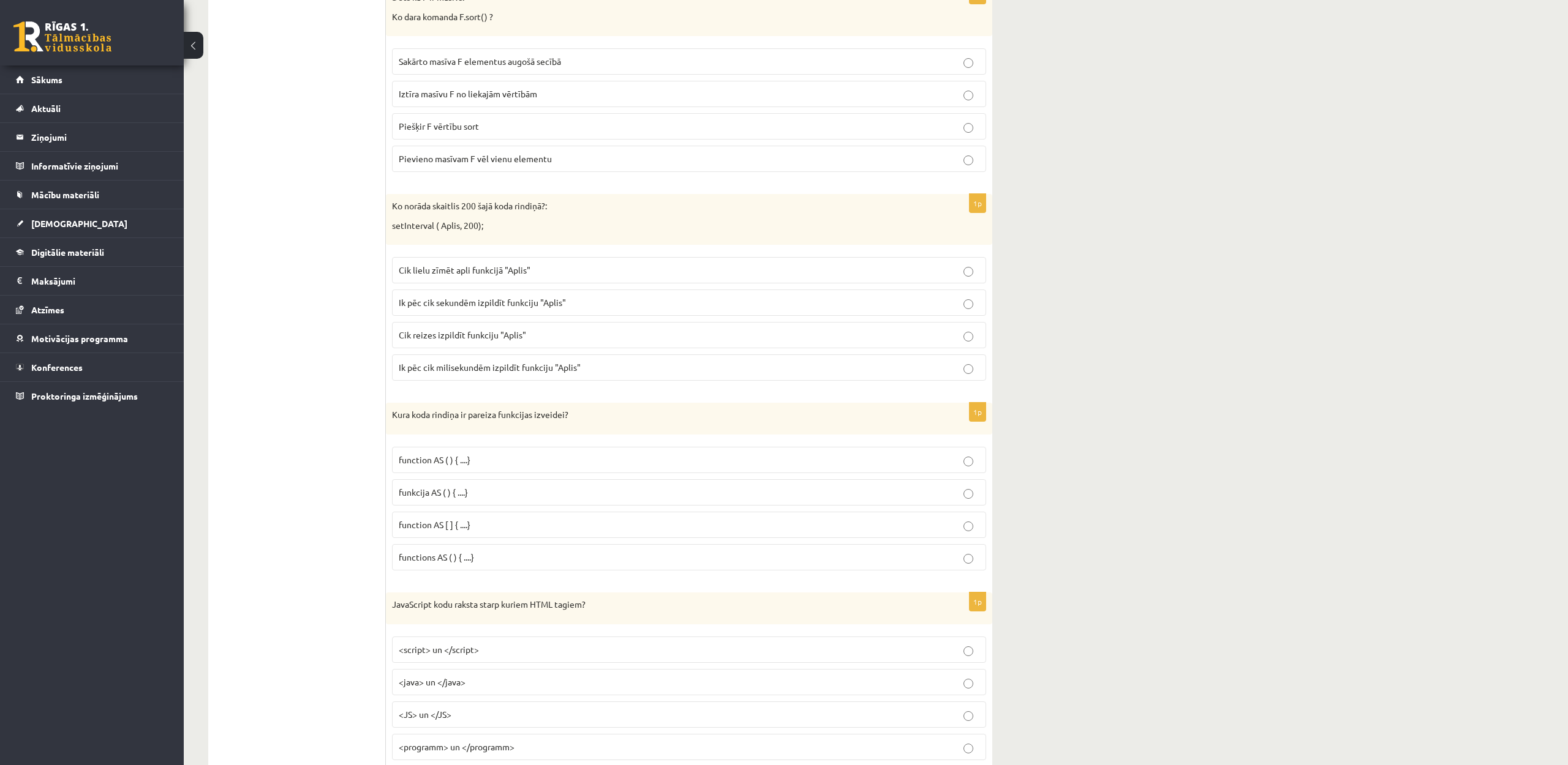
click at [482, 364] on span "Ik pēc cik milisekundēm izpildīt funkciju "Aplis"" at bounding box center [489, 367] width 182 height 11
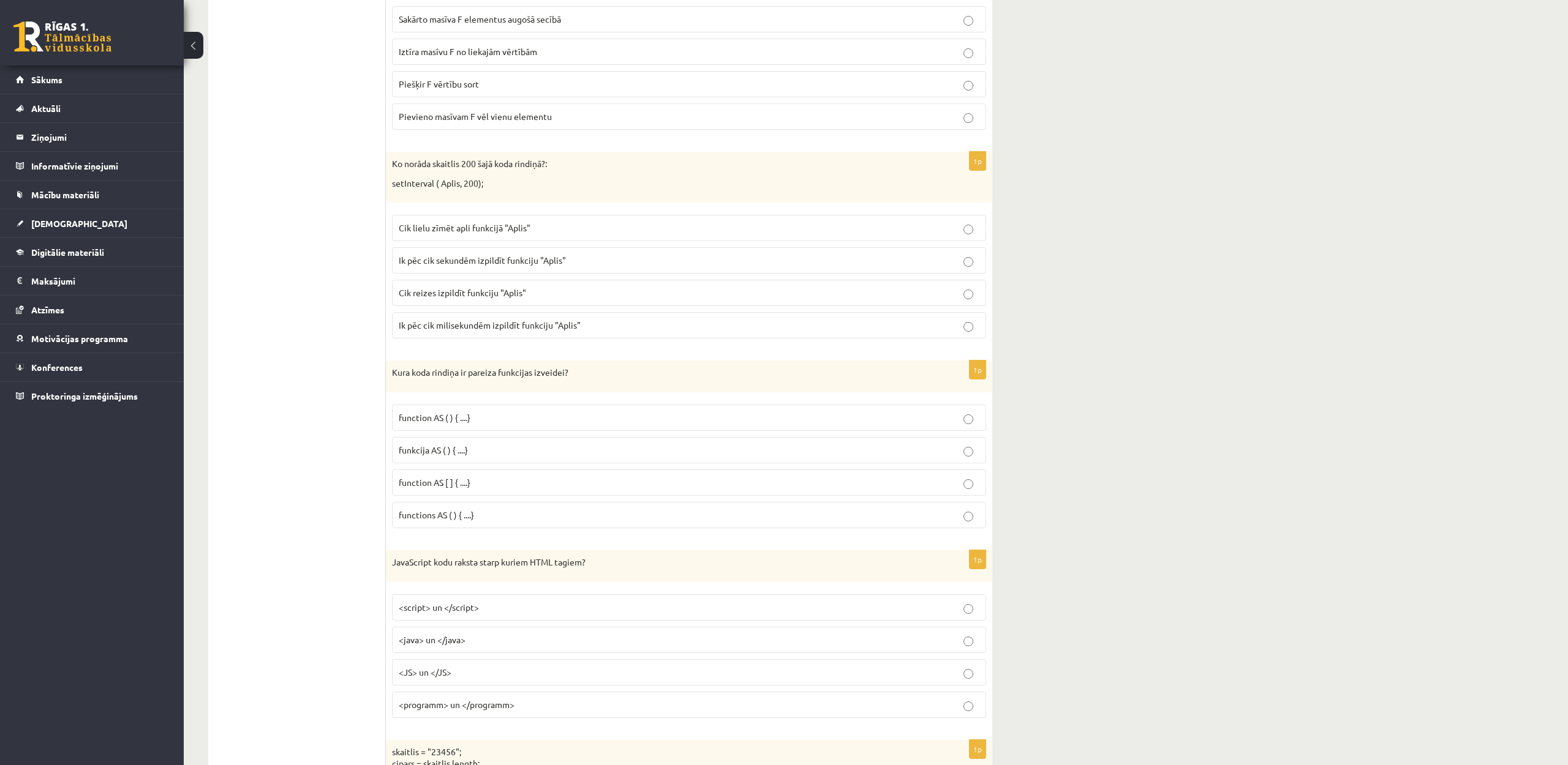
scroll to position [1601, 0]
click at [508, 453] on p "funkcija AS ( ) { ....}" at bounding box center [689, 448] width 581 height 13
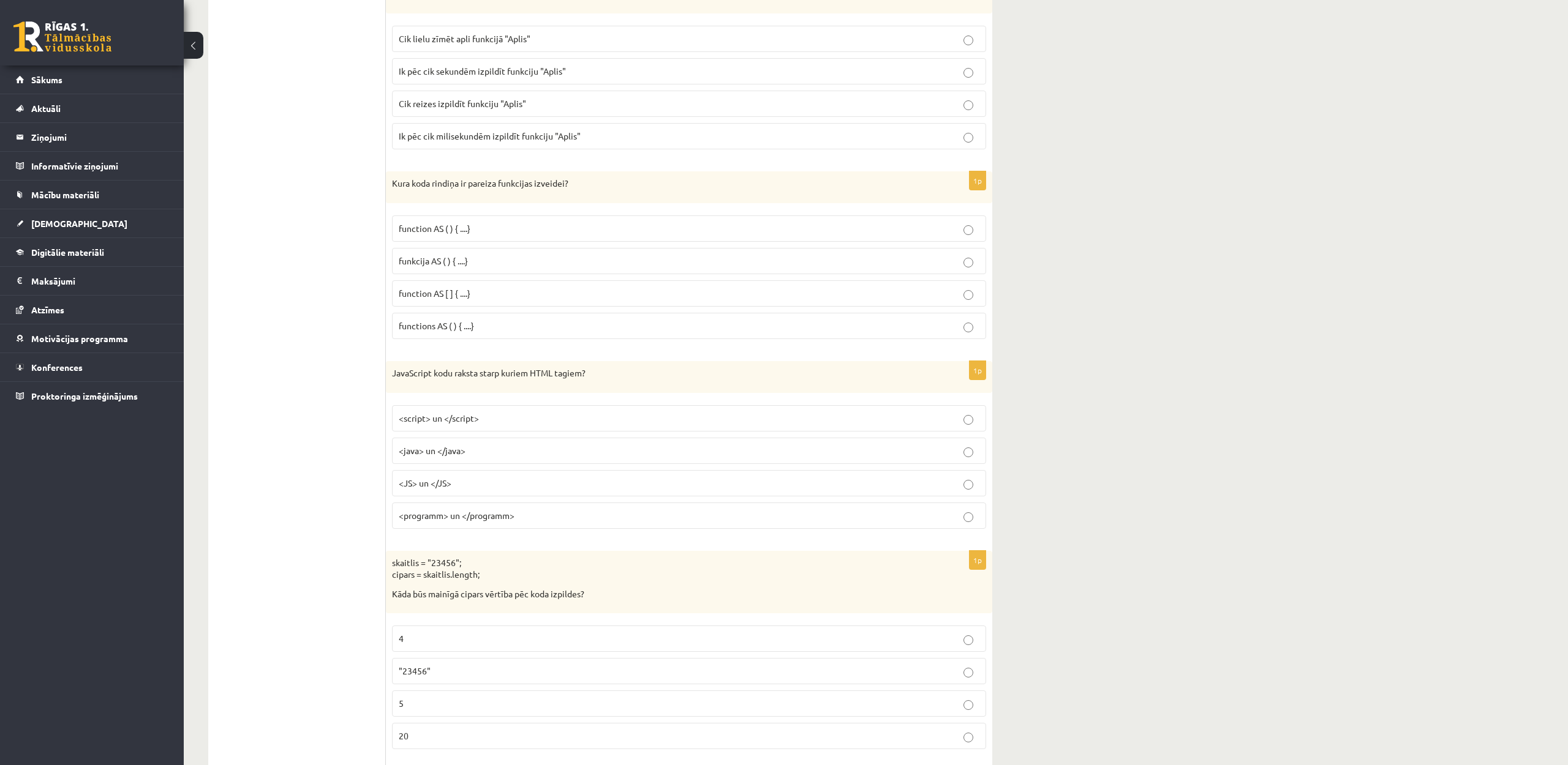
scroll to position [1789, 0]
click at [509, 418] on p "<script> un </script>" at bounding box center [689, 418] width 581 height 13
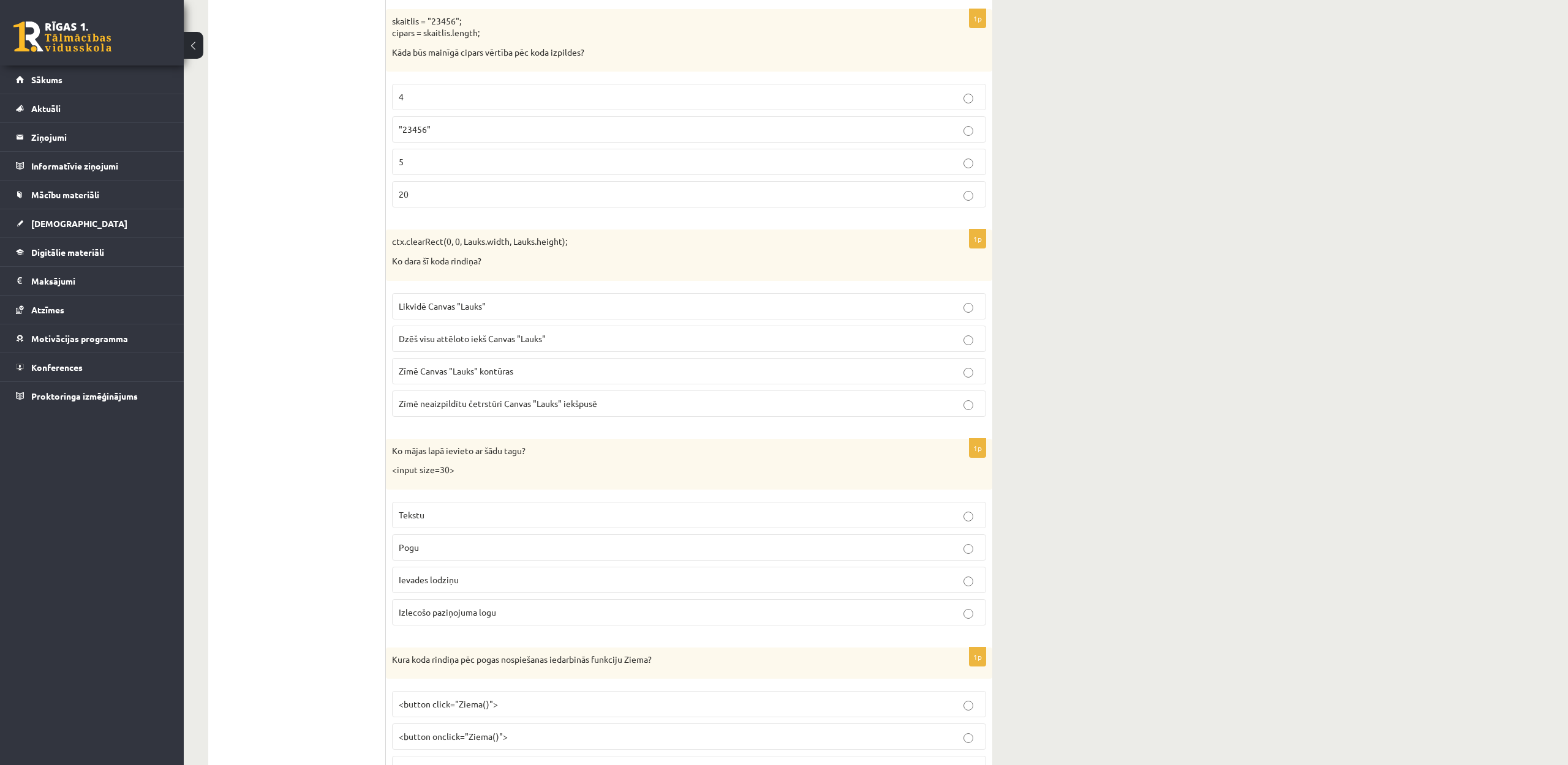
scroll to position [2333, 0]
click at [442, 128] on p ""23456"" at bounding box center [689, 126] width 581 height 13
click at [517, 341] on p "Dzēš visu attēloto iekš Canvas "Lauks"" at bounding box center [689, 335] width 581 height 13
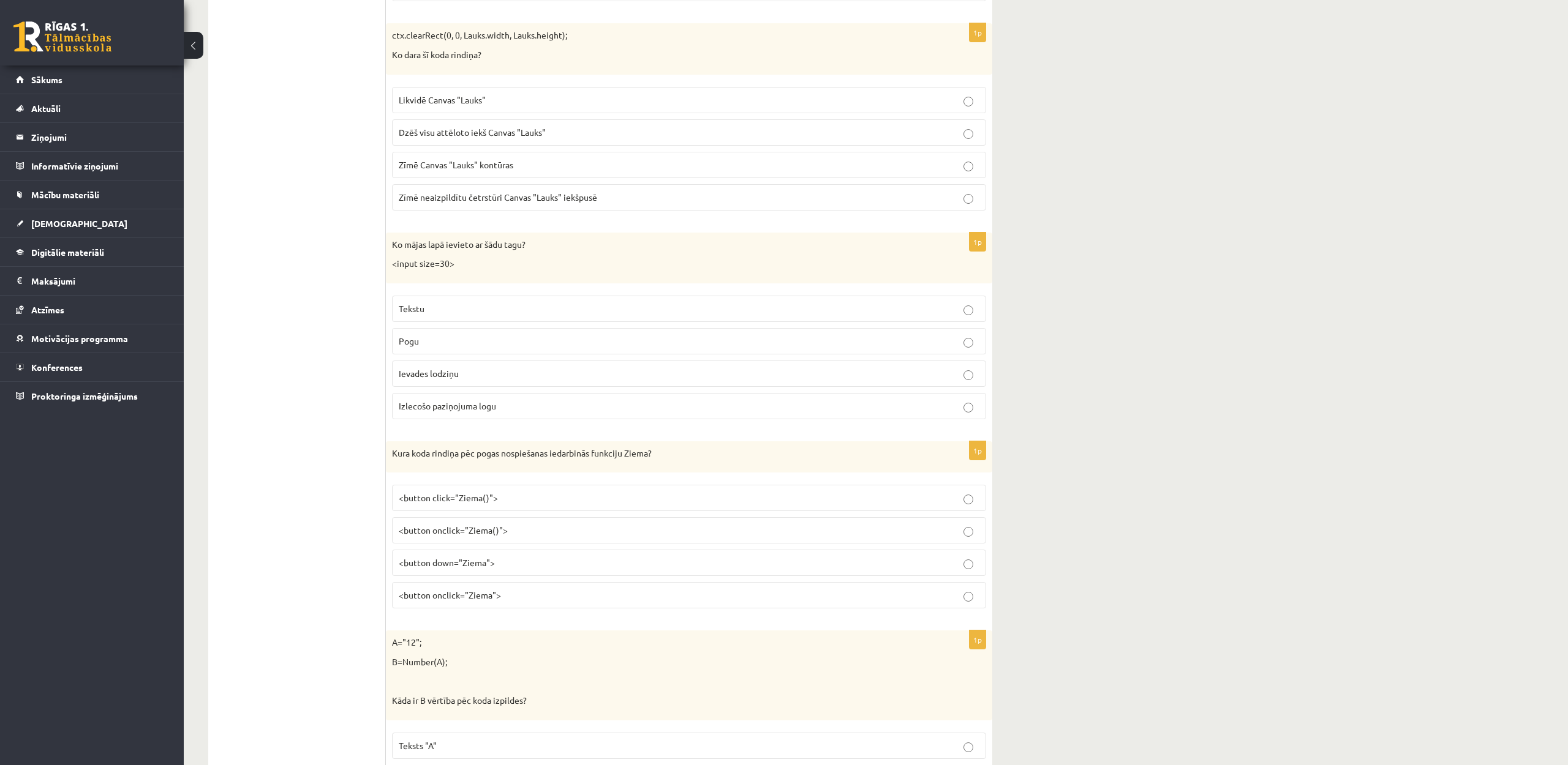
scroll to position [2556, 0]
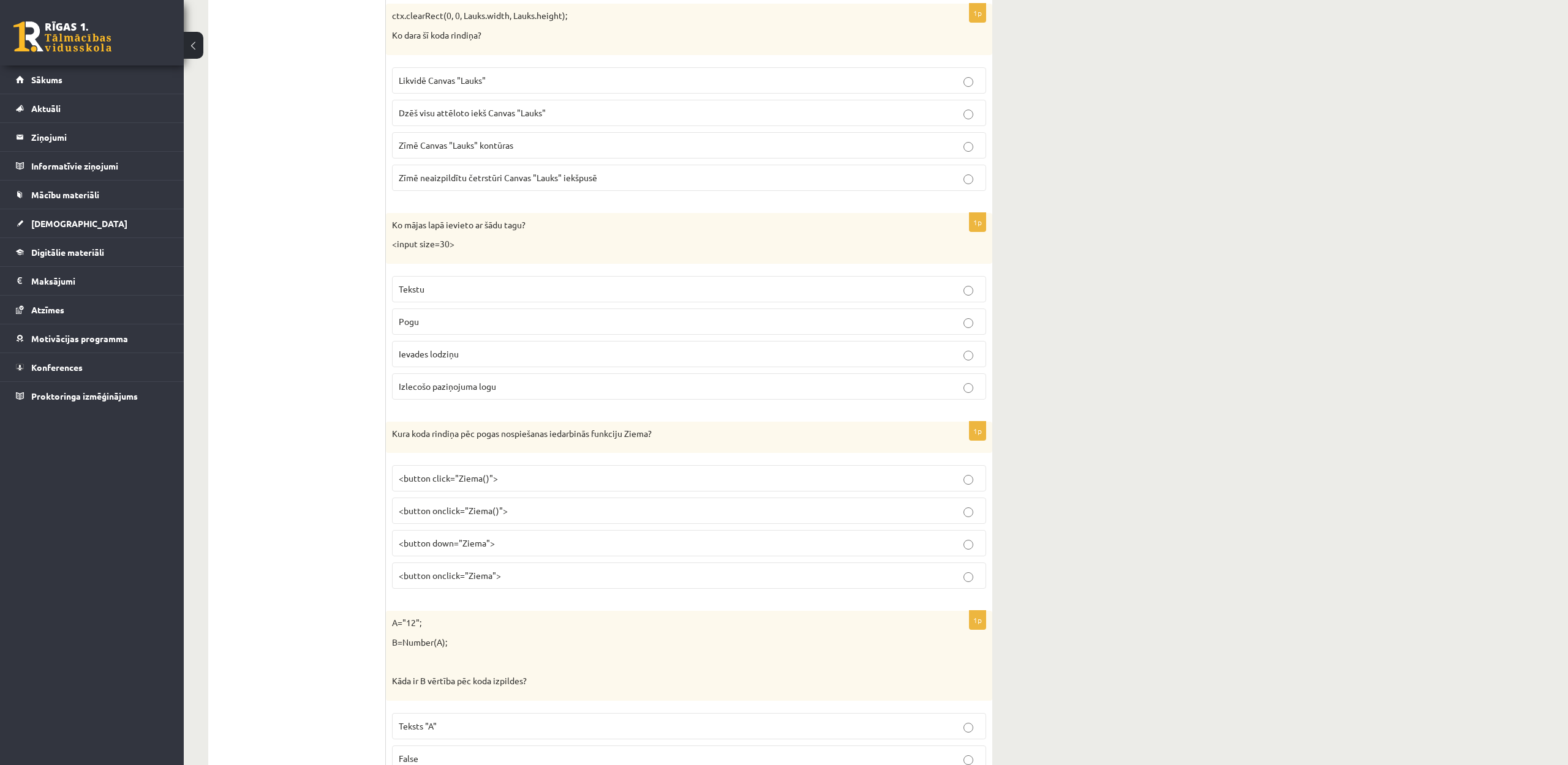
click at [506, 349] on p "Ievades lodziņu" at bounding box center [689, 354] width 581 height 13
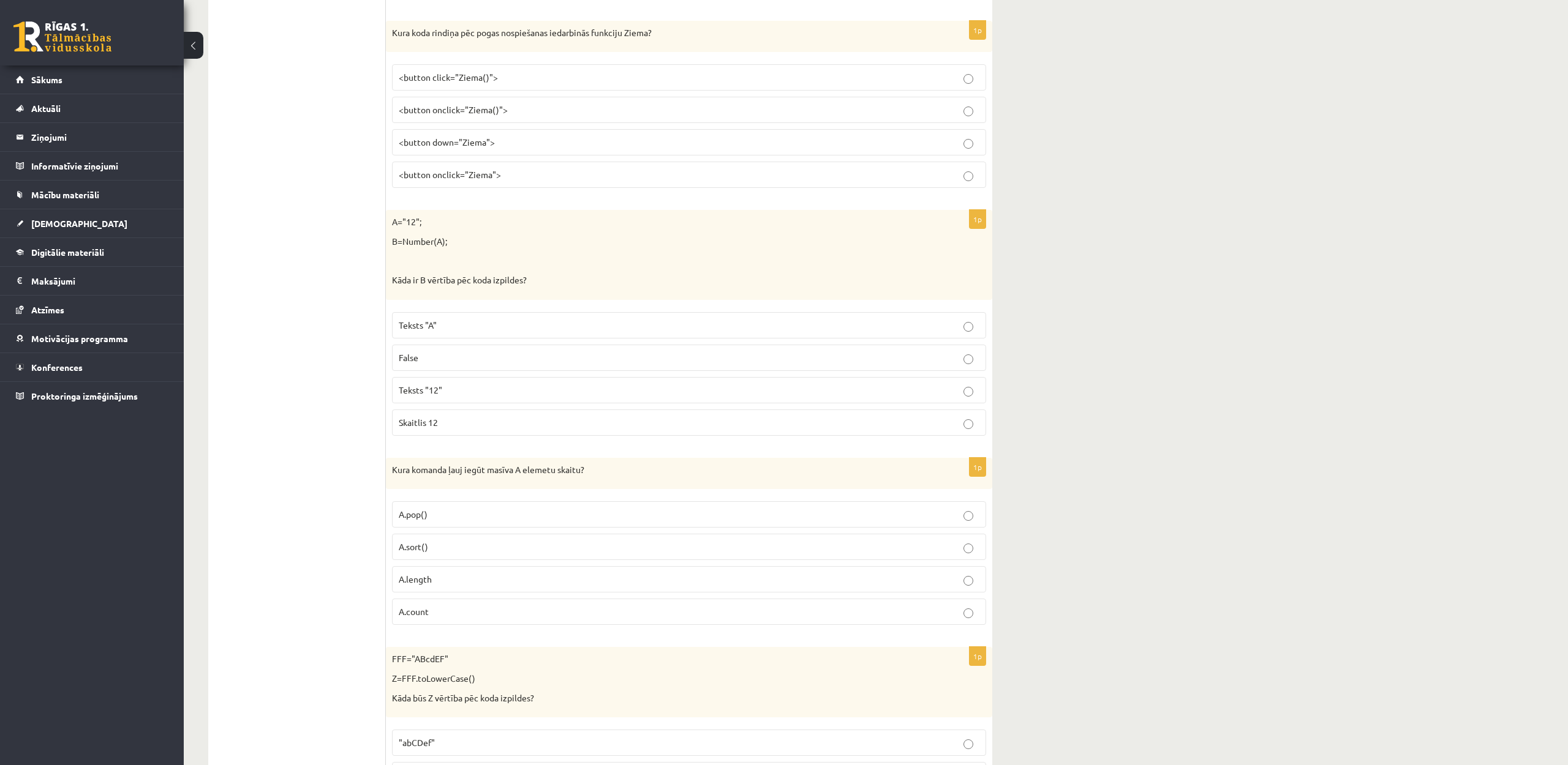
scroll to position [2948, 0]
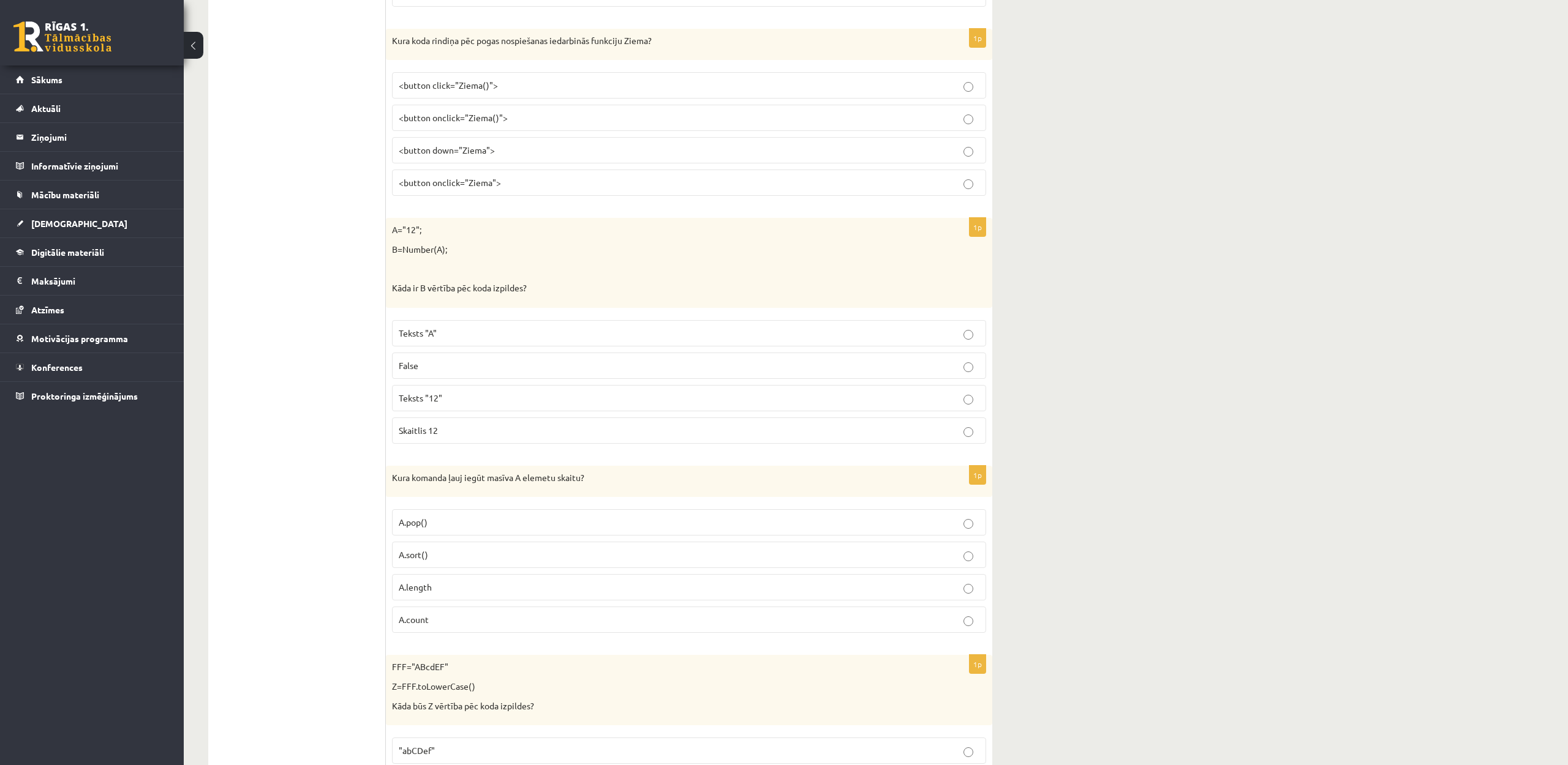
click at [490, 118] on span "<button onclick="Ziema()">" at bounding box center [453, 117] width 109 height 11
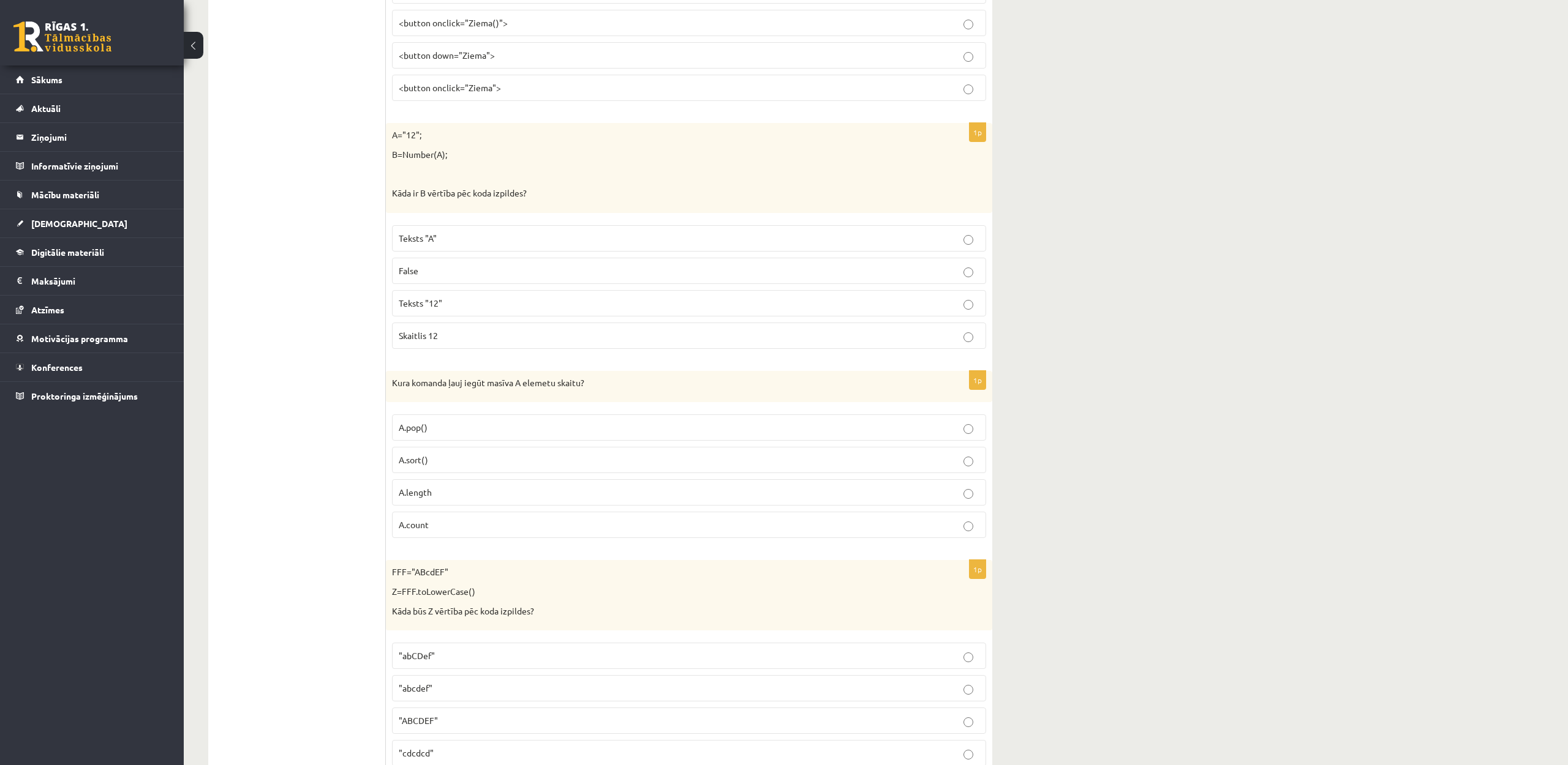
scroll to position [3050, 0]
click at [489, 329] on p "Skaitlis 12" at bounding box center [689, 330] width 581 height 13
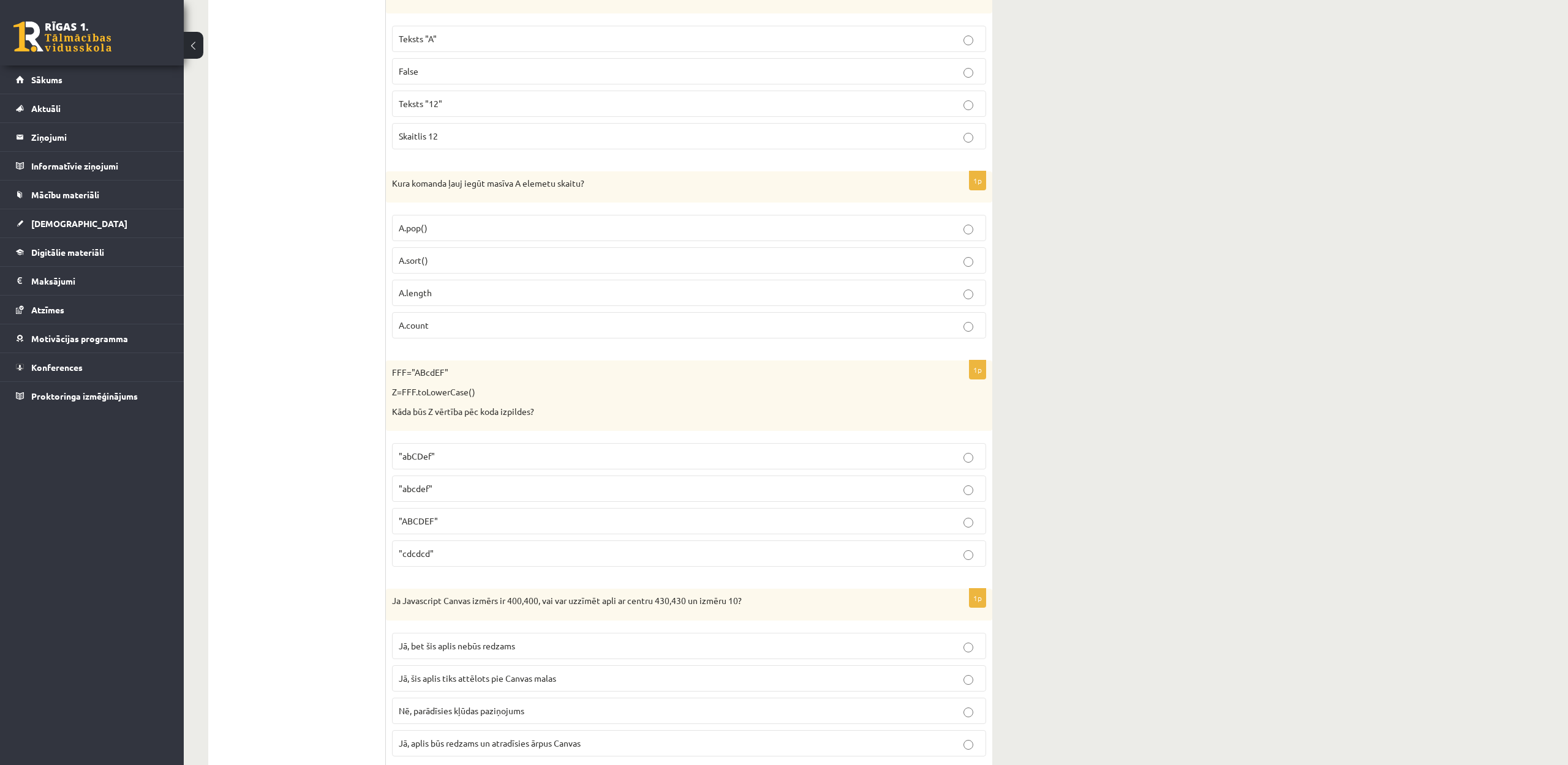
scroll to position [3242, 0]
click at [495, 293] on p "A.length" at bounding box center [689, 294] width 581 height 13
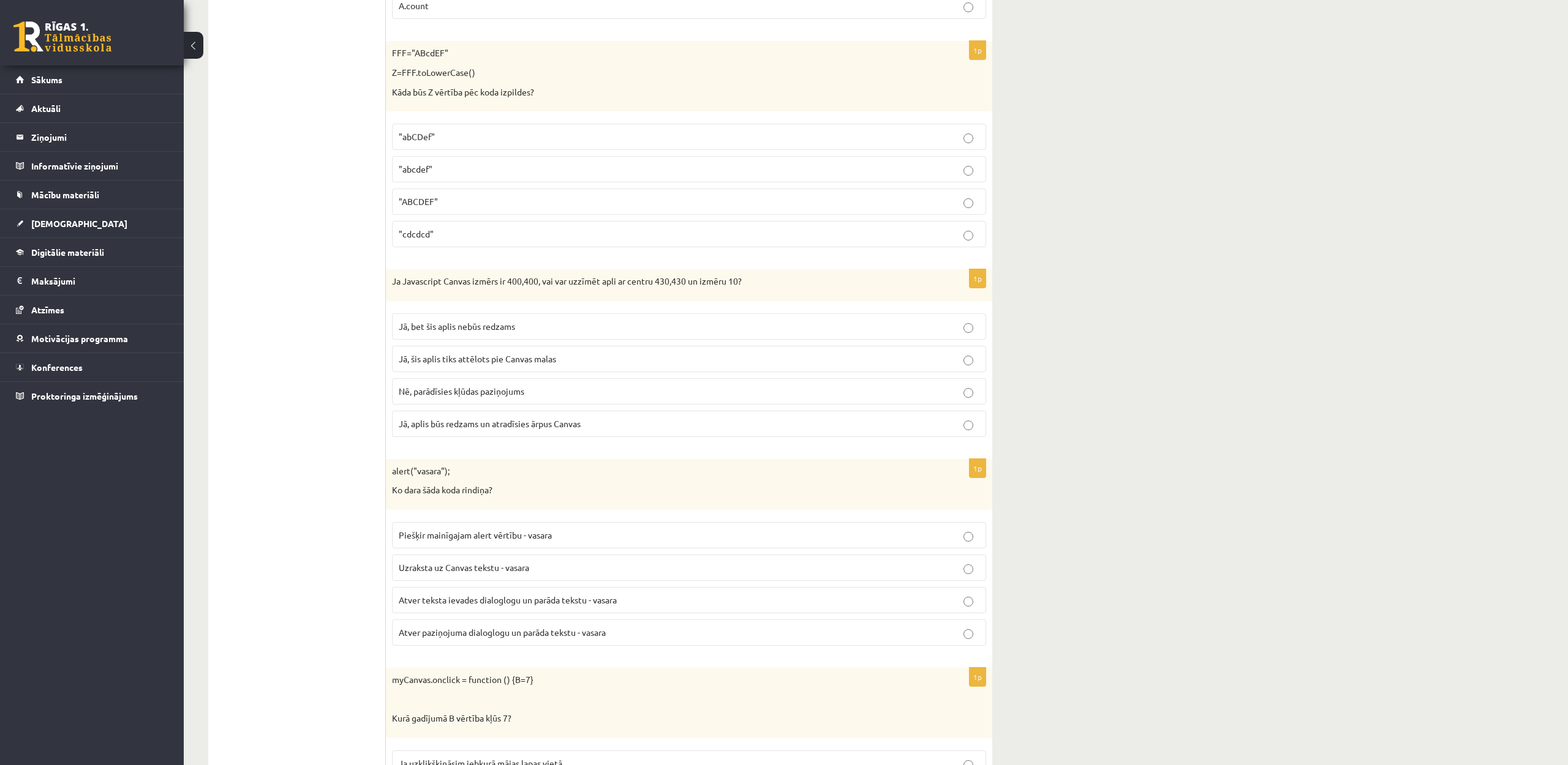
scroll to position [3579, 0]
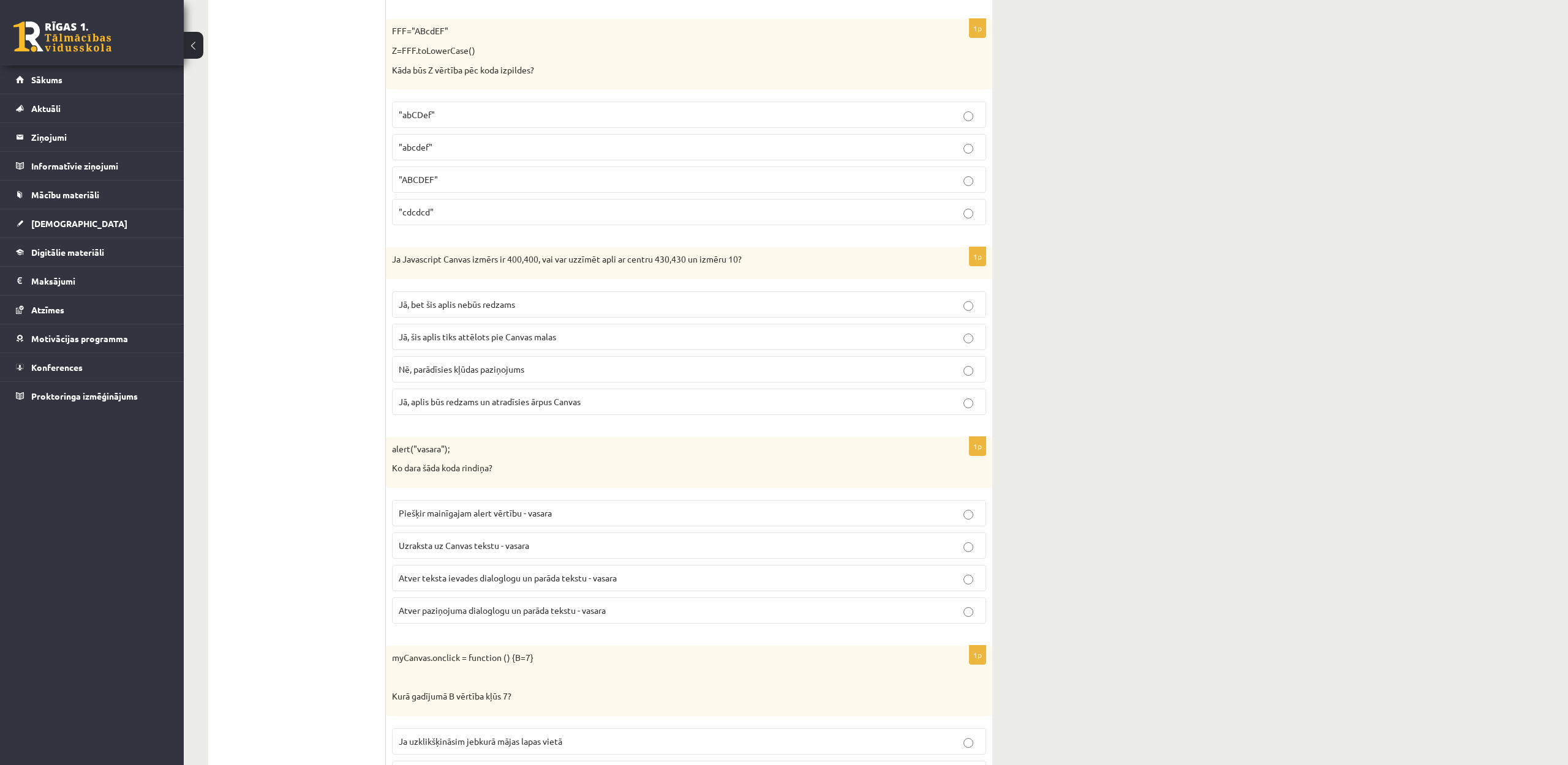
click at [445, 151] on p ""abcdef"" at bounding box center [689, 147] width 581 height 13
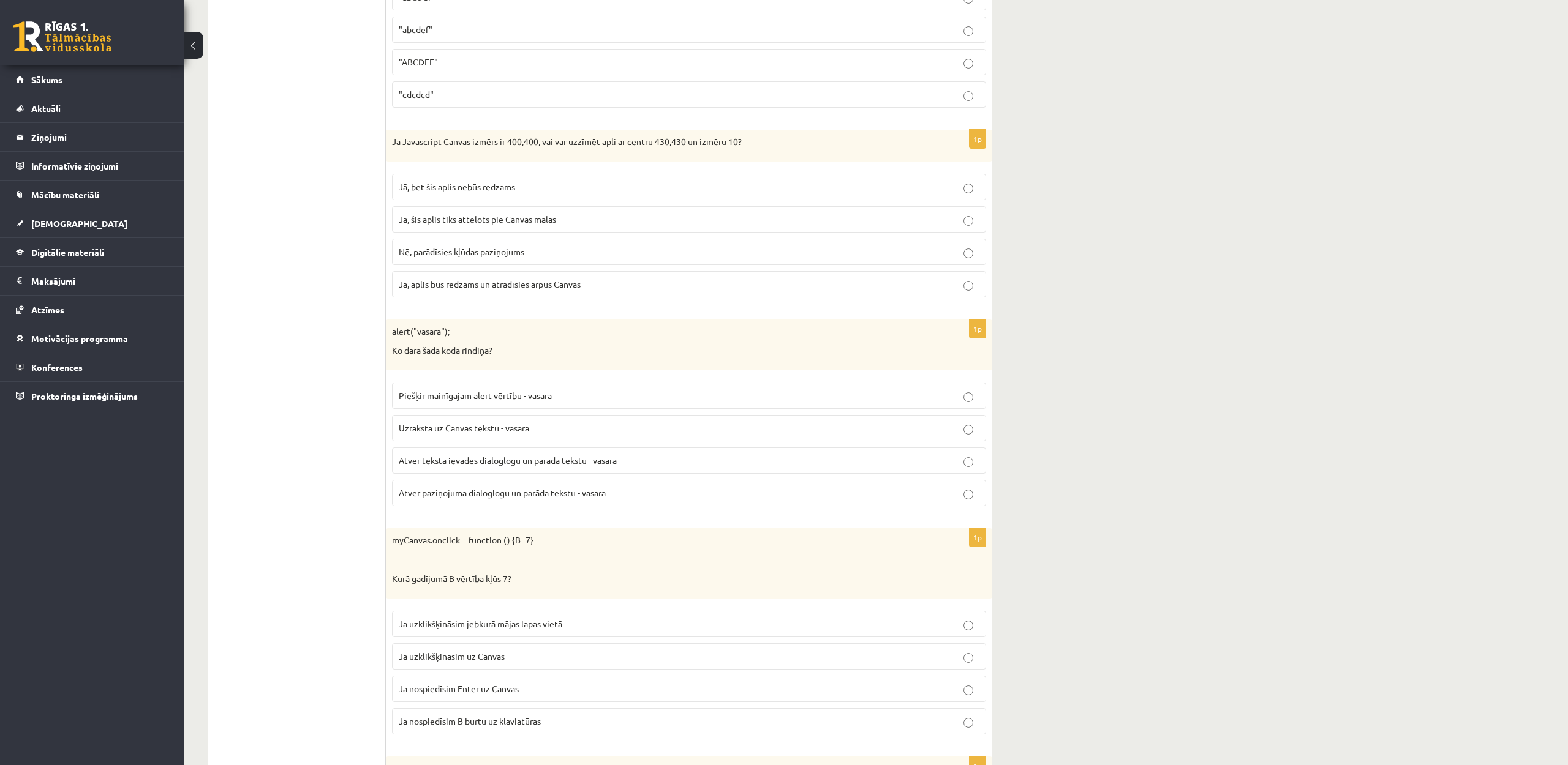
scroll to position [3703, 0]
click at [463, 194] on label "Jā, bet šis aplis nebūs redzams" at bounding box center [689, 187] width 594 height 26
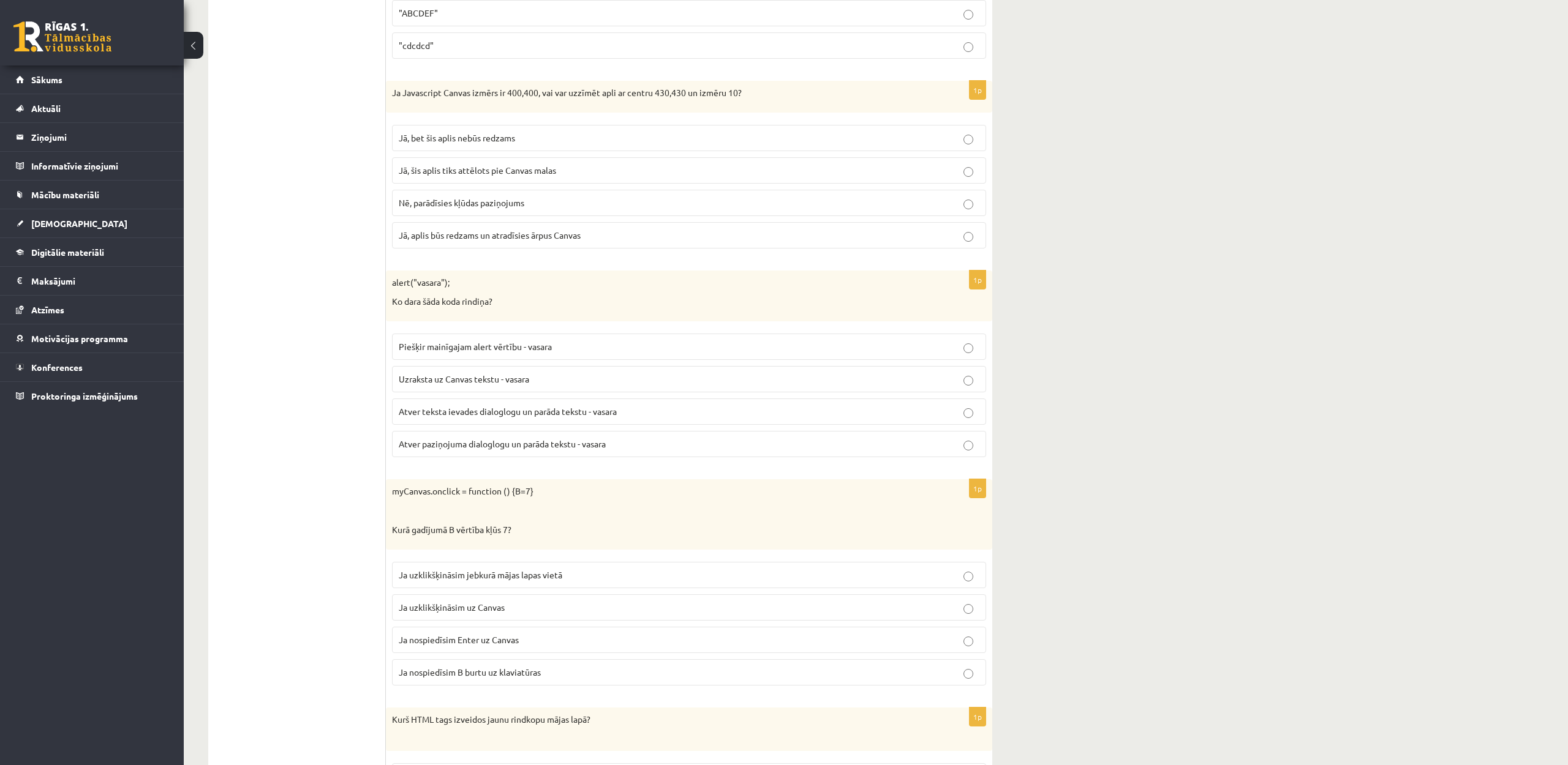
scroll to position [3772, 0]
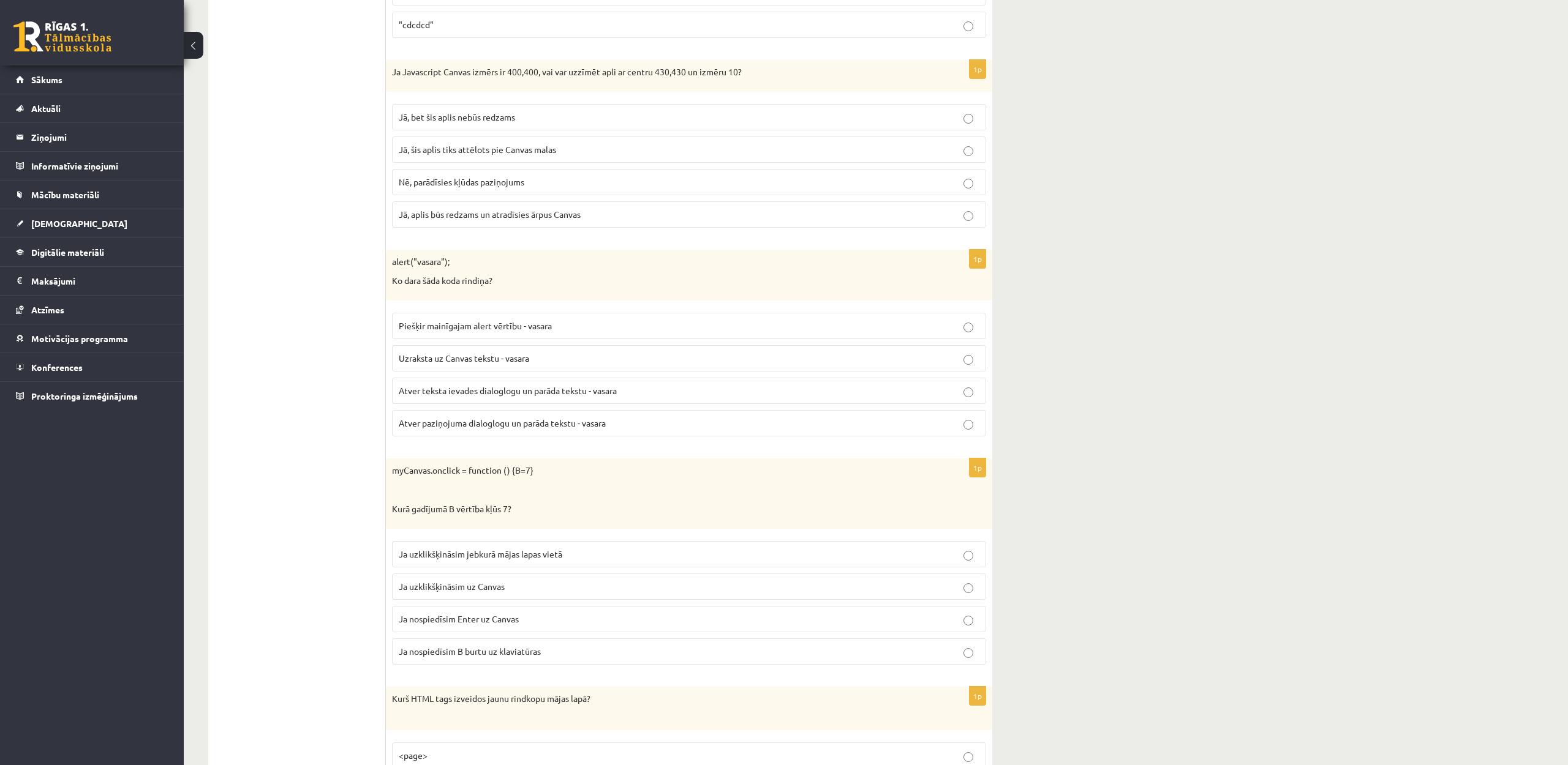
click at [586, 331] on p "Piešķir mainīgajam alert vērtību - vasara" at bounding box center [689, 326] width 581 height 13
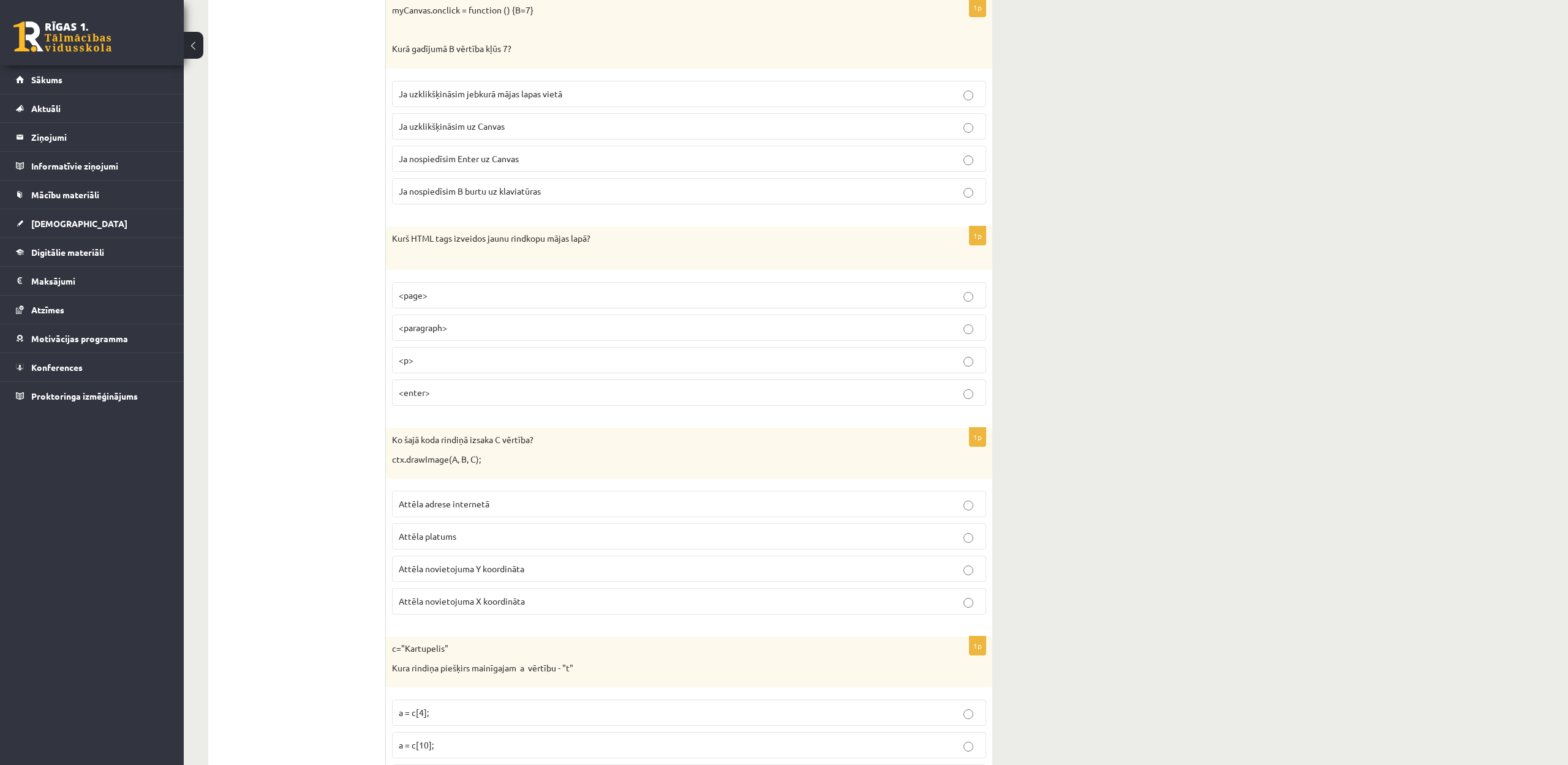
scroll to position [4224, 0]
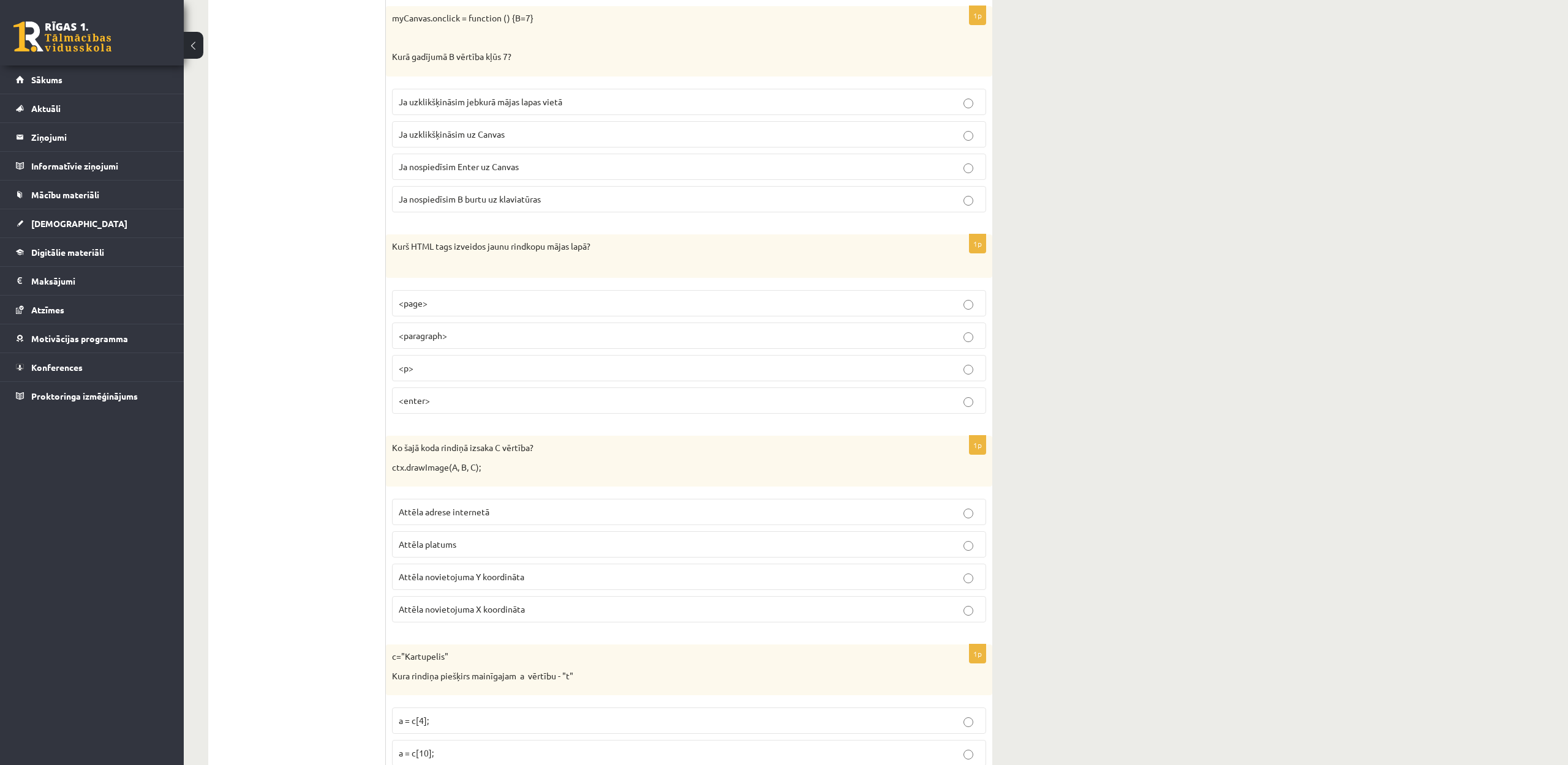
click at [653, 127] on label "Ja uzklikšķināsim uz Canvas" at bounding box center [689, 134] width 594 height 26
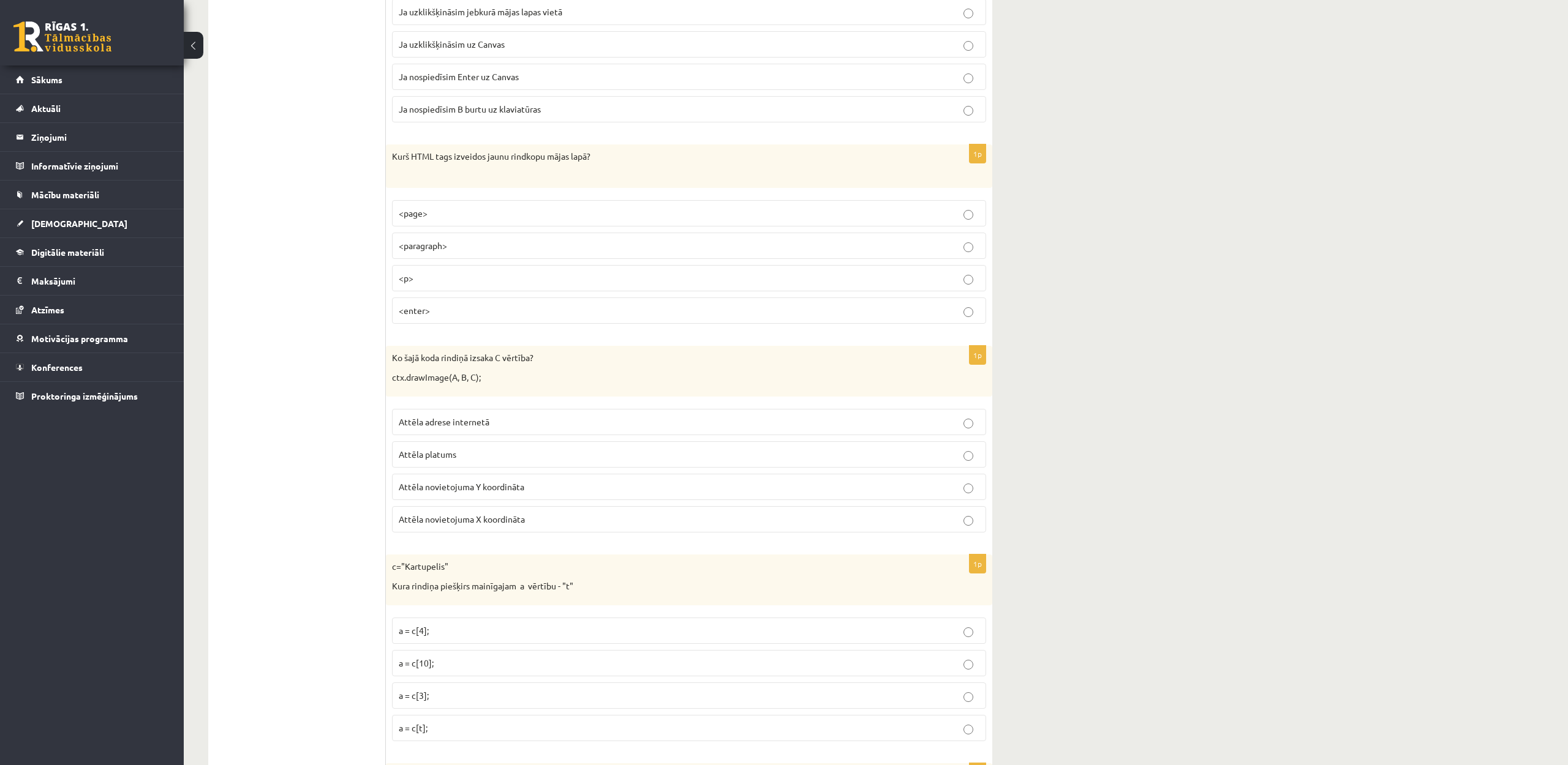
scroll to position [4327, 0]
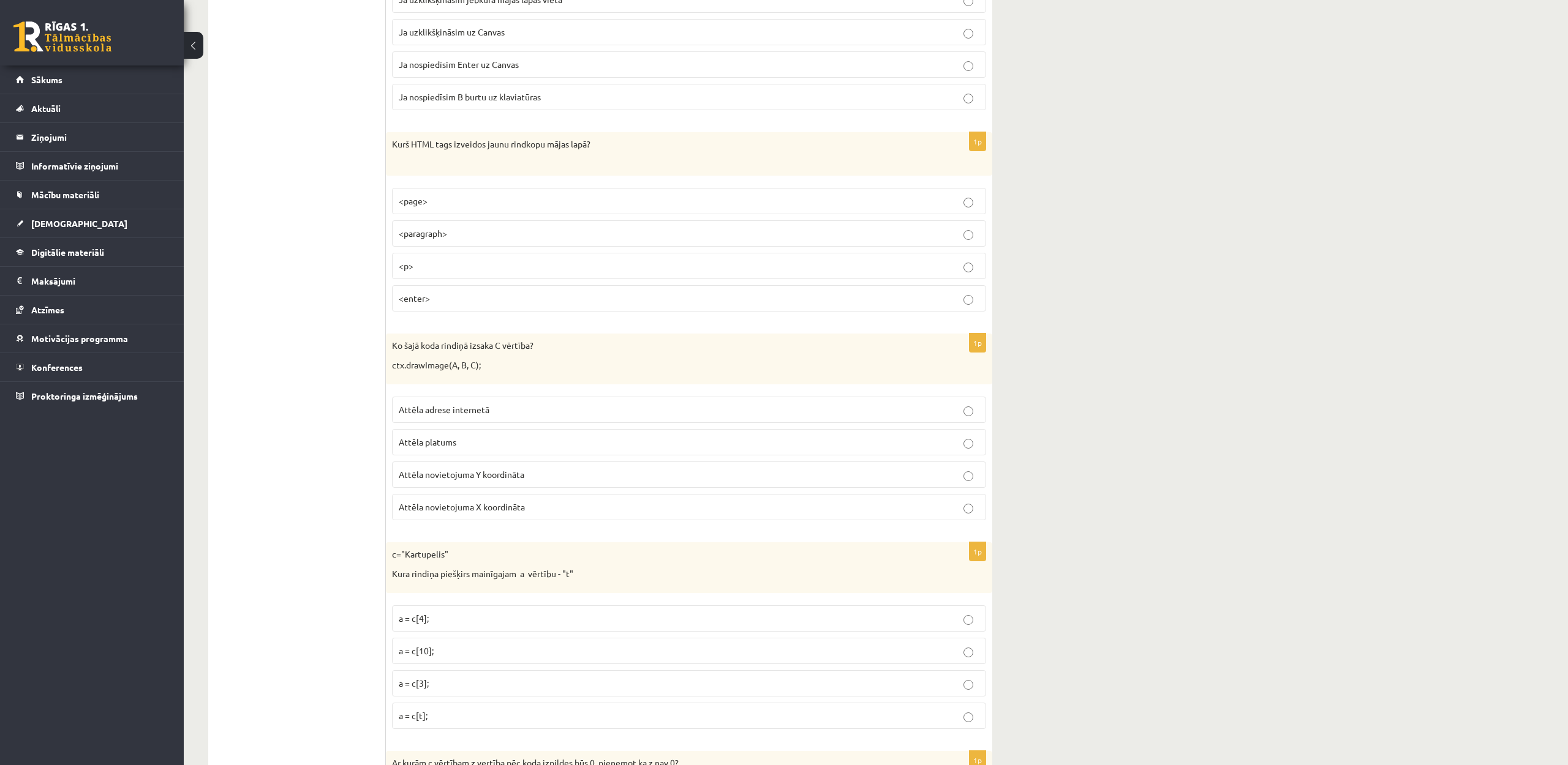
click at [540, 233] on p "<paragraph>" at bounding box center [689, 233] width 581 height 13
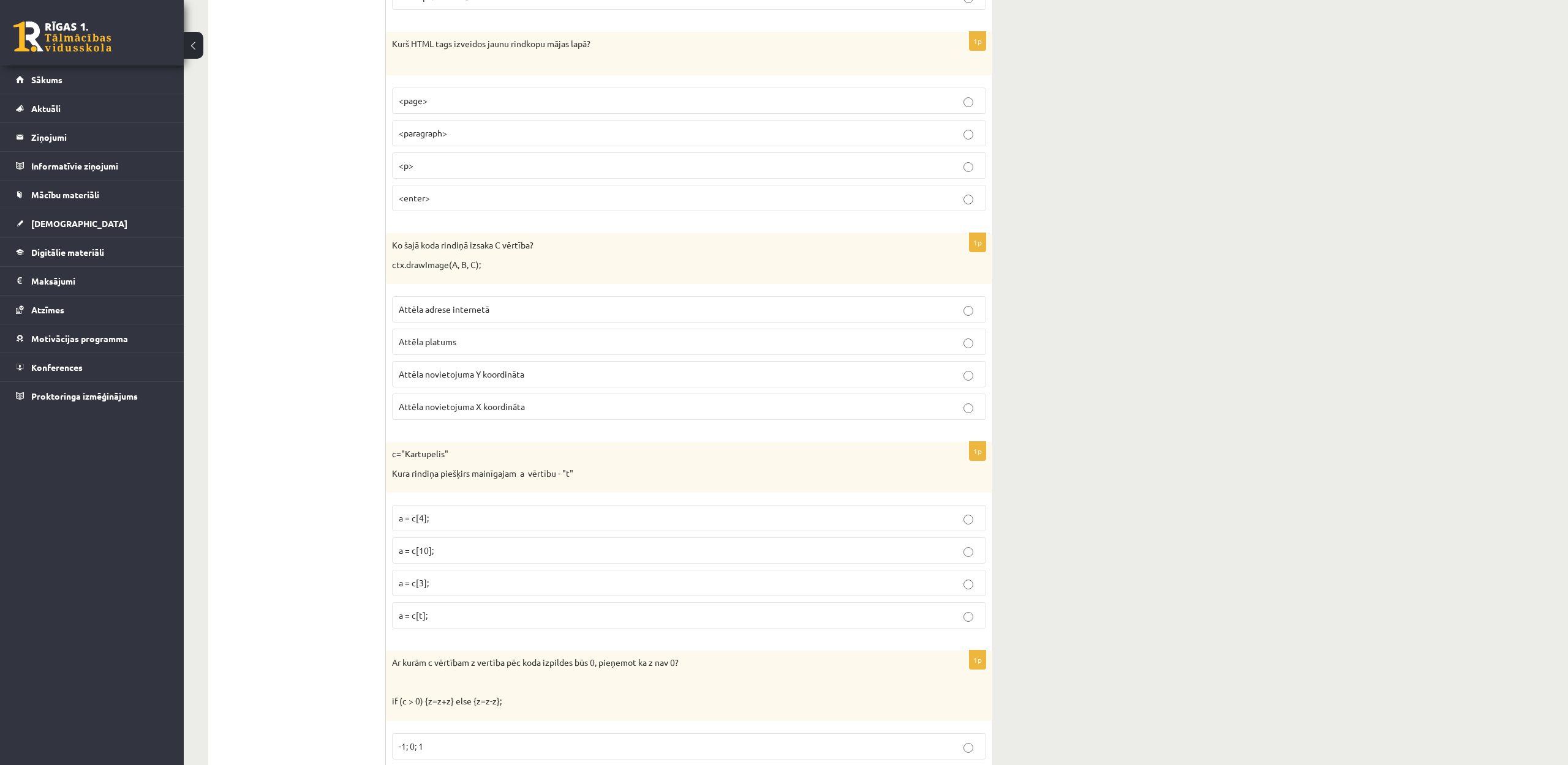
scroll to position [4428, 0]
click at [538, 376] on p "Attēla novietojuma Y koordināta" at bounding box center [689, 374] width 581 height 13
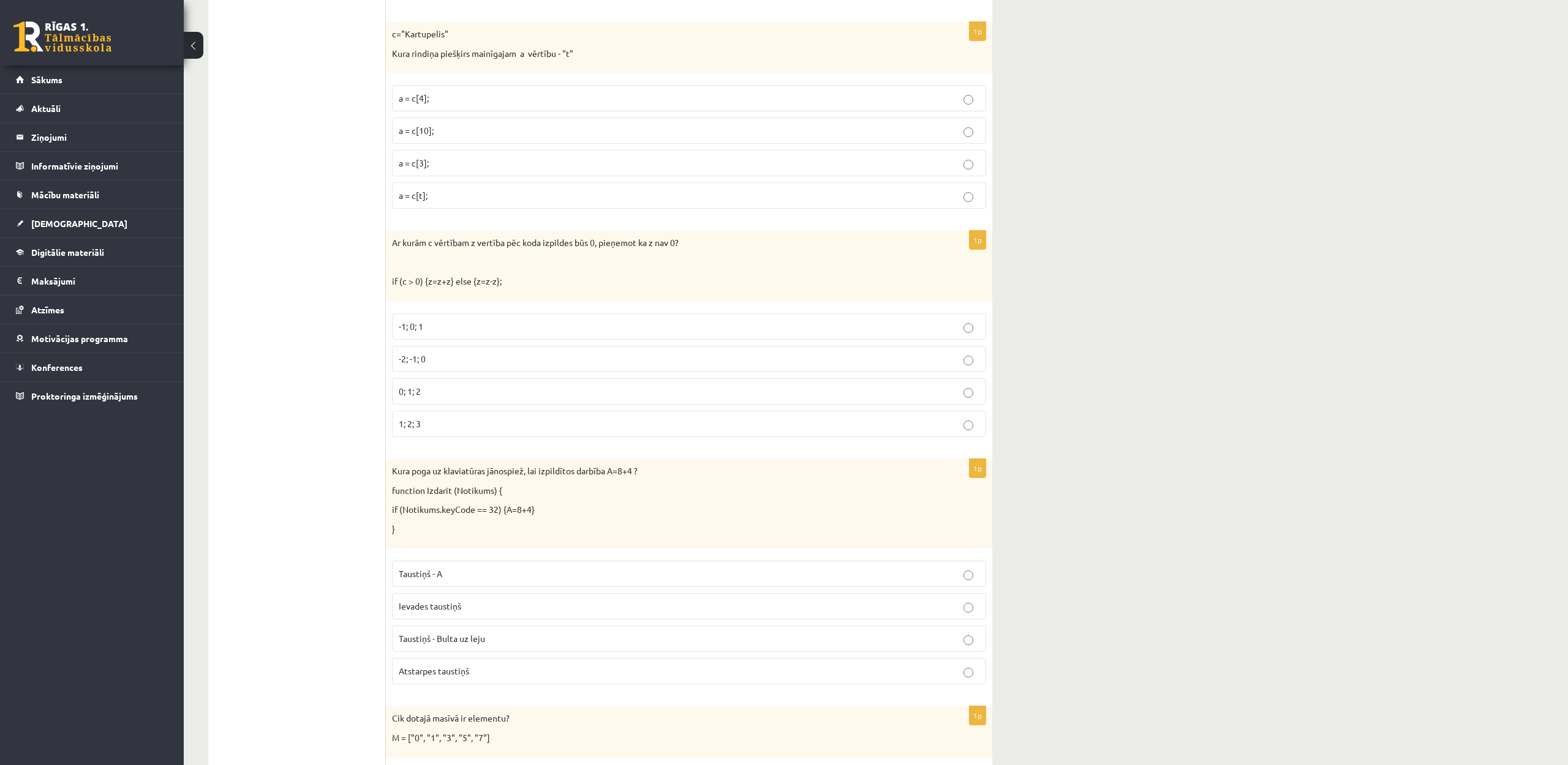
scroll to position [4844, 0]
click at [489, 166] on p "a = c[3];" at bounding box center [689, 166] width 581 height 13
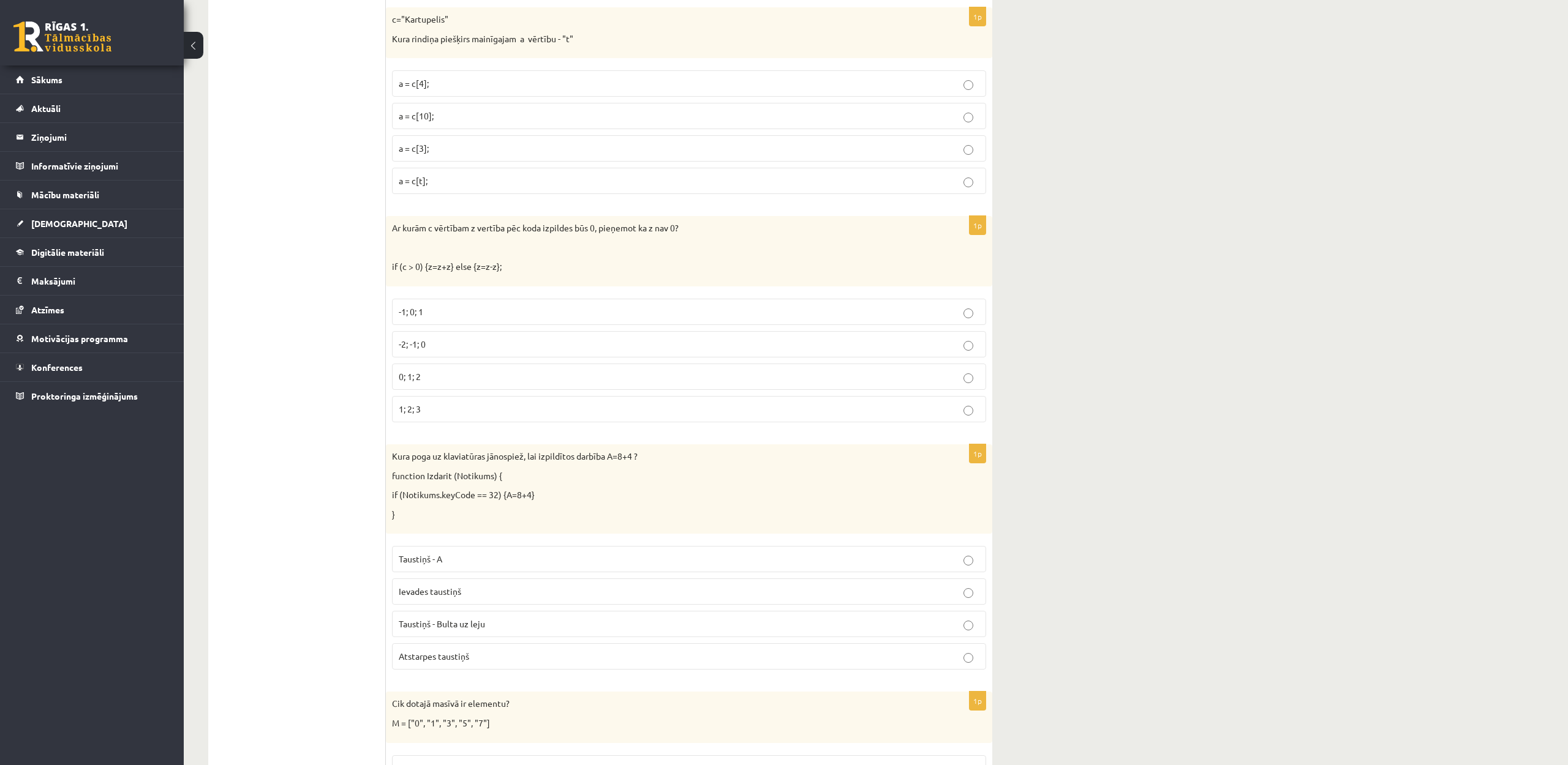
scroll to position [4870, 0]
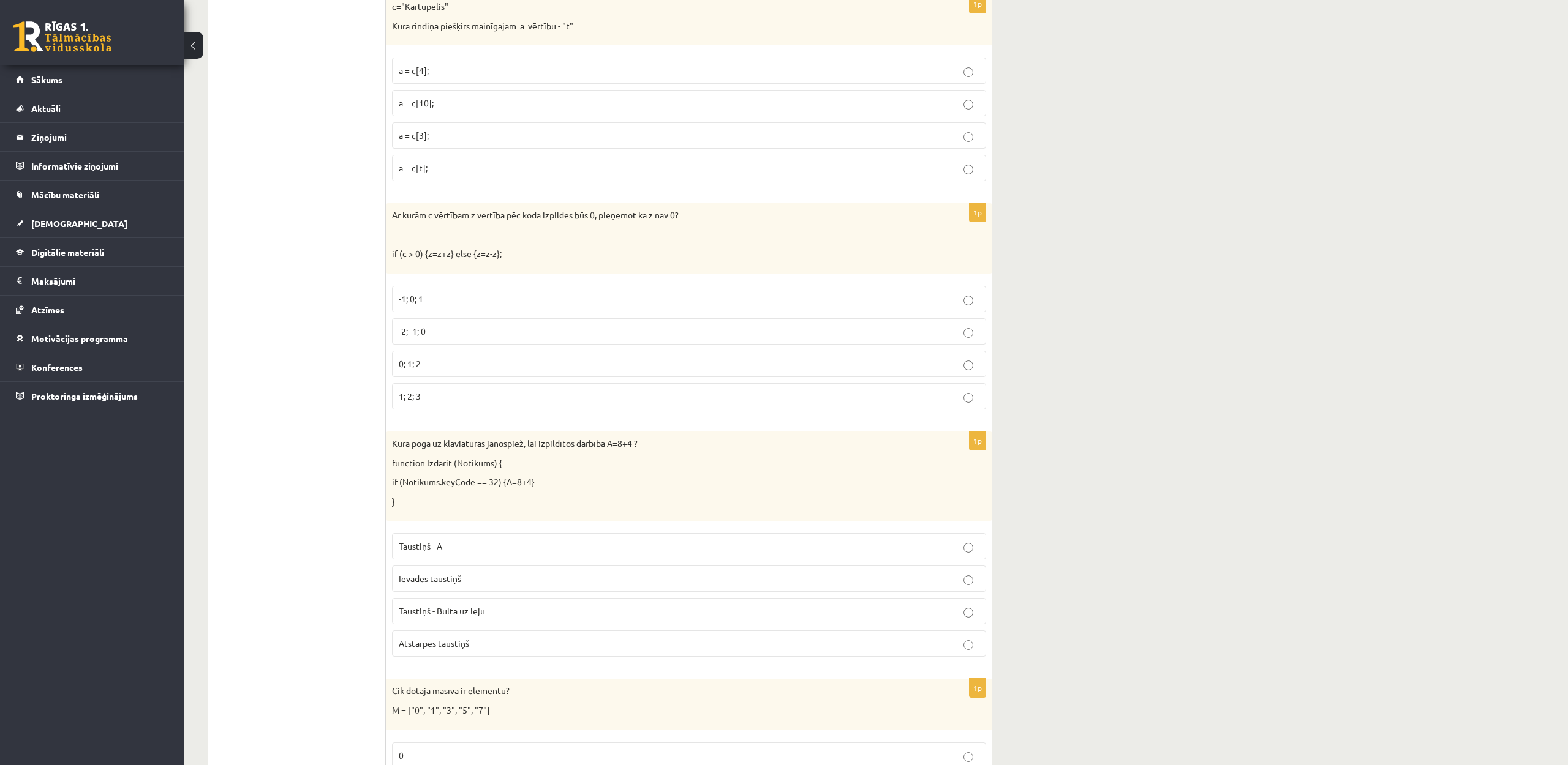
click at [450, 370] on p "0; 1; 2" at bounding box center [689, 364] width 581 height 13
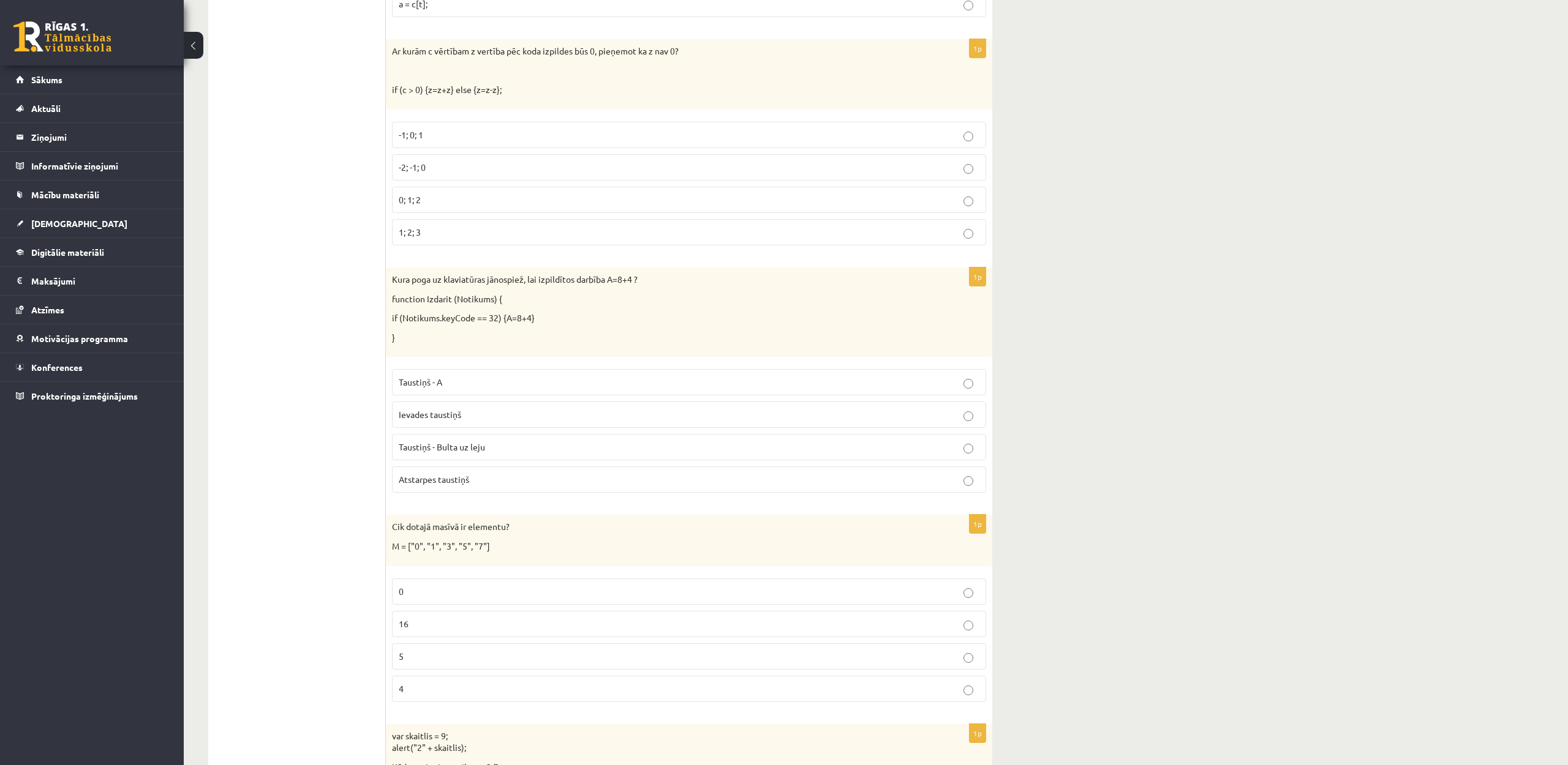
scroll to position [5041, 0]
click at [476, 472] on p "Atstarpes taustiņš" at bounding box center [689, 477] width 581 height 13
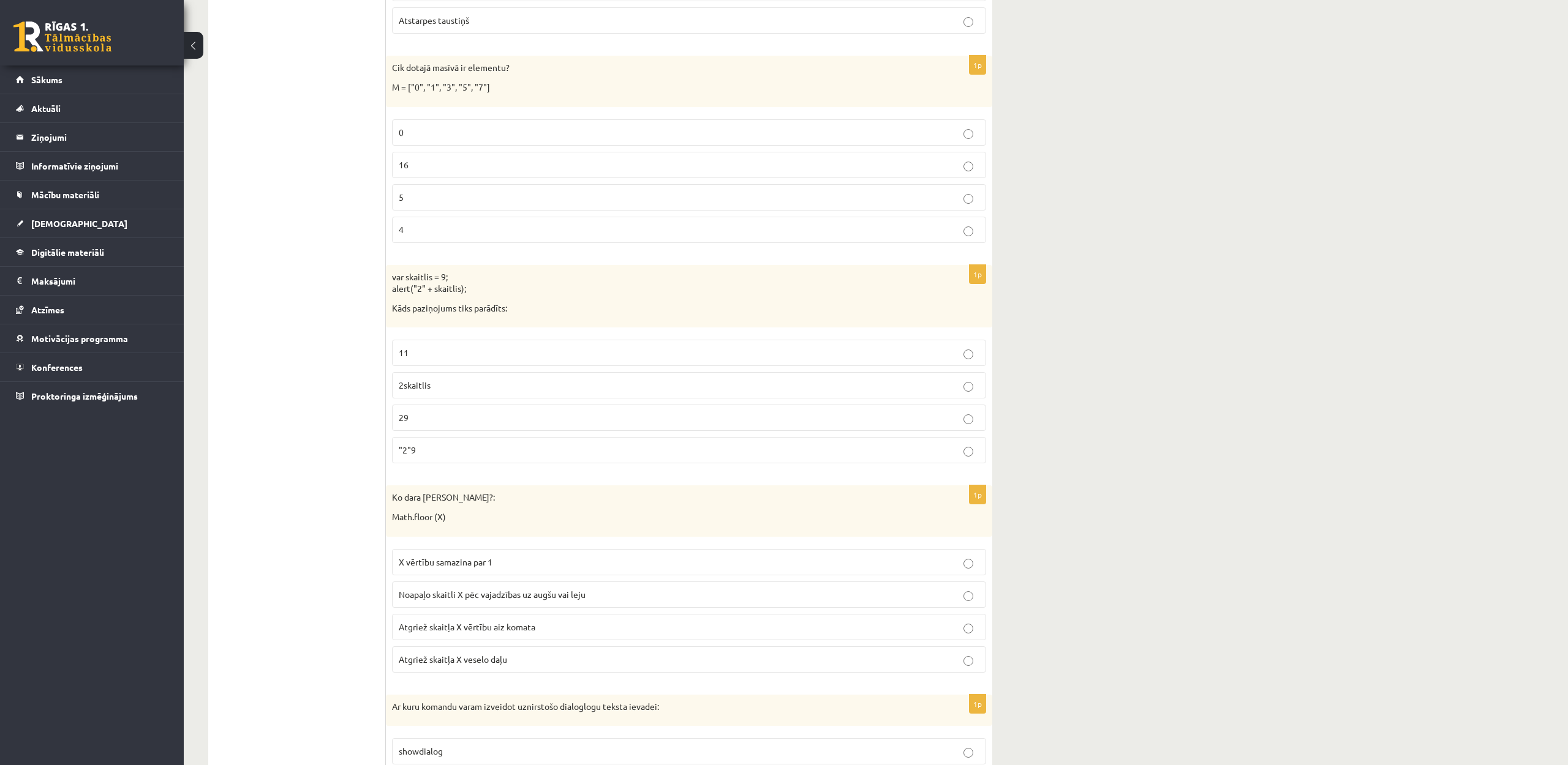
scroll to position [5509, 0]
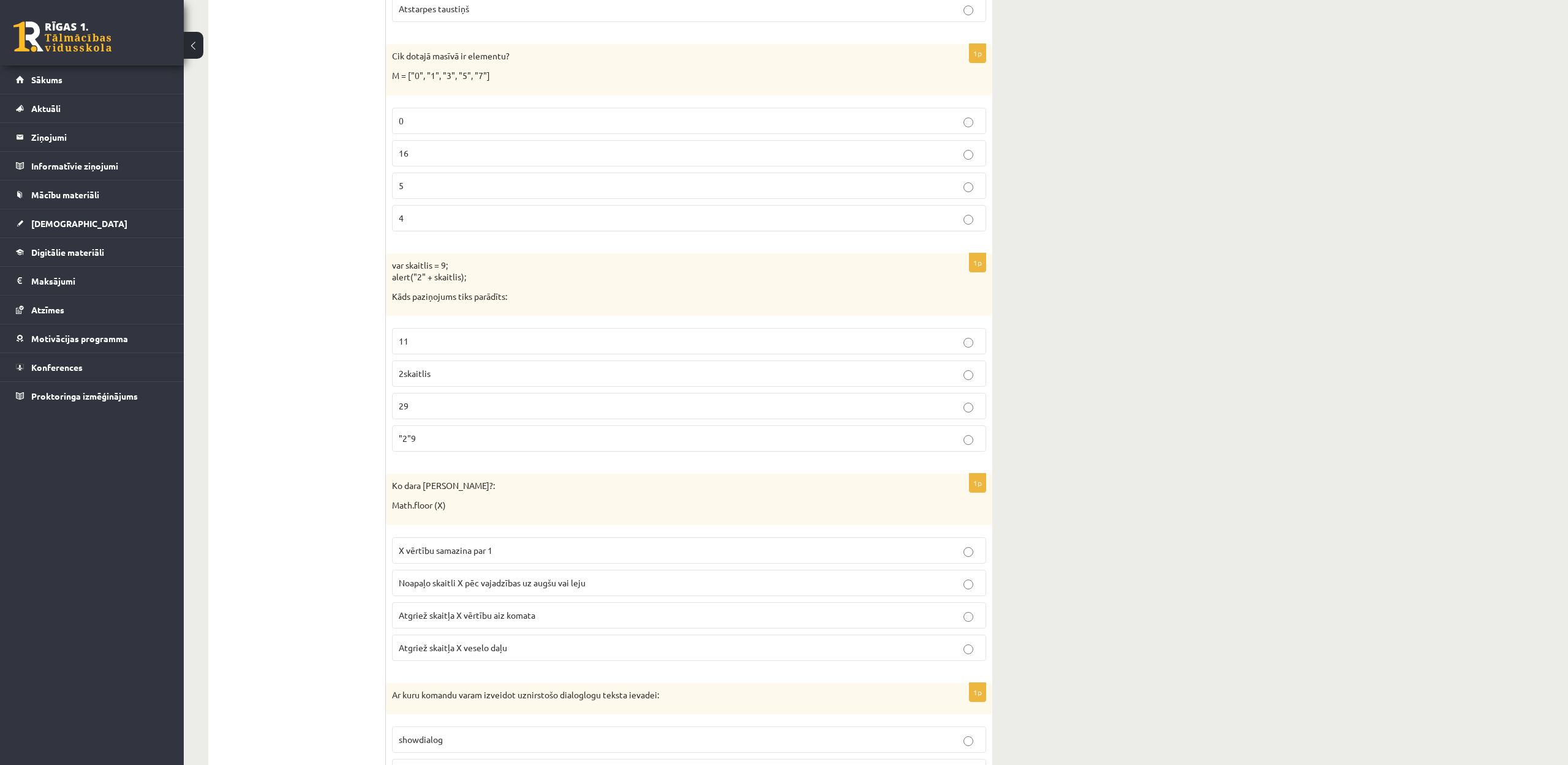
click at [655, 192] on p "5" at bounding box center [689, 186] width 581 height 13
click at [628, 400] on p "29" at bounding box center [689, 406] width 581 height 13
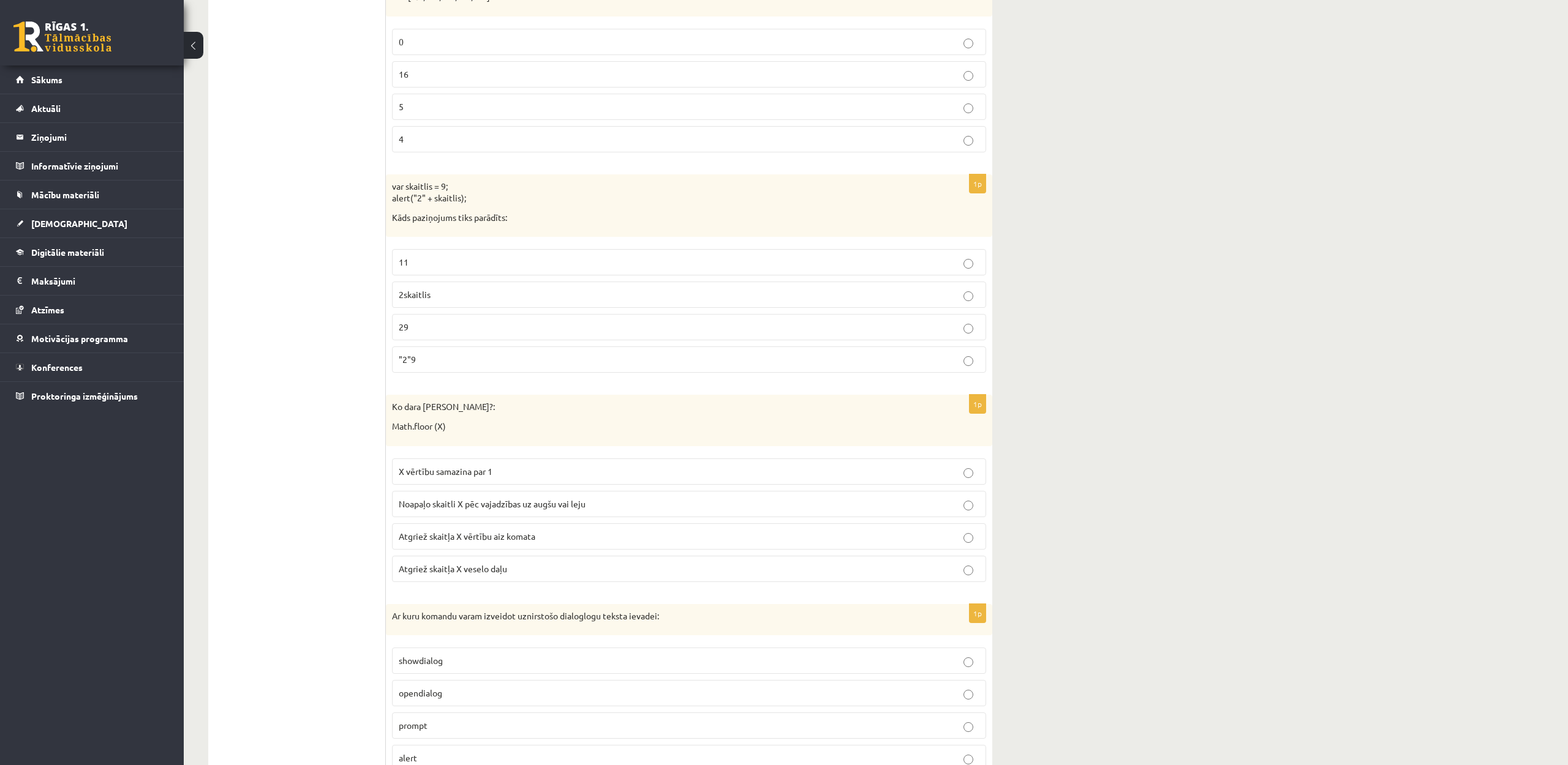
scroll to position [5590, 0]
click at [614, 492] on label "Noapaļo skaitli X pēc vajadzības uz augšu vai leju" at bounding box center [689, 502] width 594 height 26
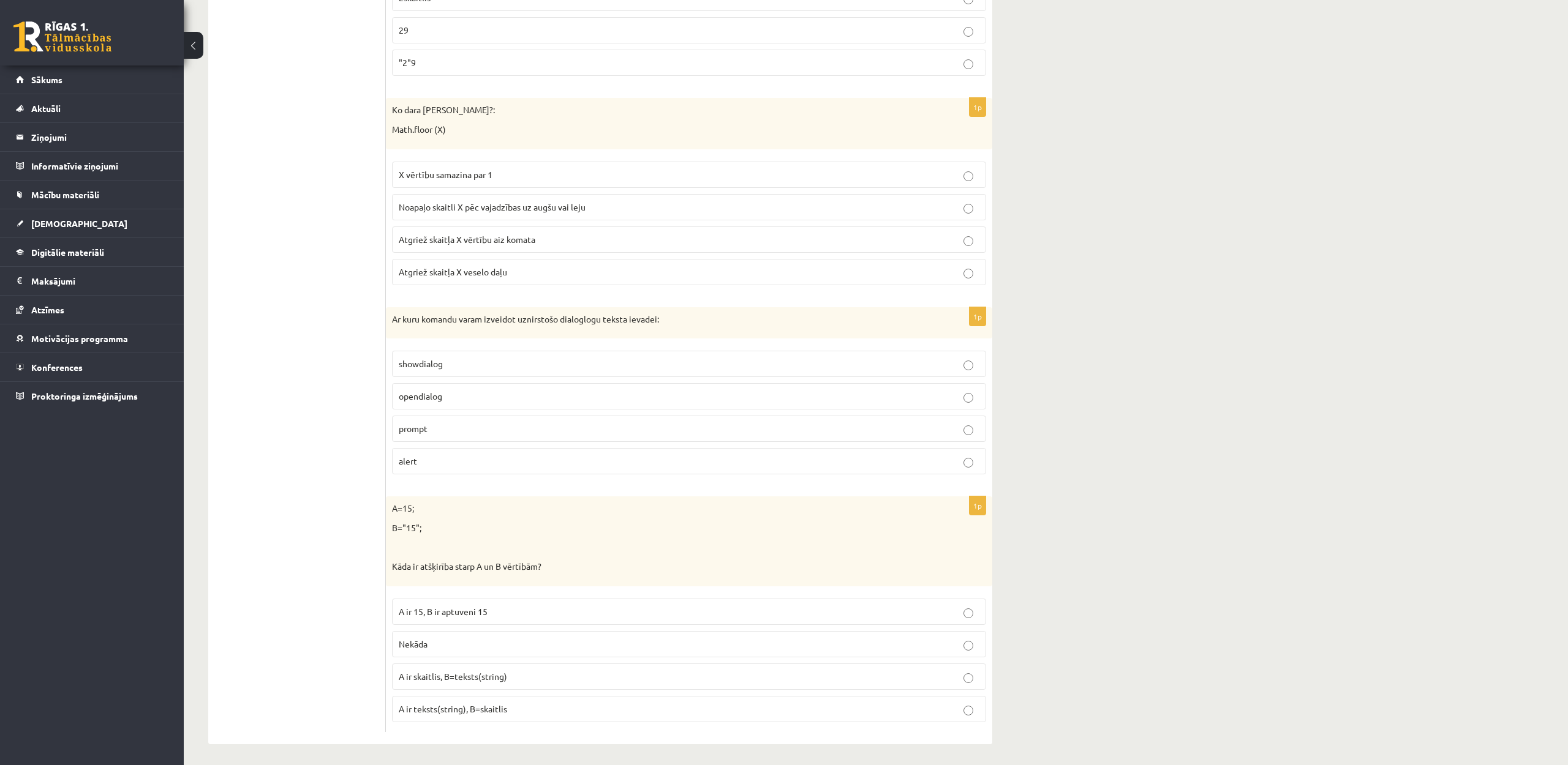
scroll to position [5889, 0]
click at [460, 426] on p "prompt" at bounding box center [689, 425] width 581 height 13
click at [510, 665] on label "A ir skaitlis, B=teksts(string)" at bounding box center [689, 673] width 594 height 26
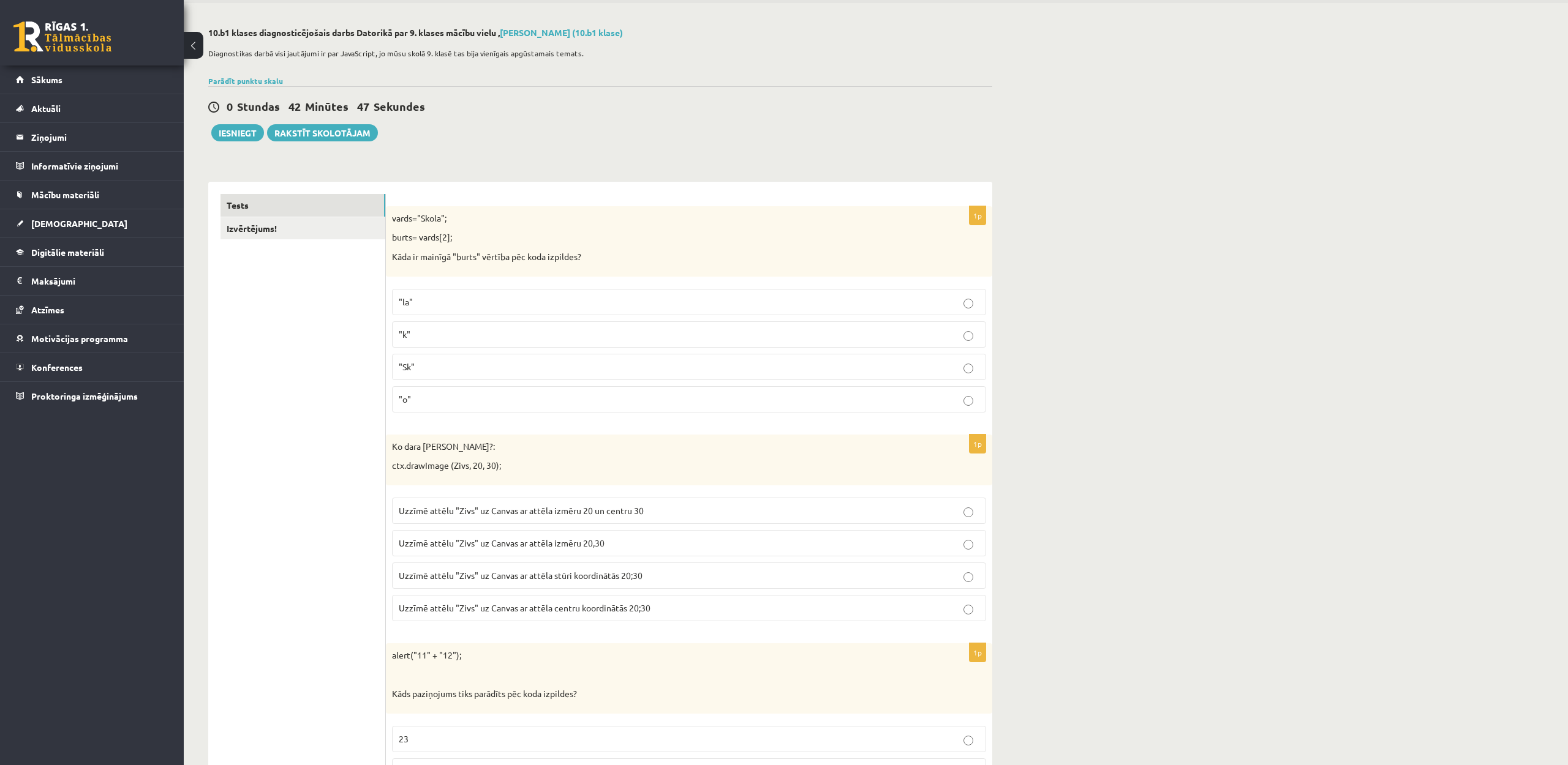
scroll to position [0, 0]
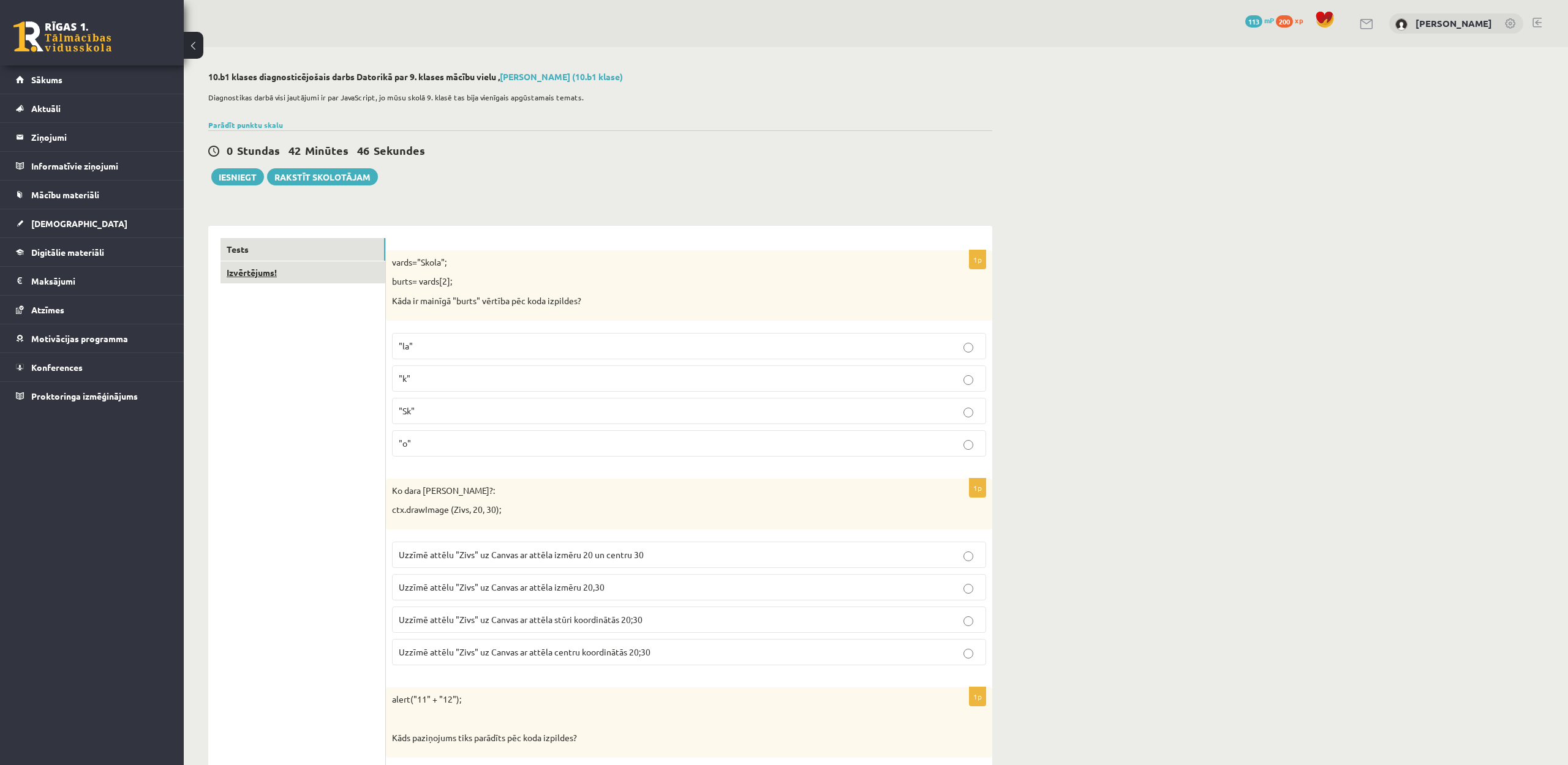
click at [268, 270] on link "Izvērtējums!" at bounding box center [303, 273] width 164 height 23
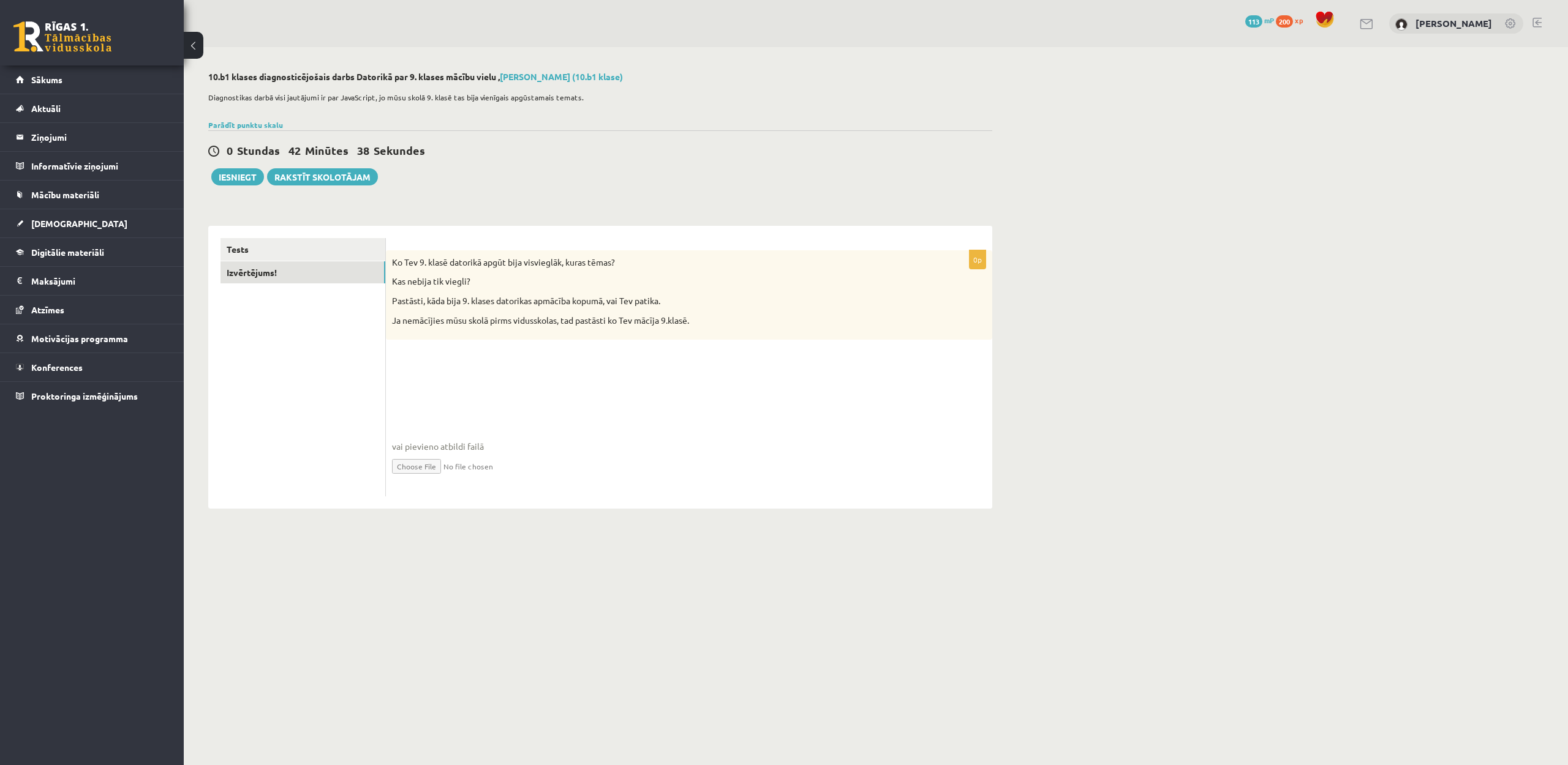
click at [463, 387] on fieldset "vai pievieno atbildi failā Iesniegtā atbilde" at bounding box center [689, 427] width 594 height 126
